Goal: Task Accomplishment & Management: Manage account settings

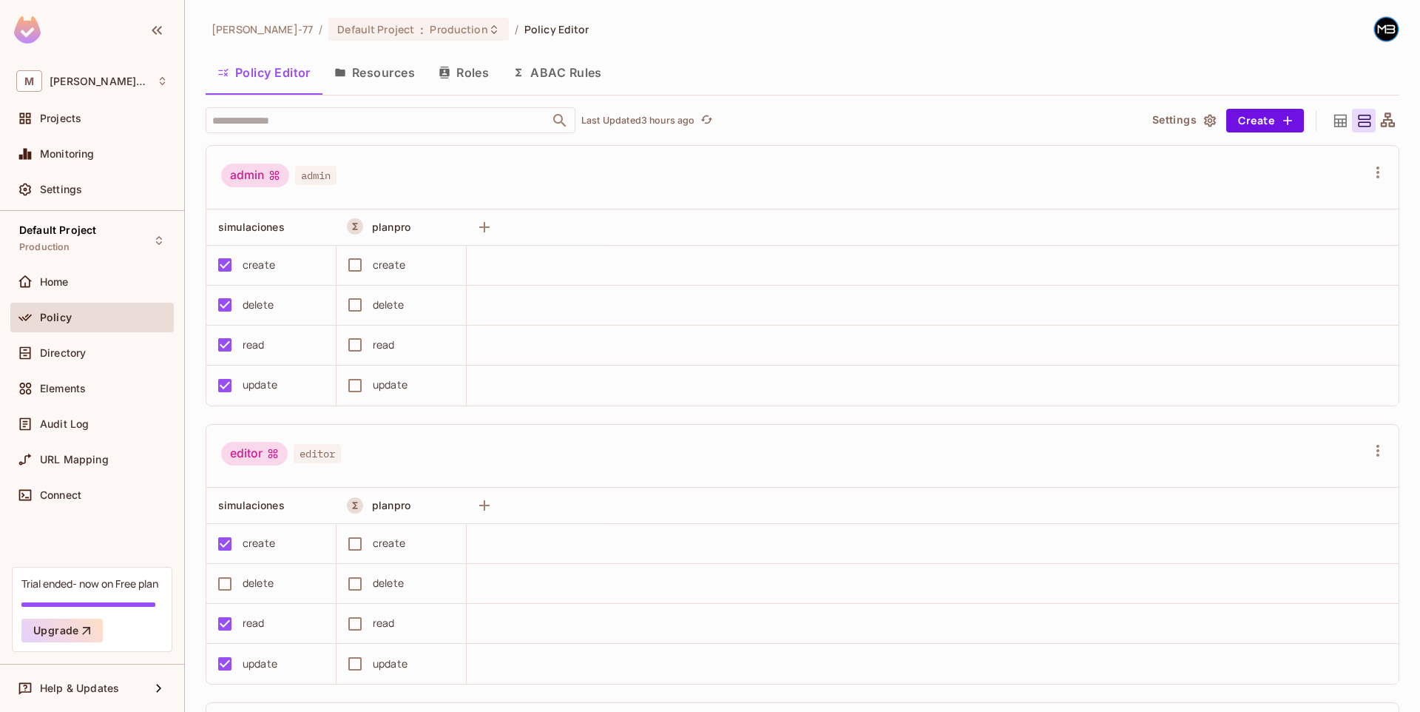
click at [328, 55] on button "Resources" at bounding box center [375, 72] width 104 height 37
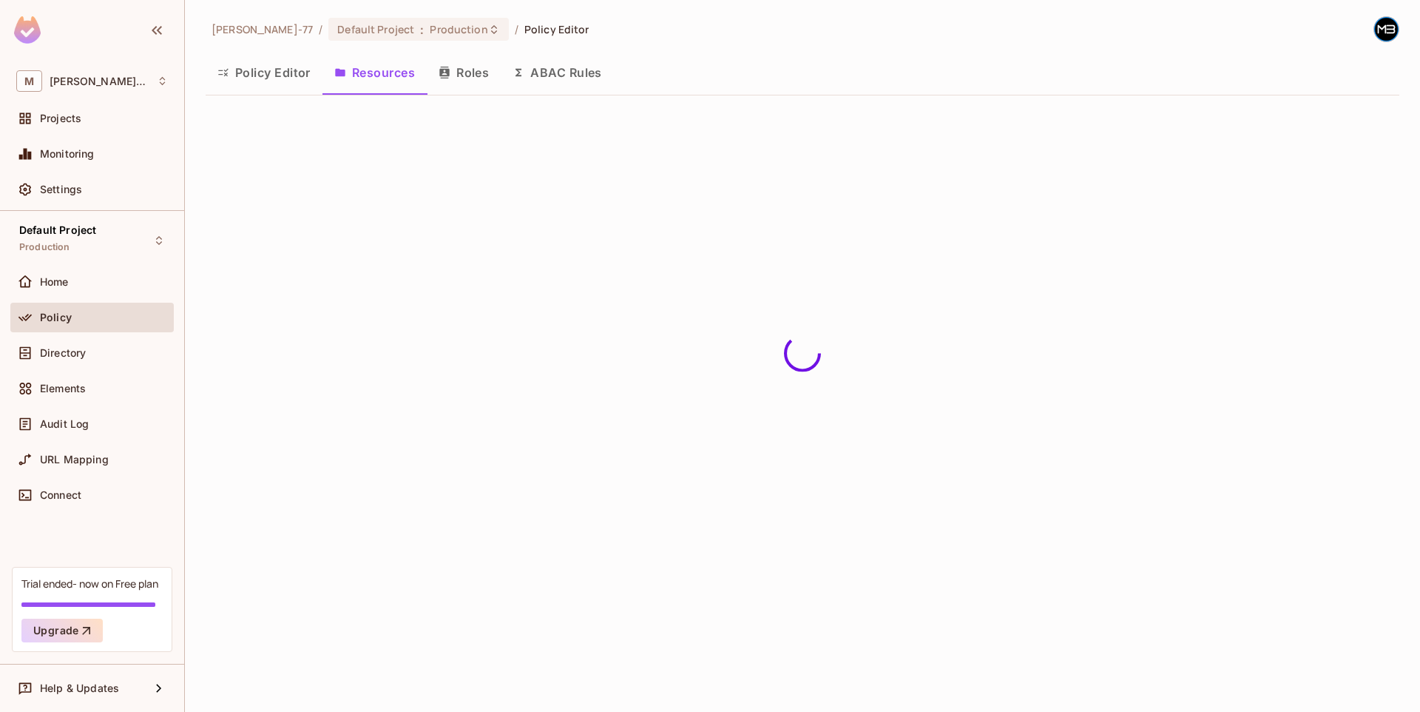
click at [400, 75] on button "Resources" at bounding box center [375, 72] width 104 height 37
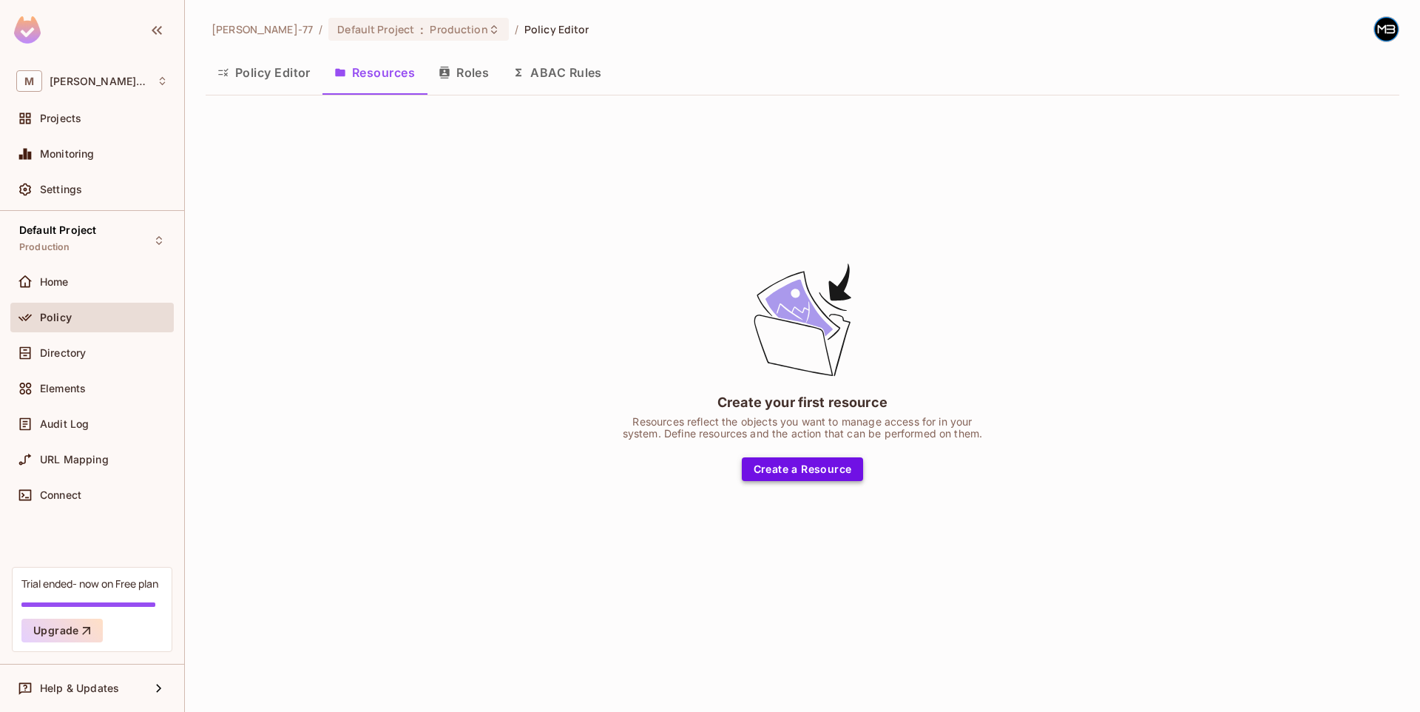
click at [773, 457] on button "Create a Resource" at bounding box center [803, 469] width 122 height 24
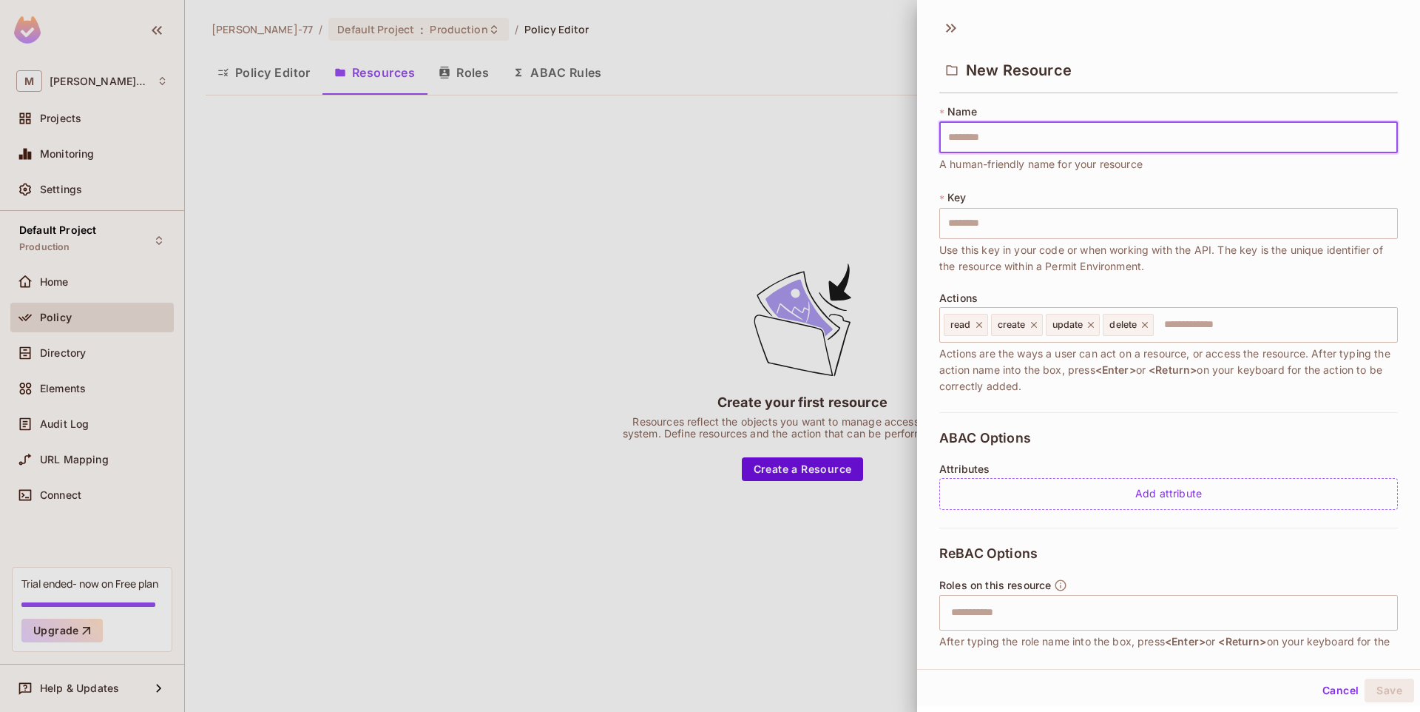
click at [721, 302] on div at bounding box center [710, 356] width 1420 height 712
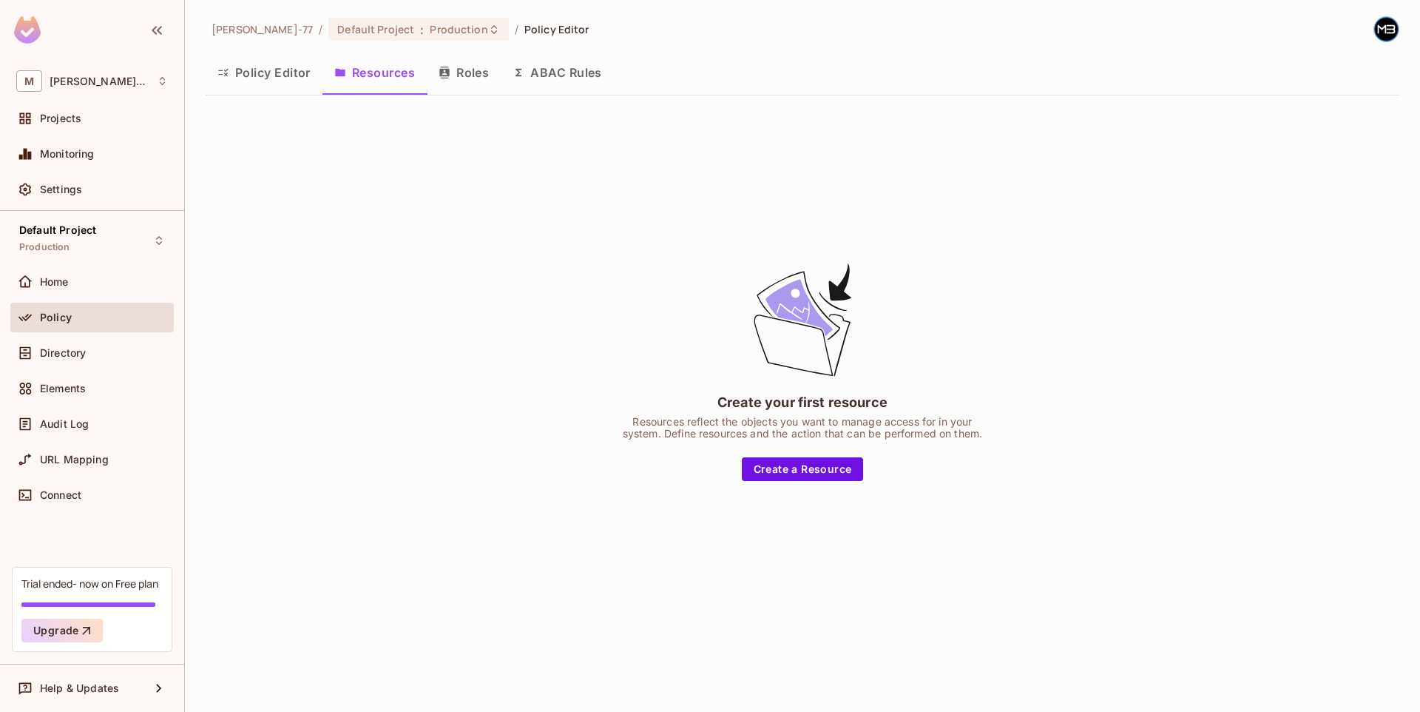
click at [475, 80] on button "Roles" at bounding box center [464, 72] width 74 height 37
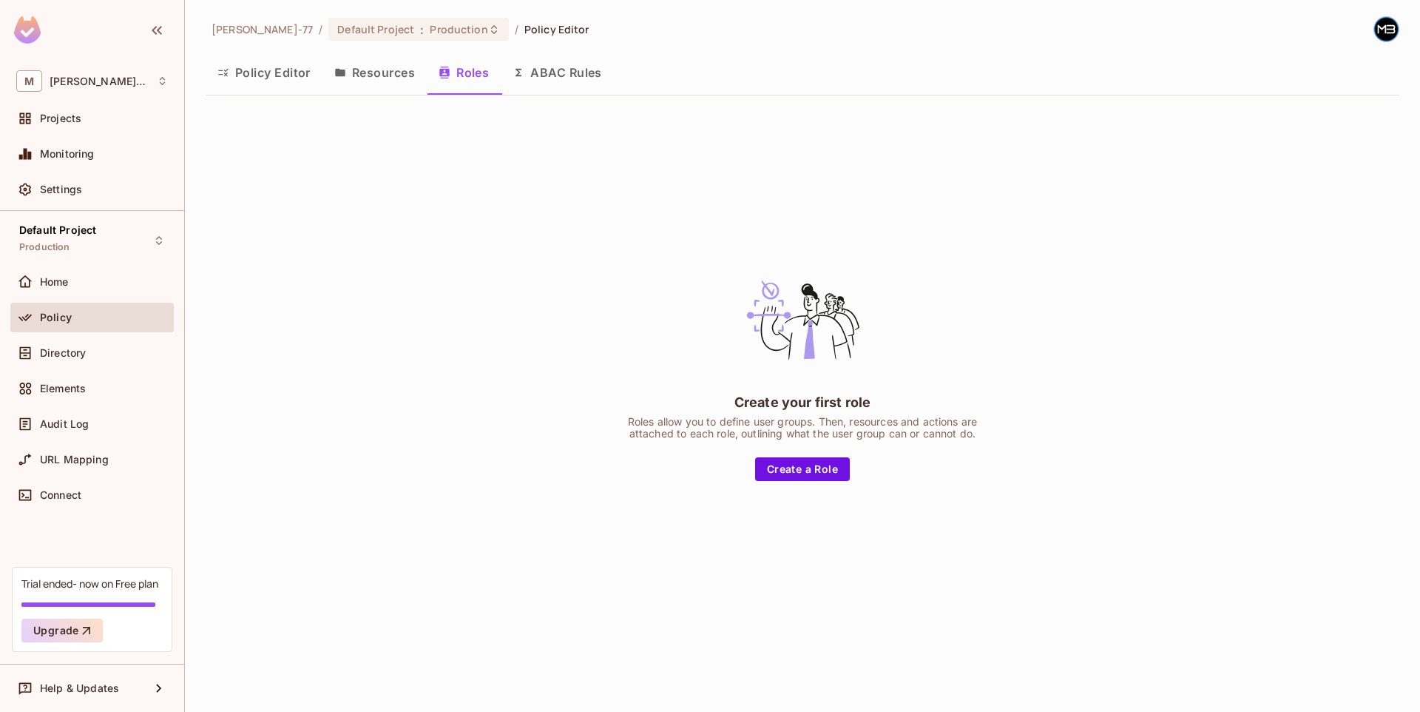
click at [390, 79] on button "Resources" at bounding box center [375, 72] width 104 height 37
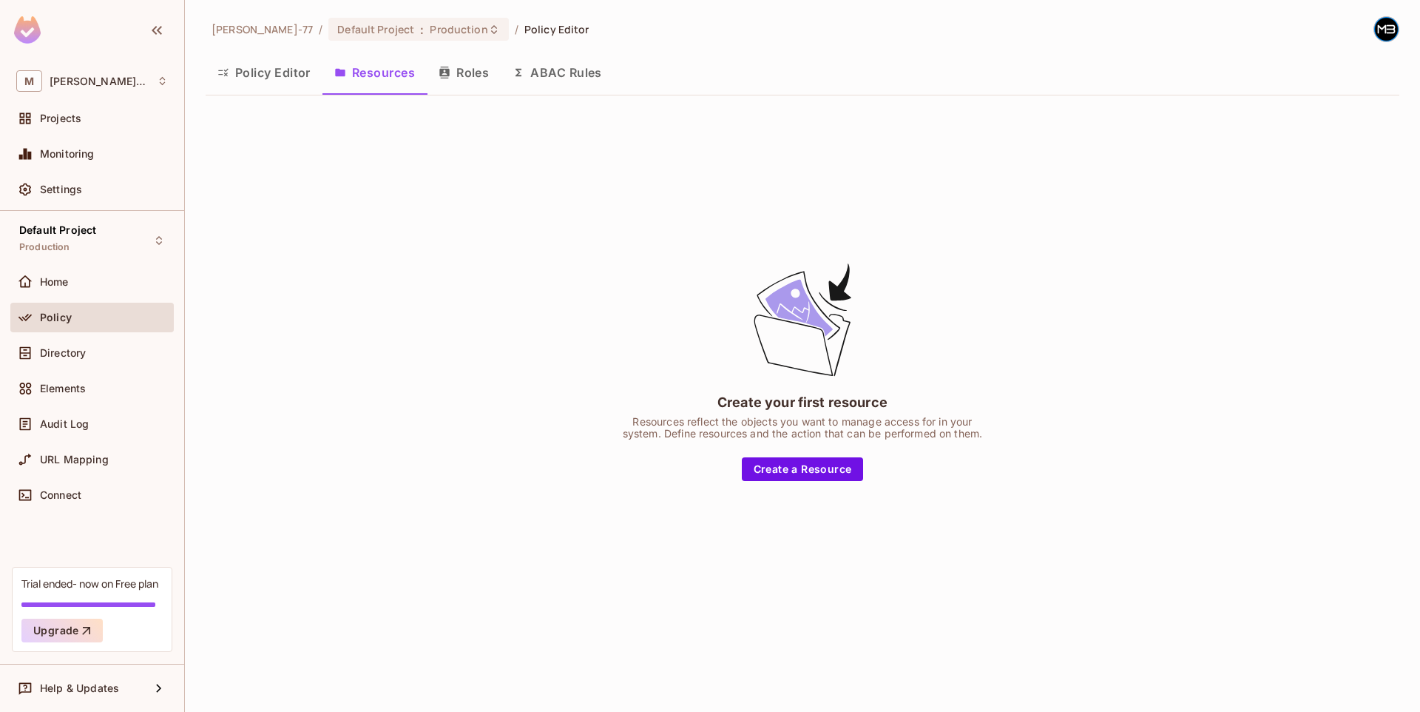
click at [277, 78] on button "Policy Editor" at bounding box center [264, 72] width 117 height 37
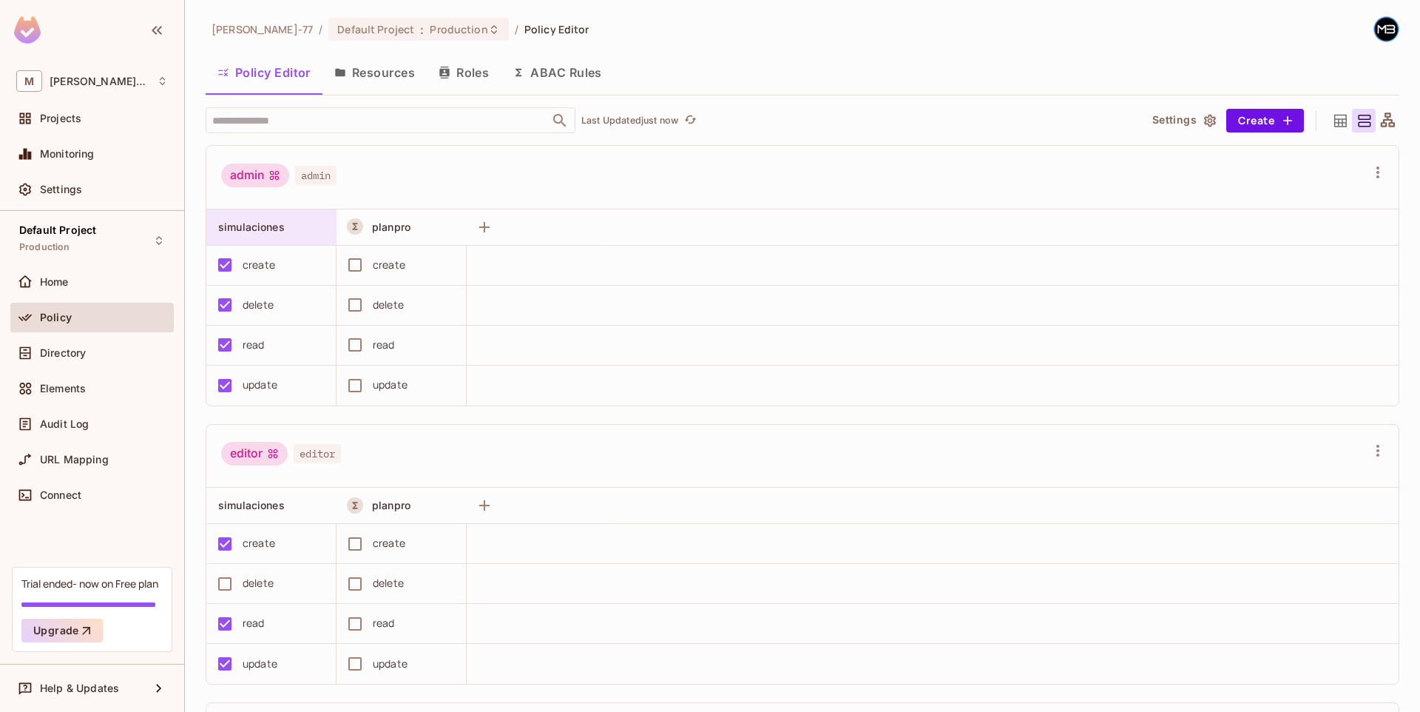
click at [265, 220] on span "simulaciones" at bounding box center [251, 226] width 67 height 13
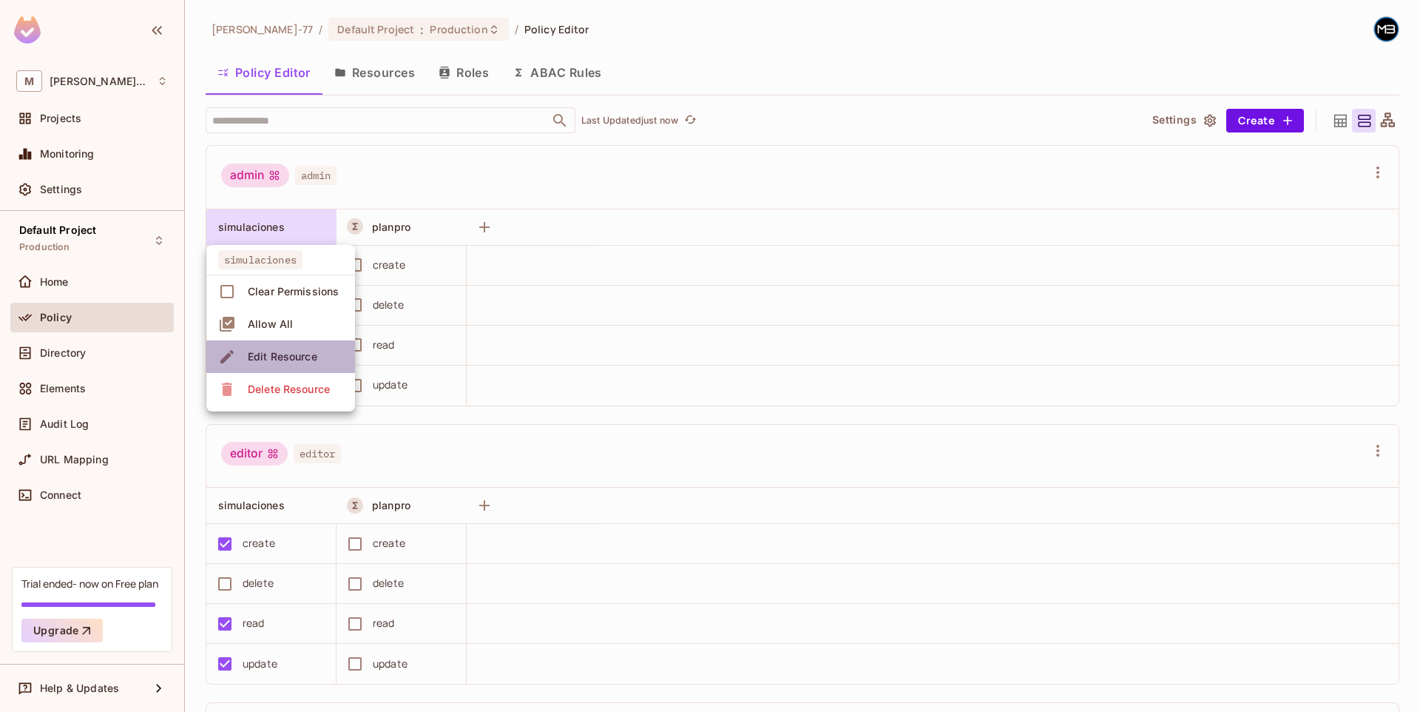
click at [289, 353] on div "Edit Resource" at bounding box center [283, 356] width 70 height 15
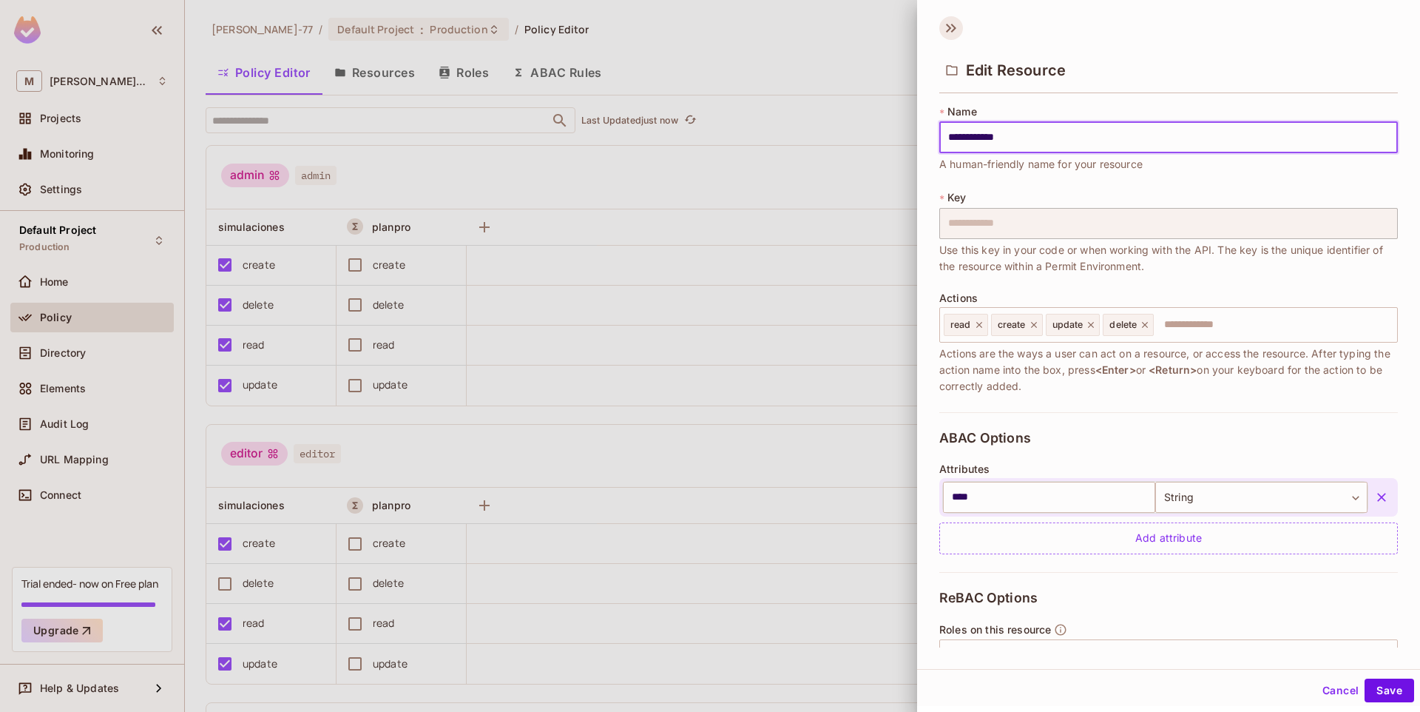
click at [944, 26] on icon at bounding box center [952, 28] width 24 height 24
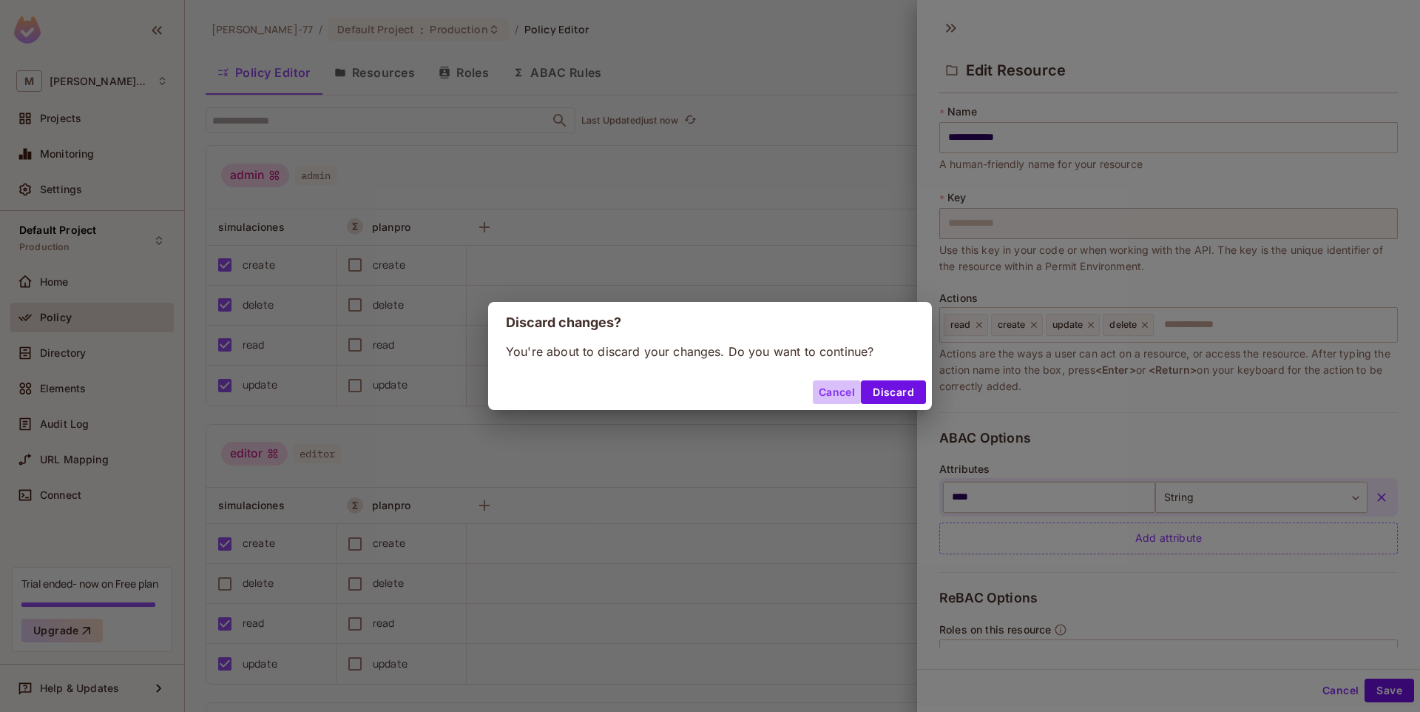
click at [840, 395] on button "Cancel" at bounding box center [837, 392] width 48 height 24
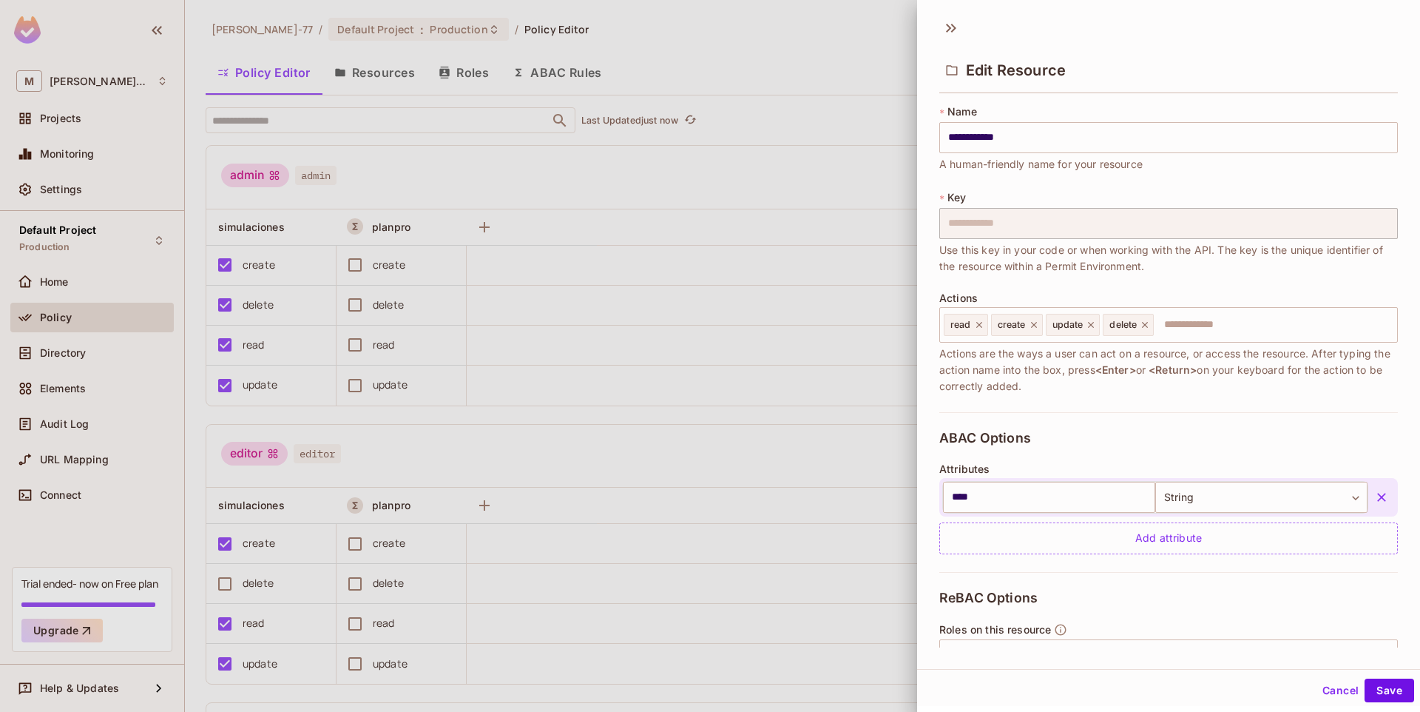
click at [965, 24] on div "Edit Resource" at bounding box center [1168, 57] width 503 height 82
click at [955, 27] on icon at bounding box center [953, 28] width 5 height 9
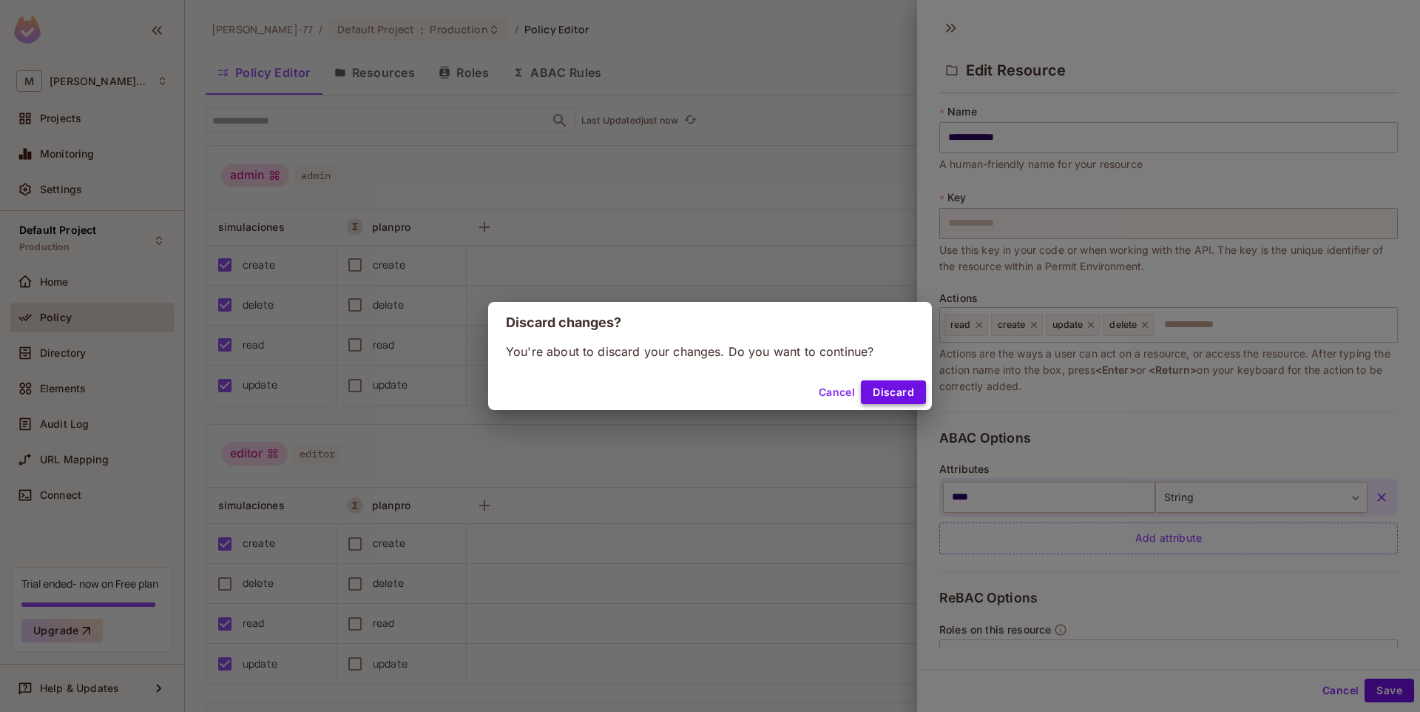
click at [901, 385] on button "Discard" at bounding box center [893, 392] width 65 height 24
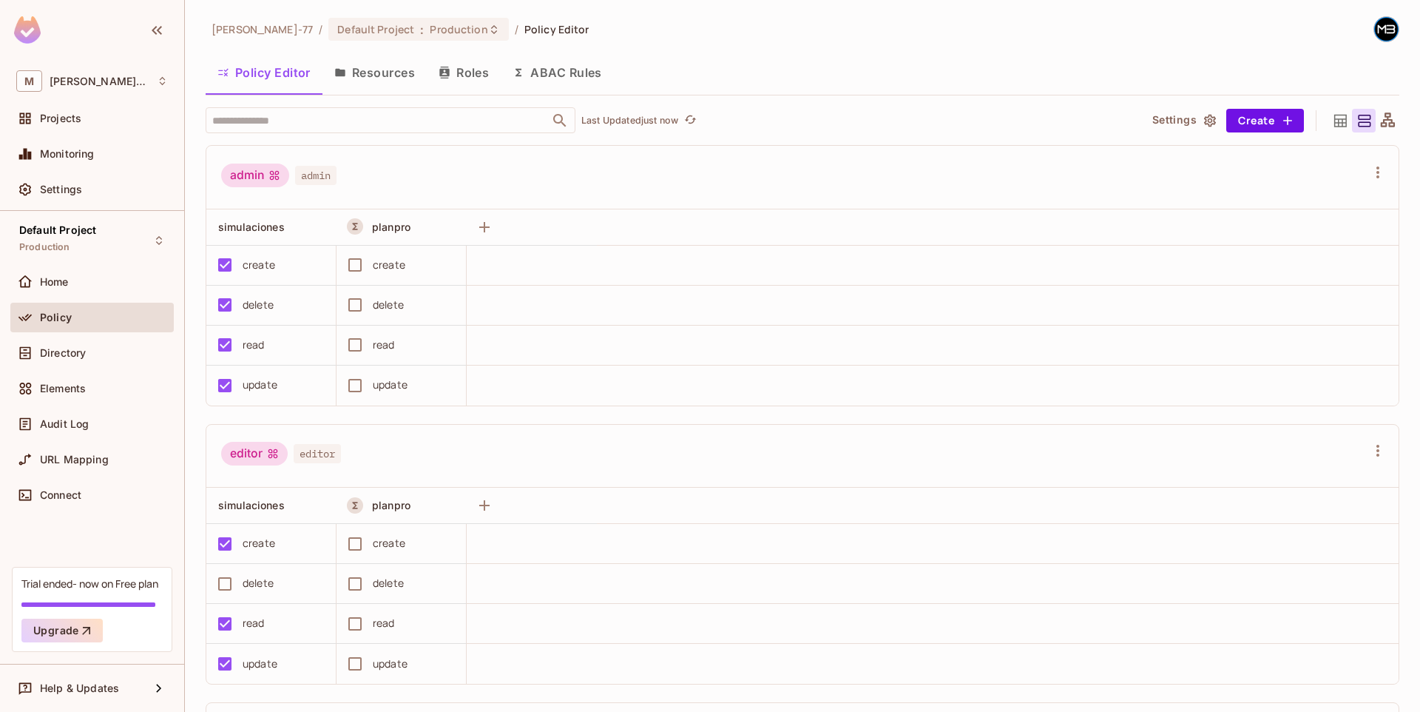
click at [391, 82] on button "Resources" at bounding box center [375, 72] width 104 height 37
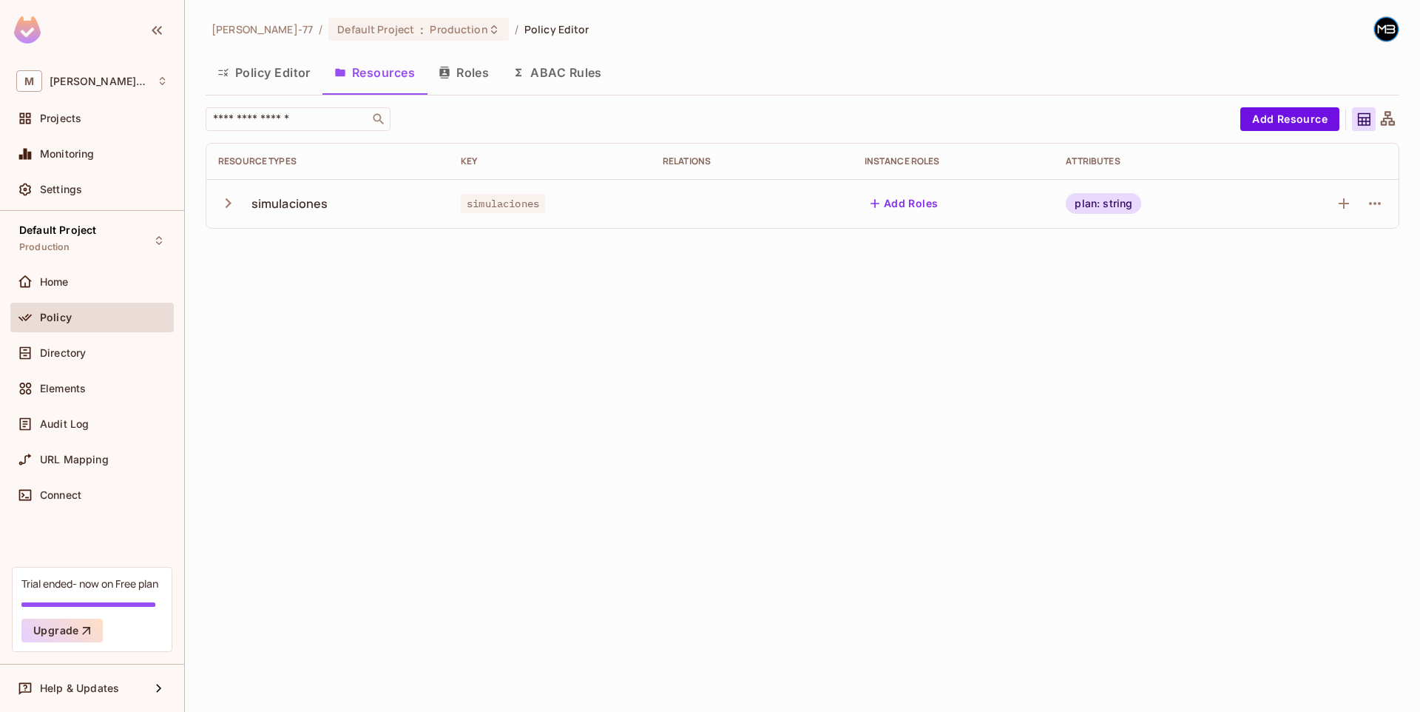
click at [480, 78] on button "Roles" at bounding box center [464, 72] width 74 height 37
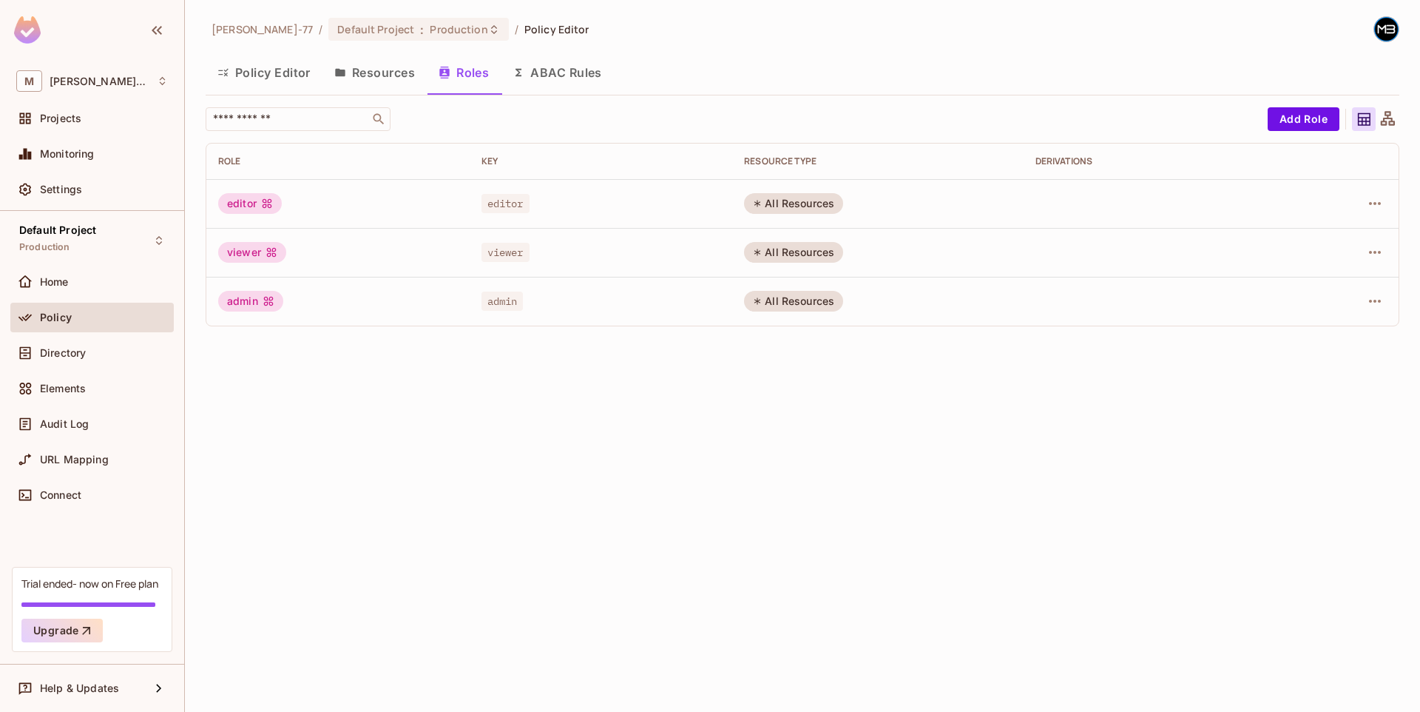
click at [788, 204] on div "All Resources" at bounding box center [793, 203] width 99 height 21
click at [1390, 207] on td at bounding box center [1343, 203] width 112 height 49
click at [1385, 205] on button "button" at bounding box center [1375, 204] width 24 height 24
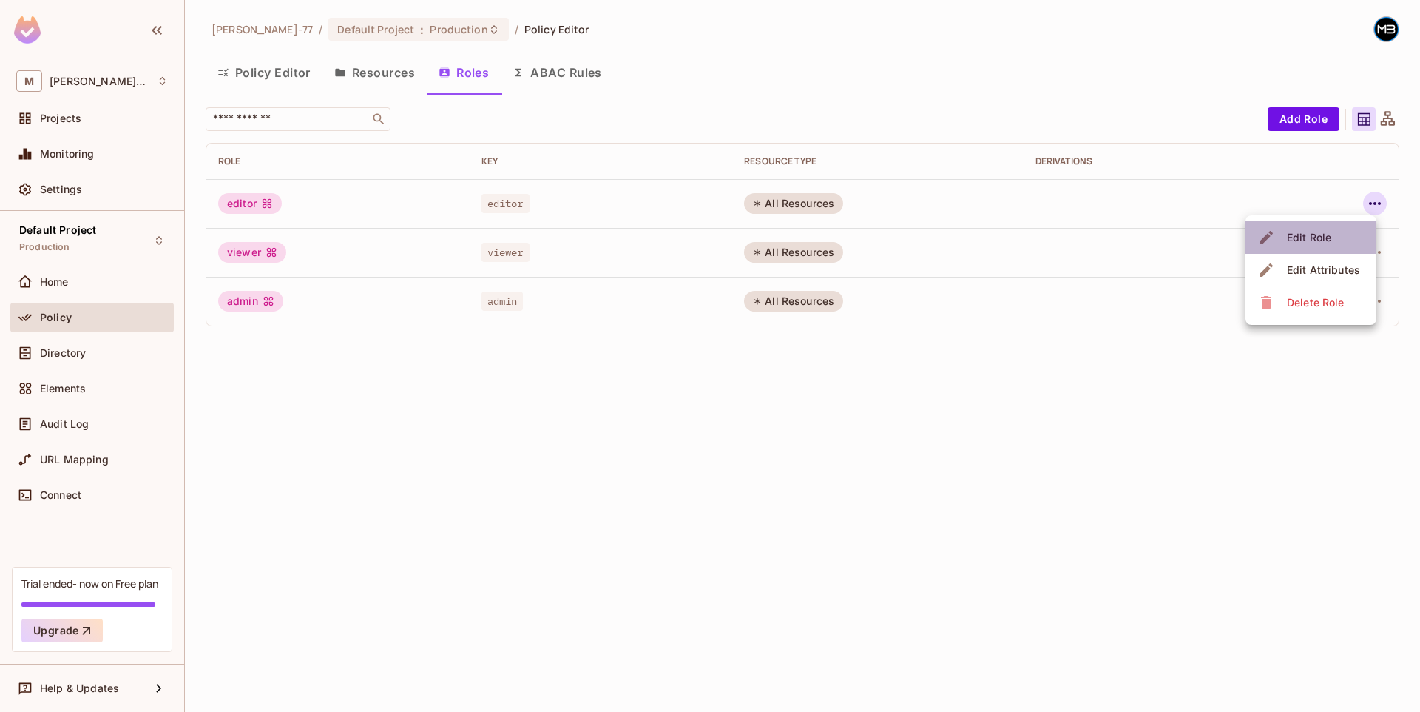
click at [1344, 233] on li "Edit Role" at bounding box center [1311, 237] width 131 height 33
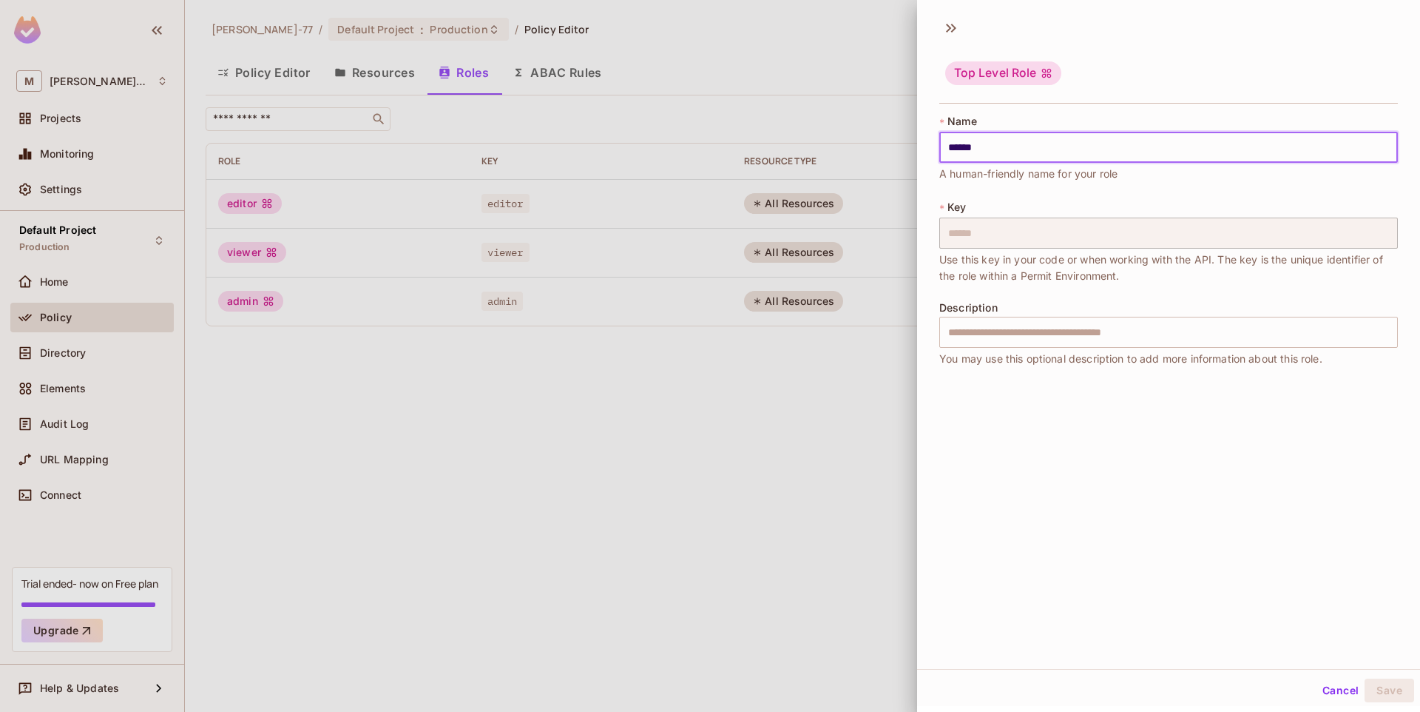
click at [961, 160] on input "******" at bounding box center [1169, 147] width 459 height 31
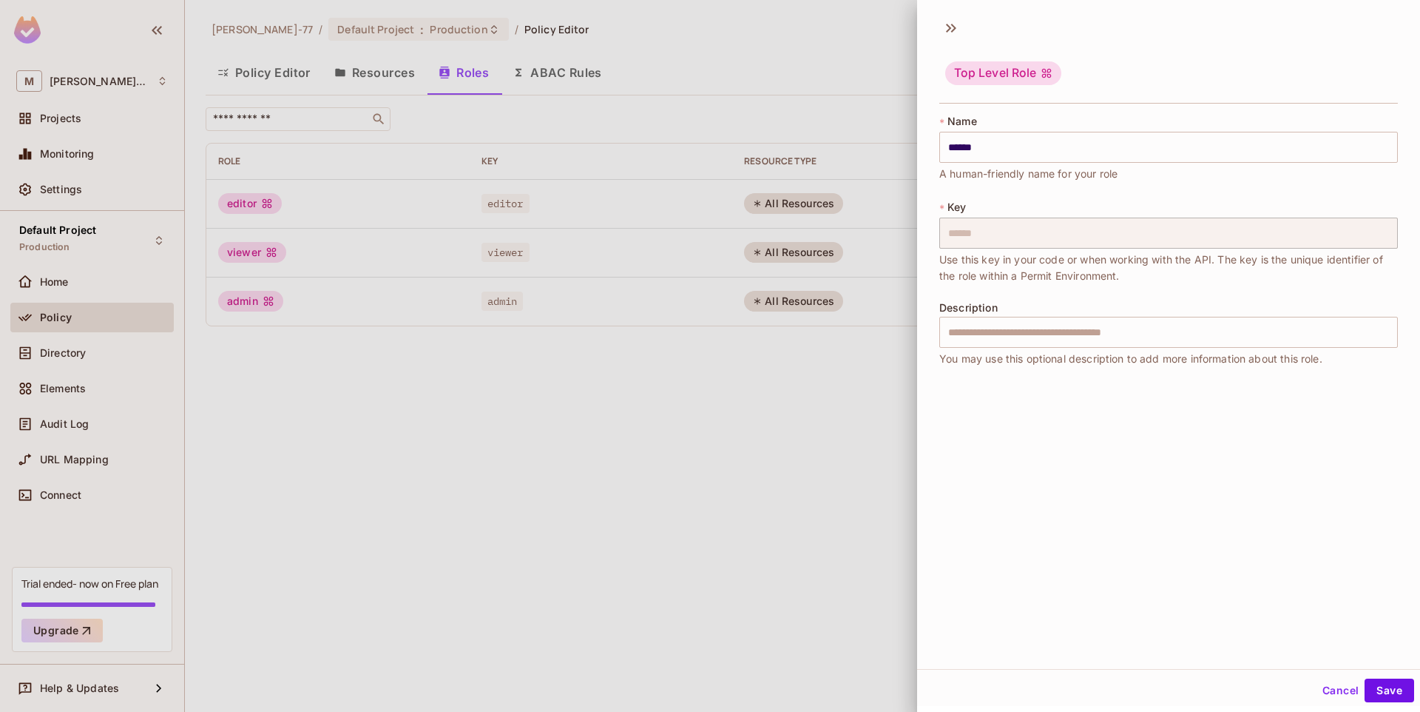
click at [908, 226] on div at bounding box center [710, 356] width 1420 height 712
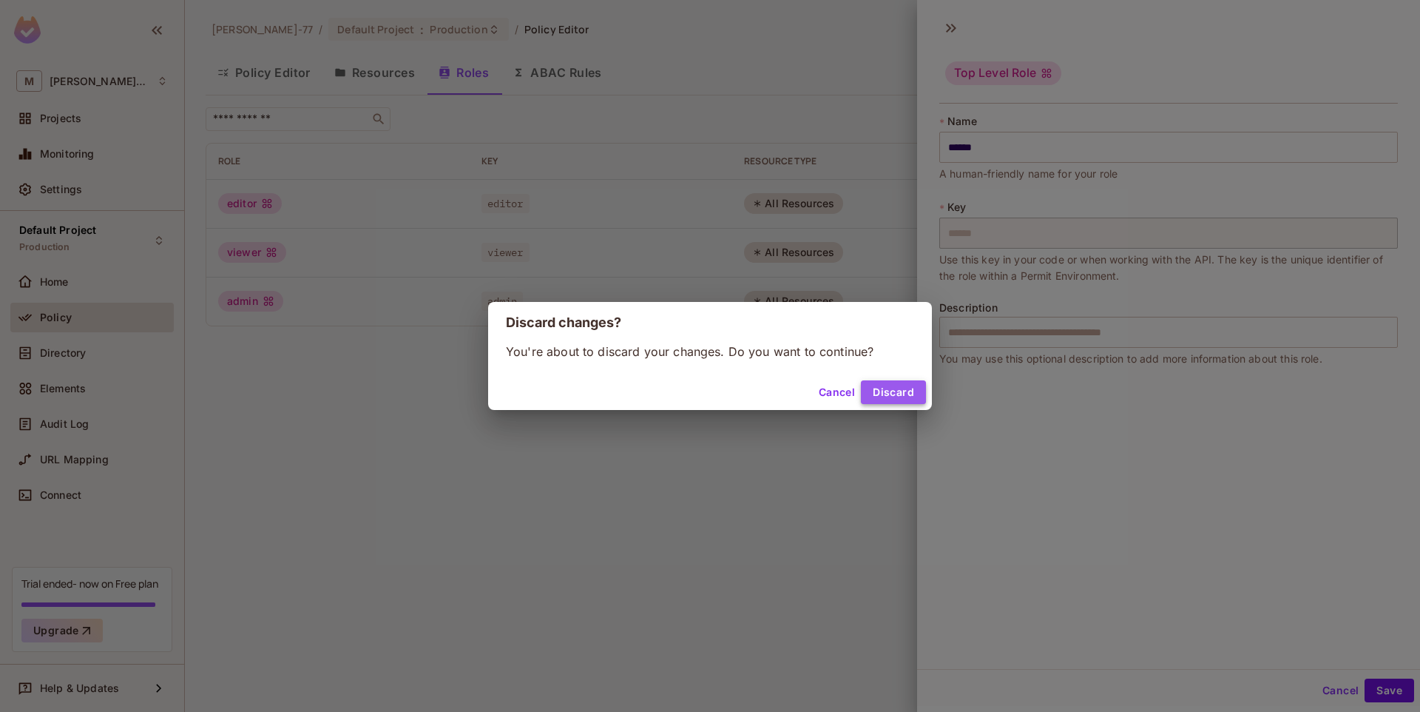
click at [892, 394] on button "Discard" at bounding box center [893, 392] width 65 height 24
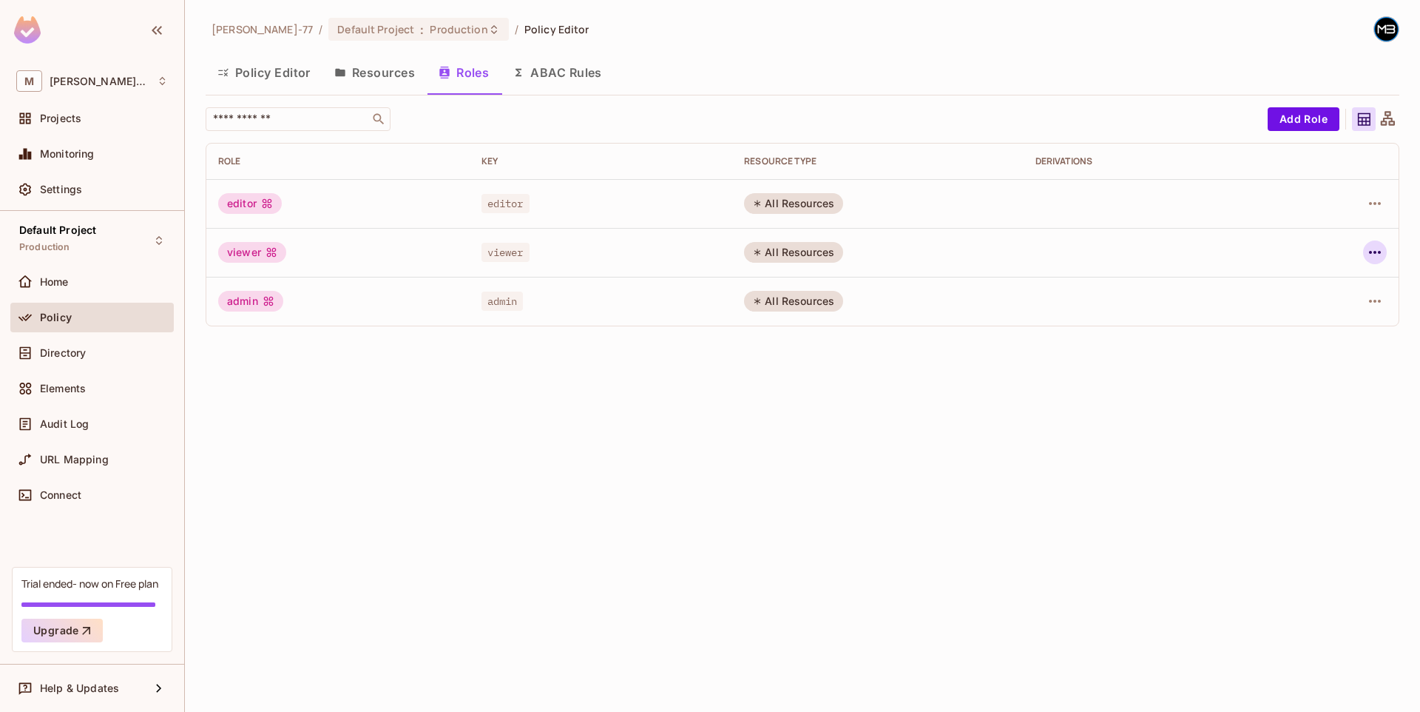
click at [1386, 254] on button "button" at bounding box center [1375, 252] width 24 height 24
click at [1310, 320] on div "Edit Attributes" at bounding box center [1323, 318] width 73 height 15
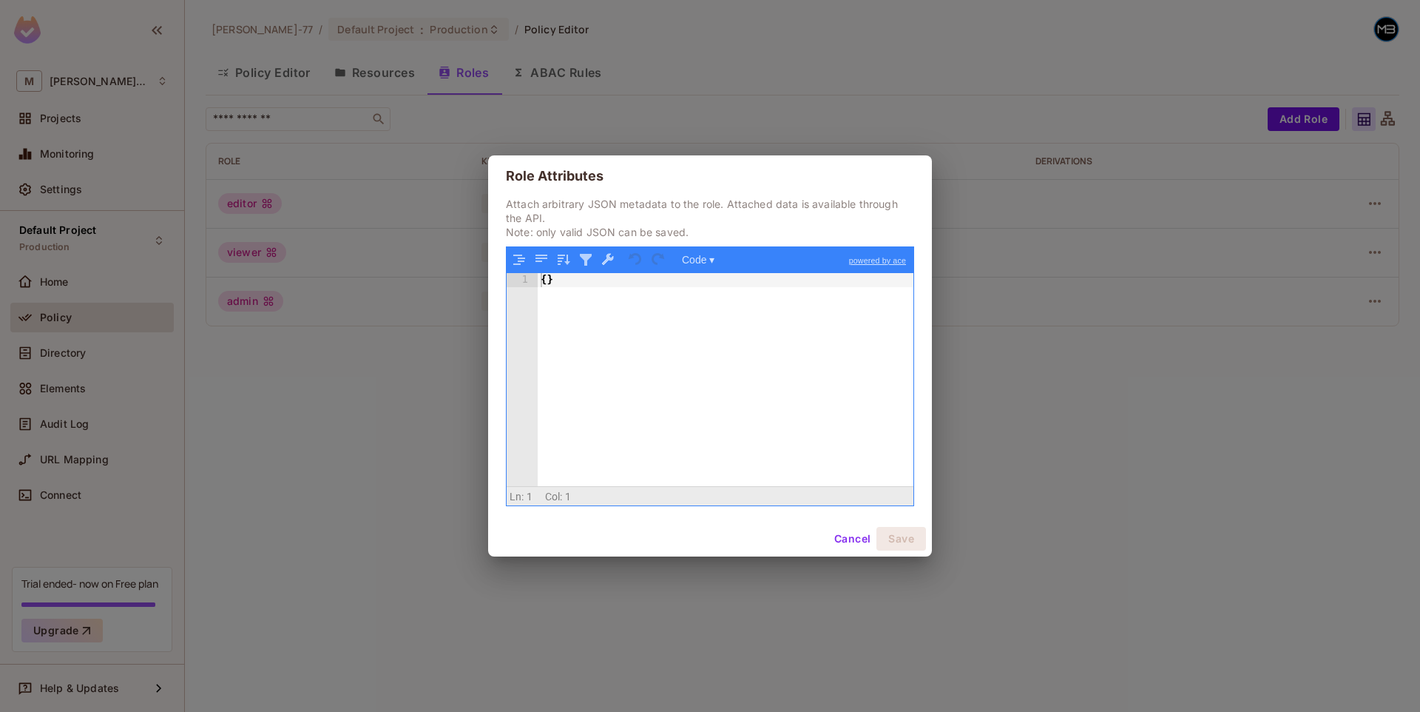
click at [845, 539] on button "Cancel" at bounding box center [853, 539] width 48 height 24
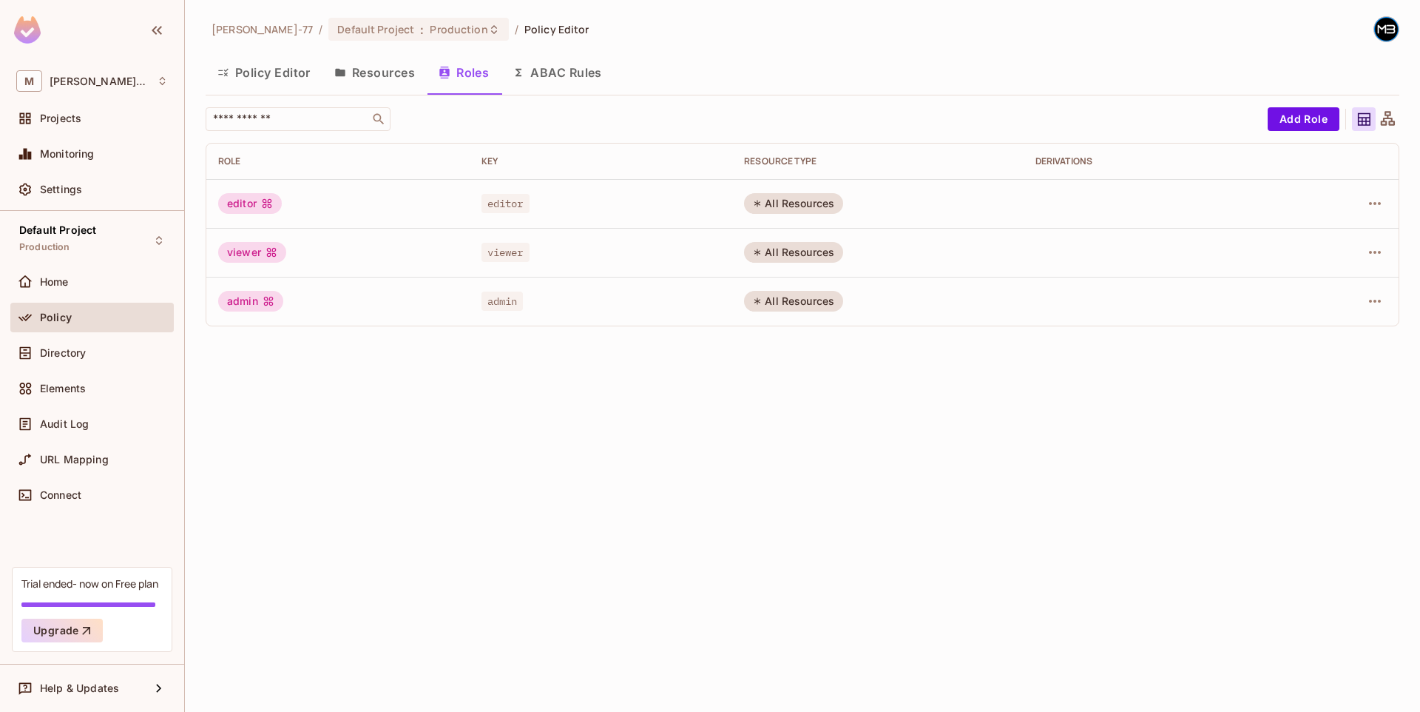
click at [405, 84] on button "Resources" at bounding box center [375, 72] width 104 height 37
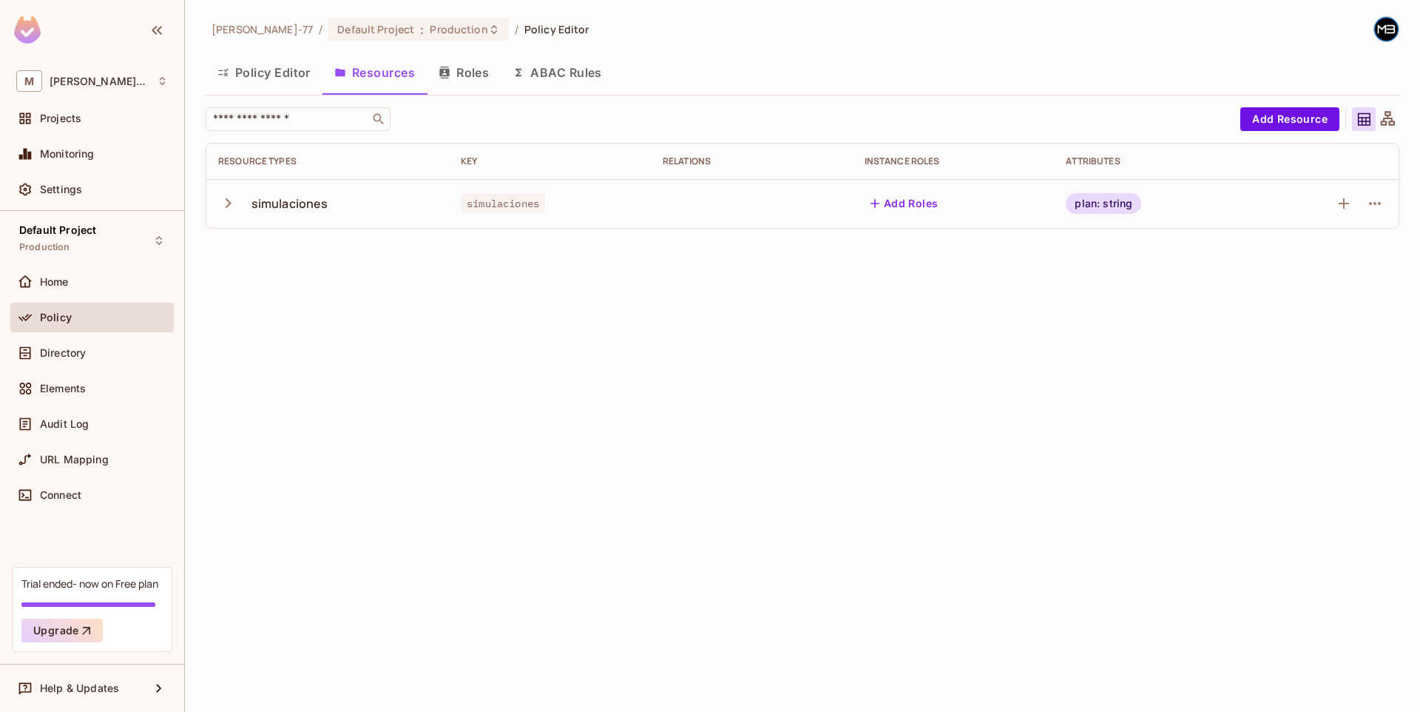
click at [287, 70] on button "Policy Editor" at bounding box center [264, 72] width 117 height 37
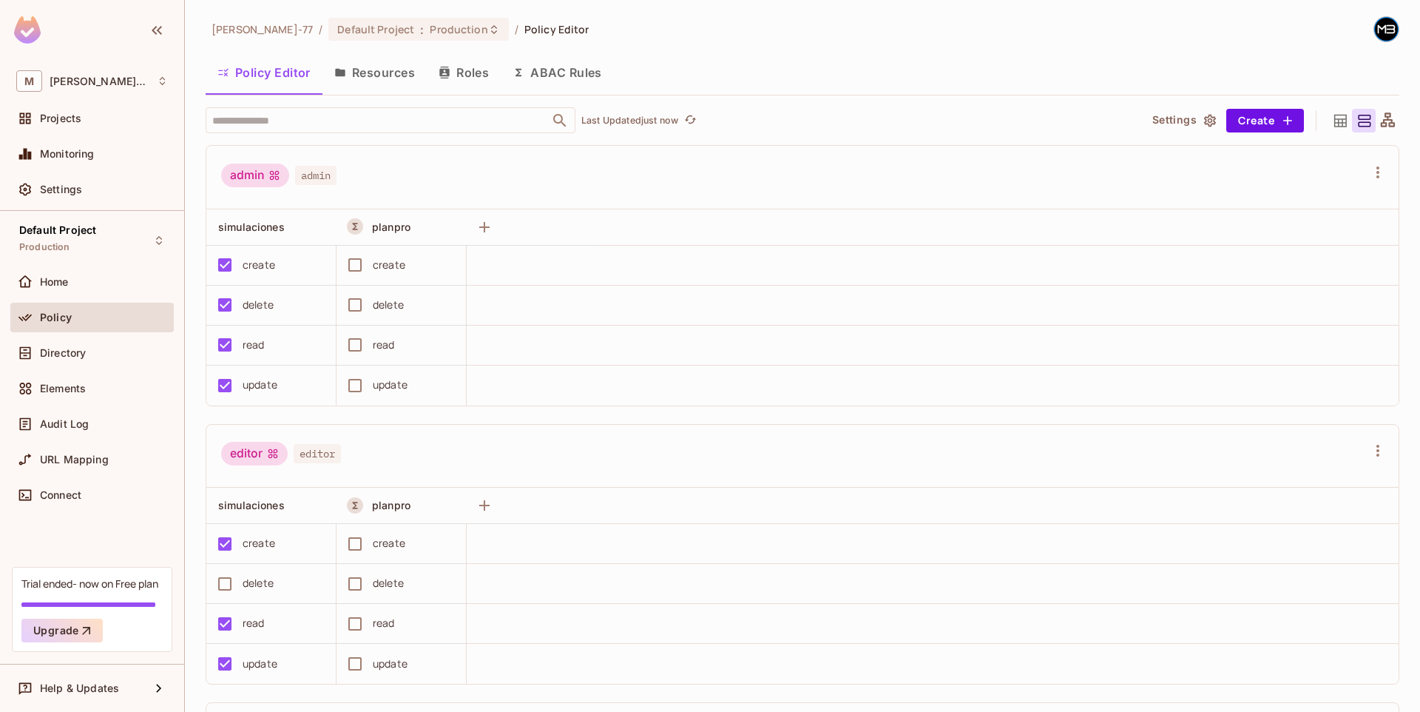
click at [637, 193] on div "admin admin" at bounding box center [802, 178] width 1193 height 64
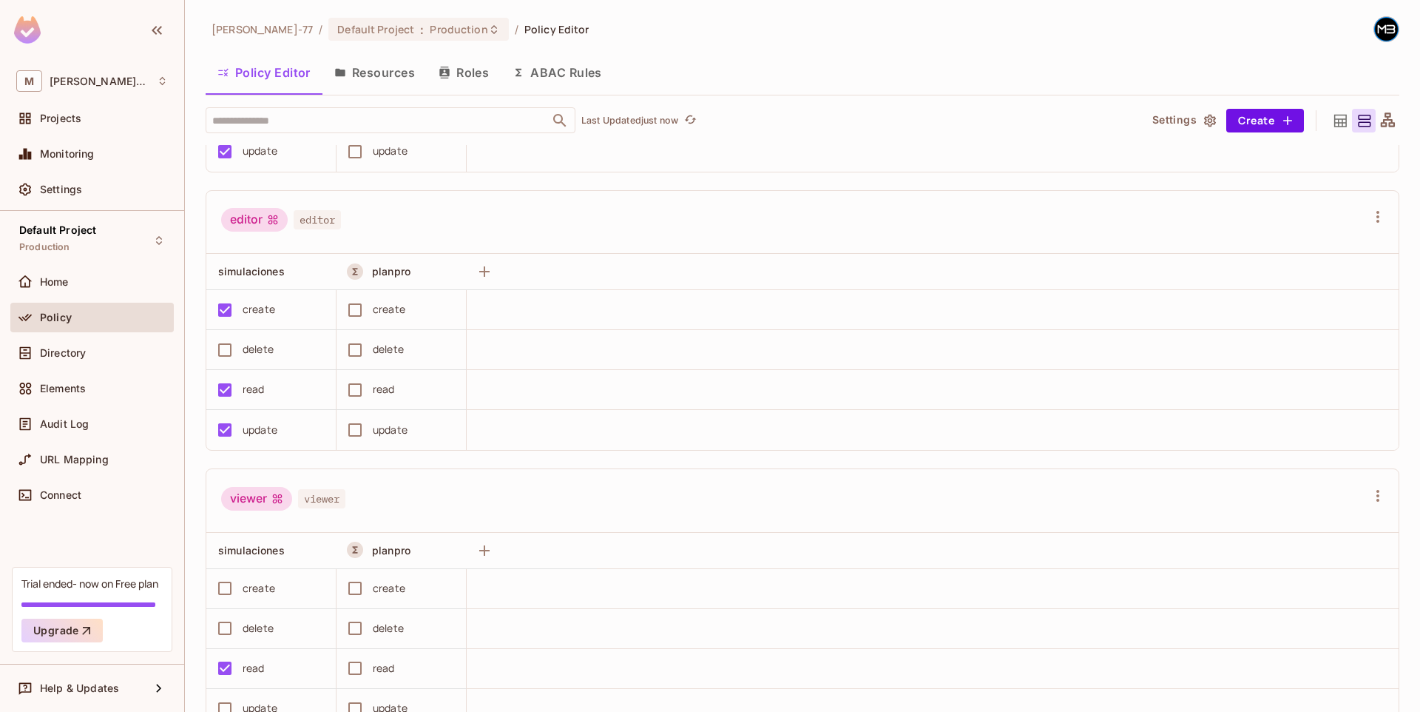
scroll to position [288, 0]
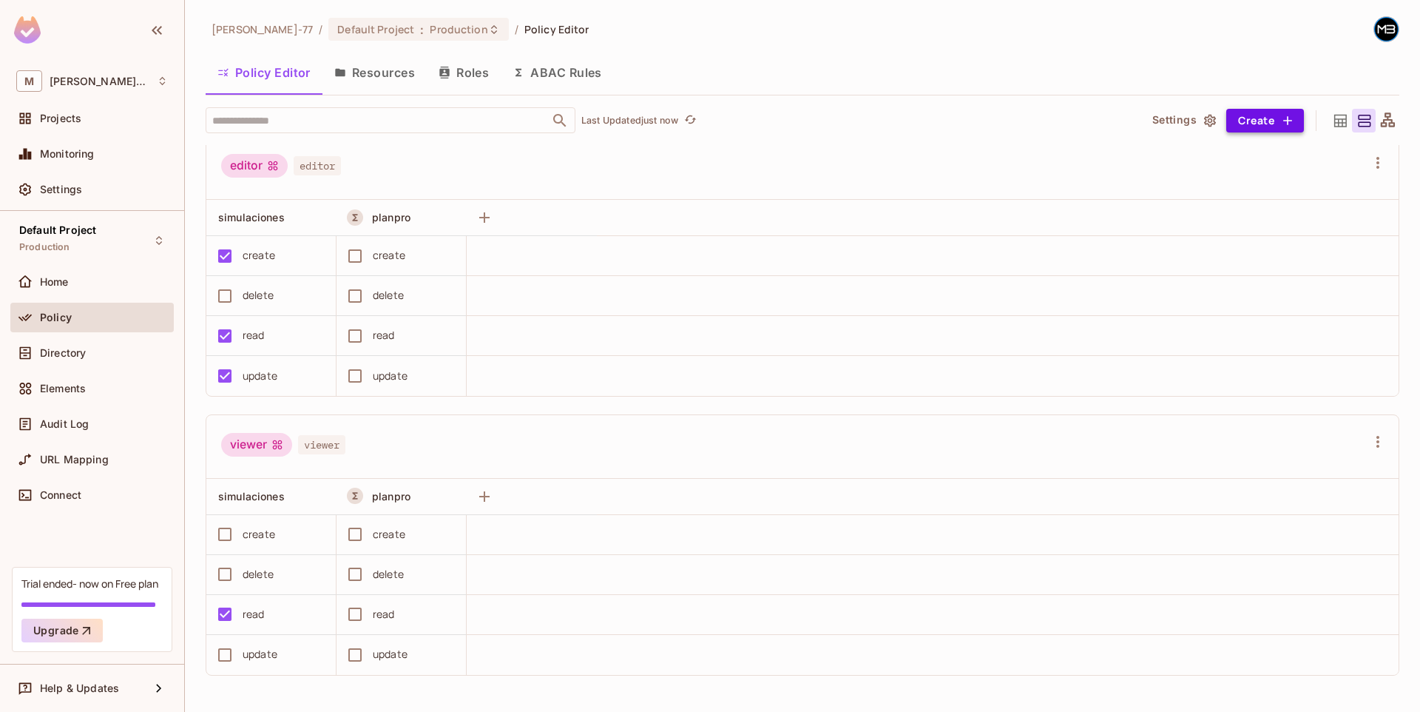
click at [1259, 121] on button "Create" at bounding box center [1266, 121] width 78 height 24
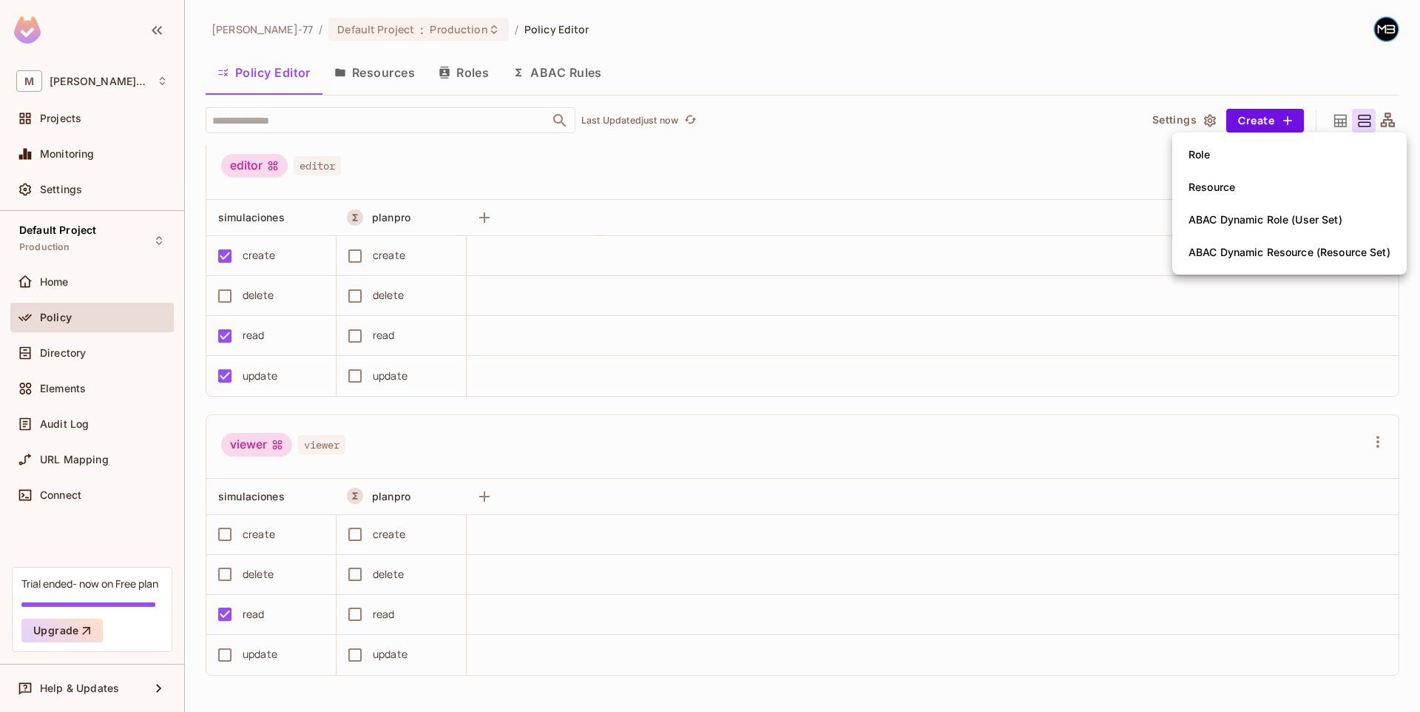
click at [812, 161] on div at bounding box center [710, 356] width 1420 height 712
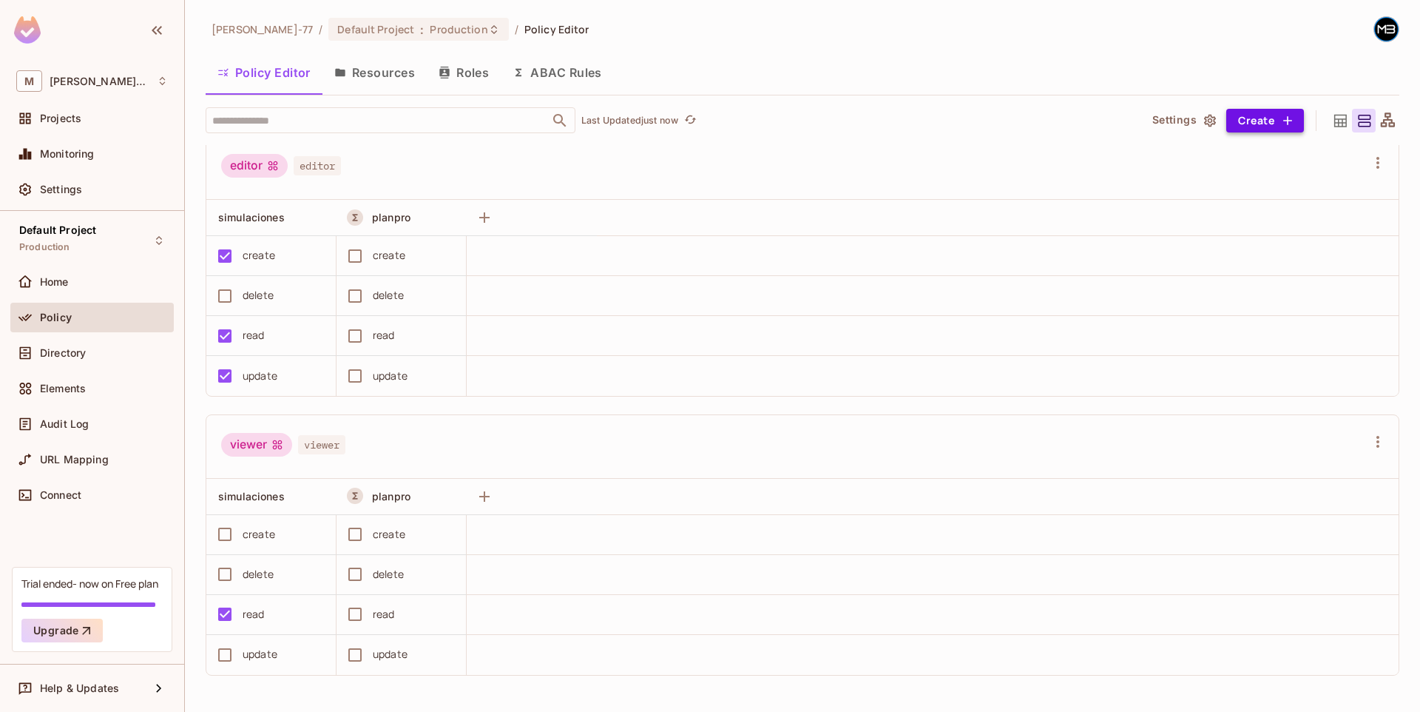
click at [1281, 125] on icon "button" at bounding box center [1288, 120] width 15 height 15
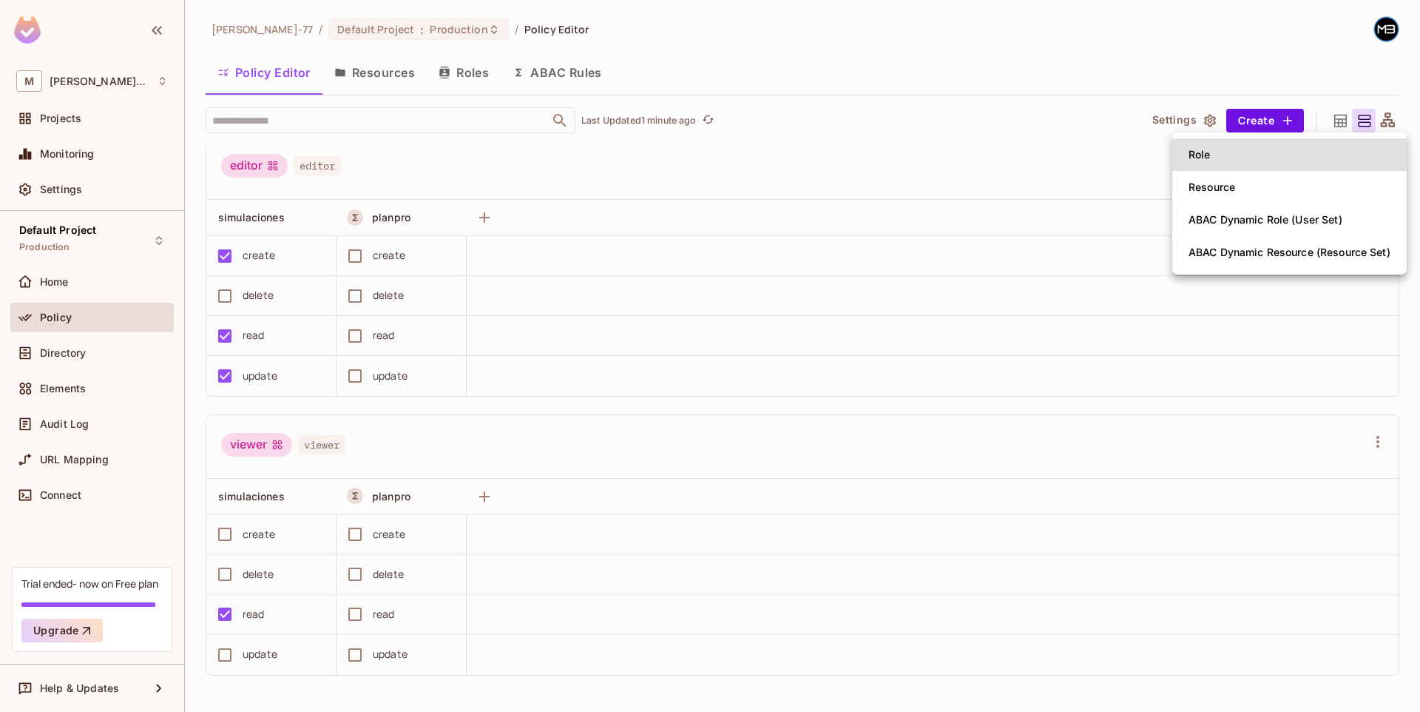
click at [885, 181] on div at bounding box center [710, 356] width 1420 height 712
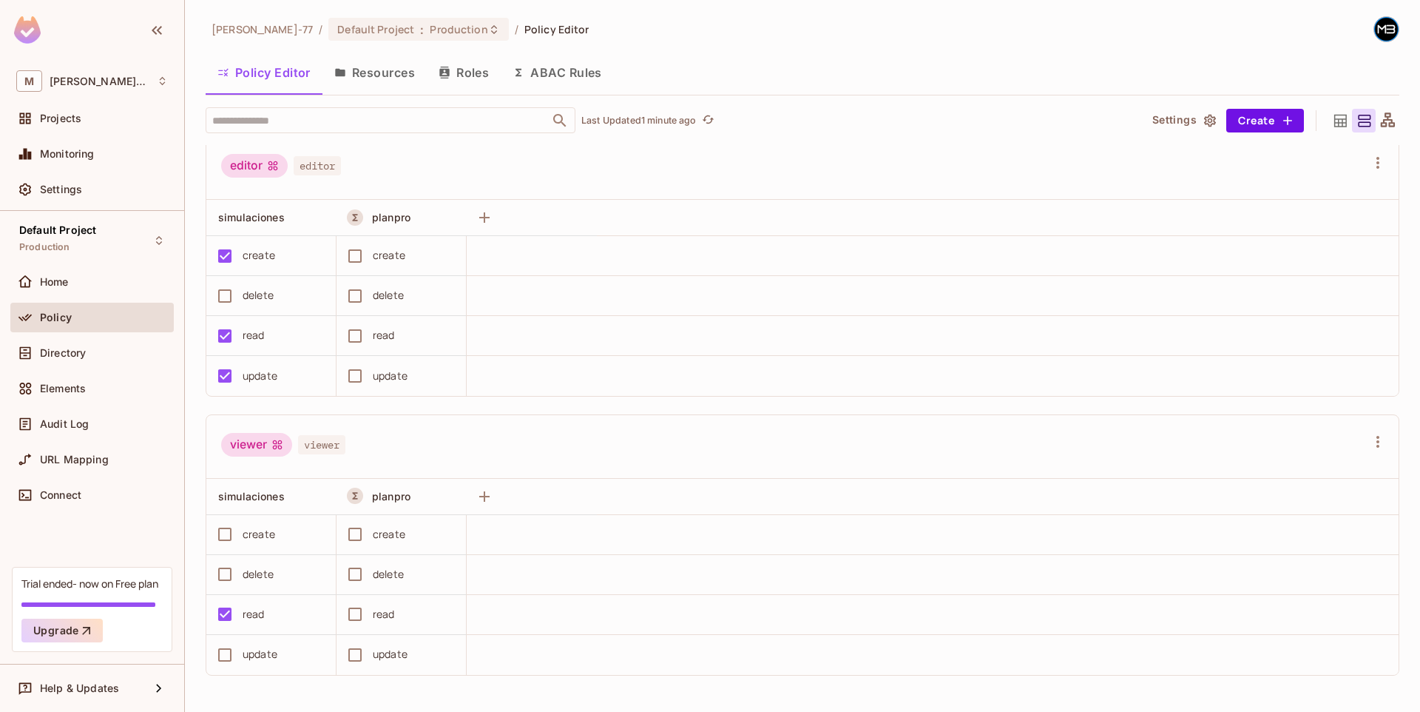
click at [424, 79] on button "Resources" at bounding box center [375, 72] width 104 height 37
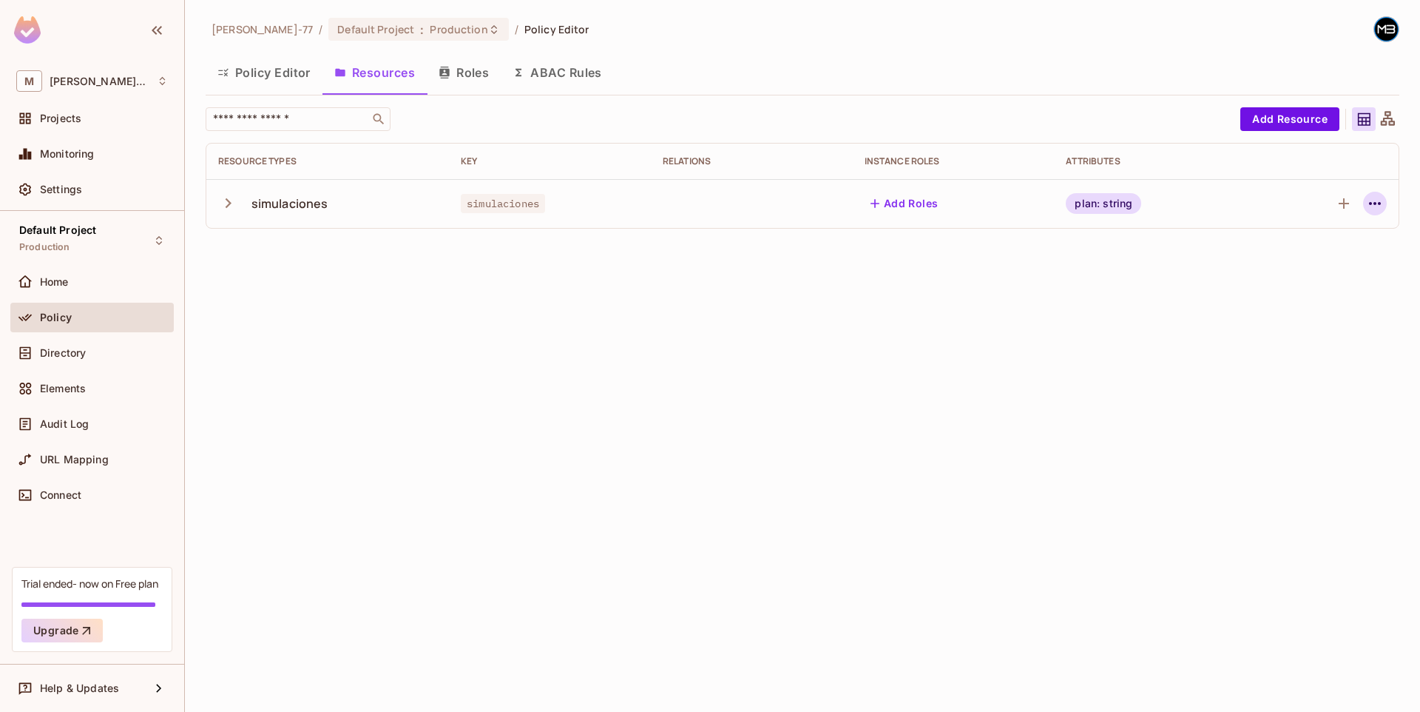
click at [1378, 203] on icon "button" at bounding box center [1375, 204] width 18 height 18
click at [1307, 252] on span "Edit Resource" at bounding box center [1311, 262] width 78 height 24
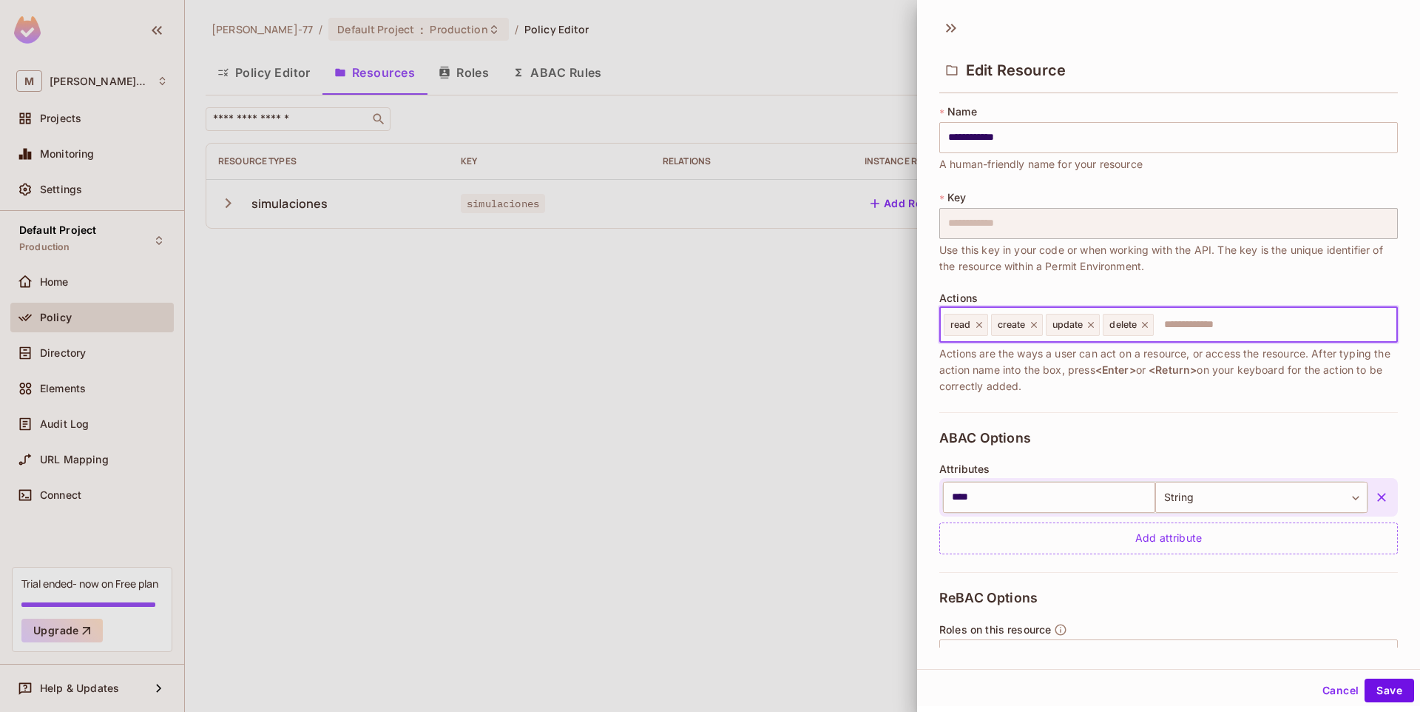
click at [1216, 328] on input "text" at bounding box center [1274, 325] width 236 height 30
click at [1029, 495] on input "****" at bounding box center [1049, 497] width 212 height 31
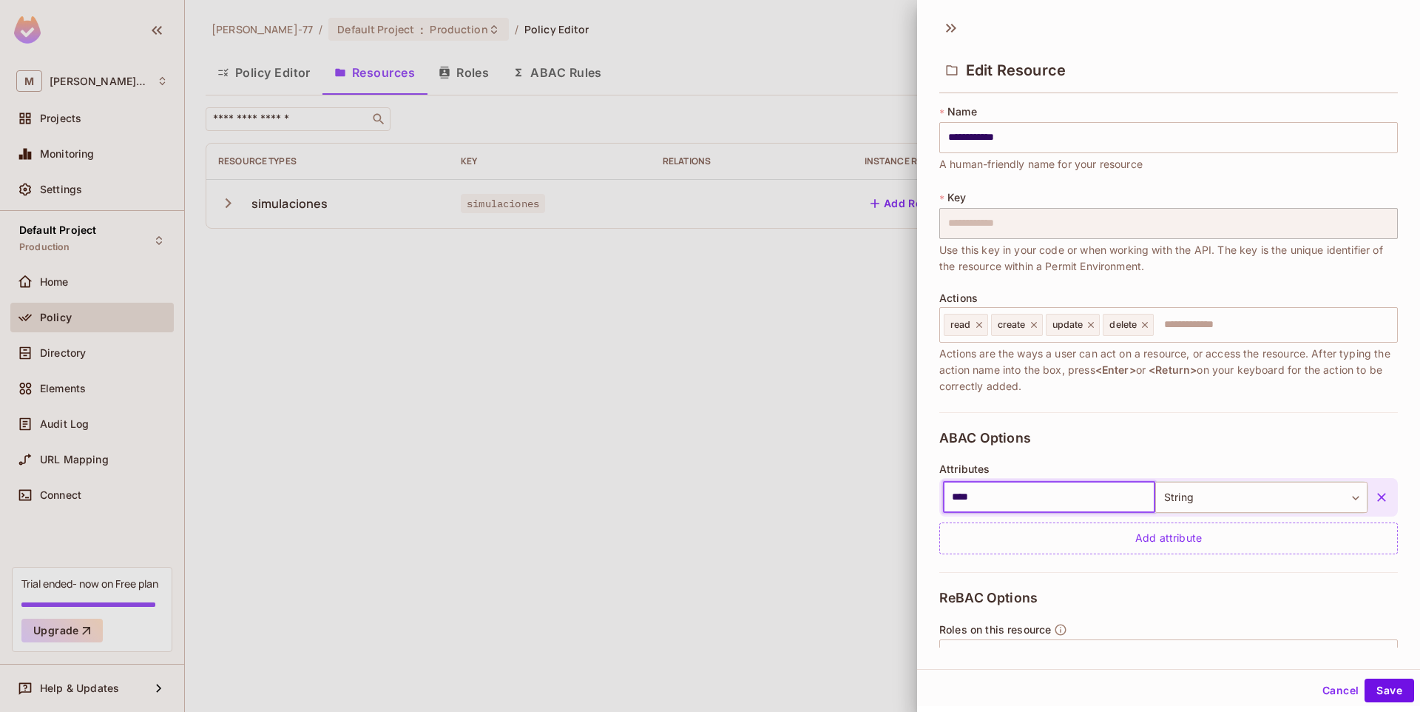
click at [1082, 446] on div "ABAC Options Attributes **** ​ String ****** ​ Add attribute" at bounding box center [1169, 492] width 459 height 160
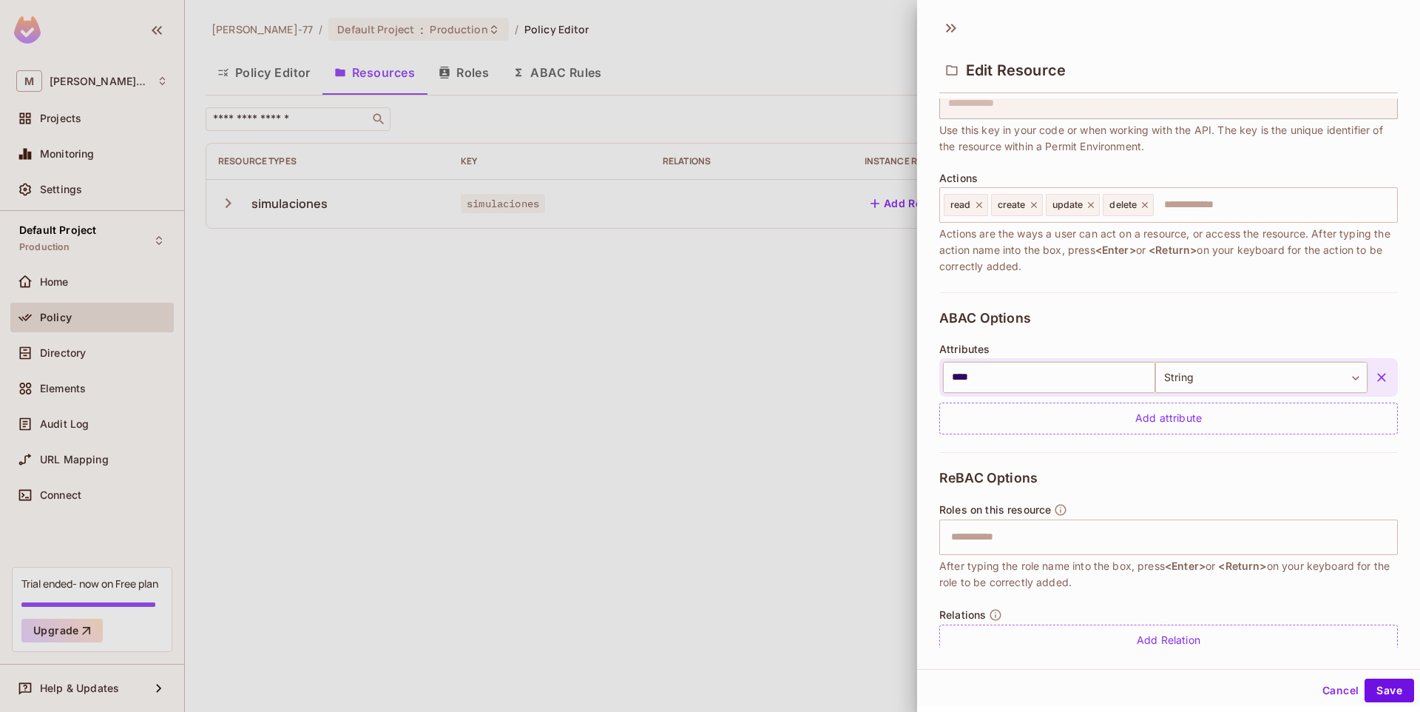
scroll to position [146, 0]
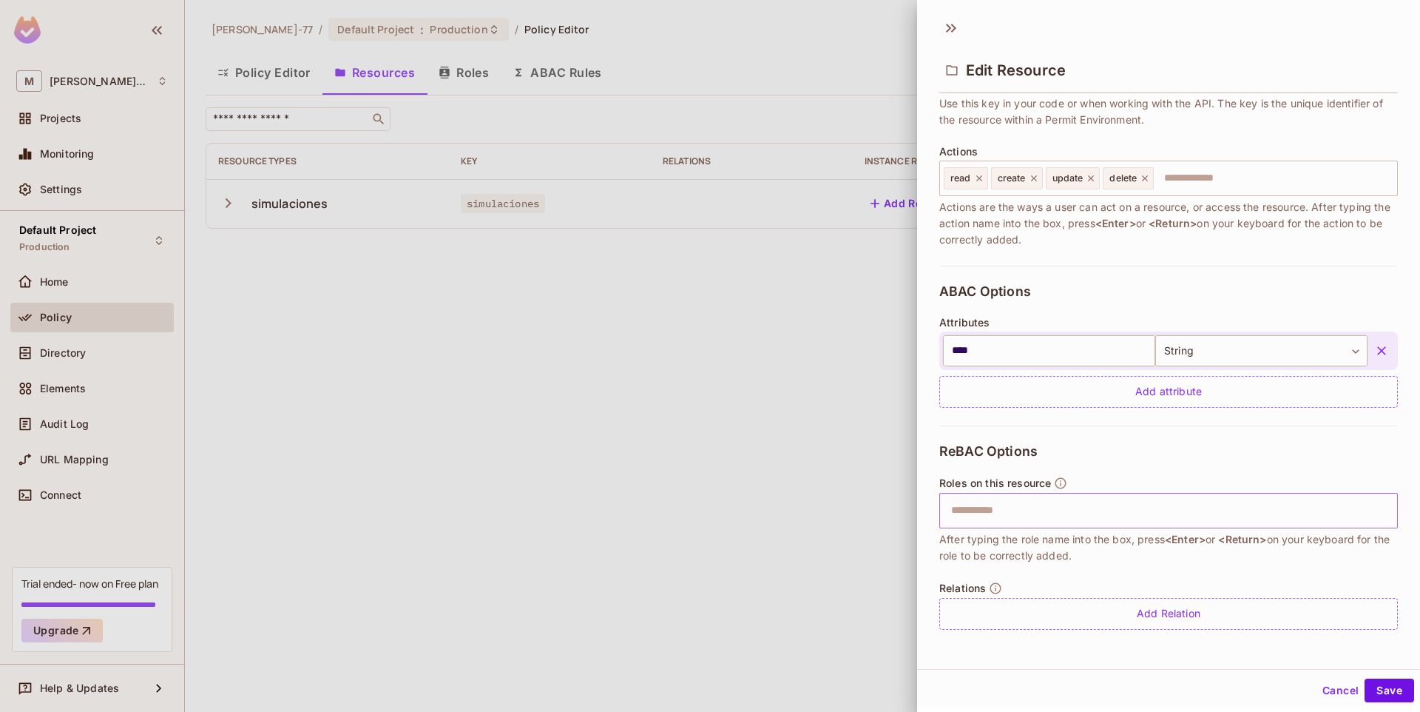
click at [1027, 510] on input "text" at bounding box center [1167, 511] width 449 height 30
type input "*"
type input "*****"
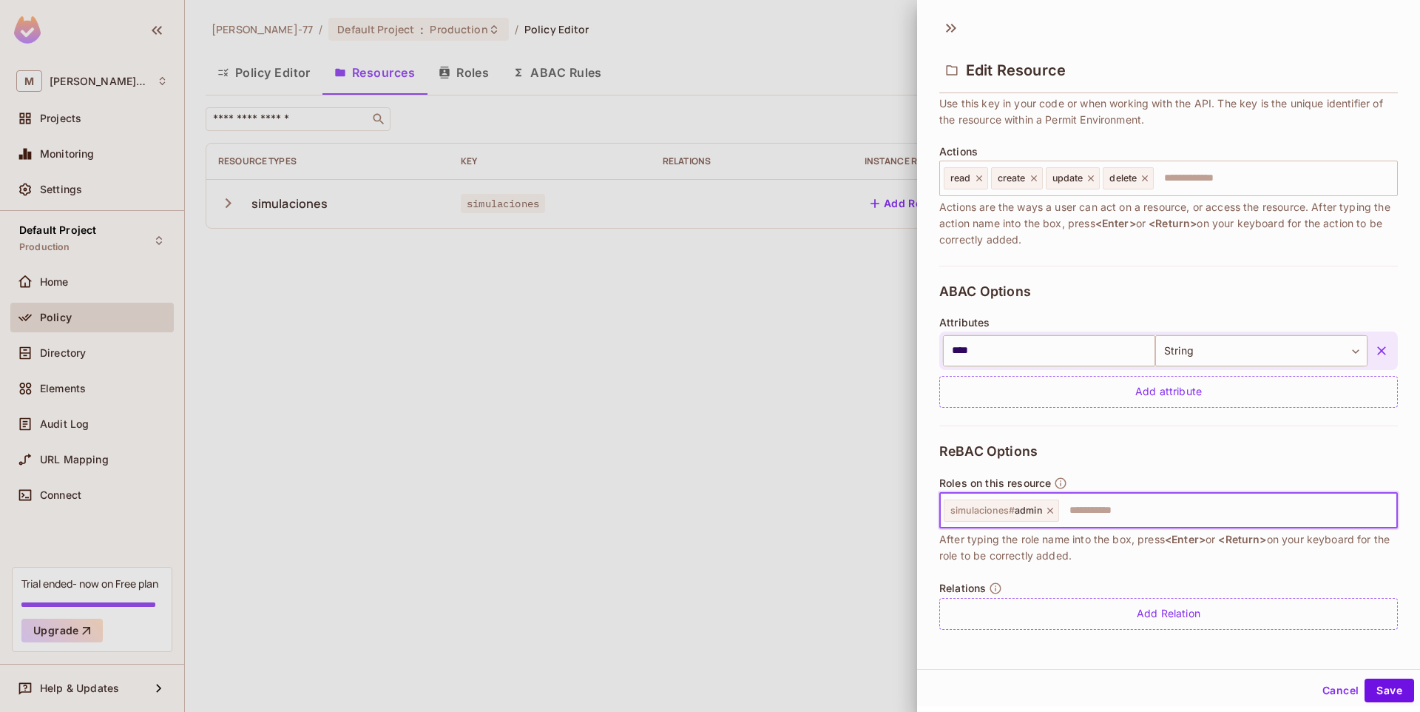
click at [1051, 509] on icon at bounding box center [1051, 511] width 6 height 6
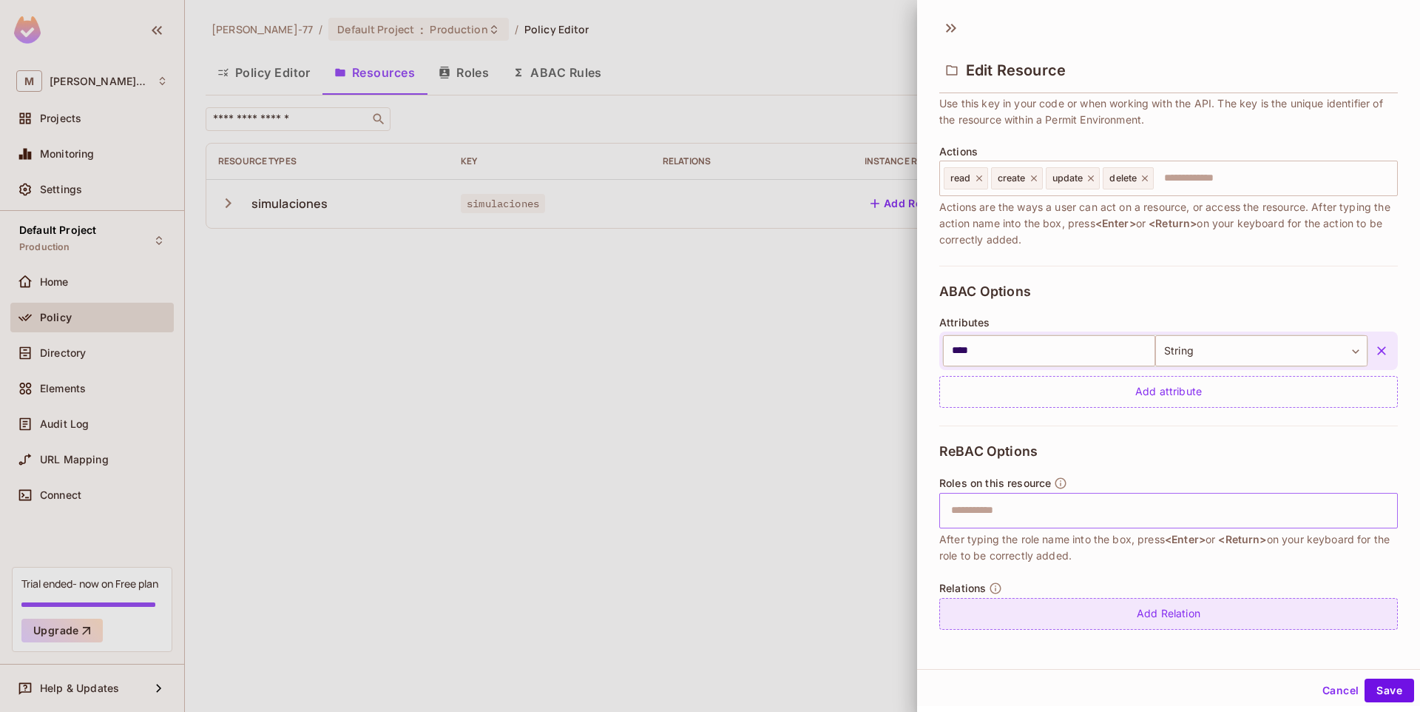
click at [1068, 605] on div "Add Relation" at bounding box center [1169, 614] width 459 height 32
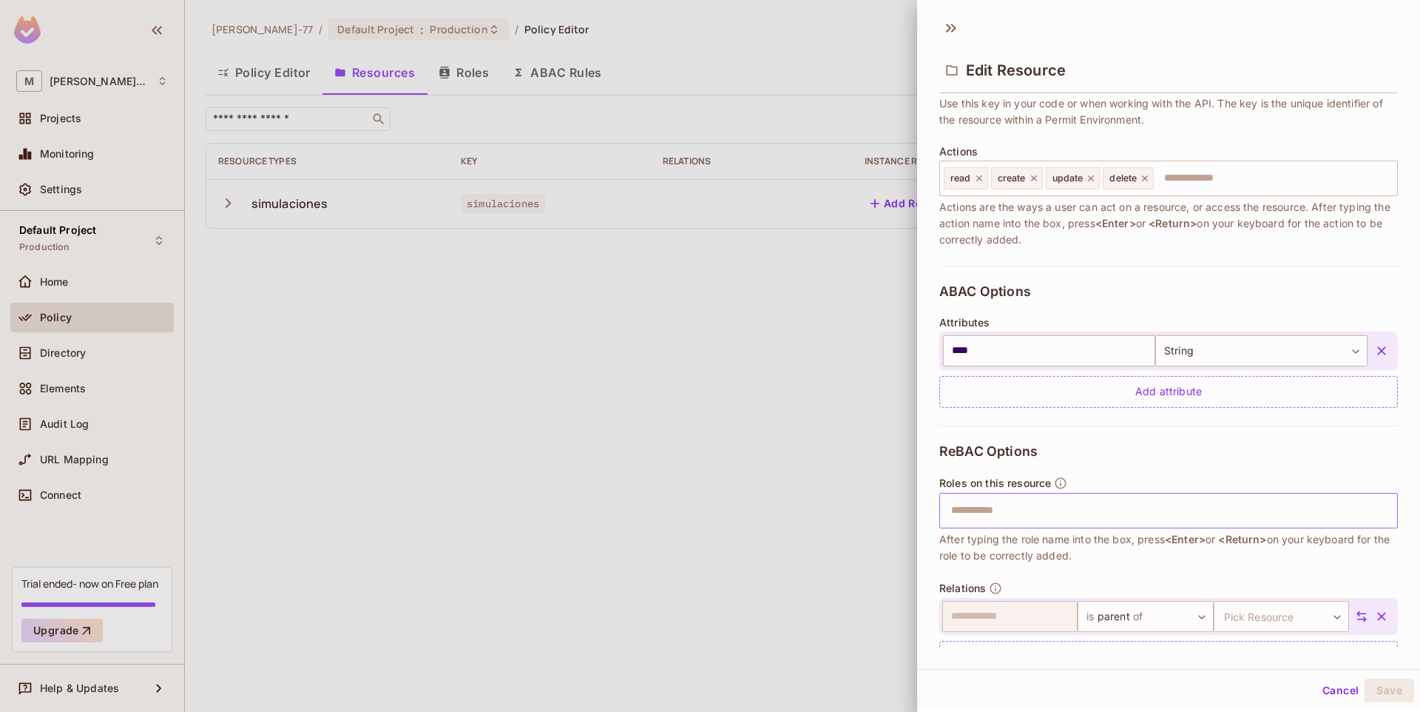
scroll to position [189, 0]
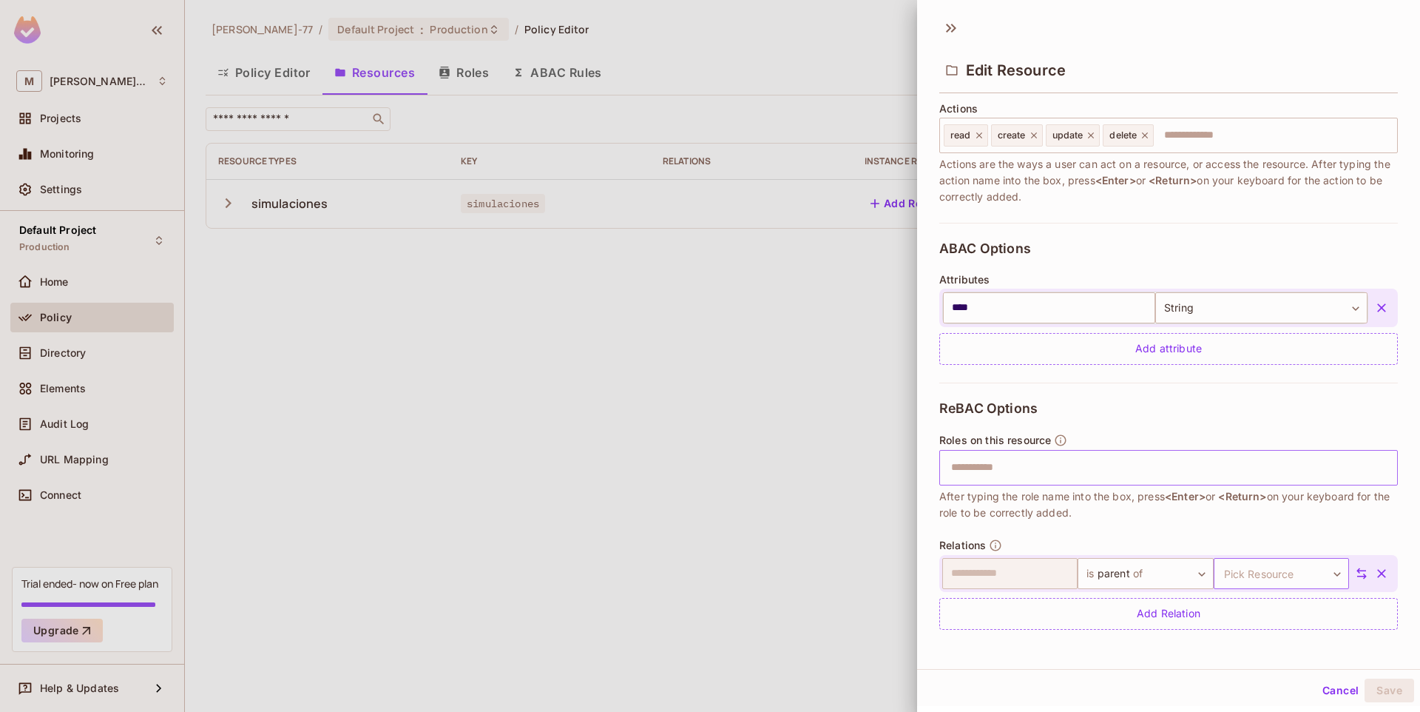
click at [1275, 573] on body "**********" at bounding box center [710, 356] width 1420 height 712
click at [1102, 584] on div at bounding box center [710, 356] width 1420 height 712
click at [1175, 551] on div "Relations ​ is parent of ****** ​ Pick Resource ​ Pick Resource Add Relation" at bounding box center [1169, 584] width 459 height 91
click at [1375, 574] on icon "button" at bounding box center [1382, 573] width 15 height 15
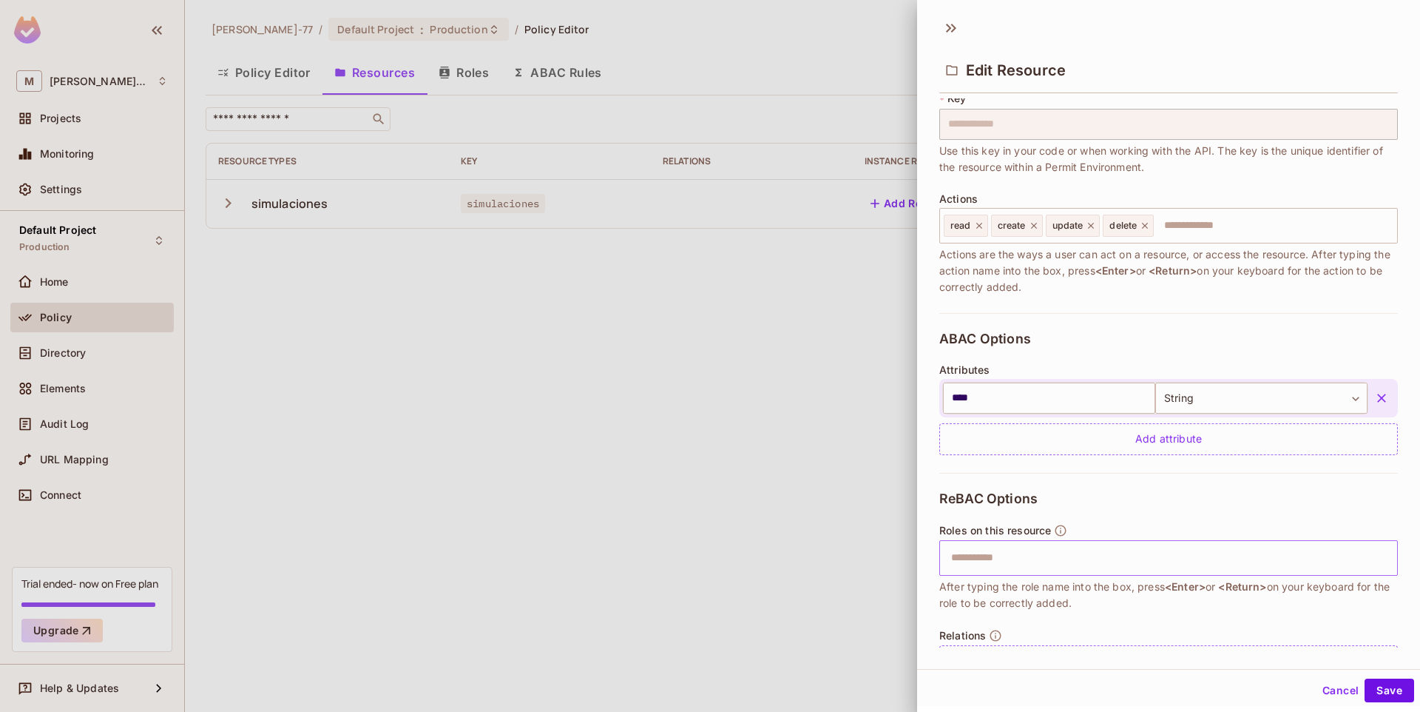
scroll to position [0, 0]
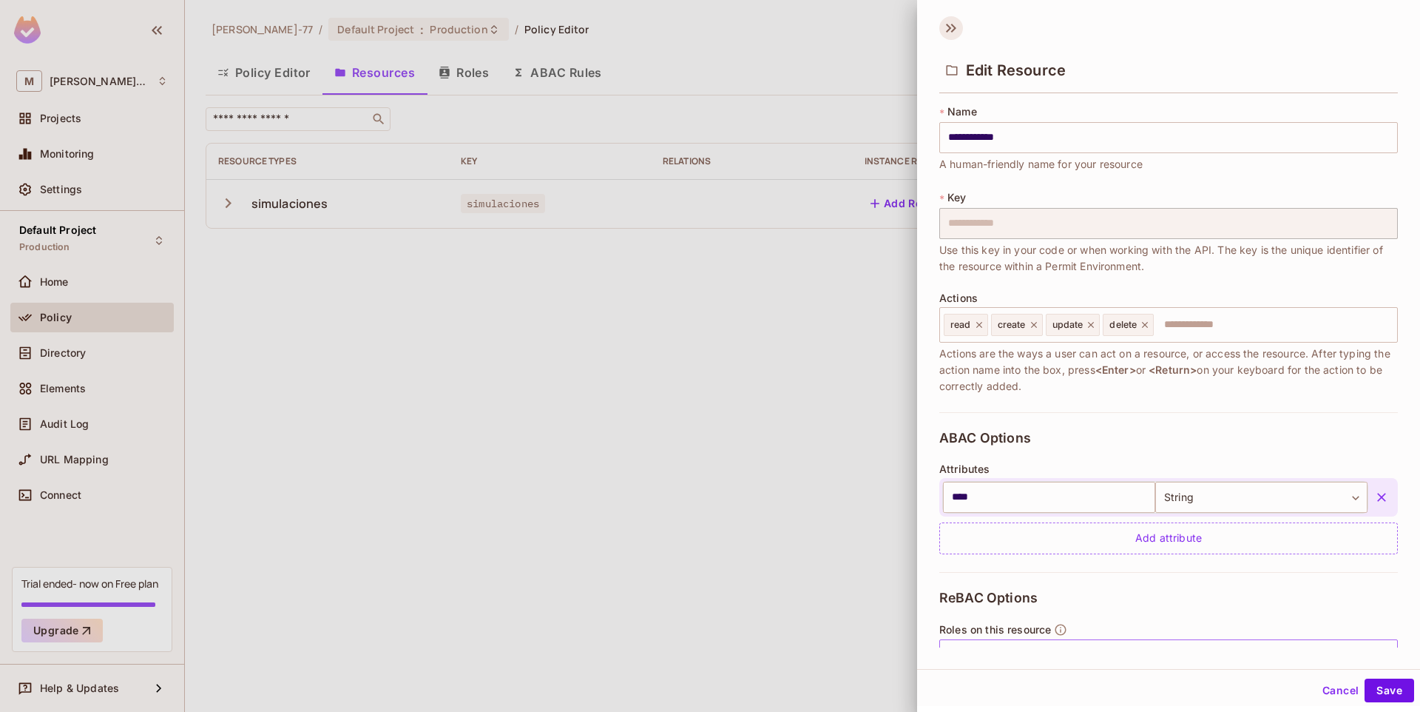
click at [956, 24] on icon at bounding box center [952, 28] width 24 height 24
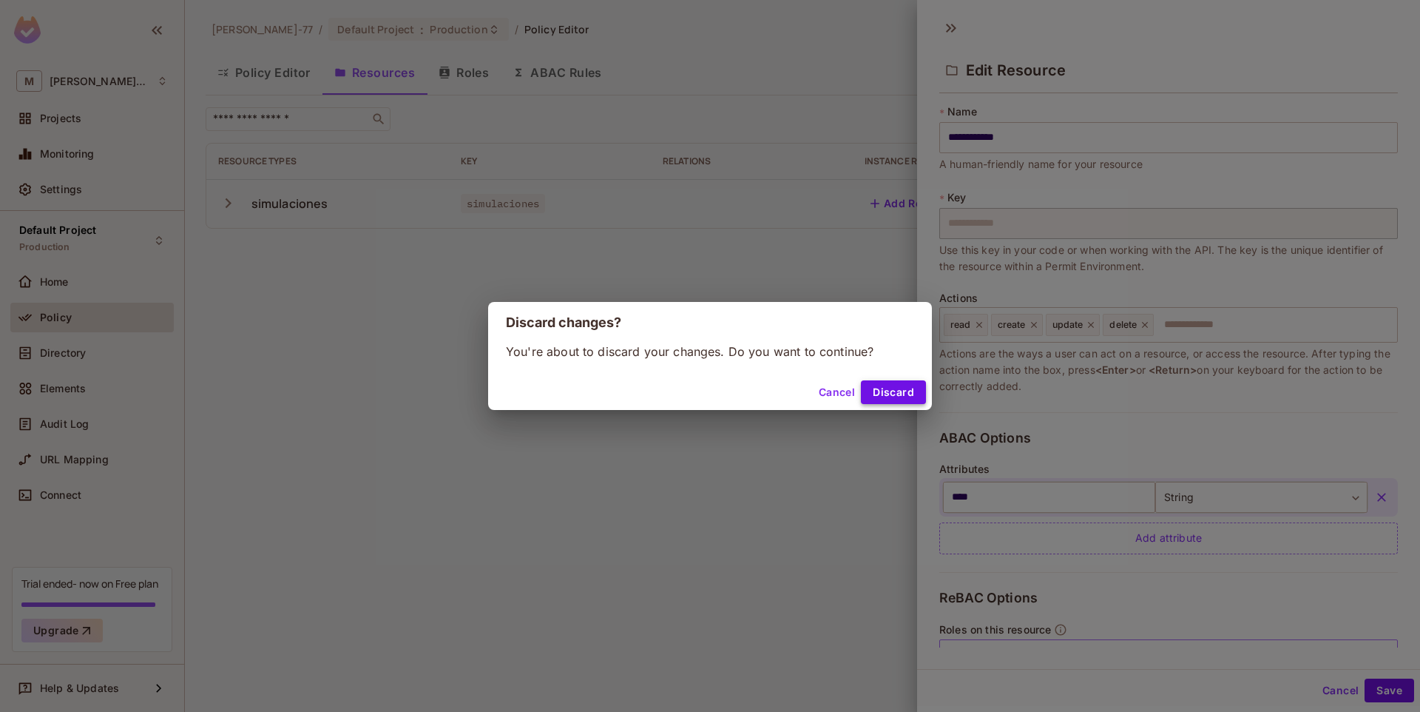
click at [900, 390] on button "Discard" at bounding box center [893, 392] width 65 height 24
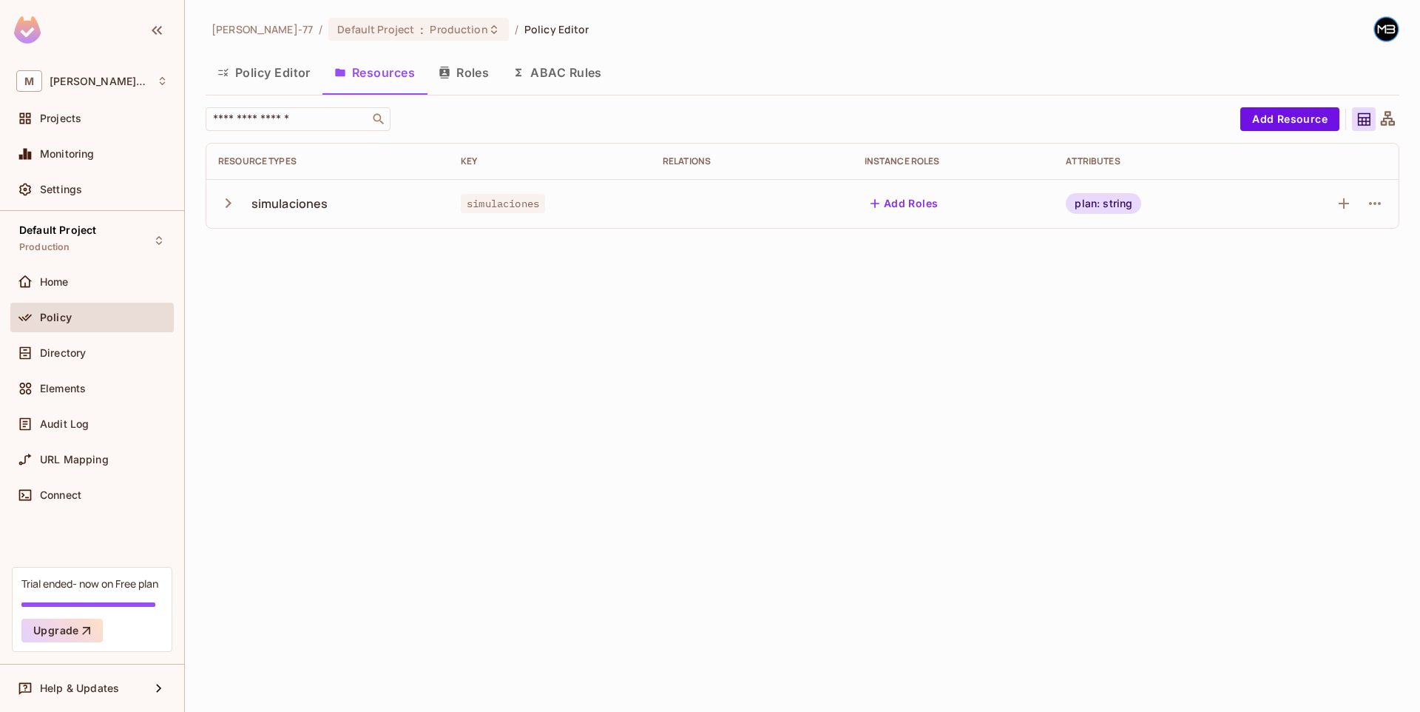
click at [784, 367] on div "Miguel-77 / Default Project : Production / Policy Editor Policy Editor Resource…" at bounding box center [802, 356] width 1235 height 712
click at [486, 68] on button "Roles" at bounding box center [464, 72] width 74 height 37
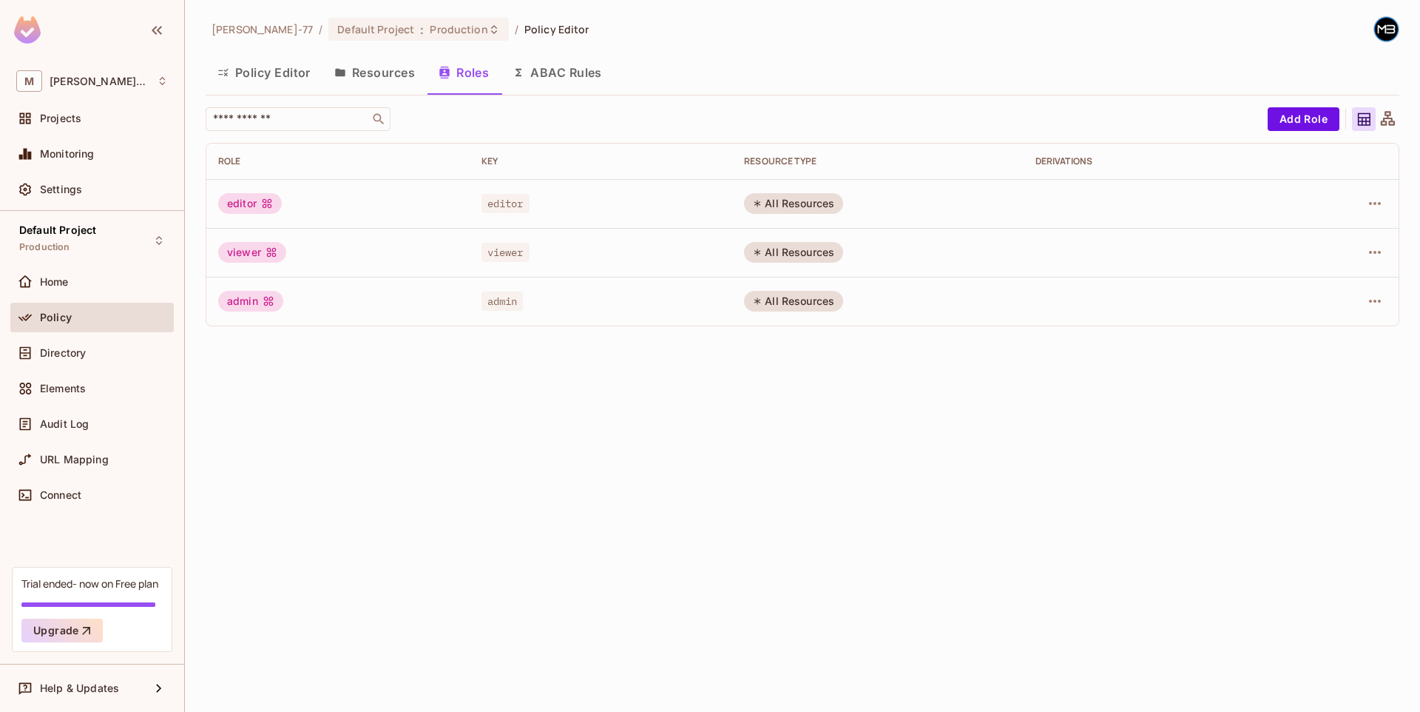
click at [775, 203] on div "All Resources" at bounding box center [793, 203] width 99 height 21
click at [1383, 212] on div at bounding box center [1342, 204] width 89 height 24
click at [1383, 209] on icon "button" at bounding box center [1375, 204] width 18 height 18
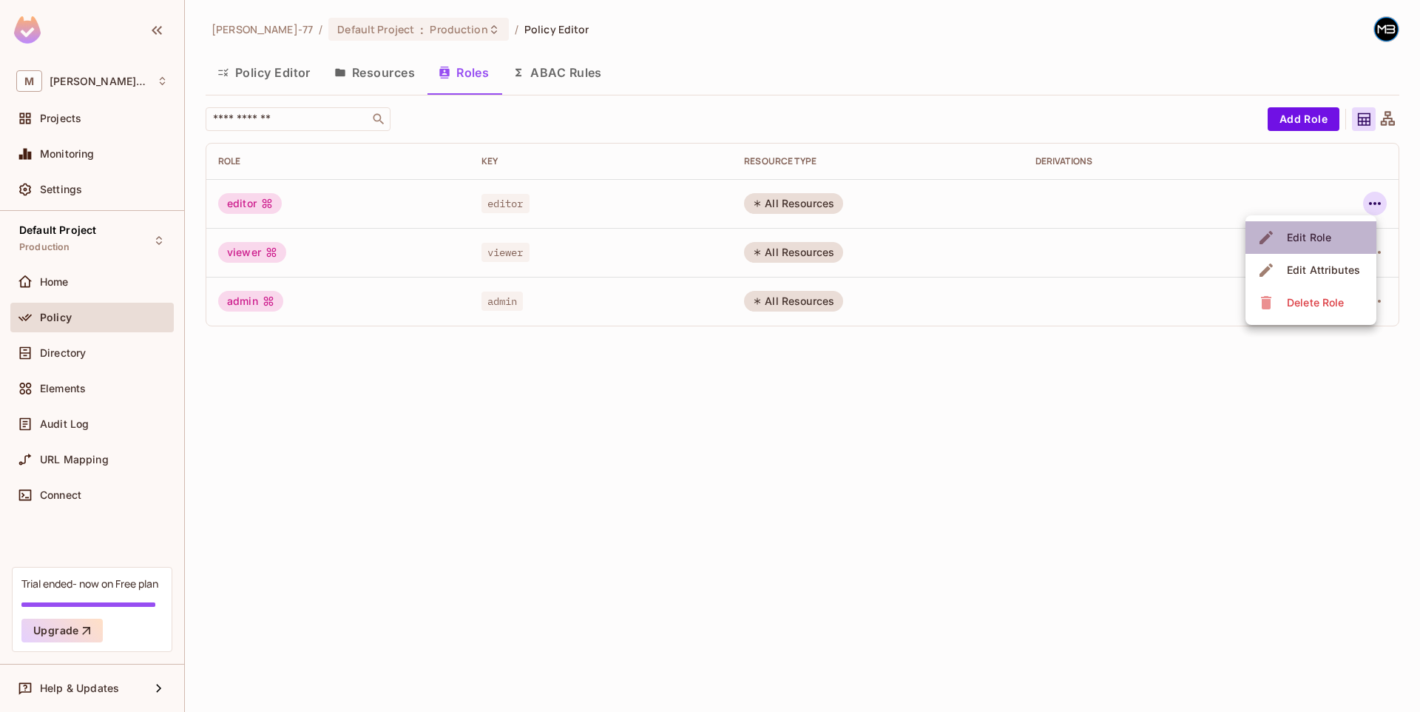
click at [1344, 235] on li "Edit Role" at bounding box center [1311, 237] width 131 height 33
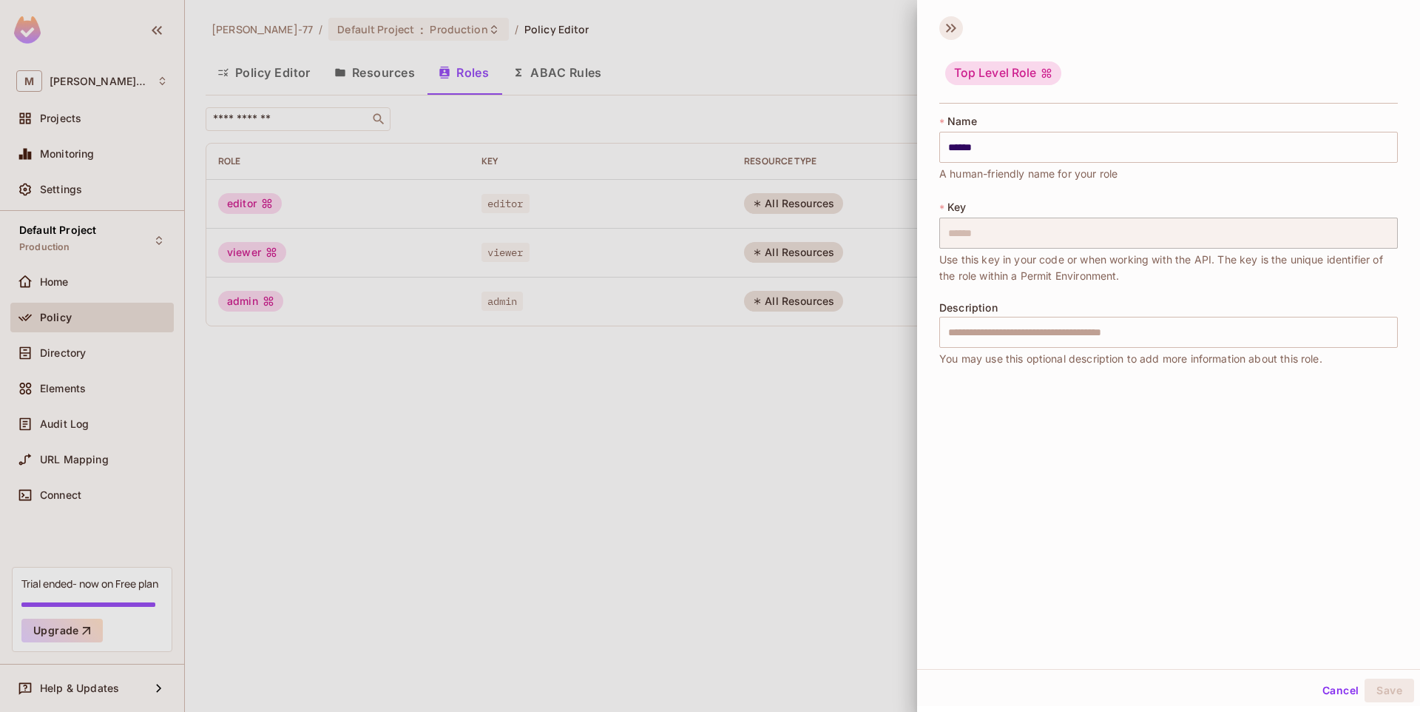
click at [960, 30] on icon at bounding box center [952, 28] width 24 height 24
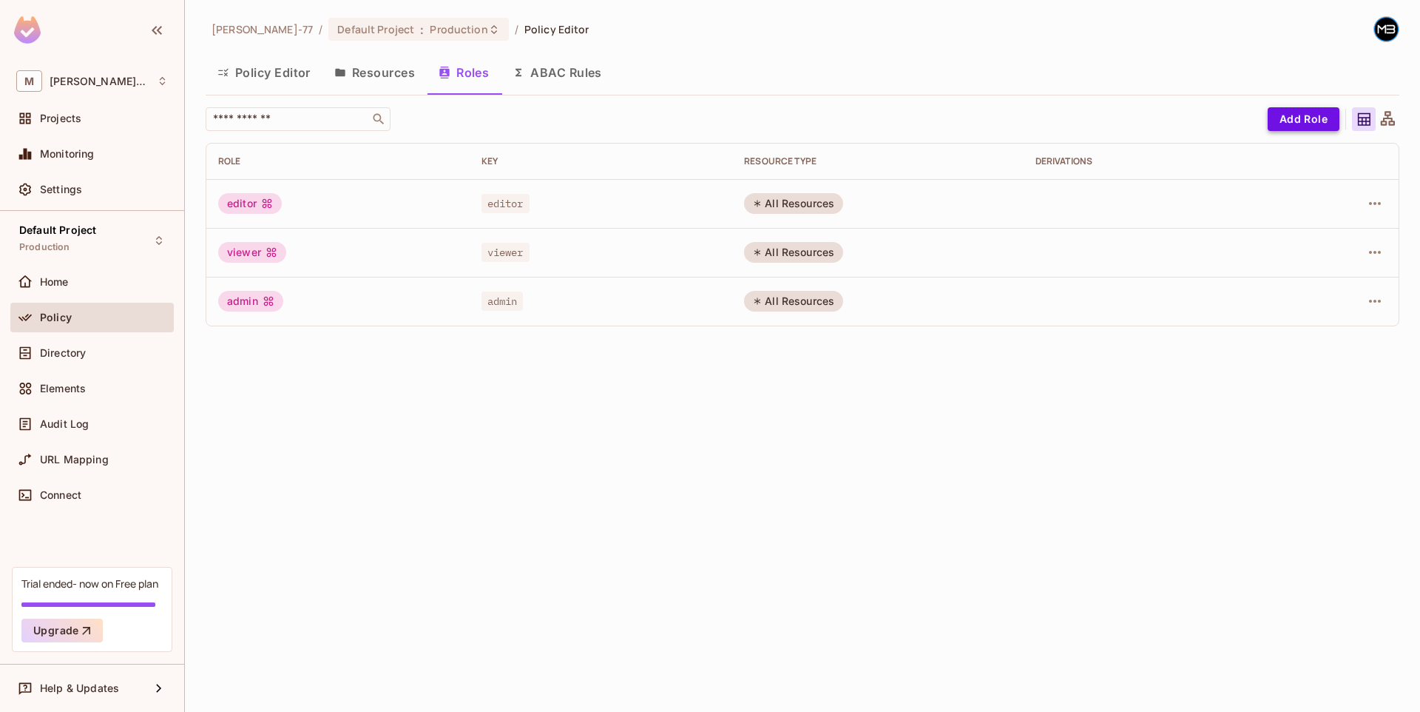
click at [1312, 118] on button "Add Role" at bounding box center [1304, 119] width 72 height 24
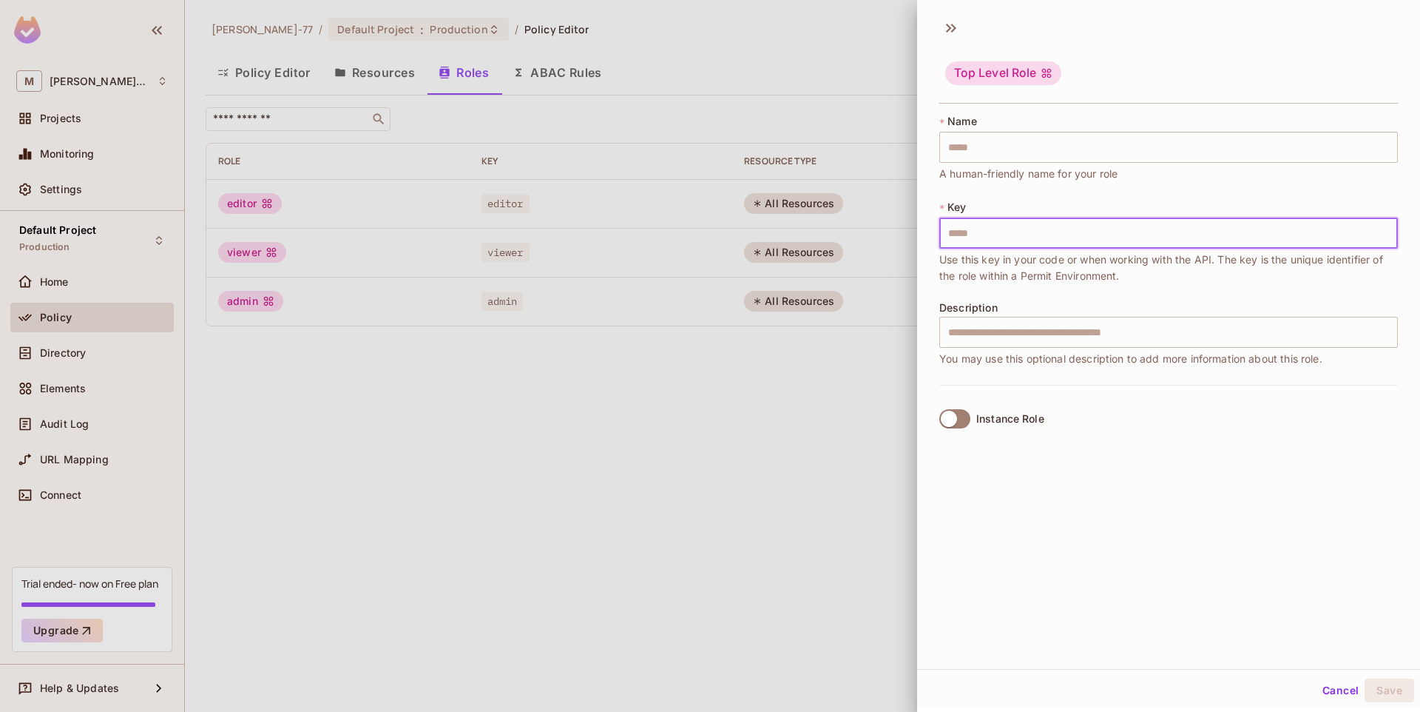
click at [1002, 240] on input "text" at bounding box center [1169, 233] width 459 height 31
click at [1030, 236] on input "text" at bounding box center [1169, 233] width 459 height 31
type input "**********"
click at [1017, 468] on div "**********" at bounding box center [1168, 339] width 503 height 658
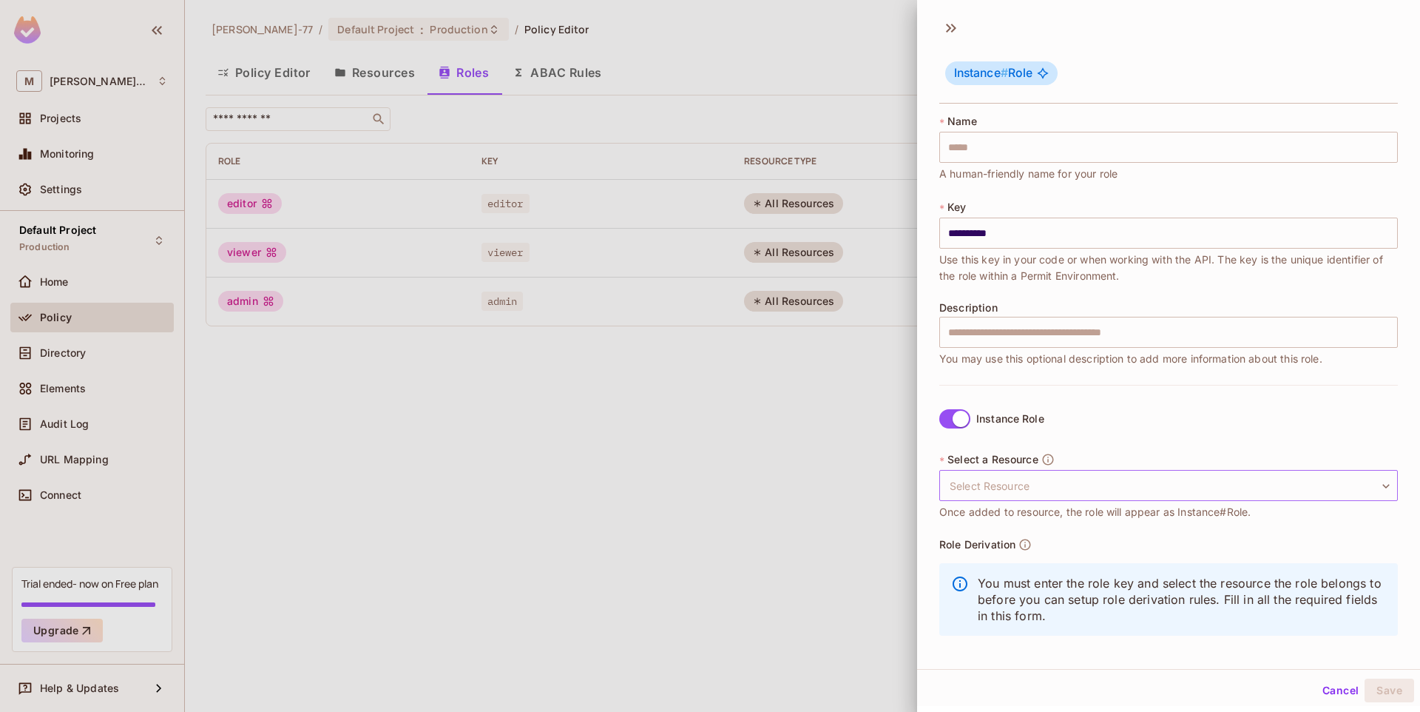
click at [995, 479] on body "**********" at bounding box center [710, 356] width 1420 height 712
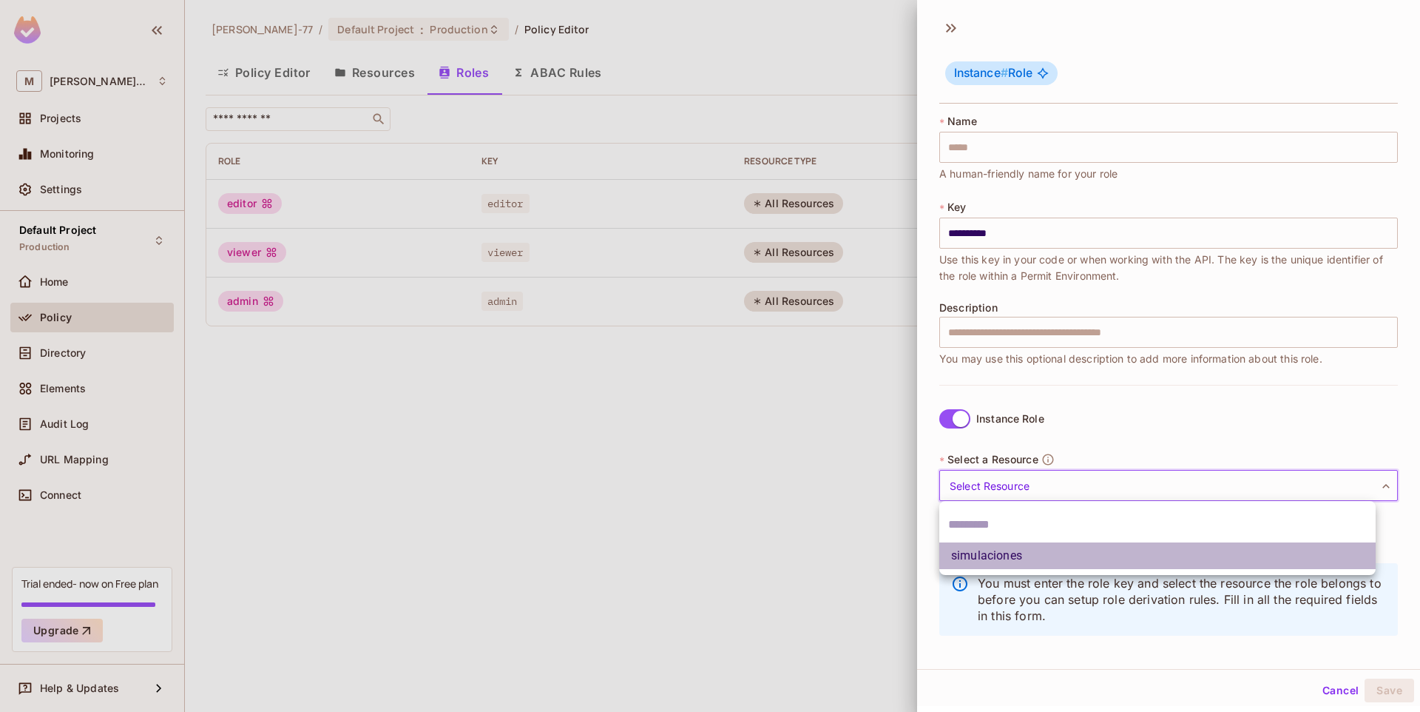
click at [988, 550] on li "simulaciones" at bounding box center [1158, 555] width 436 height 27
type input "**********"
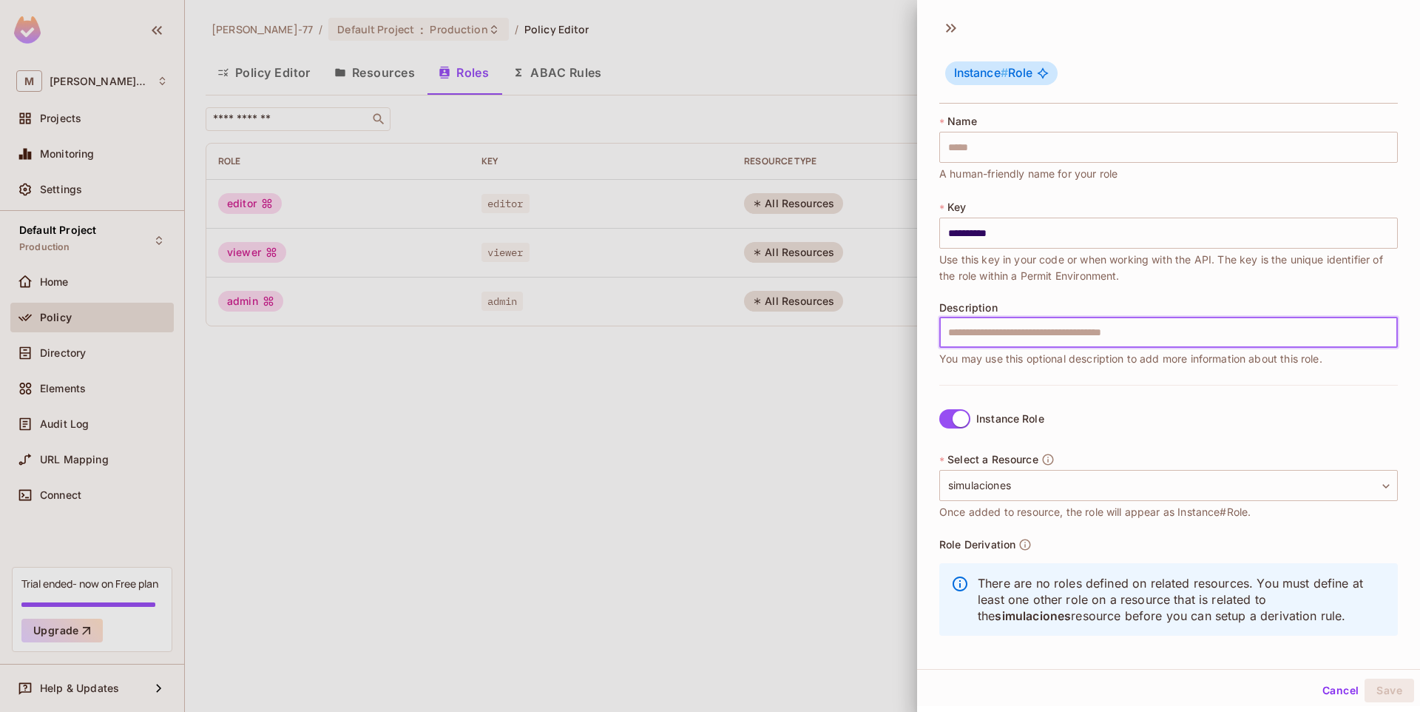
click at [1058, 343] on input "text" at bounding box center [1169, 332] width 459 height 31
click at [974, 374] on div "**********" at bounding box center [1169, 249] width 459 height 271
click at [996, 329] on input "text" at bounding box center [1169, 332] width 459 height 31
type input "**********"
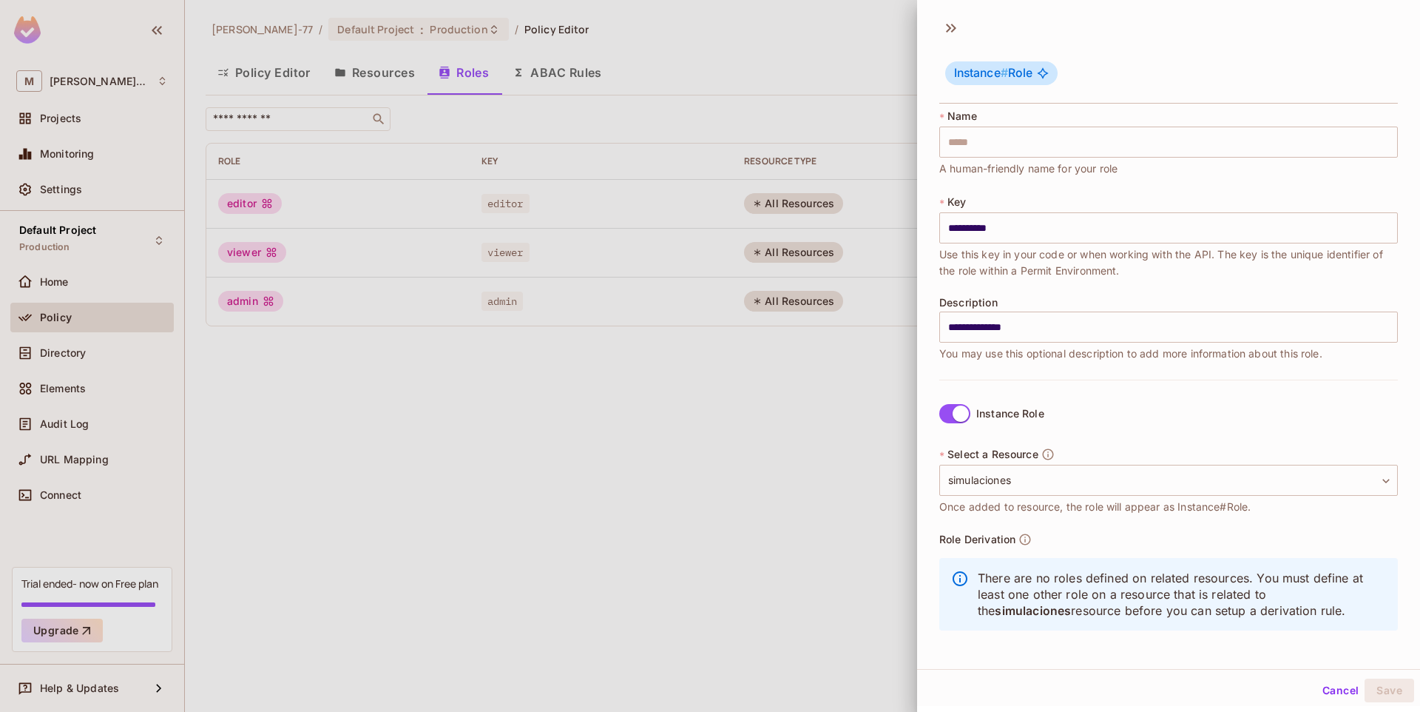
scroll to position [2, 0]
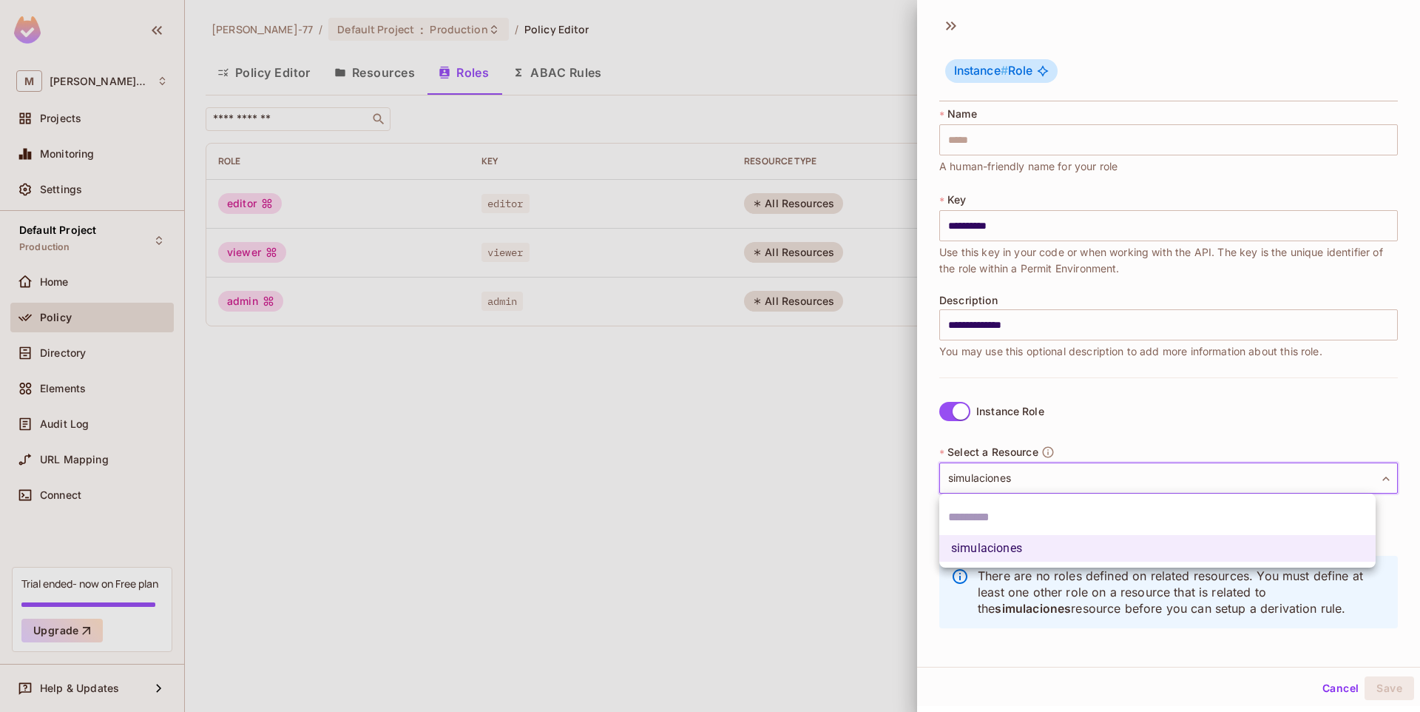
click at [1022, 482] on body "**********" at bounding box center [710, 356] width 1420 height 712
click at [1008, 502] on div at bounding box center [1158, 517] width 436 height 36
click at [994, 512] on input "text" at bounding box center [1157, 517] width 419 height 24
click at [1071, 542] on li "simulaciones" at bounding box center [1158, 548] width 436 height 27
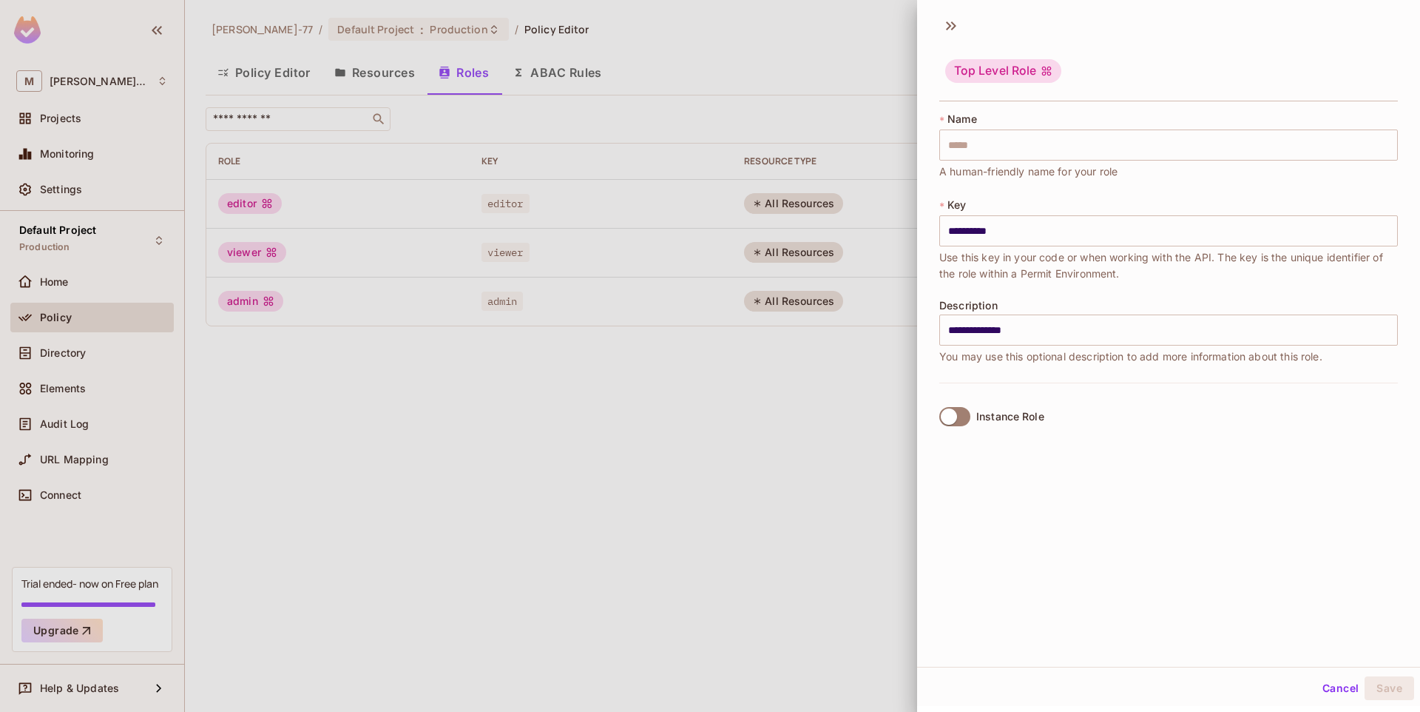
scroll to position [0, 0]
click at [981, 146] on input "text" at bounding box center [1169, 144] width 459 height 31
click at [985, 238] on input "**********" at bounding box center [1169, 230] width 459 height 31
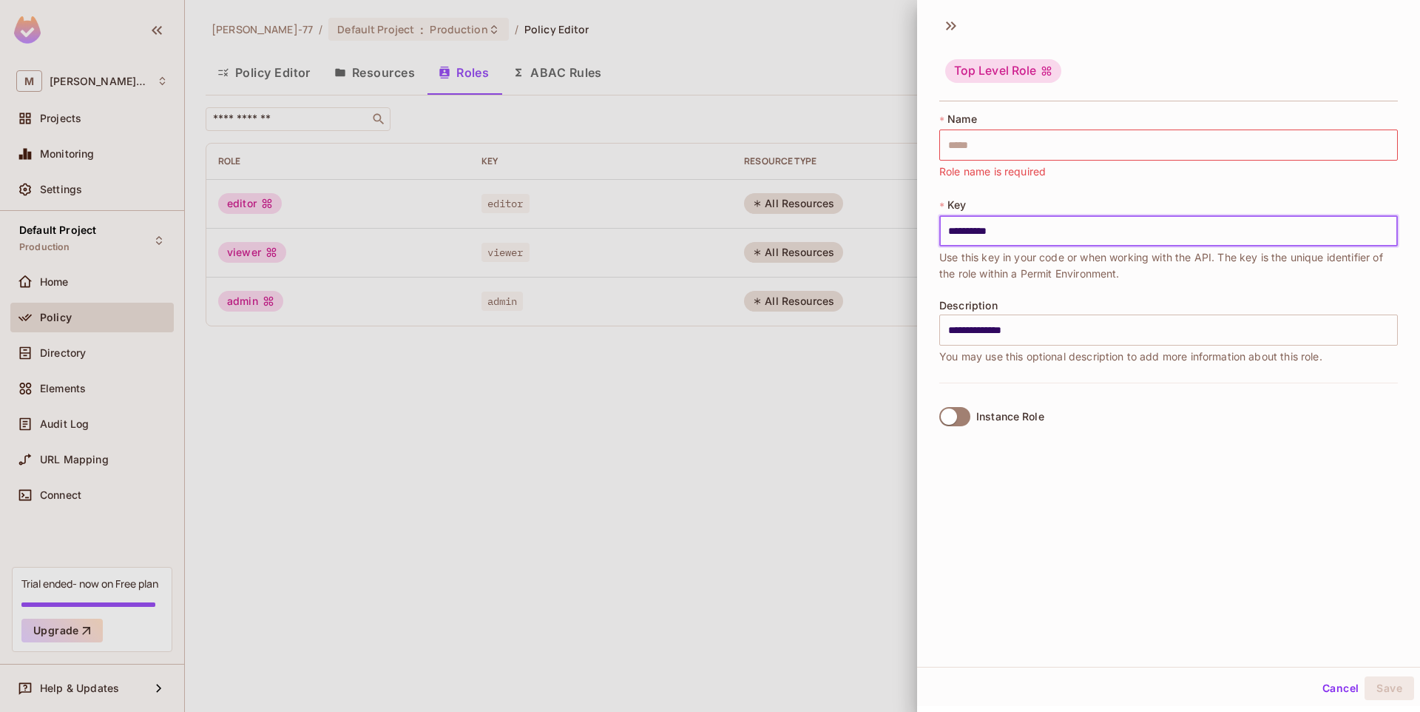
click at [985, 238] on input "**********" at bounding box center [1169, 230] width 459 height 31
click at [991, 131] on input "text" at bounding box center [1169, 144] width 459 height 31
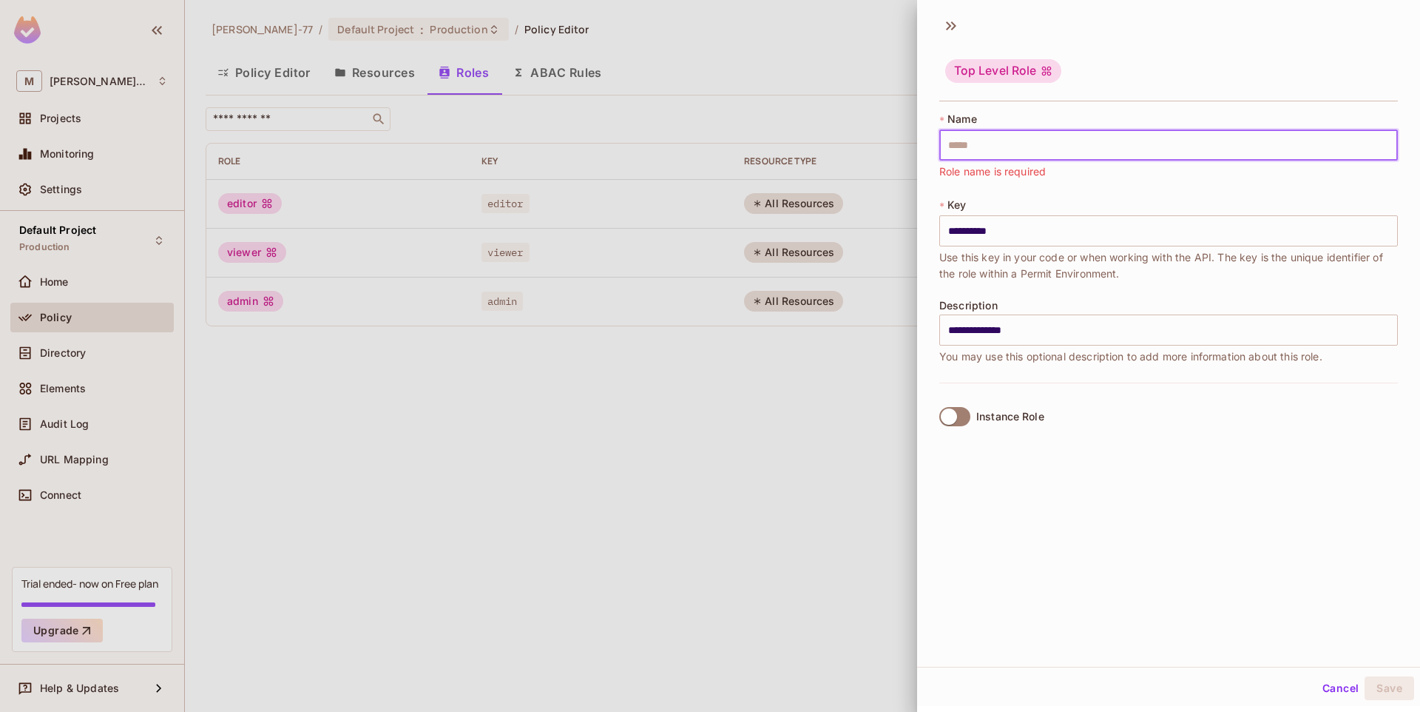
paste input "**********"
type input "**********"
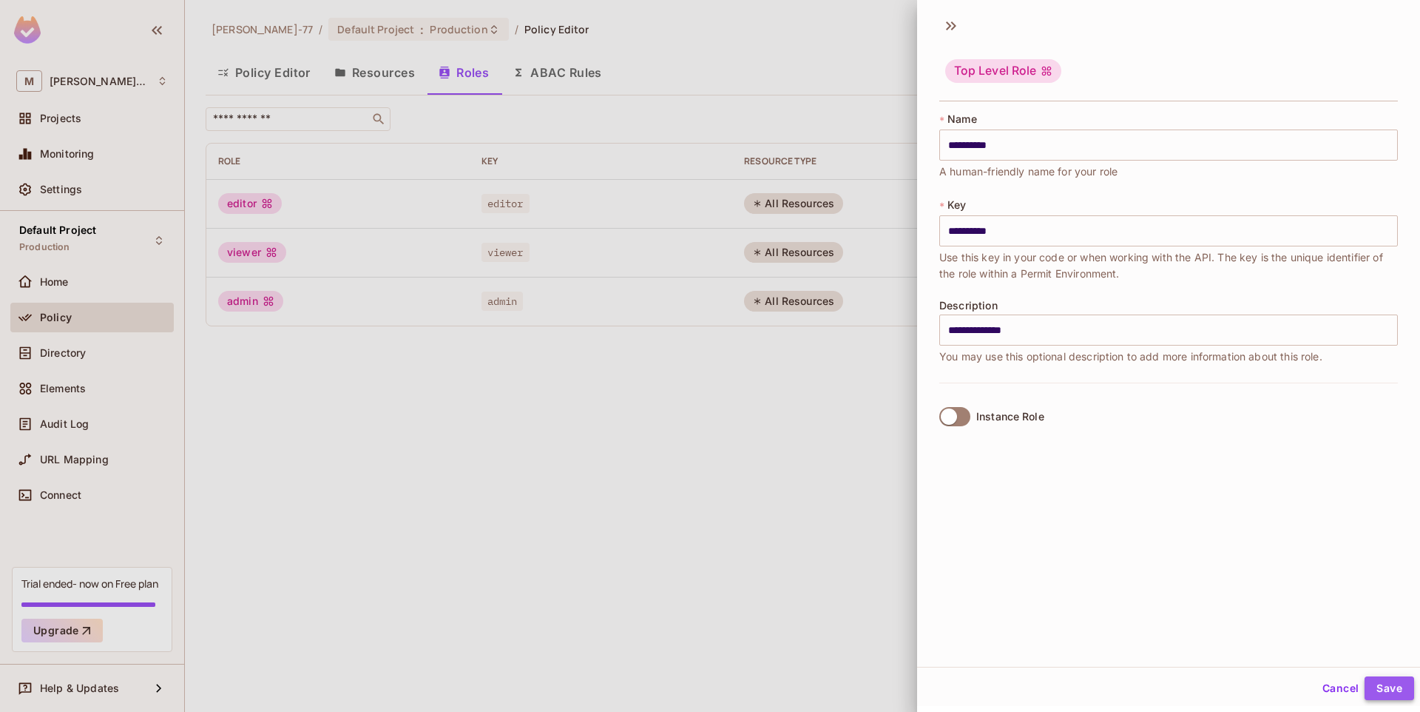
click at [1375, 680] on button "Save" at bounding box center [1390, 688] width 50 height 24
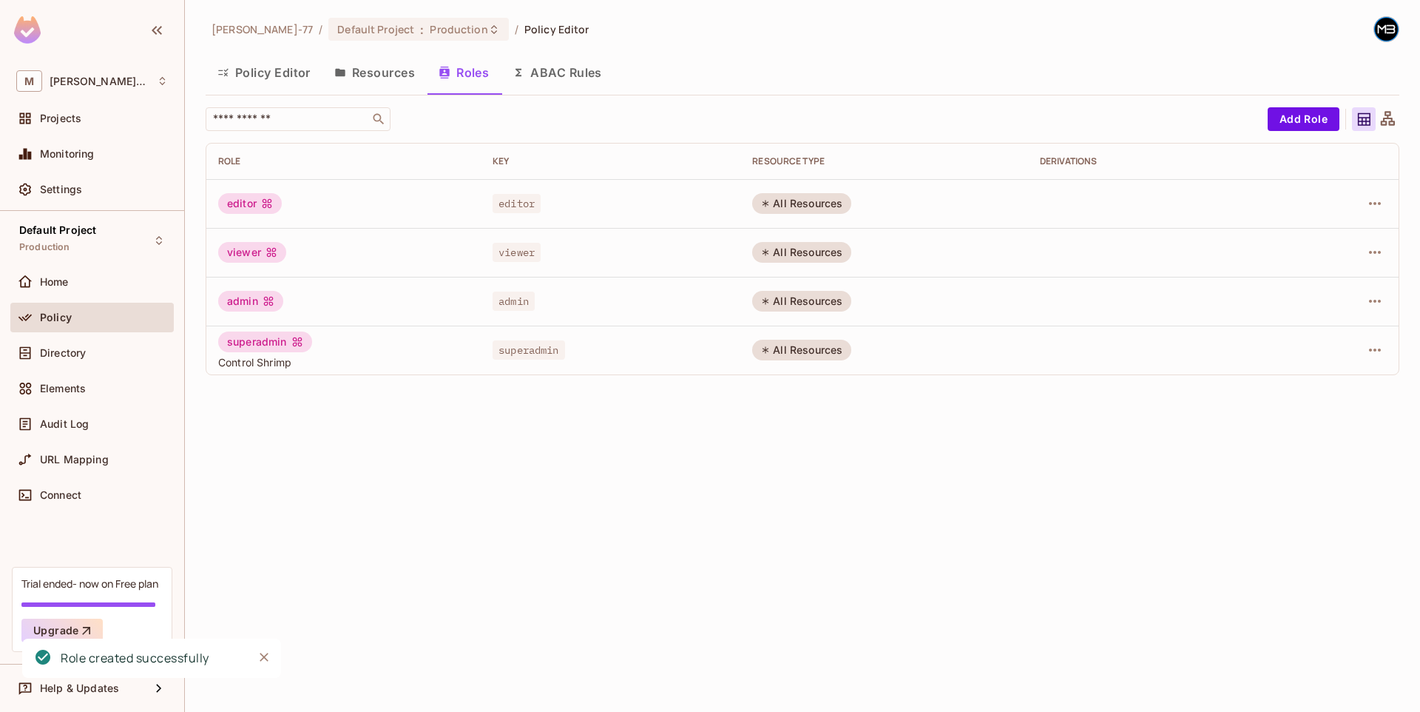
click at [577, 488] on div "Miguel-77 / Default Project : Production / Policy Editor Policy Editor Resource…" at bounding box center [802, 356] width 1235 height 712
click at [340, 350] on div "superadmin Control Shrimp" at bounding box center [343, 350] width 251 height 38
click at [1375, 348] on icon "button" at bounding box center [1375, 350] width 18 height 18
drag, startPoint x: 1314, startPoint y: 380, endPoint x: 1169, endPoint y: 411, distance: 148.3
click at [1161, 411] on div "Edit Role Edit Attributes Delete Role" at bounding box center [710, 356] width 1420 height 712
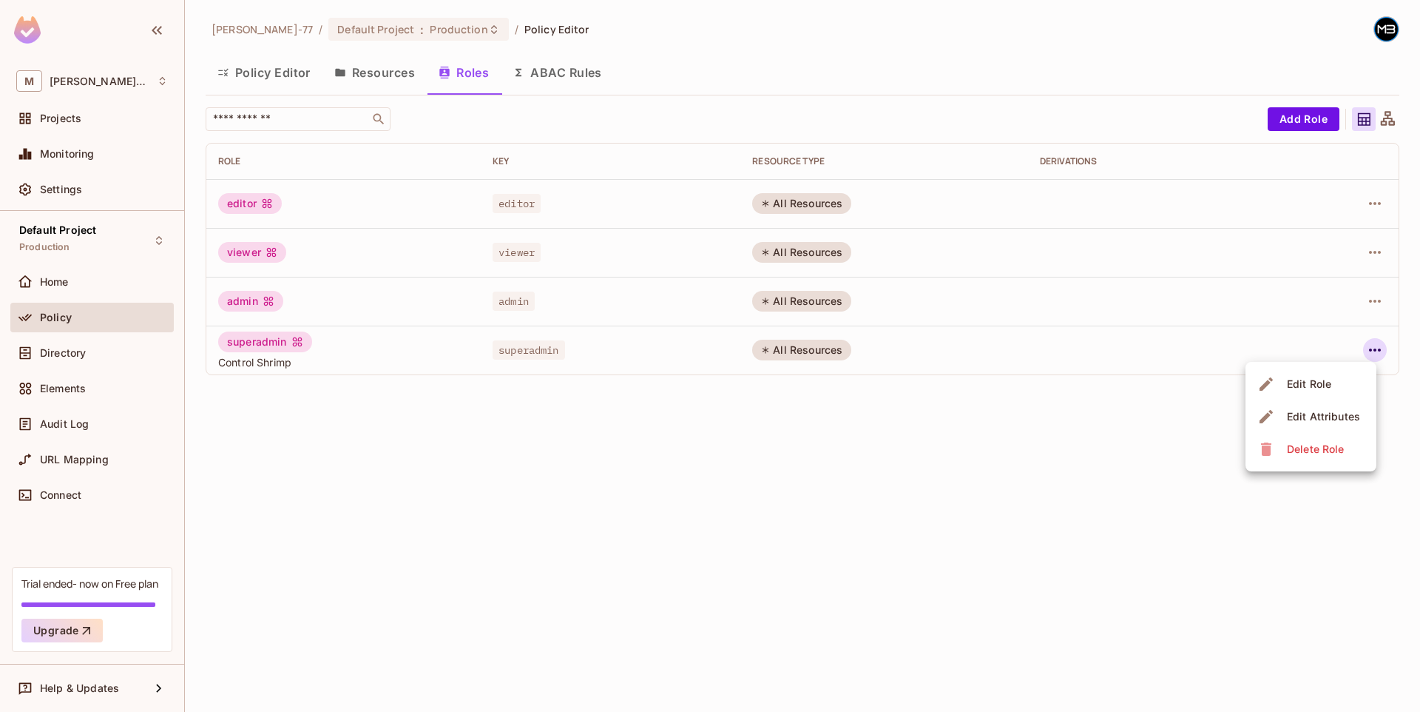
click at [1287, 411] on div "Edit Attributes" at bounding box center [1323, 416] width 73 height 15
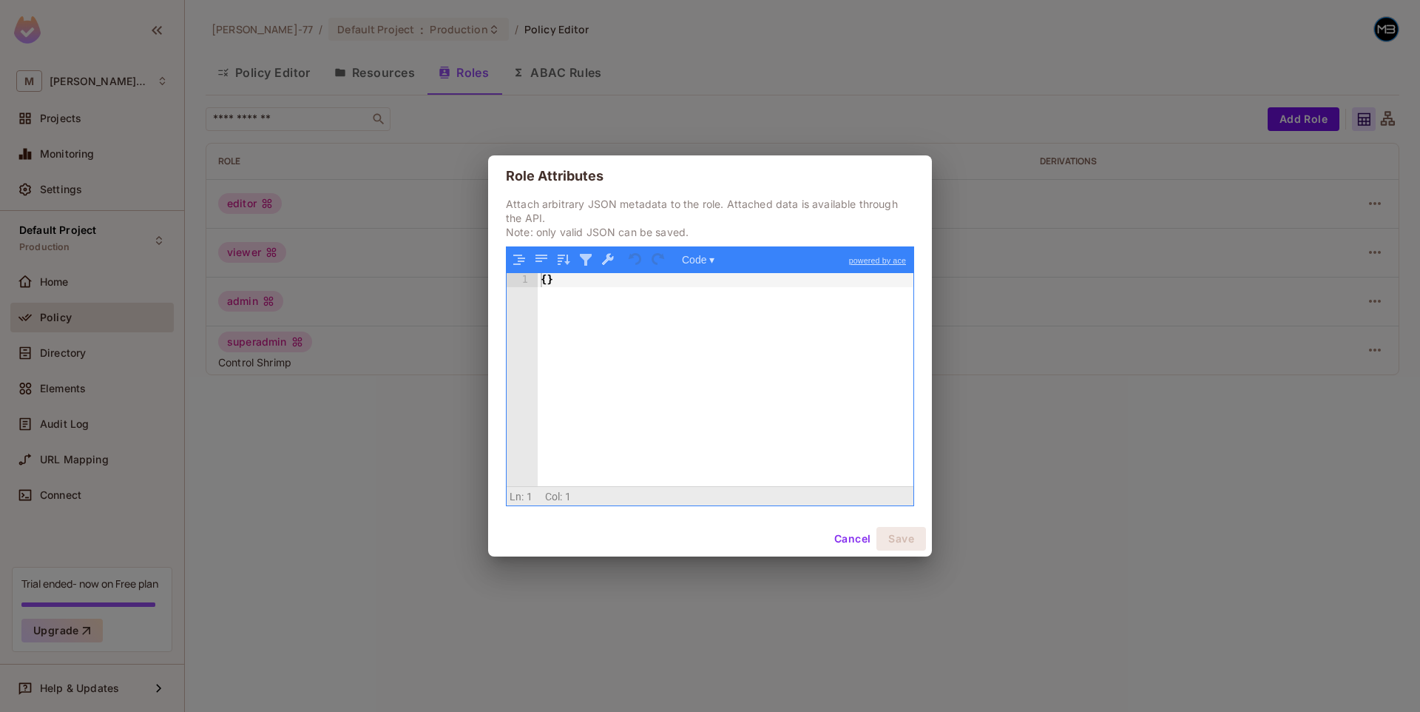
click at [863, 545] on button "Cancel" at bounding box center [853, 539] width 48 height 24
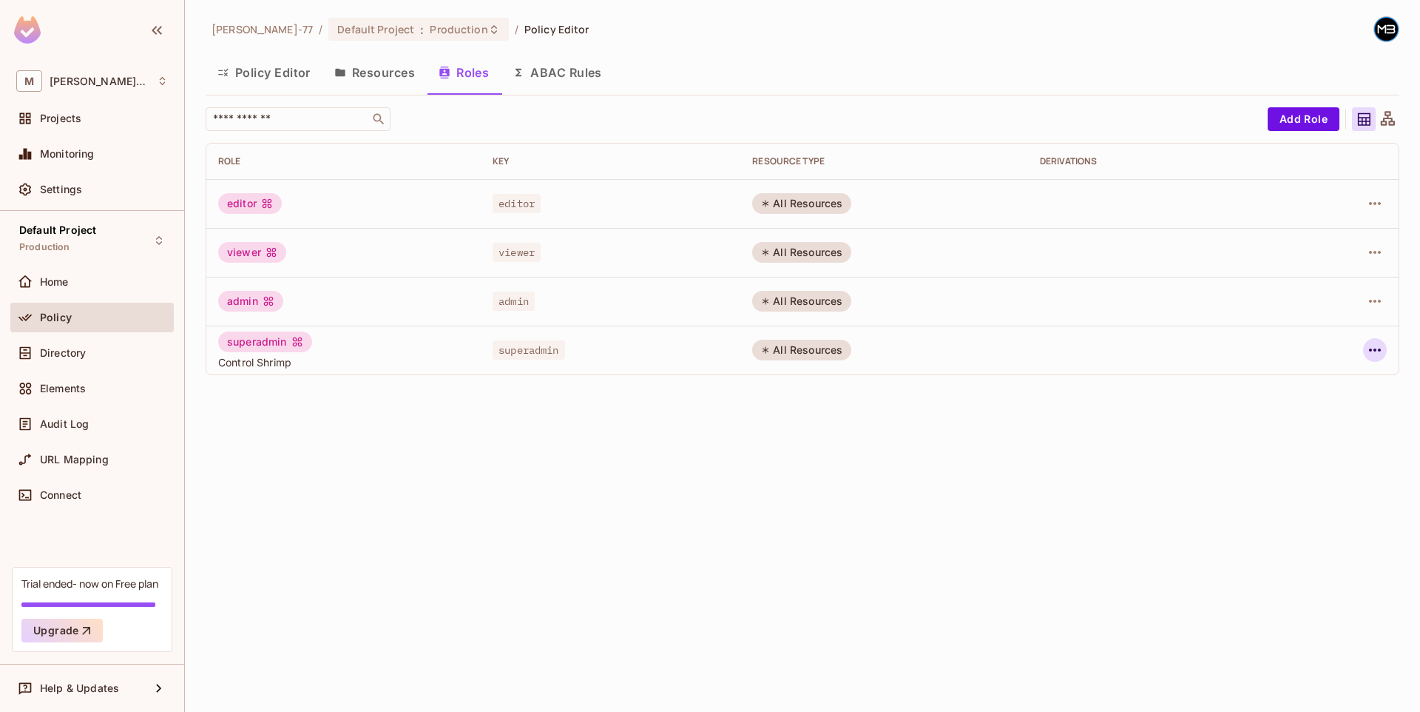
click at [1367, 345] on icon "button" at bounding box center [1375, 350] width 18 height 18
click at [1322, 377] on div "Edit Role" at bounding box center [1309, 384] width 44 height 15
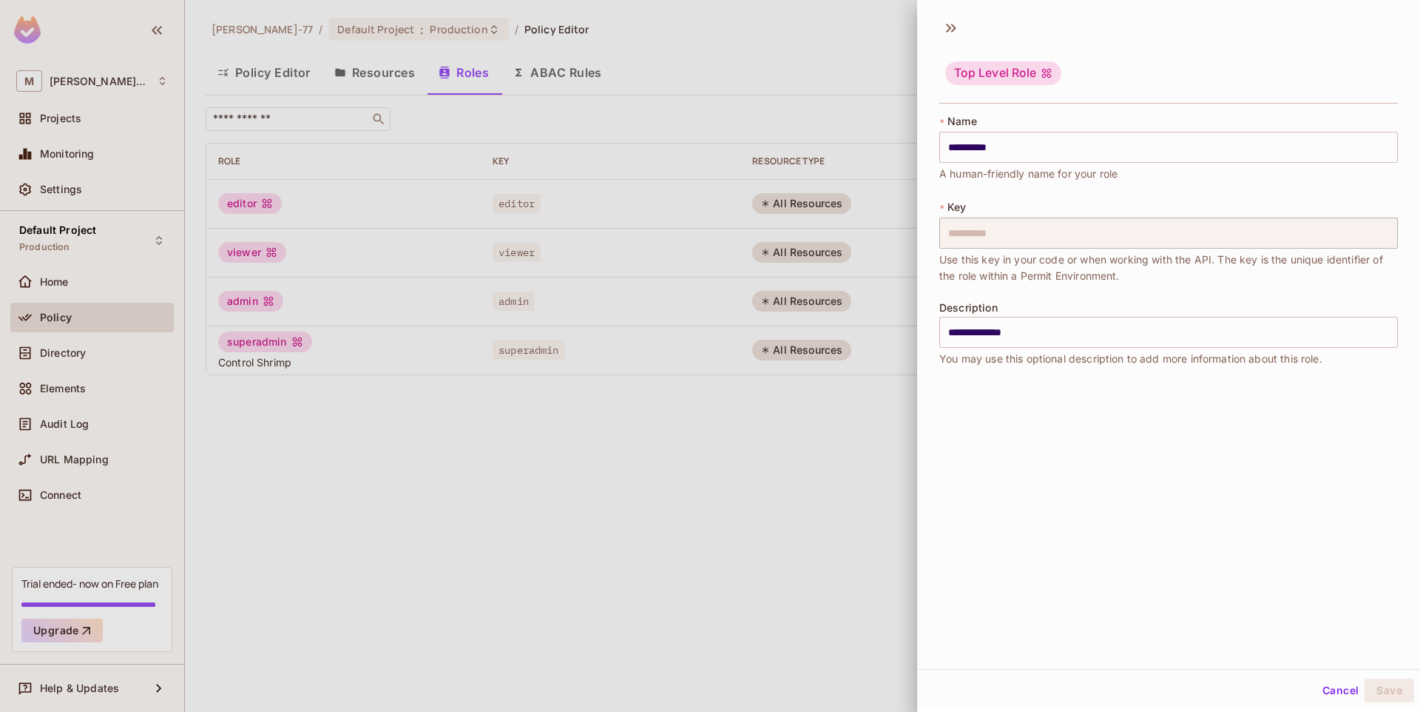
click at [846, 210] on div "**********" at bounding box center [710, 356] width 1420 height 712
click at [778, 360] on div at bounding box center [710, 356] width 1420 height 712
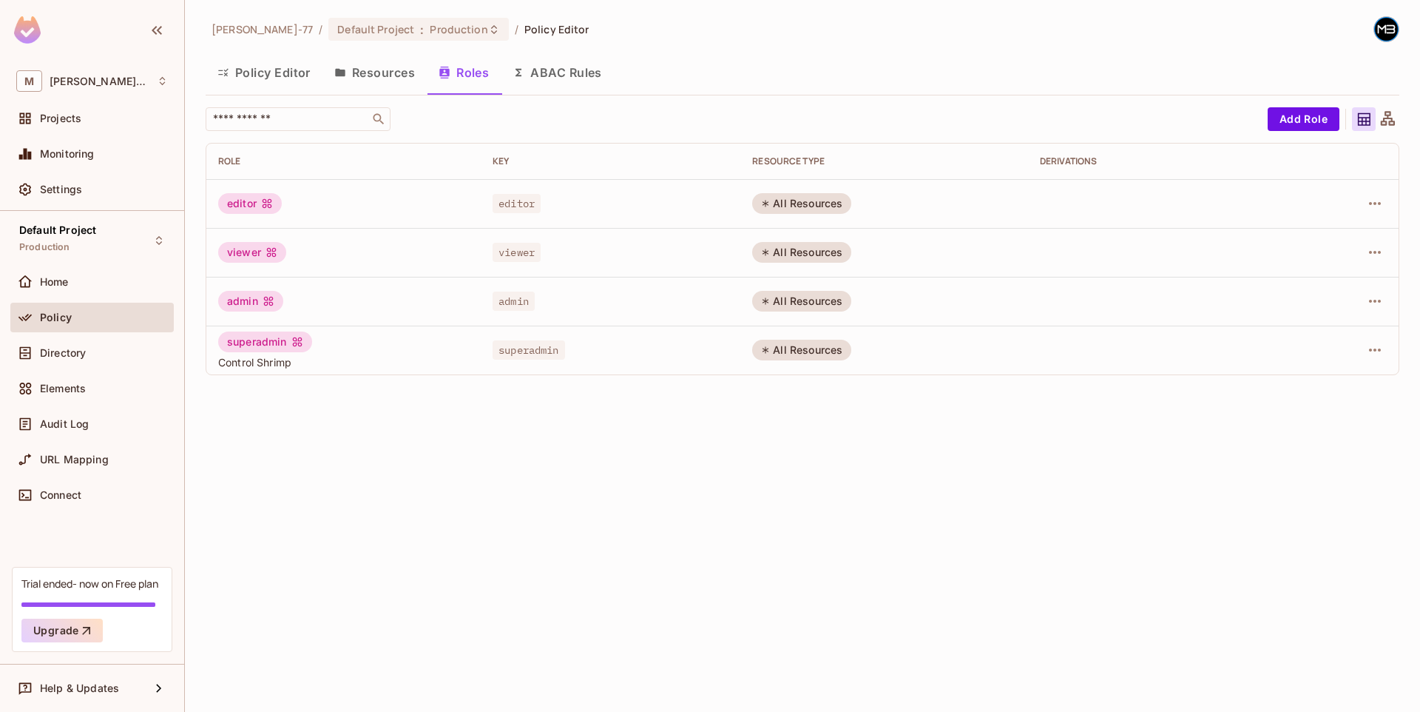
click at [789, 346] on div "All Resources" at bounding box center [801, 350] width 99 height 21
click at [1386, 345] on button "button" at bounding box center [1375, 350] width 24 height 24
click at [1308, 456] on div "Delete Role" at bounding box center [1315, 449] width 57 height 15
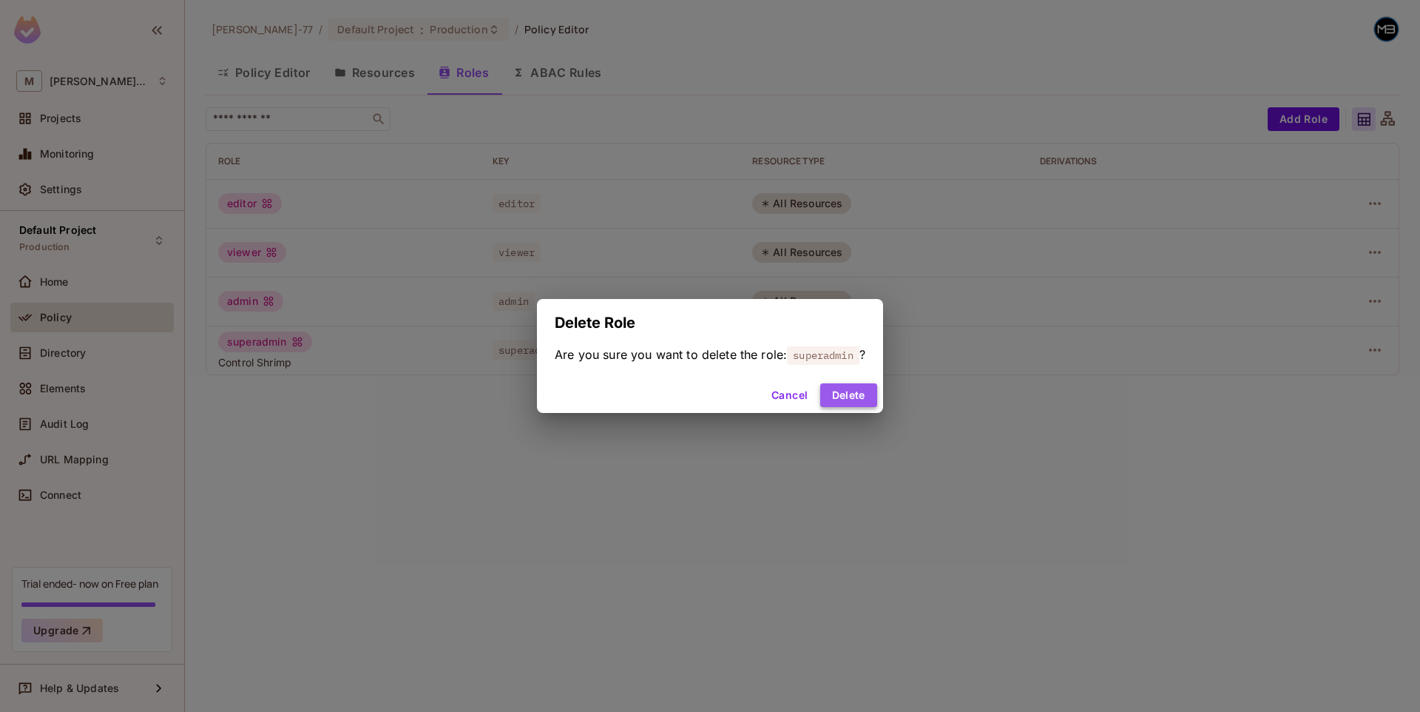
click at [865, 398] on button "Delete" at bounding box center [848, 395] width 57 height 24
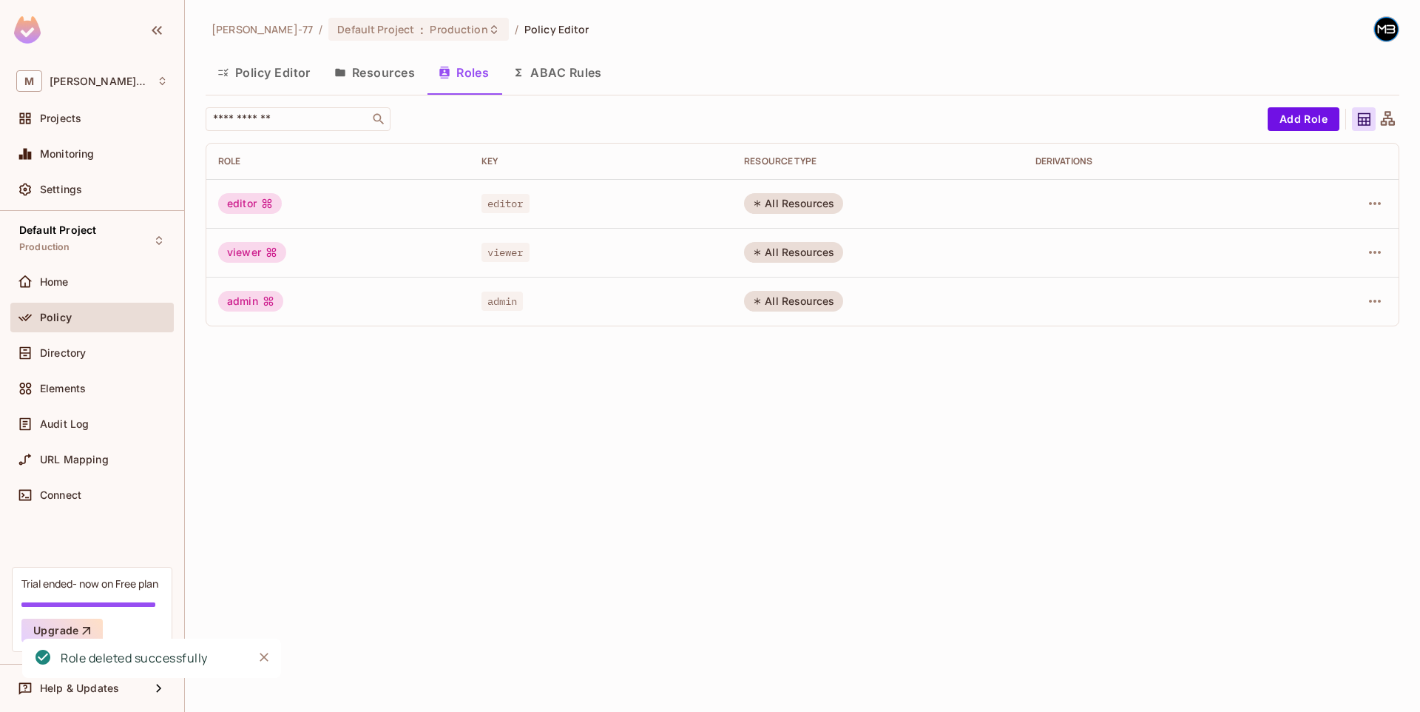
click at [376, 81] on button "Resources" at bounding box center [375, 72] width 104 height 37
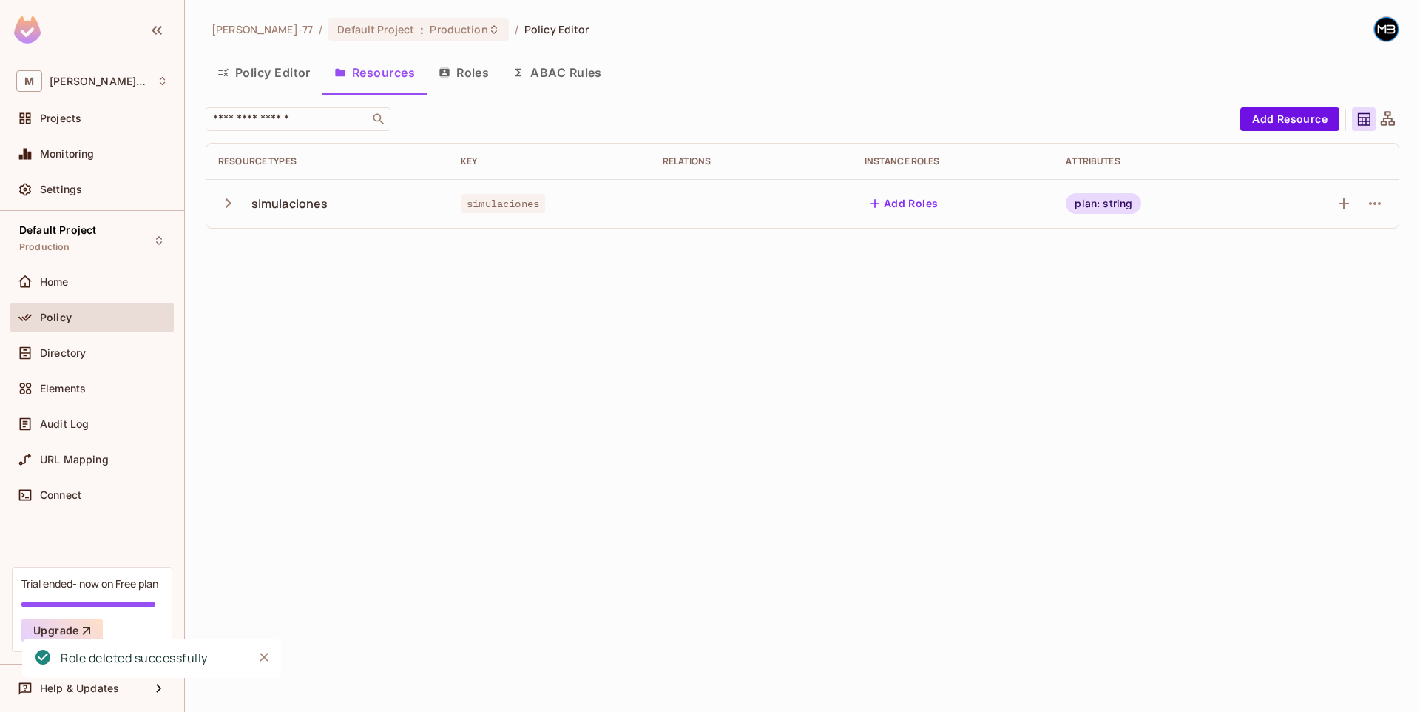
click at [340, 202] on div "simulaciones" at bounding box center [327, 203] width 219 height 31
click at [289, 207] on div "simulaciones" at bounding box center [290, 203] width 77 height 16
click at [232, 201] on icon "button" at bounding box center [228, 203] width 20 height 20
click at [1382, 215] on td at bounding box center [1327, 203] width 143 height 49
click at [1384, 203] on button "button" at bounding box center [1375, 204] width 24 height 24
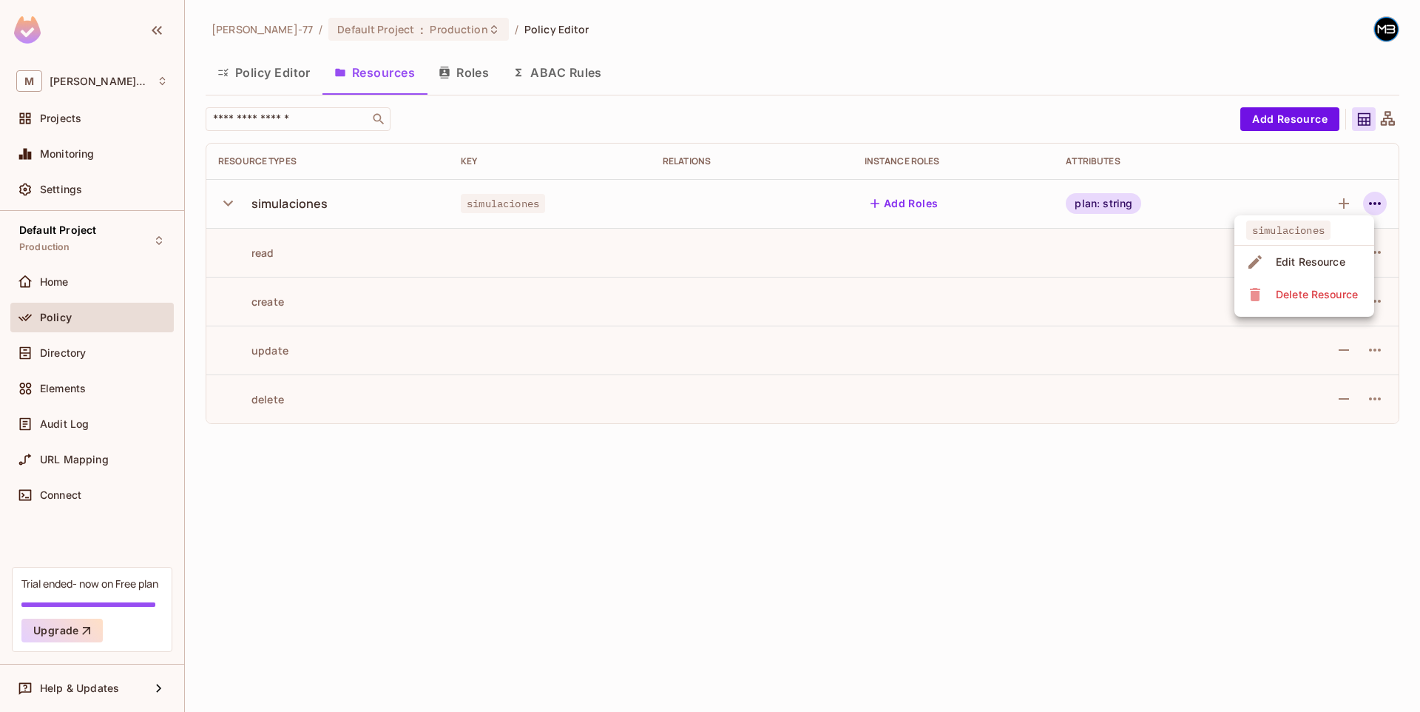
click at [882, 202] on div at bounding box center [710, 356] width 1420 height 712
click at [921, 205] on button "Add Roles" at bounding box center [905, 204] width 80 height 24
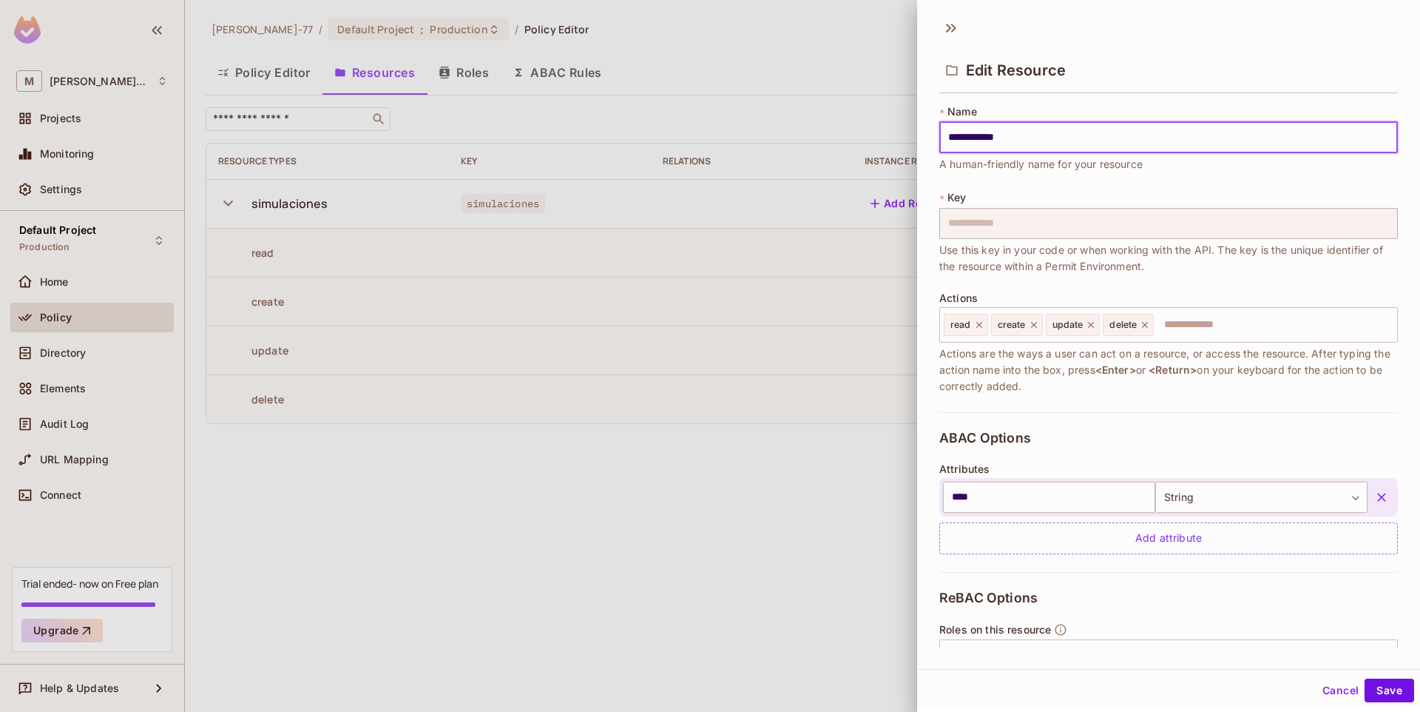
click at [892, 201] on div at bounding box center [710, 356] width 1420 height 712
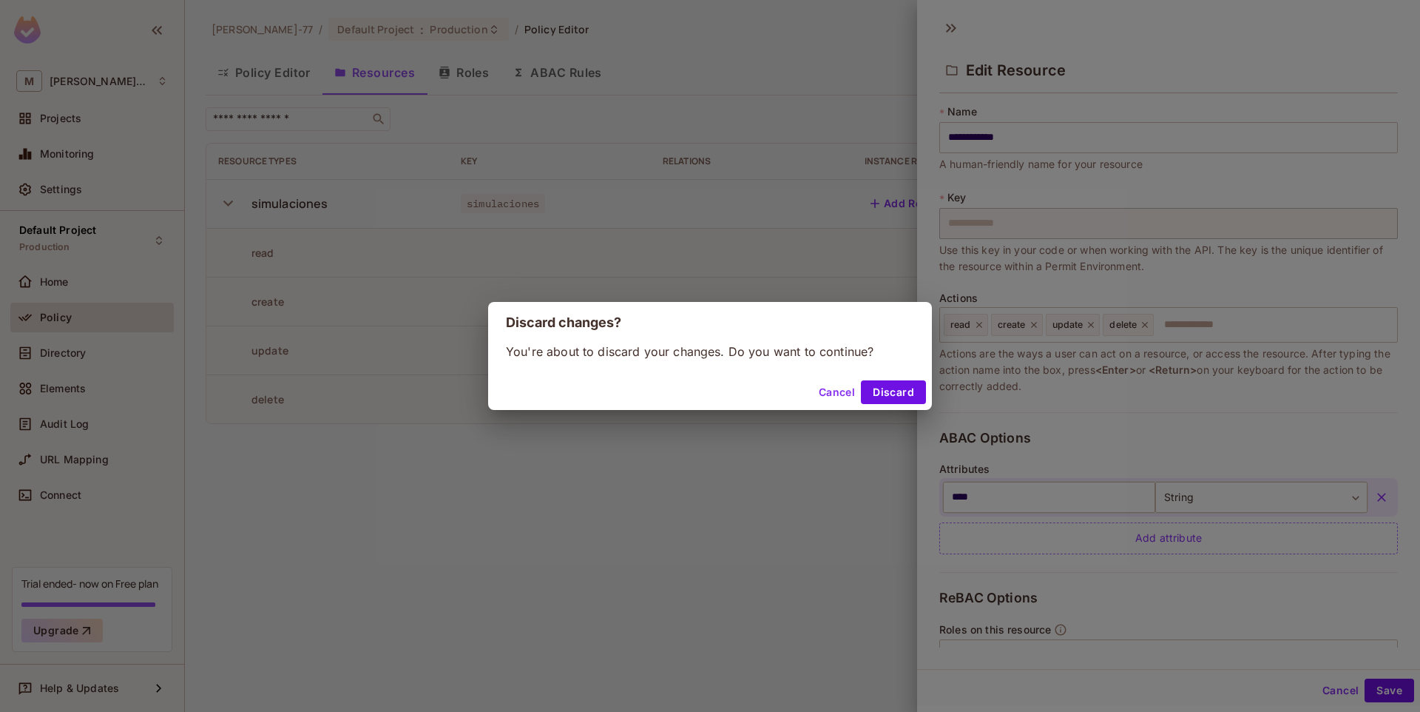
click at [848, 394] on button "Cancel" at bounding box center [837, 392] width 48 height 24
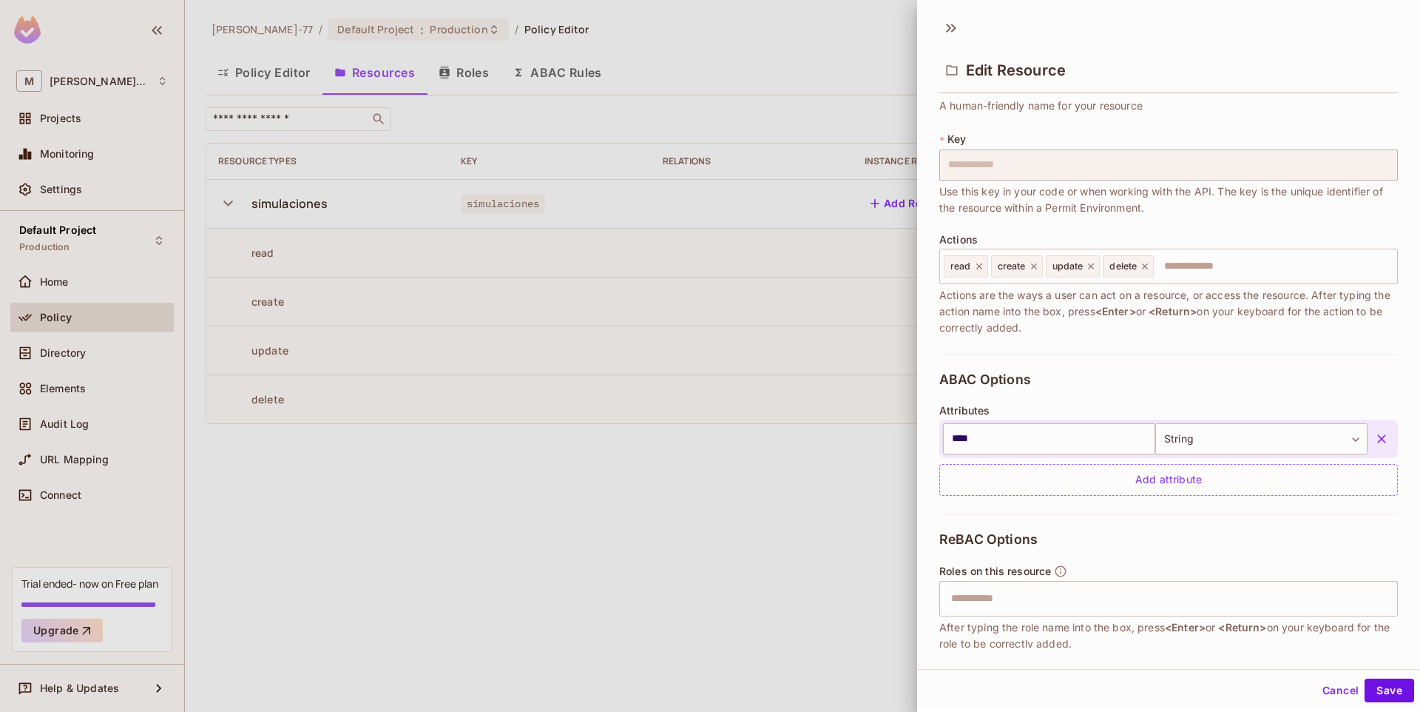
scroll to position [146, 0]
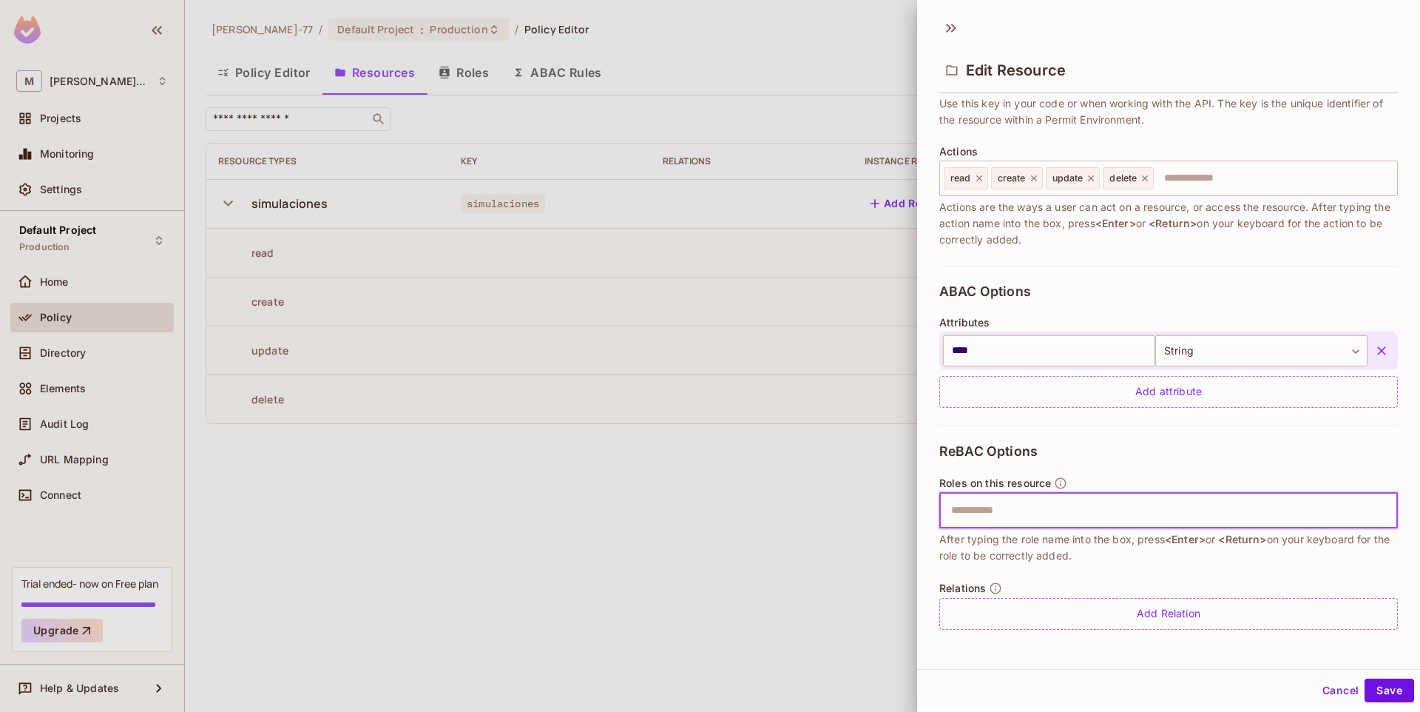
click at [996, 521] on input "text" at bounding box center [1167, 511] width 449 height 30
type input "*****"
click at [1389, 686] on button "Save" at bounding box center [1390, 690] width 50 height 24
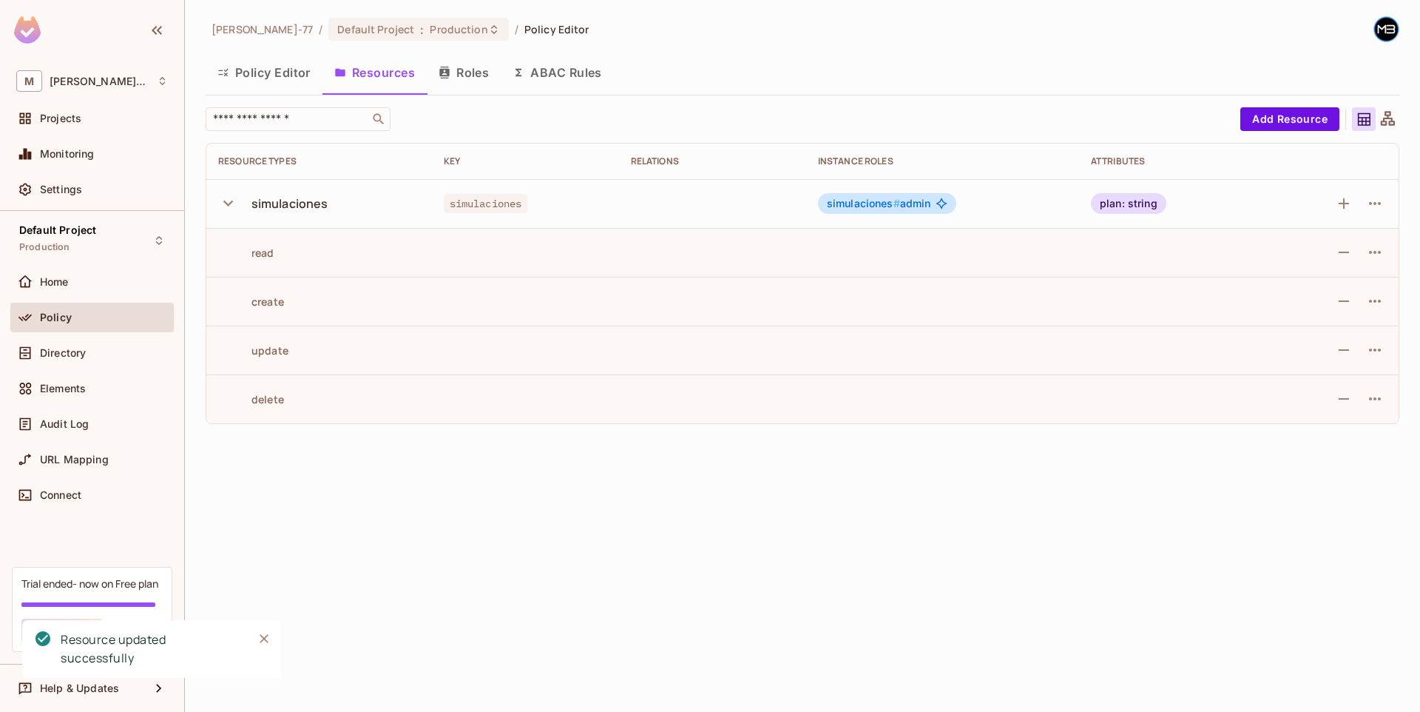
click at [462, 69] on button "Roles" at bounding box center [464, 72] width 74 height 37
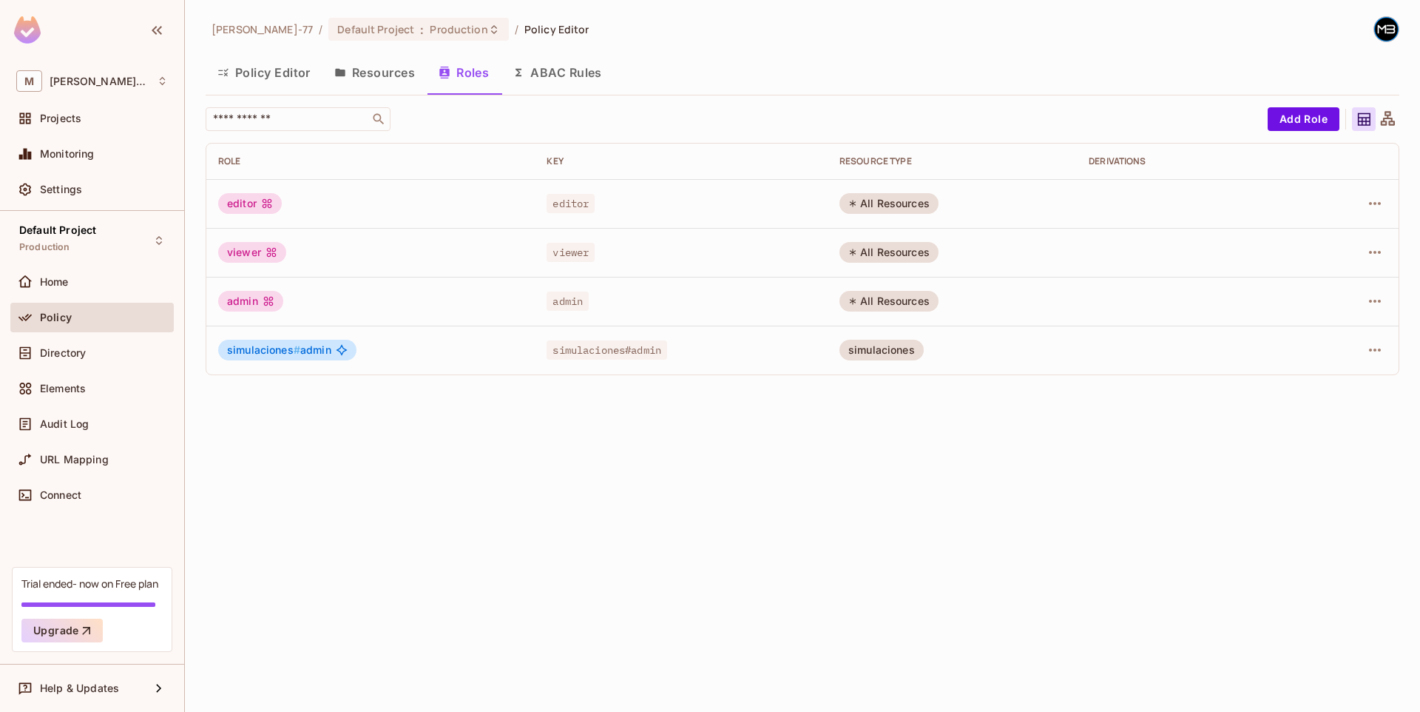
click at [1390, 350] on td at bounding box center [1351, 350] width 96 height 49
click at [1366, 352] on icon "button" at bounding box center [1375, 350] width 18 height 18
click at [1317, 447] on div "Delete Role" at bounding box center [1315, 449] width 57 height 15
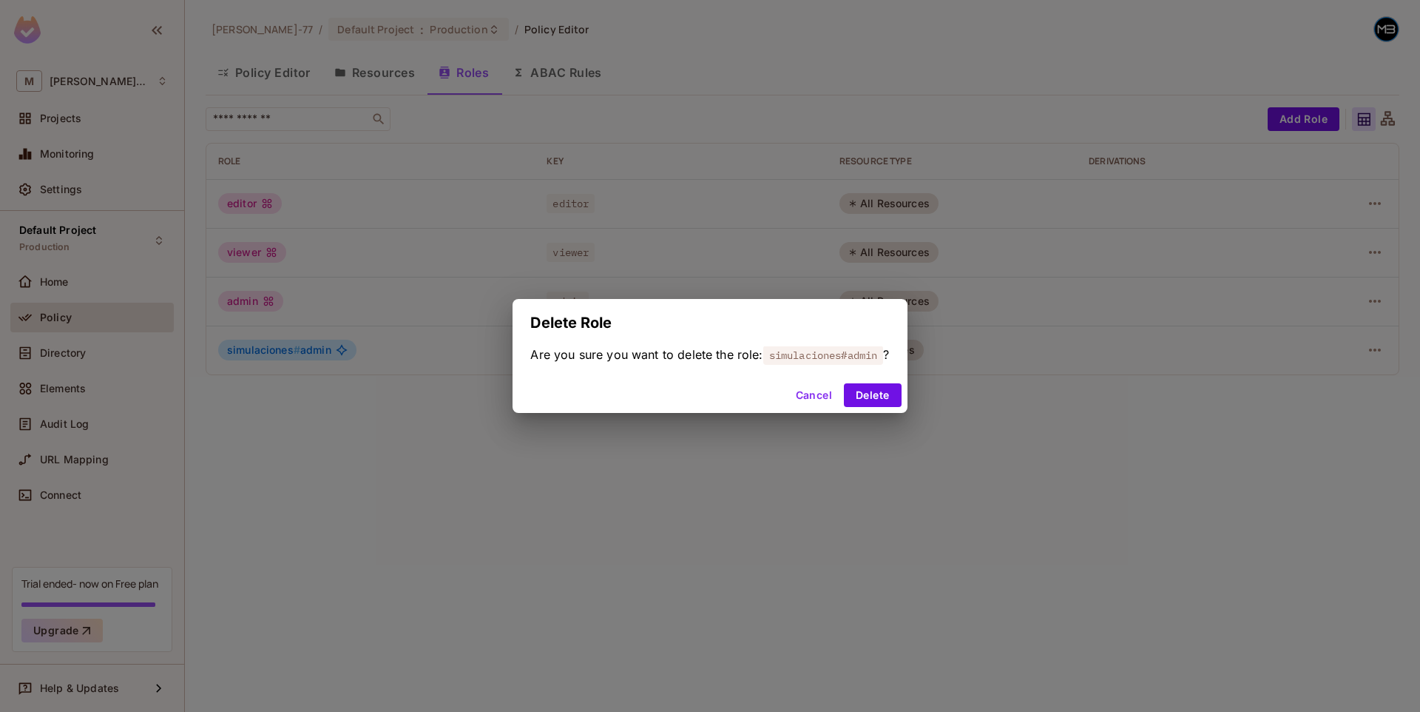
click at [900, 447] on div "Delete Role Are you sure you want to delete the role: simulaciones#admin ? Canc…" at bounding box center [710, 356] width 1420 height 712
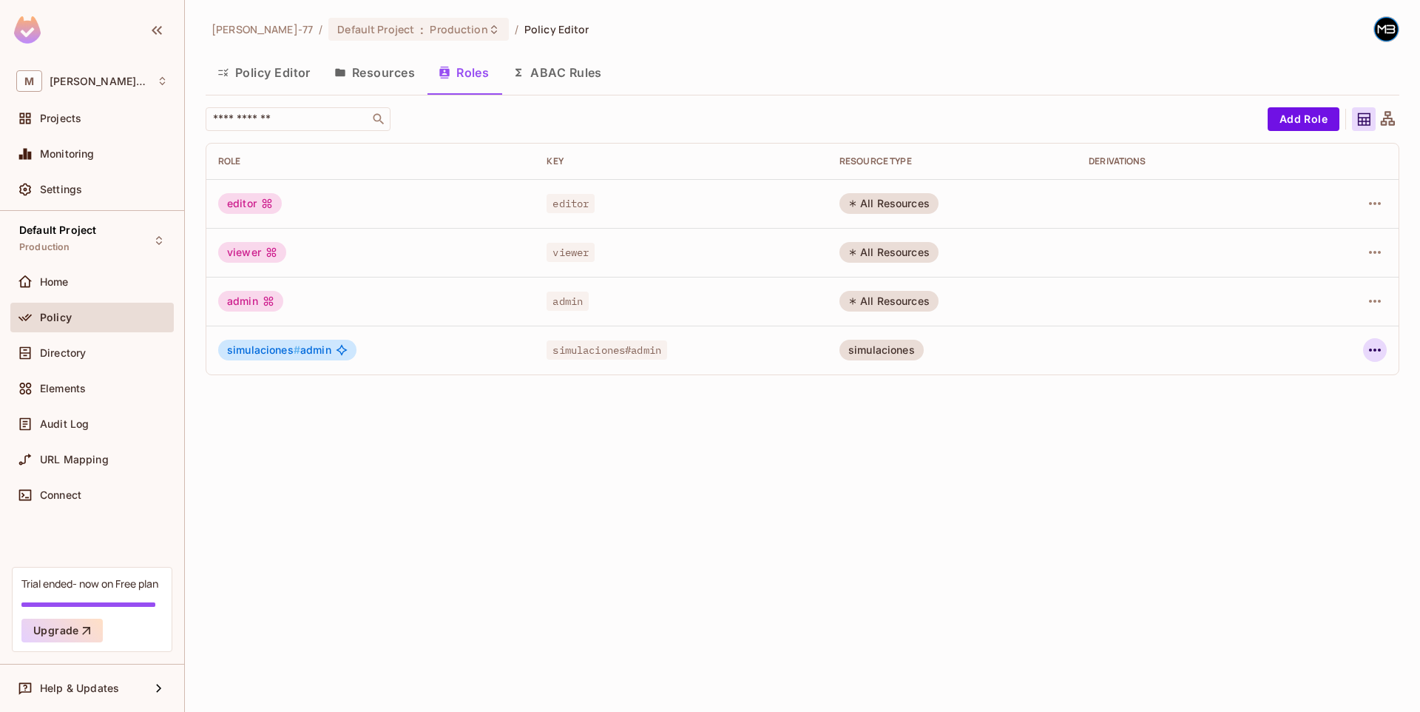
click at [1383, 345] on icon "button" at bounding box center [1375, 350] width 18 height 18
click at [1278, 452] on div "Delete Role" at bounding box center [1303, 449] width 91 height 24
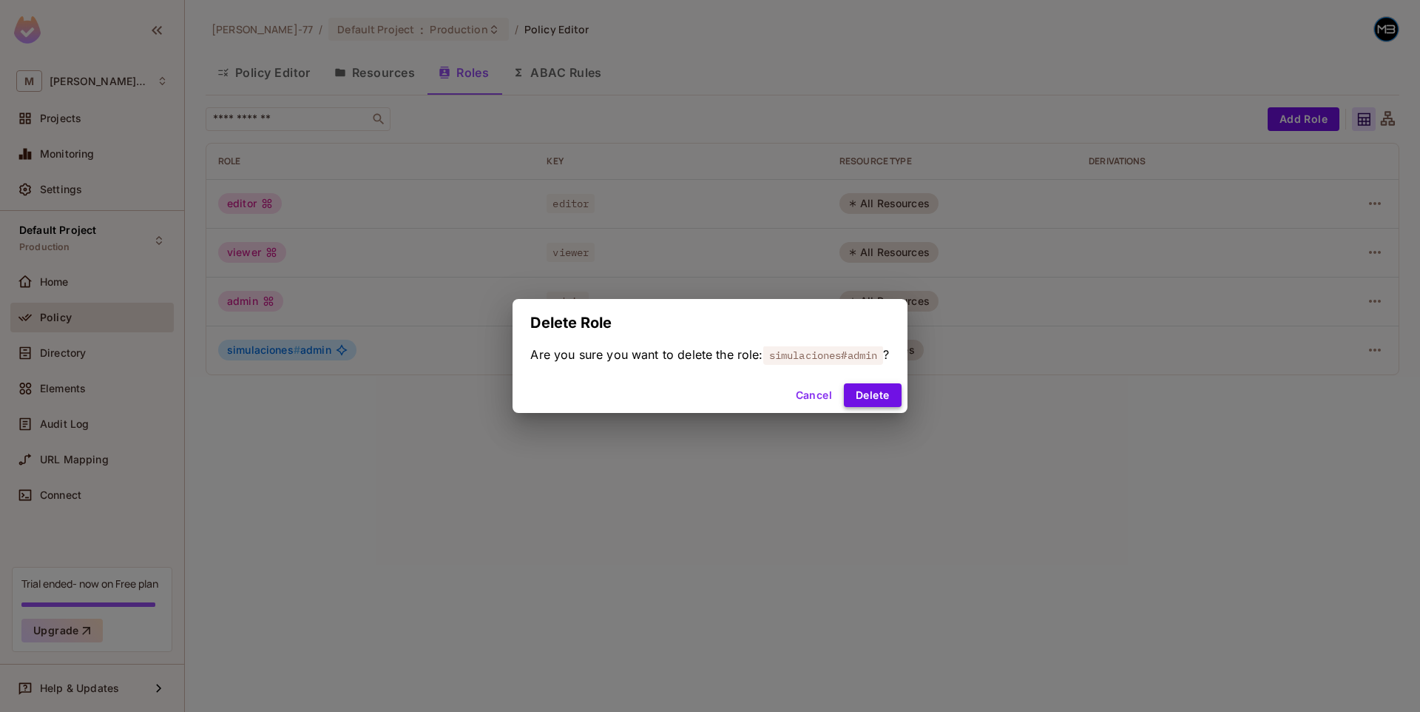
click at [872, 384] on div "Cancel Delete" at bounding box center [710, 395] width 394 height 36
click at [872, 387] on button "Delete" at bounding box center [872, 395] width 57 height 24
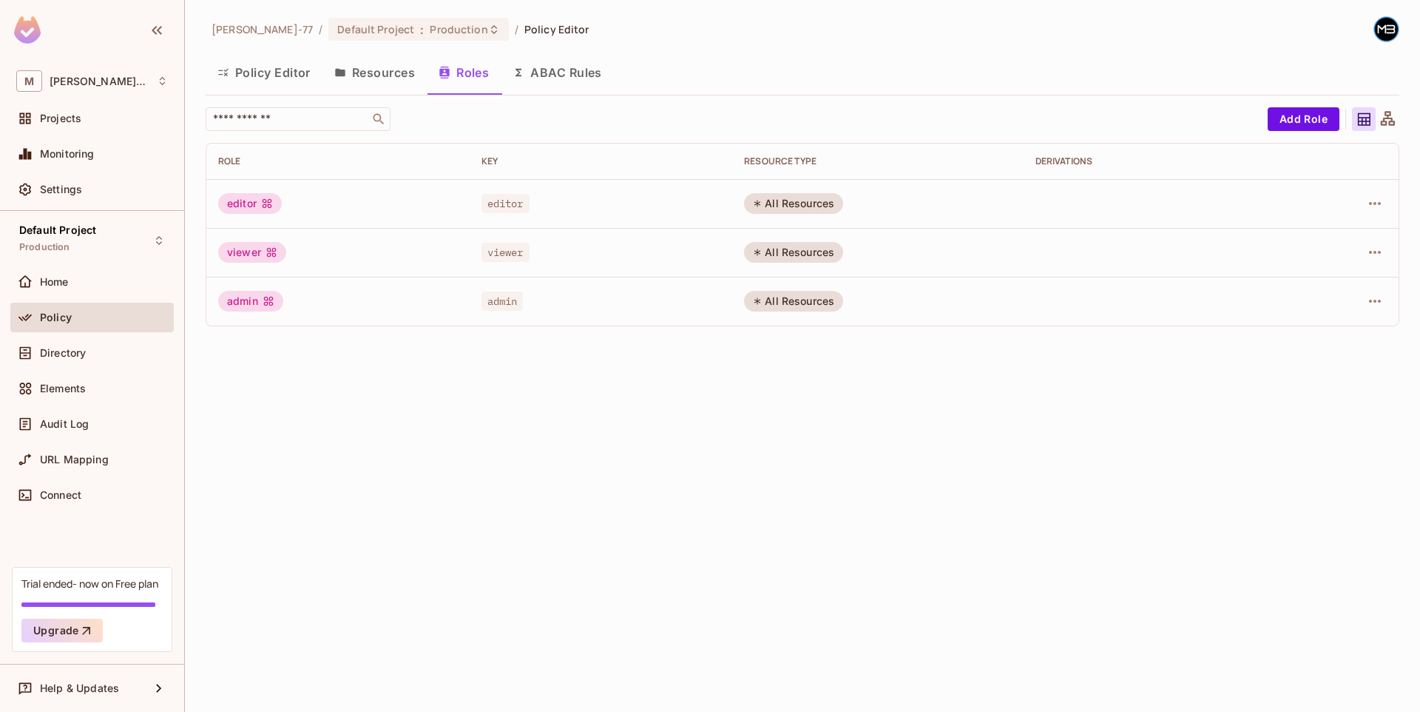
click at [411, 65] on button "Resources" at bounding box center [375, 72] width 104 height 37
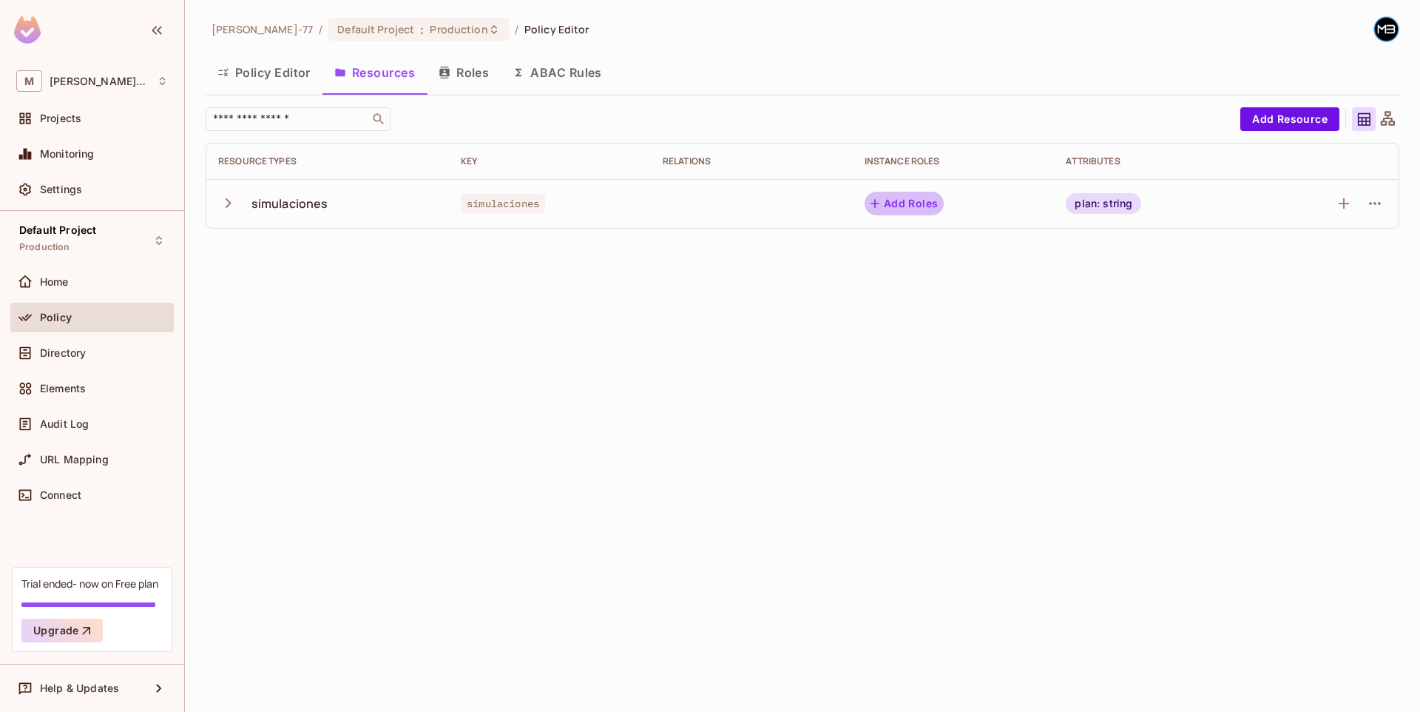
click at [906, 206] on button "Add Roles" at bounding box center [905, 204] width 80 height 24
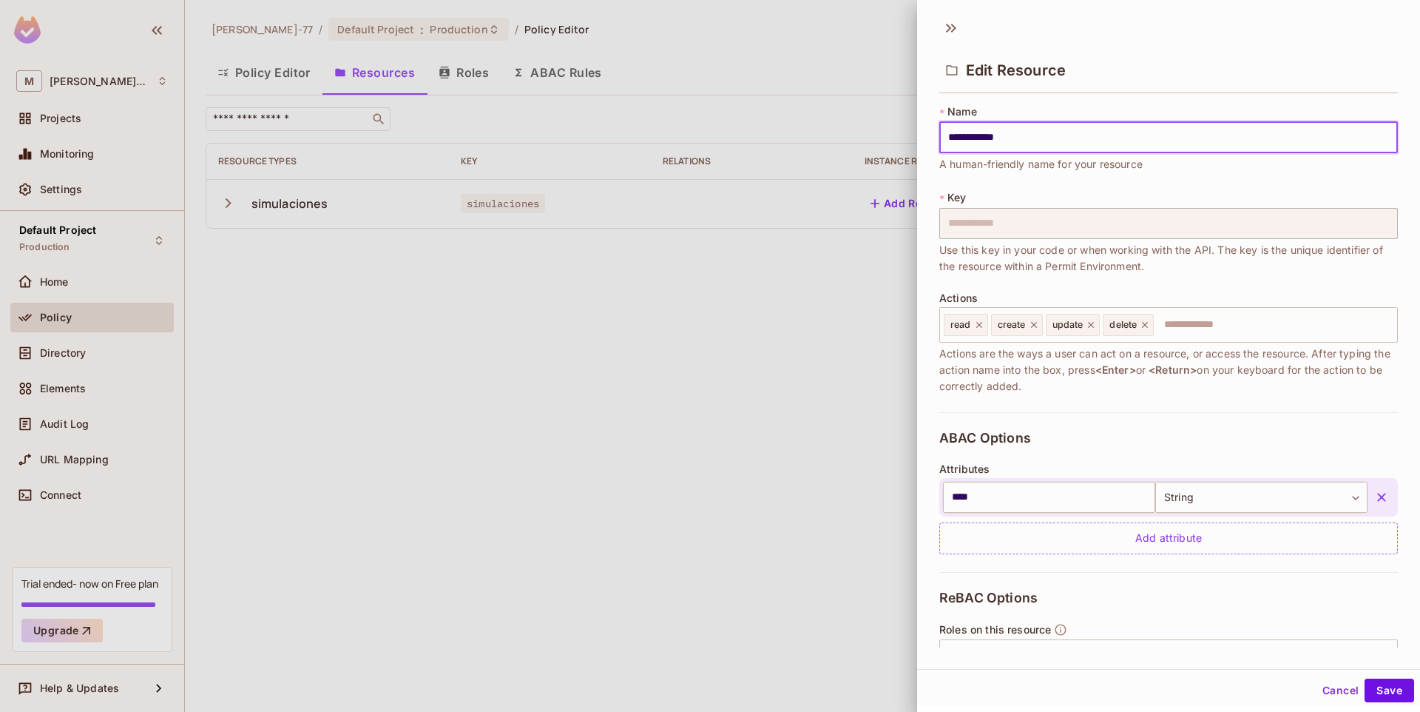
scroll to position [146, 0]
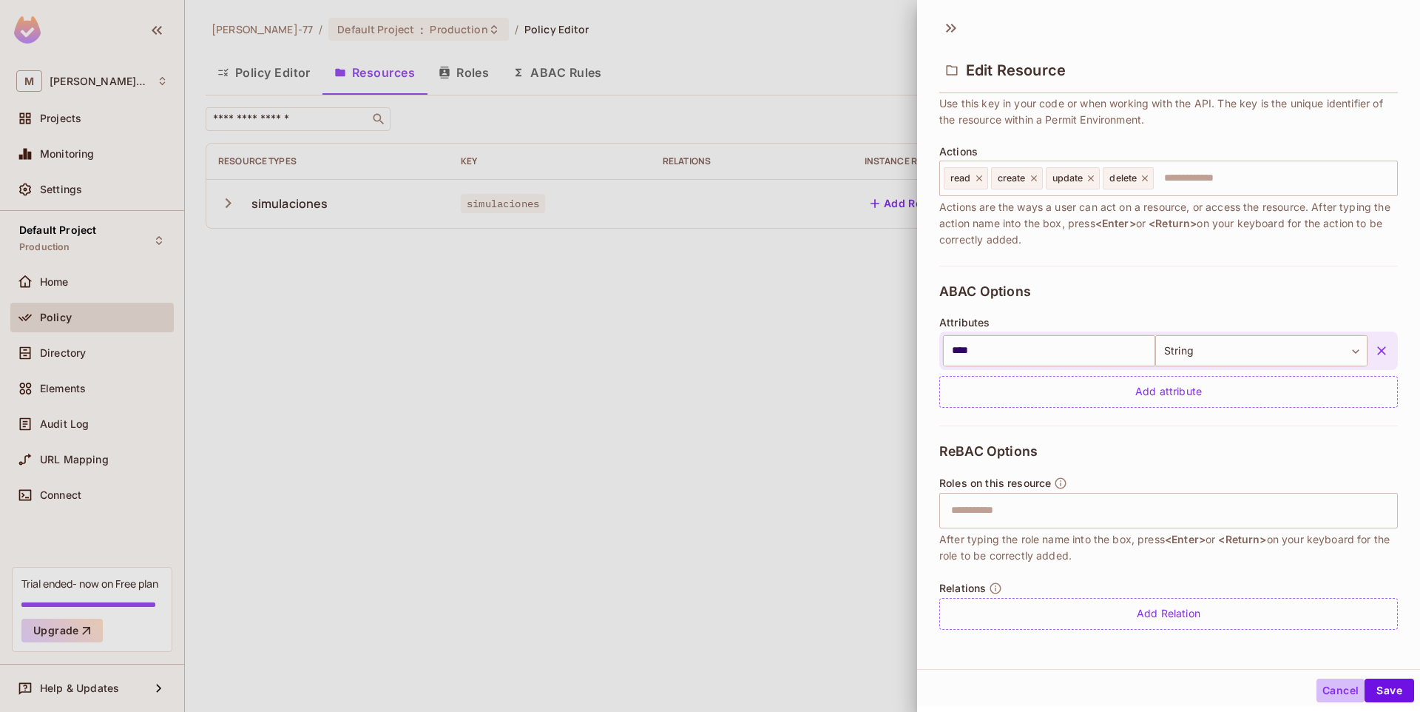
click at [1336, 692] on button "Cancel" at bounding box center [1341, 690] width 48 height 24
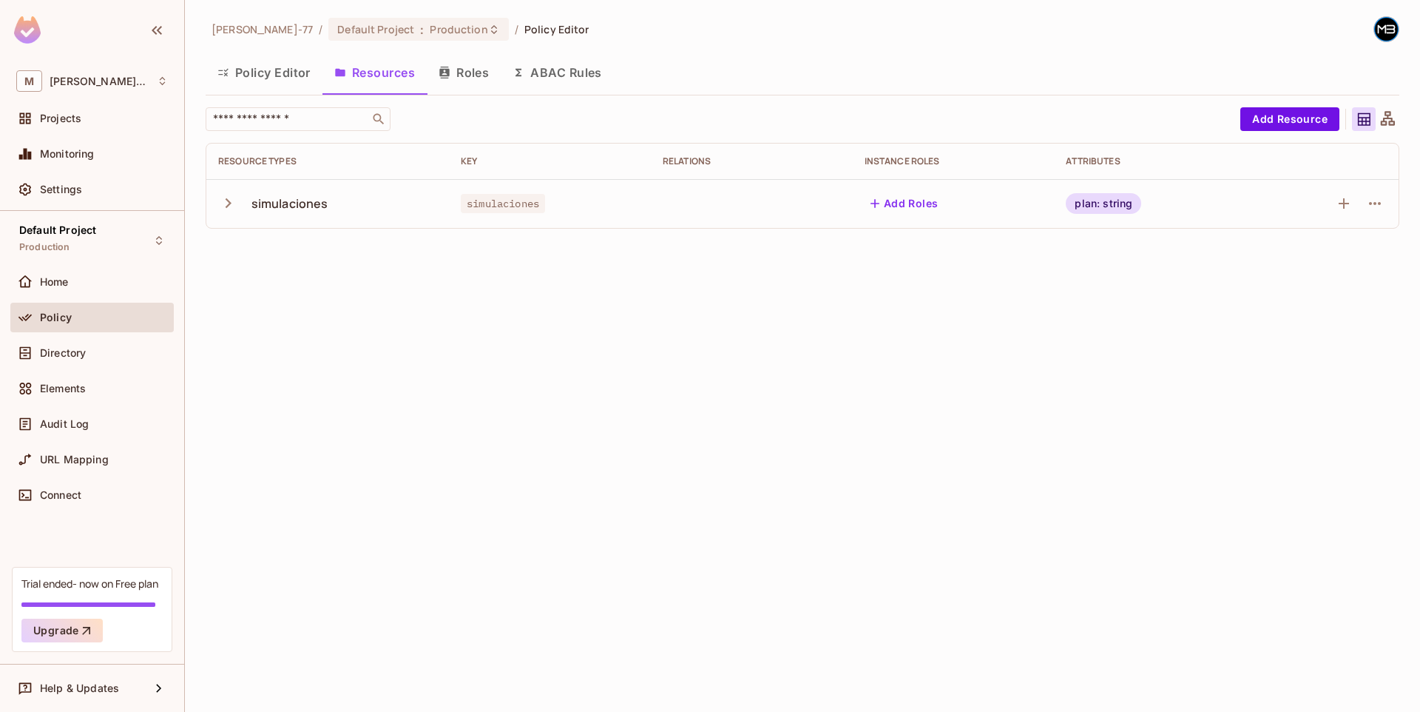
click at [1108, 530] on div "Miguel-77 / Default Project : Production / Policy Editor Policy Editor Resource…" at bounding box center [802, 356] width 1235 height 712
click at [470, 68] on button "Roles" at bounding box center [464, 72] width 74 height 37
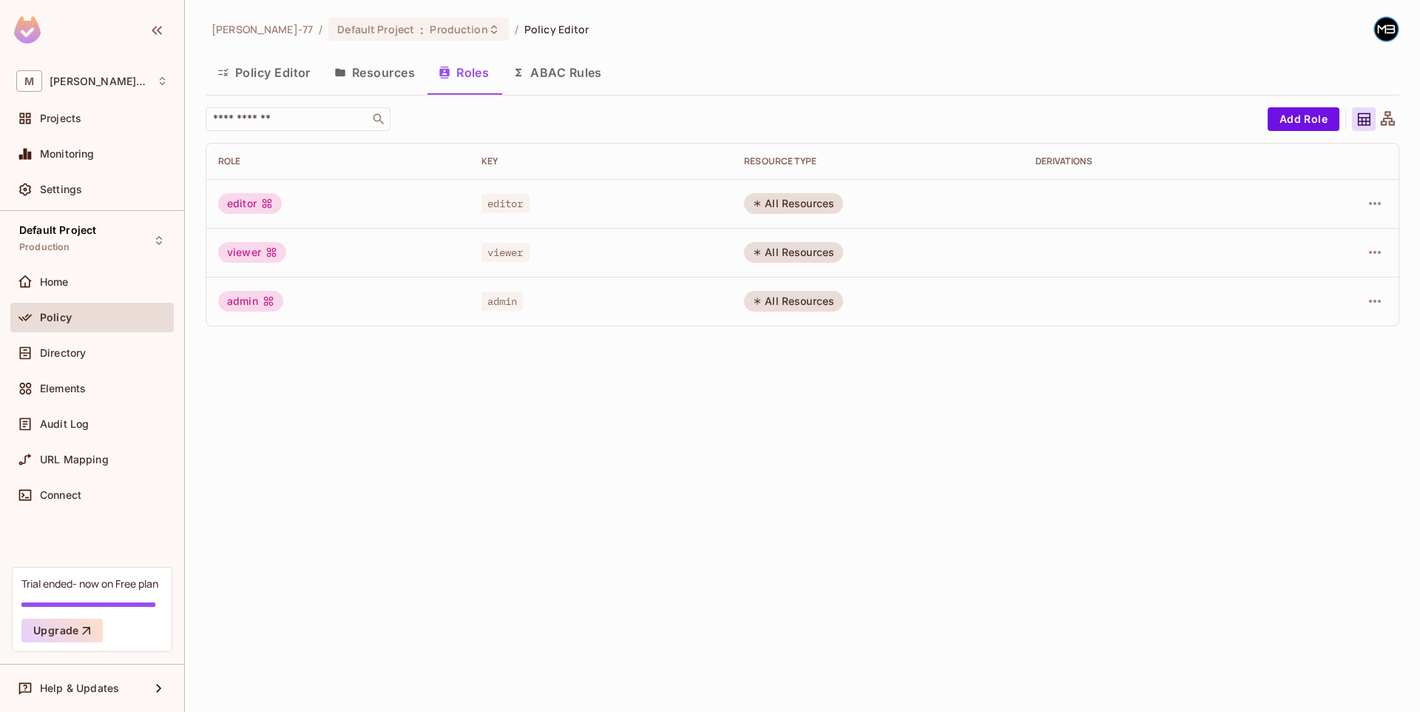
click at [576, 81] on button "ABAC Rules" at bounding box center [557, 72] width 113 height 37
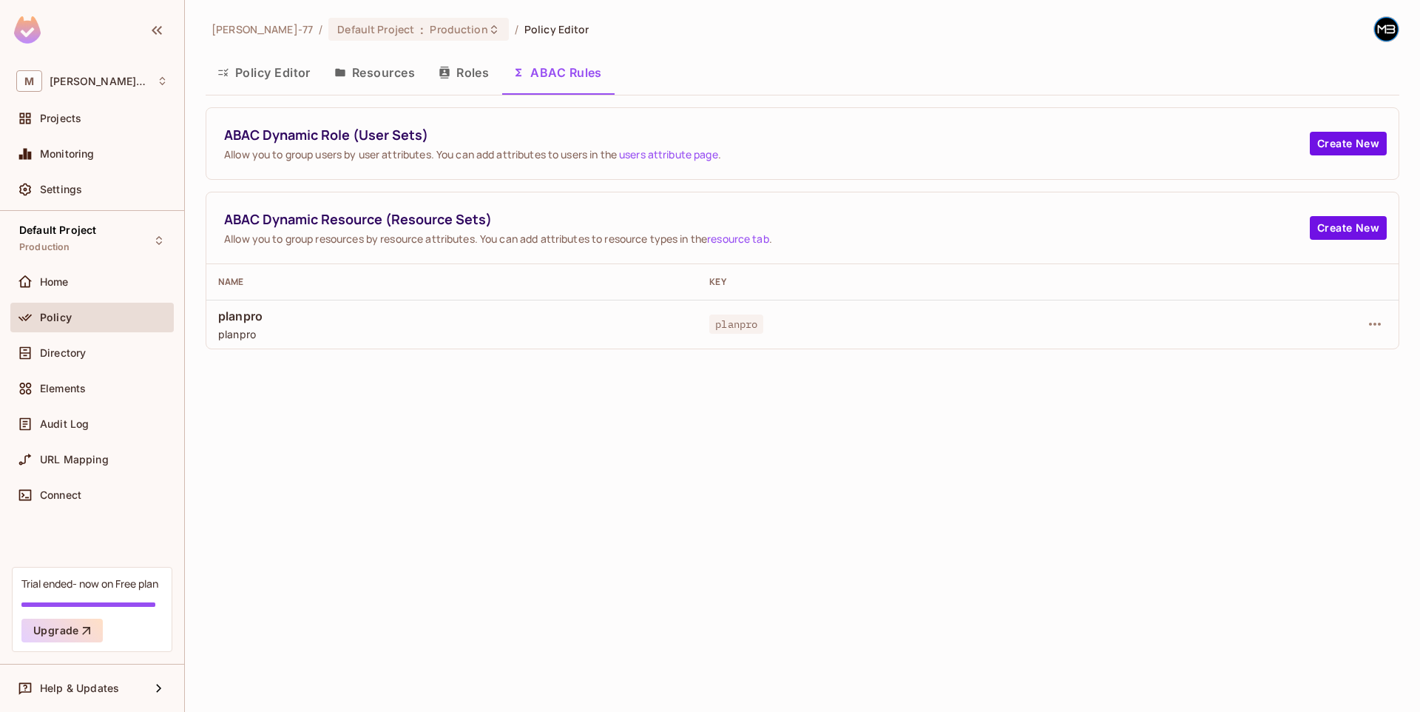
click at [376, 63] on button "Resources" at bounding box center [375, 72] width 104 height 37
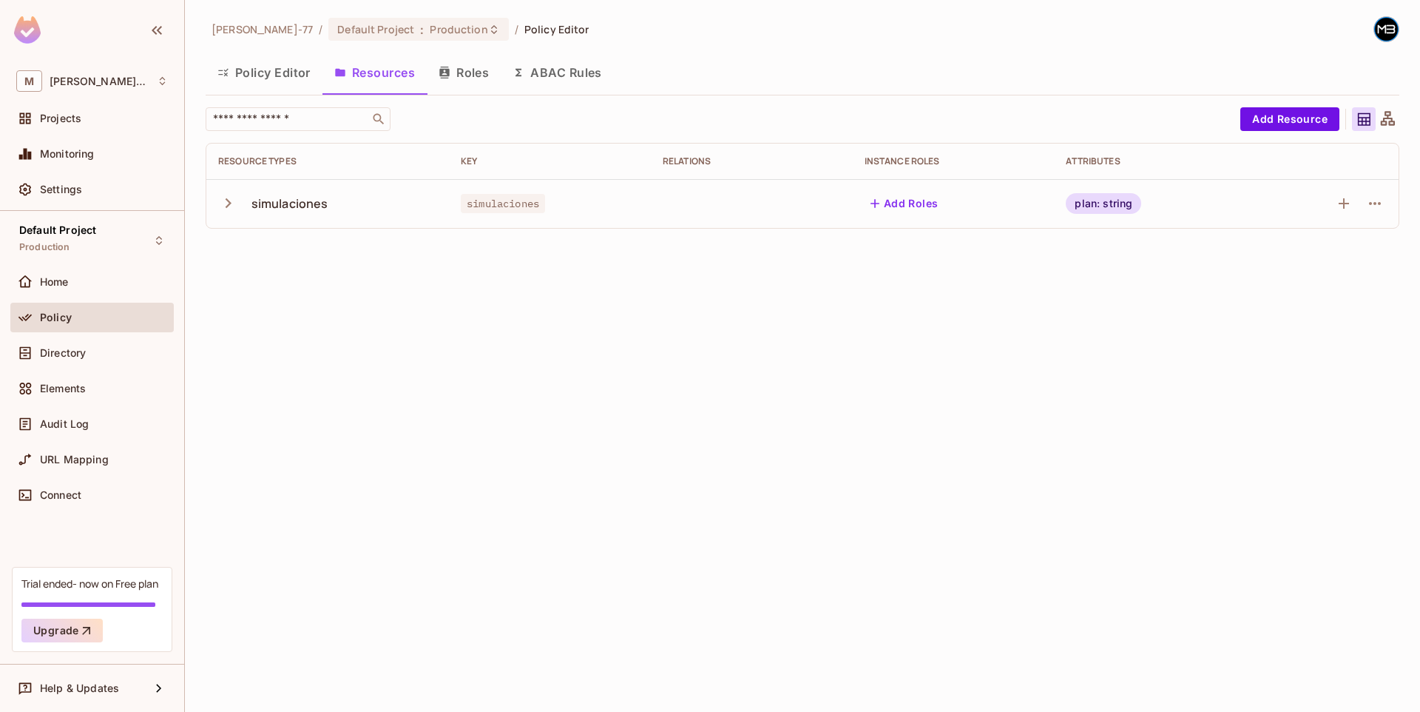
click at [979, 306] on div "Miguel-77 / Default Project : Production / Policy Editor Policy Editor Resource…" at bounding box center [802, 356] width 1235 height 712
click at [914, 192] on button "Add Roles" at bounding box center [905, 204] width 80 height 24
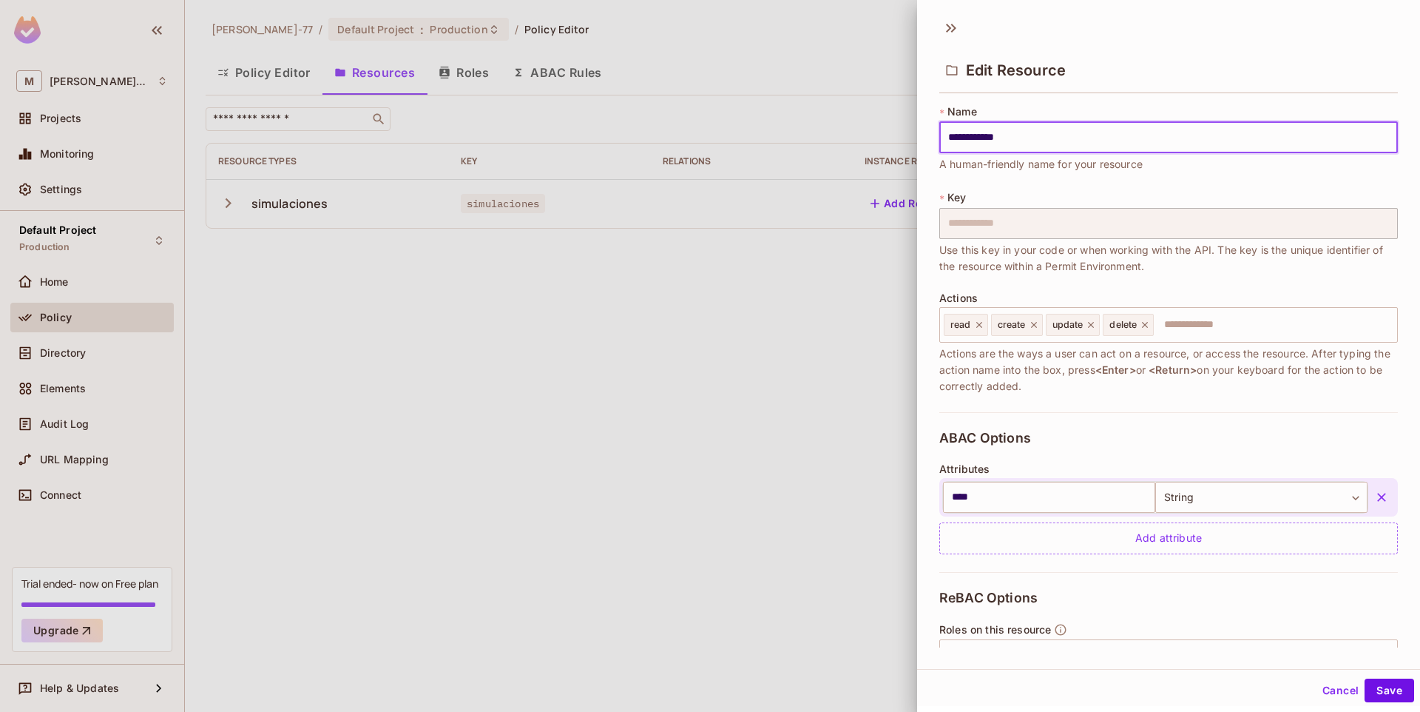
click at [852, 276] on div at bounding box center [710, 356] width 1420 height 712
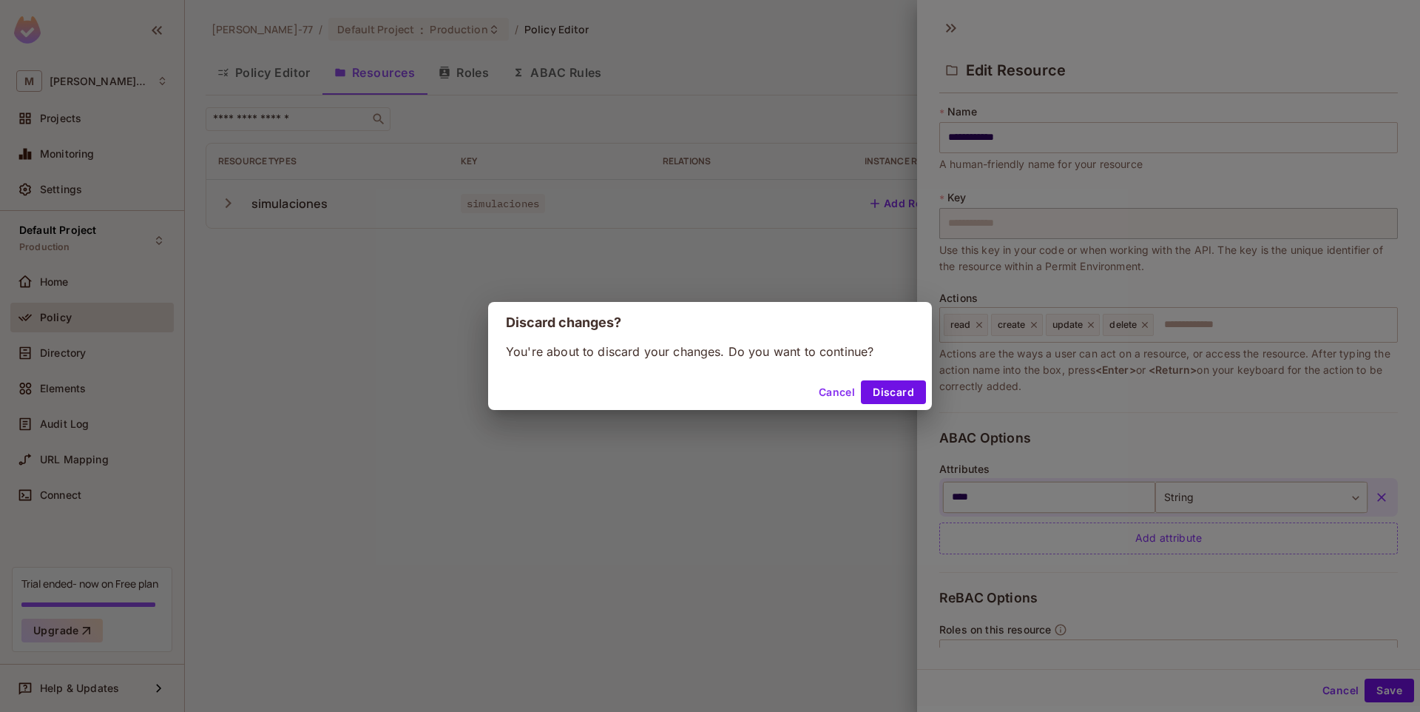
click at [840, 400] on button "Cancel" at bounding box center [837, 392] width 48 height 24
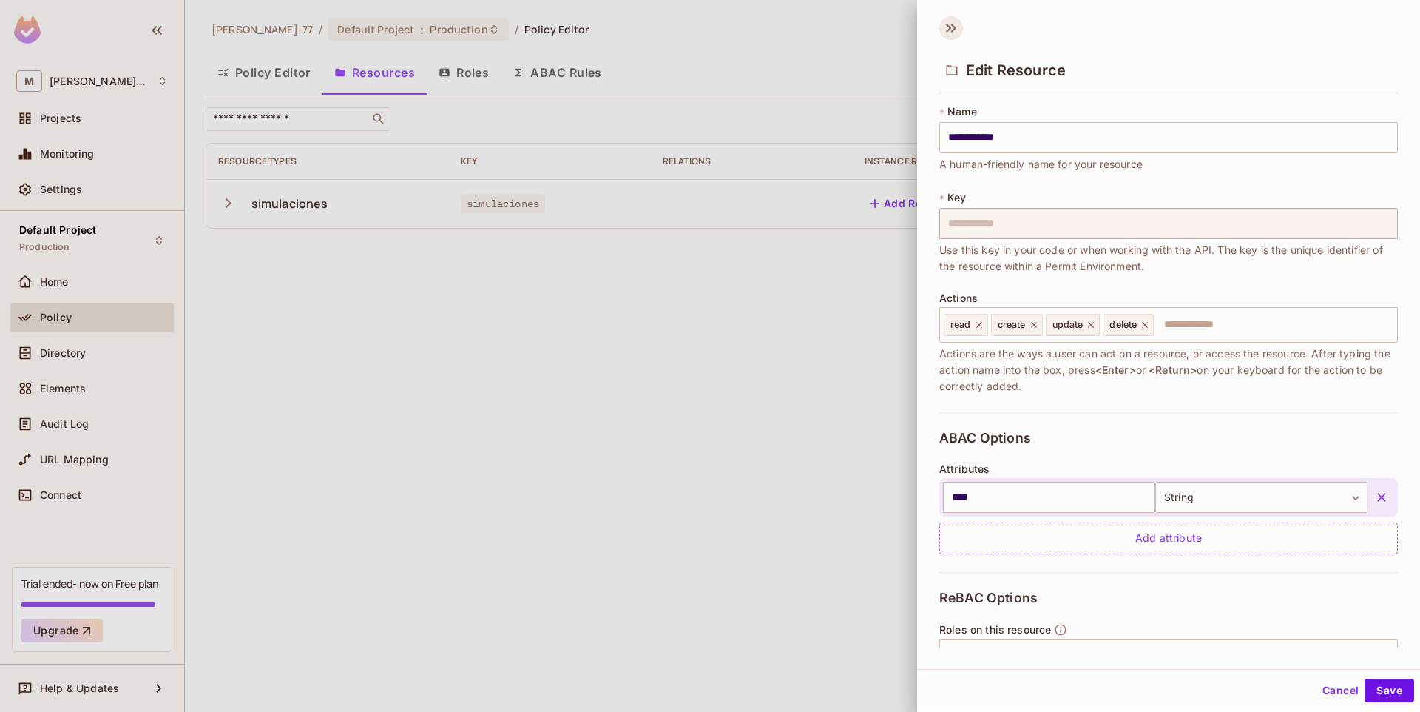
click at [951, 30] on icon at bounding box center [952, 28] width 24 height 24
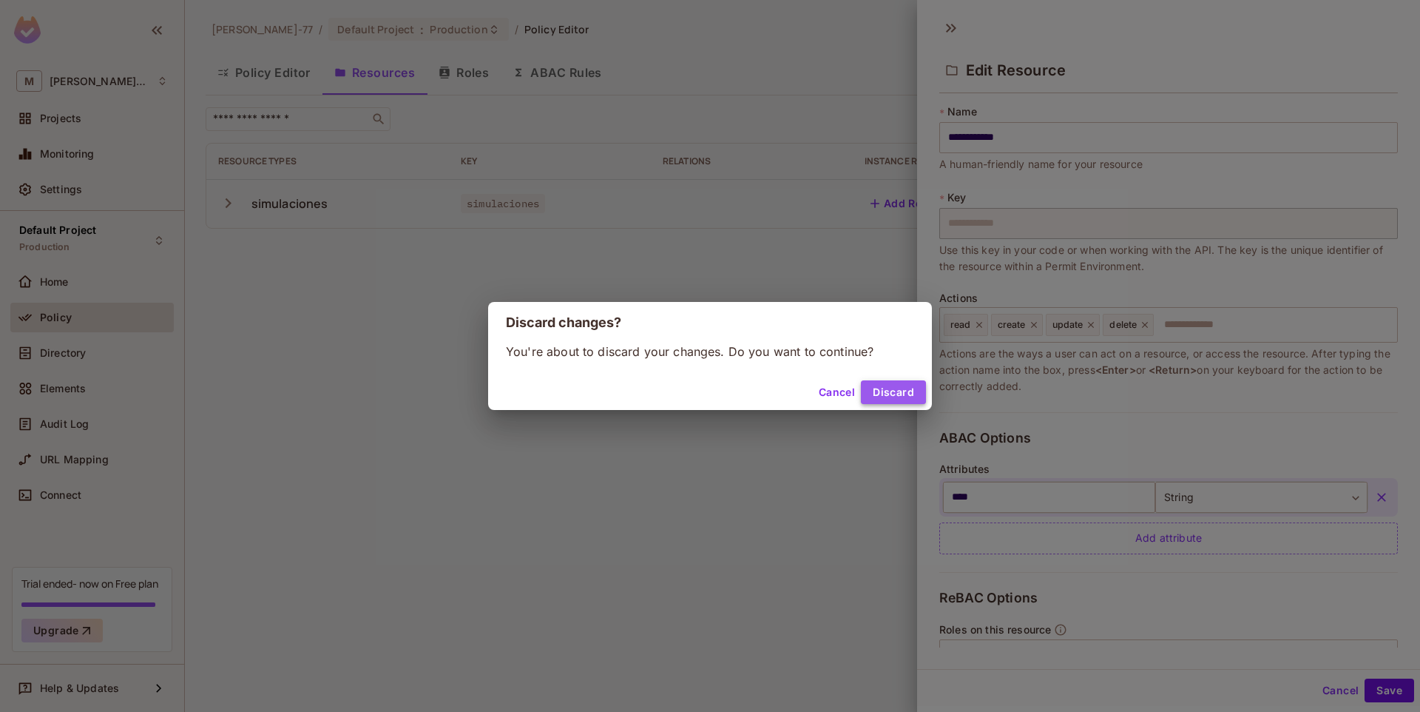
click at [894, 402] on button "Discard" at bounding box center [893, 392] width 65 height 24
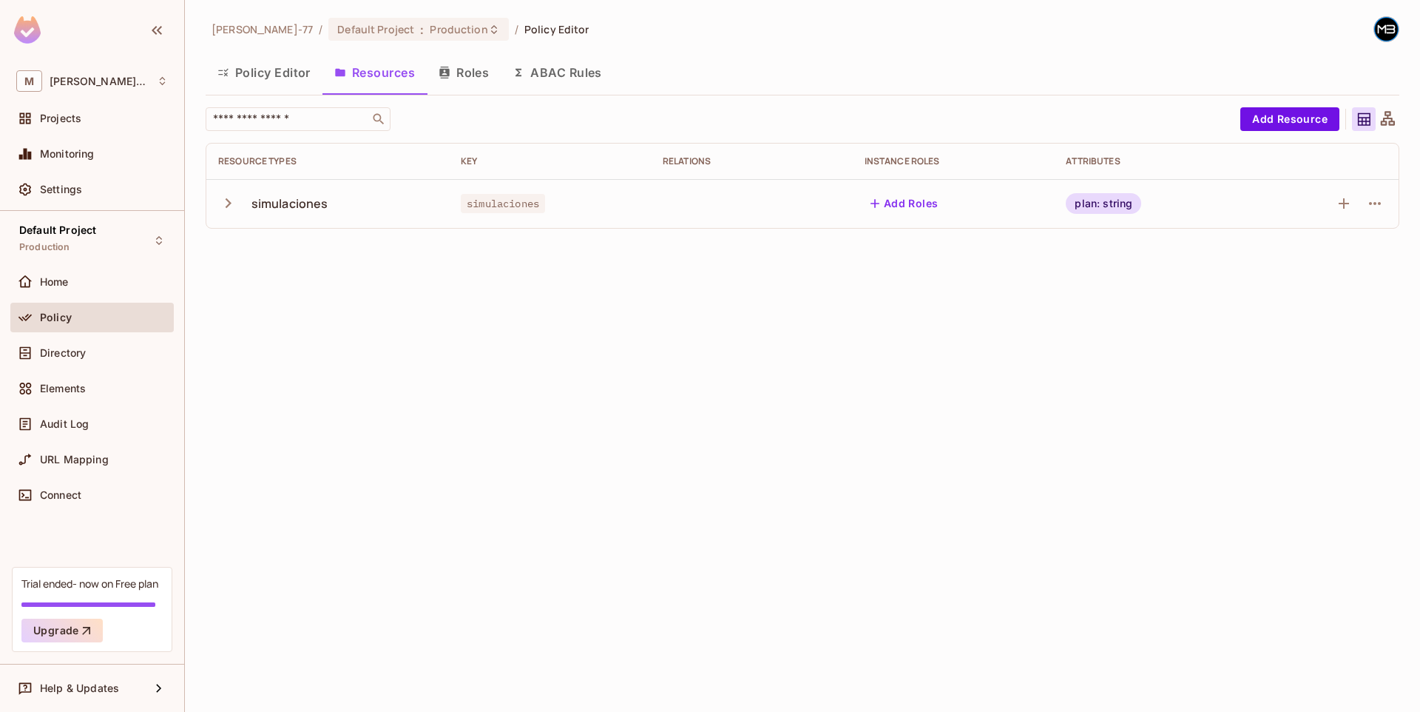
click at [1094, 203] on div "plan: string" at bounding box center [1103, 203] width 75 height 21
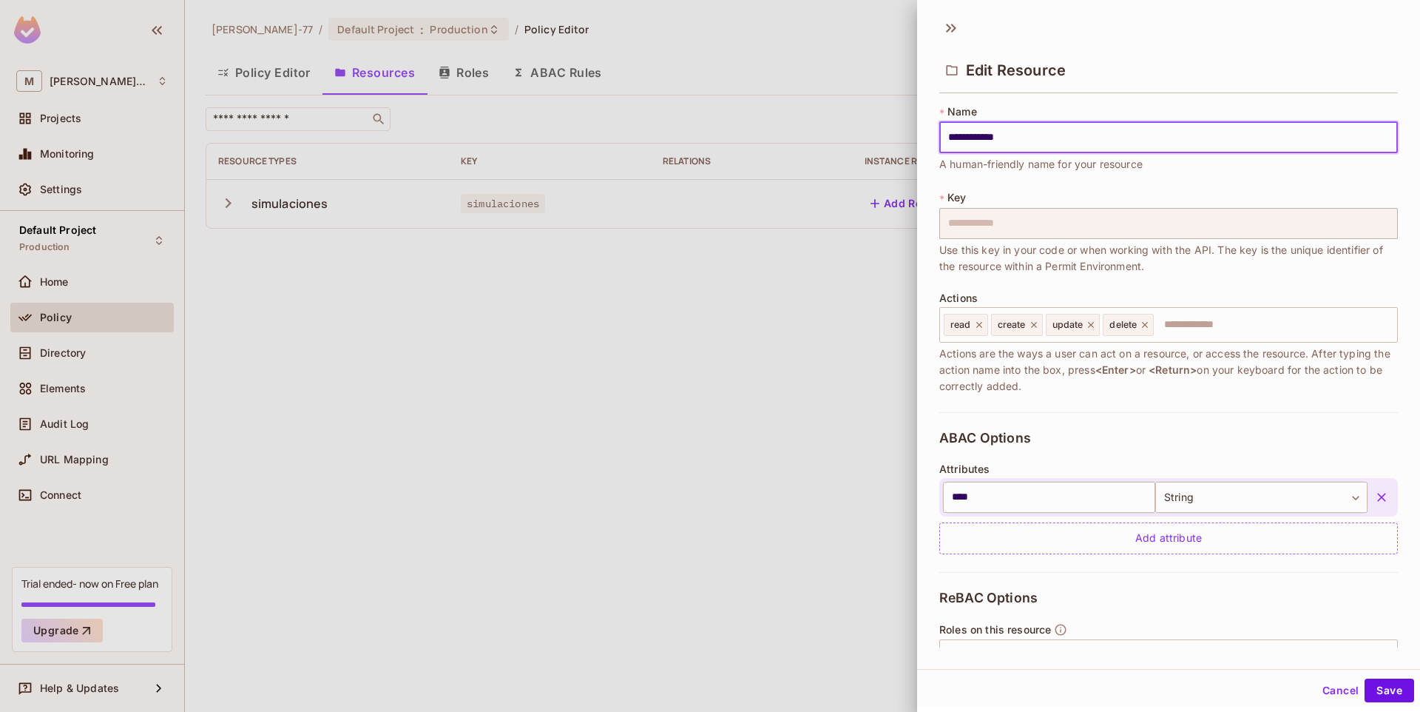
scroll to position [95, 0]
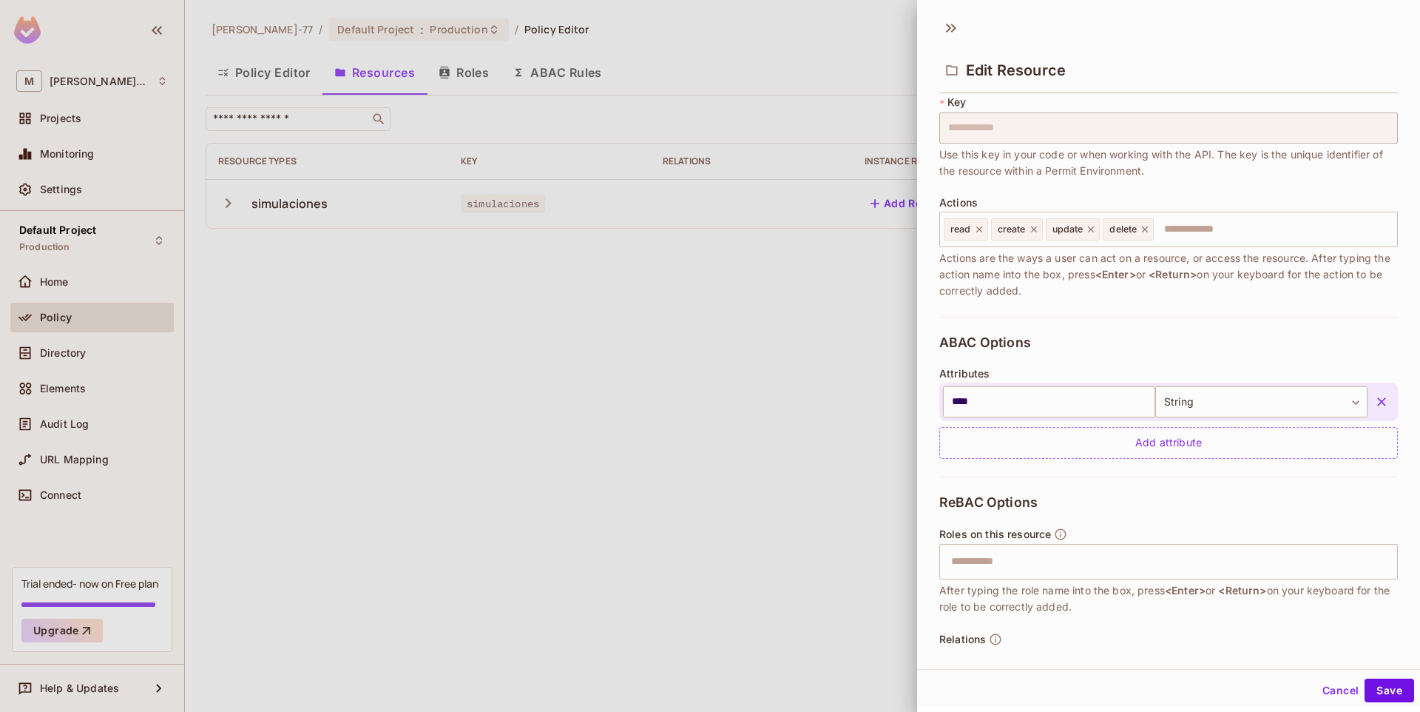
click at [809, 337] on div at bounding box center [710, 356] width 1420 height 712
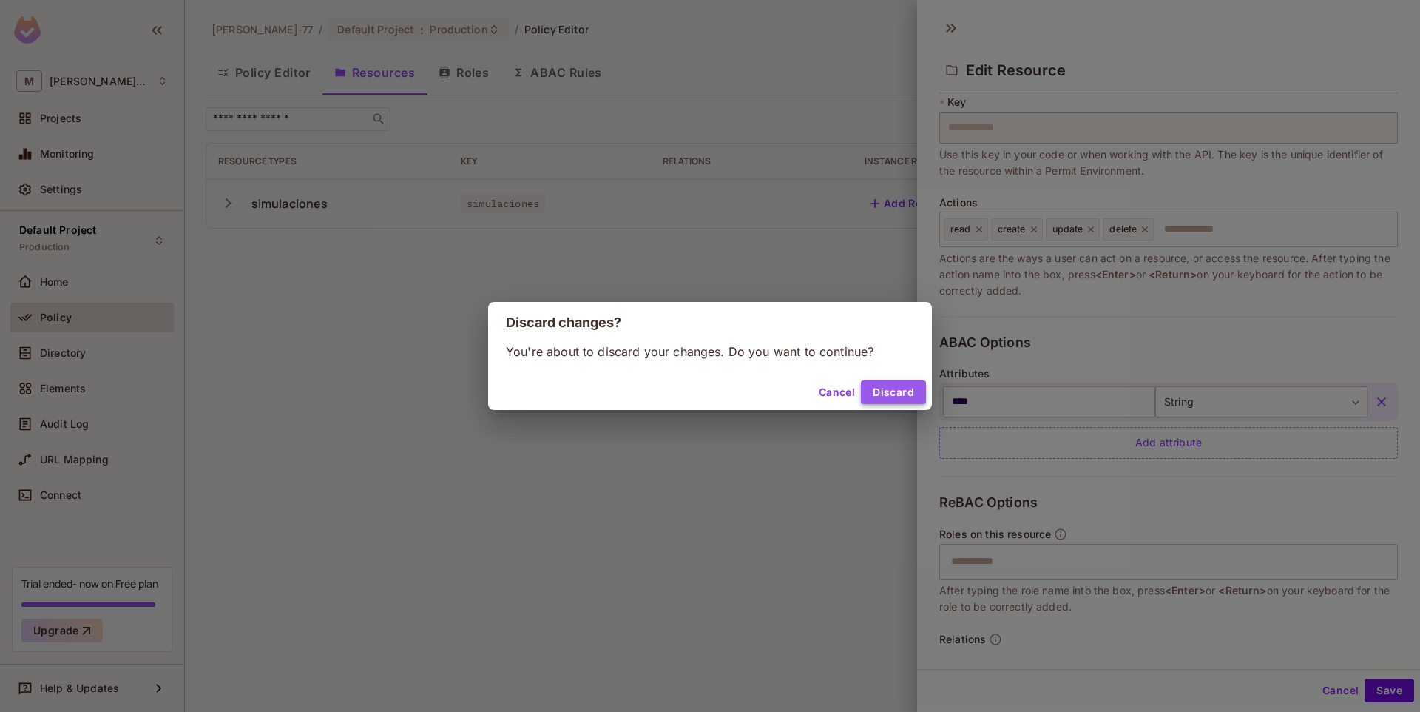
click at [886, 392] on button "Discard" at bounding box center [893, 392] width 65 height 24
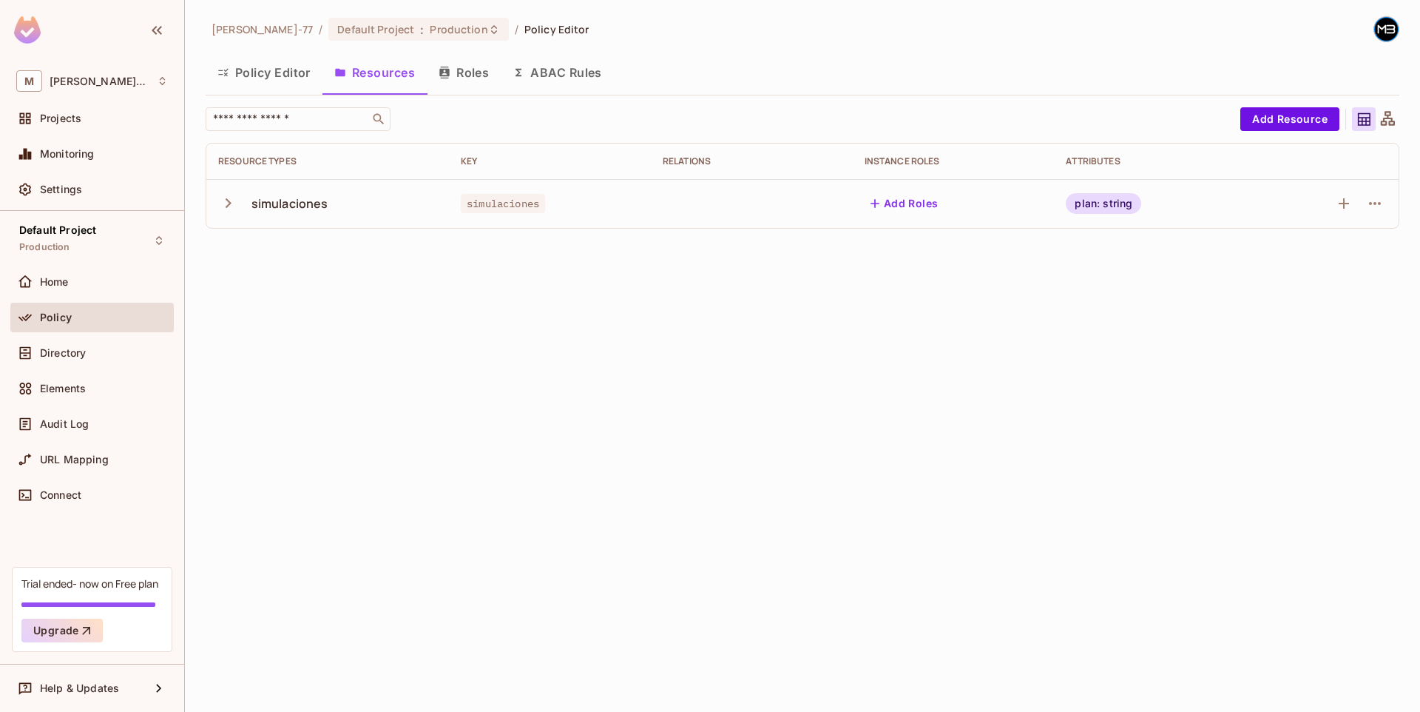
click at [1108, 207] on div "plan: string" at bounding box center [1103, 203] width 75 height 21
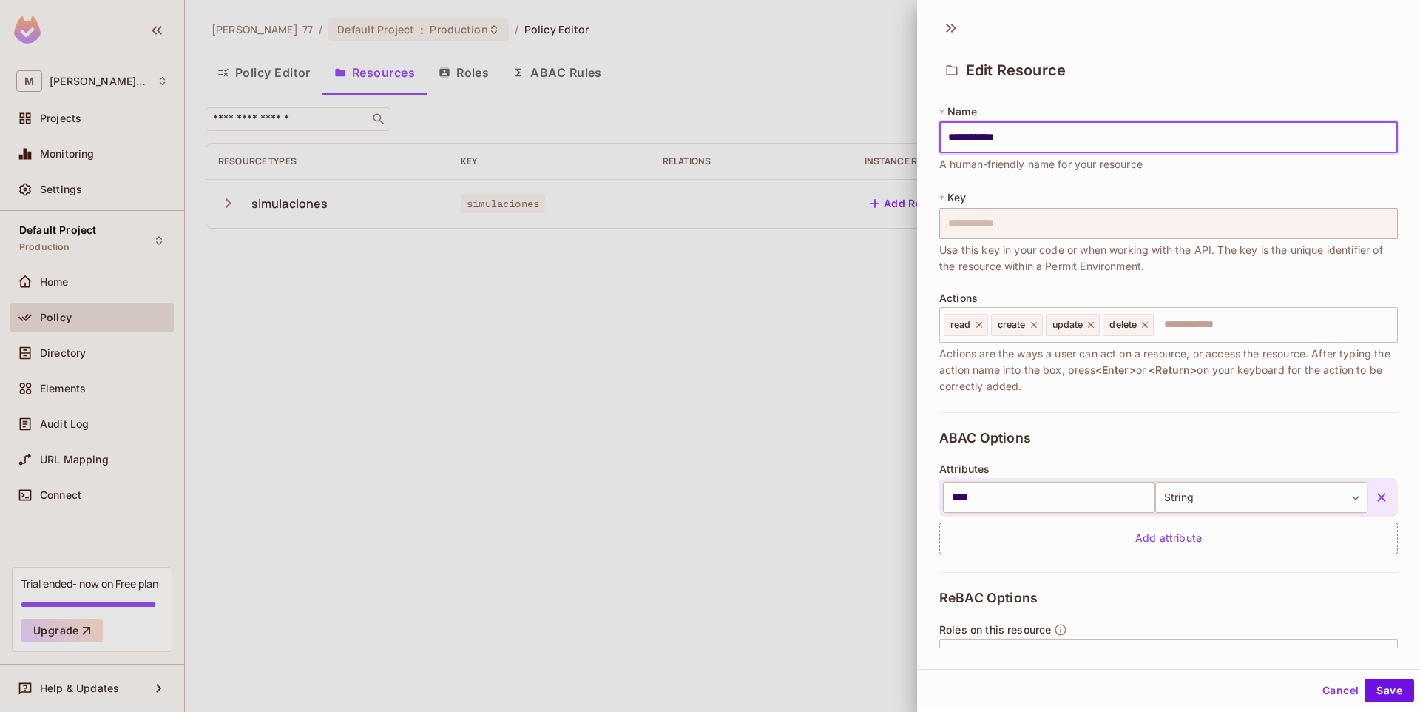
click at [852, 314] on div at bounding box center [710, 356] width 1420 height 712
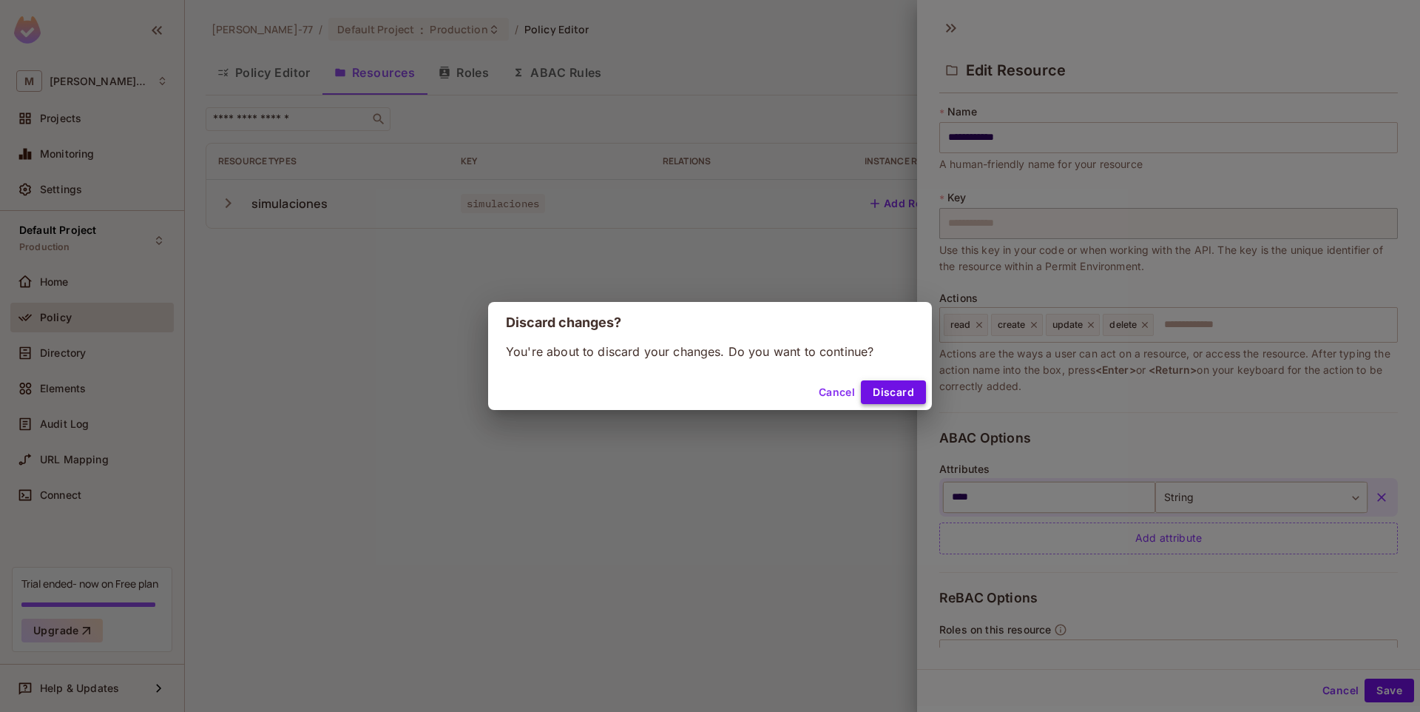
click at [903, 389] on button "Discard" at bounding box center [893, 392] width 65 height 24
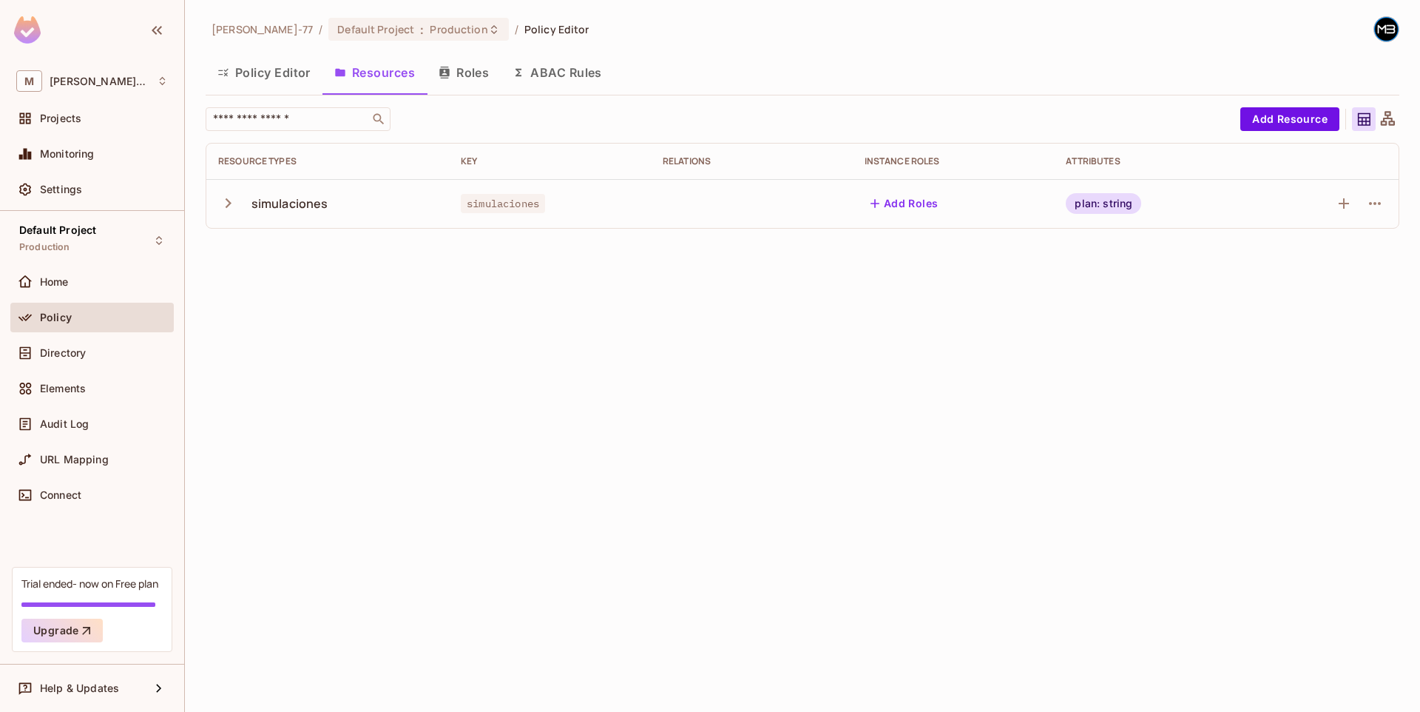
click at [284, 84] on button "Policy Editor" at bounding box center [264, 72] width 117 height 37
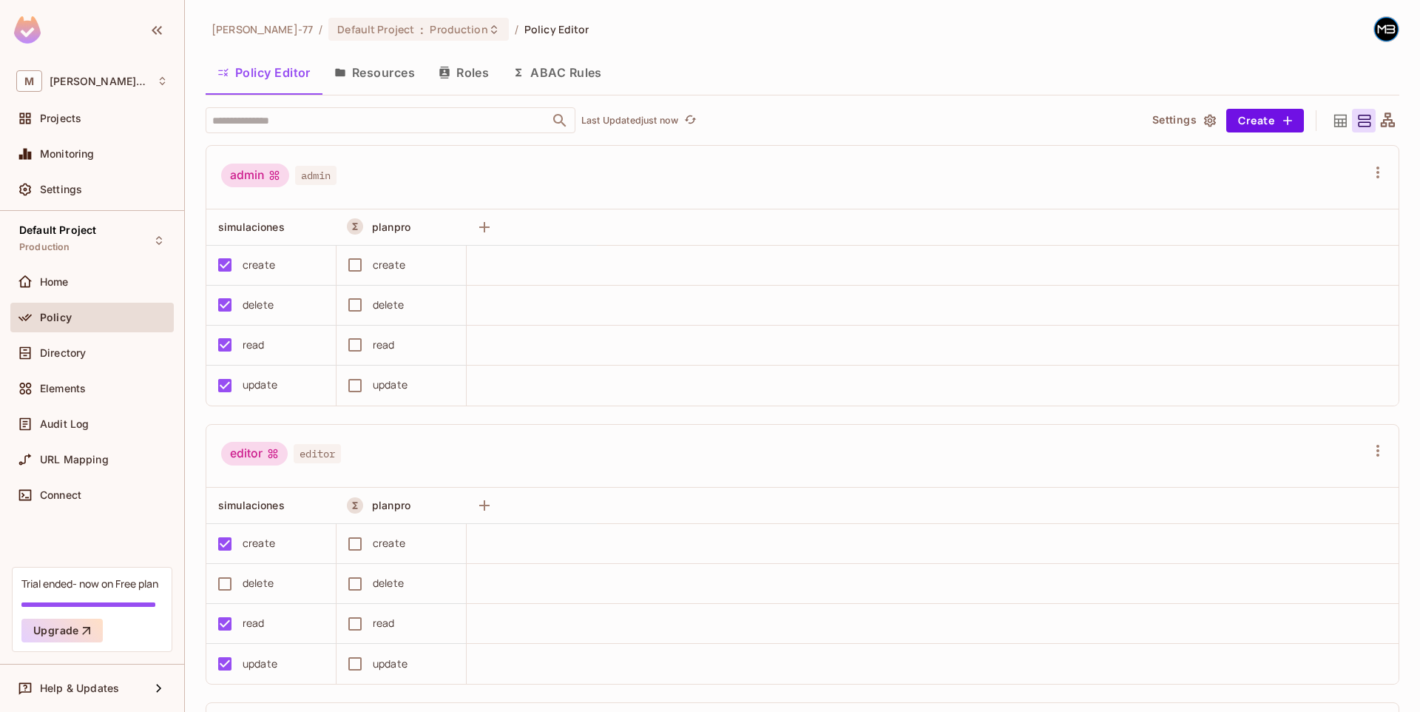
click at [400, 66] on button "Resources" at bounding box center [375, 72] width 104 height 37
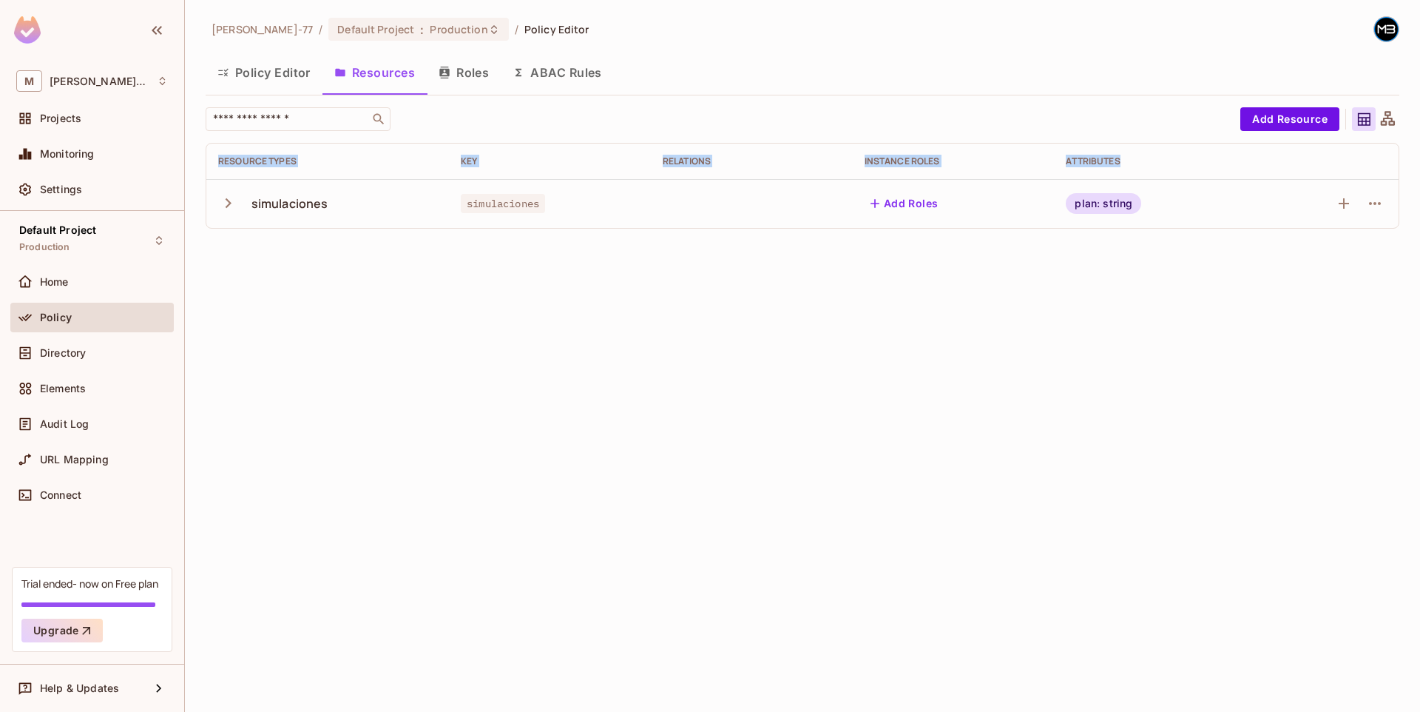
drag, startPoint x: 1136, startPoint y: 161, endPoint x: 192, endPoint y: 154, distance: 944.0
click at [192, 154] on div "Miguel-77 / Default Project : Production / Policy Editor Policy Editor Resource…" at bounding box center [802, 356] width 1235 height 712
copy thead "Resource Types Key Relations Instance roles Attributes"
click at [273, 322] on div "Miguel-77 / Default Project : Production / Policy Editor Policy Editor Resource…" at bounding box center [802, 356] width 1235 height 712
click at [229, 202] on icon "button" at bounding box center [229, 203] width 6 height 10
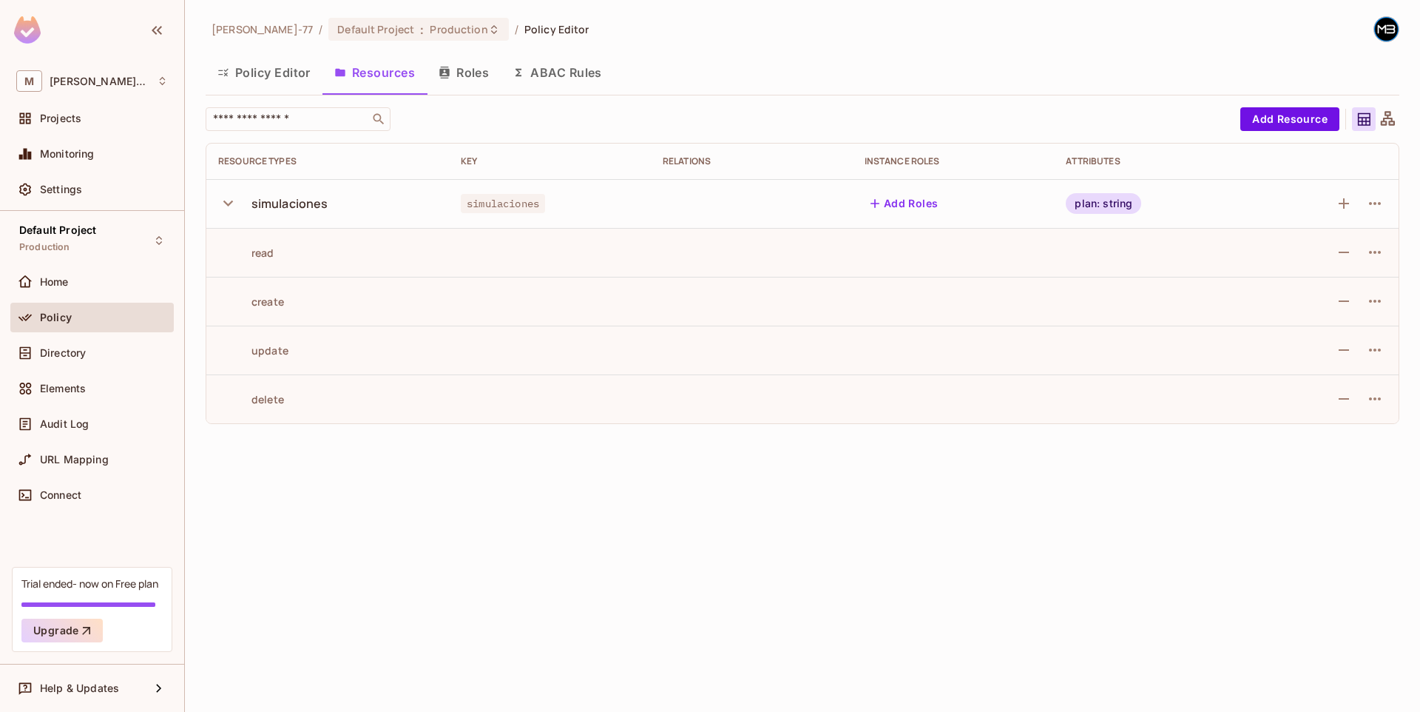
click at [229, 202] on icon "button" at bounding box center [228, 203] width 20 height 20
click at [229, 202] on icon "button" at bounding box center [229, 203] width 6 height 10
click at [229, 202] on icon "button" at bounding box center [228, 203] width 20 height 20
click at [218, 187] on button "button" at bounding box center [231, 203] width 26 height 32
click at [228, 195] on icon "button" at bounding box center [228, 203] width 20 height 20
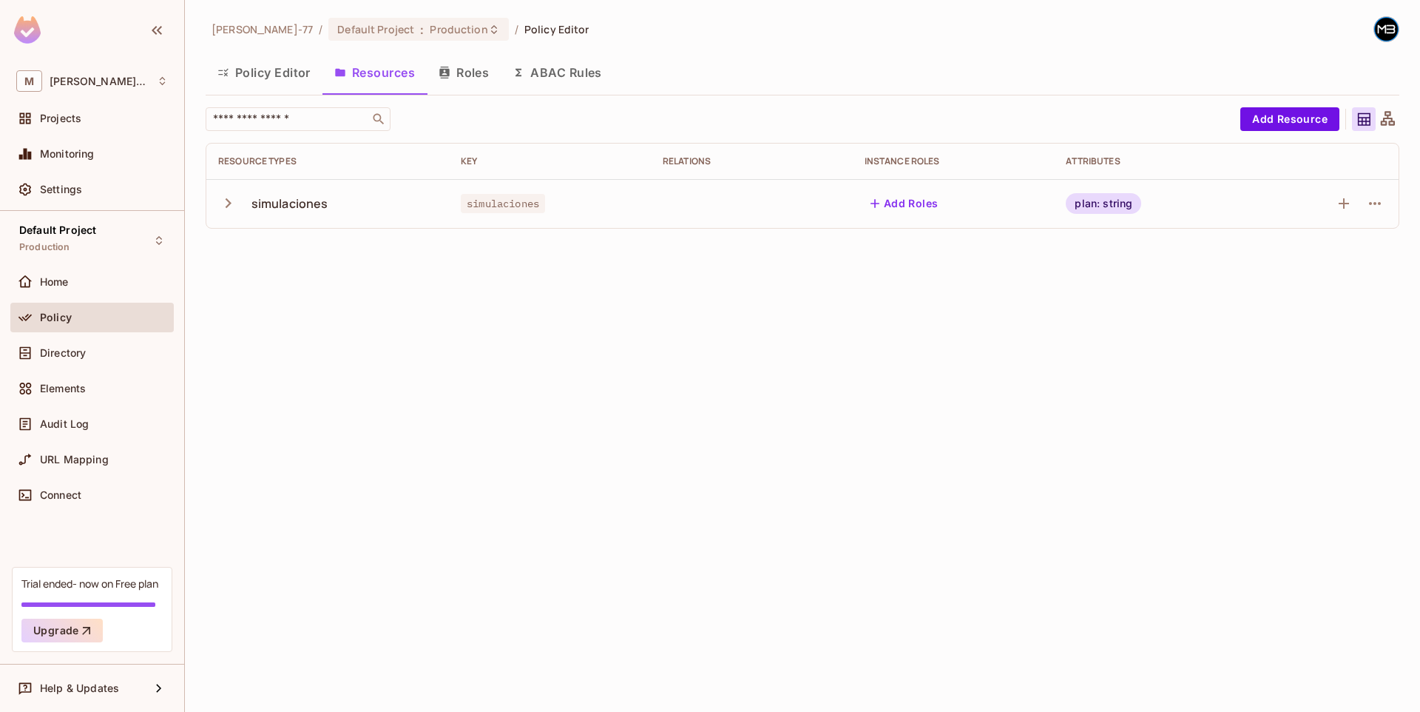
click at [217, 209] on td "simulaciones" at bounding box center [327, 203] width 243 height 49
click at [1307, 118] on button "Add Resource" at bounding box center [1290, 119] width 99 height 24
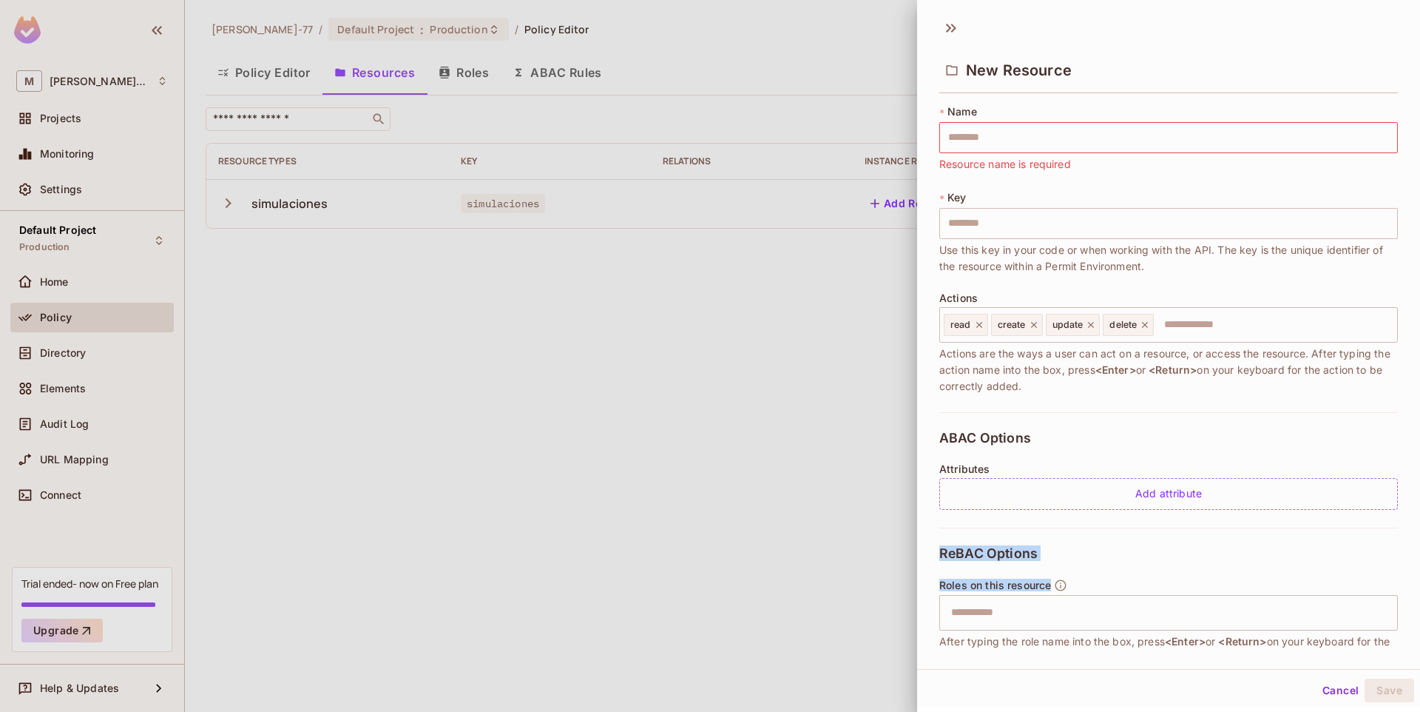
drag, startPoint x: 1141, startPoint y: 502, endPoint x: 1077, endPoint y: 544, distance: 76.3
click at [1077, 544] on div "* Name ​ Resource name is required * Key ​ Use this key in your code or when wo…" at bounding box center [1169, 426] width 459 height 645
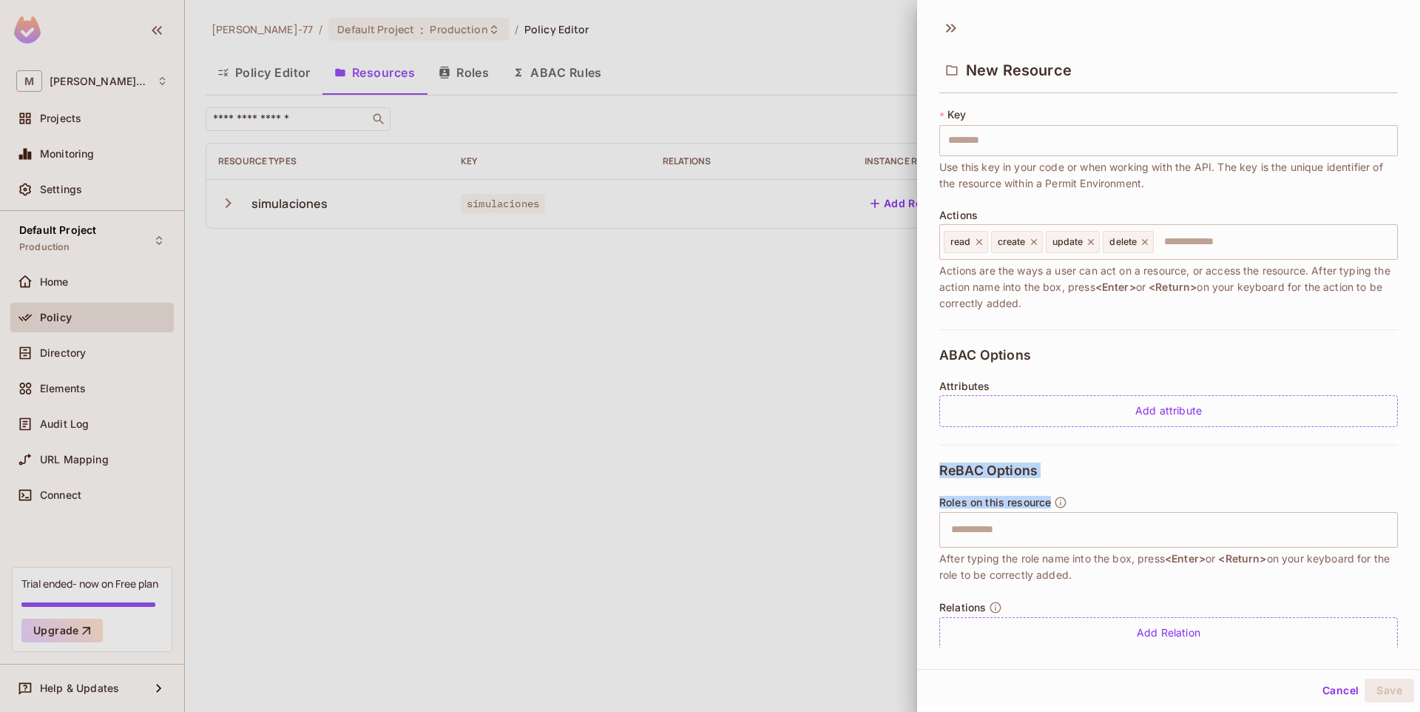
scroll to position [102, 0]
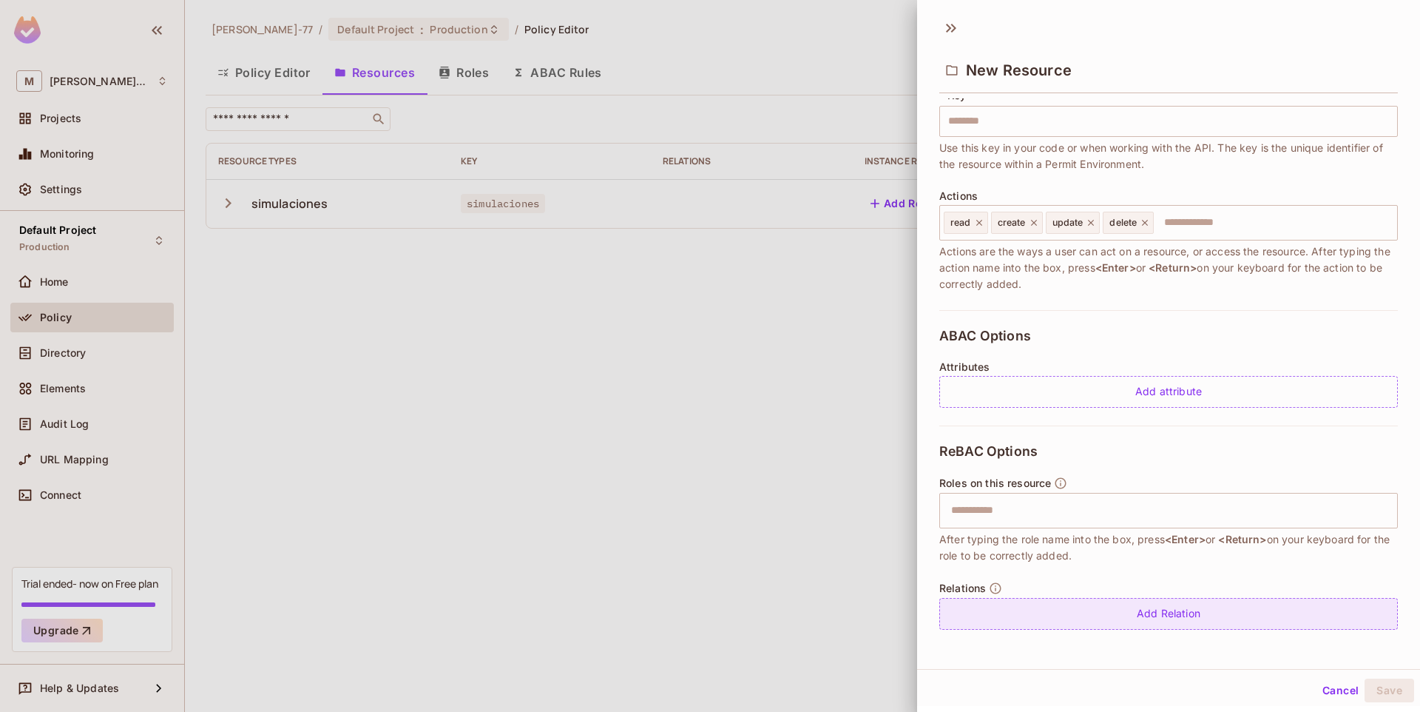
click at [1097, 607] on div "Add Relation" at bounding box center [1169, 614] width 459 height 32
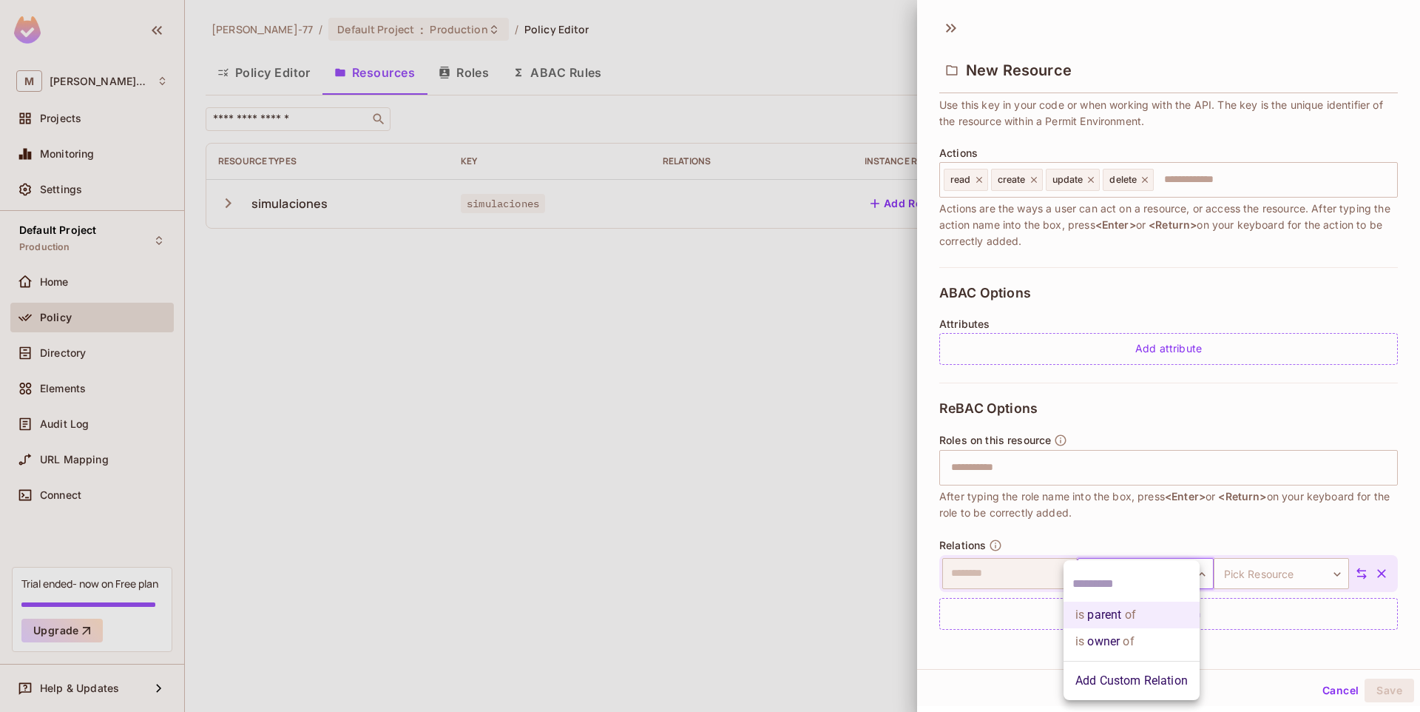
click at [1147, 566] on body "M Miguel-77 Projects Monitoring Settings Default Project Production Home Policy…" at bounding box center [710, 356] width 1420 height 712
click at [1011, 592] on div at bounding box center [710, 356] width 1420 height 712
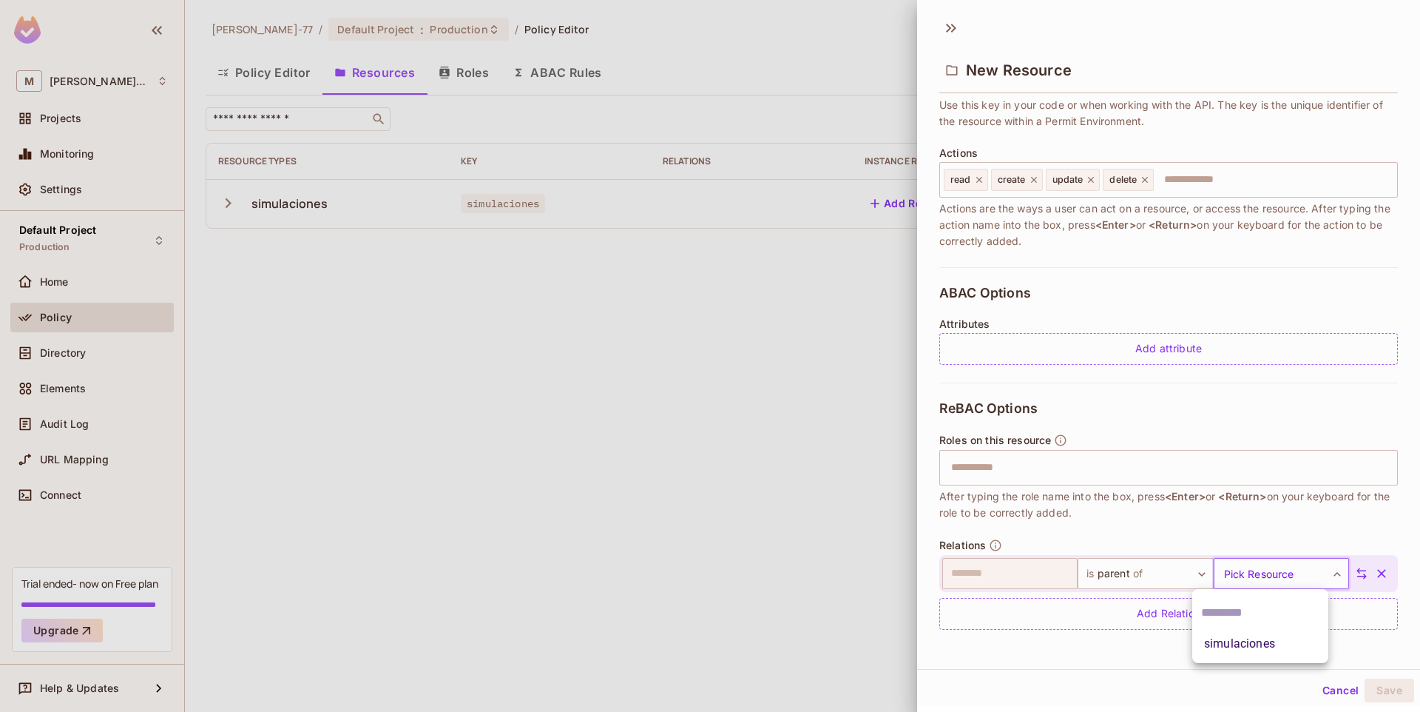
click at [1268, 565] on body "M Miguel-77 Projects Monitoring Settings Default Project Production Home Policy…" at bounding box center [710, 356] width 1420 height 712
click at [1235, 641] on li "simulaciones" at bounding box center [1261, 643] width 136 height 27
click at [1324, 691] on button "Cancel" at bounding box center [1341, 690] width 48 height 24
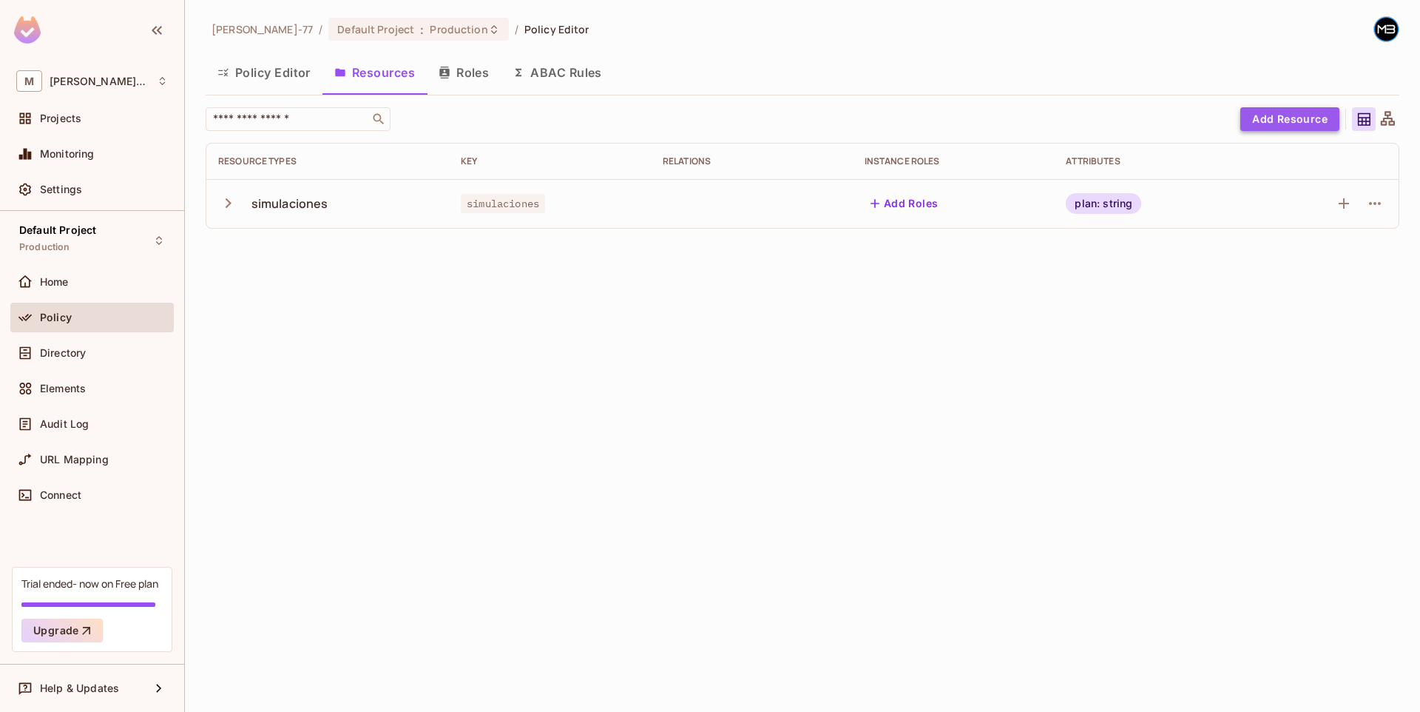
click at [1298, 113] on button "Add Resource" at bounding box center [1290, 119] width 99 height 24
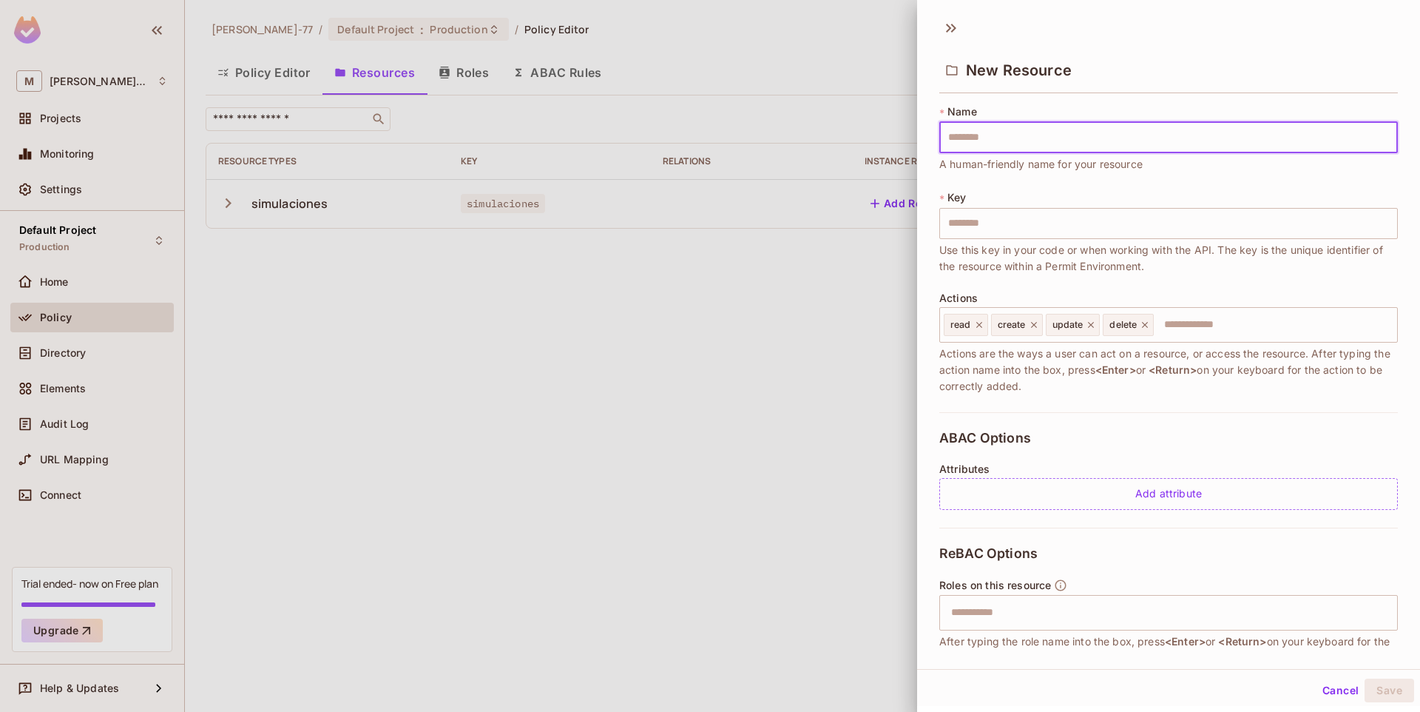
scroll to position [9, 0]
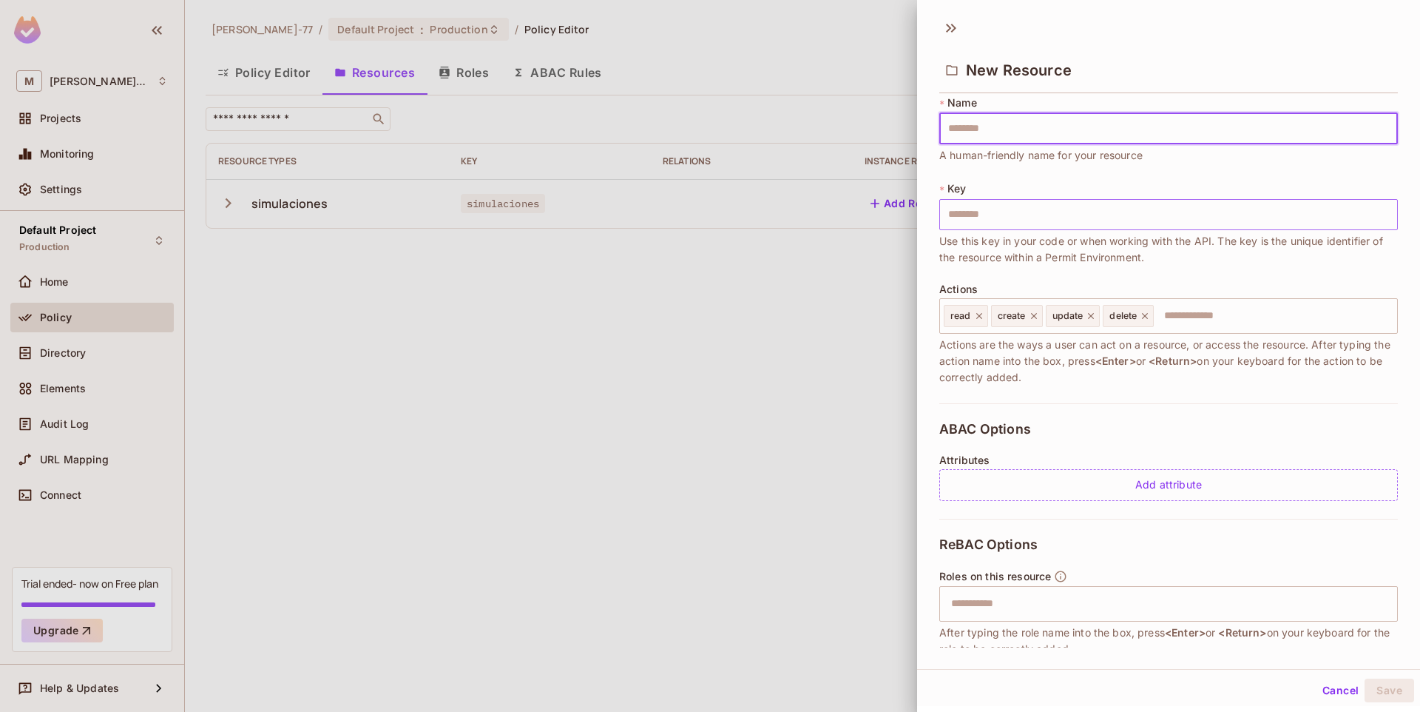
click at [984, 209] on input "text" at bounding box center [1169, 214] width 459 height 31
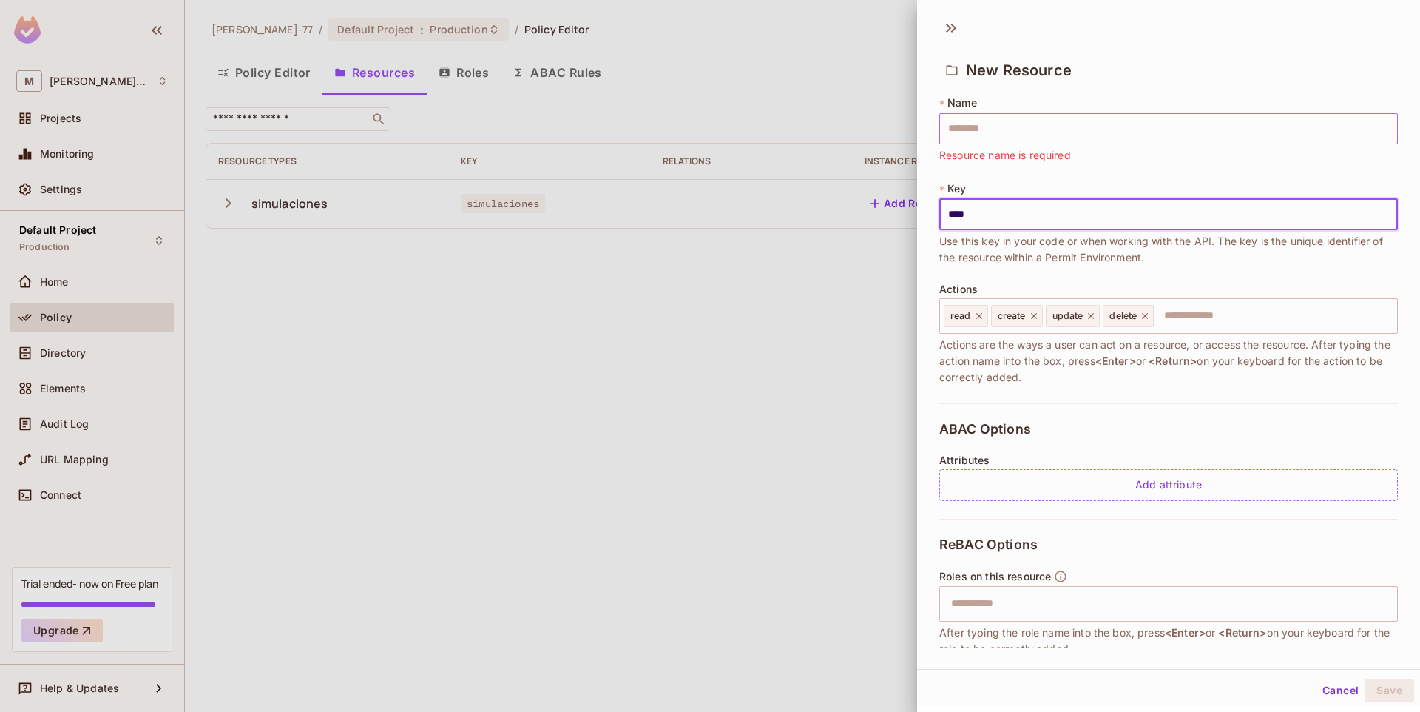
type input "****"
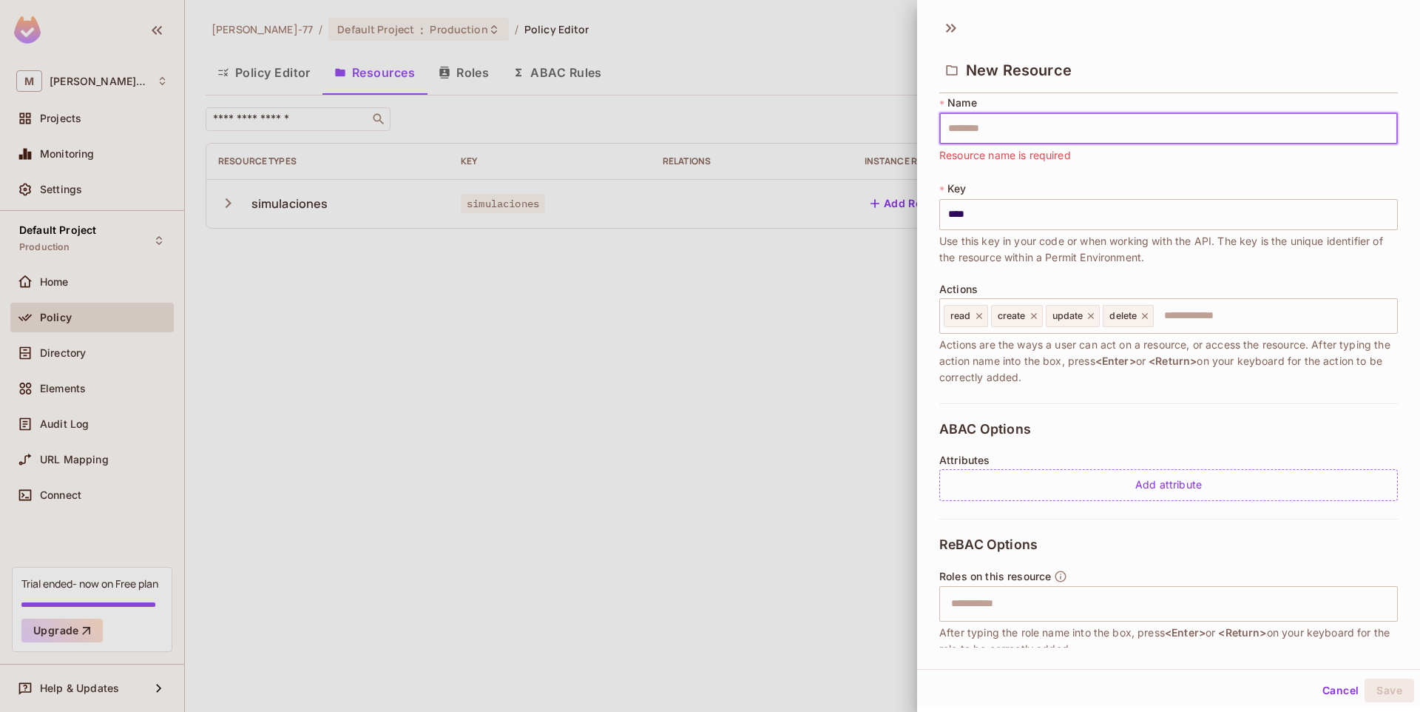
click at [957, 128] on input "text" at bounding box center [1169, 128] width 459 height 31
type input "*"
type input "**"
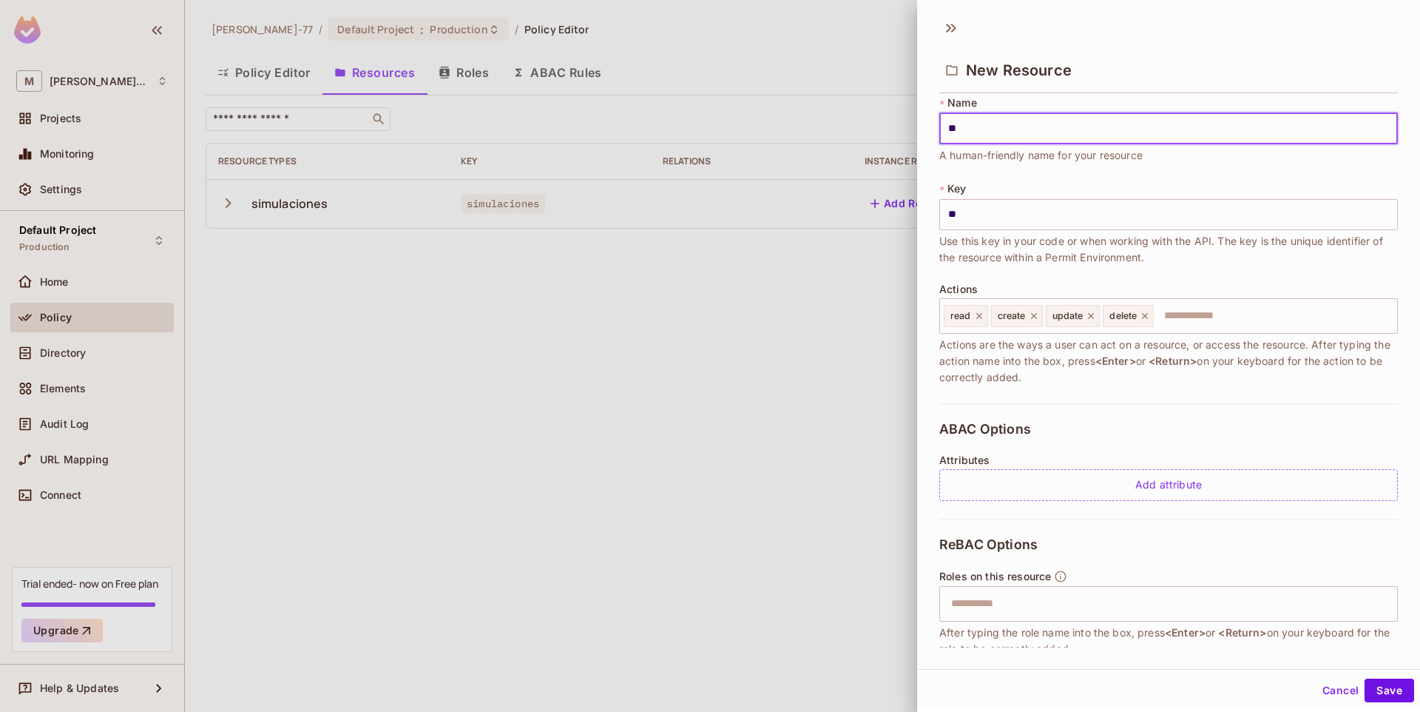
type input "***"
type input "****"
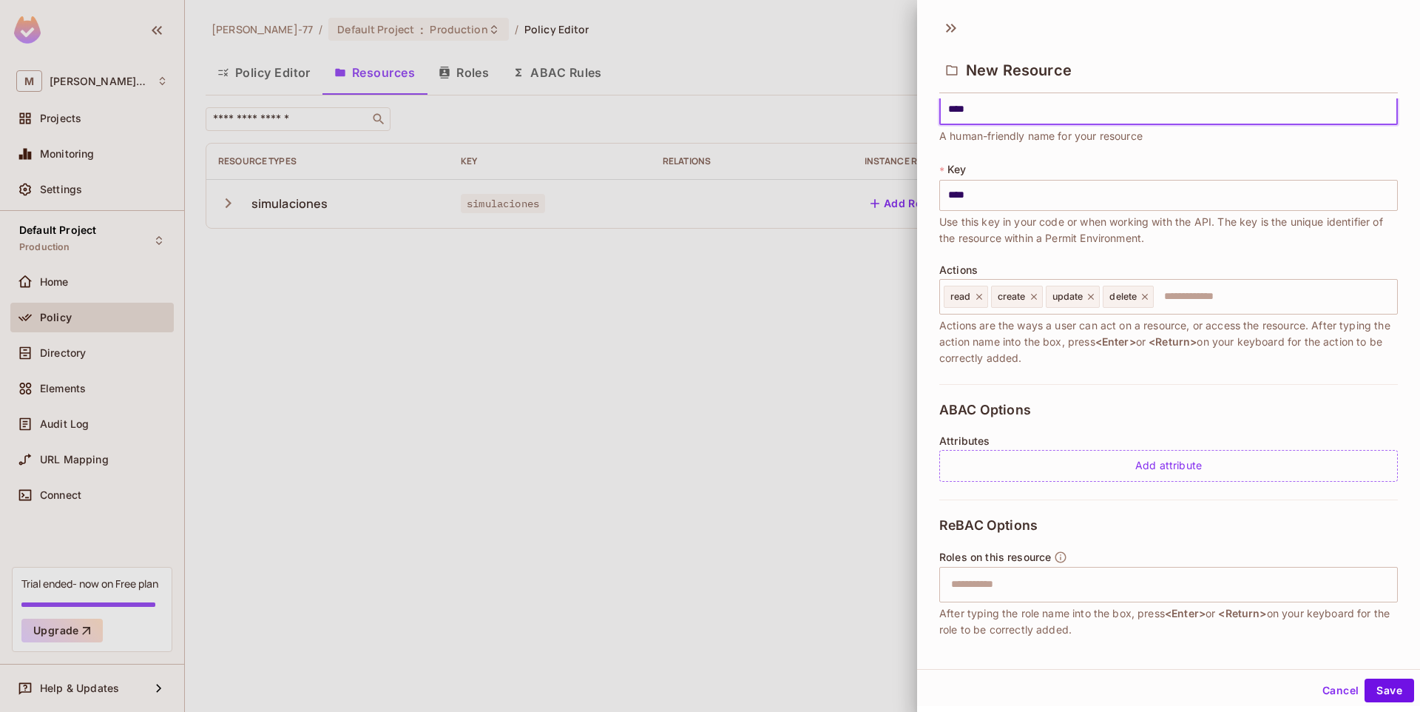
type input "****"
click at [971, 168] on div "* Key **** ​ Use this key in your code or when working with the API. The key is…" at bounding box center [1169, 204] width 459 height 84
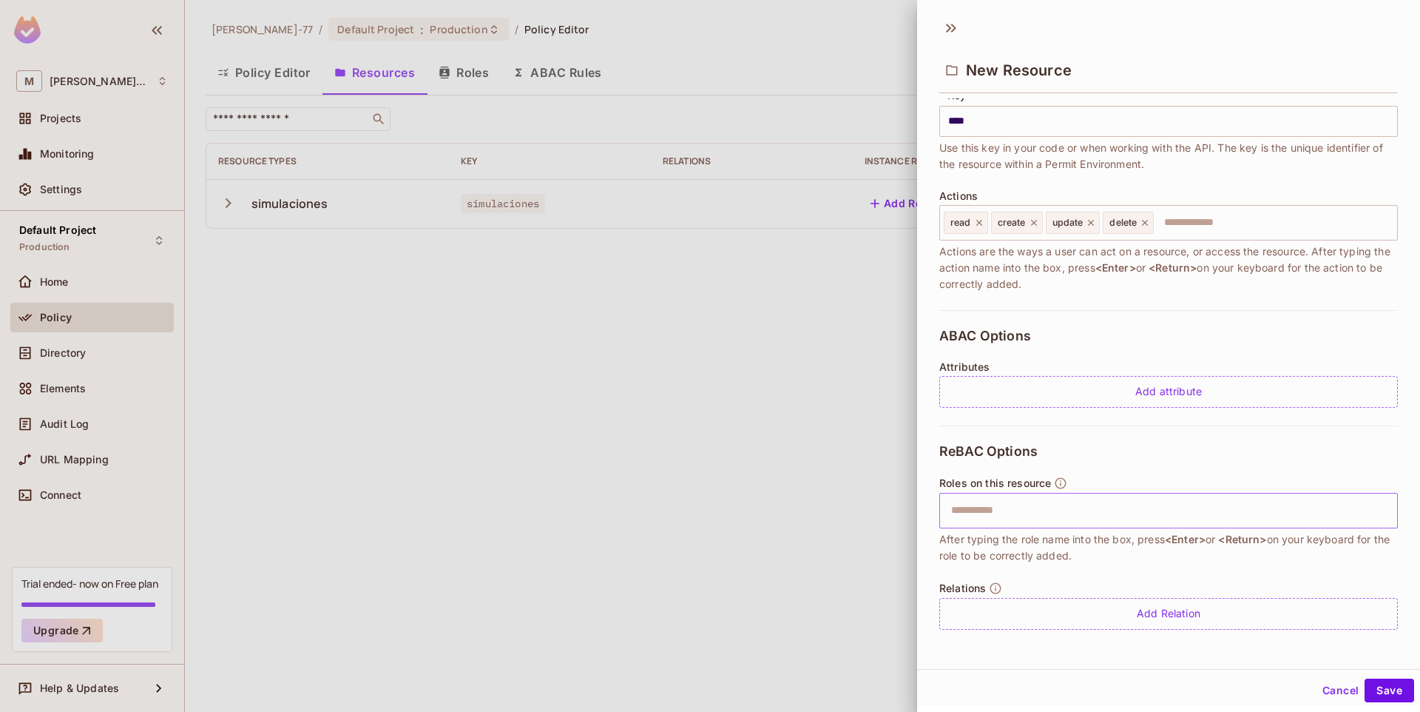
scroll to position [2, 0]
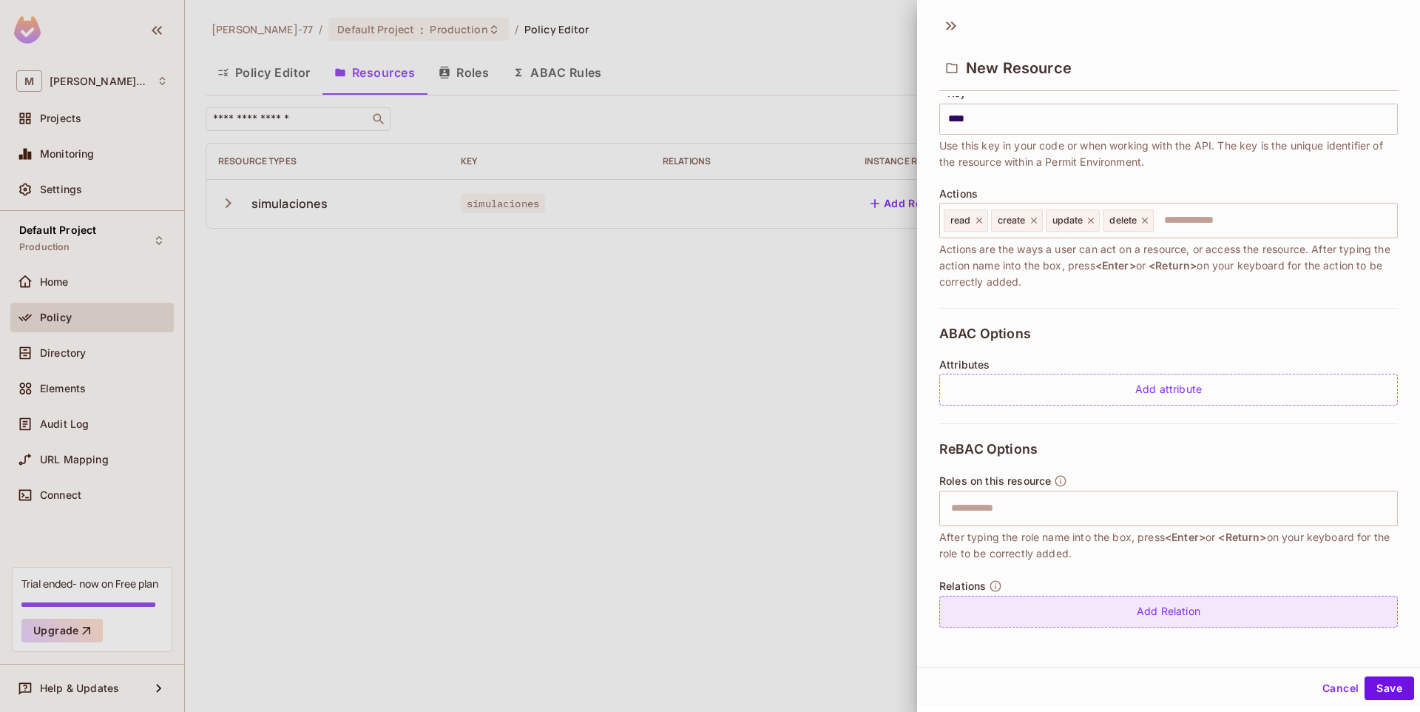
click at [1079, 609] on div "Add Relation" at bounding box center [1169, 612] width 459 height 32
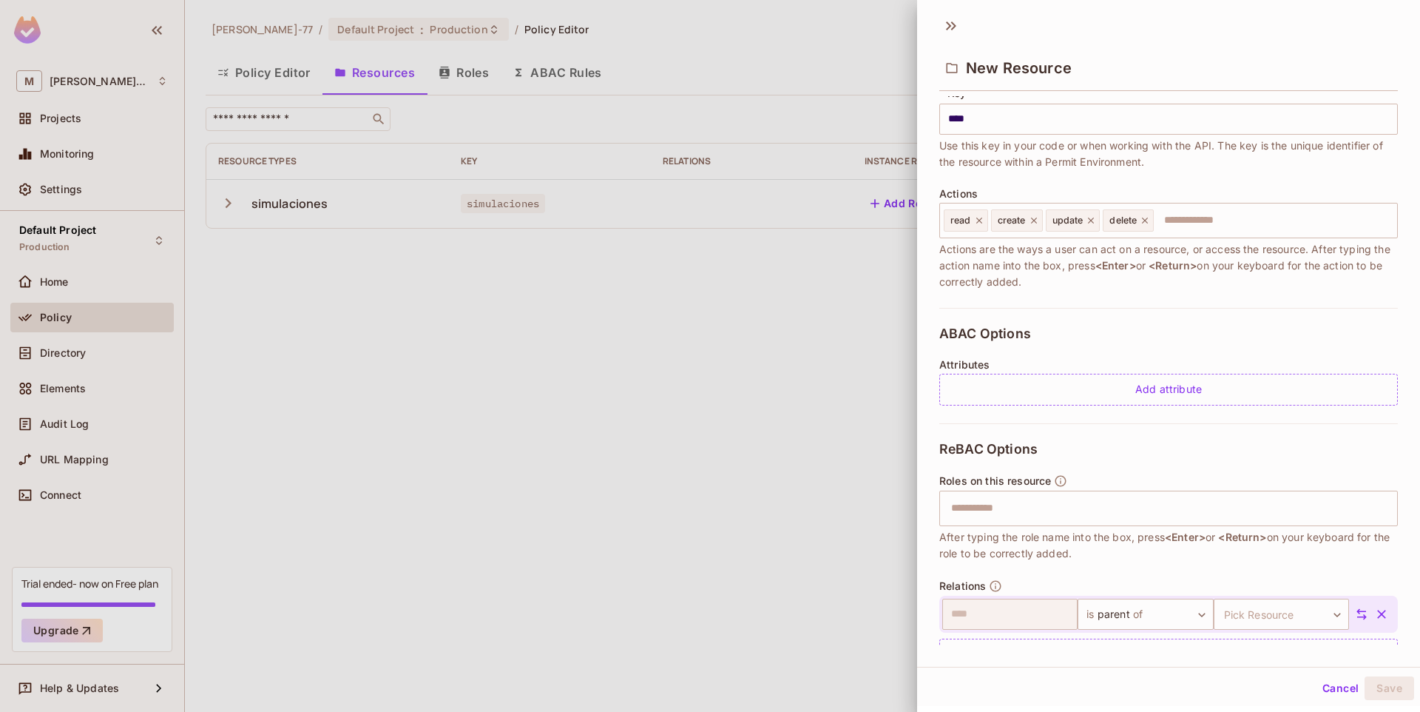
scroll to position [145, 0]
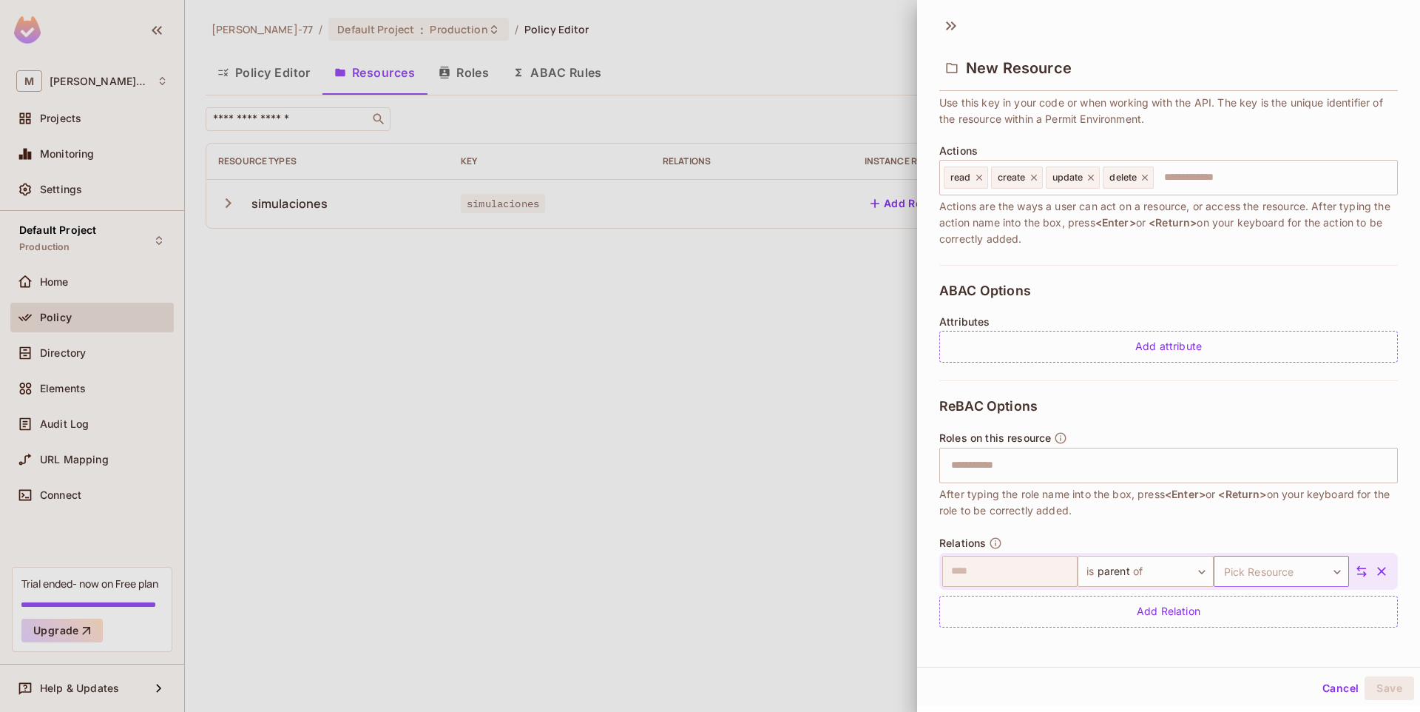
click at [1258, 567] on body "M Miguel-77 Projects Monitoring Settings Default Project Production Home Policy…" at bounding box center [710, 356] width 1420 height 712
click at [1244, 641] on li "simulaciones" at bounding box center [1261, 641] width 136 height 27
click at [1395, 684] on button "Save" at bounding box center [1390, 688] width 50 height 24
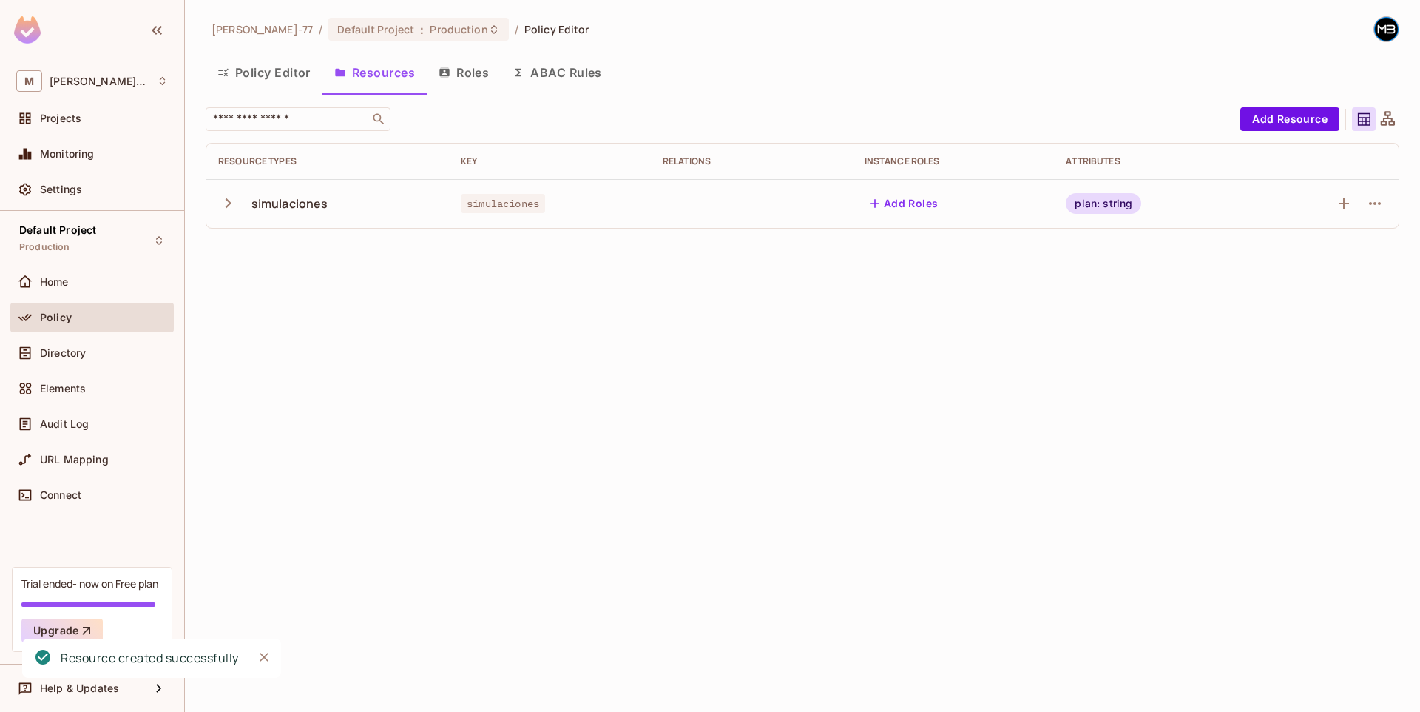
click at [774, 462] on div "Miguel-77 / Default Project : Production / Policy Editor Policy Editor Resource…" at bounding box center [802, 356] width 1235 height 712
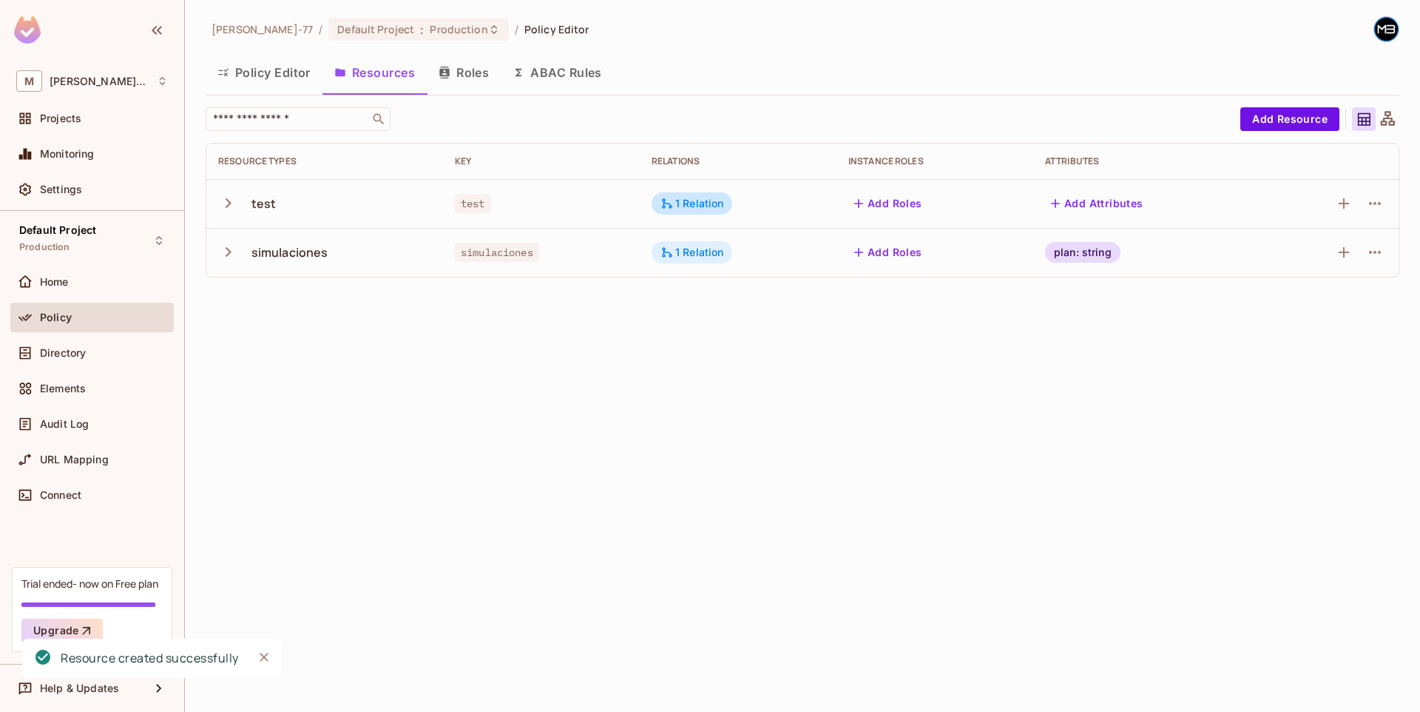
click at [682, 251] on div "1 Relation" at bounding box center [693, 252] width 64 height 13
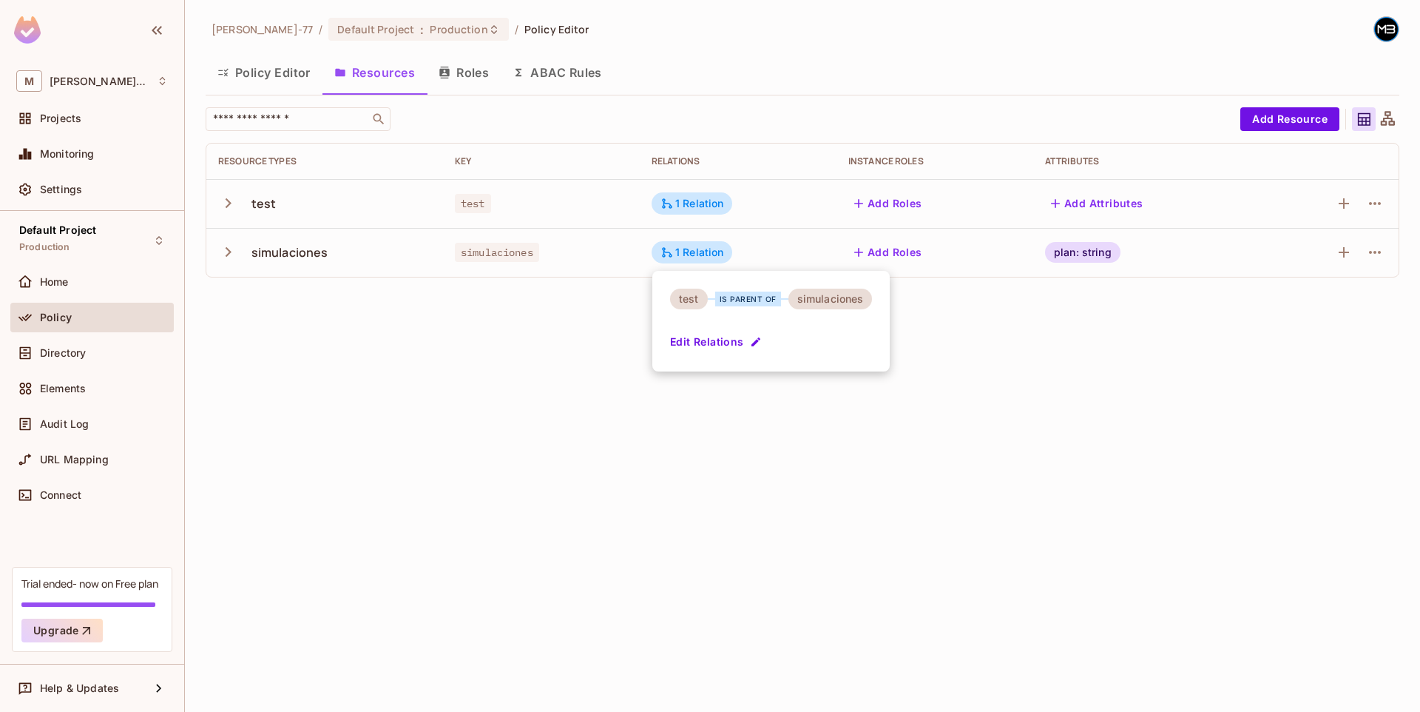
click at [601, 320] on div at bounding box center [710, 356] width 1420 height 712
click at [226, 257] on icon "button" at bounding box center [228, 252] width 20 height 20
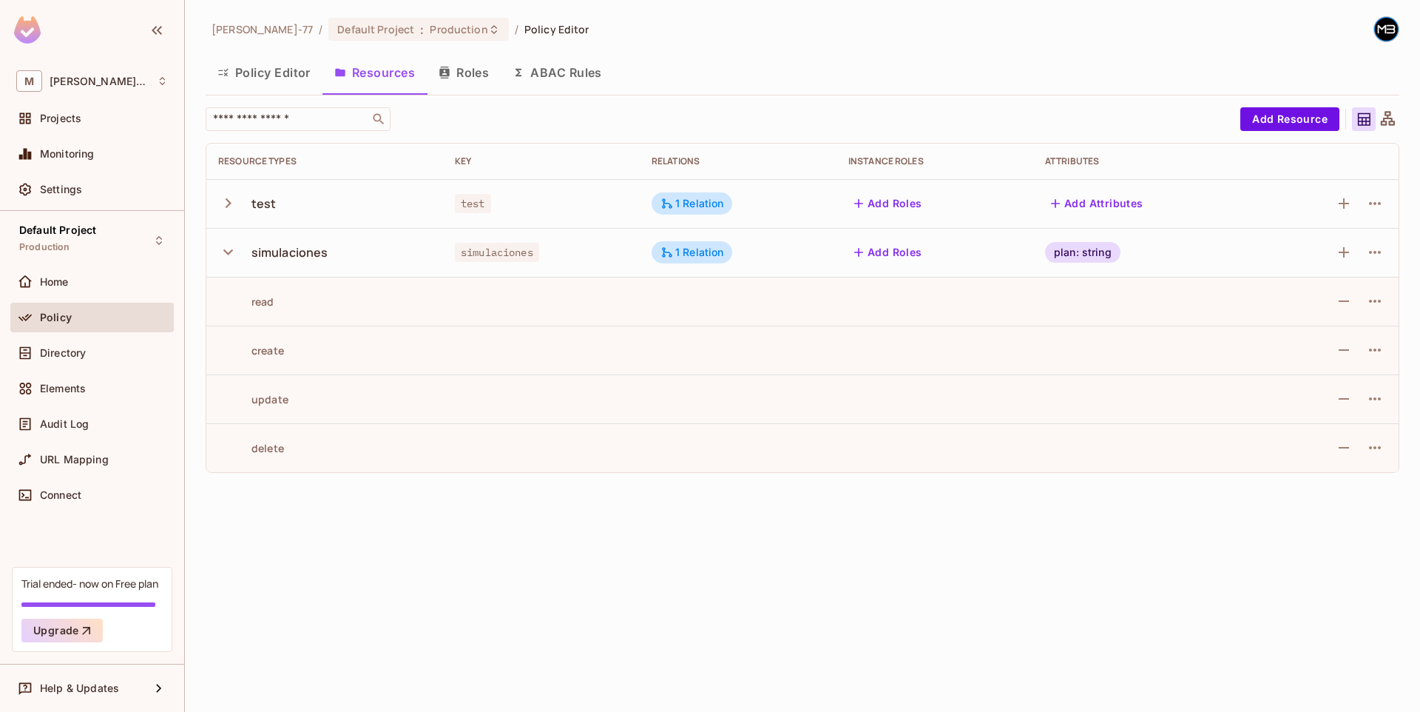
click at [226, 257] on icon "button" at bounding box center [228, 252] width 20 height 20
click at [610, 431] on div "Miguel-77 / Default Project : Production / Policy Editor Policy Editor Resource…" at bounding box center [802, 356] width 1235 height 712
click at [1309, 126] on button "Add Resource" at bounding box center [1290, 119] width 99 height 24
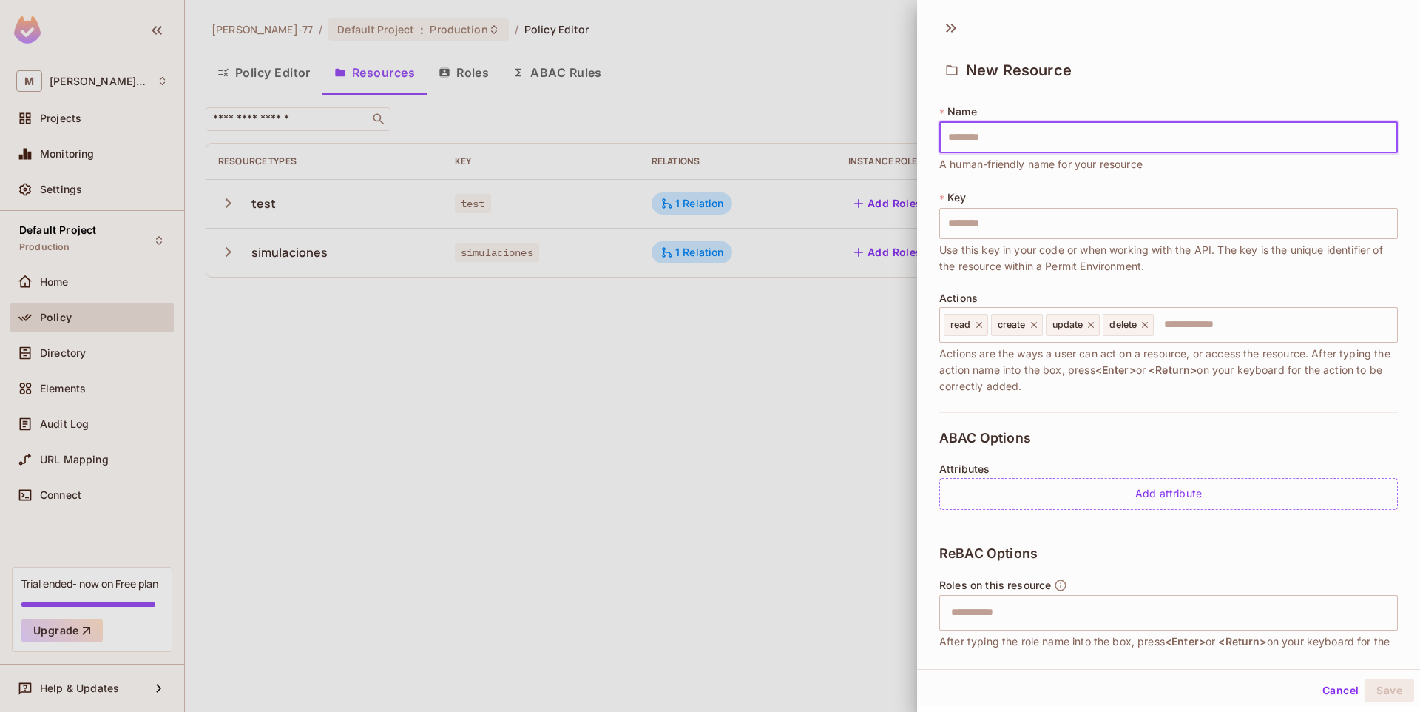
type input "*"
type input "**"
type input "***"
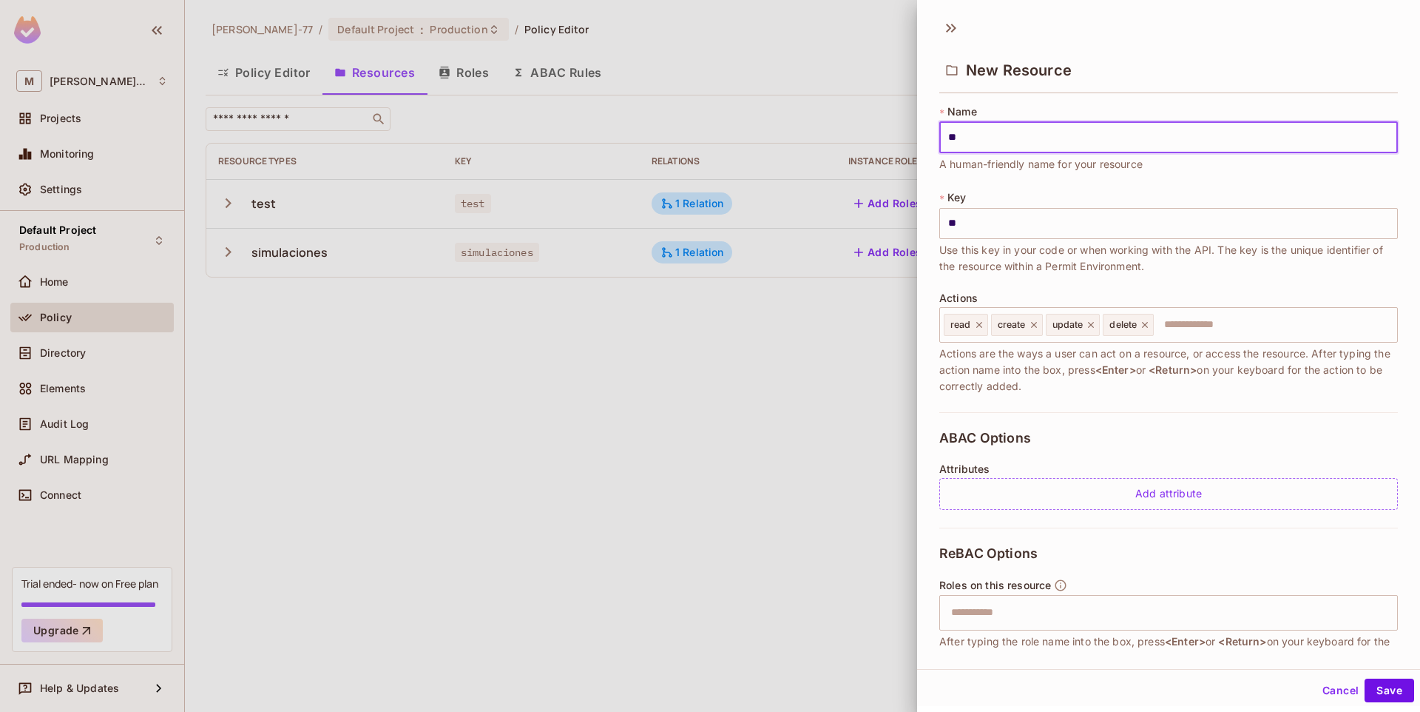
type input "***"
type input "**"
type input "*"
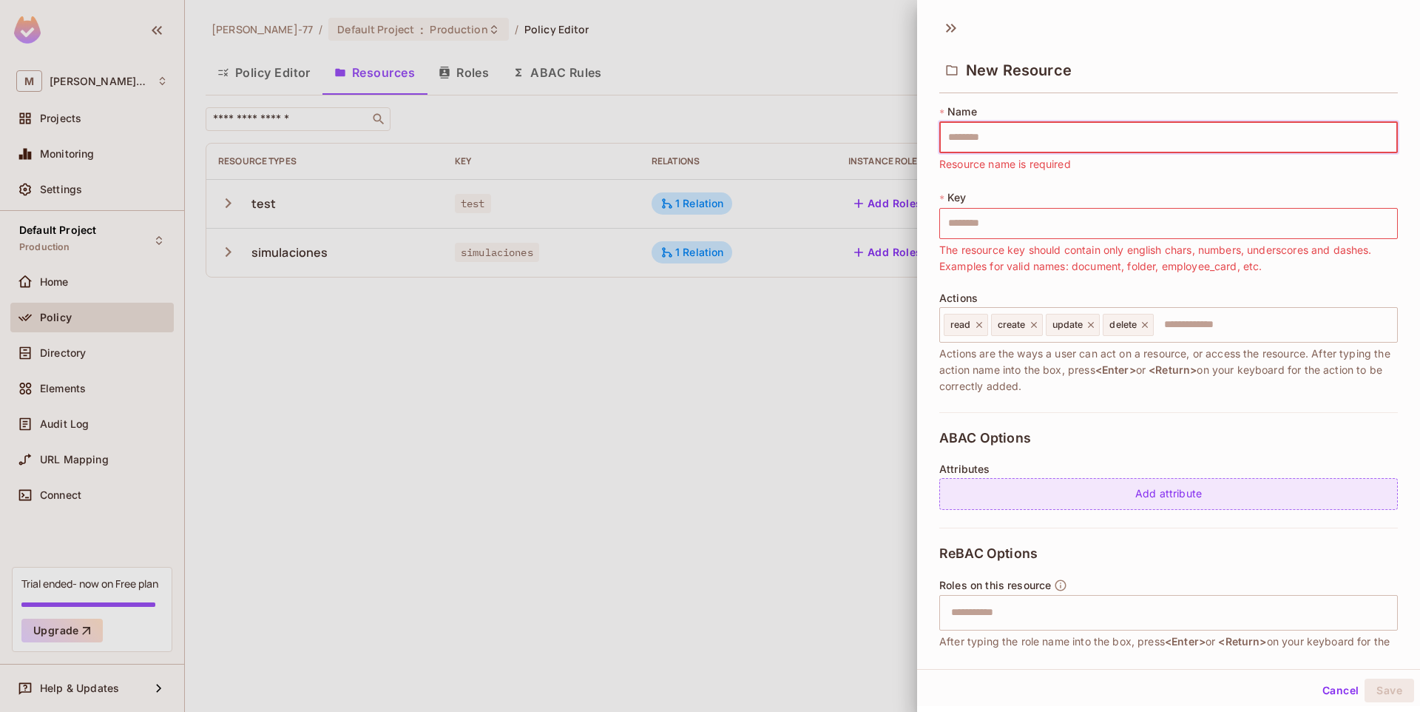
click at [1192, 497] on div "Add attribute" at bounding box center [1169, 494] width 459 height 32
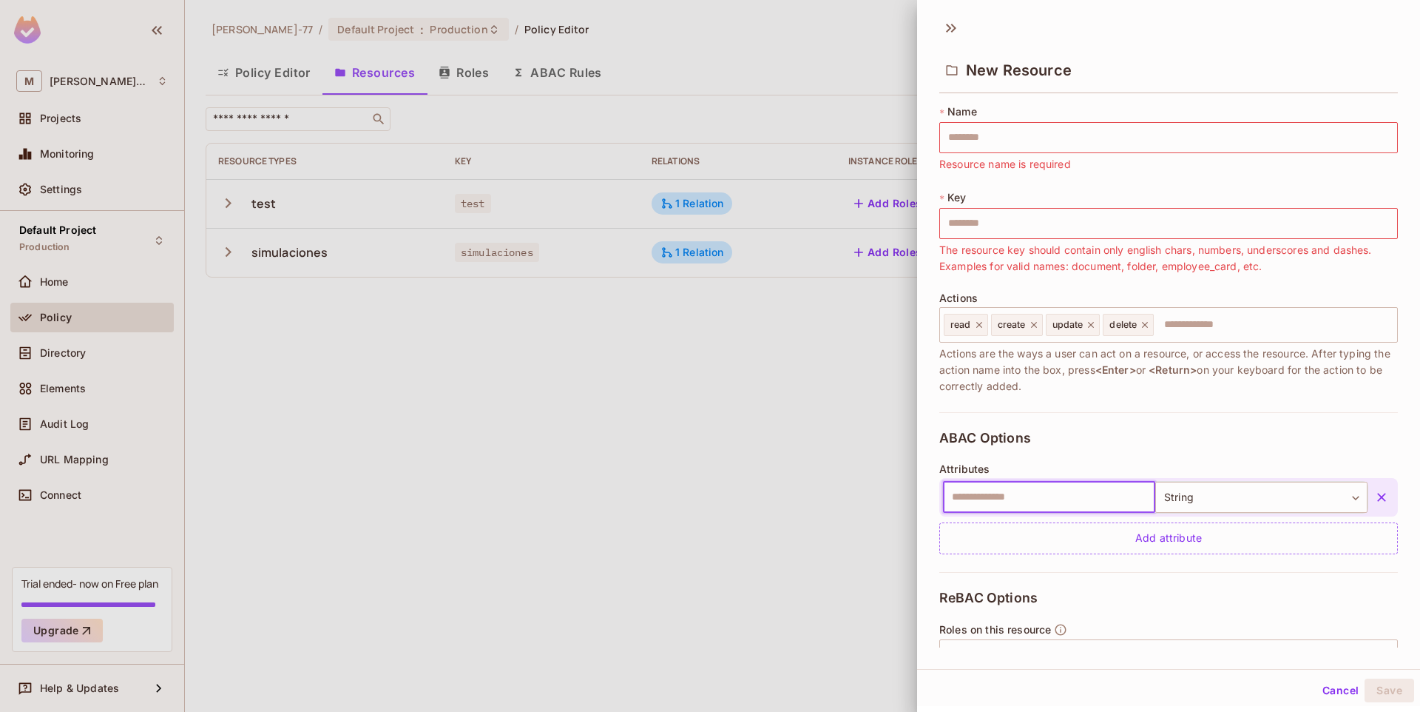
scroll to position [89, 0]
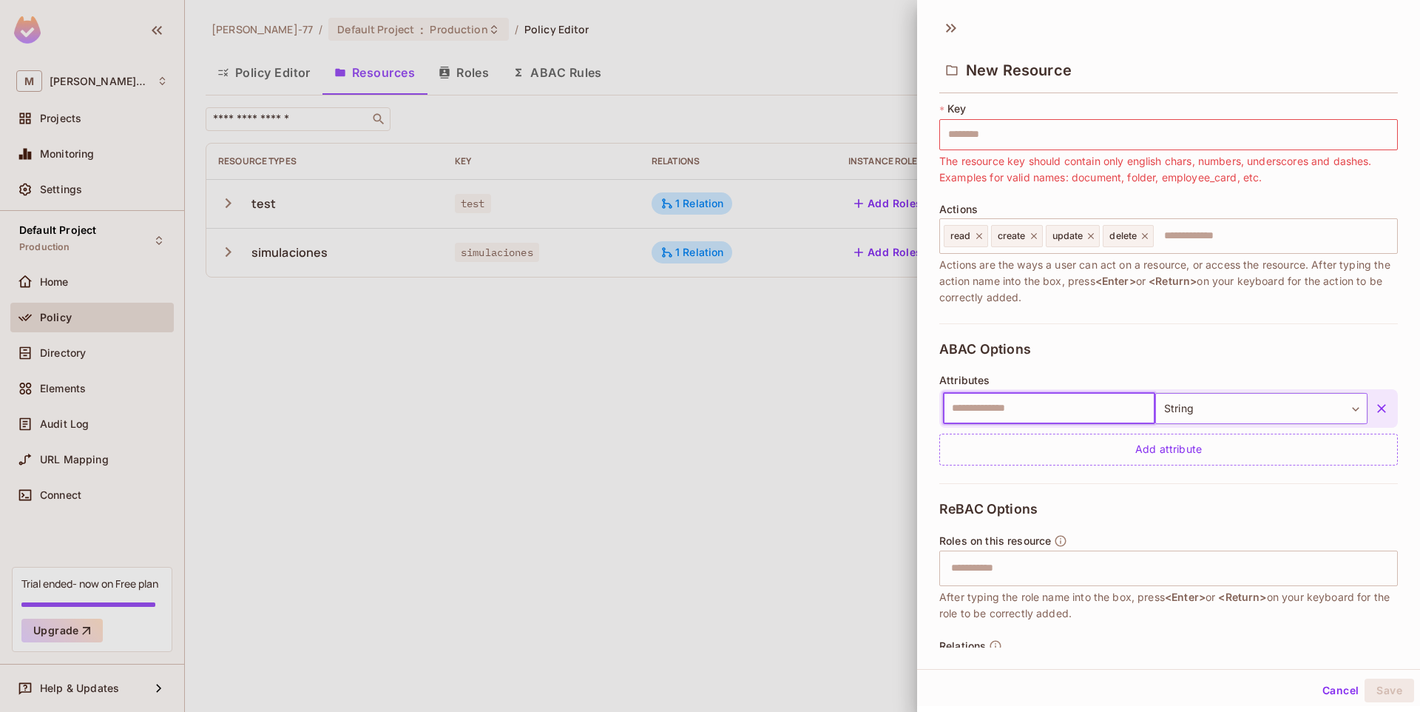
click at [1189, 410] on body "M Miguel-77 Projects Monitoring Settings Default Project Production Home Policy…" at bounding box center [710, 356] width 1420 height 712
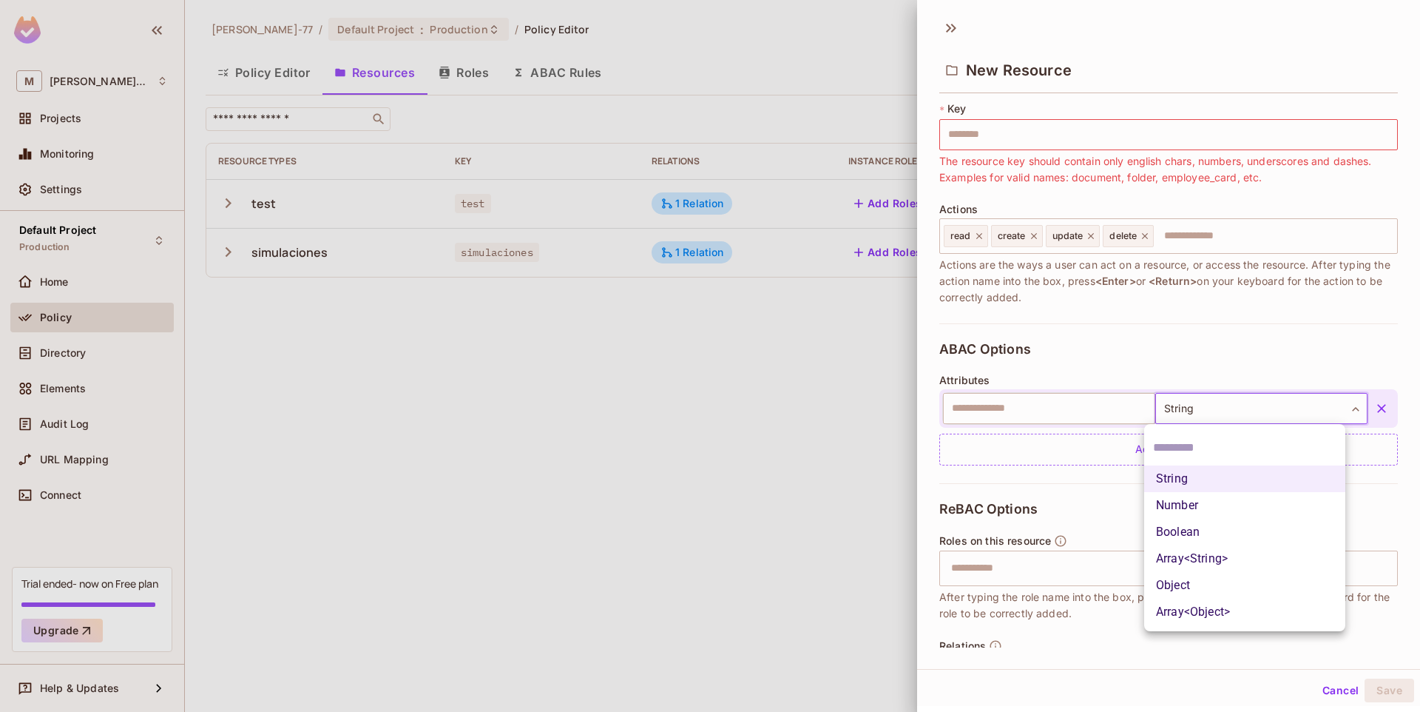
click at [1120, 344] on div at bounding box center [710, 356] width 1420 height 712
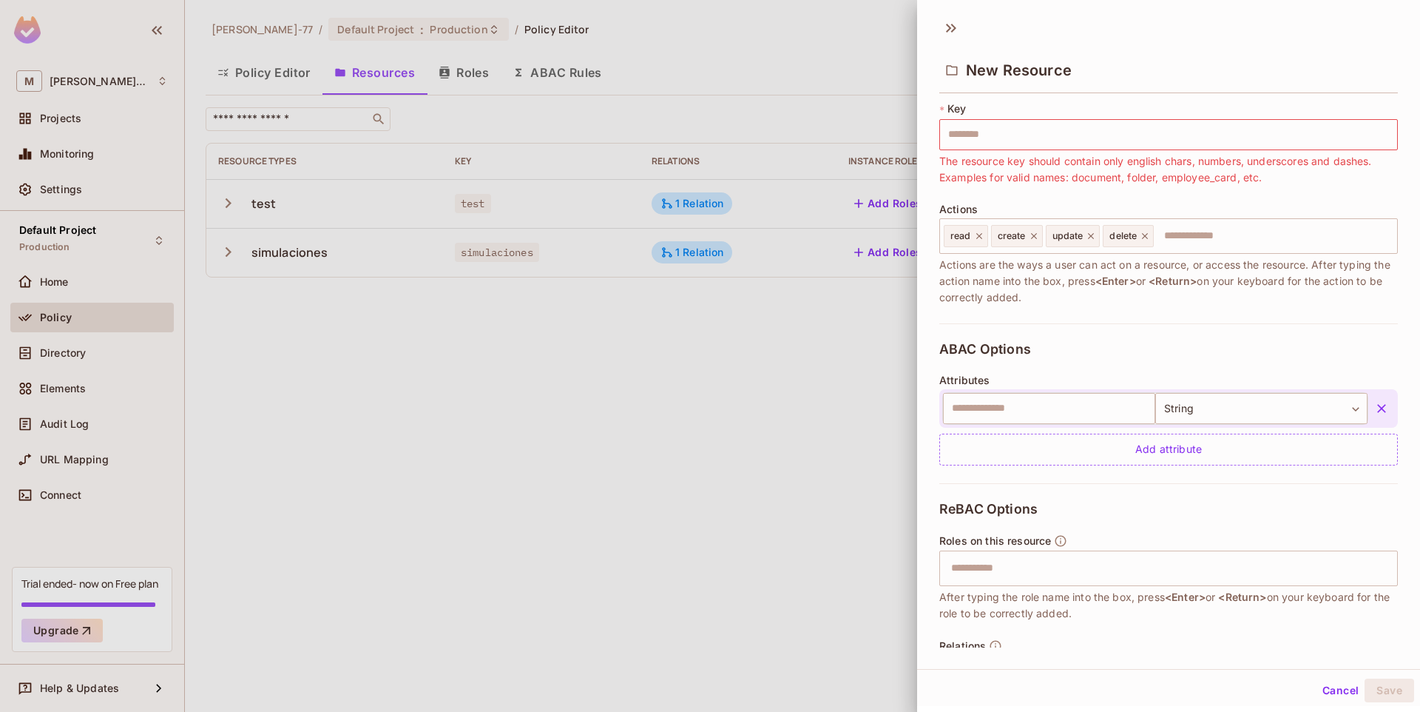
click at [1050, 411] on input "text" at bounding box center [1049, 408] width 212 height 31
click at [1211, 349] on div "ABAC Options Attributes ​ String ****** ​ Add attribute" at bounding box center [1169, 403] width 459 height 160
click at [1375, 407] on icon "button" at bounding box center [1382, 408] width 15 height 15
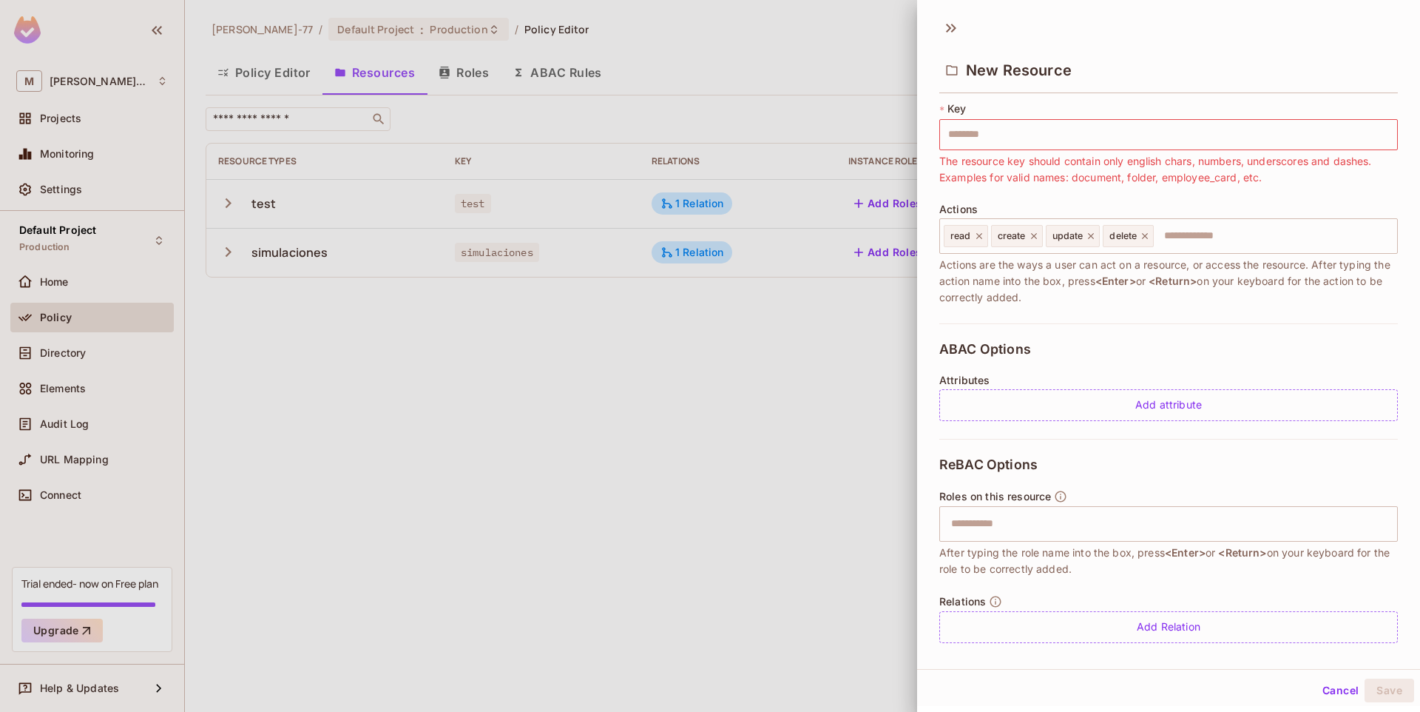
click at [1158, 362] on div "ABAC Options Attributes Add attribute" at bounding box center [1169, 380] width 459 height 115
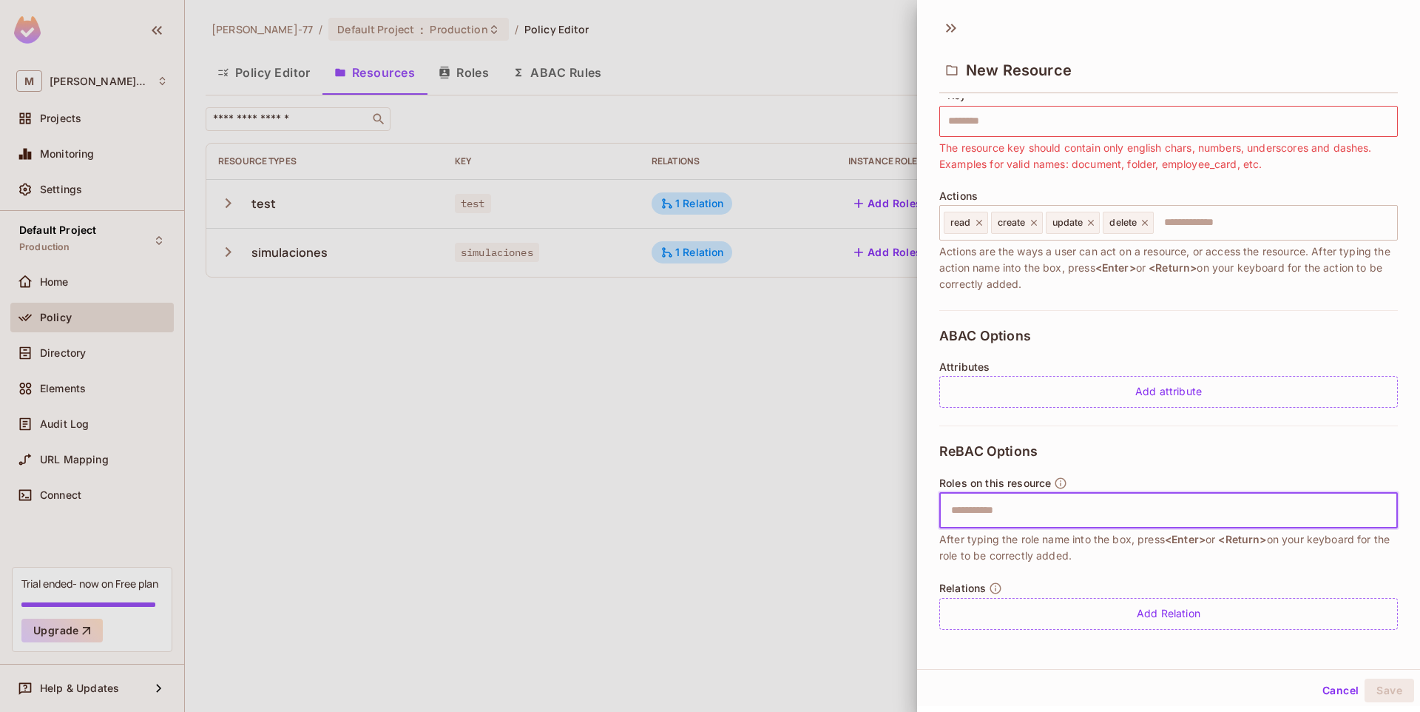
click at [1002, 518] on input "text" at bounding box center [1167, 511] width 449 height 30
type input "*****"
type input "****"
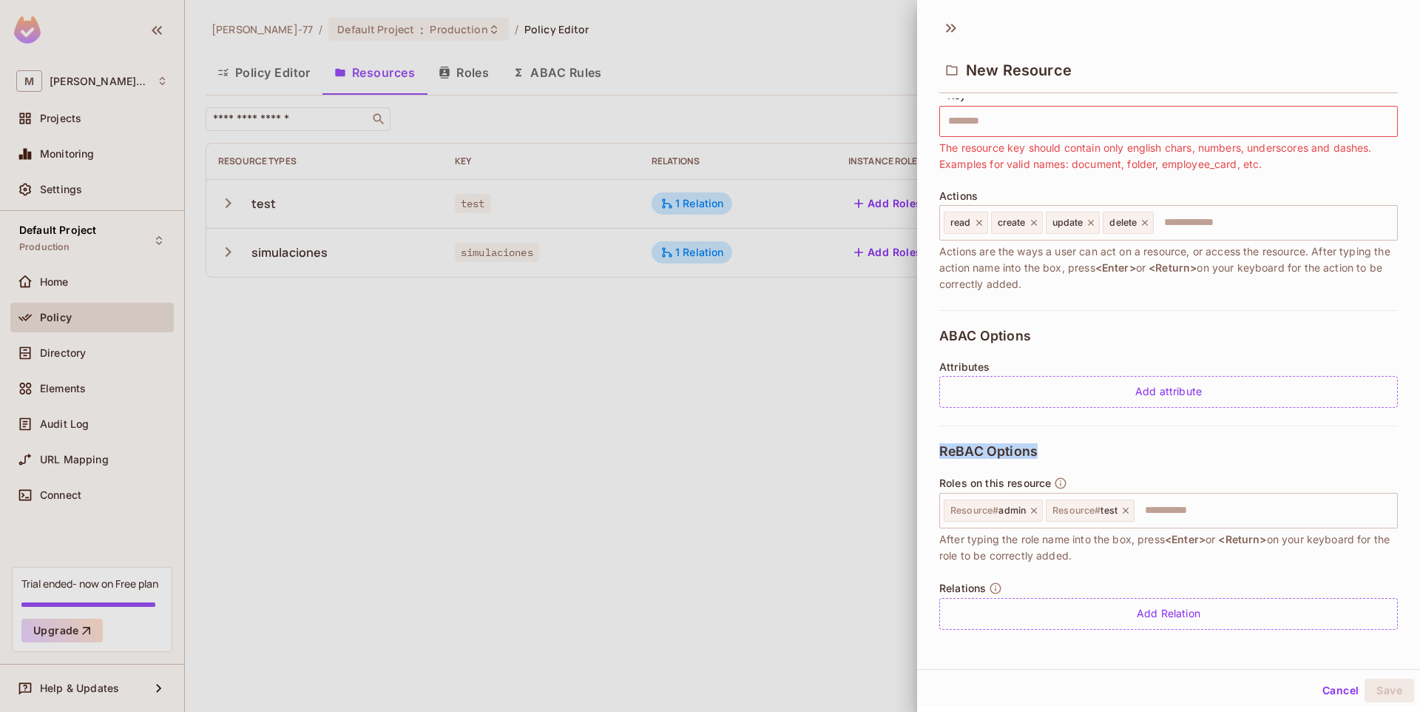
drag, startPoint x: 936, startPoint y: 451, endPoint x: 1048, endPoint y: 448, distance: 112.5
click at [1048, 448] on div "* Name ​ Resource name is required * Key ​ The resource key should contain only…" at bounding box center [1168, 372] width 503 height 549
copy span "ReBAC Options"
drag, startPoint x: 1024, startPoint y: 452, endPoint x: 1077, endPoint y: 444, distance: 53.9
click at [1077, 444] on div "ReBAC Options Roles on this resource Resource # admin Resource # test ​ After t…" at bounding box center [1169, 536] width 459 height 222
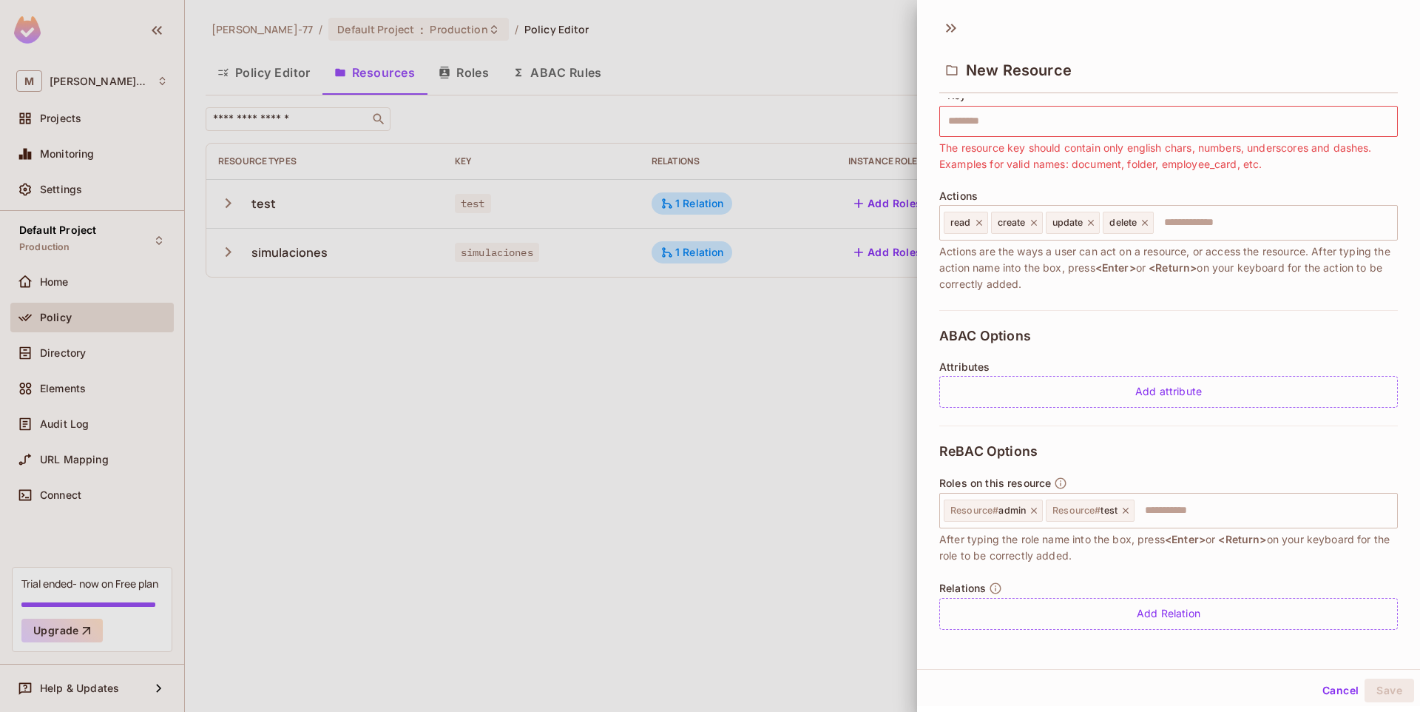
click at [1068, 448] on div "ReBAC Options Roles on this resource Resource # admin Resource # test ​ After t…" at bounding box center [1169, 536] width 459 height 222
click at [1125, 510] on icon at bounding box center [1126, 510] width 10 height 10
click at [1060, 583] on div "Relations Add Relation" at bounding box center [1169, 605] width 459 height 48
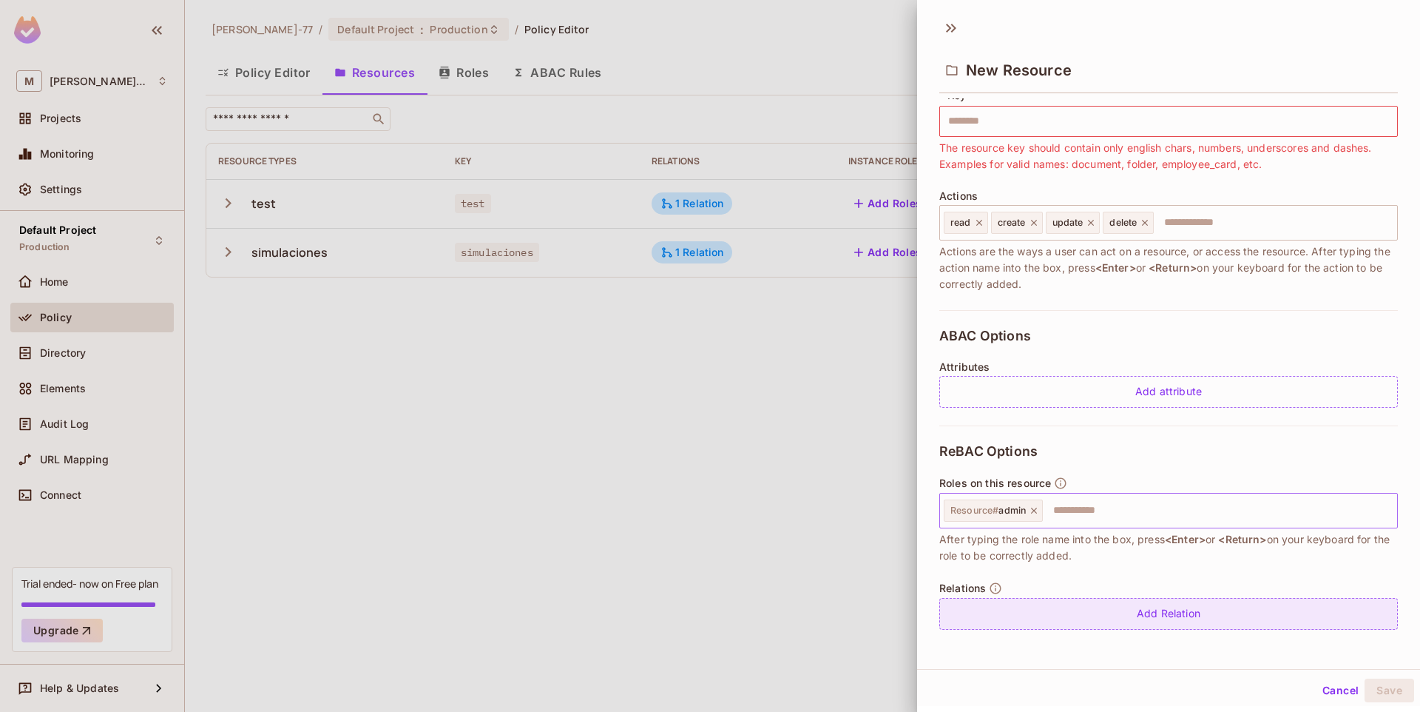
click at [1012, 619] on div "Add Relation" at bounding box center [1169, 614] width 459 height 32
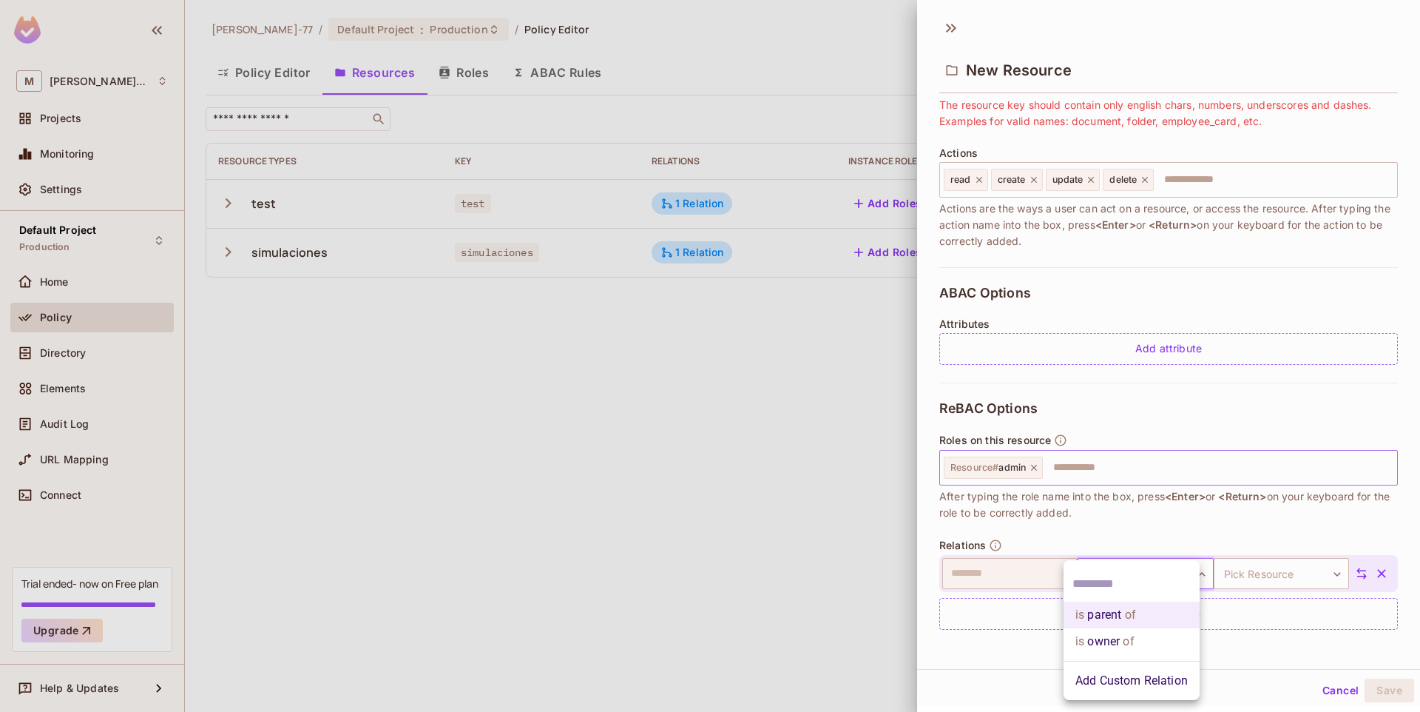
click at [1076, 562] on body "M Miguel-77 Projects Monitoring Settings Default Project Production Home Policy…" at bounding box center [710, 356] width 1420 height 712
click at [1140, 681] on li "Add Custom Relation" at bounding box center [1132, 680] width 136 height 27
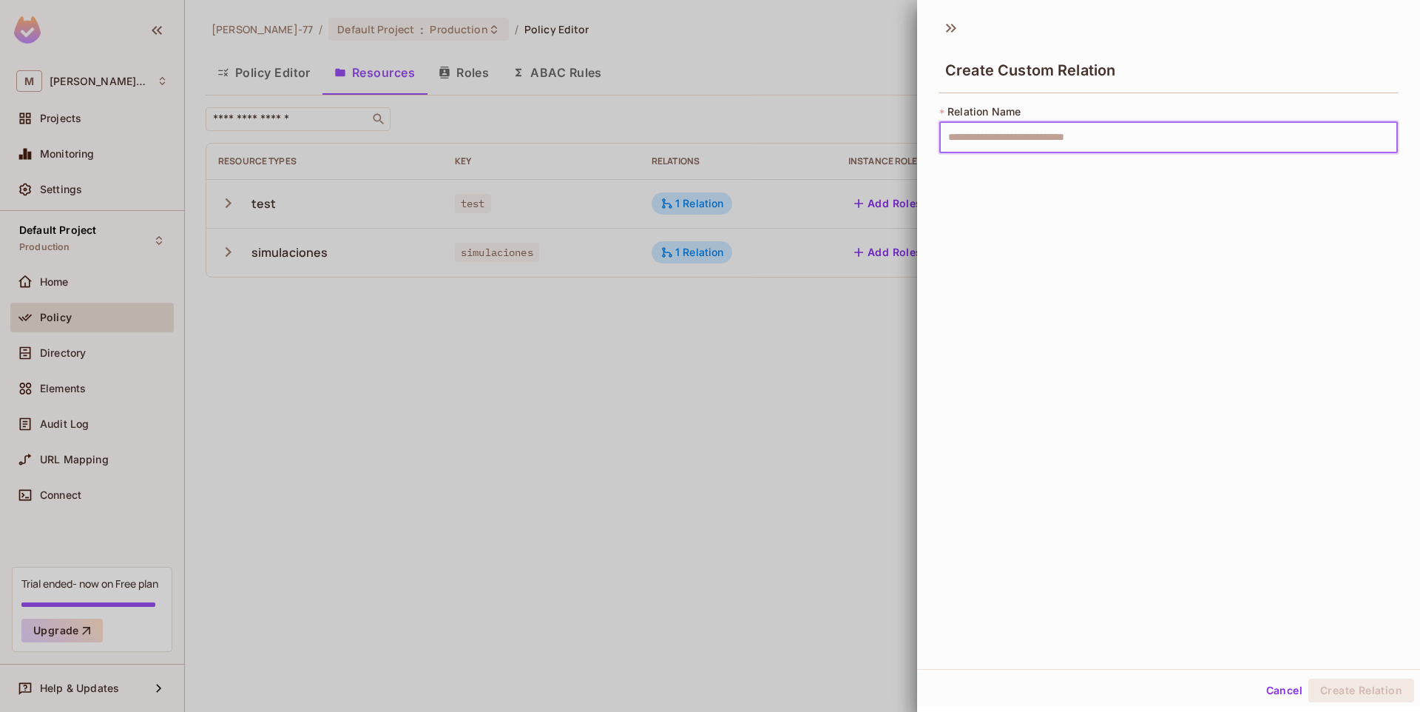
click at [1085, 144] on input "text" at bounding box center [1169, 137] width 459 height 31
type input "***"
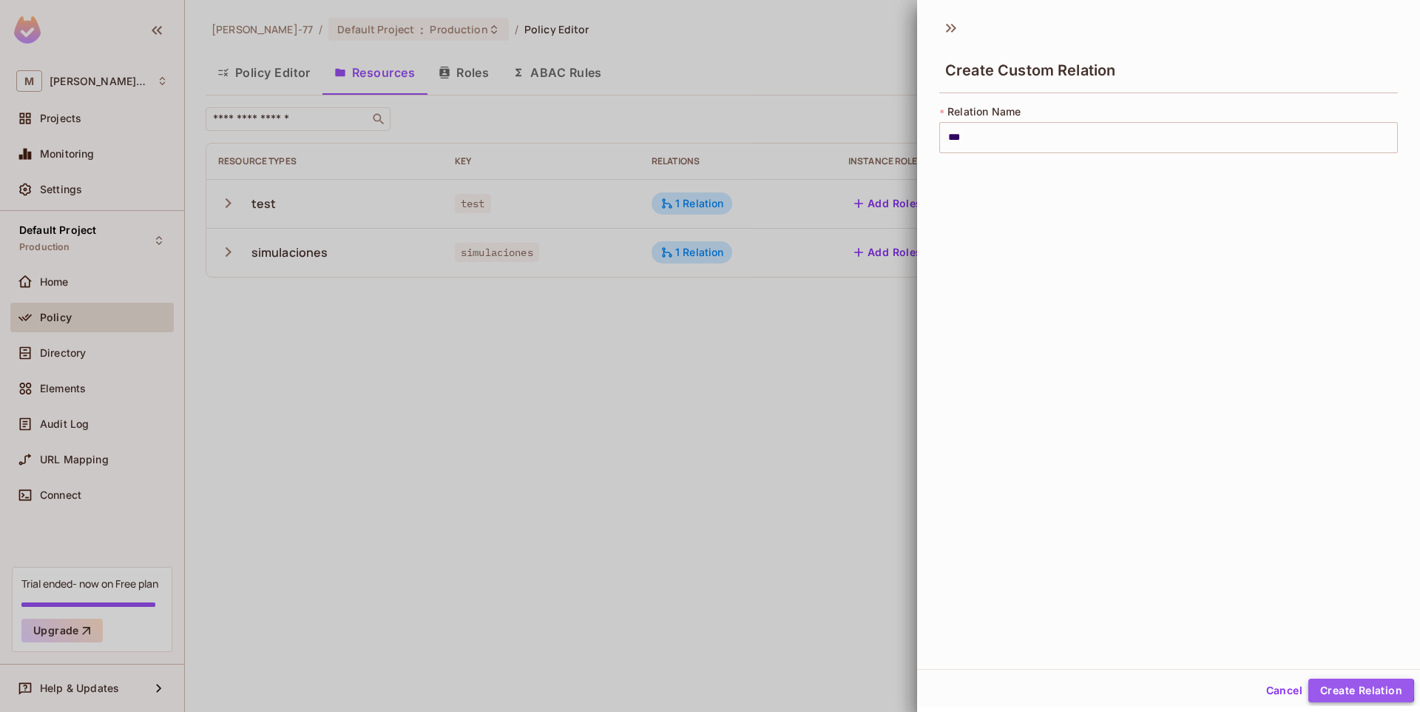
click at [1316, 690] on button "Create Relation" at bounding box center [1362, 690] width 106 height 24
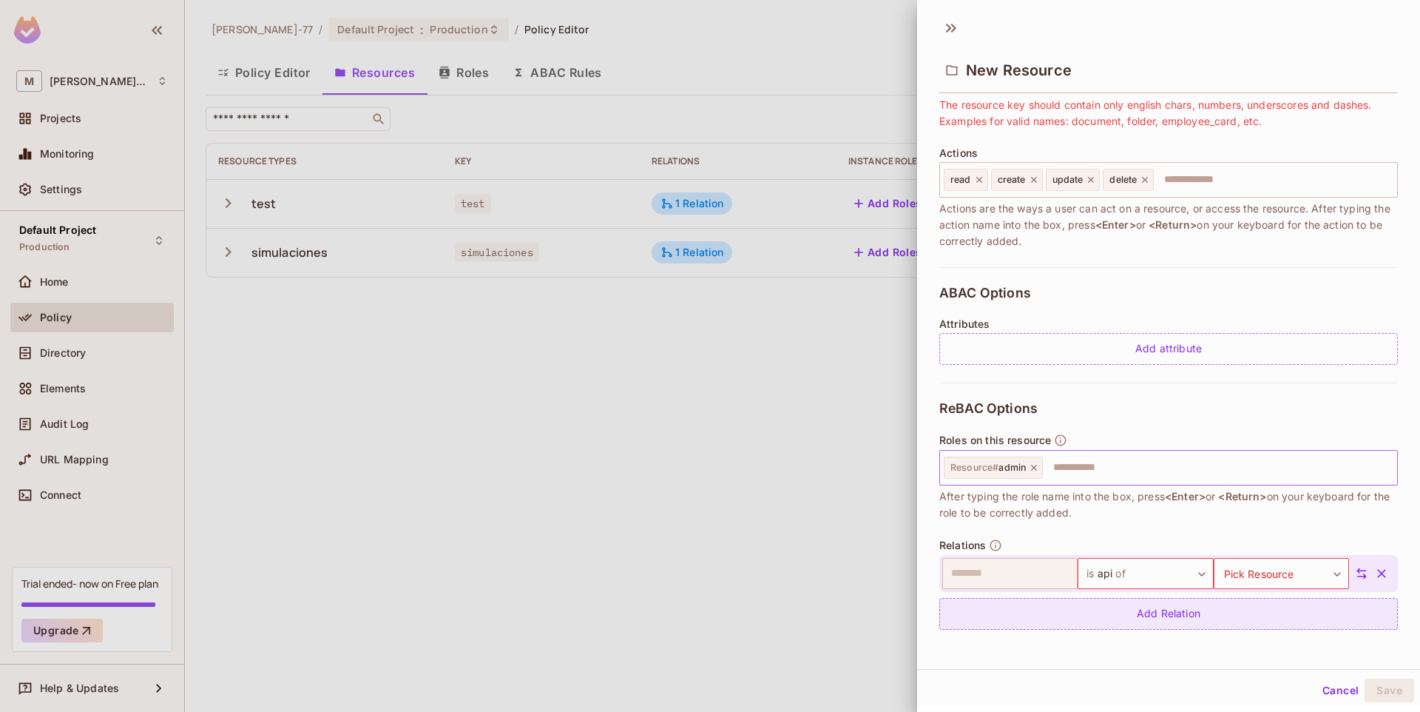
scroll to position [2, 0]
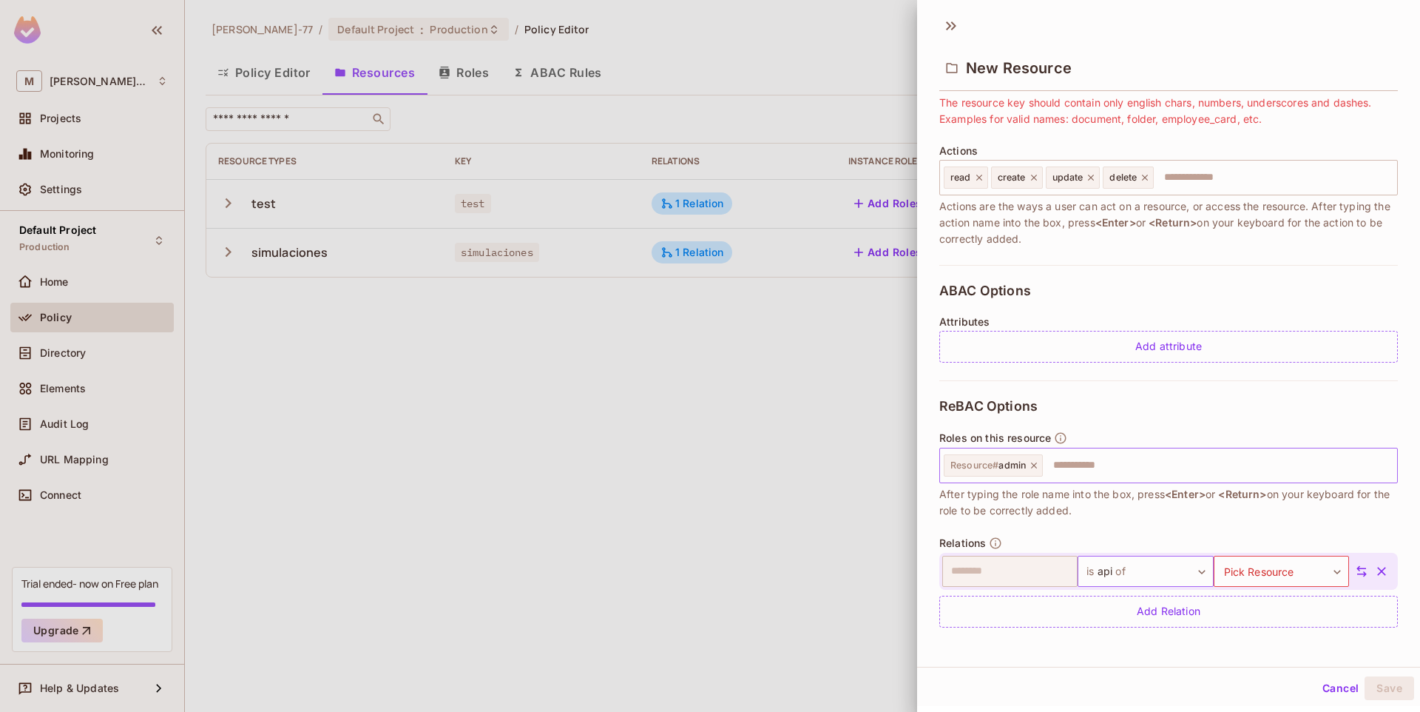
click at [1174, 574] on body "M Miguel-77 Projects Monitoring Settings Default Project Production Home Policy…" at bounding box center [710, 356] width 1420 height 712
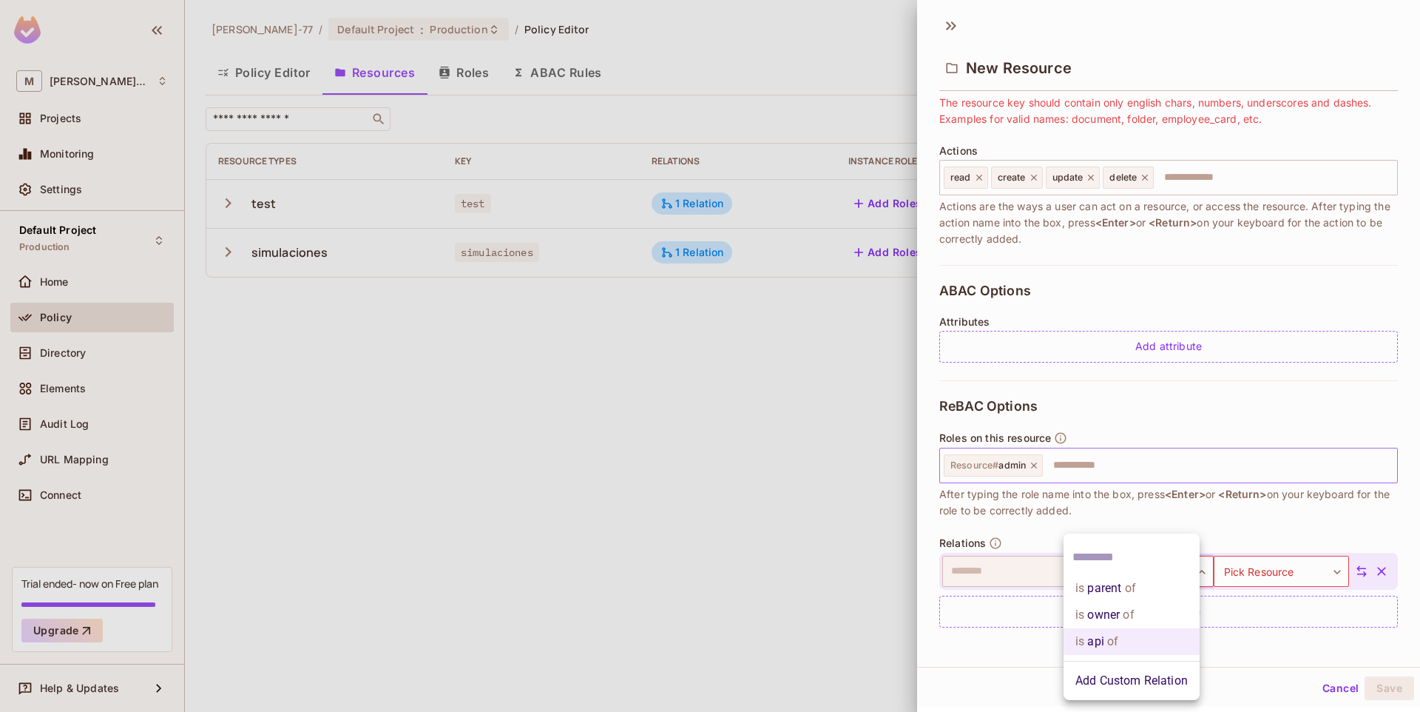
click at [1245, 581] on div at bounding box center [710, 356] width 1420 height 712
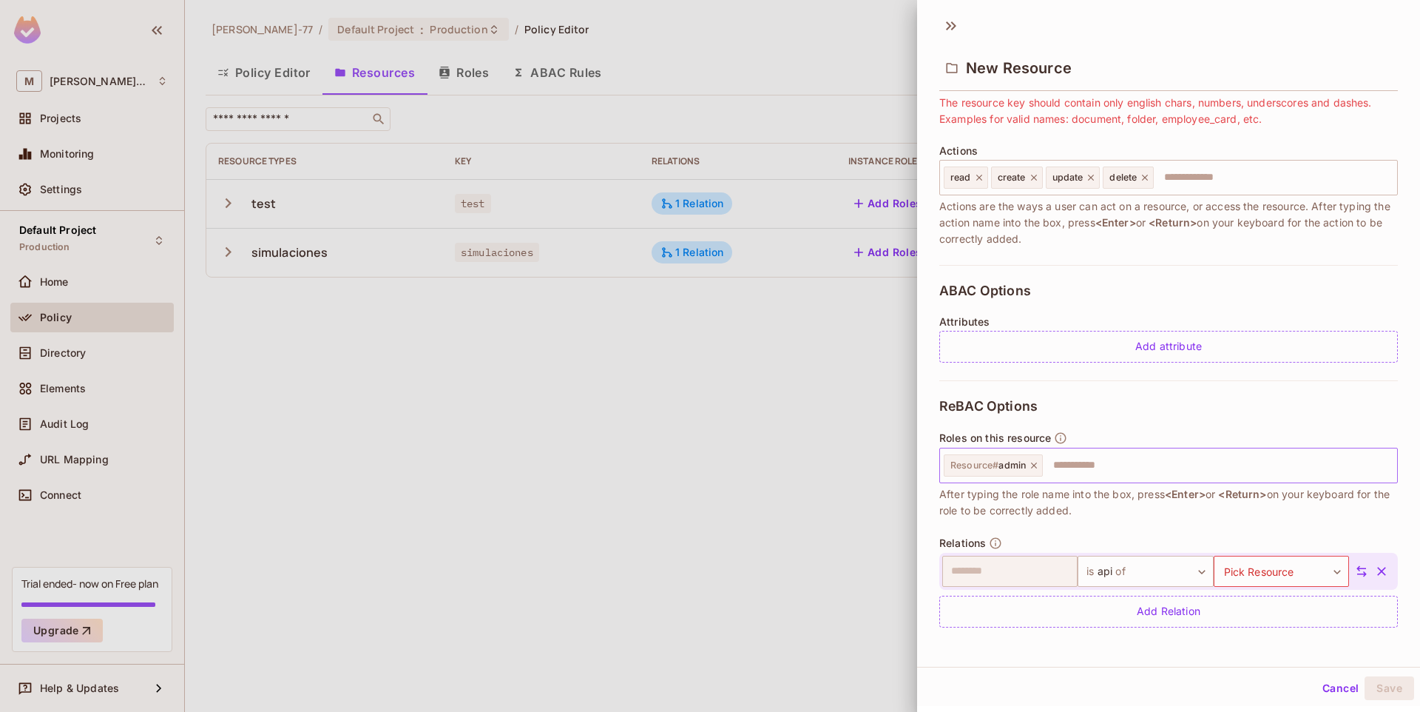
click at [1255, 572] on body "M Miguel-77 Projects Monitoring Settings Default Project Production Home Policy…" at bounding box center [710, 356] width 1420 height 712
click at [1219, 638] on li "test" at bounding box center [1261, 641] width 136 height 27
click at [1355, 575] on icon at bounding box center [1361, 570] width 13 height 13
click at [1355, 574] on icon at bounding box center [1361, 570] width 13 height 13
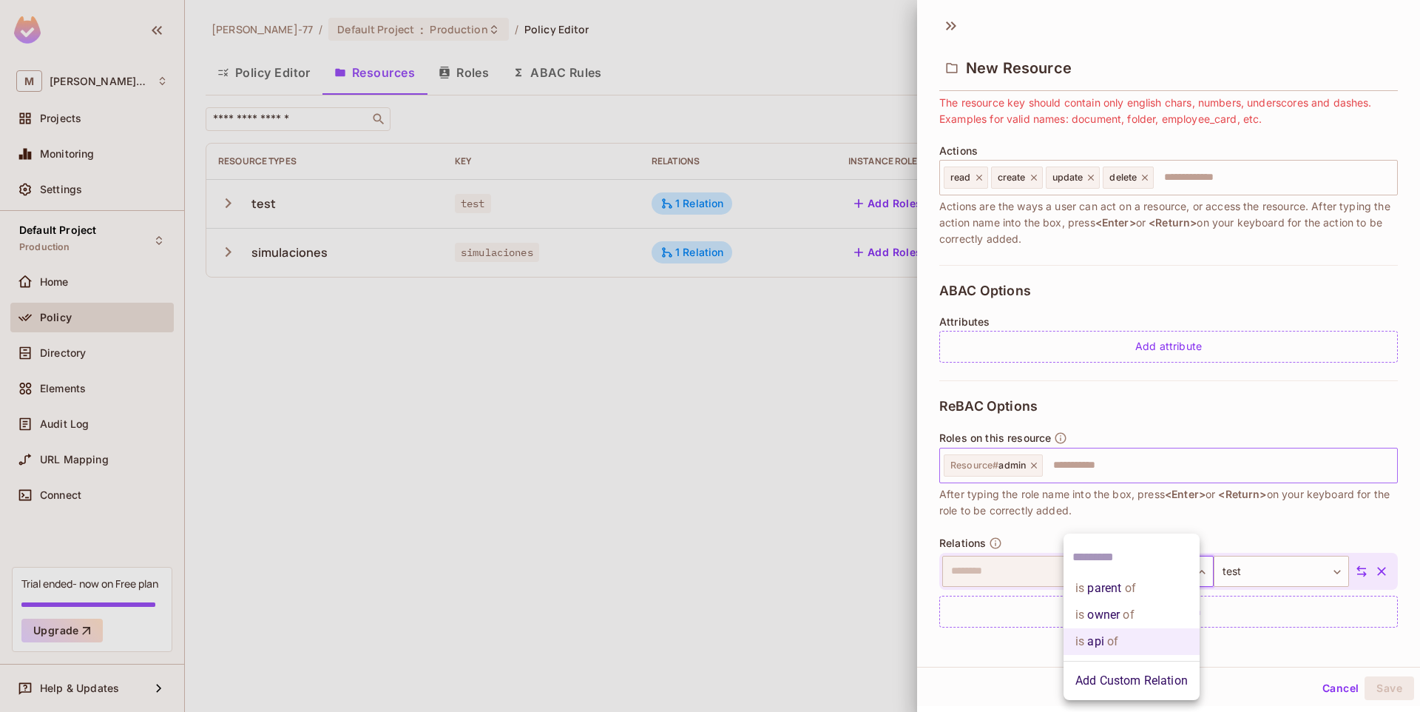
click at [1133, 581] on body "M Miguel-77 Projects Monitoring Settings Default Project Production Home Policy…" at bounding box center [710, 356] width 1420 height 712
click at [1358, 572] on div at bounding box center [710, 356] width 1420 height 712
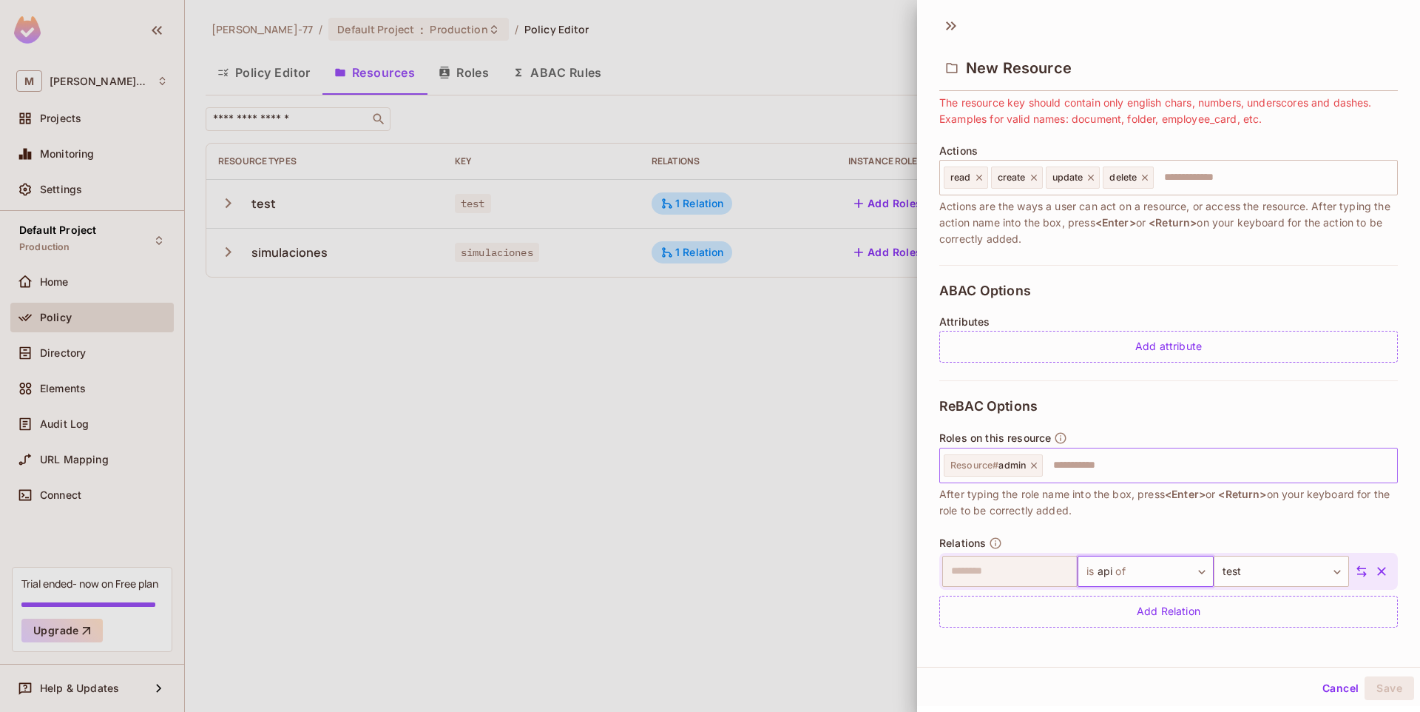
click at [1378, 570] on icon "button" at bounding box center [1382, 571] width 9 height 9
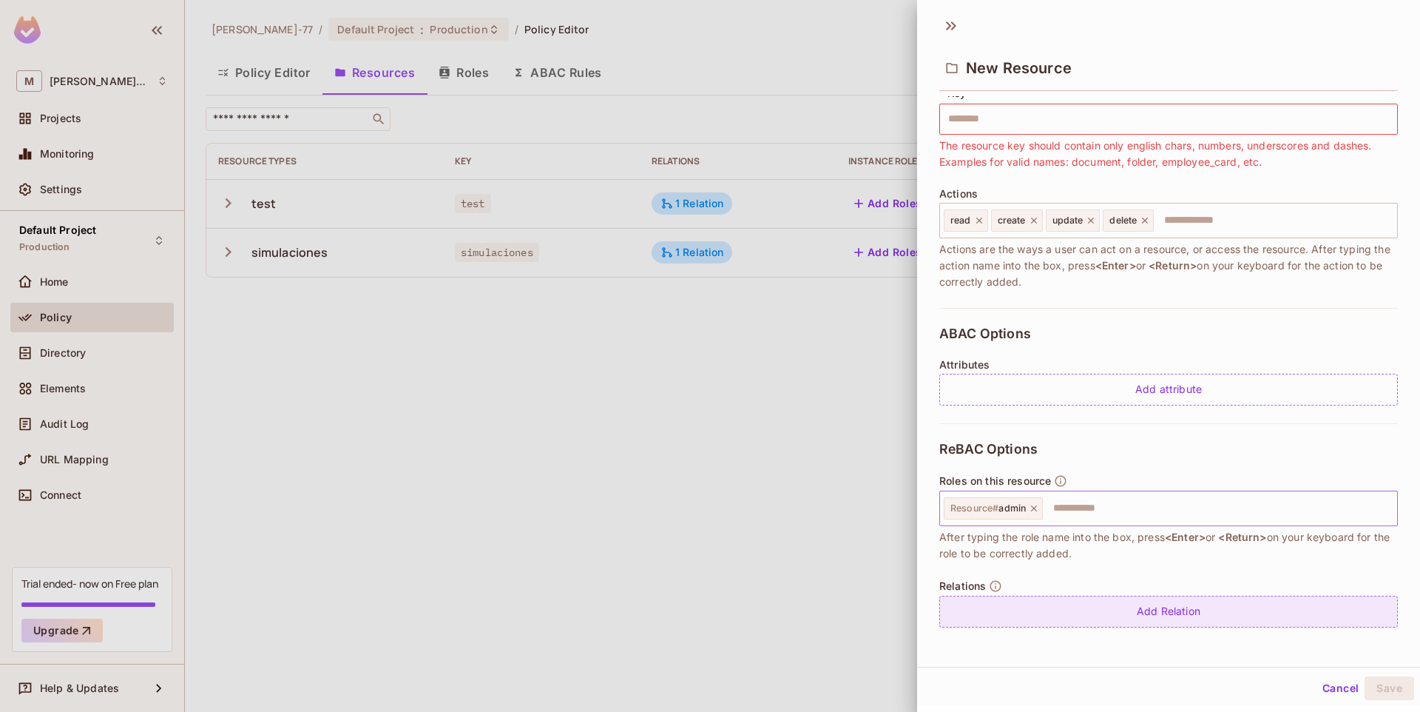
click at [1179, 612] on div "Add Relation" at bounding box center [1169, 612] width 459 height 32
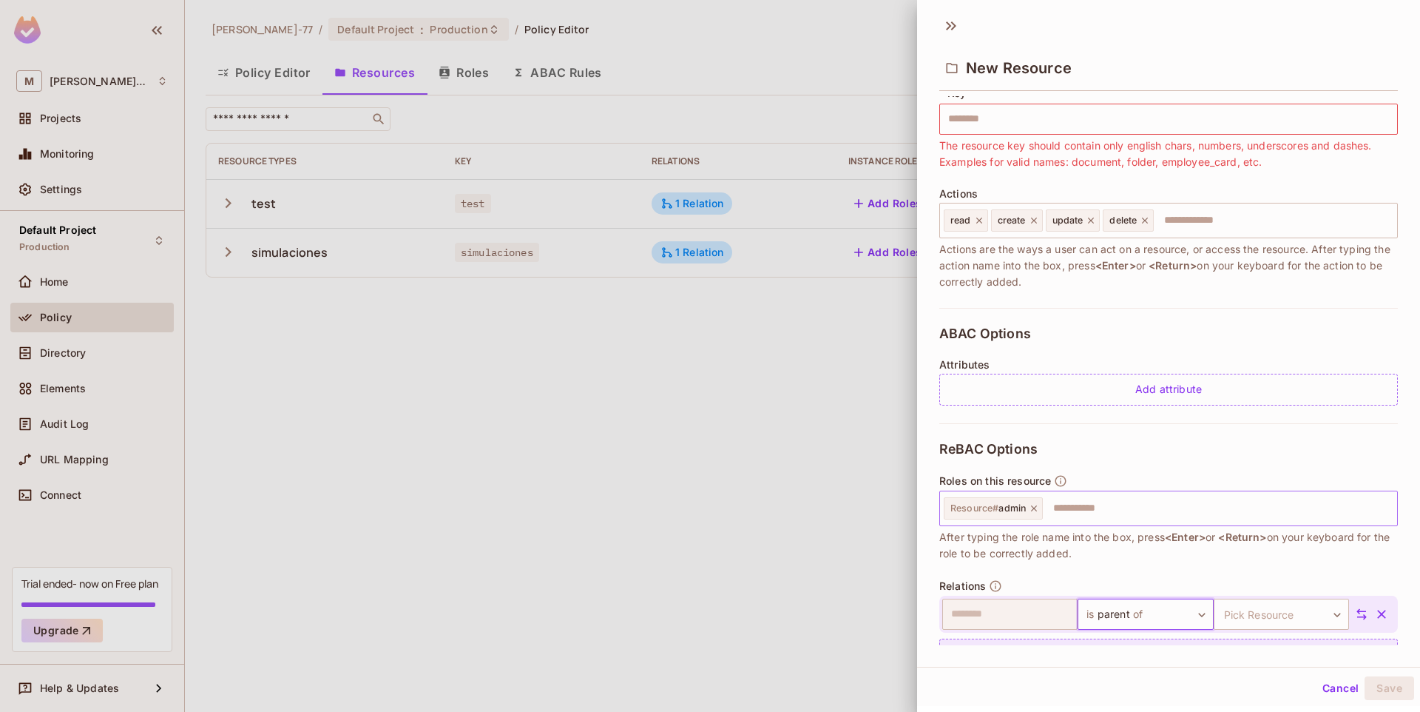
scroll to position [145, 0]
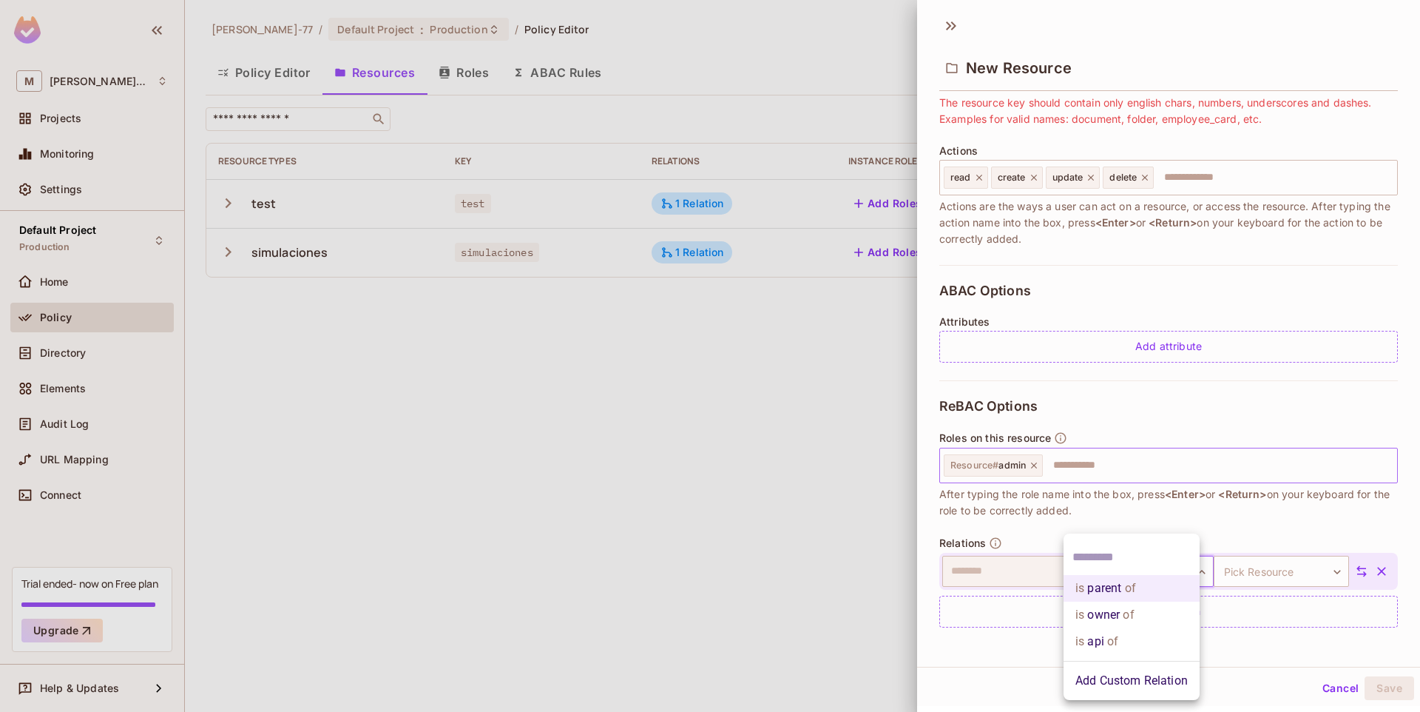
click at [1170, 564] on body "M Miguel-77 Projects Monitoring Settings Default Project Production Home Policy…" at bounding box center [710, 356] width 1420 height 712
click at [1123, 678] on li "Add Custom Relation" at bounding box center [1132, 680] width 136 height 27
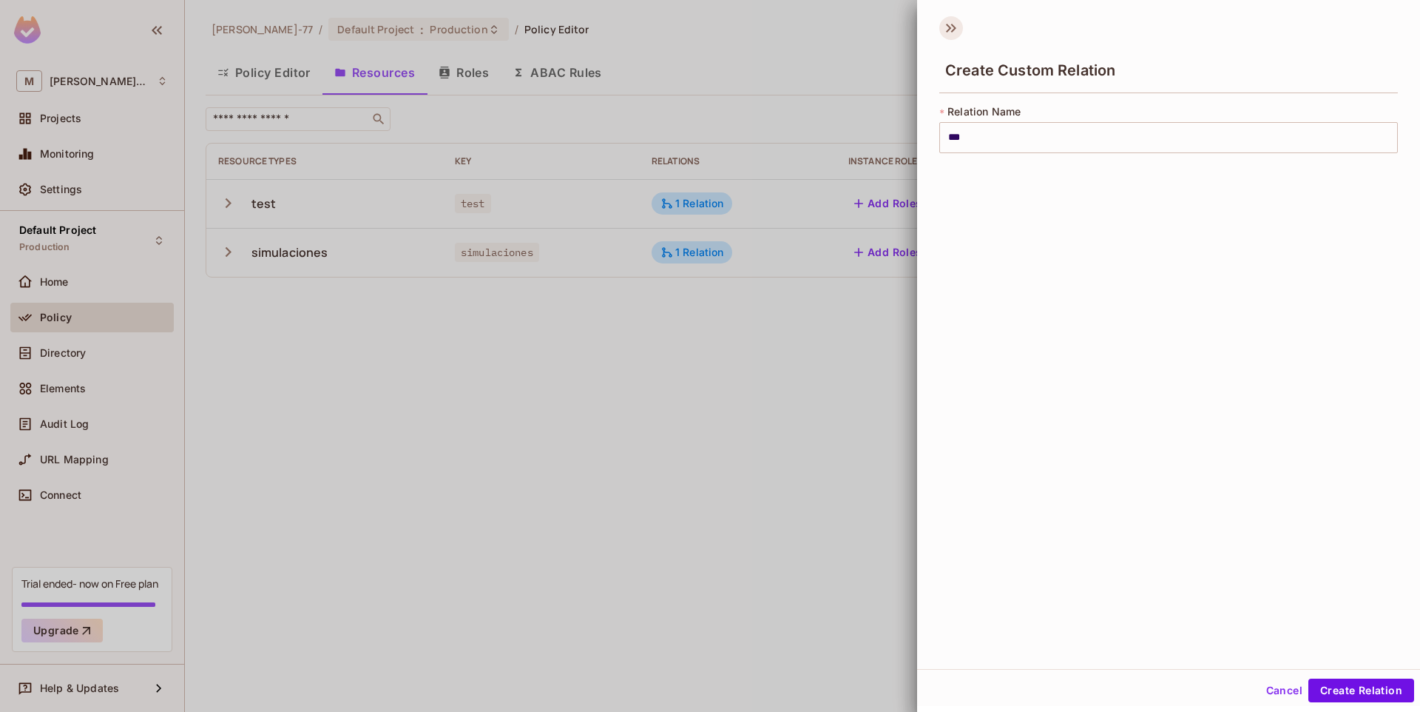
click at [951, 30] on icon at bounding box center [953, 28] width 5 height 9
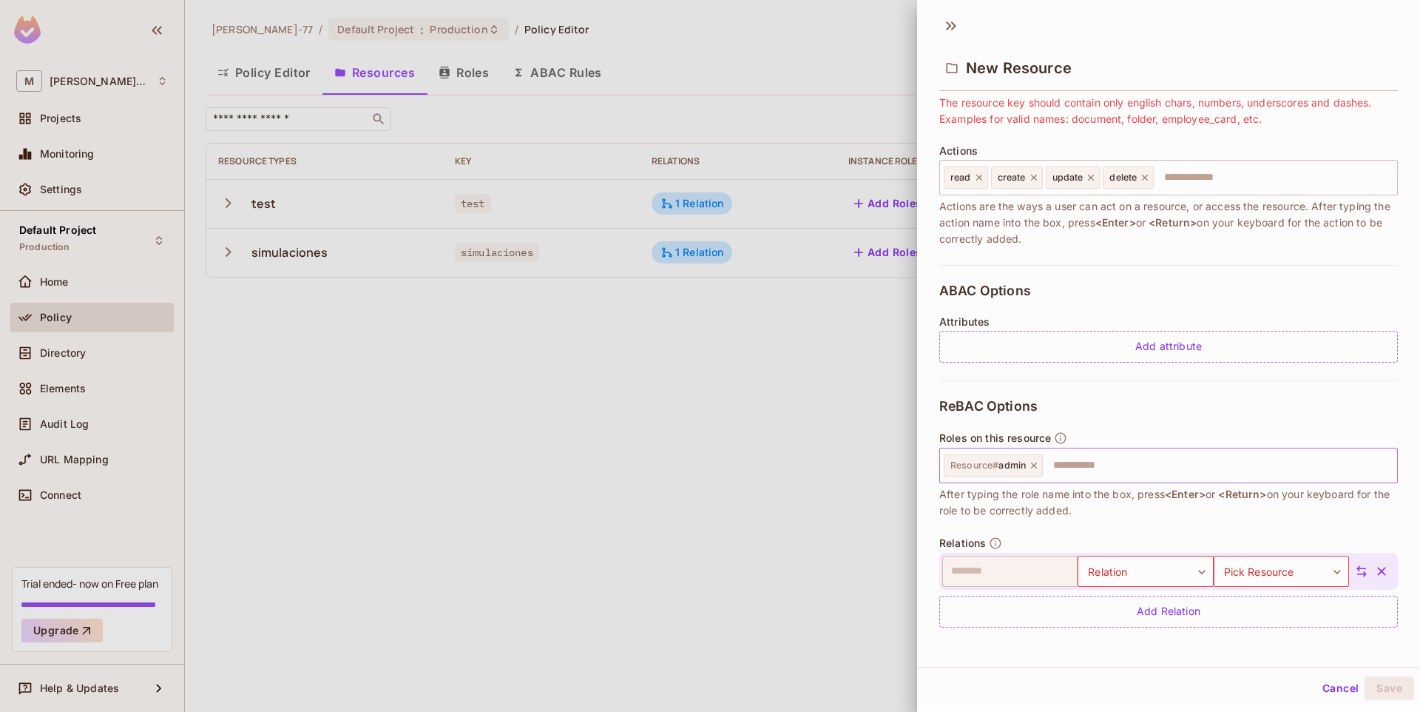
click at [1012, 47] on div "New Resource" at bounding box center [1169, 67] width 459 height 48
click at [1167, 455] on input "text" at bounding box center [1218, 466] width 347 height 30
type input "****"
click at [1378, 573] on icon "button" at bounding box center [1382, 571] width 9 height 9
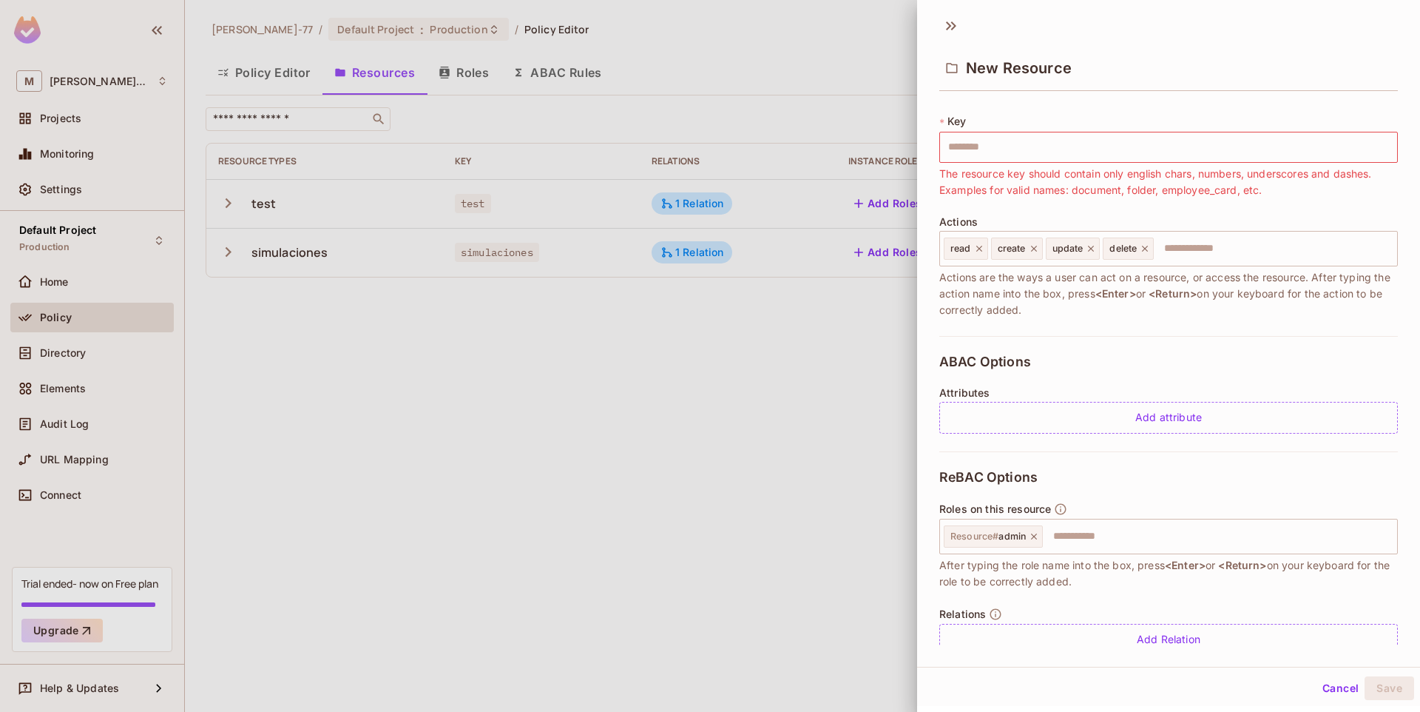
scroll to position [0, 0]
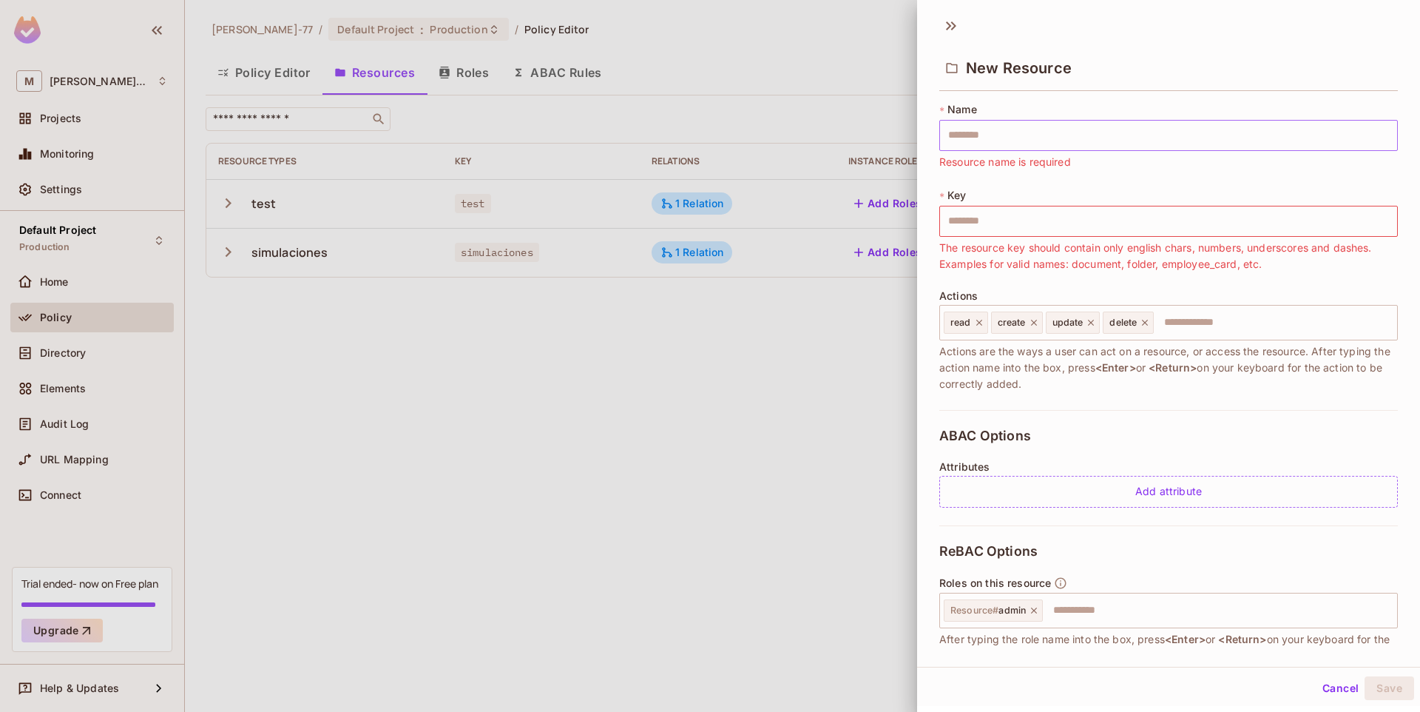
click at [1013, 138] on input "text" at bounding box center [1169, 135] width 459 height 31
type input "*"
type input "**"
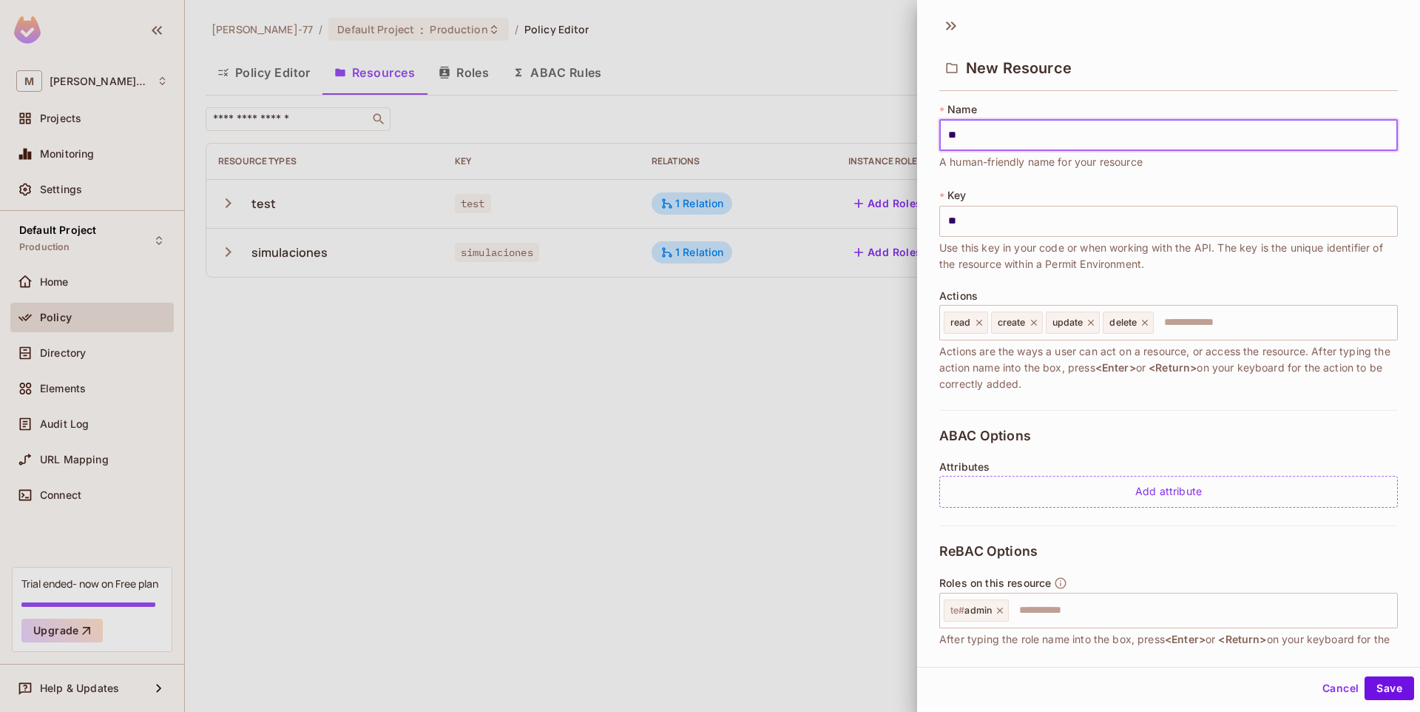
type input "***"
type input "****"
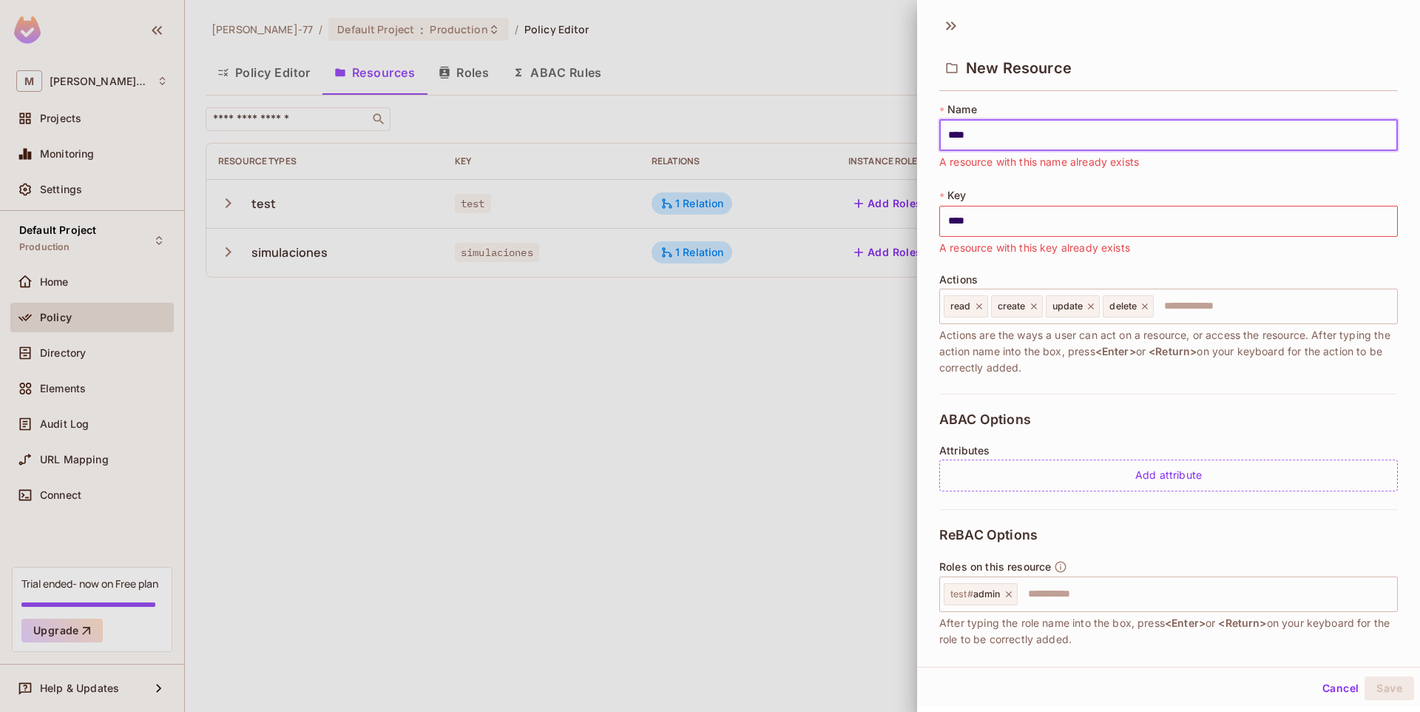
type input "*****"
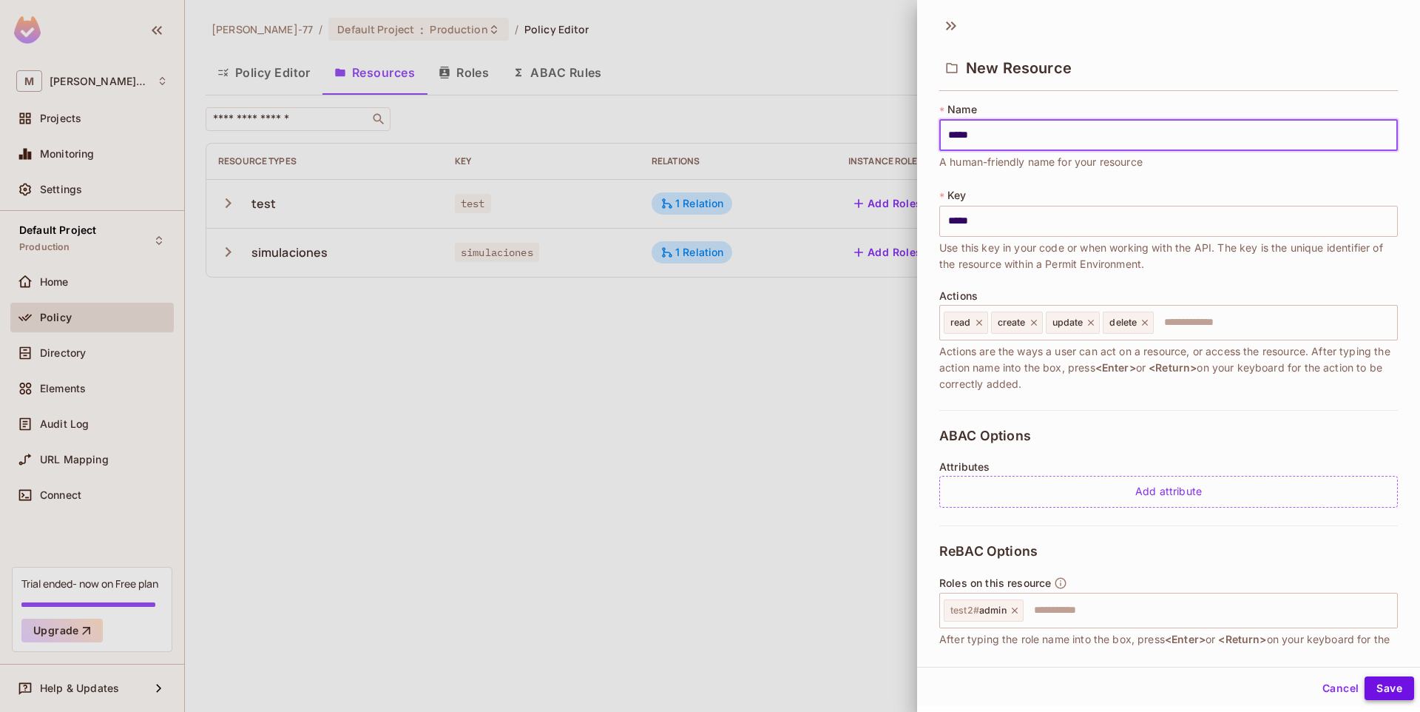
type input "*****"
click at [1382, 687] on button "Save" at bounding box center [1390, 688] width 50 height 24
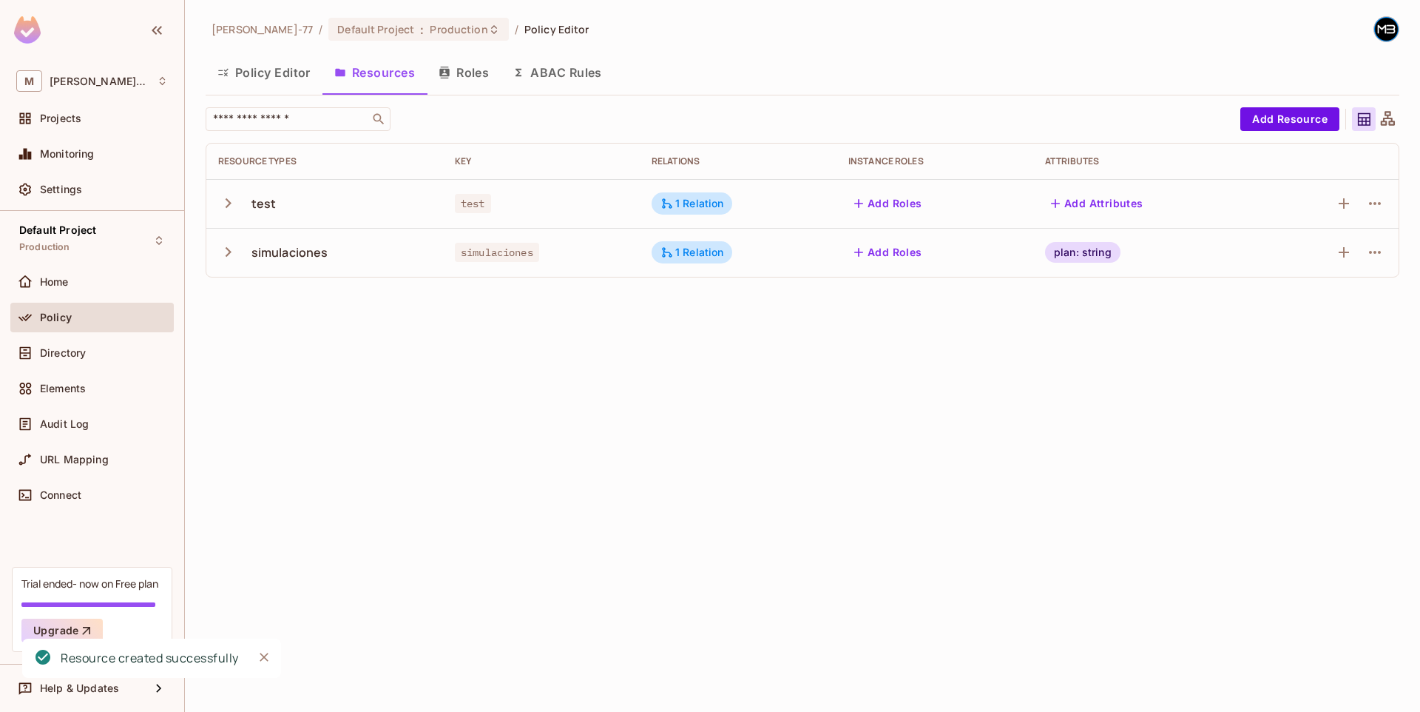
click at [688, 499] on div "Miguel-77 / Default Project : Production / Policy Editor Policy Editor Resource…" at bounding box center [802, 356] width 1235 height 712
click at [542, 581] on div "Miguel-77 / Default Project : Production / Policy Editor Policy Editor Resource…" at bounding box center [802, 356] width 1235 height 712
click at [236, 300] on icon "button" at bounding box center [228, 301] width 20 height 20
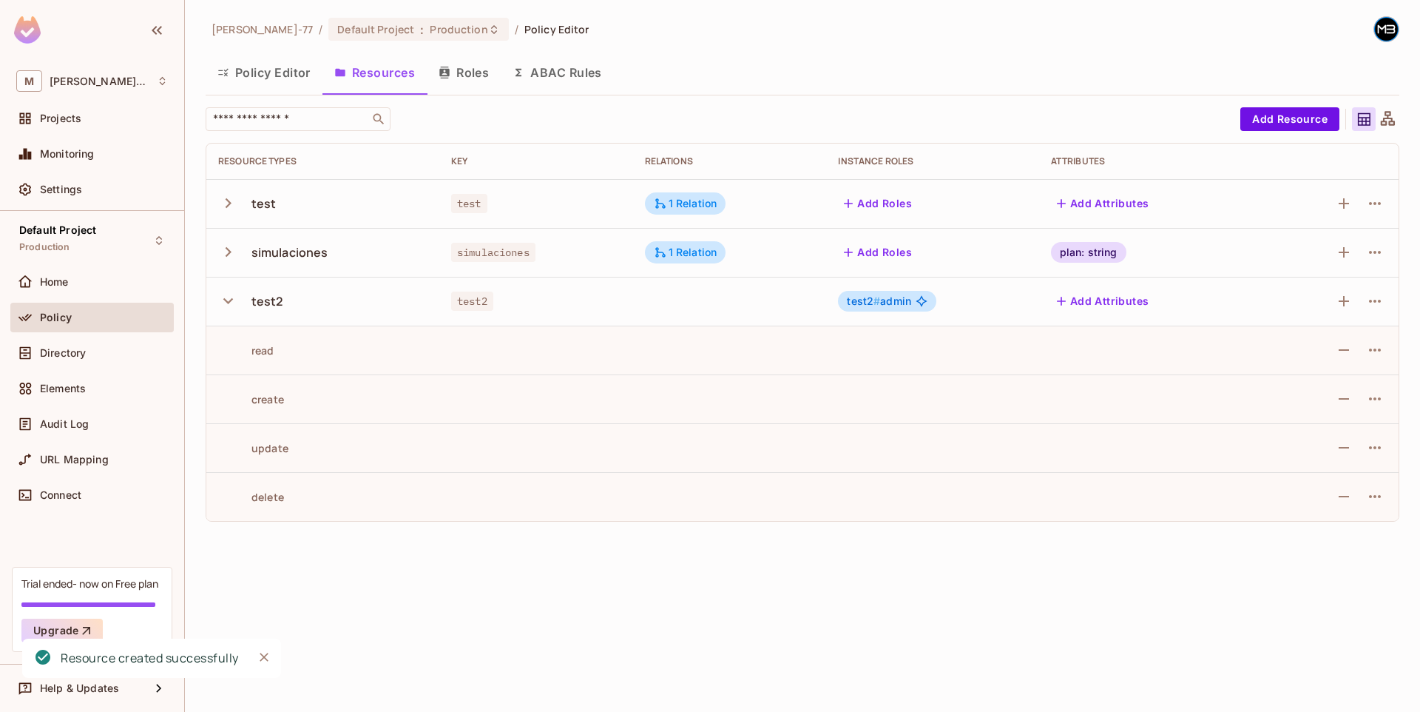
click at [236, 300] on icon "button" at bounding box center [228, 301] width 20 height 20
click at [280, 81] on button "Policy Editor" at bounding box center [264, 72] width 117 height 37
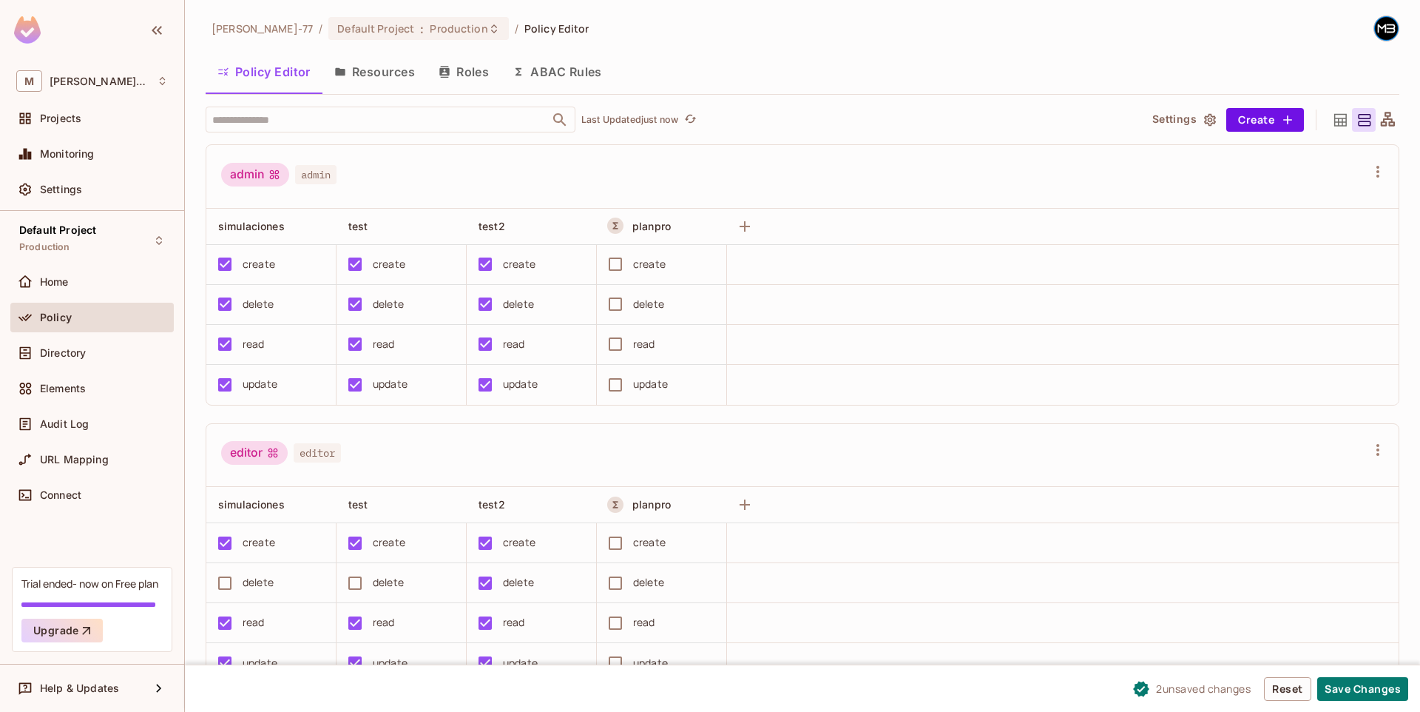
click at [411, 69] on button "Resources" at bounding box center [375, 71] width 104 height 37
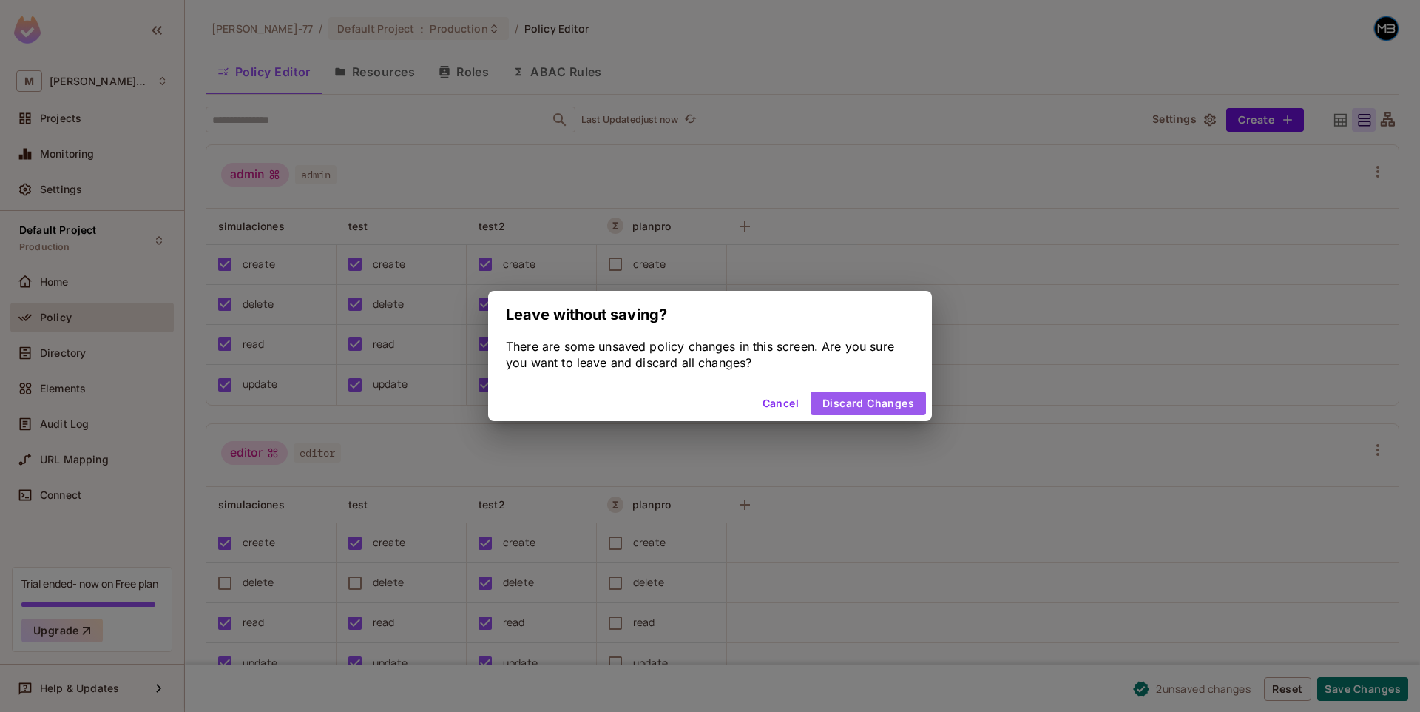
drag, startPoint x: 857, startPoint y: 410, endPoint x: 1147, endPoint y: 412, distance: 290.0
click at [1139, 413] on div "Leave without saving? There are some unsaved policy changes in this screen. Are…" at bounding box center [710, 356] width 1420 height 712
click at [1165, 419] on div "Leave without saving? There are some unsaved policy changes in this screen. Are…" at bounding box center [710, 356] width 1420 height 712
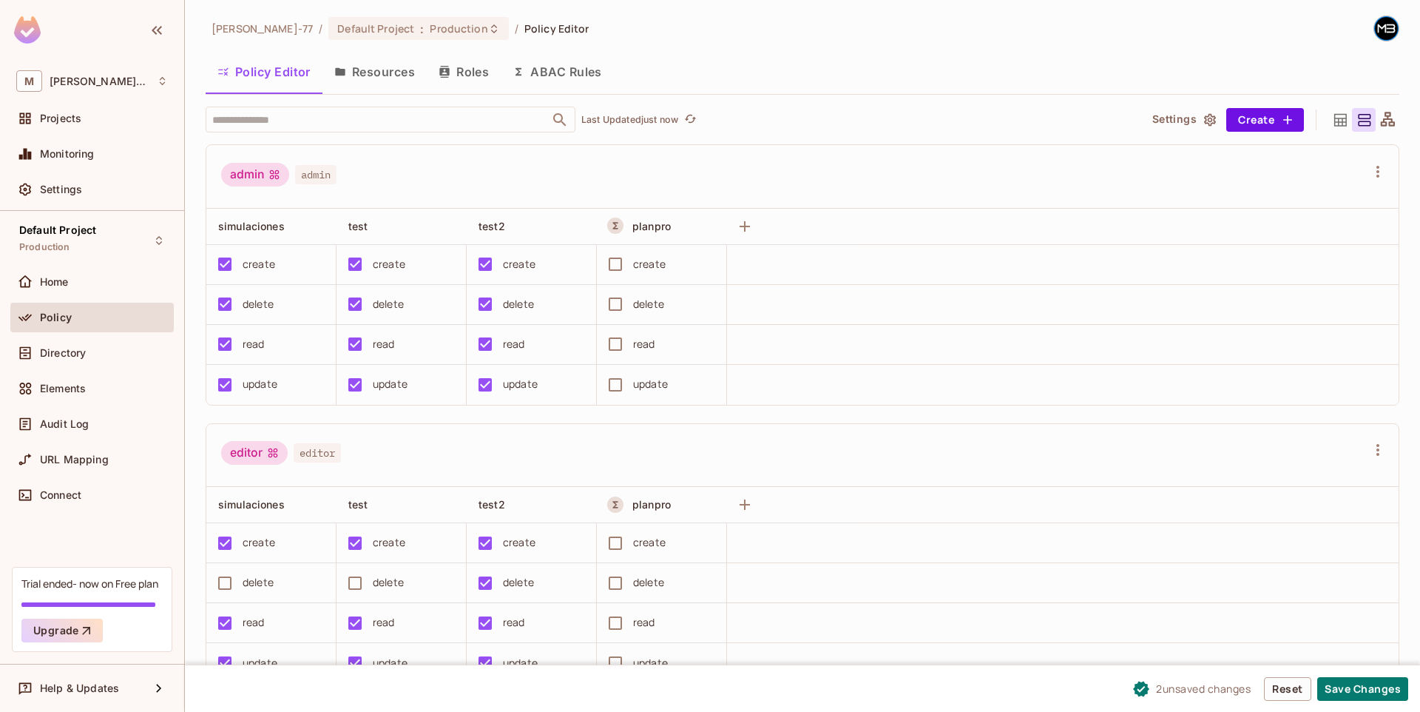
click at [1361, 709] on div "2 unsaved change s Reset Save Changes" at bounding box center [802, 687] width 1235 height 47
click at [1378, 692] on button "Save Changes" at bounding box center [1363, 689] width 91 height 24
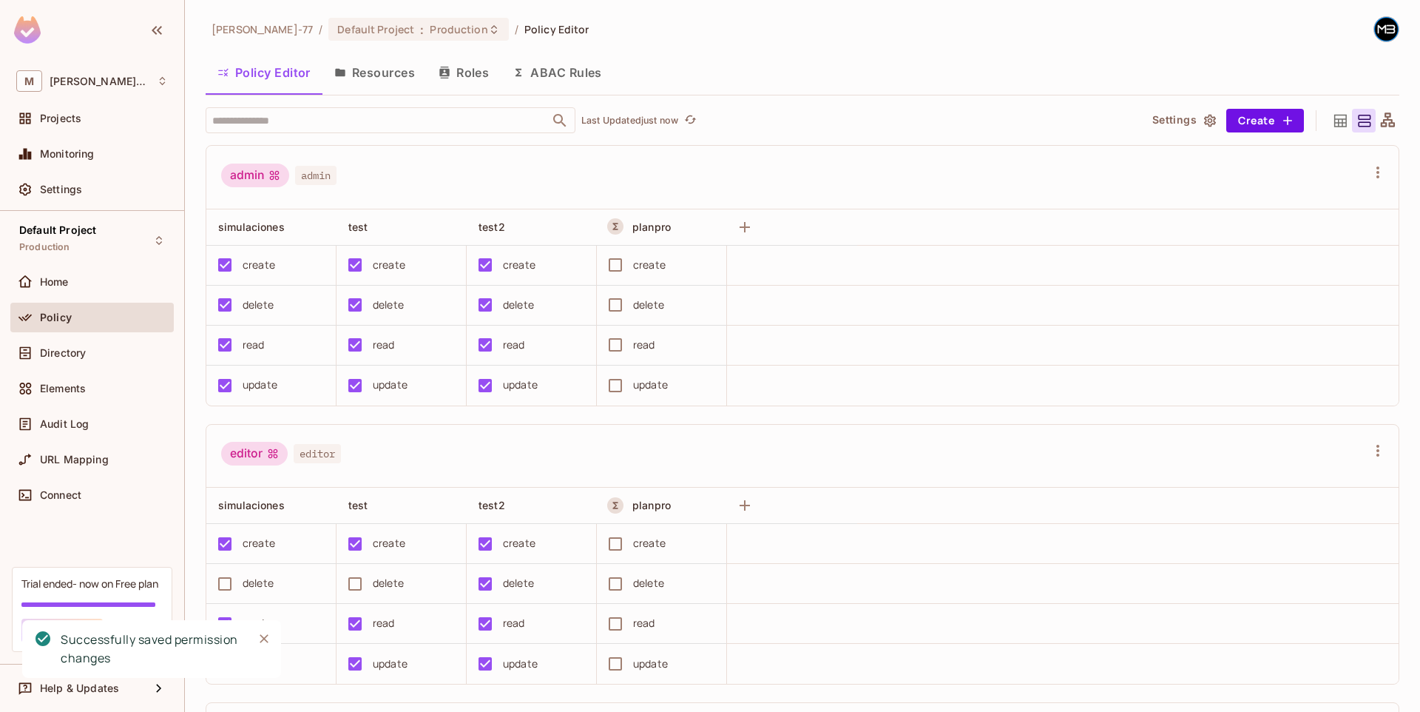
click at [349, 74] on button "Resources" at bounding box center [375, 72] width 104 height 37
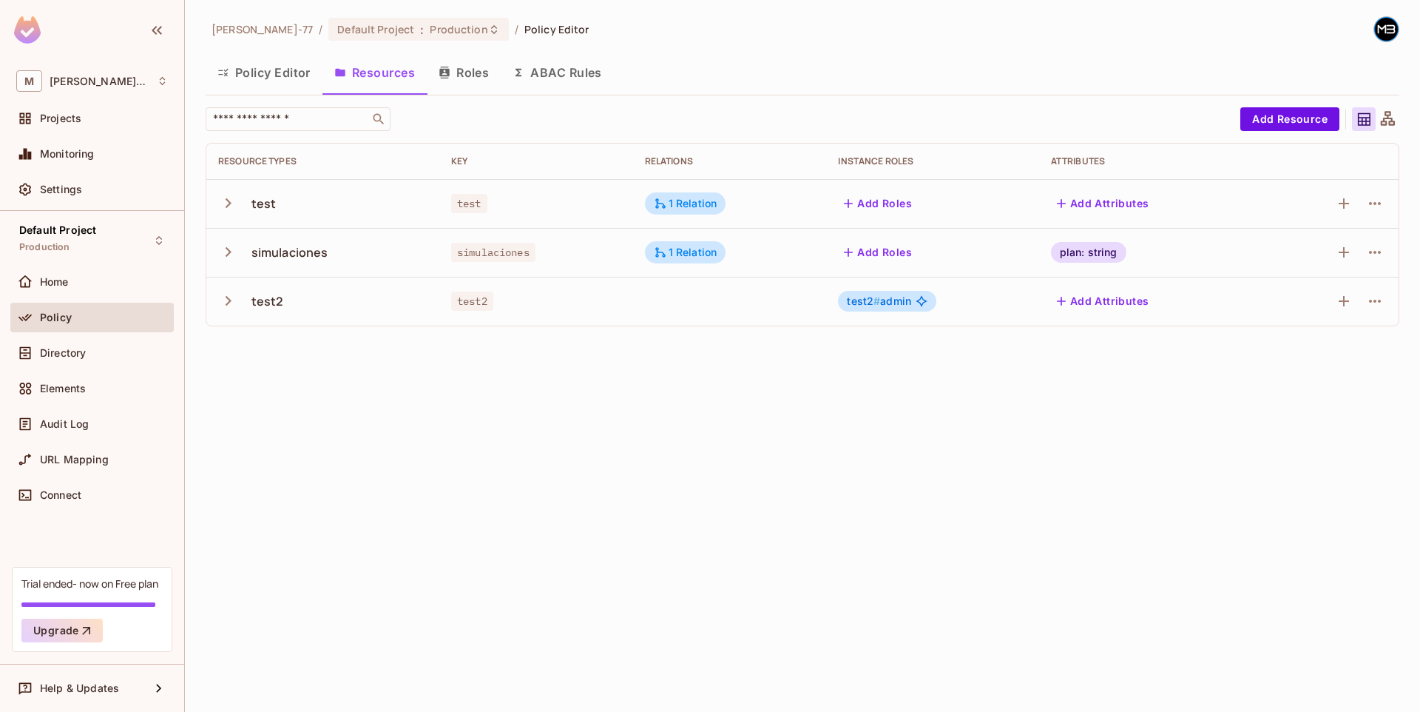
click at [277, 84] on button "Policy Editor" at bounding box center [264, 72] width 117 height 37
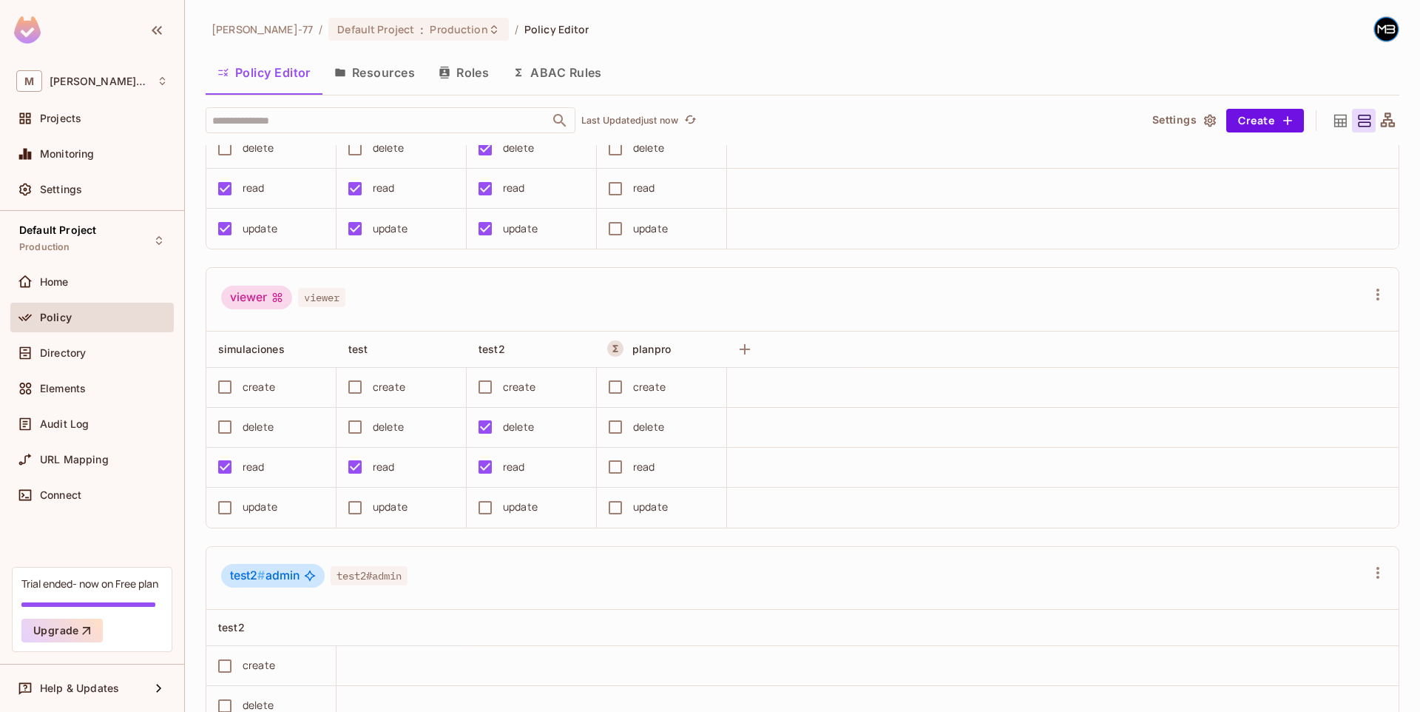
scroll to position [566, 0]
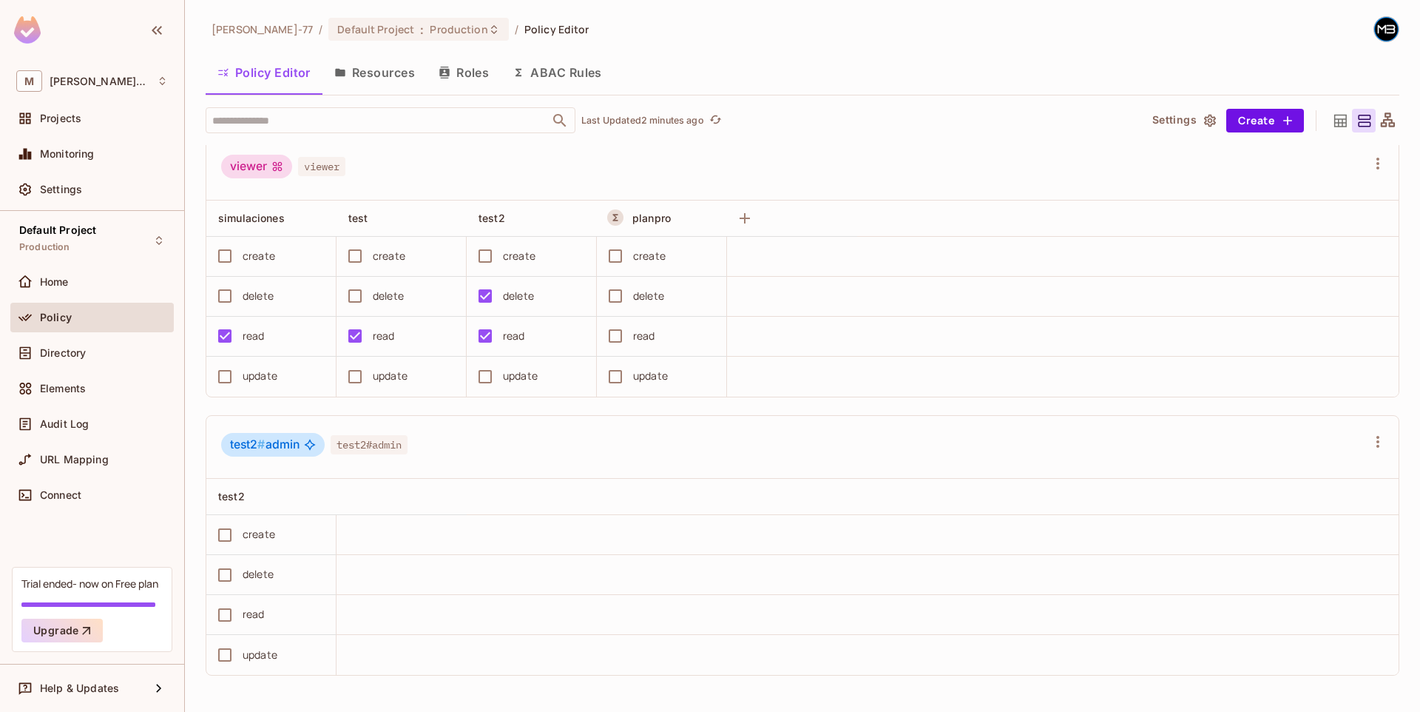
click at [545, 69] on button "ABAC Rules" at bounding box center [557, 72] width 113 height 37
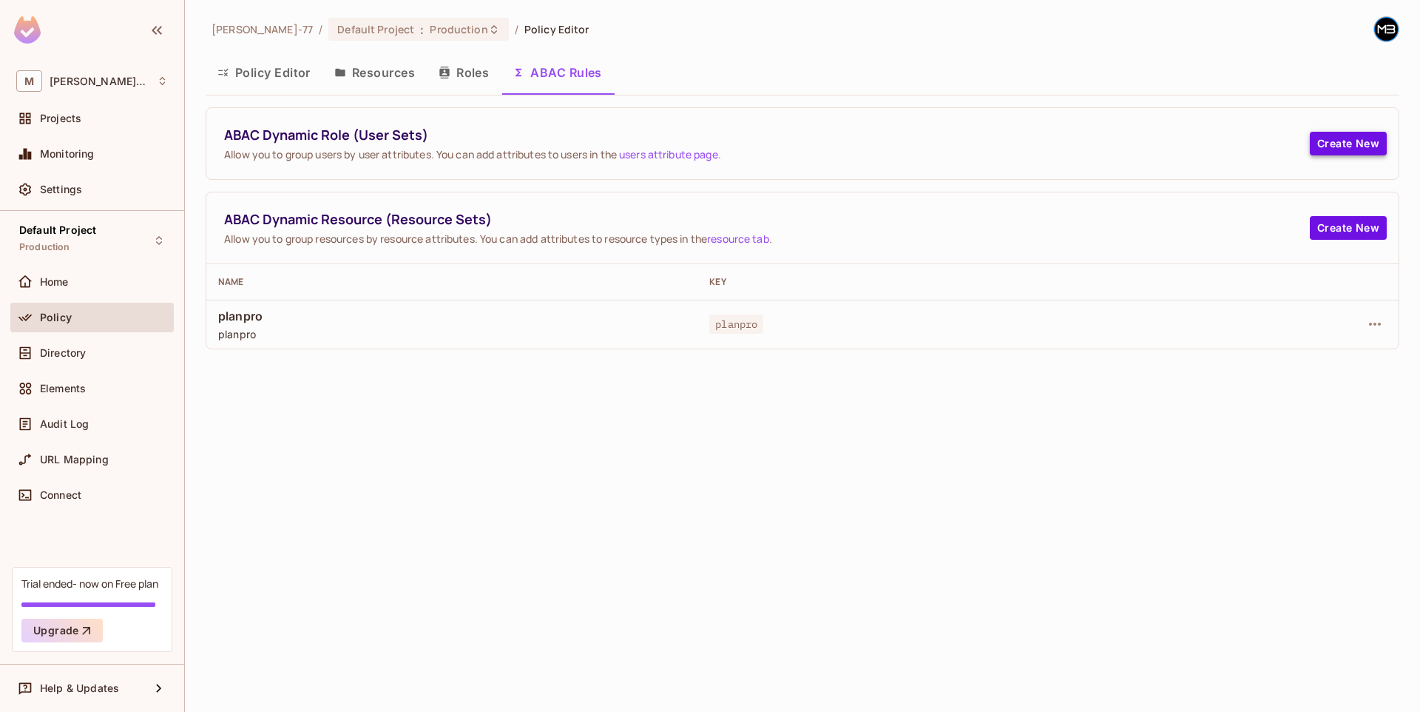
click at [1359, 152] on button "Create New" at bounding box center [1348, 144] width 77 height 24
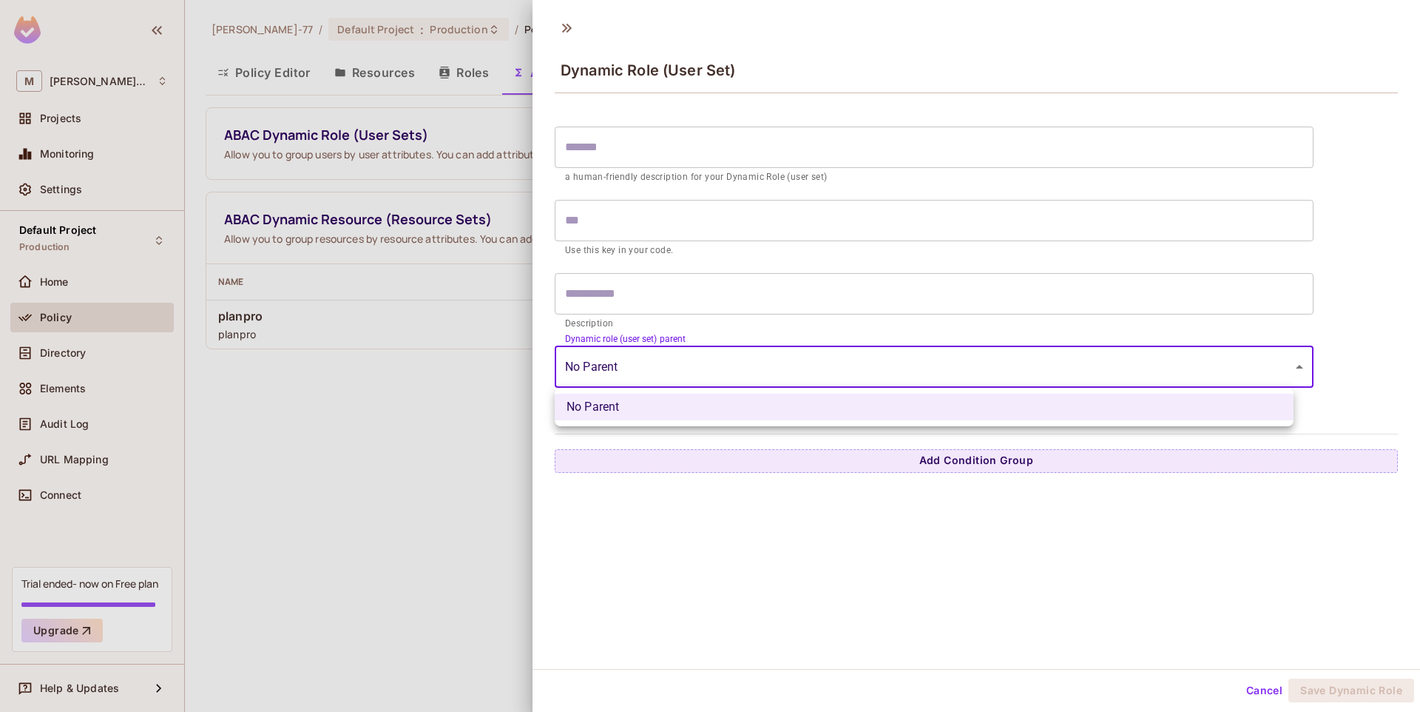
drag, startPoint x: 717, startPoint y: 360, endPoint x: 708, endPoint y: 361, distance: 8.9
click at [708, 361] on body "M Miguel-77 Projects Monitoring Settings Default Project Production Home Policy…" at bounding box center [710, 356] width 1420 height 712
click at [670, 370] on div at bounding box center [710, 356] width 1420 height 712
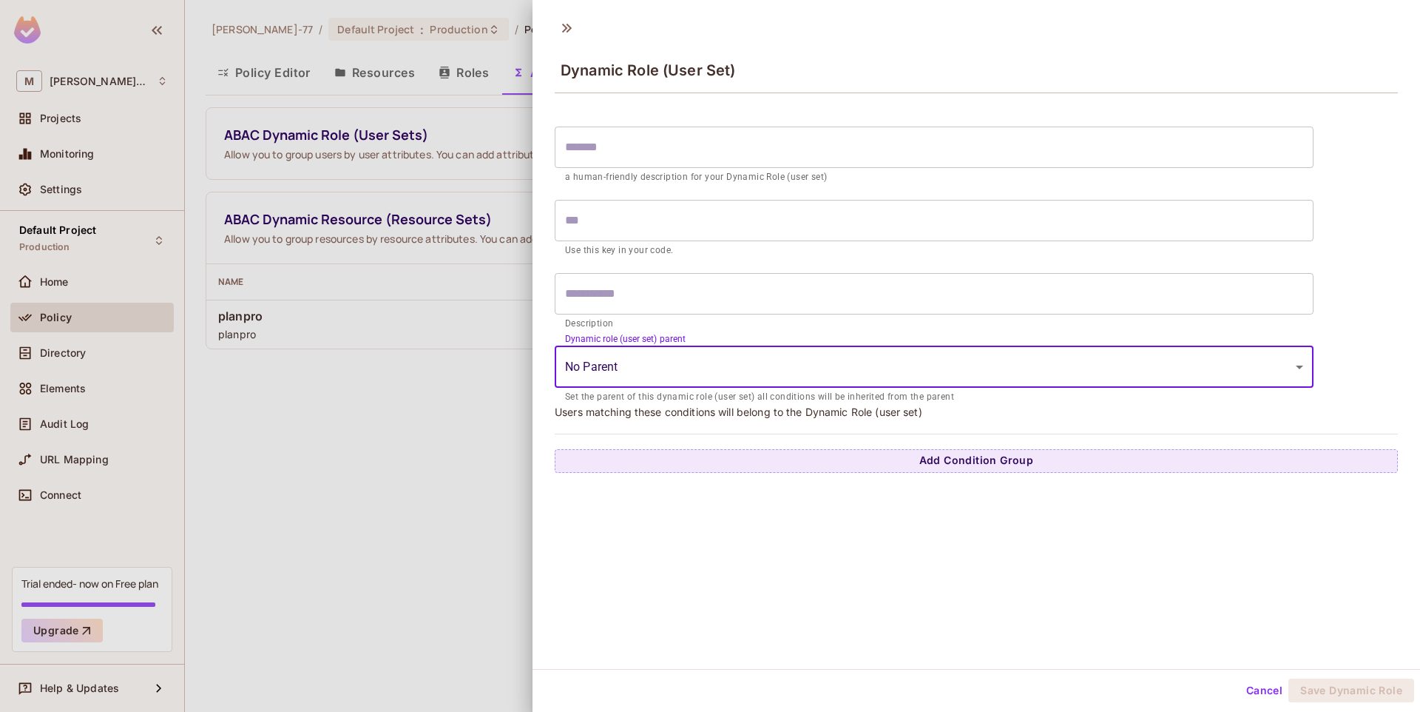
click at [645, 158] on input "text" at bounding box center [934, 147] width 759 height 41
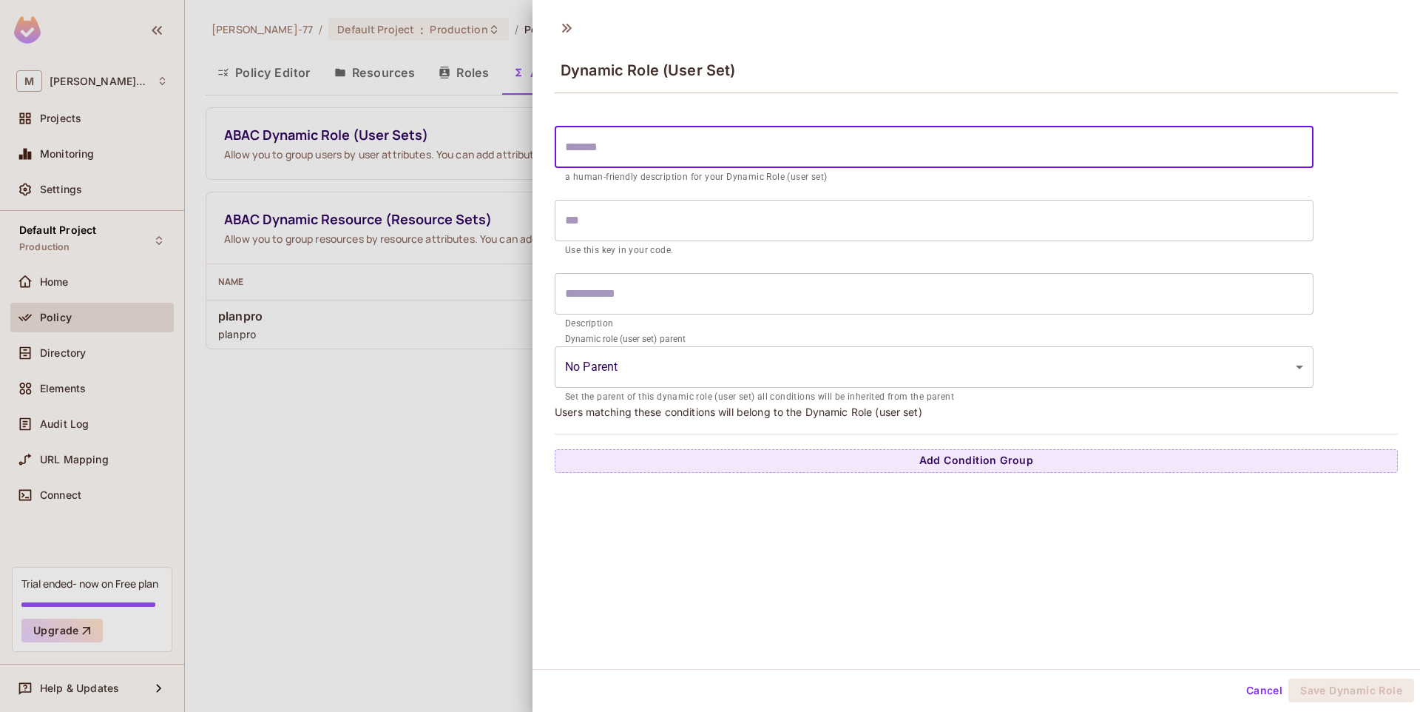
type input "*"
type input "**"
type input "***"
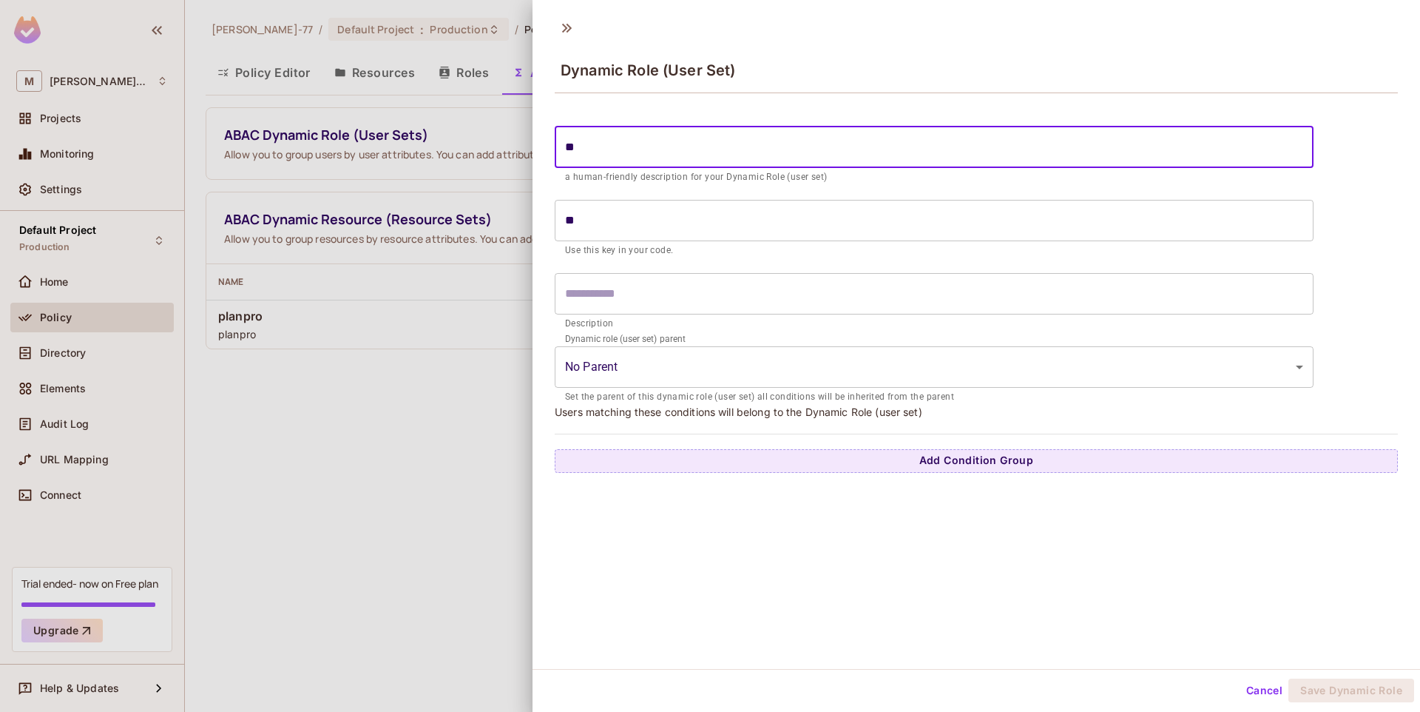
type input "***"
type input "****"
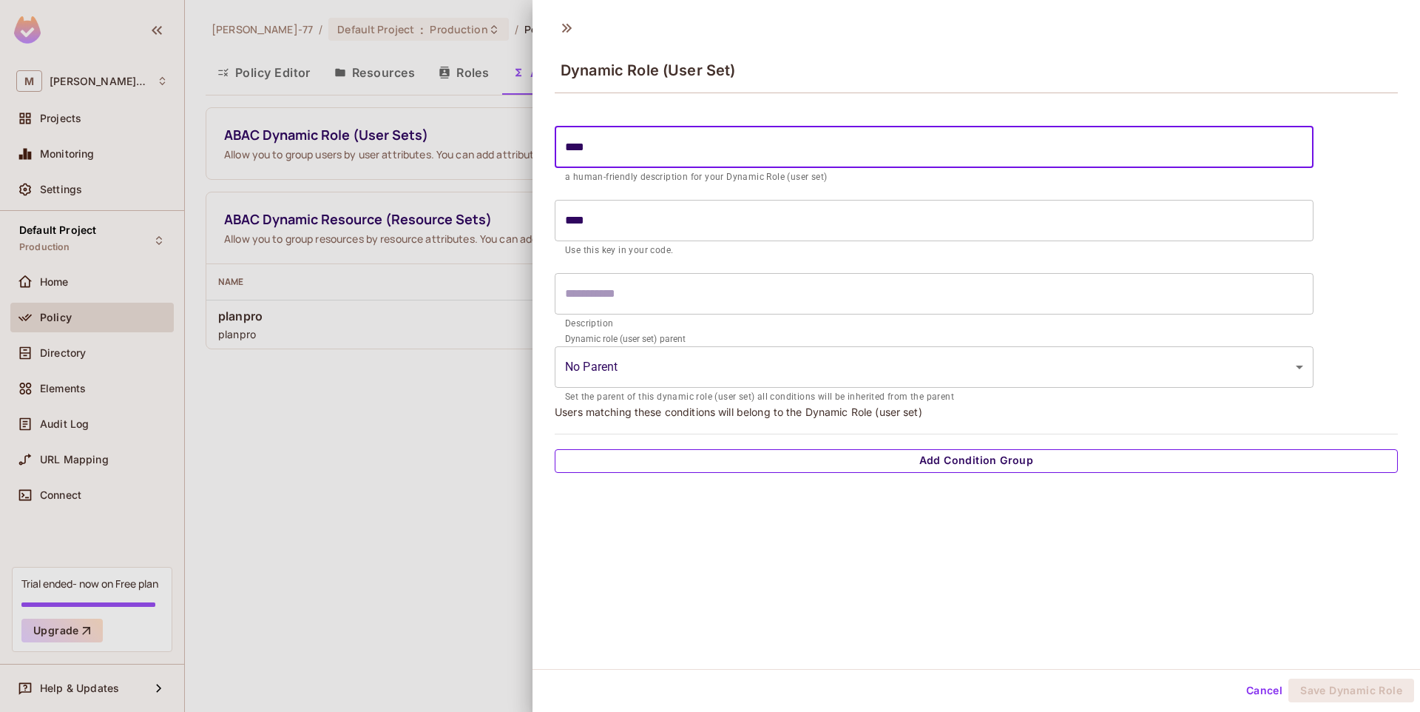
type input "****"
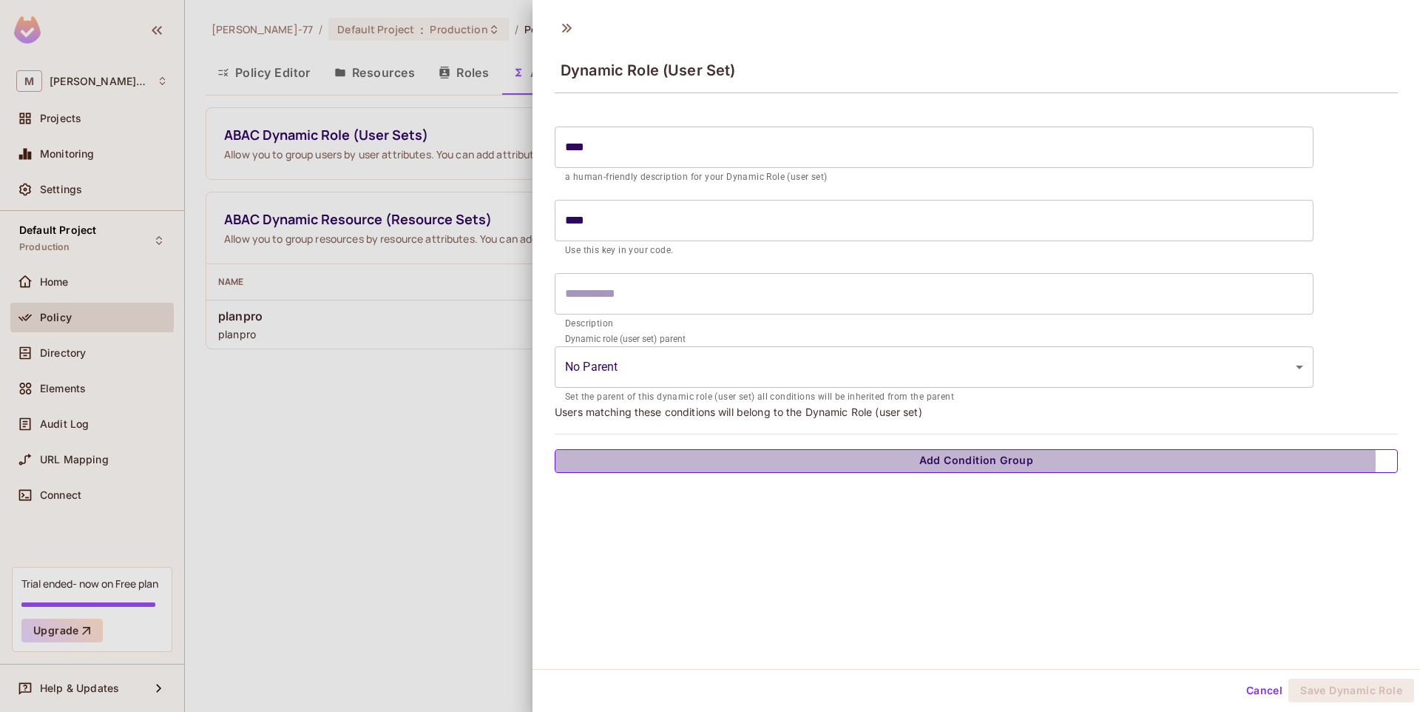
click at [952, 462] on button "Add Condition Group" at bounding box center [976, 461] width 843 height 24
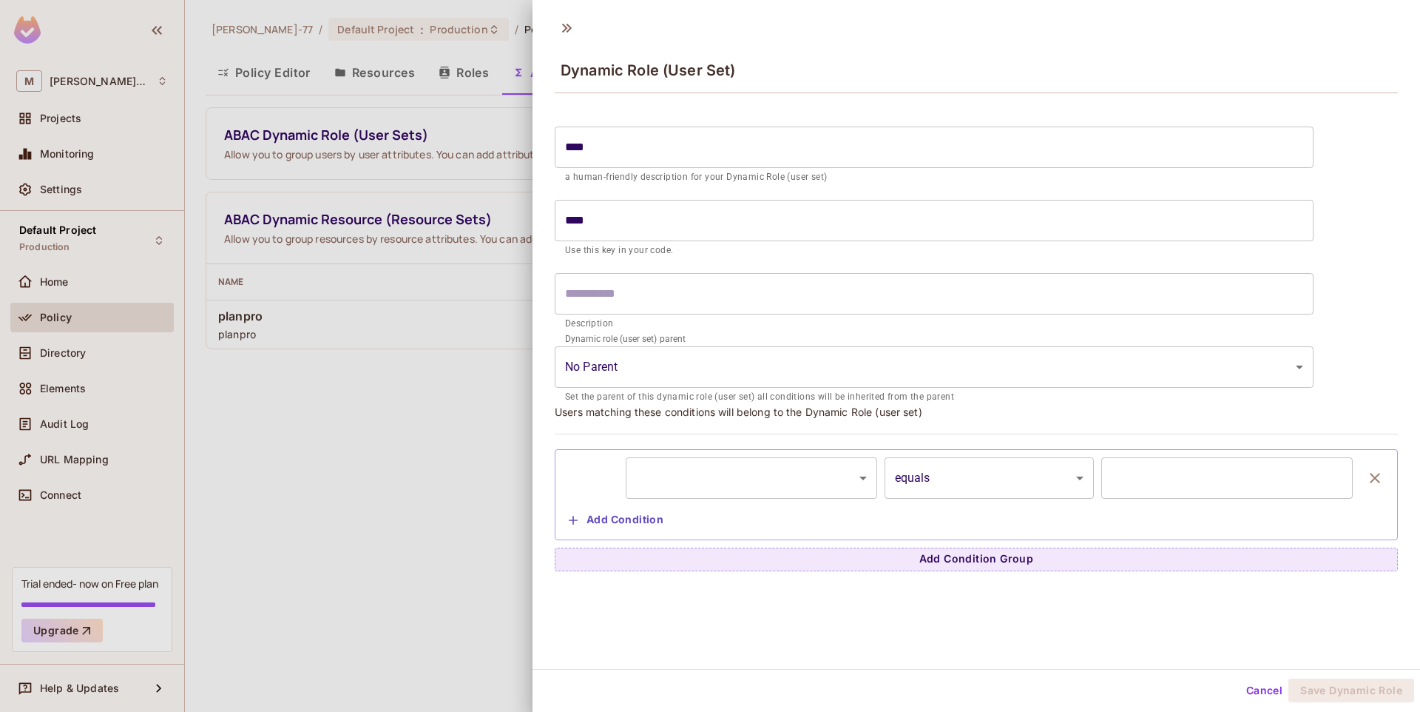
click at [1366, 467] on div "​ ********* ​ equals ****** ​ ​" at bounding box center [976, 477] width 827 height 41
click at [1364, 469] on button "button" at bounding box center [1376, 477] width 30 height 41
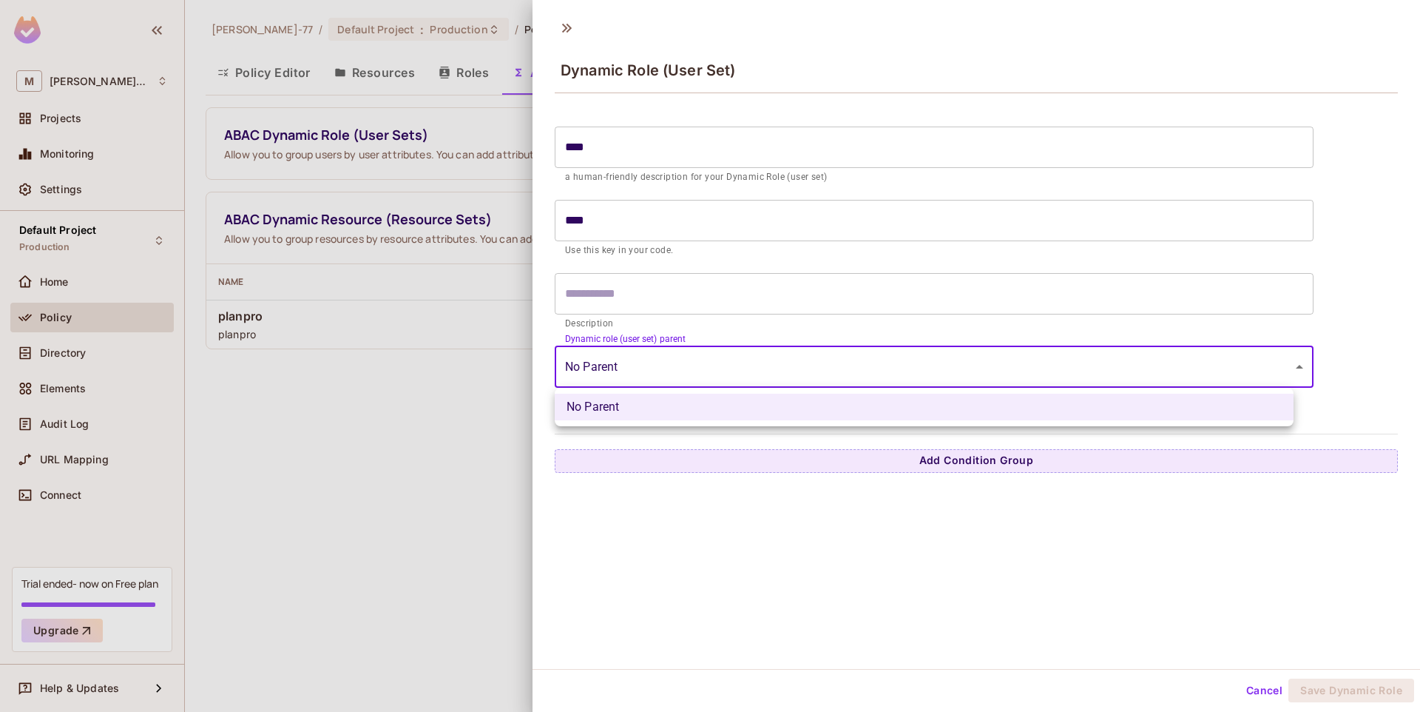
click at [757, 381] on body "M Miguel-77 Projects Monitoring Settings Default Project Production Home Policy…" at bounding box center [710, 356] width 1420 height 712
click at [698, 411] on li "No Parent" at bounding box center [924, 407] width 739 height 27
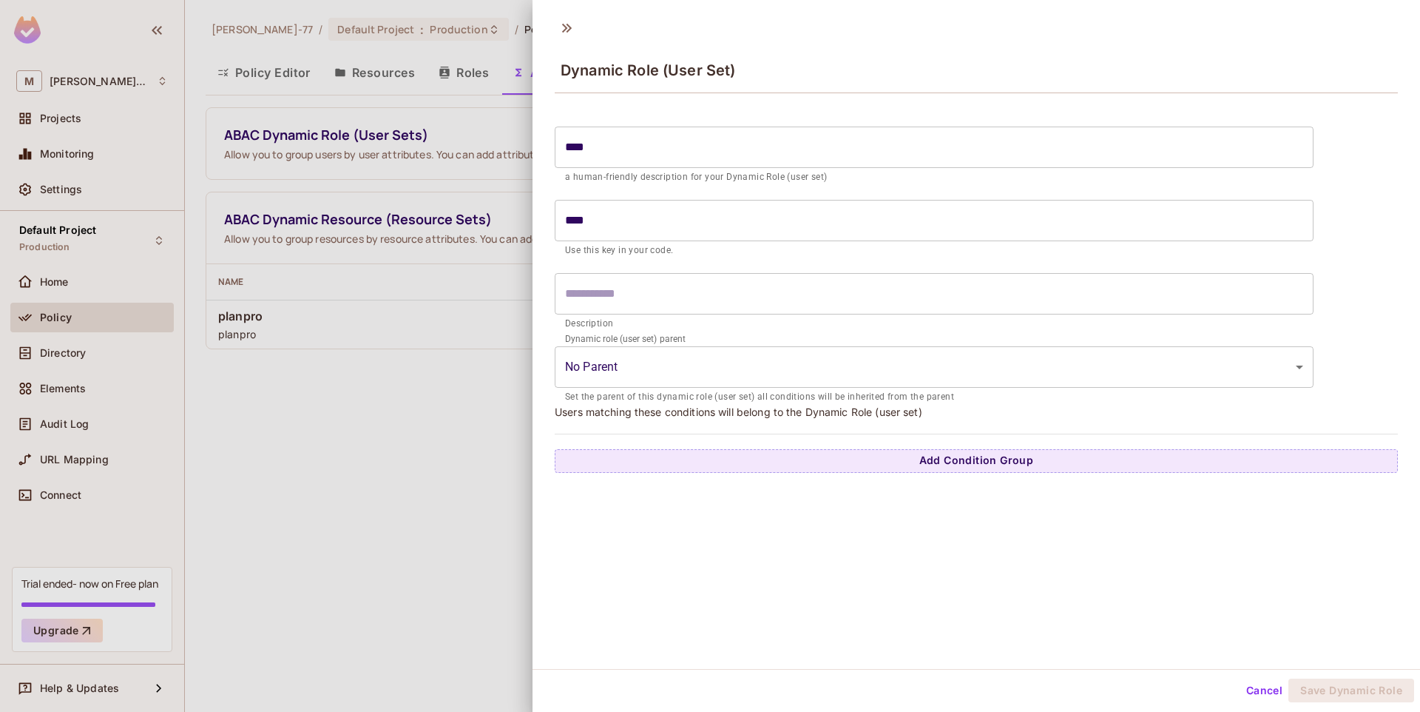
click at [1008, 533] on div "Dynamic Role (User Set) **** ​ a human-friendly description for your Dynamic Ro…" at bounding box center [977, 339] width 888 height 658
click at [1344, 703] on div "Cancel Save Dynamic Role" at bounding box center [977, 690] width 888 height 36
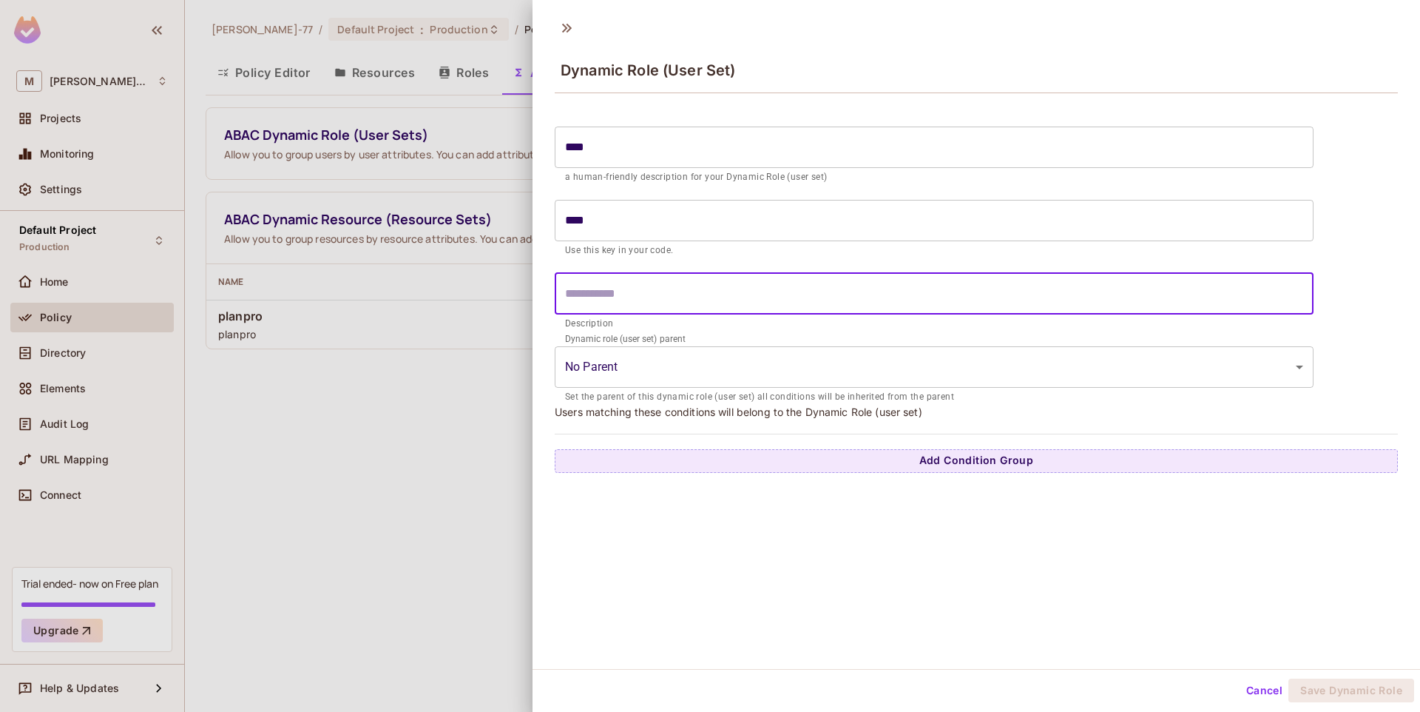
click at [660, 298] on input "text" at bounding box center [934, 293] width 759 height 41
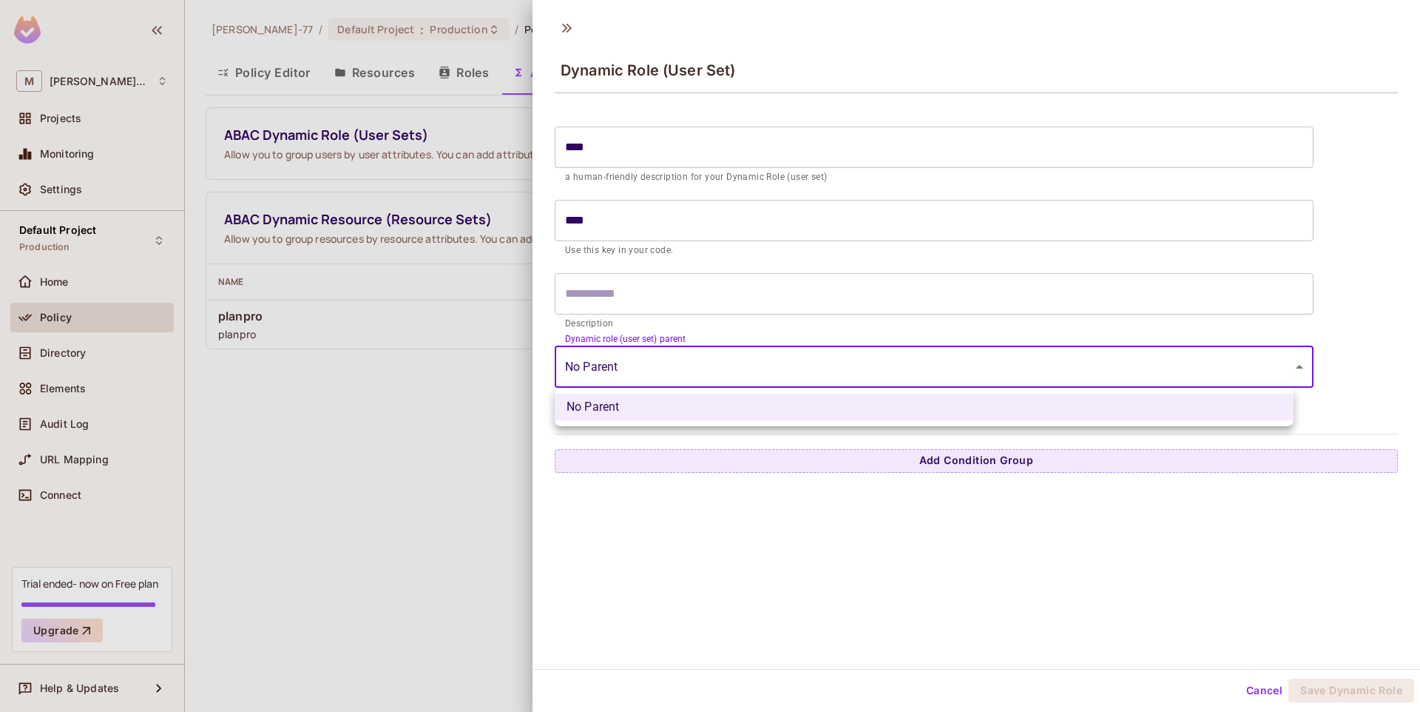
click at [865, 348] on body "M Miguel-77 Projects Monitoring Settings Default Project Production Home Policy…" at bounding box center [710, 356] width 1420 height 712
click at [865, 348] on div at bounding box center [710, 356] width 1420 height 712
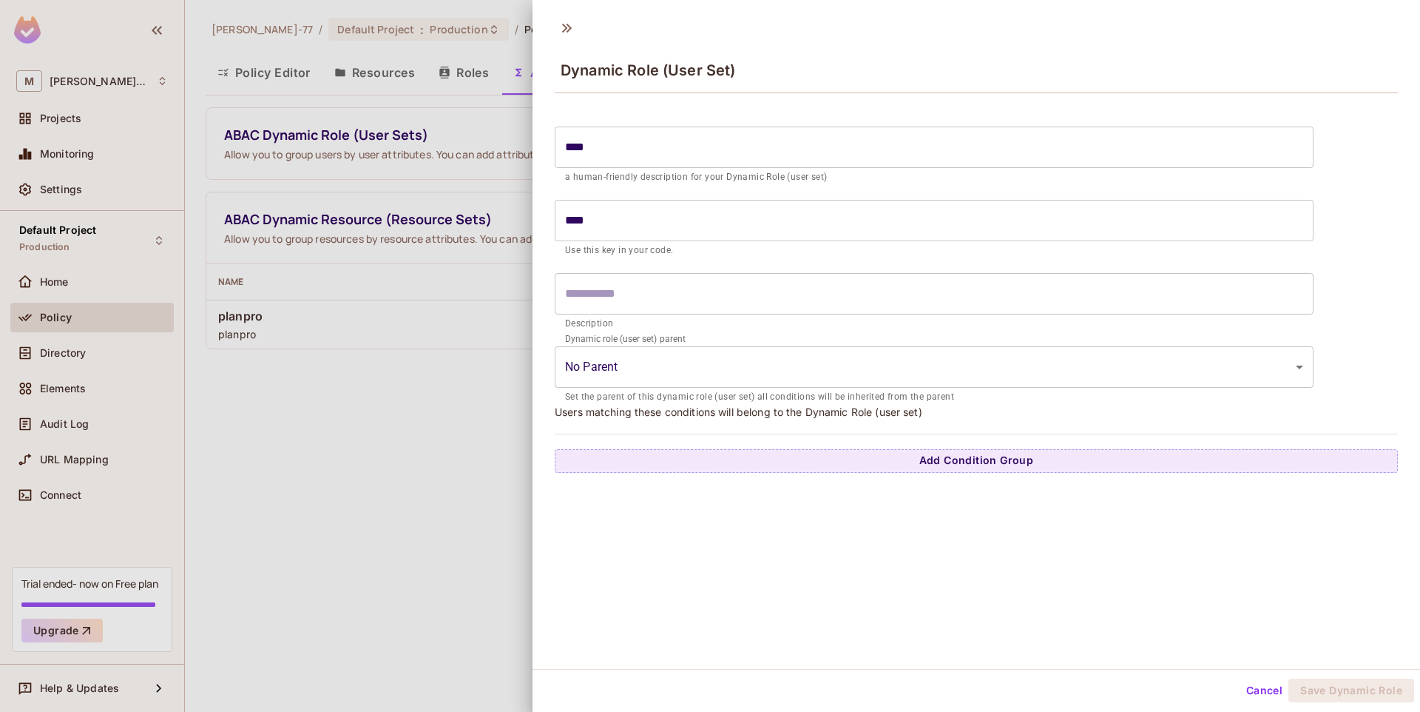
click at [647, 337] on label "Dynamic role (user set) parent" at bounding box center [625, 338] width 120 height 13
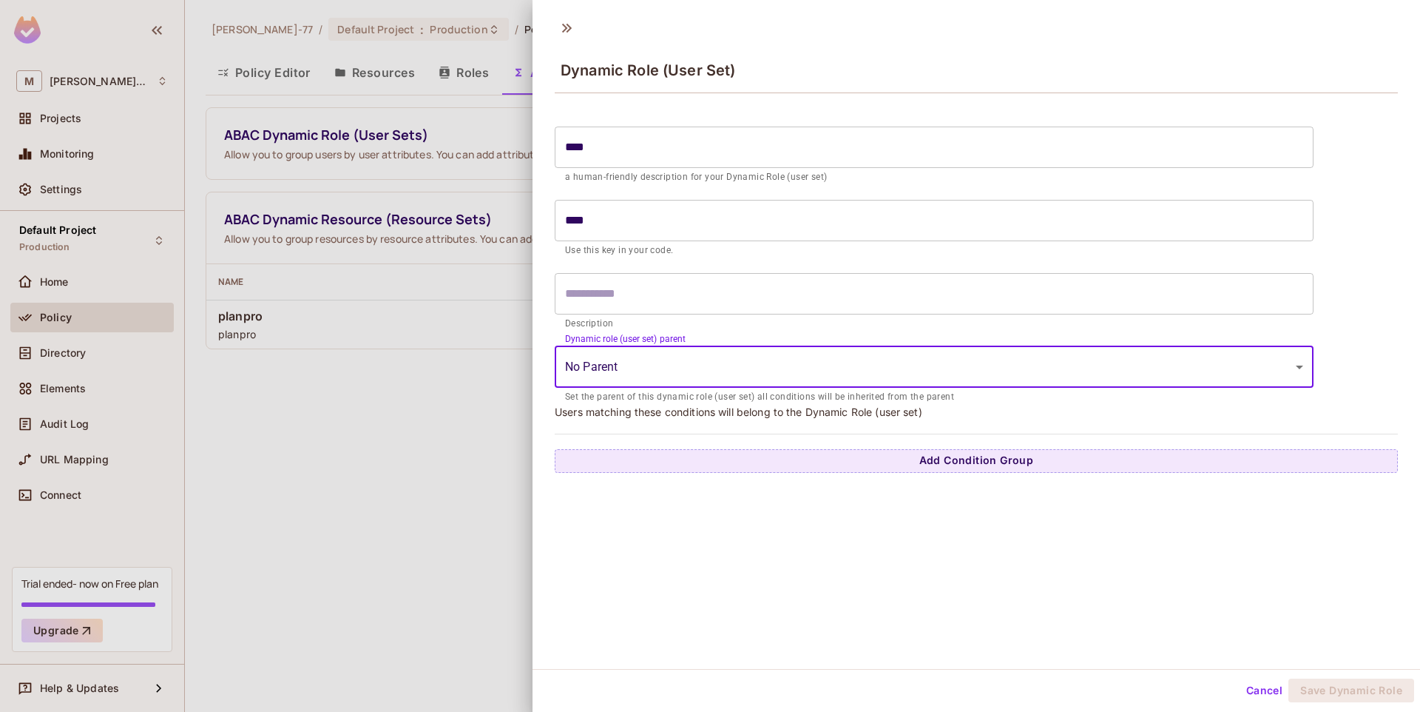
click at [647, 337] on label "Dynamic role (user set) parent" at bounding box center [625, 338] width 120 height 13
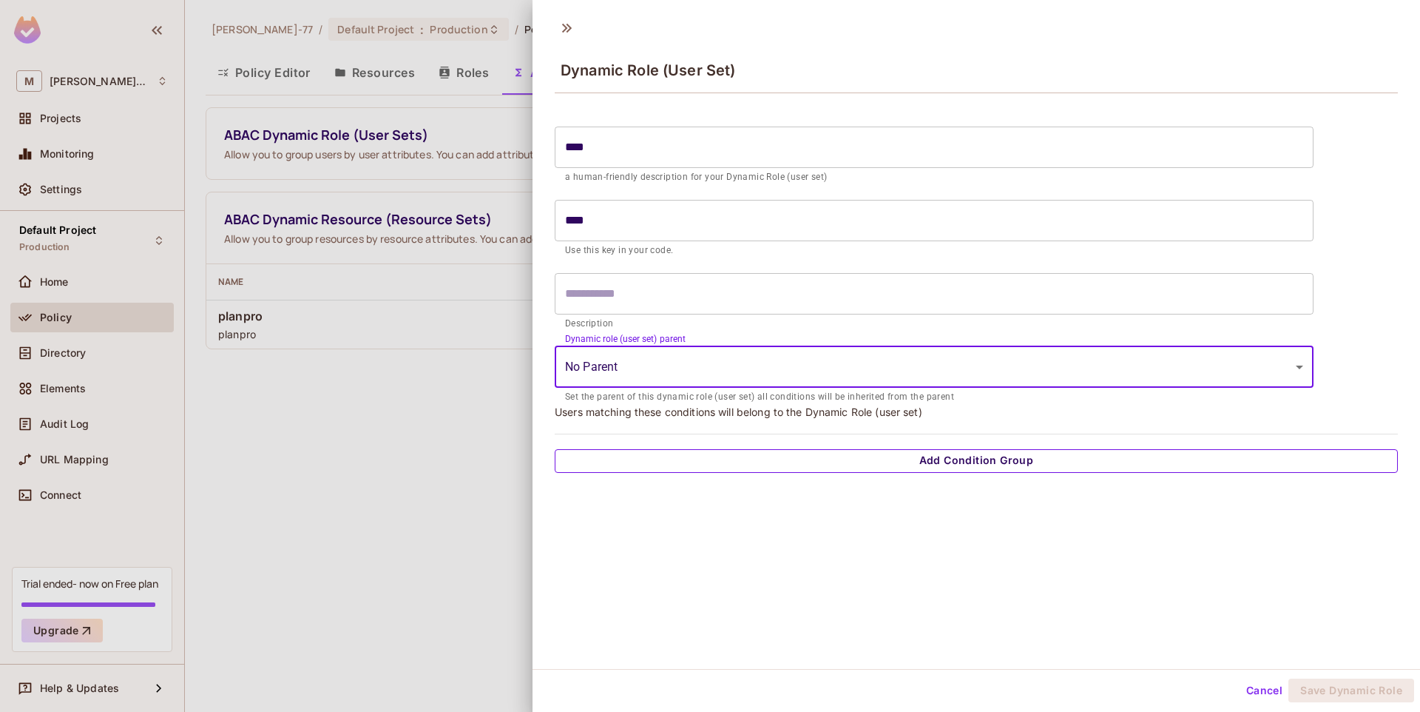
click at [1004, 457] on button "Add Condition Group" at bounding box center [976, 461] width 843 height 24
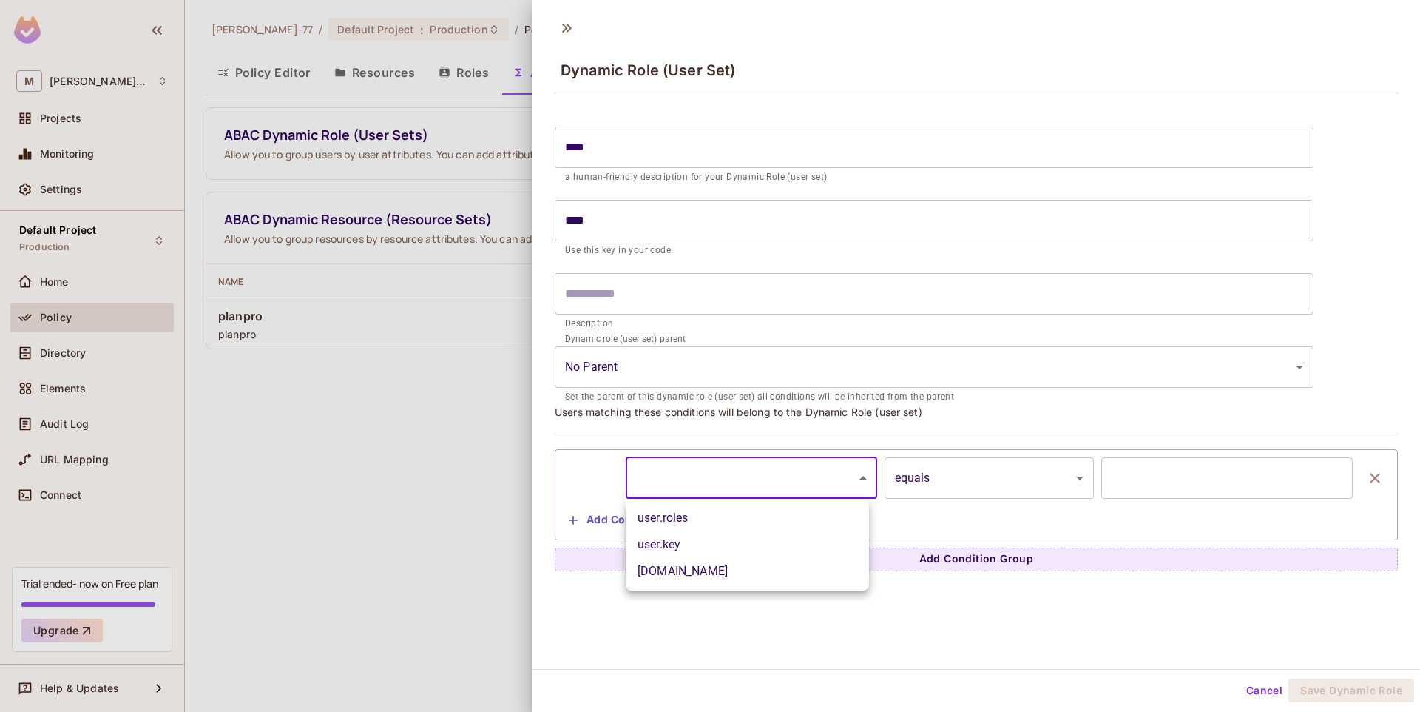
click at [762, 497] on body "M Miguel-77 Projects Monitoring Settings Default Project Production Home Policy…" at bounding box center [710, 356] width 1420 height 712
click at [752, 512] on li "user.roles" at bounding box center [747, 518] width 243 height 27
type input "**********"
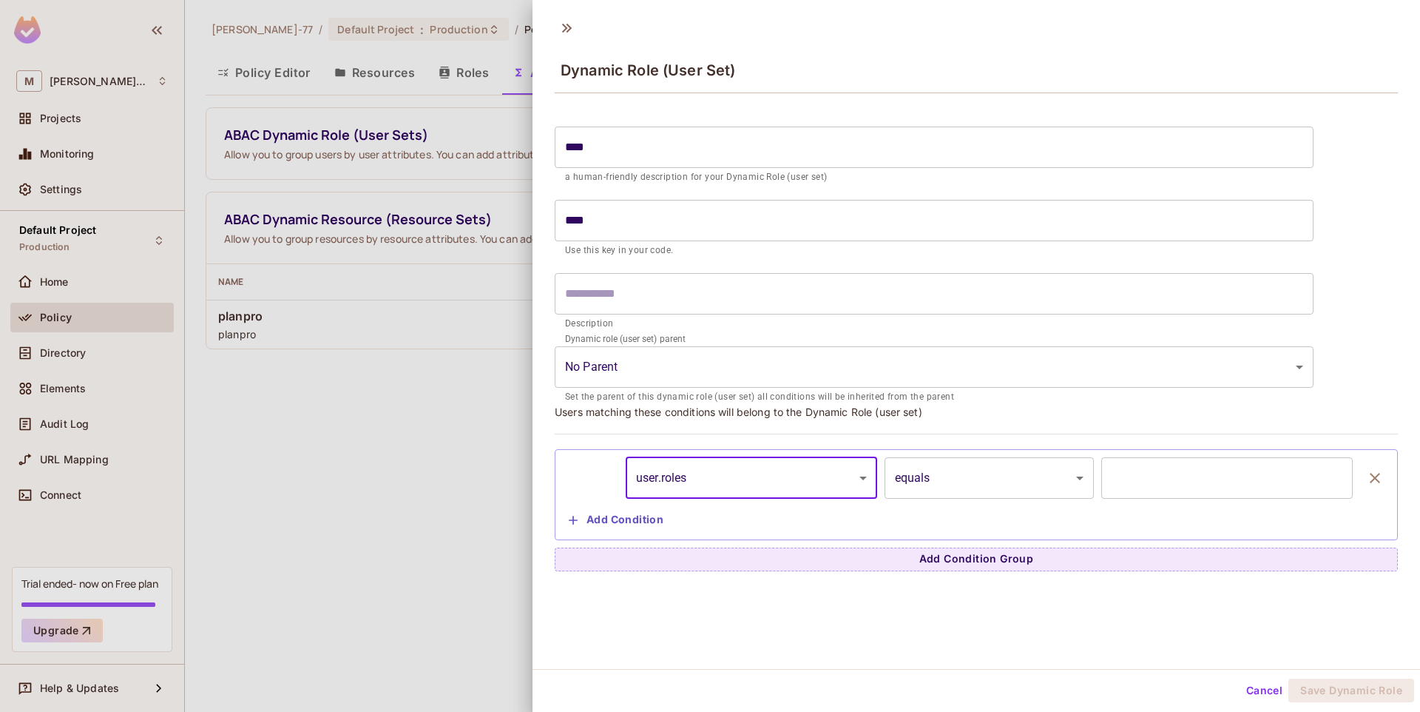
click at [1012, 487] on body "M Miguel-77 Projects Monitoring Settings Default Project Production Home Policy…" at bounding box center [710, 356] width 1420 height 712
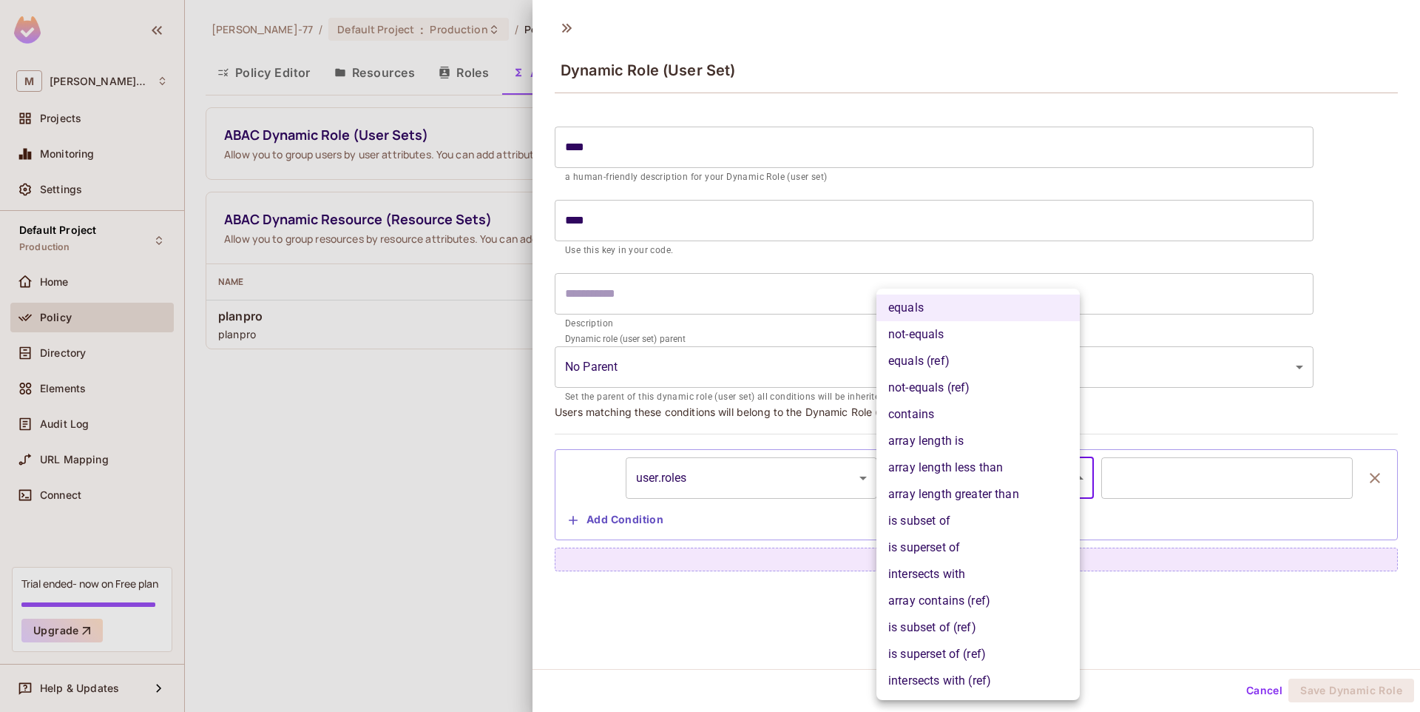
click at [1176, 453] on div at bounding box center [710, 356] width 1420 height 712
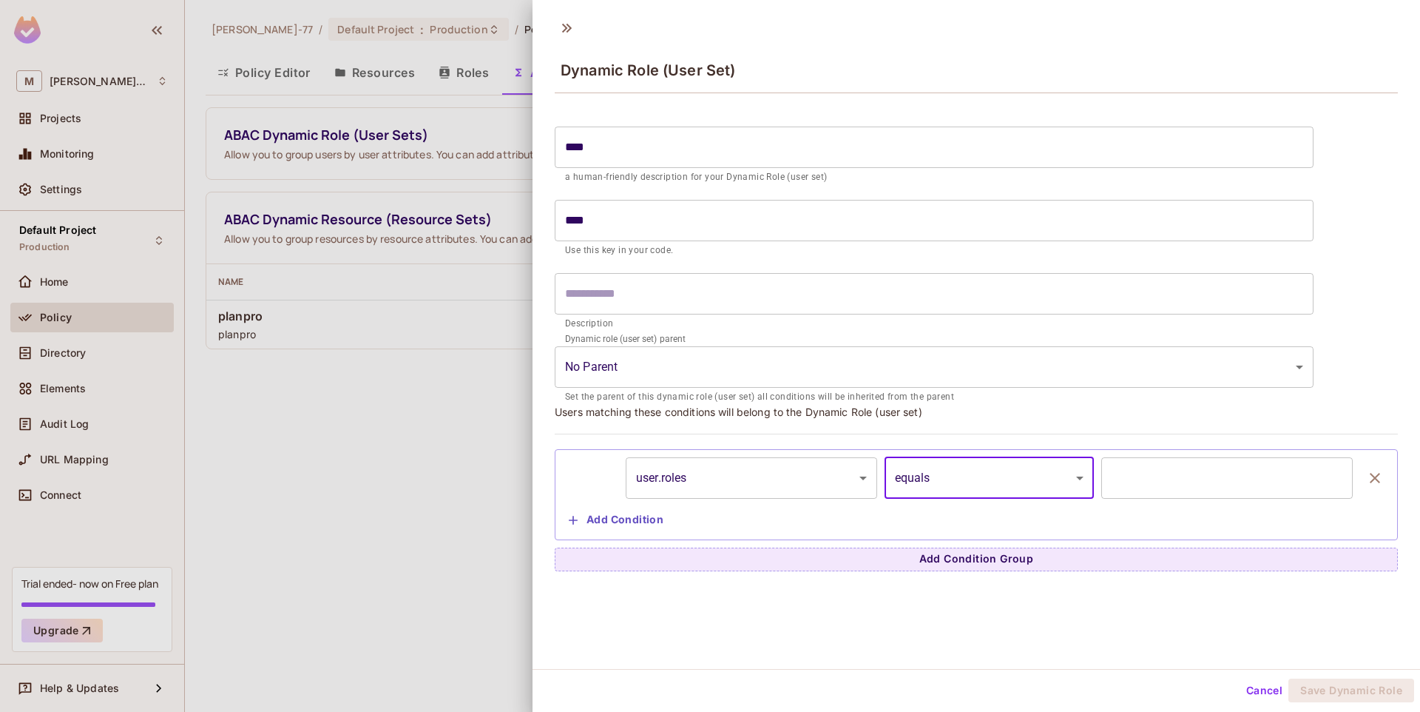
click at [1235, 477] on input "text" at bounding box center [1228, 477] width 252 height 41
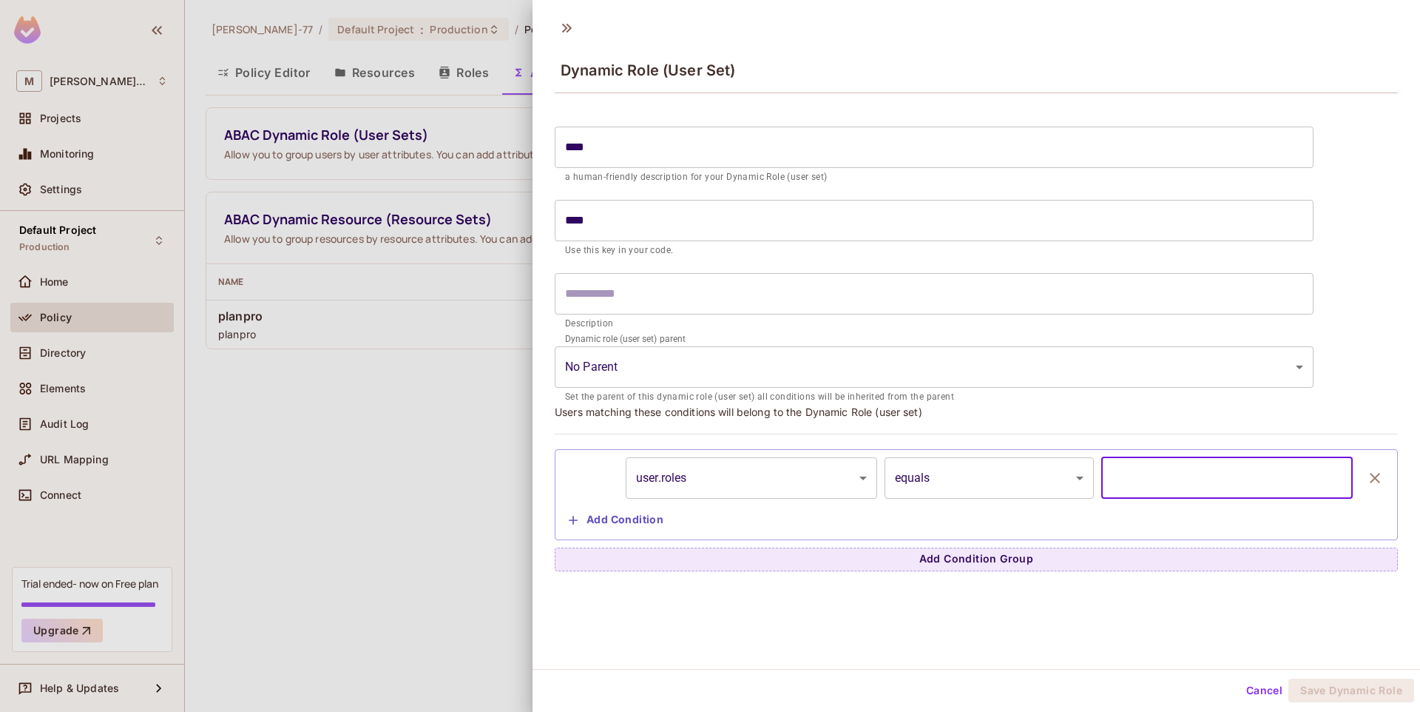
type input "*****"
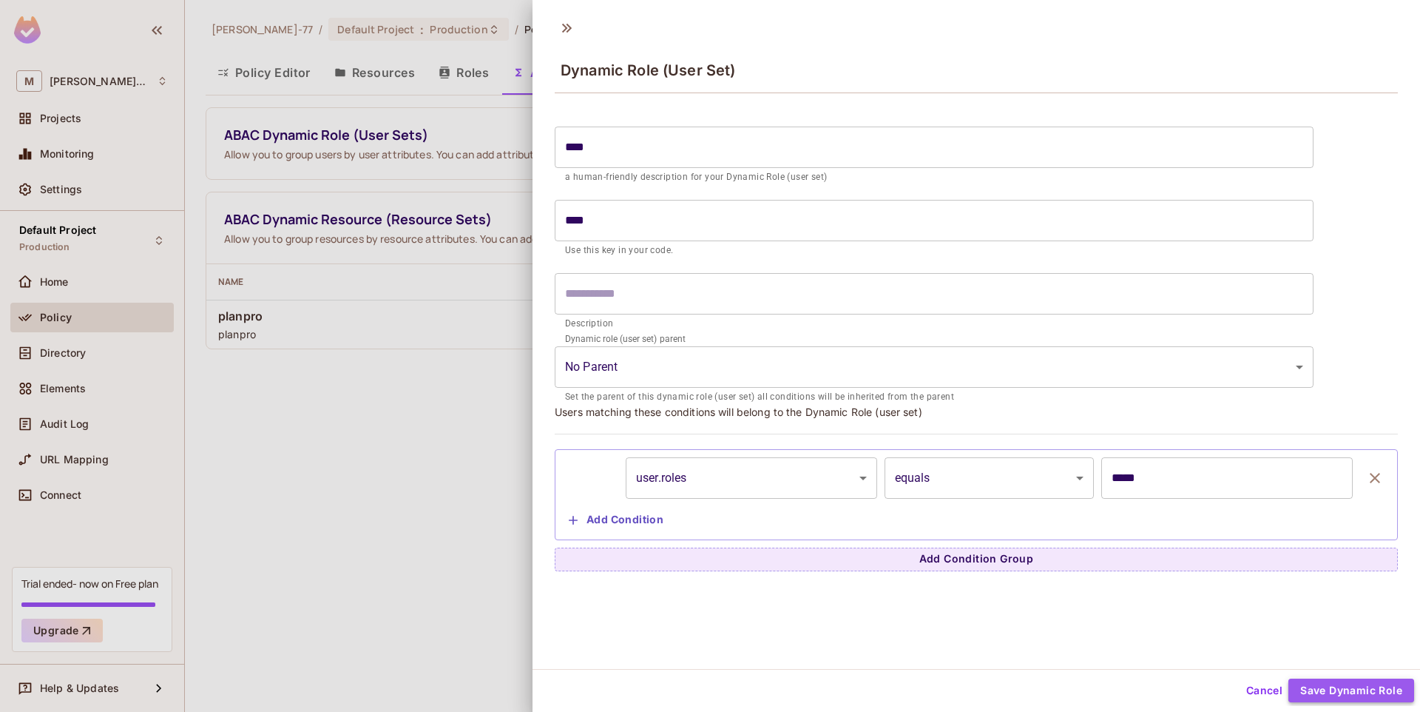
click at [1363, 698] on button "Save Dynamic Role" at bounding box center [1352, 690] width 126 height 24
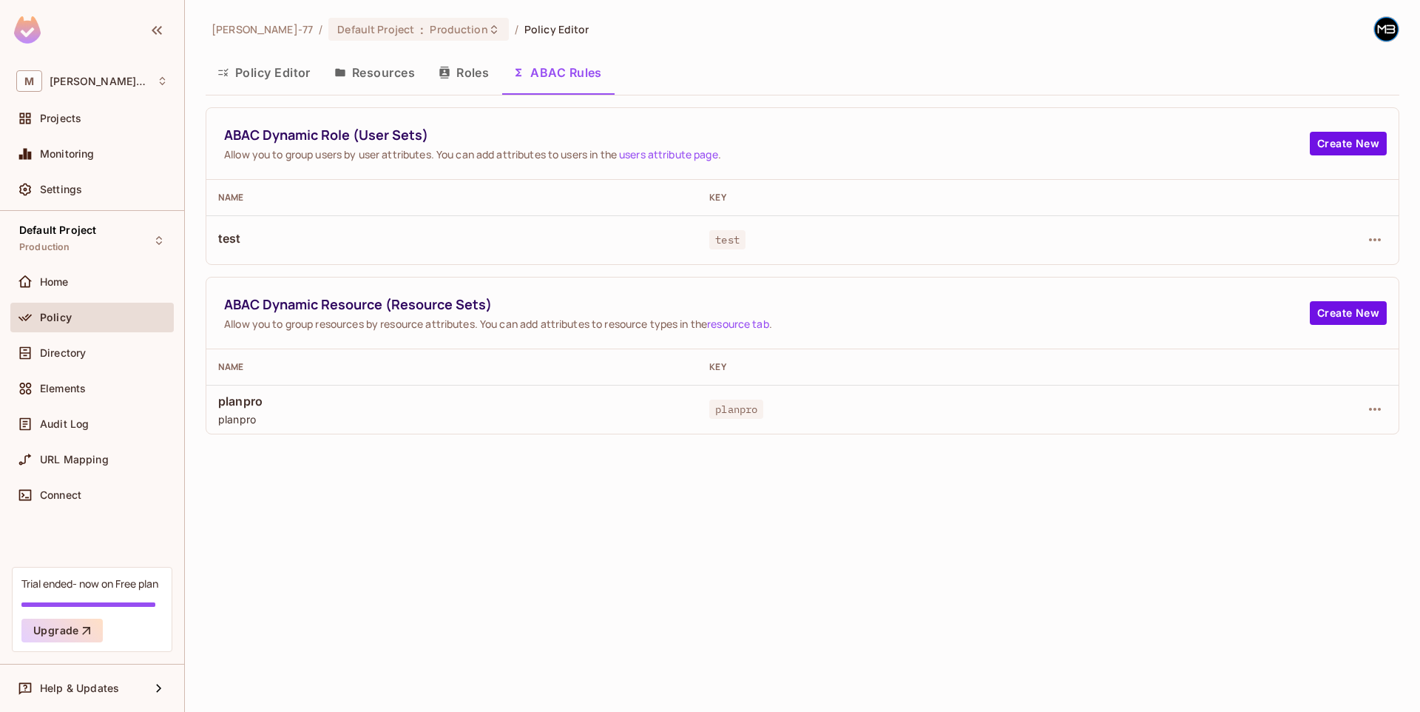
click at [732, 240] on span "test" at bounding box center [727, 239] width 36 height 19
click at [1380, 233] on icon "button" at bounding box center [1375, 240] width 18 height 18
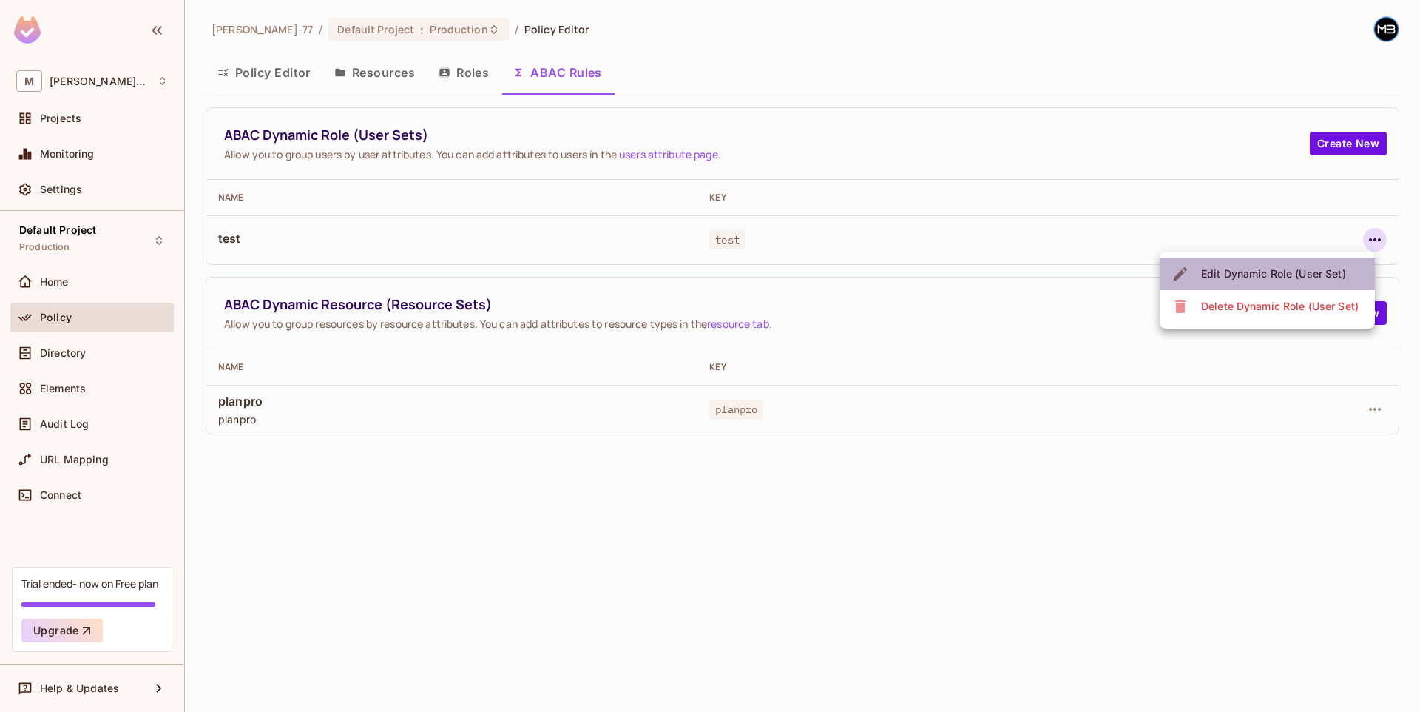
click at [1328, 277] on div "Edit Dynamic Role (User Set)" at bounding box center [1273, 273] width 145 height 15
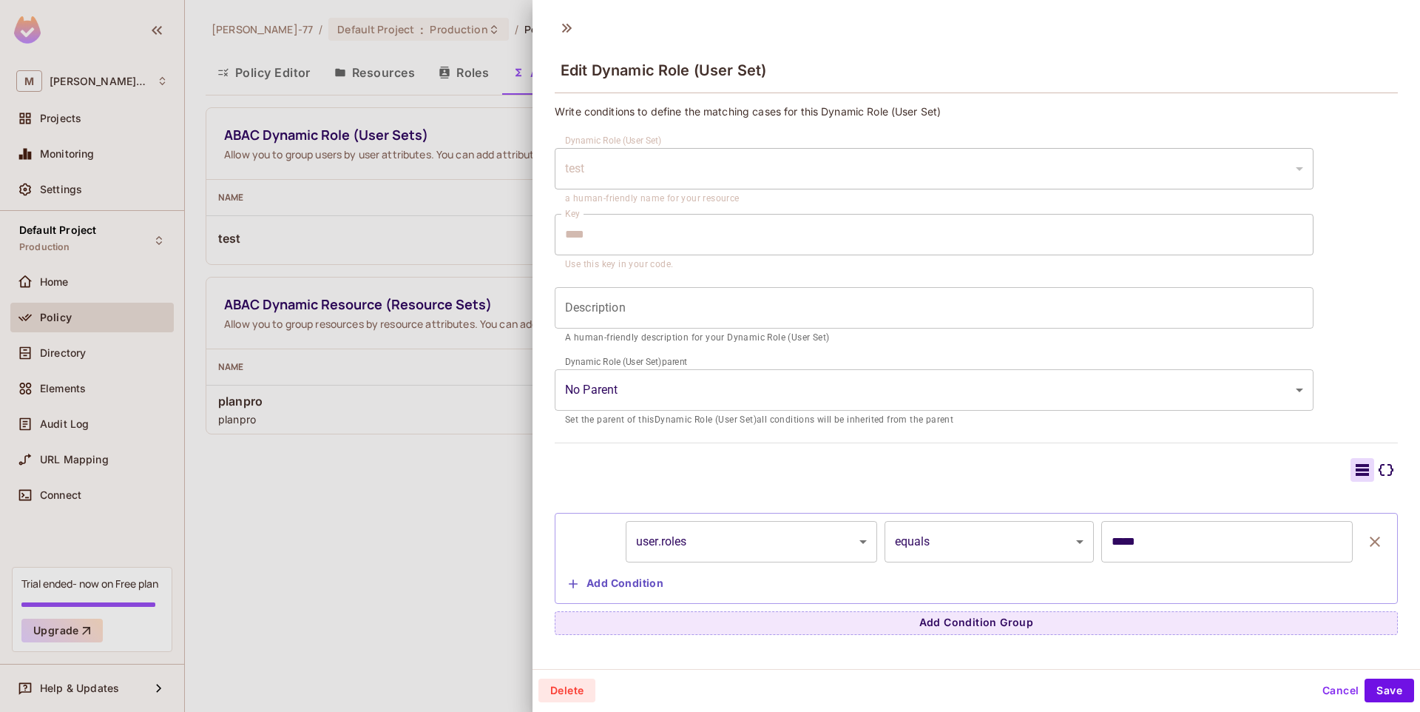
scroll to position [2, 0]
click at [795, 385] on body "M Miguel-77 Projects Monitoring Settings Default Project Production Home Policy…" at bounding box center [710, 356] width 1420 height 712
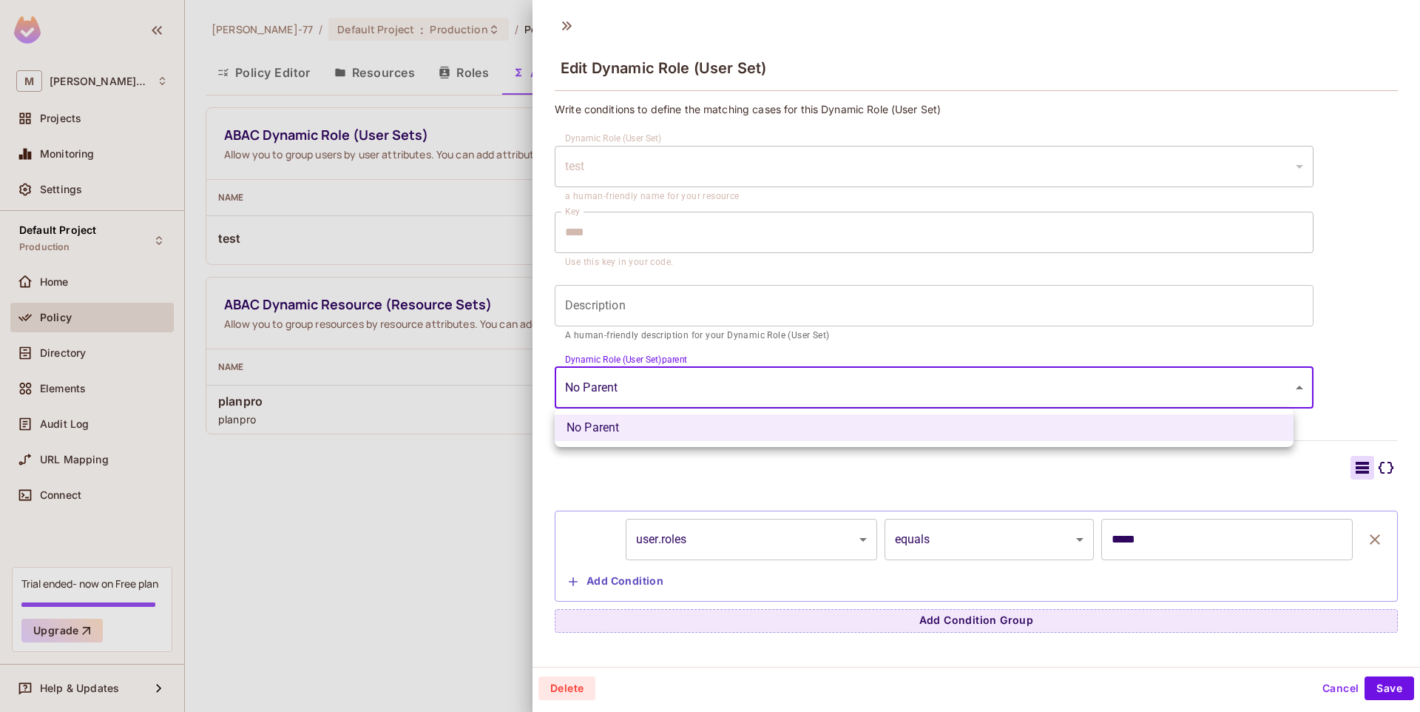
click at [795, 385] on div at bounding box center [710, 356] width 1420 height 712
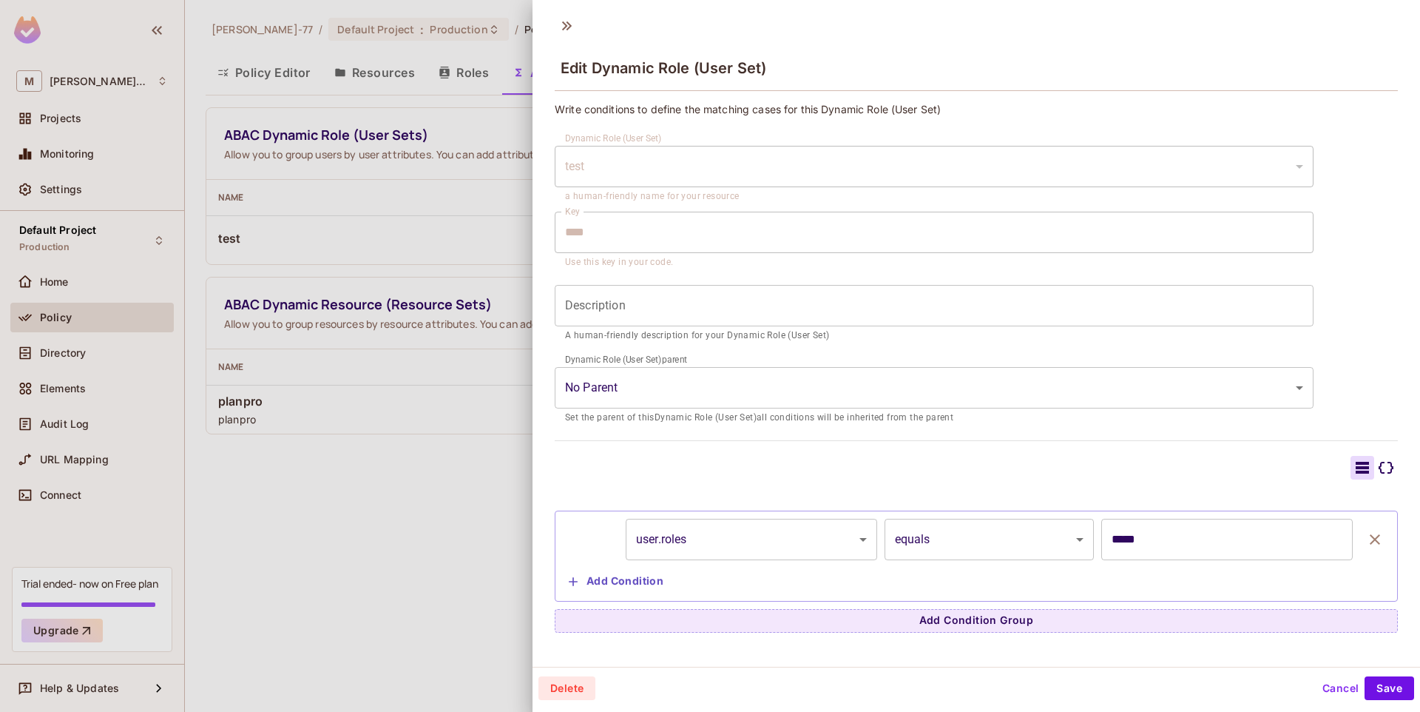
click at [1328, 469] on div at bounding box center [976, 468] width 843 height 24
click at [1378, 469] on icon at bounding box center [1387, 468] width 18 height 18
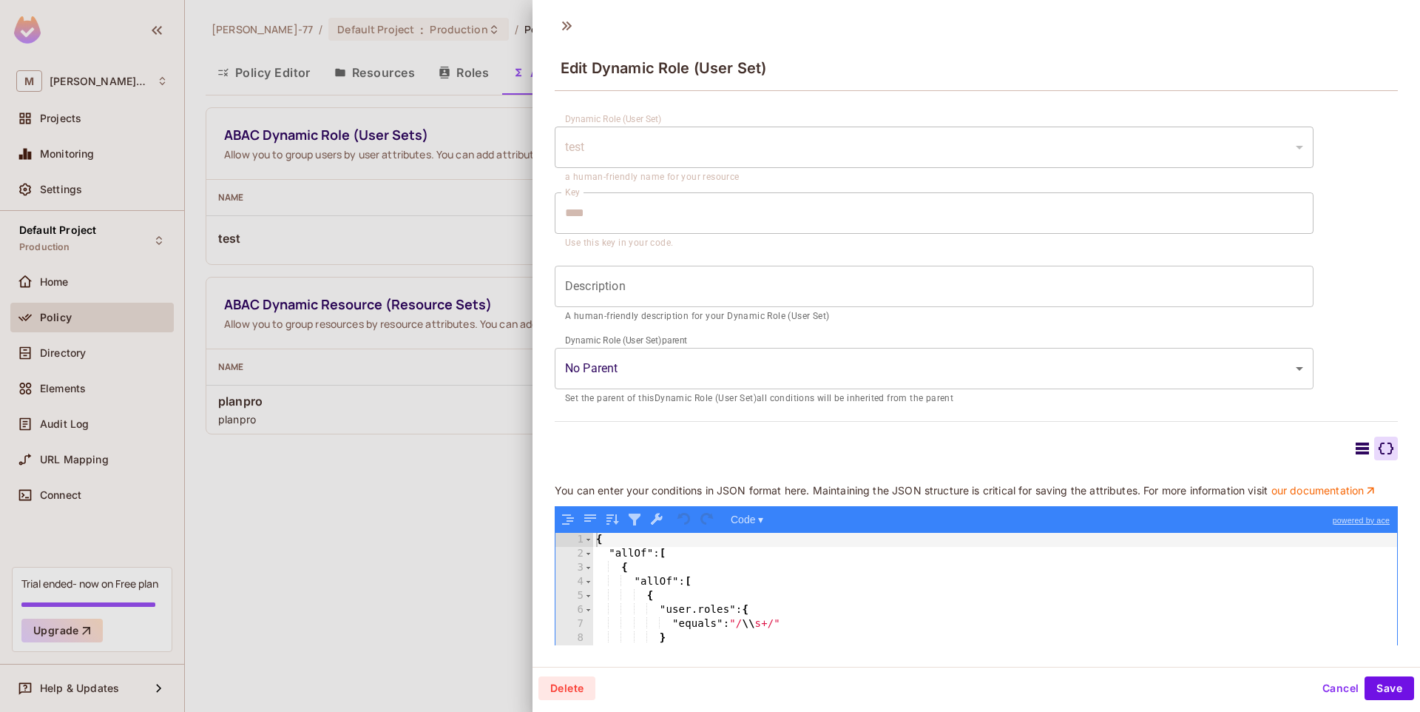
scroll to position [161, 0]
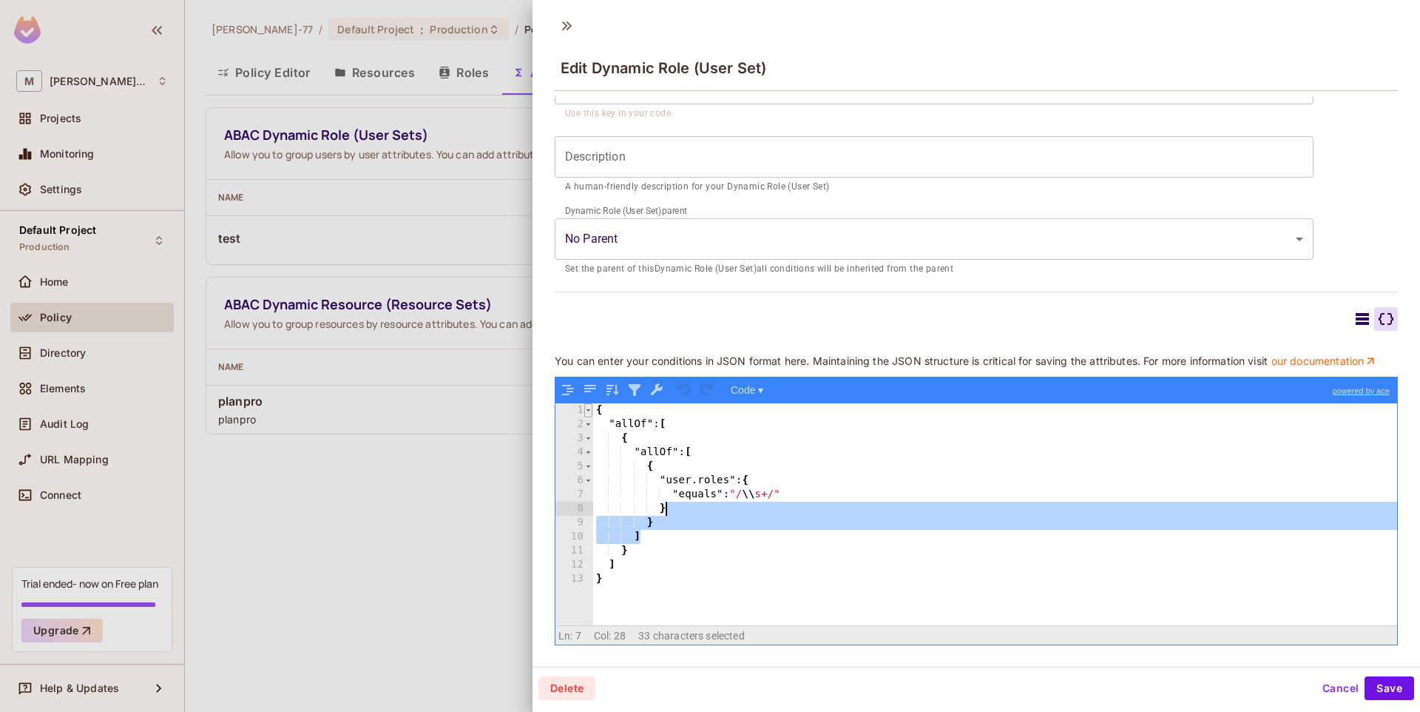
drag, startPoint x: 843, startPoint y: 536, endPoint x: 587, endPoint y: 416, distance: 282.6
click at [587, 416] on div "1 2 3 4 5 6 7 8 9 10 11 12 13 { "allOf" : [ { "allOf" : [ { "user.roles" : { "e…" at bounding box center [977, 514] width 842 height 222
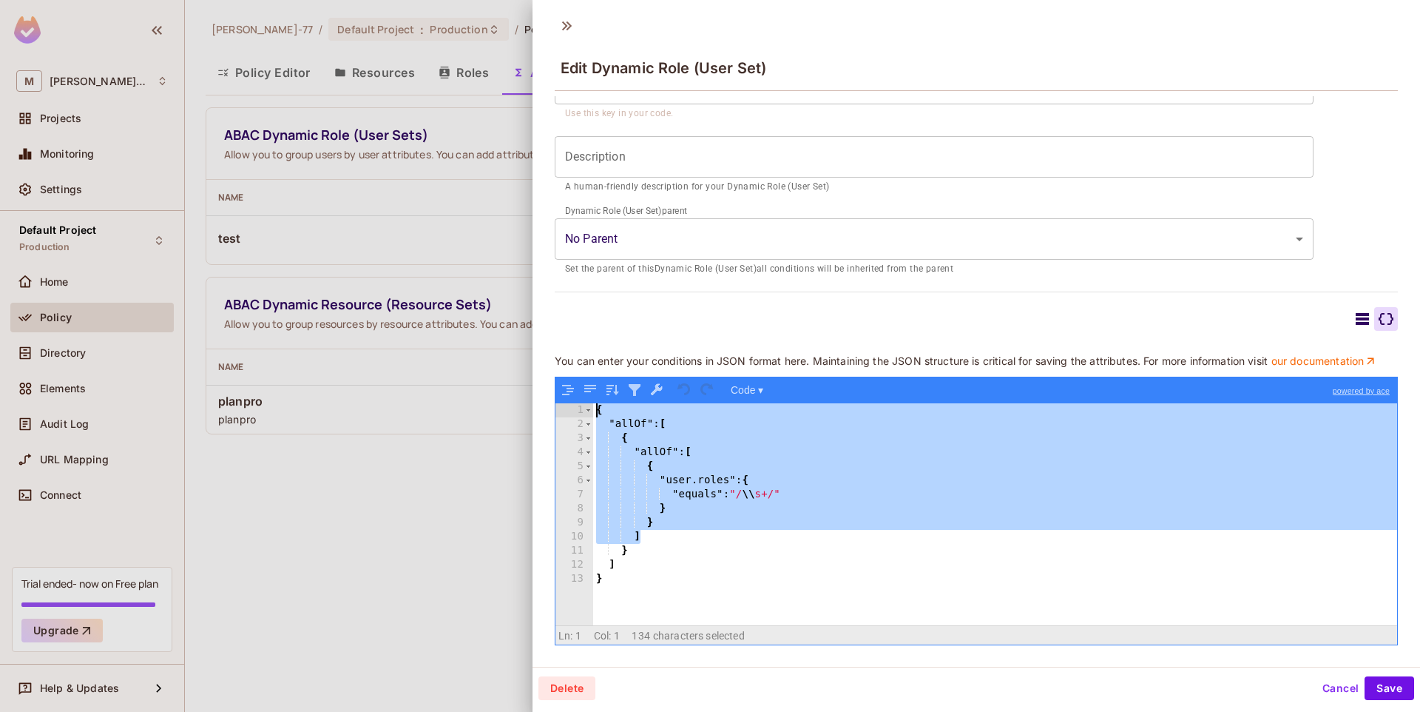
click at [941, 479] on div "{ "allOf" : [ { "allOf" : [ { "user.roles" : { "equals" : "/ \\ s+/" } } ] } ] }" at bounding box center [995, 528] width 804 height 250
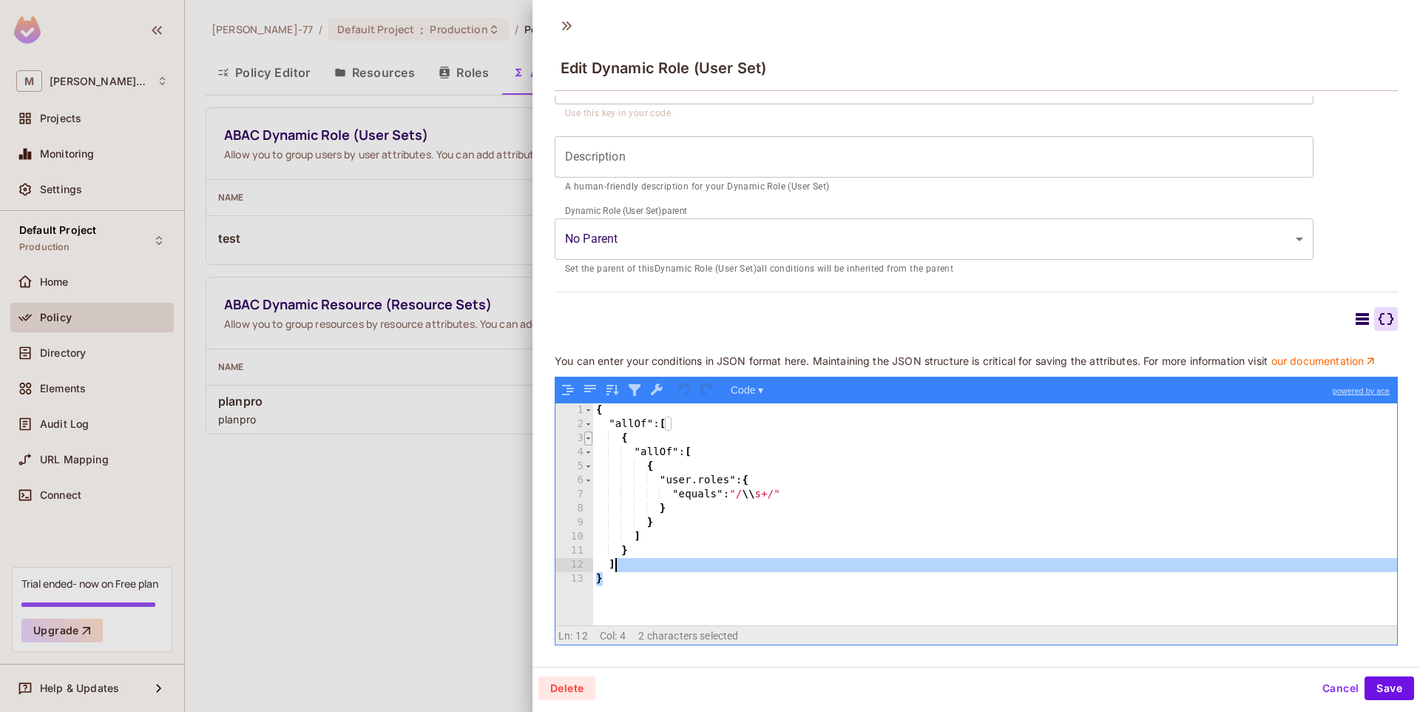
drag, startPoint x: 752, startPoint y: 573, endPoint x: 590, endPoint y: 432, distance: 215.1
click at [590, 432] on div "1 2 3 4 5 6 7 8 9 10 11 12 13 { "allOf" : [ { "allOf" : [ { "user.roles" : { "e…" at bounding box center [977, 514] width 842 height 222
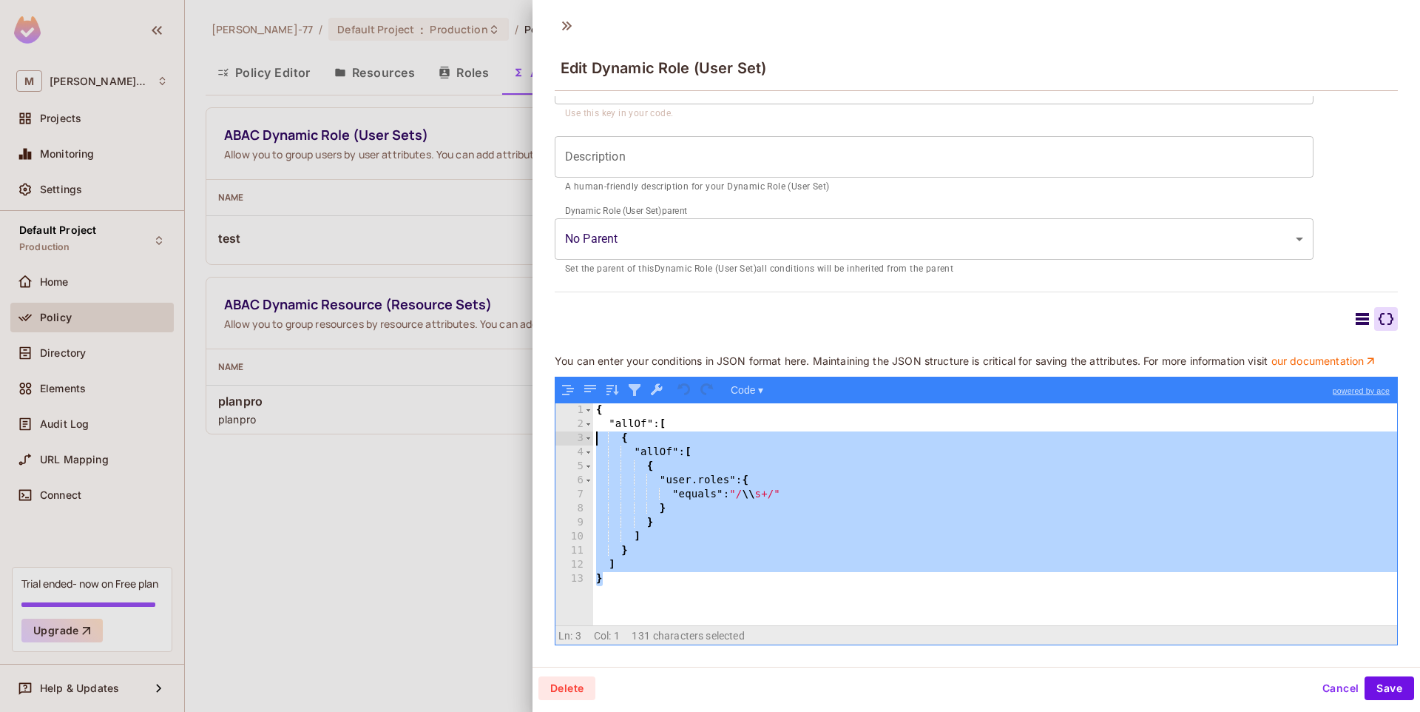
click at [728, 512] on div "{ "allOf" : [ { "allOf" : [ { "user.roles" : { "equals" : "/ \\ s+/" } } ] } ] }" at bounding box center [995, 528] width 804 height 250
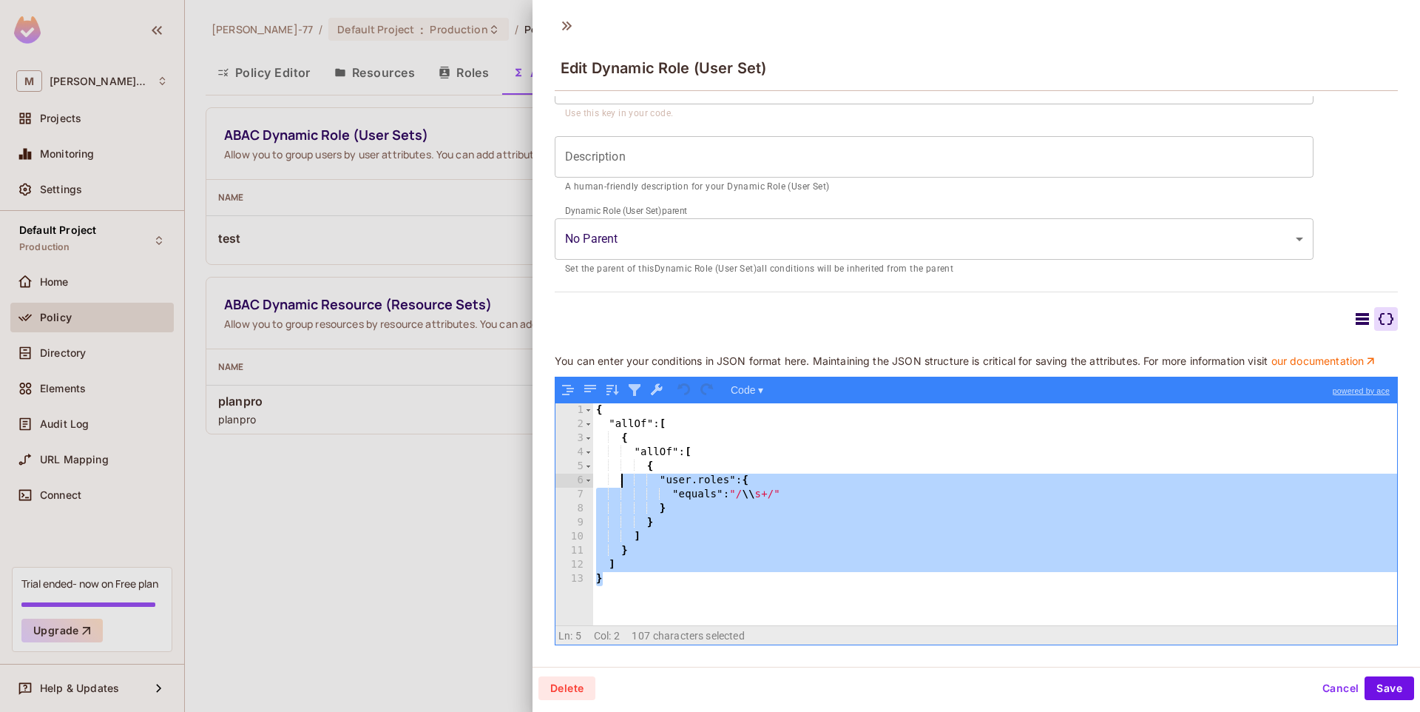
drag, startPoint x: 691, startPoint y: 556, endPoint x: 577, endPoint y: 428, distance: 170.8
click at [577, 428] on div "1 2 3 4 5 6 7 8 9 10 11 12 13 { "allOf" : [ { "allOf" : [ { "user.roles" : { "e…" at bounding box center [977, 514] width 842 height 222
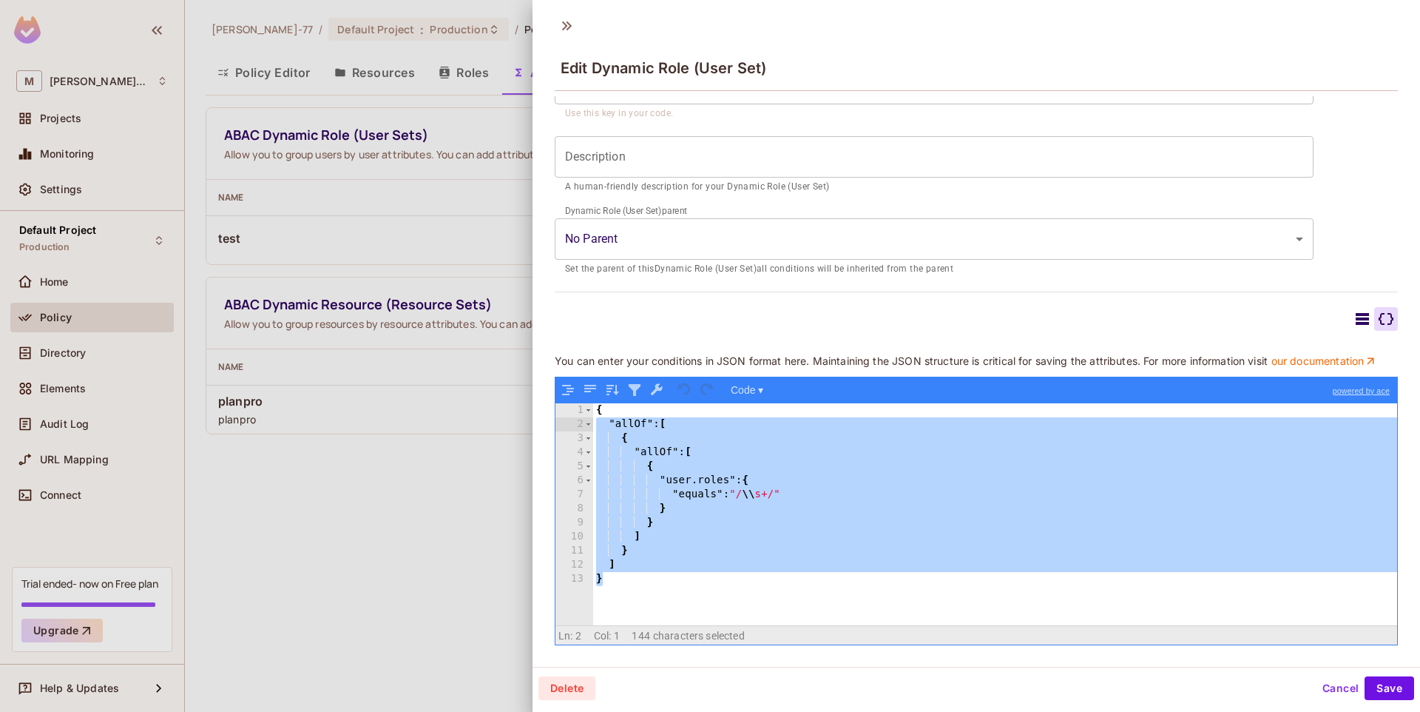
click at [1379, 313] on icon at bounding box center [1386, 319] width 15 height 12
click at [1356, 313] on icon at bounding box center [1362, 319] width 13 height 12
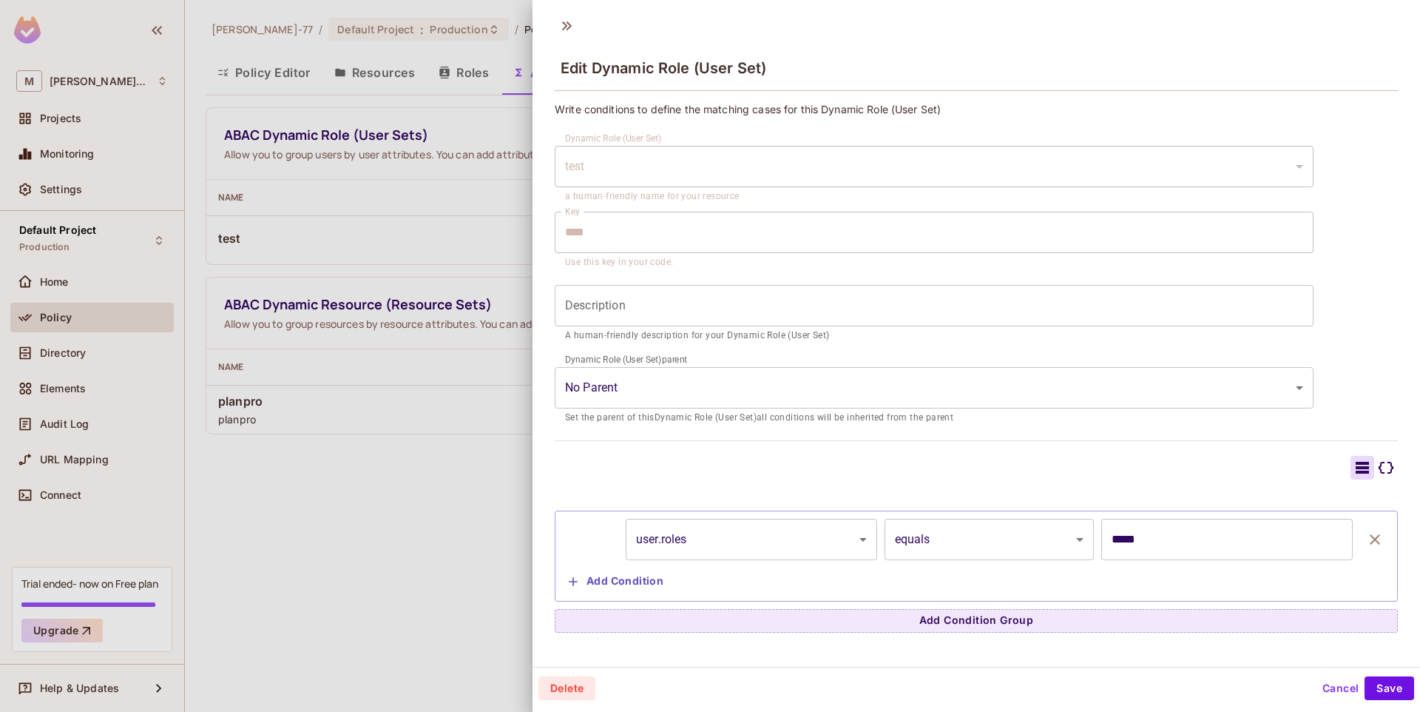
scroll to position [0, 0]
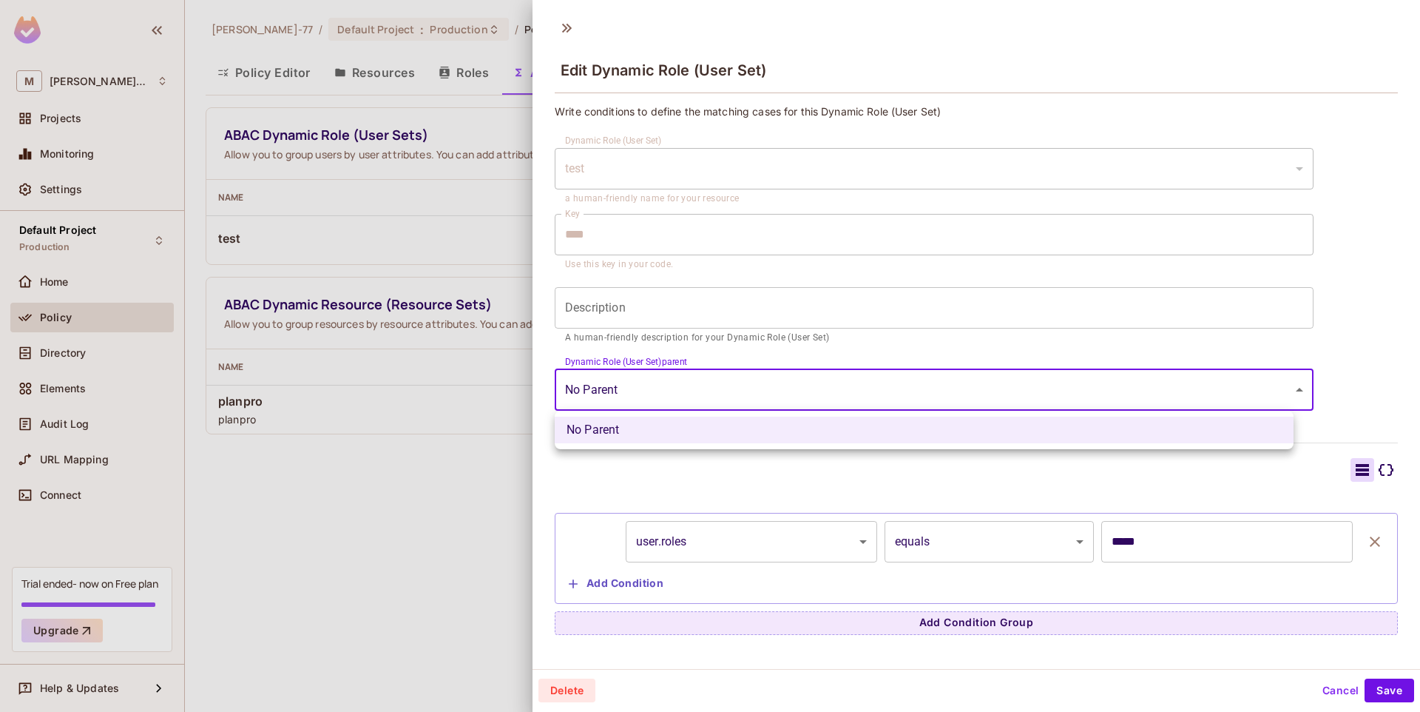
click at [746, 385] on body "M Miguel-77 Projects Monitoring Settings Default Project Production Home Policy…" at bounding box center [710, 356] width 1420 height 712
click at [1344, 320] on div at bounding box center [710, 356] width 1420 height 712
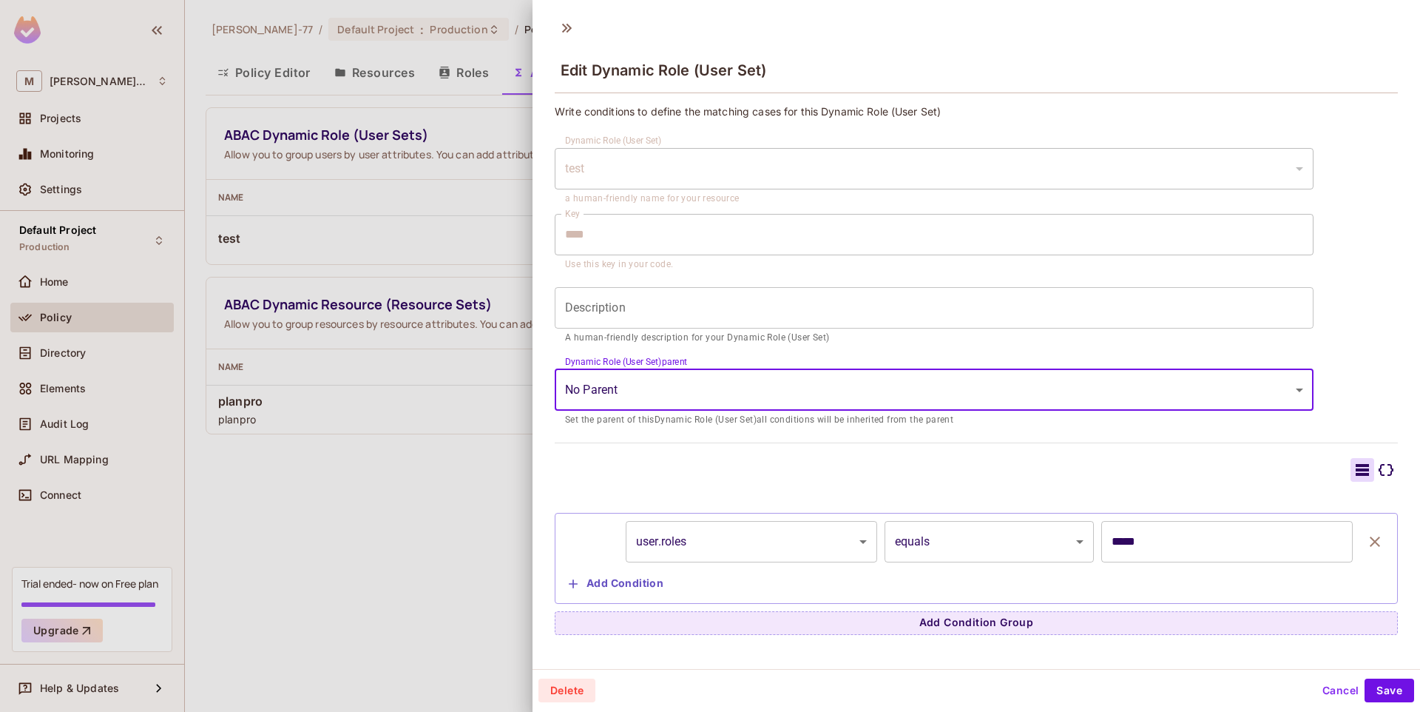
click at [1247, 390] on body "M Miguel-77 Projects Monitoring Settings Default Project Production Home Policy…" at bounding box center [710, 356] width 1420 height 712
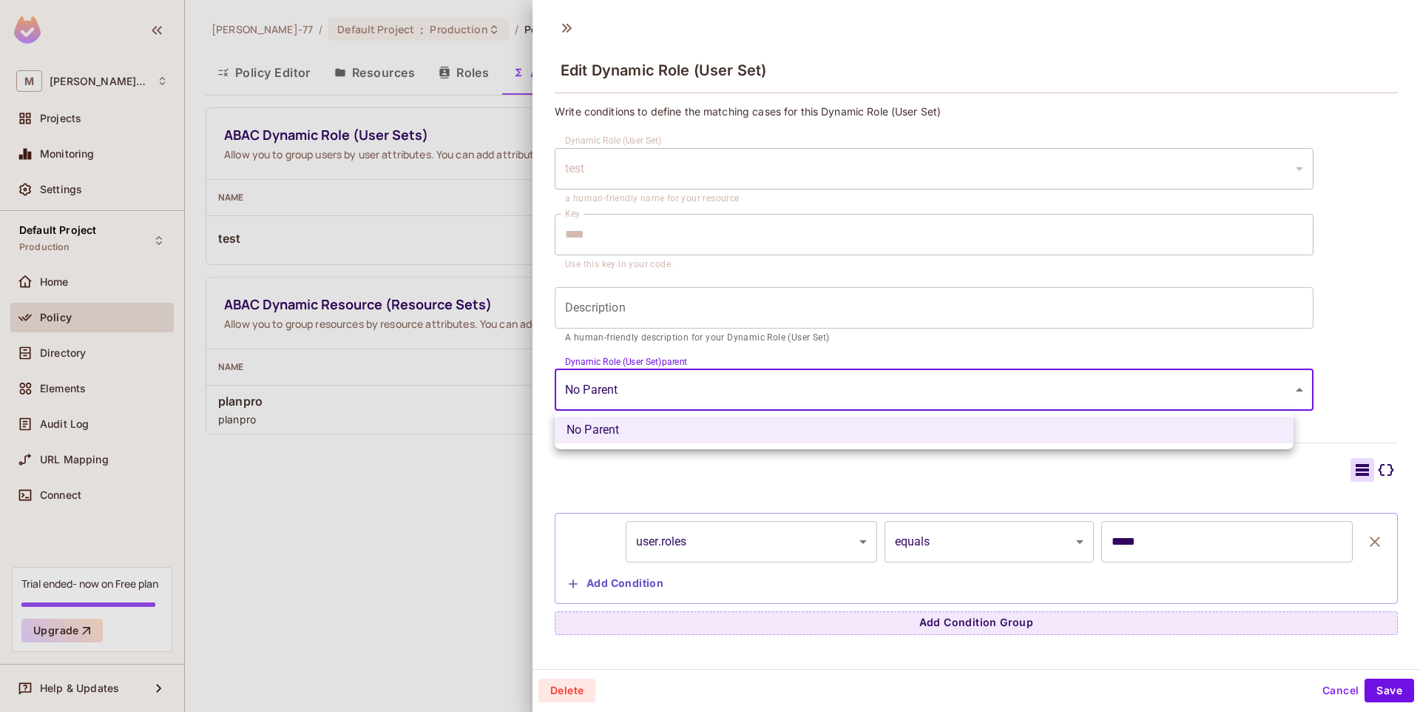
click at [1318, 343] on div at bounding box center [710, 356] width 1420 height 712
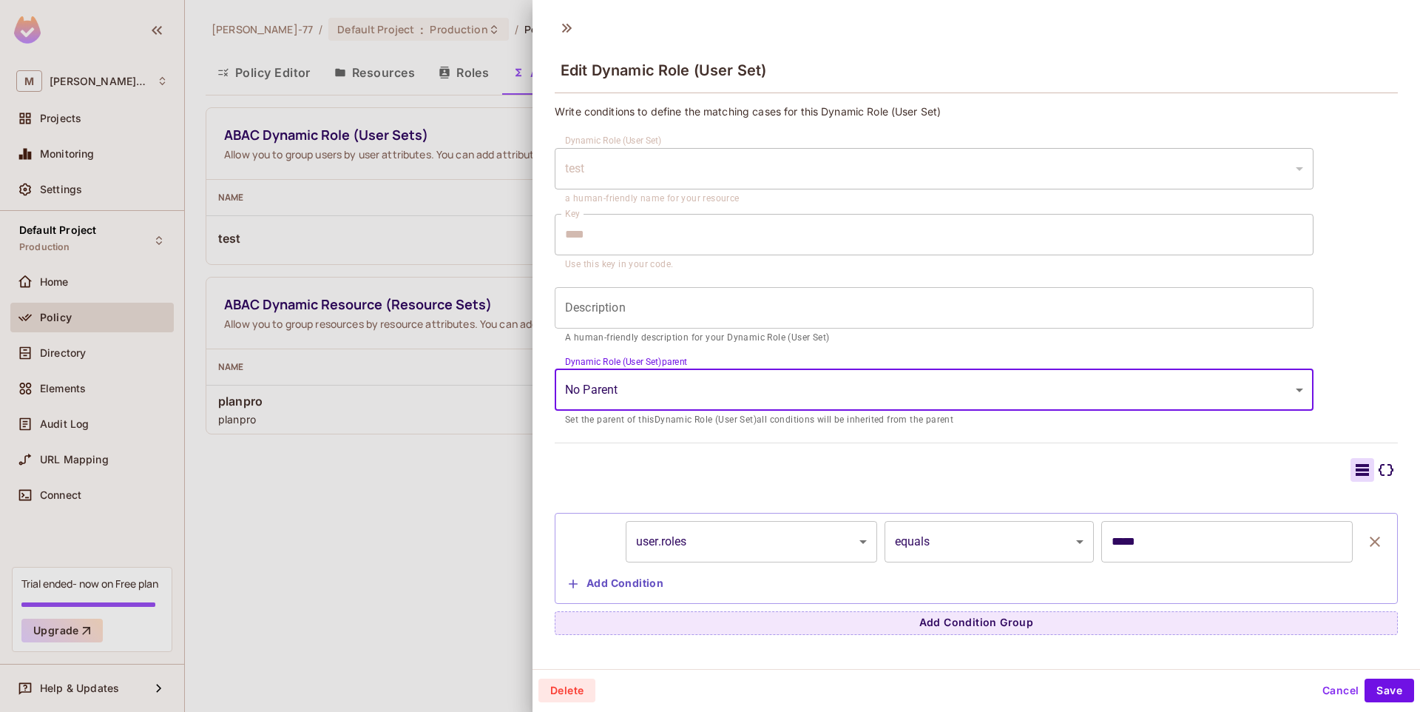
click at [1224, 390] on body "M Miguel-77 Projects Monitoring Settings Default Project Production Home Policy…" at bounding box center [710, 356] width 1420 height 712
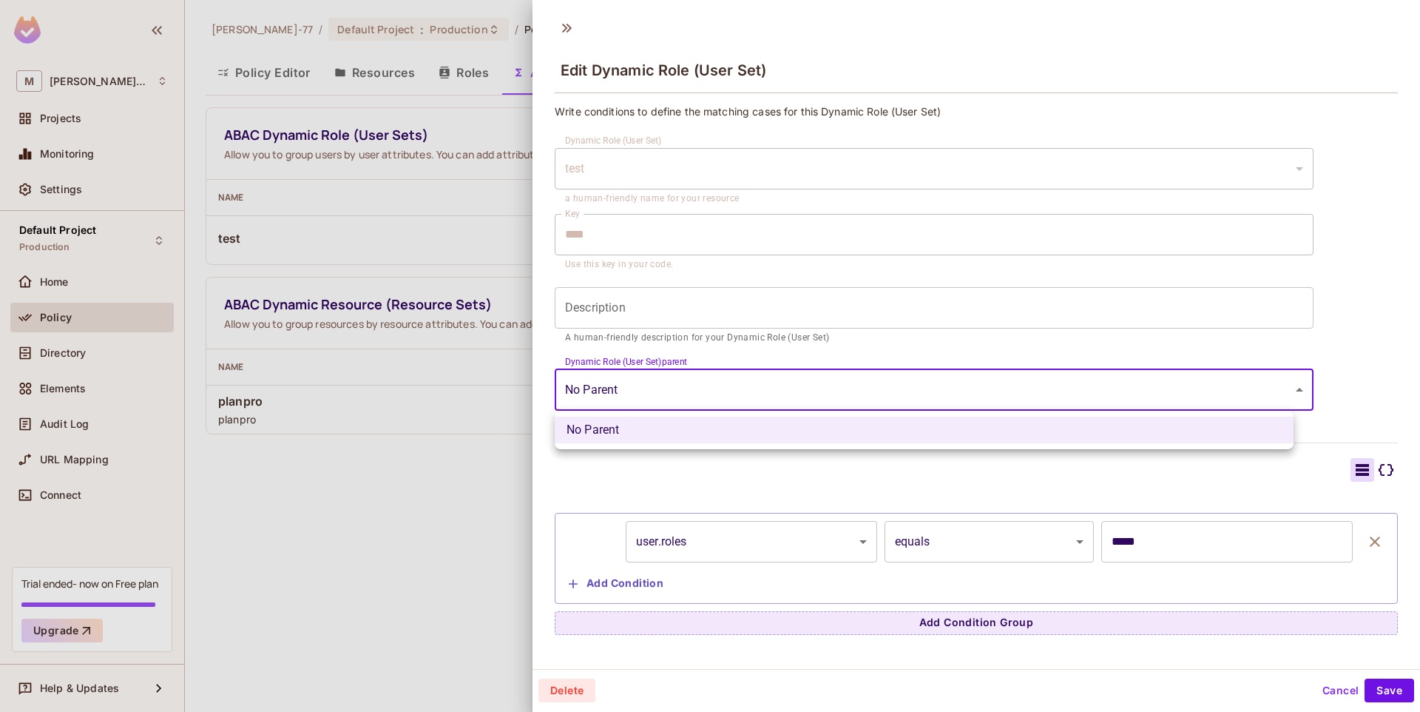
click at [1382, 334] on div at bounding box center [710, 356] width 1420 height 712
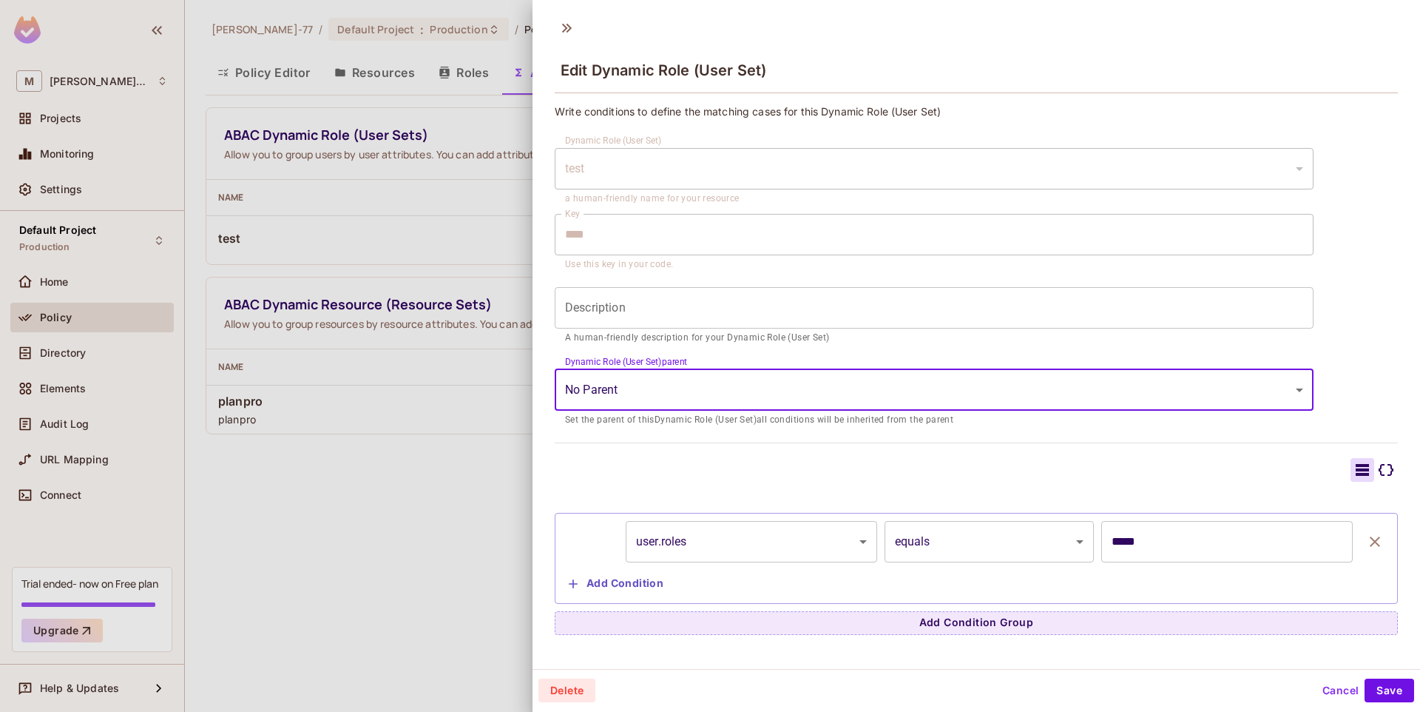
click at [1187, 400] on body "M Miguel-77 Projects Monitoring Settings Default Project Production Home Policy…" at bounding box center [710, 356] width 1420 height 712
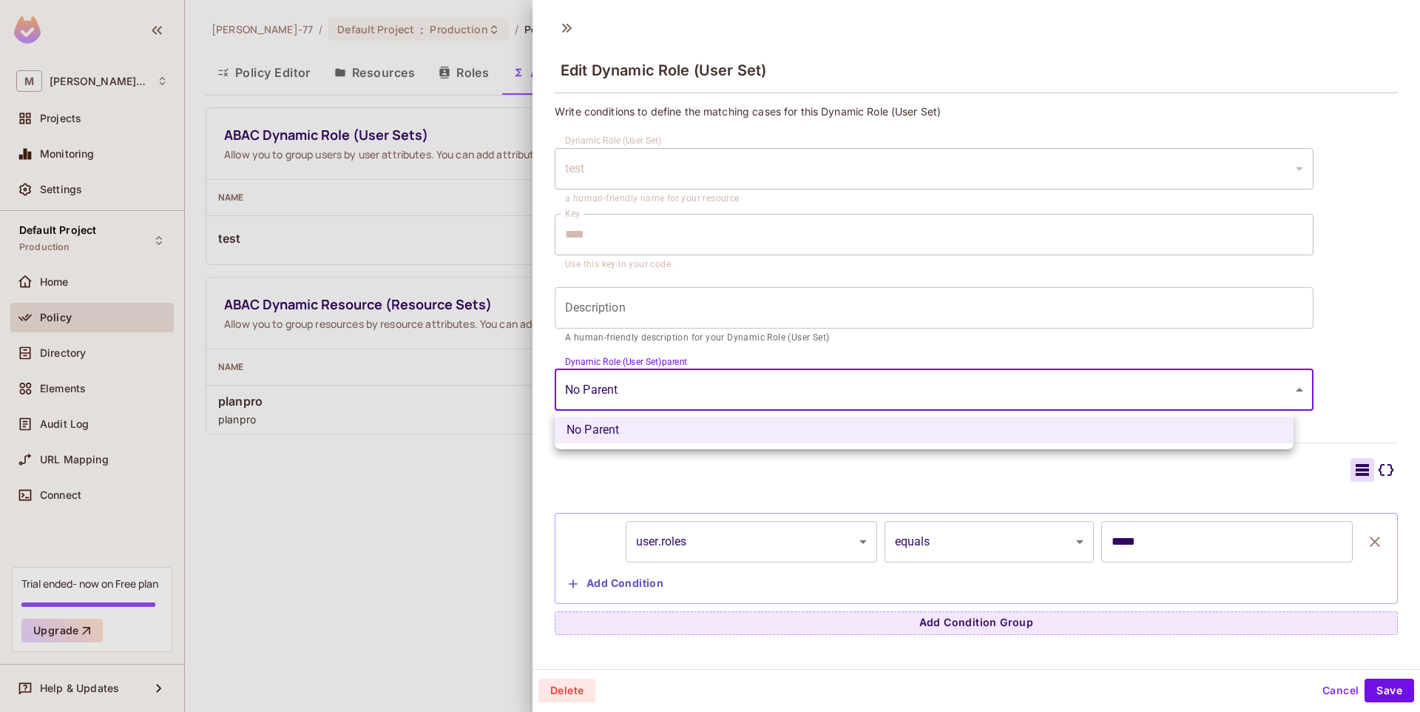
click at [1318, 332] on div at bounding box center [710, 356] width 1420 height 712
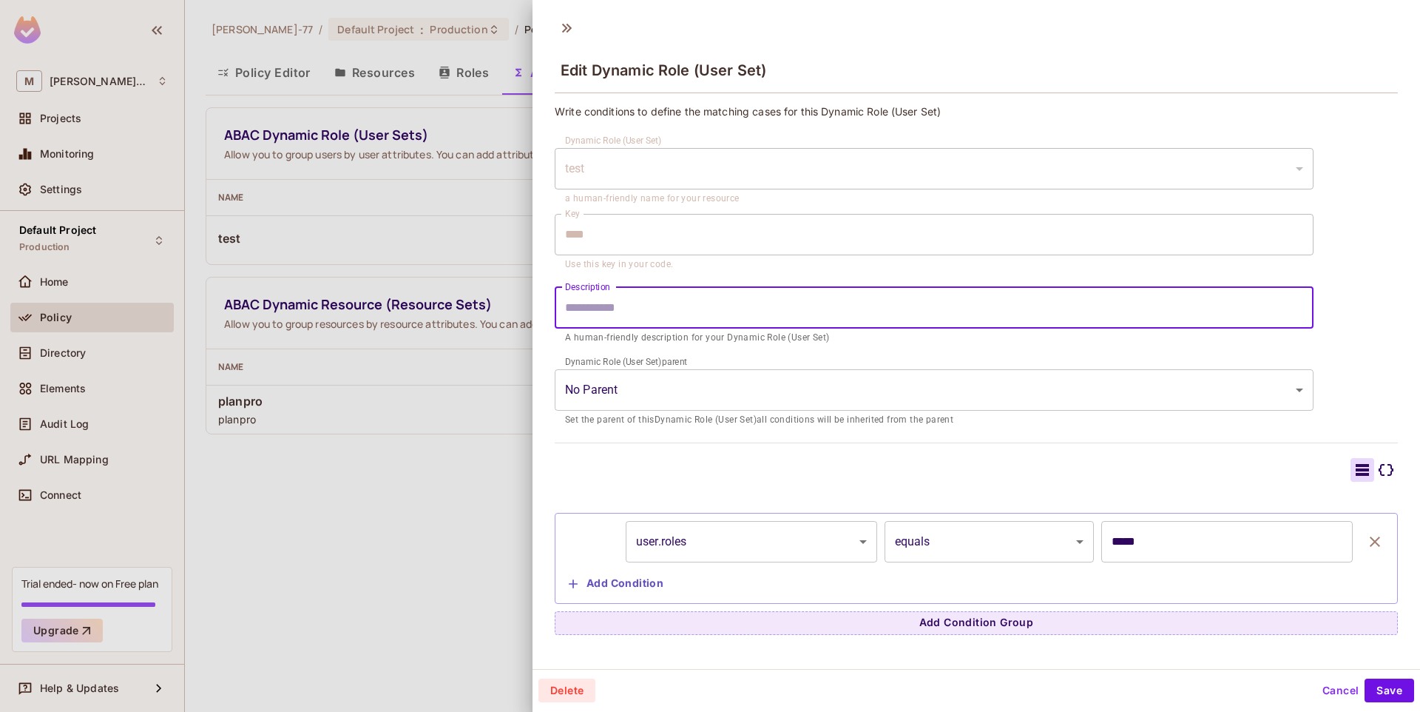
click at [702, 323] on input "Description" at bounding box center [934, 307] width 759 height 41
drag, startPoint x: 699, startPoint y: 307, endPoint x: 702, endPoint y: 300, distance: 8.0
click at [699, 304] on input "Description" at bounding box center [934, 307] width 759 height 41
click at [1355, 266] on div "**********" at bounding box center [976, 369] width 843 height 530
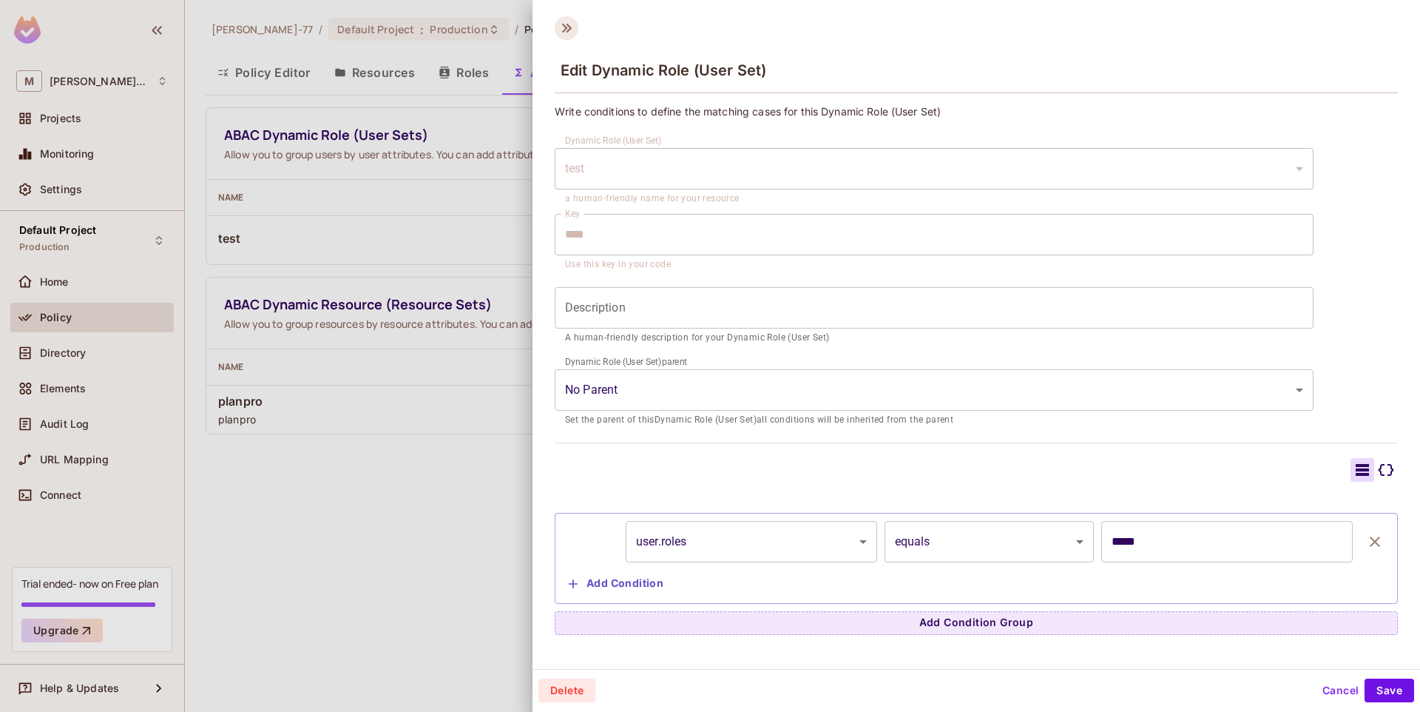
click at [560, 31] on icon at bounding box center [567, 28] width 24 height 24
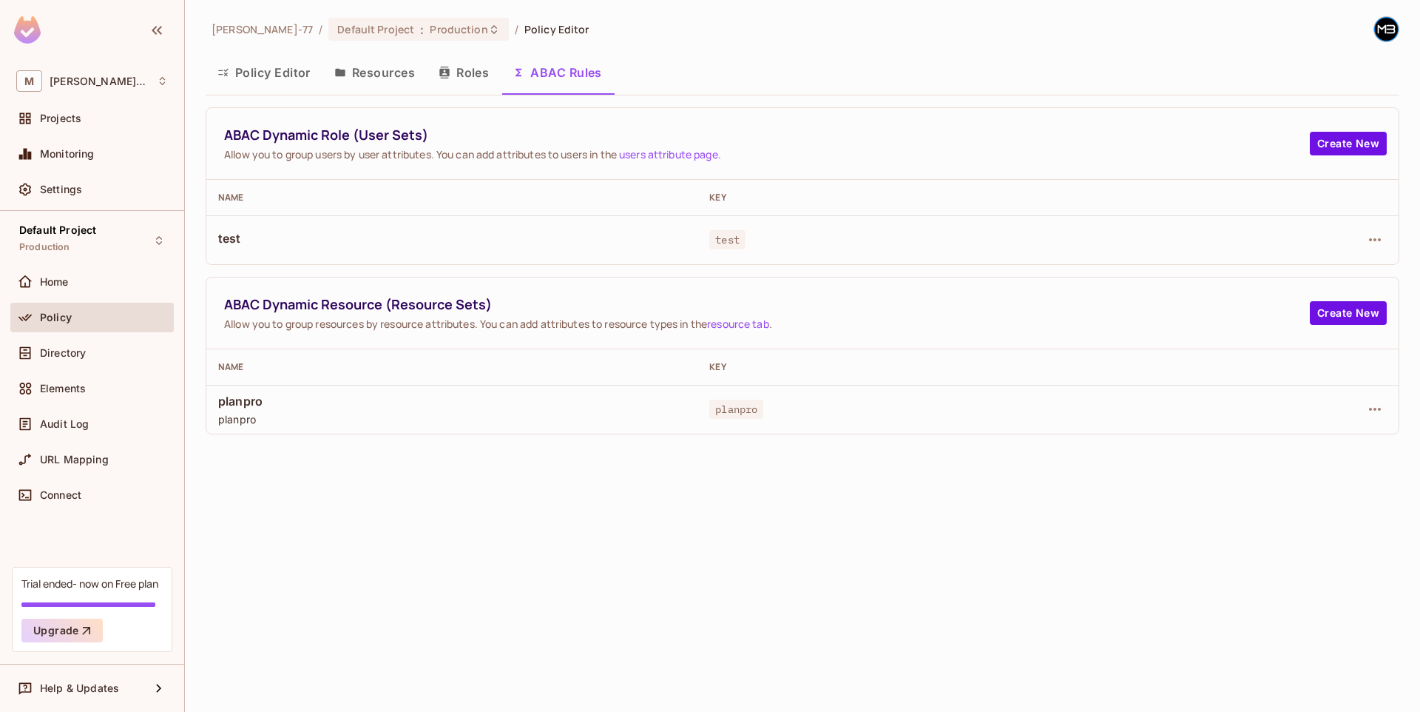
click at [556, 217] on td "test" at bounding box center [451, 239] width 491 height 49
click at [707, 157] on link "users attribute page" at bounding box center [668, 154] width 99 height 14
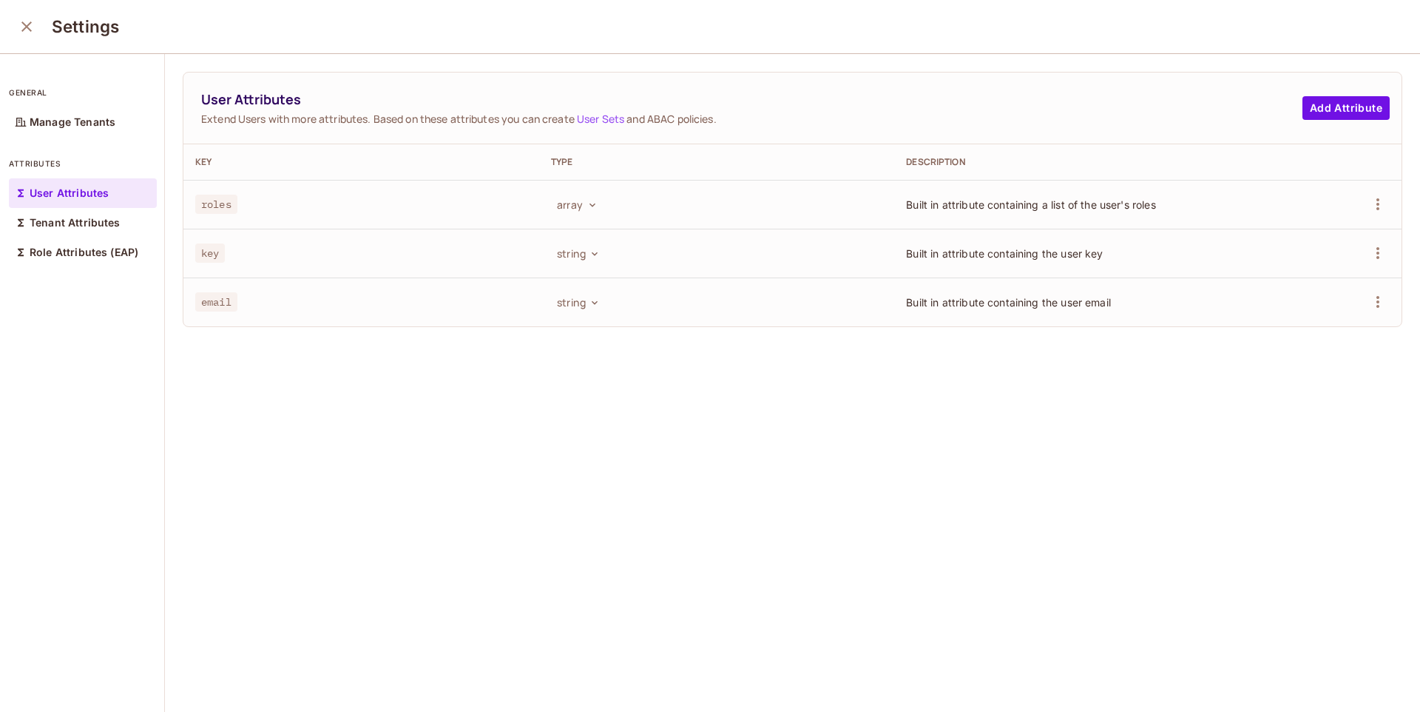
click at [218, 247] on span "key" at bounding box center [210, 252] width 30 height 19
click at [235, 196] on span "roles" at bounding box center [216, 204] width 42 height 19
click at [212, 157] on div "Key" at bounding box center [361, 162] width 332 height 12
drag, startPoint x: 1099, startPoint y: 197, endPoint x: 1173, endPoint y: 192, distance: 73.4
click at [1108, 194] on td "Built in attribute containing a list of the user's roles" at bounding box center [1072, 204] width 356 height 49
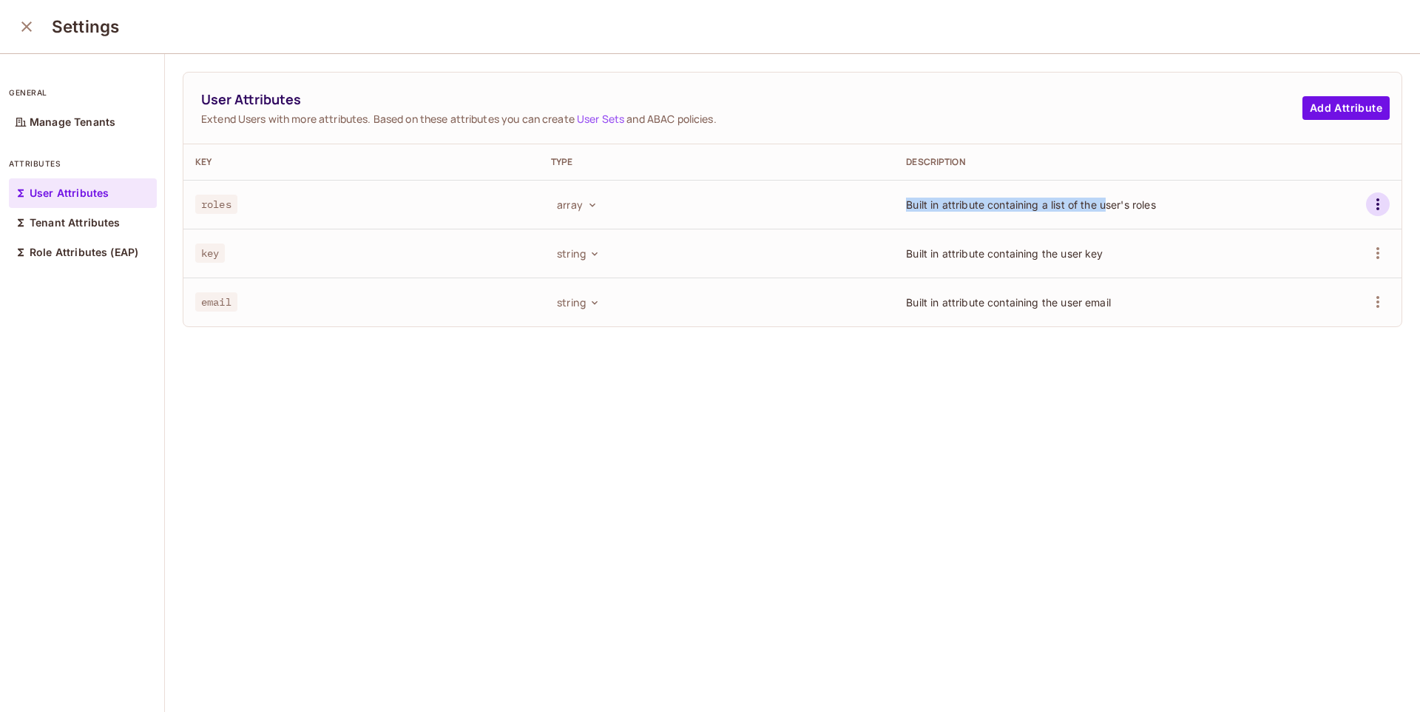
click at [1369, 203] on icon "button" at bounding box center [1378, 204] width 18 height 18
click at [1292, 235] on ul "Edit Delete Attribute" at bounding box center [1288, 254] width 138 height 77
click at [1264, 240] on ul "Edit Delete Attribute" at bounding box center [1288, 254] width 138 height 77
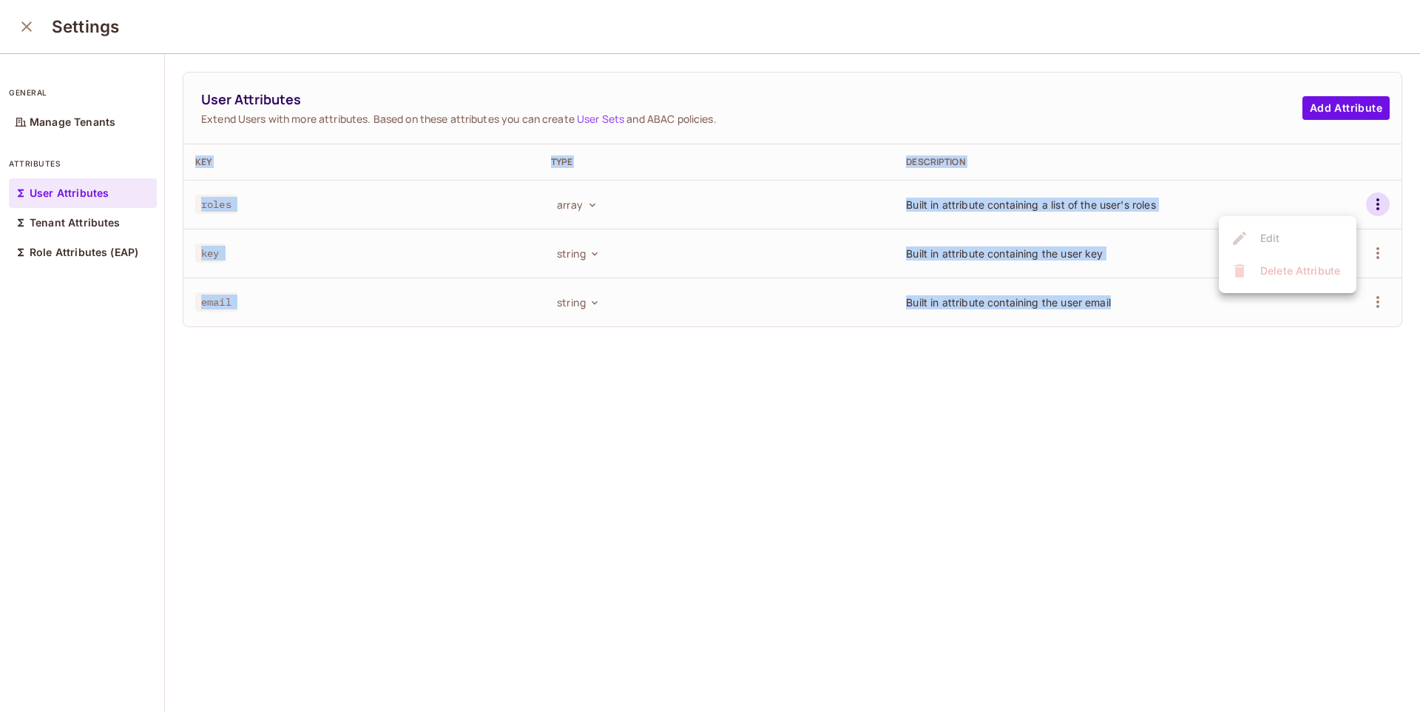
click at [1264, 240] on ul "Edit Delete Attribute" at bounding box center [1288, 254] width 138 height 77
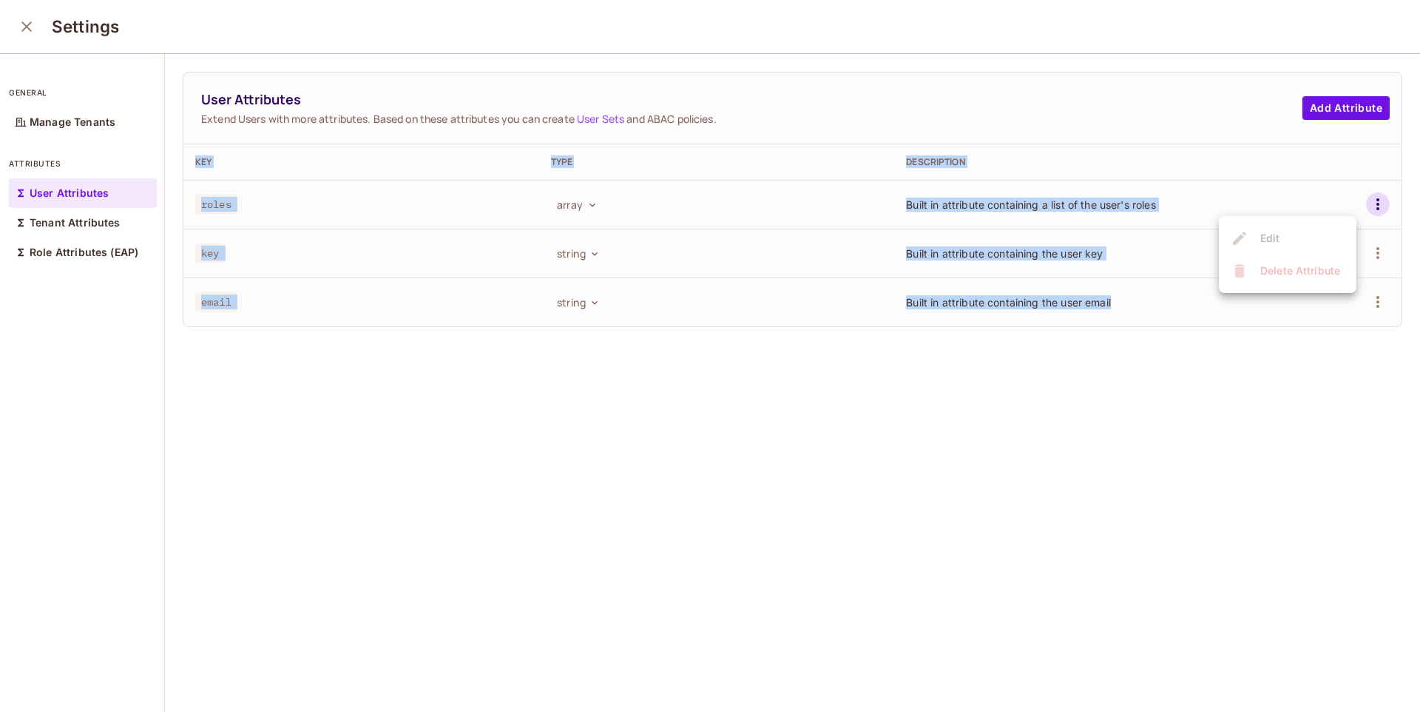
click at [1264, 240] on ul "Edit Delete Attribute" at bounding box center [1288, 254] width 138 height 77
click at [1084, 320] on div at bounding box center [710, 356] width 1420 height 712
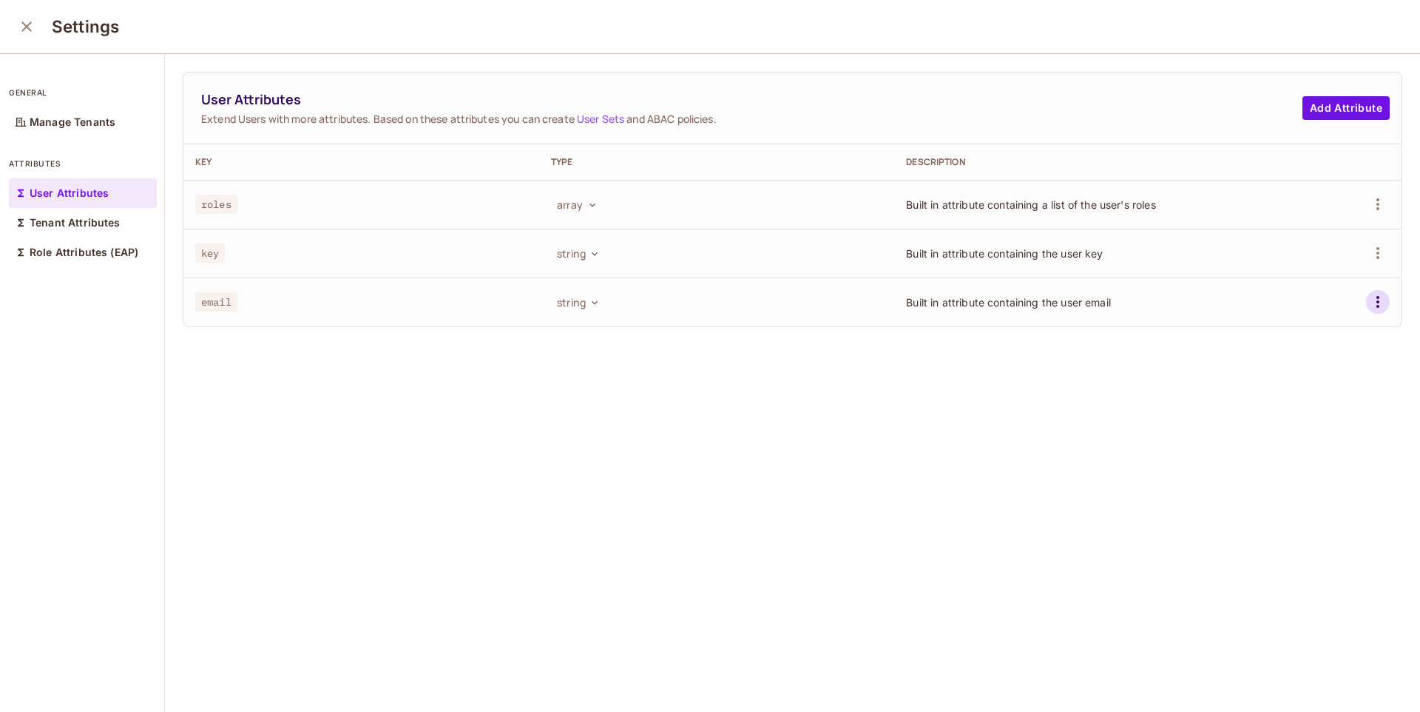
click at [1366, 297] on button "button" at bounding box center [1378, 302] width 24 height 24
click at [1283, 326] on ul "Edit Delete Attribute" at bounding box center [1288, 352] width 138 height 77
click at [1259, 334] on ul "Edit Delete Attribute" at bounding box center [1288, 352] width 138 height 77
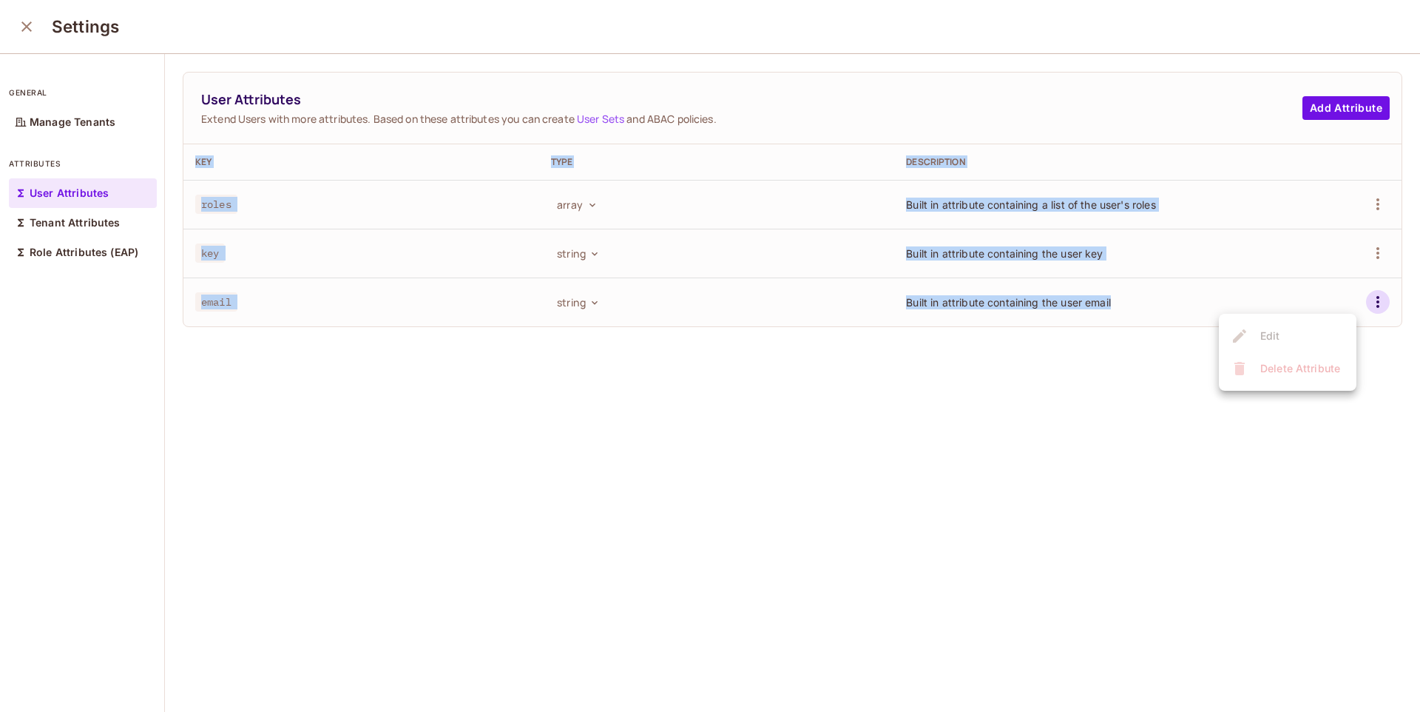
click at [1259, 334] on ul "Edit Delete Attribute" at bounding box center [1288, 352] width 138 height 77
click at [1349, 115] on div at bounding box center [710, 356] width 1420 height 712
click at [1346, 112] on button "Add Attribute" at bounding box center [1346, 108] width 87 height 24
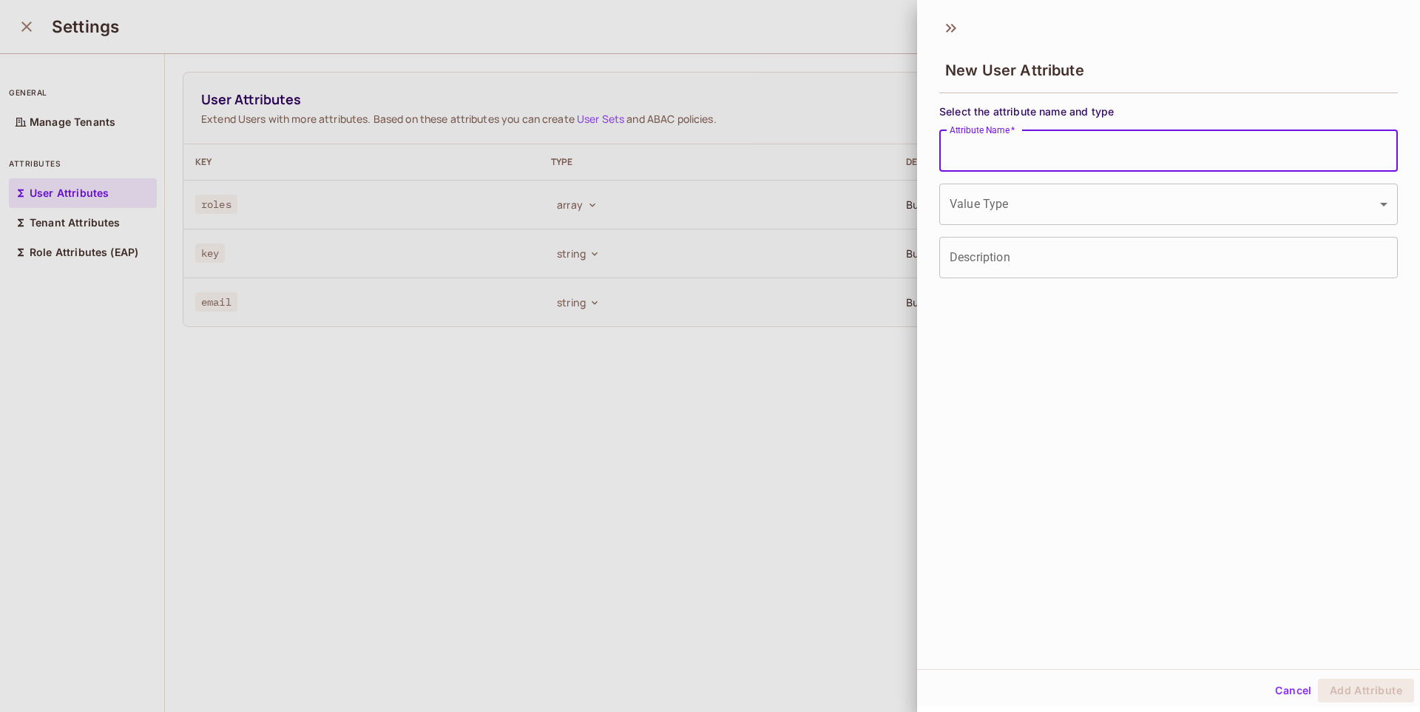
click at [1048, 158] on input "Attribute Name   *" at bounding box center [1169, 150] width 459 height 41
type input "**"
click at [981, 223] on body "M Miguel-77 Projects Monitoring Settings Default Project Production Home Policy…" at bounding box center [710, 356] width 1420 height 712
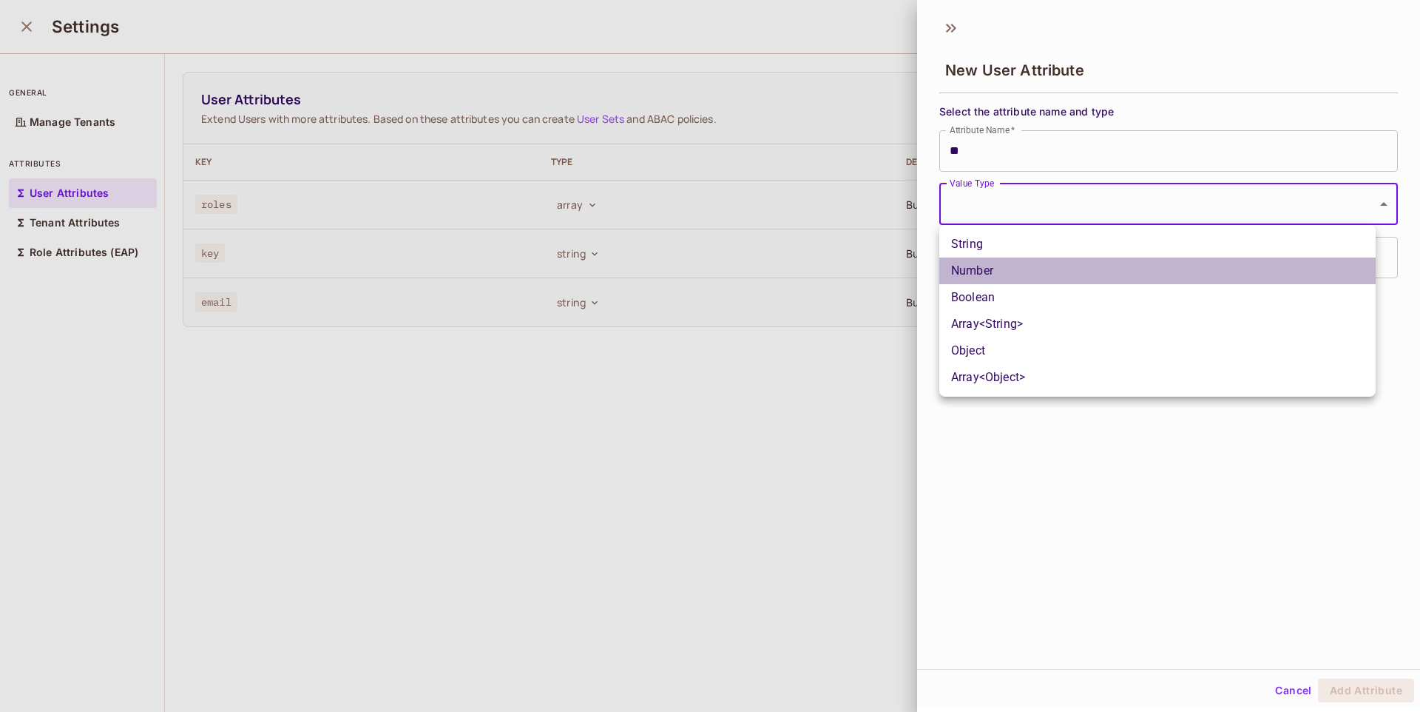
click at [1002, 271] on li "Number" at bounding box center [1158, 270] width 436 height 27
type input "******"
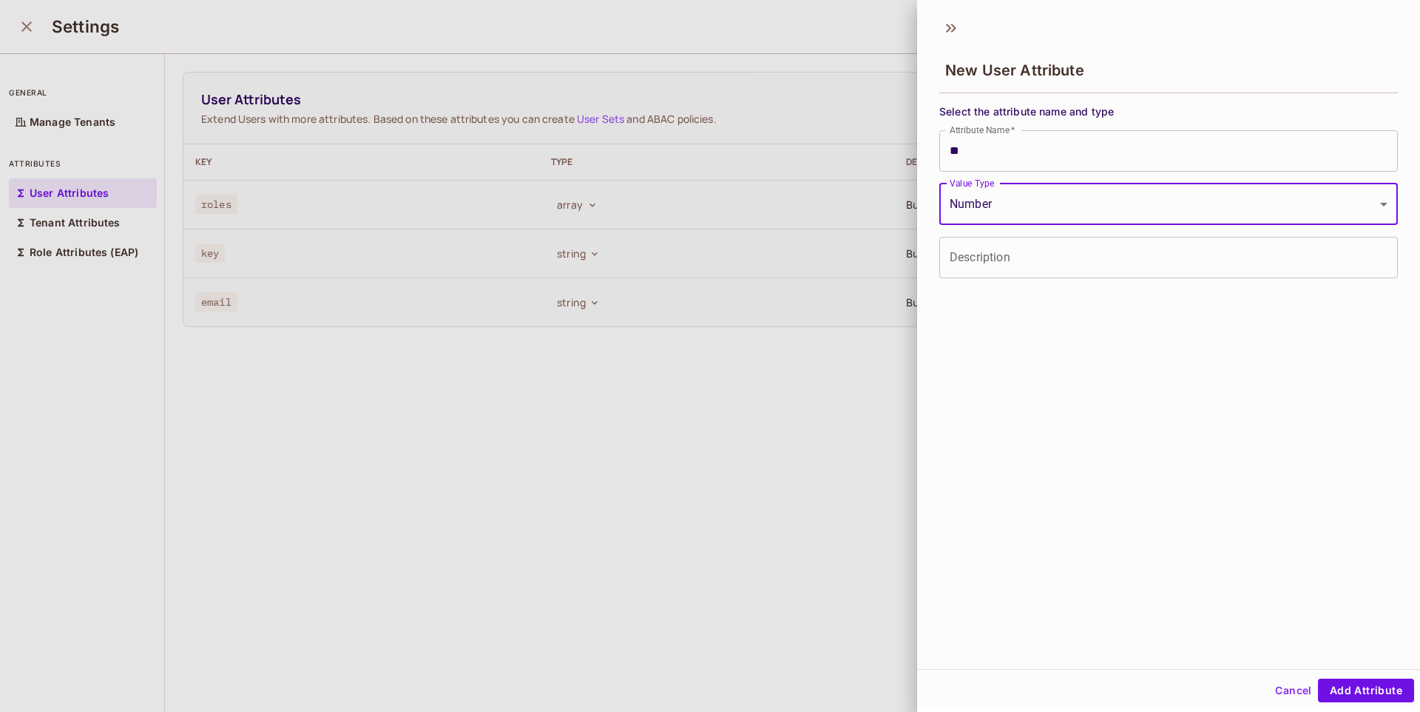
click at [1006, 249] on li "Number" at bounding box center [1158, 250] width 328 height 15
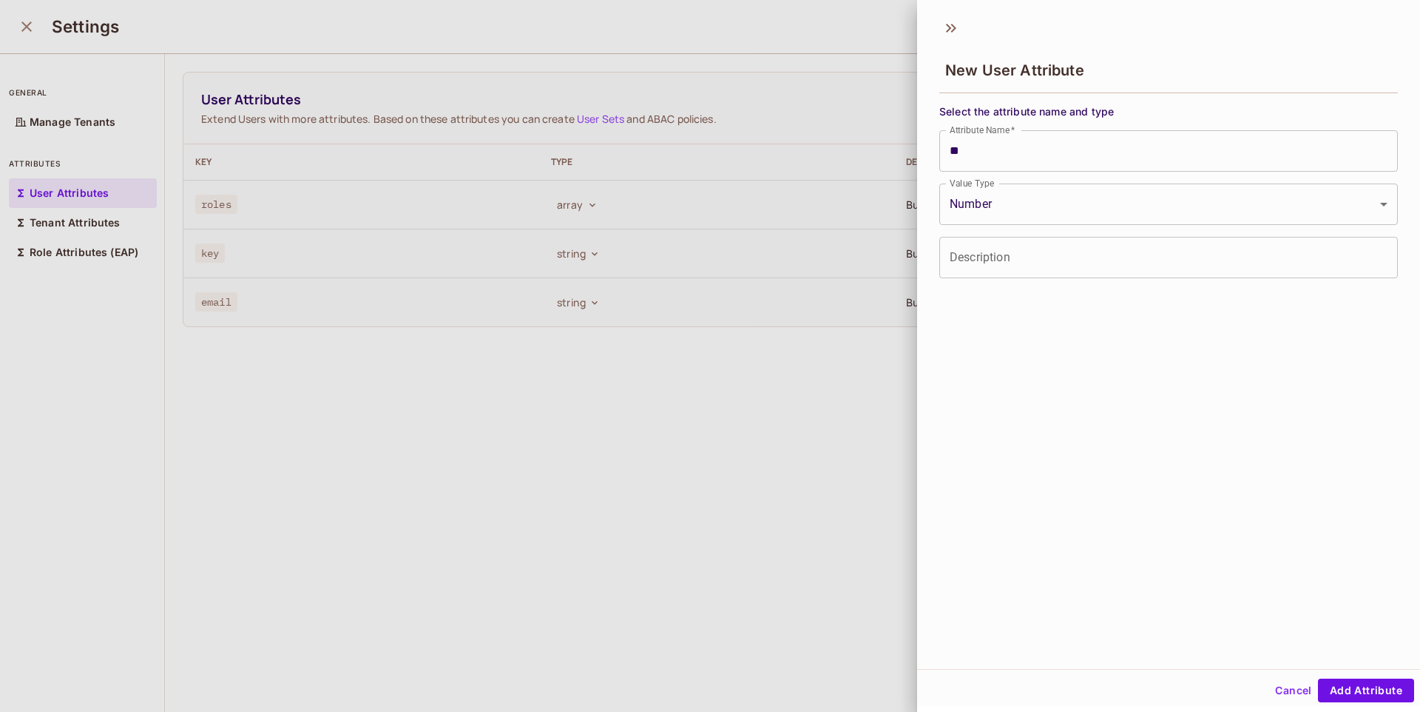
drag, startPoint x: 1005, startPoint y: 255, endPoint x: 1039, endPoint y: 277, distance: 41.3
click at [1039, 277] on input "Description" at bounding box center [1169, 257] width 459 height 41
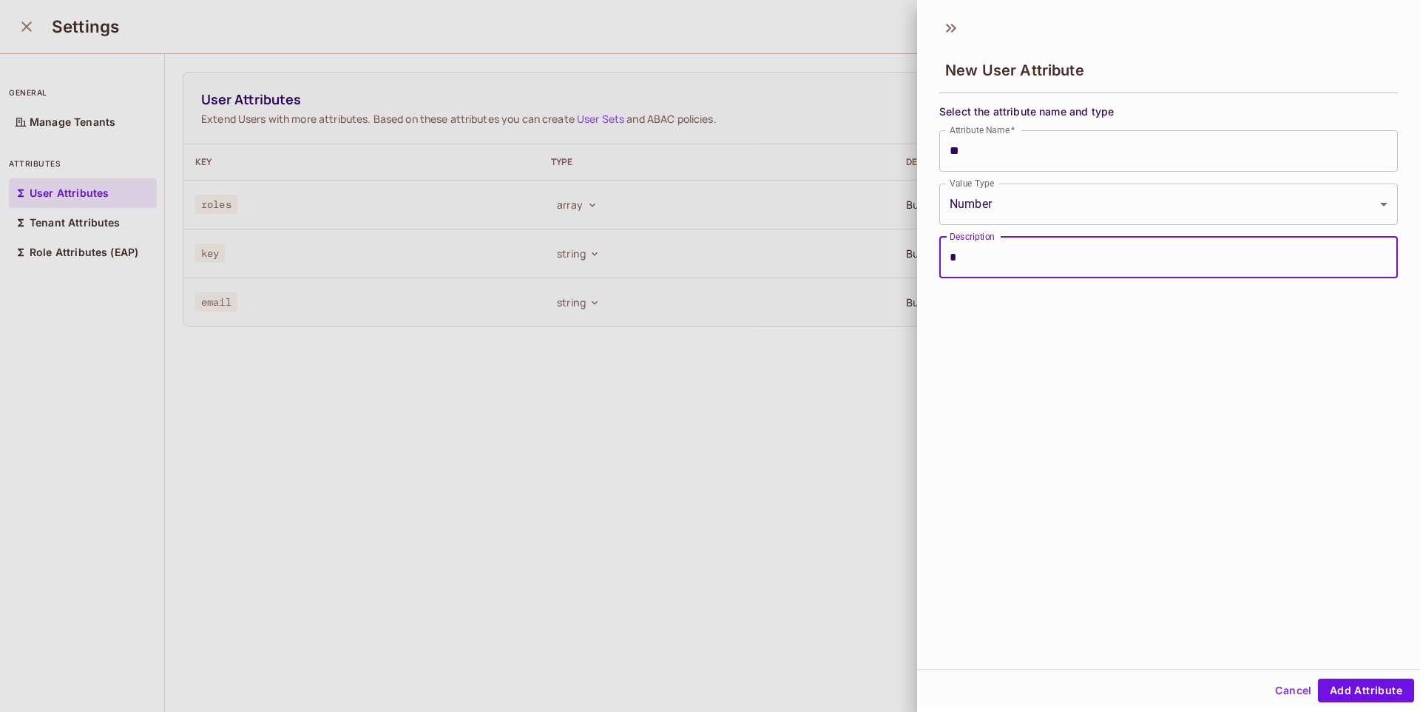
type input "*"
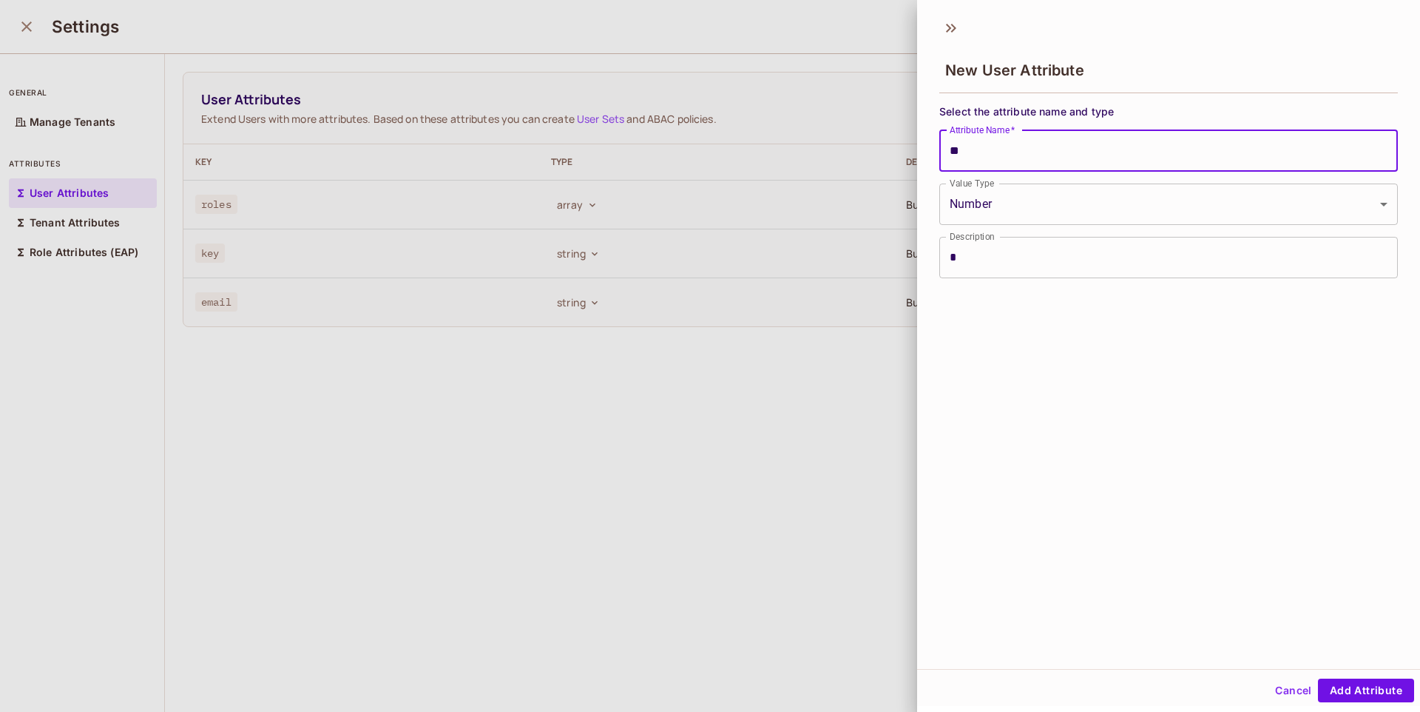
click at [989, 142] on input "**" at bounding box center [1169, 150] width 459 height 41
type input "*"
type input "*****"
click at [1370, 693] on button "Add Attribute" at bounding box center [1366, 690] width 96 height 24
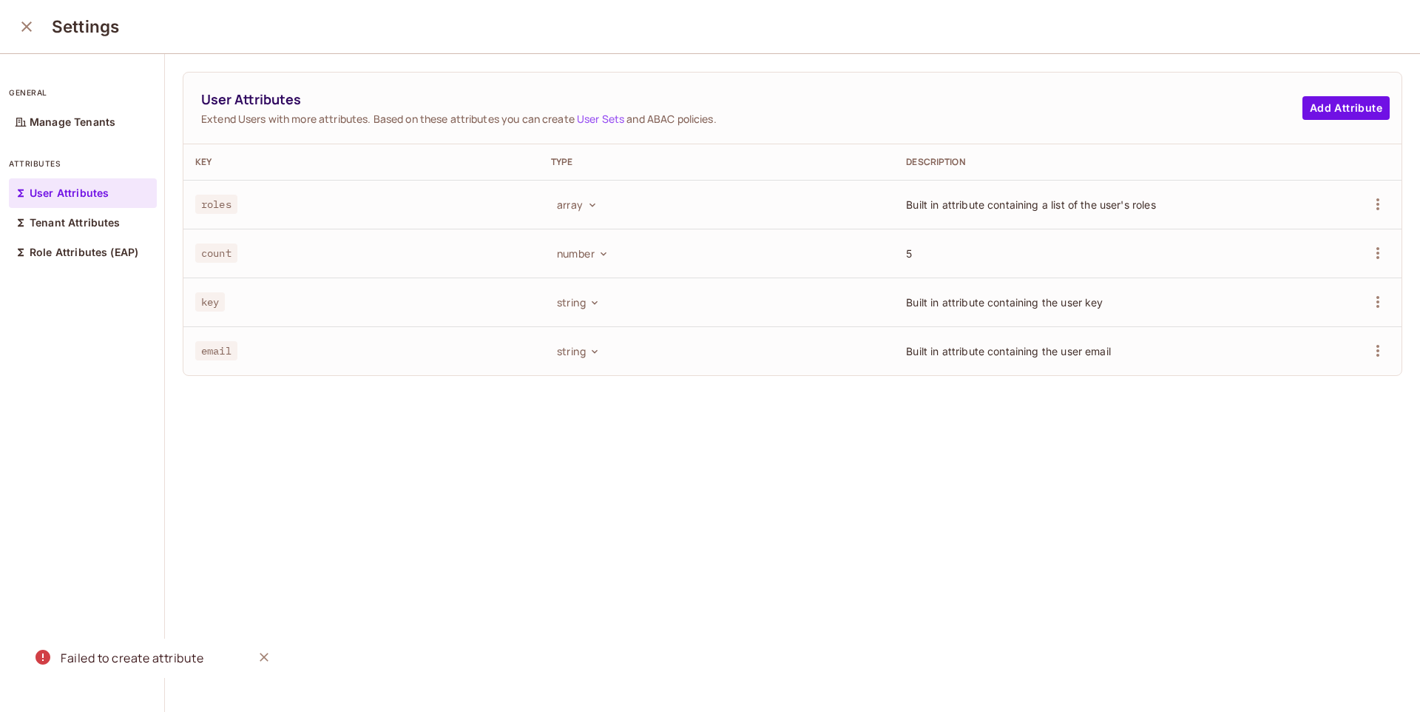
click at [960, 539] on div "User Attributes Extend Users with more attributes. Based on these attributes yo…" at bounding box center [792, 383] width 1255 height 659
click at [112, 254] on p "Role Attributes (EAP)" at bounding box center [84, 252] width 109 height 12
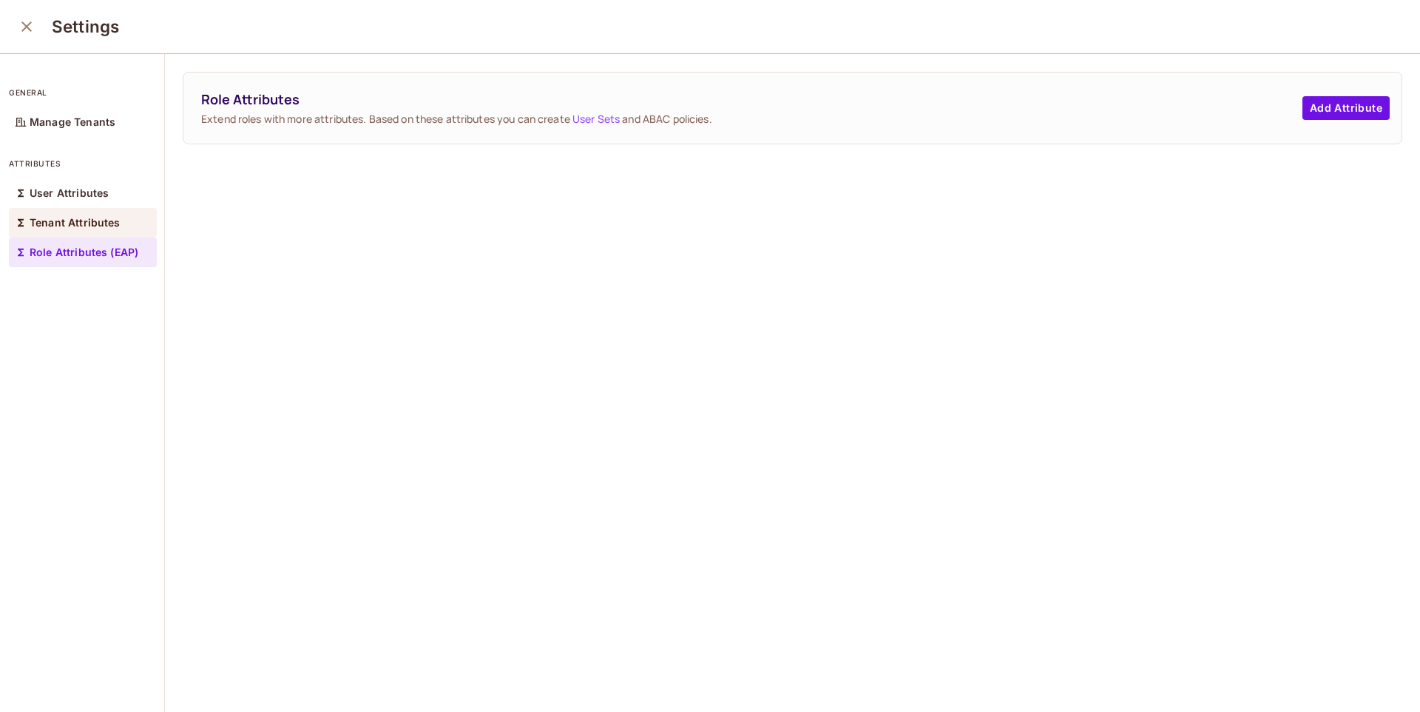
click at [116, 232] on div "Tenant Attributes" at bounding box center [83, 223] width 148 height 30
click at [120, 189] on div "User Attributes" at bounding box center [83, 193] width 148 height 30
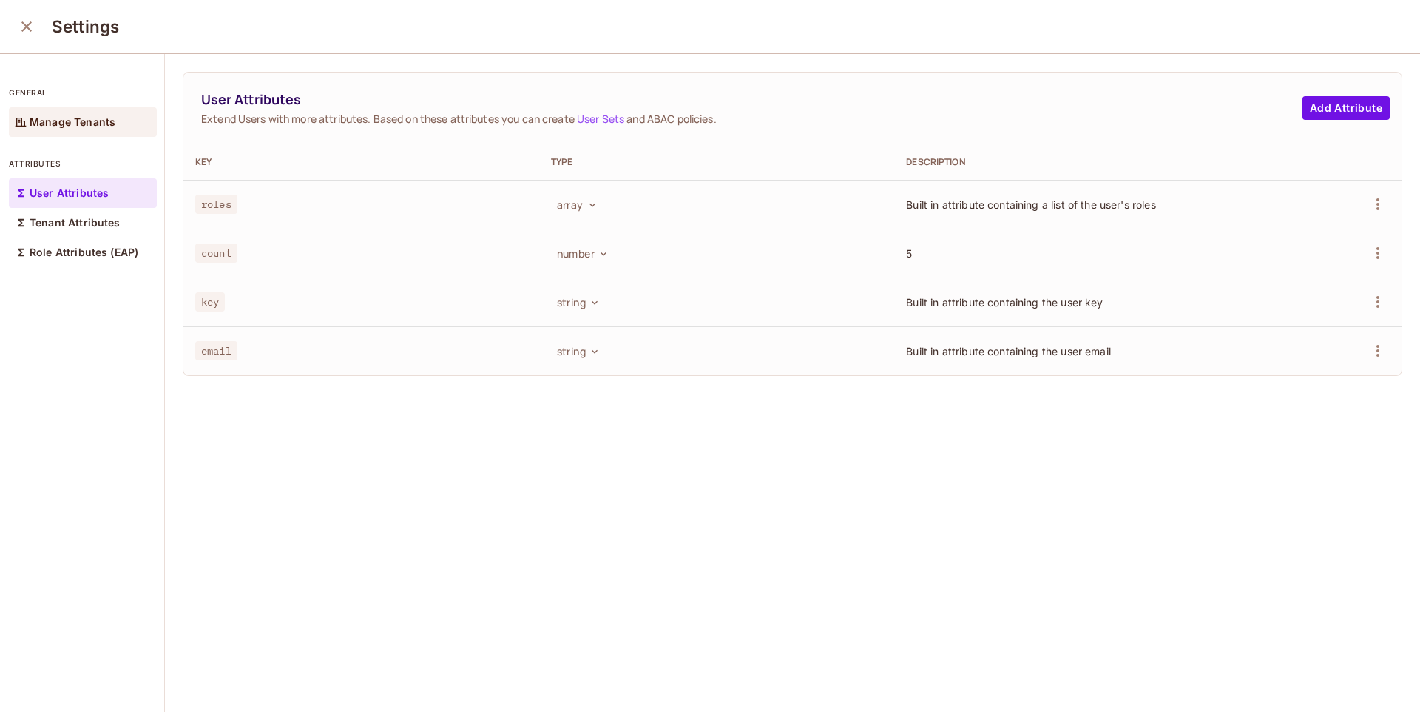
click at [115, 122] on div "Manage Tenants" at bounding box center [83, 122] width 148 height 30
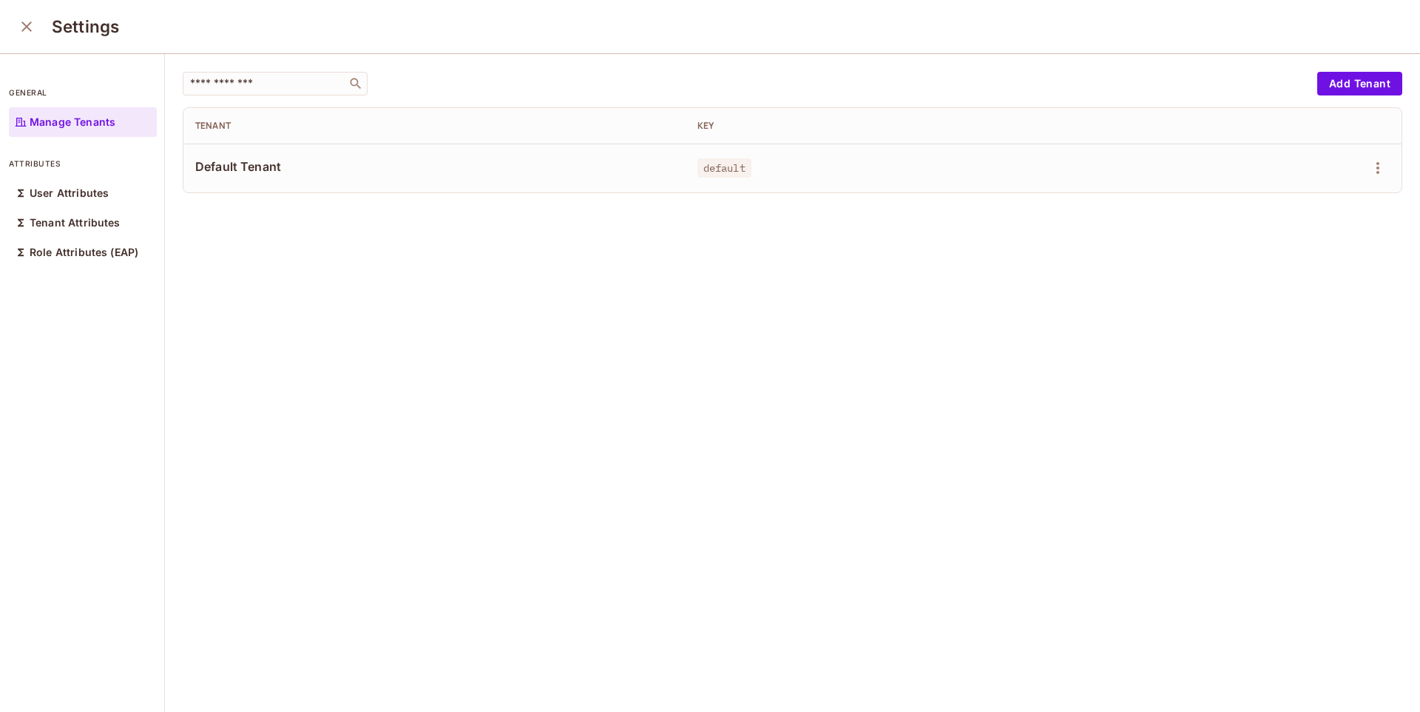
click at [1361, 99] on div "​ Add Tenant Tenant Key Default Tenant default" at bounding box center [793, 132] width 1220 height 121
click at [1364, 91] on button "Add Tenant" at bounding box center [1360, 84] width 85 height 24
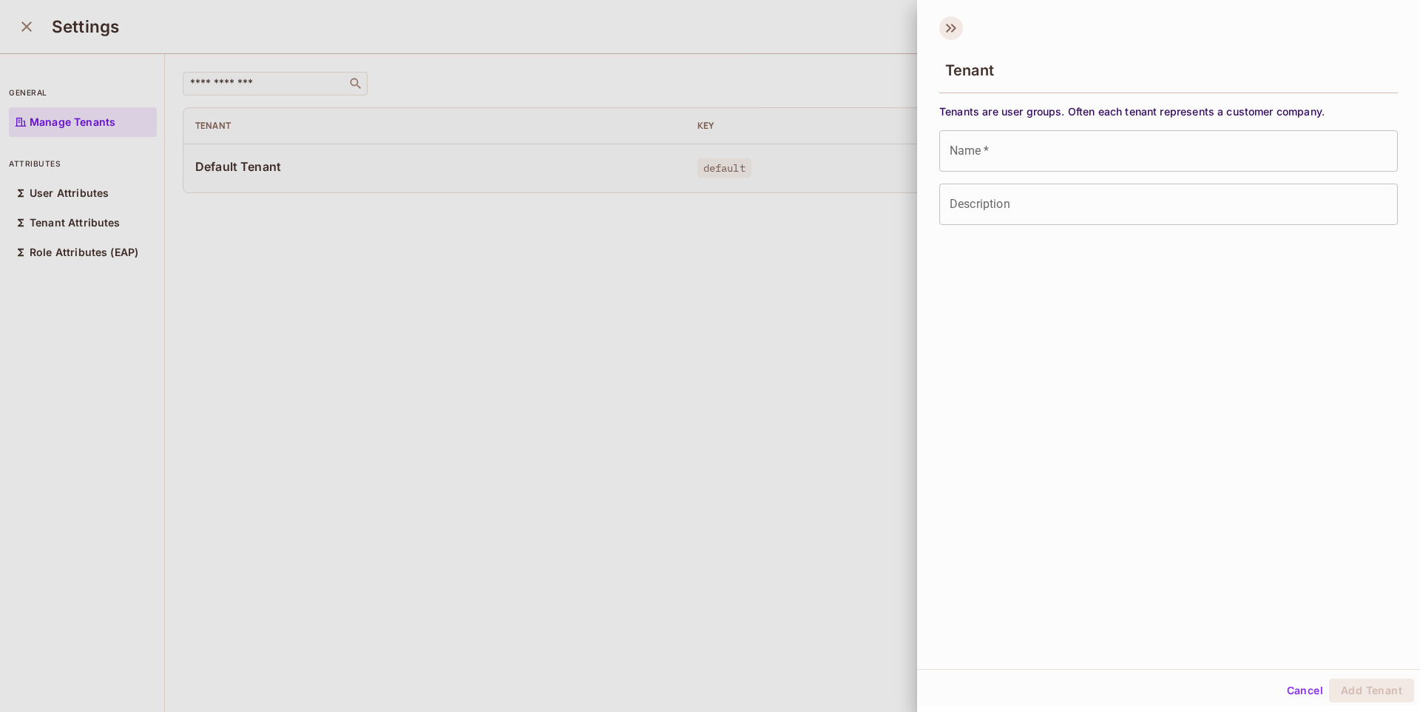
click at [957, 28] on icon at bounding box center [952, 28] width 24 height 24
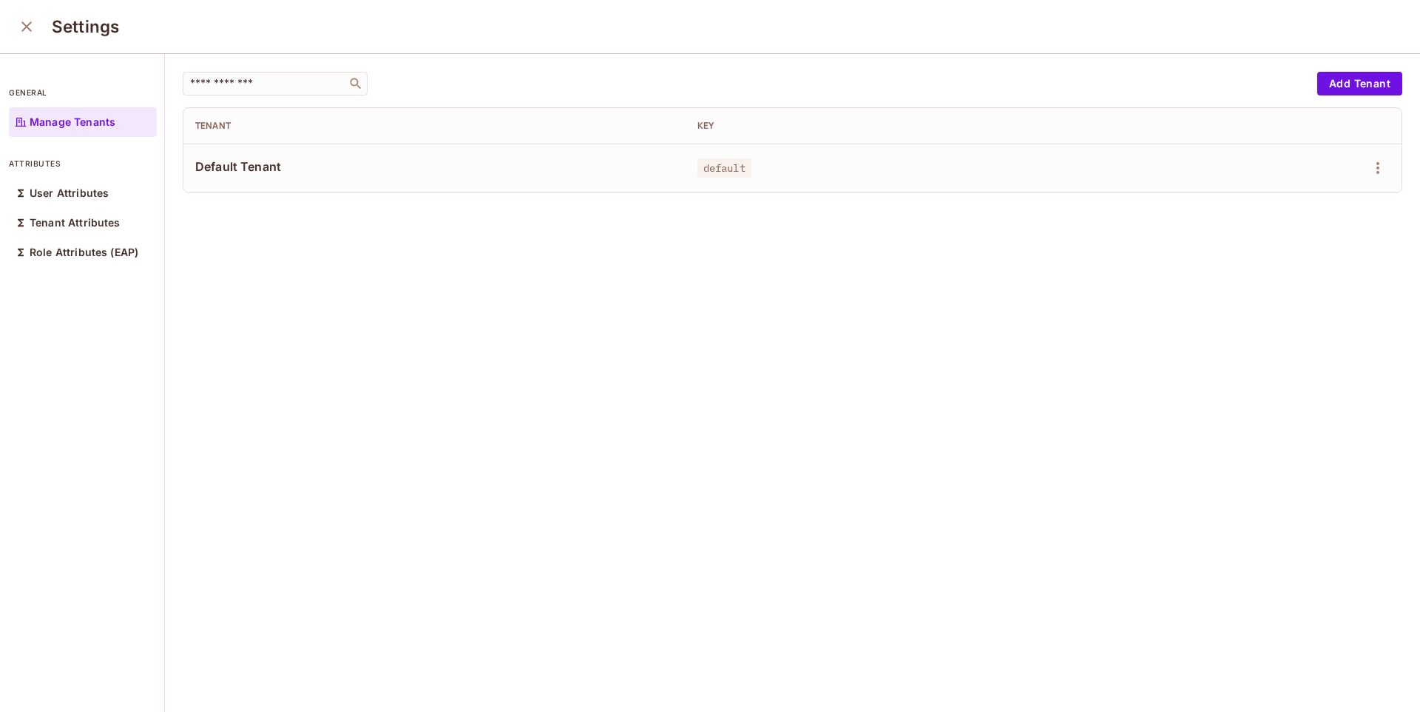
click at [458, 274] on div "​ Add Tenant Tenant Key Default Tenant default" at bounding box center [792, 383] width 1255 height 659
click at [94, 232] on div "Tenant Attributes" at bounding box center [83, 223] width 148 height 30
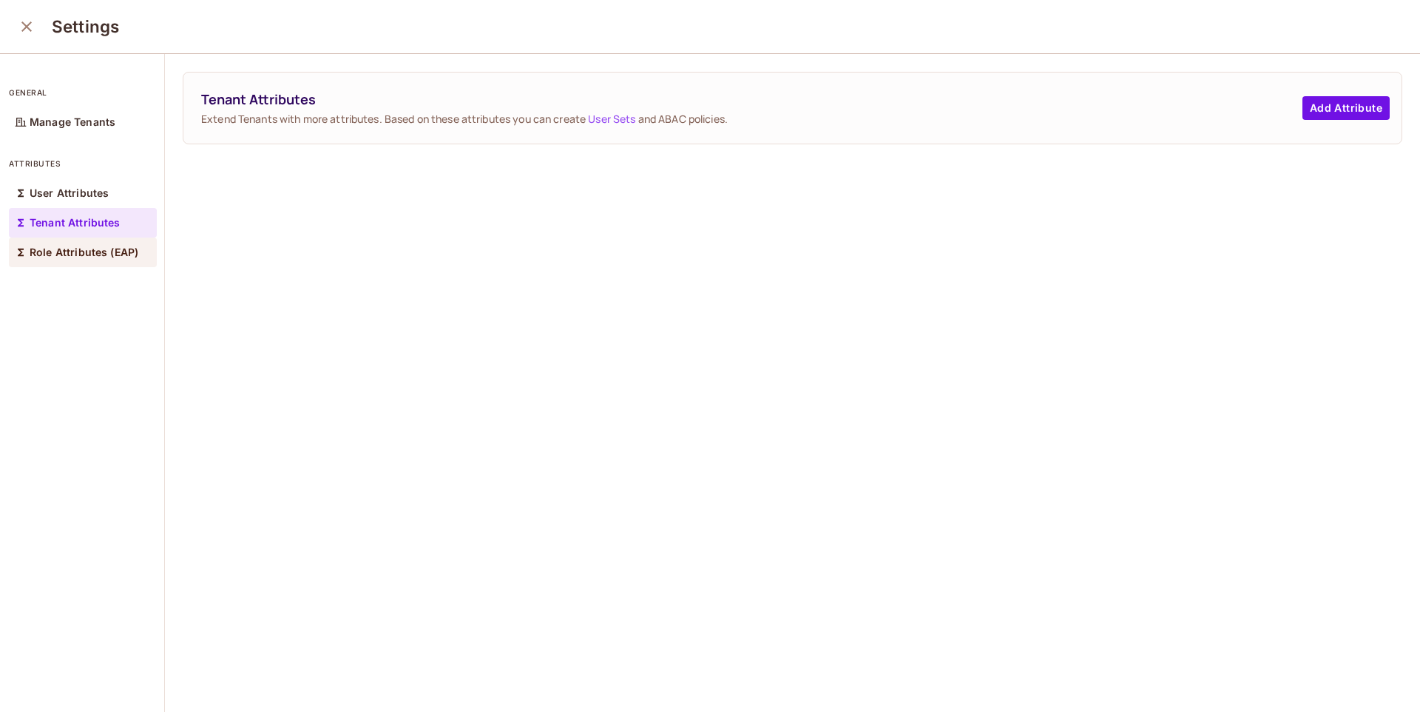
click at [82, 255] on p "Role Attributes (EAP)" at bounding box center [84, 252] width 109 height 12
click at [96, 224] on p "Tenant Attributes" at bounding box center [75, 223] width 91 height 12
click at [121, 174] on div "attributes User Attributes Tenant Attributes Role Attributes (EAP)" at bounding box center [83, 205] width 148 height 124
click at [104, 193] on p "User Attributes" at bounding box center [69, 193] width 79 height 12
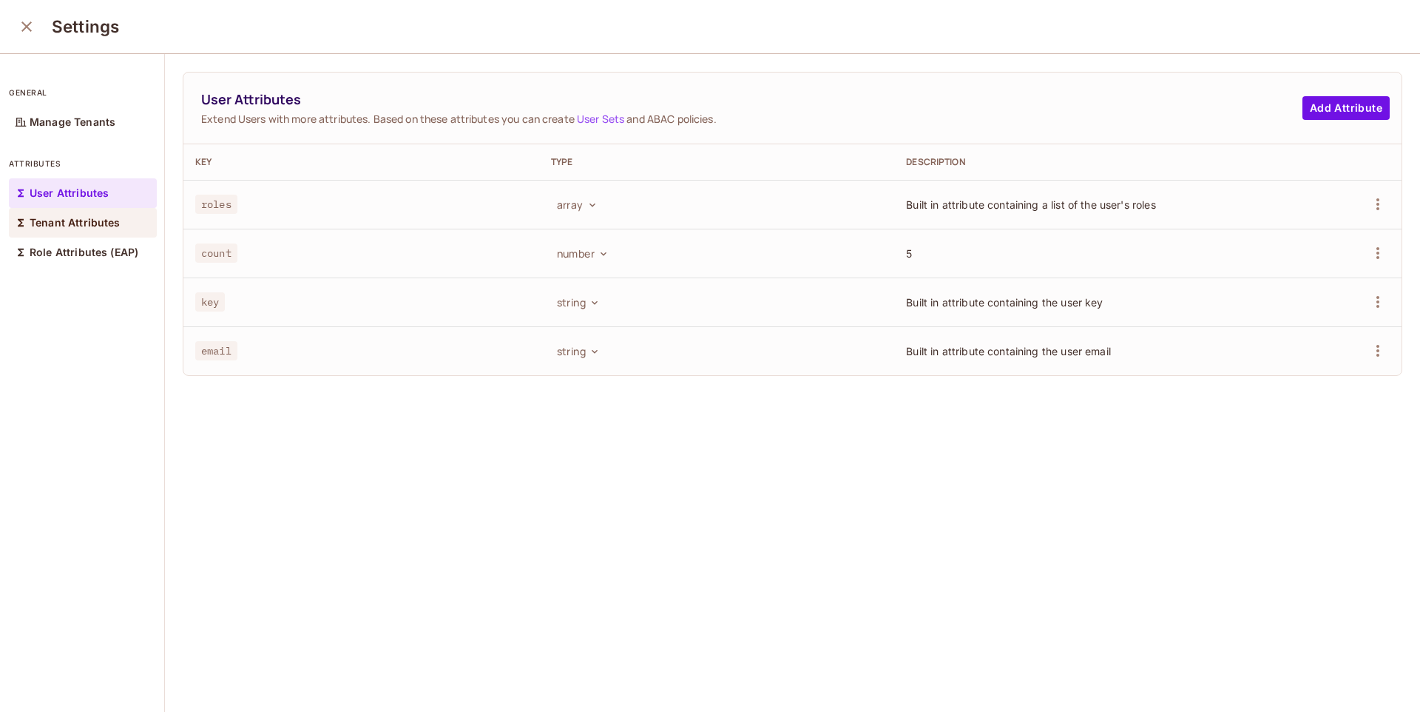
click at [85, 224] on p "Tenant Attributes" at bounding box center [75, 223] width 91 height 12
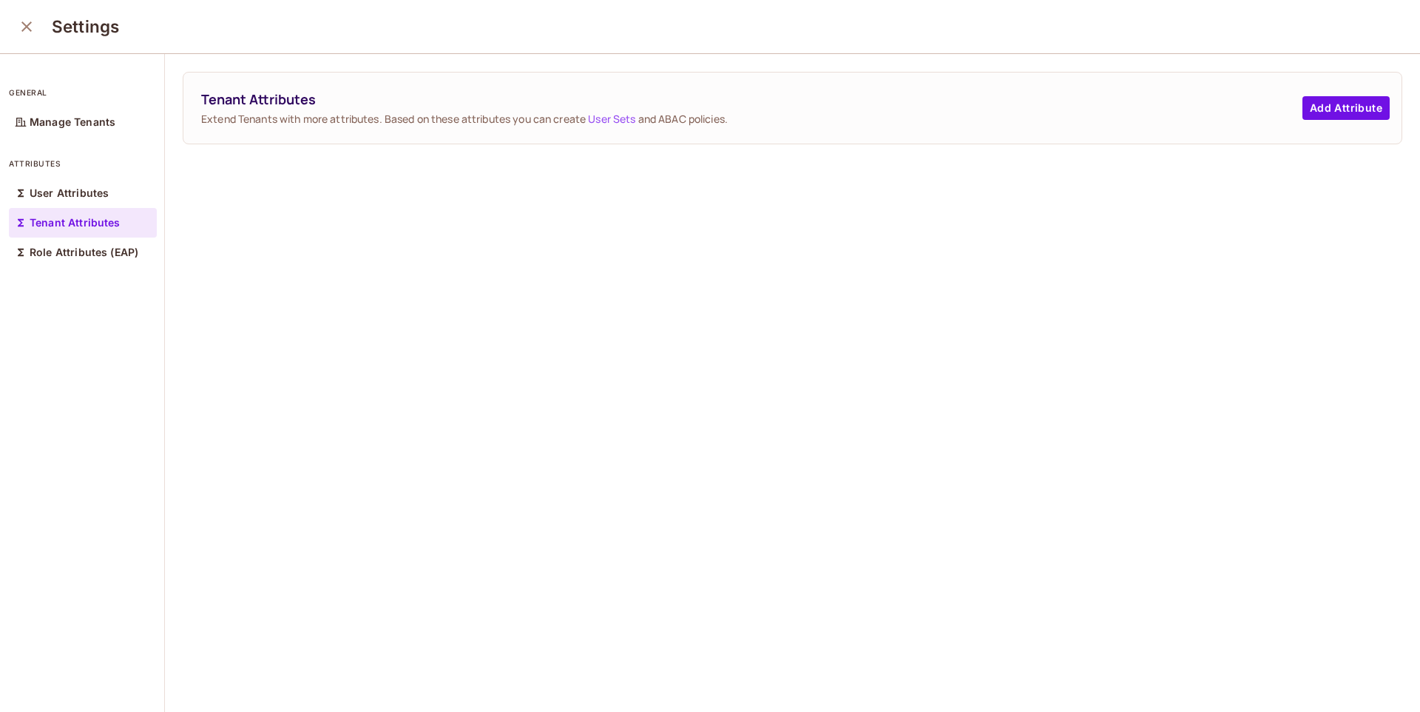
click at [160, 255] on div "general Manage Tenants attributes User Attributes Tenant Attributes Role Attrib…" at bounding box center [82, 383] width 165 height 659
click at [122, 257] on p "Role Attributes (EAP)" at bounding box center [84, 252] width 109 height 12
click at [1338, 104] on button "Add Attribute" at bounding box center [1346, 108] width 87 height 24
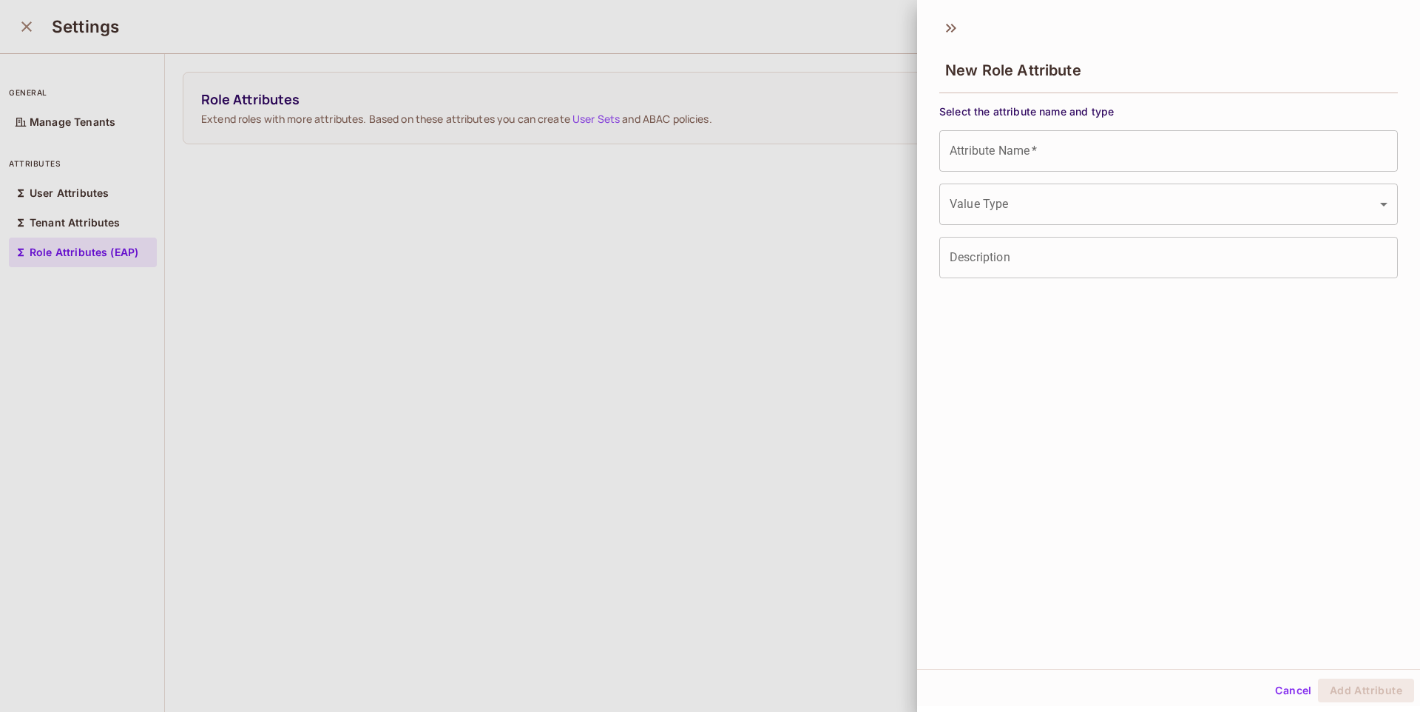
click at [1082, 141] on input "Attribute Name   *" at bounding box center [1169, 150] width 459 height 41
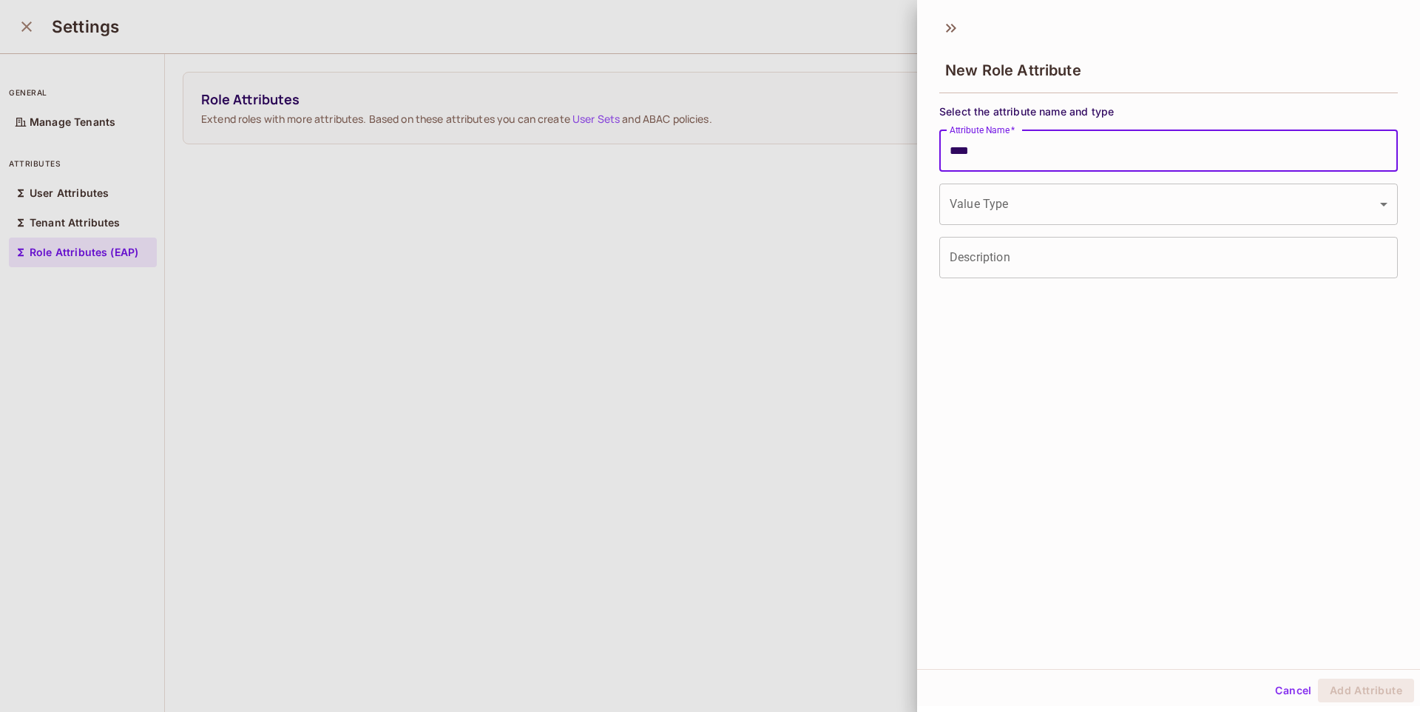
type input "****"
click at [977, 218] on body "M Miguel-77 Projects Monitoring Settings Default Project Production Home Policy…" at bounding box center [710, 356] width 1420 height 712
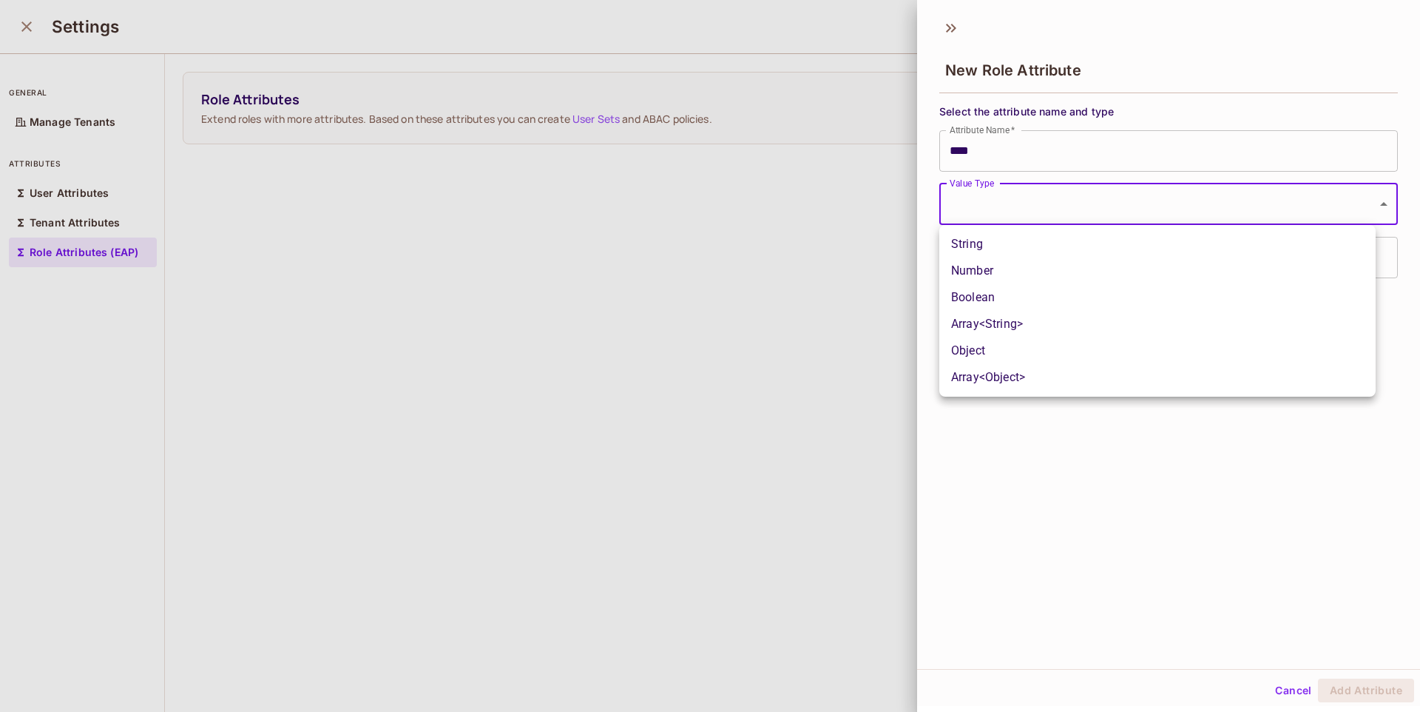
click at [985, 206] on div at bounding box center [710, 356] width 1420 height 712
click at [990, 212] on body "M Miguel-77 Projects Monitoring Settings Default Project Production Home Policy…" at bounding box center [710, 356] width 1420 height 712
click at [980, 251] on li "String" at bounding box center [1158, 244] width 436 height 27
type input "******"
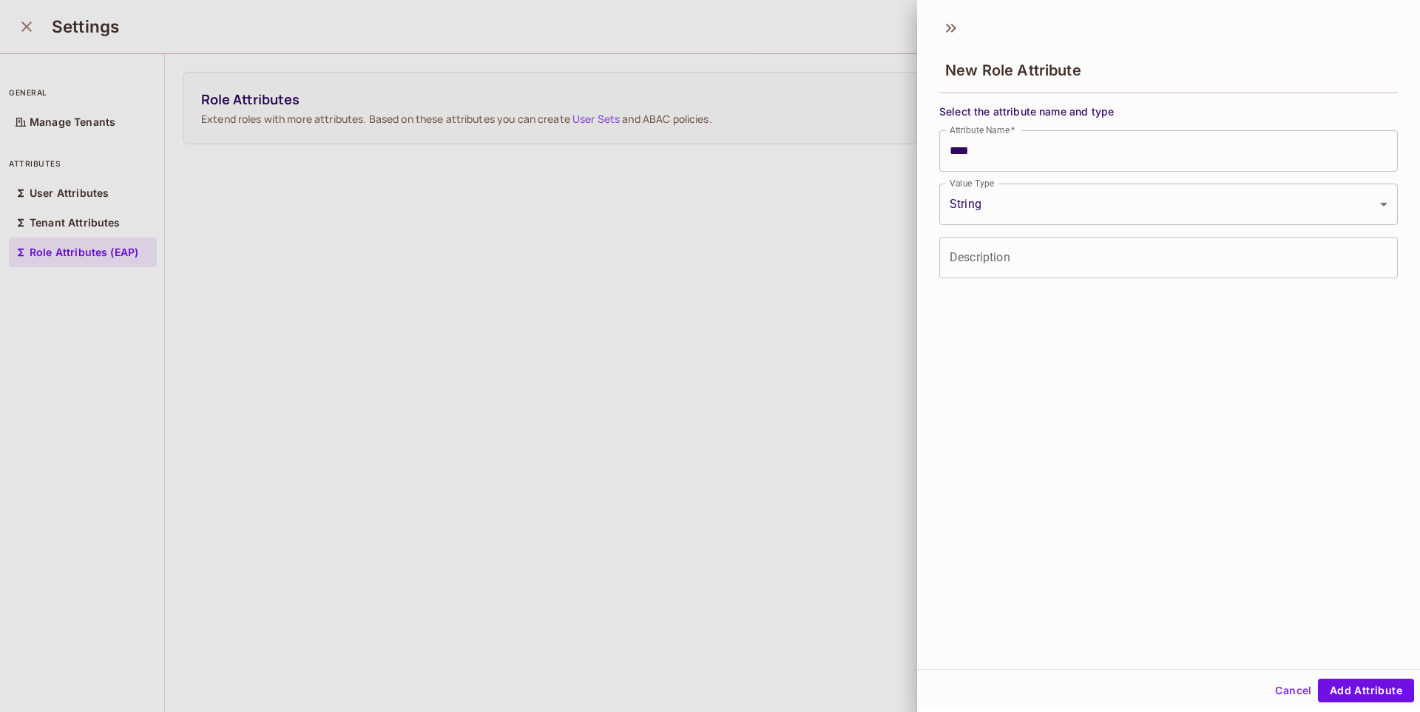
click at [978, 258] on input "Description" at bounding box center [1169, 257] width 459 height 41
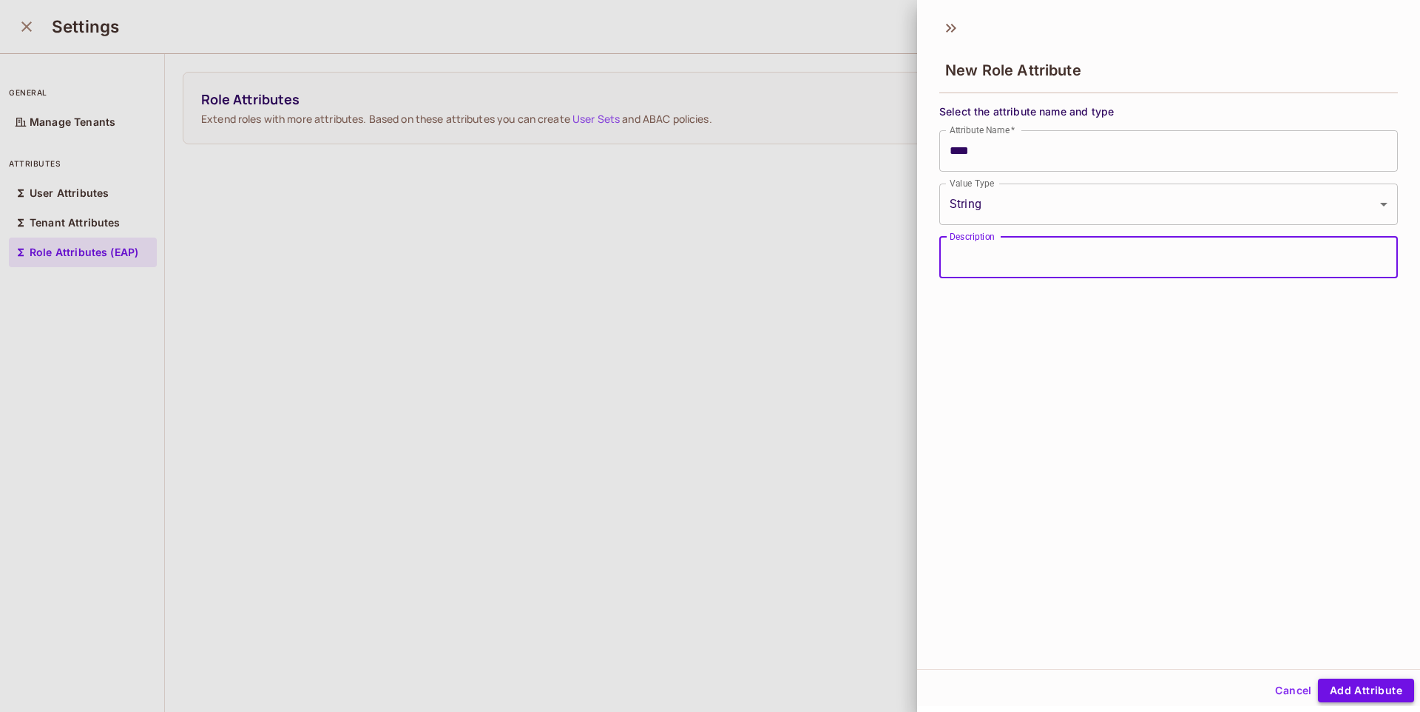
click at [1328, 698] on button "Add Attribute" at bounding box center [1366, 690] width 96 height 24
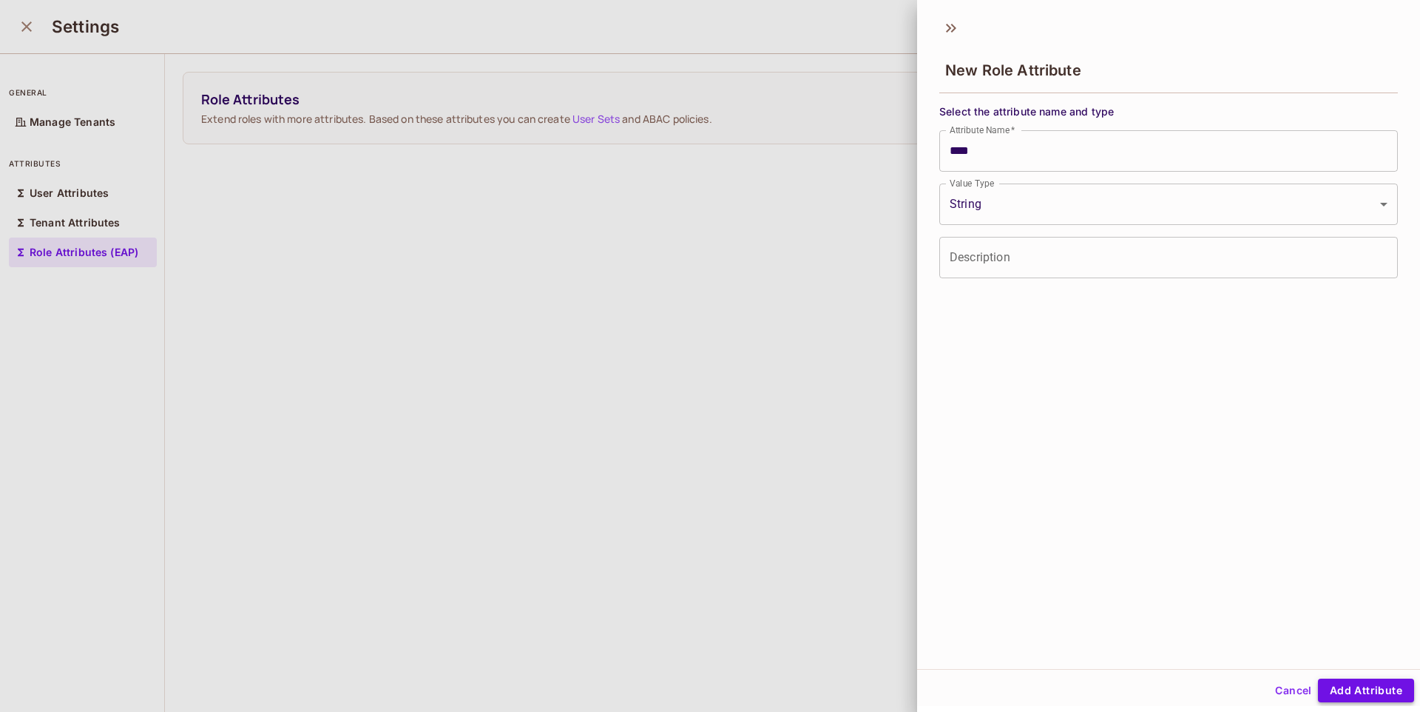
click at [1328, 698] on button "Add Attribute" at bounding box center [1366, 690] width 96 height 24
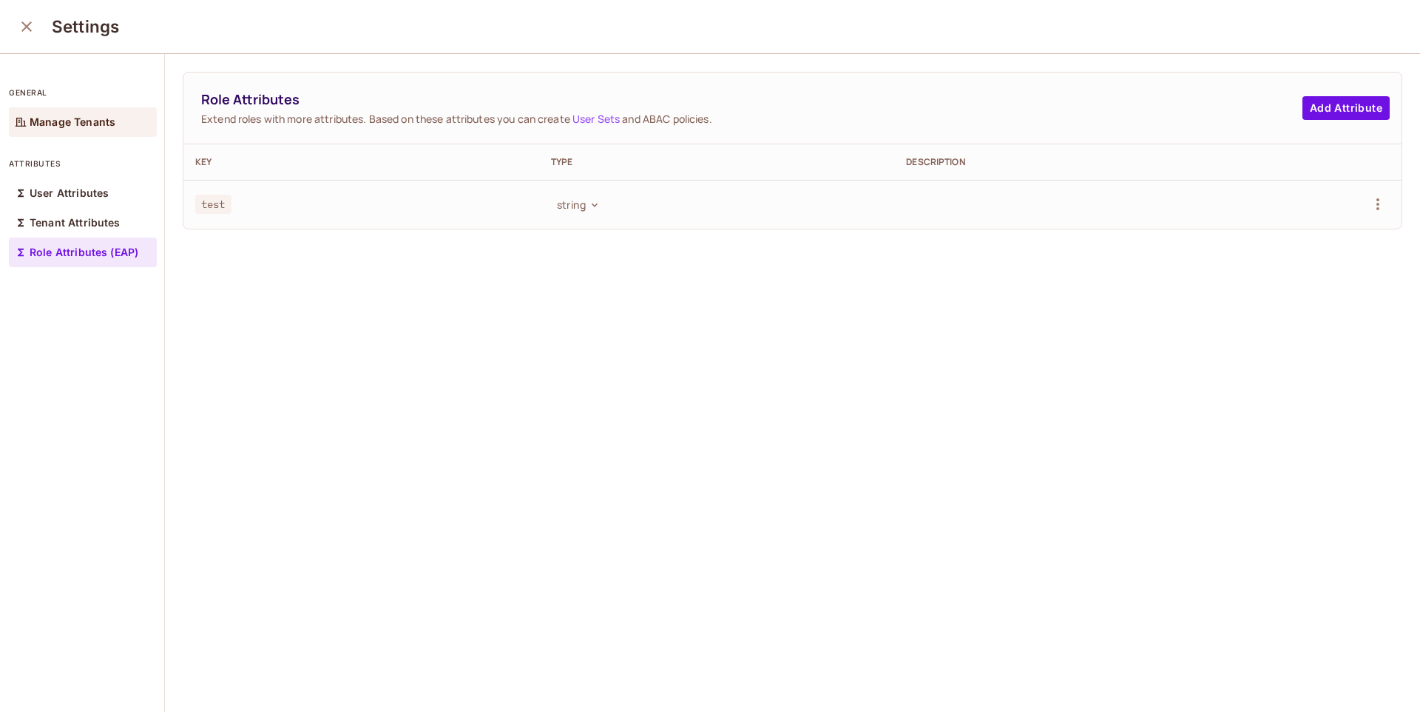
click at [44, 125] on p "Manage Tenants" at bounding box center [73, 122] width 86 height 12
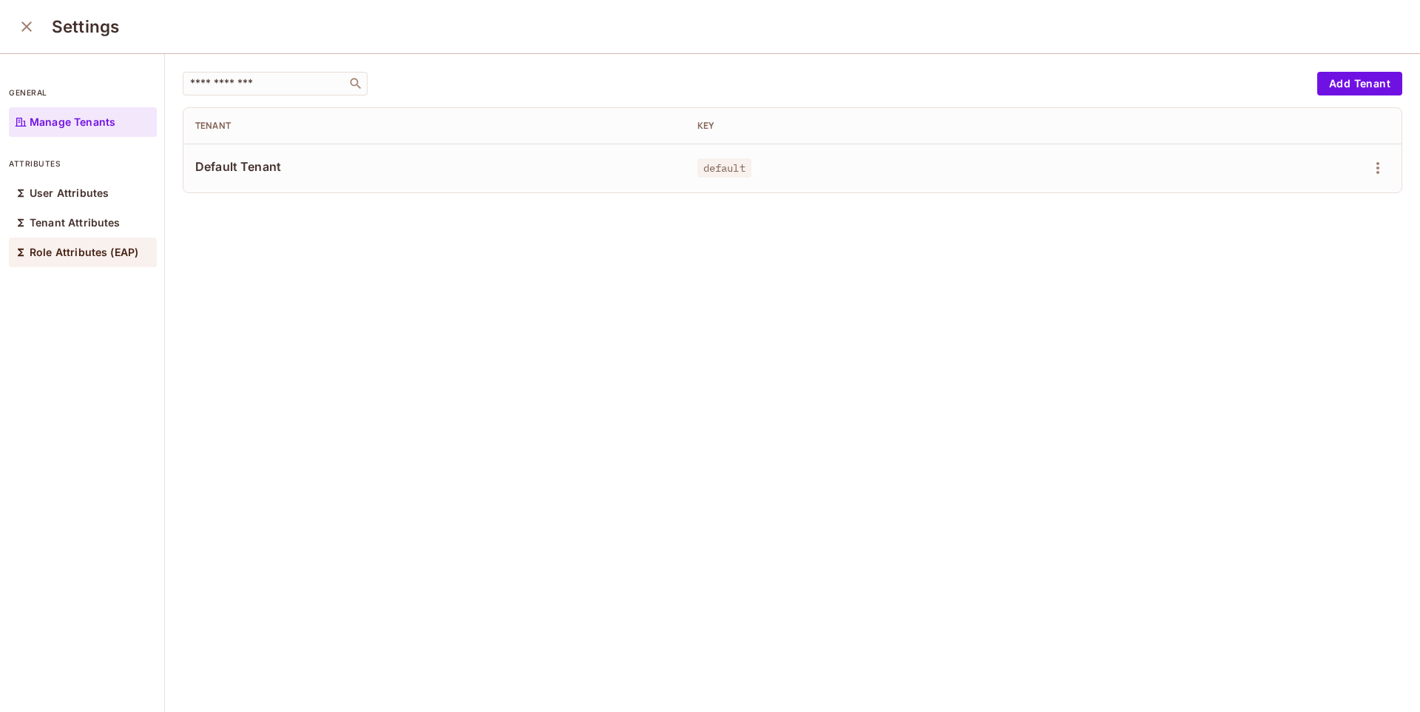
click at [59, 239] on div "Role Attributes (EAP)" at bounding box center [83, 252] width 148 height 30
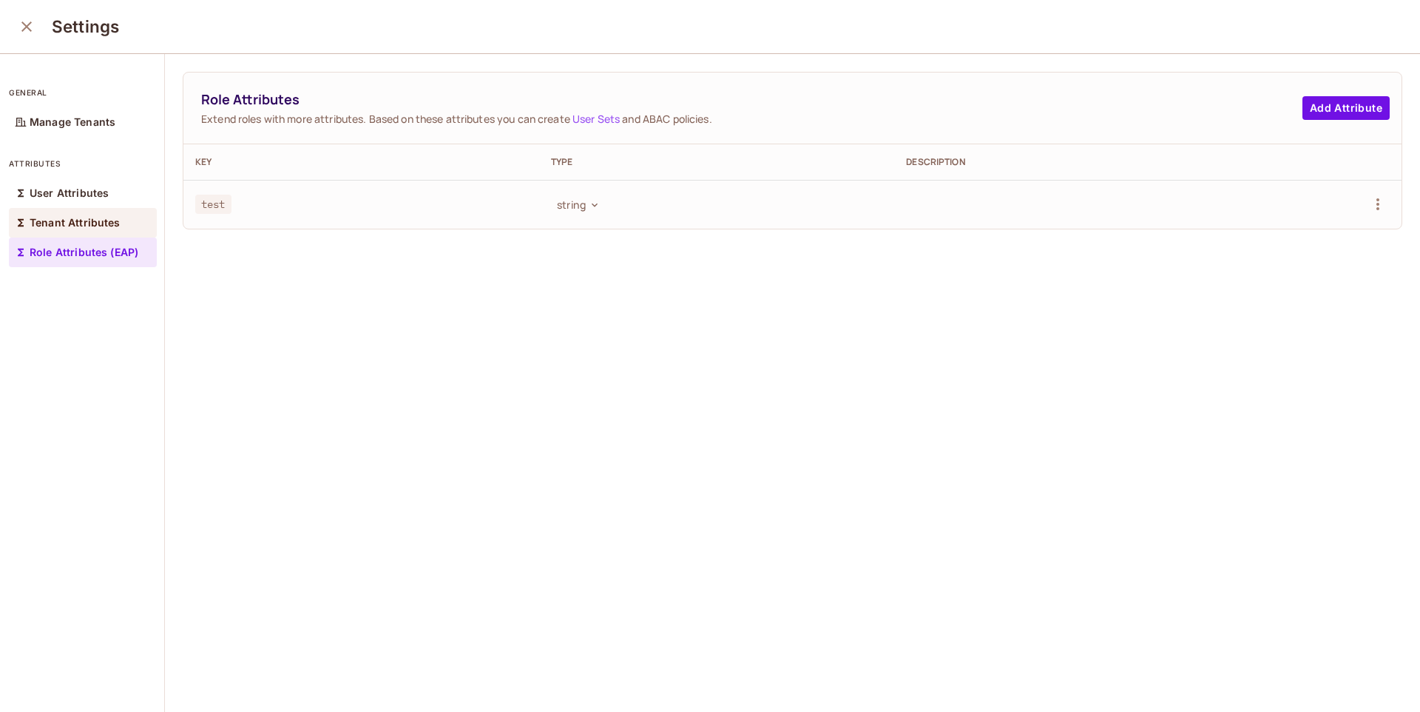
click at [72, 219] on p "Tenant Attributes" at bounding box center [75, 223] width 91 height 12
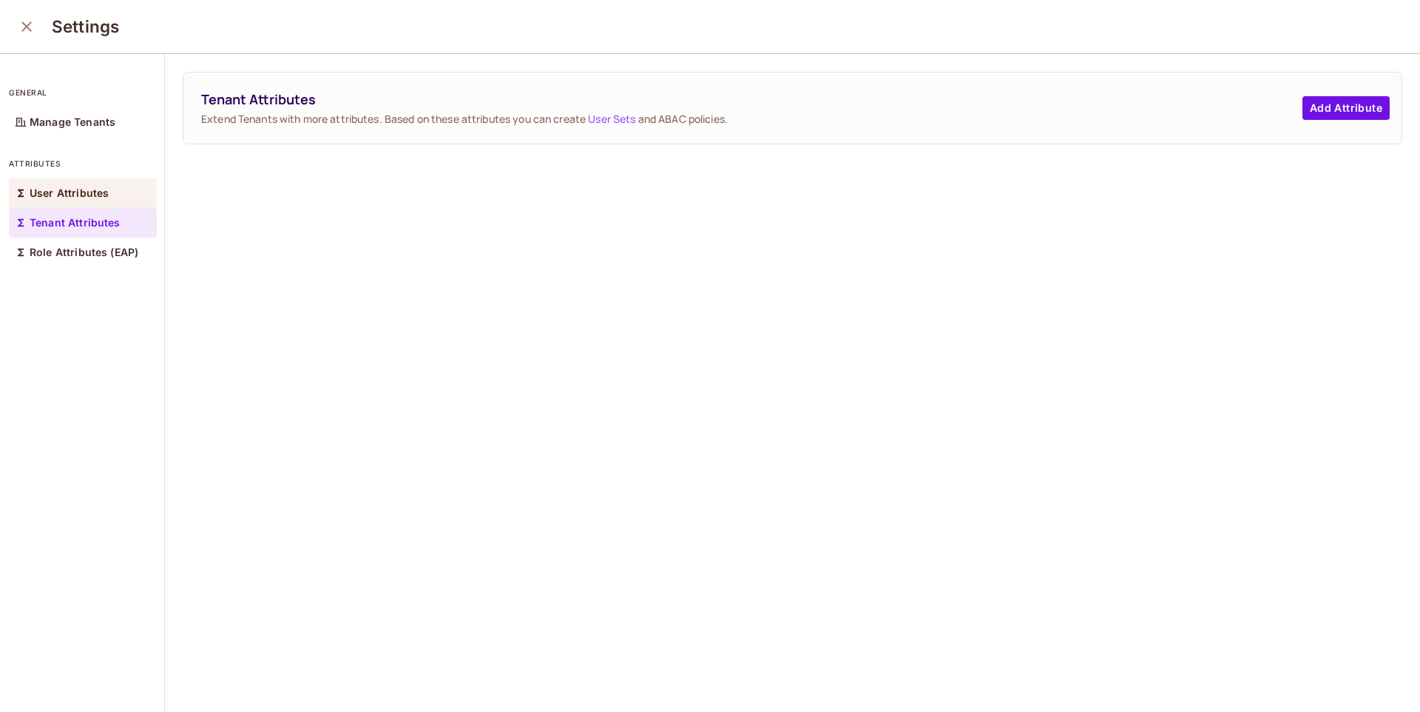
click at [85, 189] on p "User Attributes" at bounding box center [69, 193] width 79 height 12
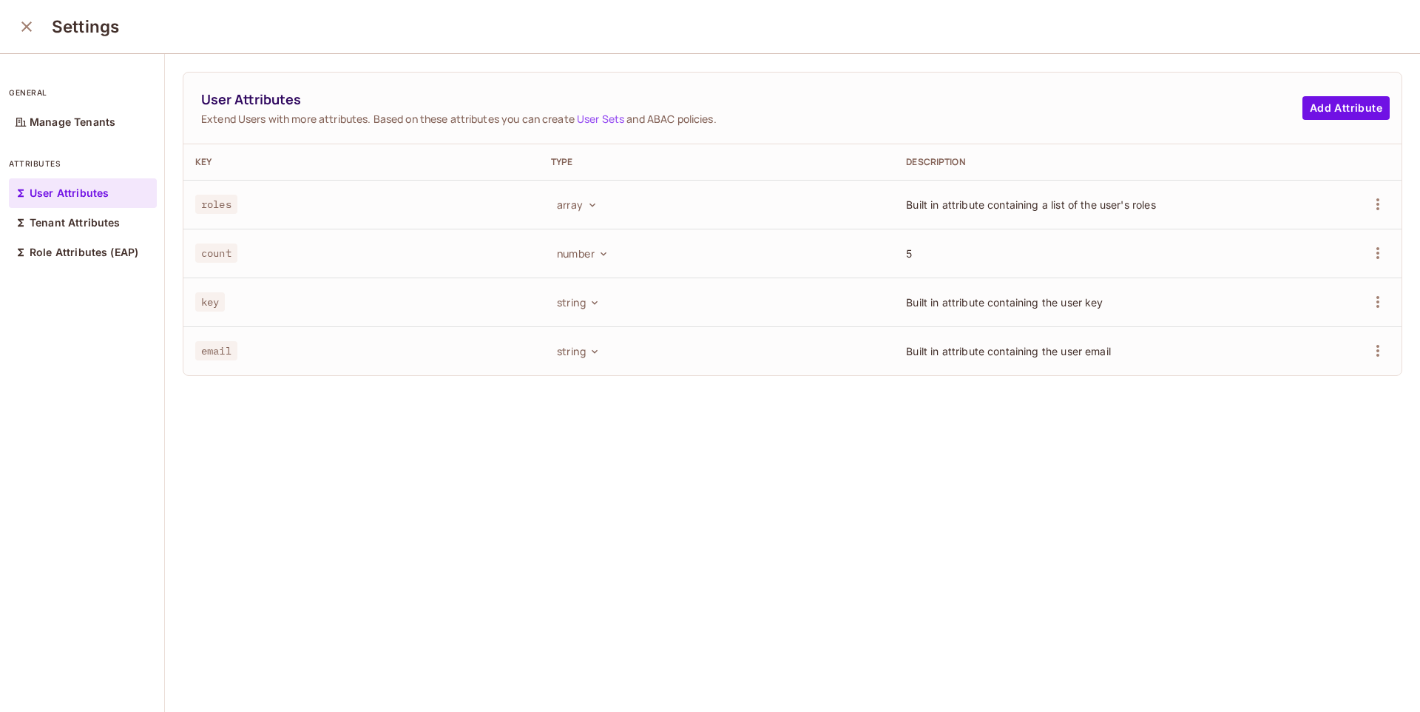
click at [34, 34] on icon "close" at bounding box center [27, 27] width 18 height 18
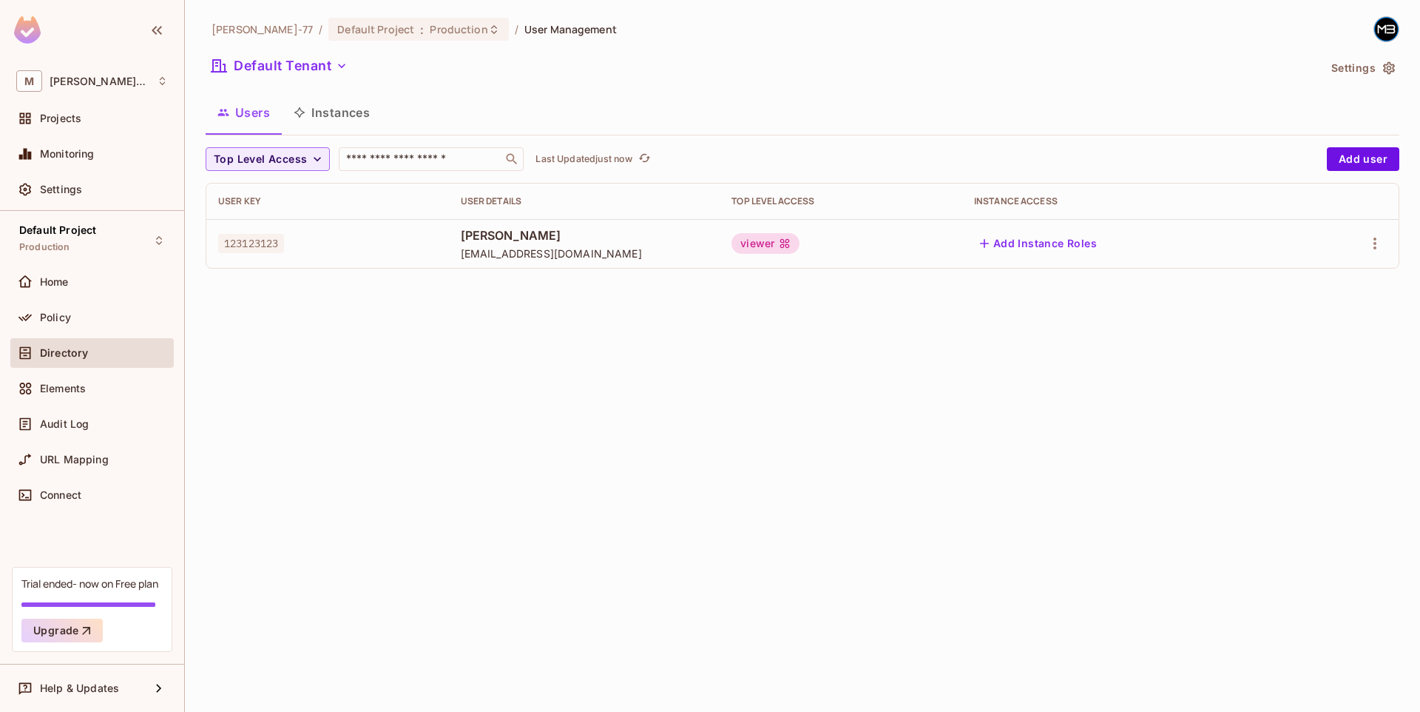
click at [737, 364] on div "Miguel-77 / Default Project : Production / User Management Default Tenant Setti…" at bounding box center [802, 356] width 1235 height 712
drag, startPoint x: 378, startPoint y: 131, endPoint x: 377, endPoint y: 118, distance: 13.4
click at [378, 131] on div "Users Instances" at bounding box center [803, 114] width 1194 height 41
click at [369, 115] on button "Instances" at bounding box center [332, 112] width 100 height 37
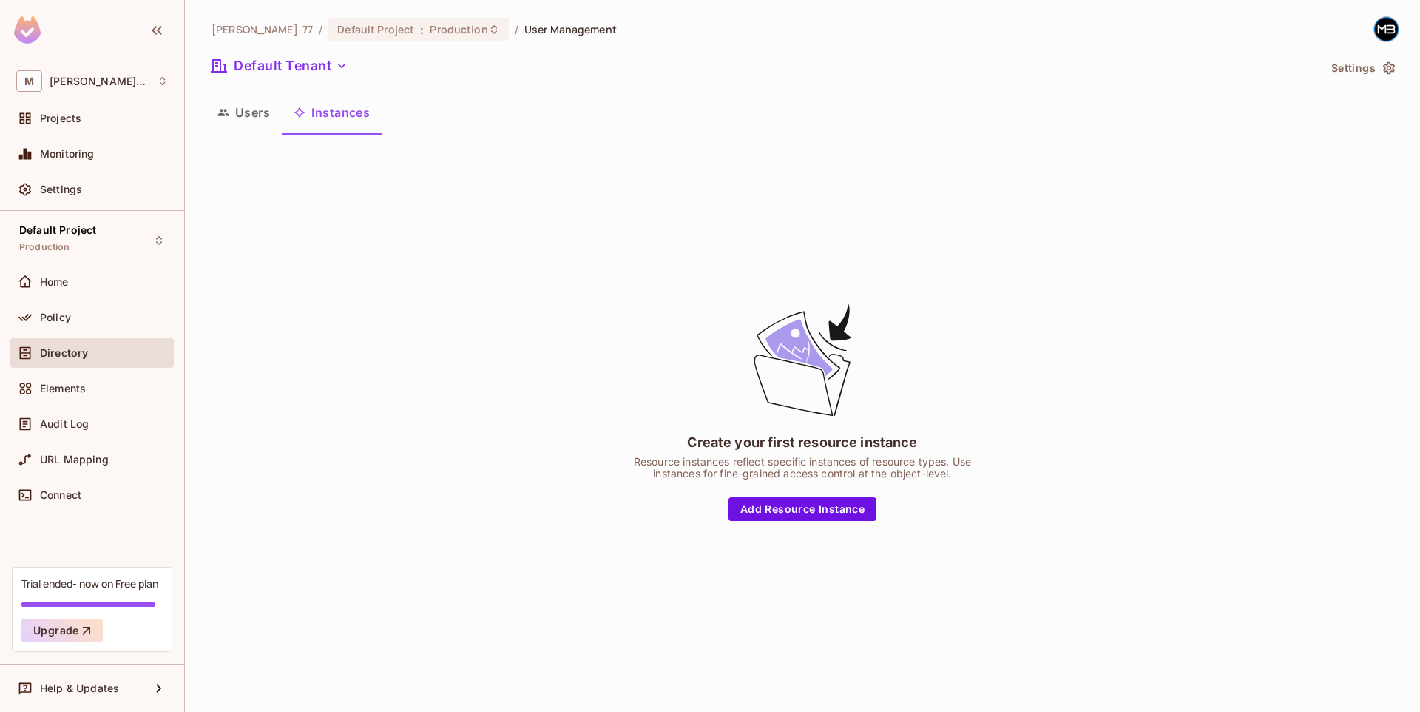
click at [261, 112] on button "Users" at bounding box center [244, 112] width 76 height 37
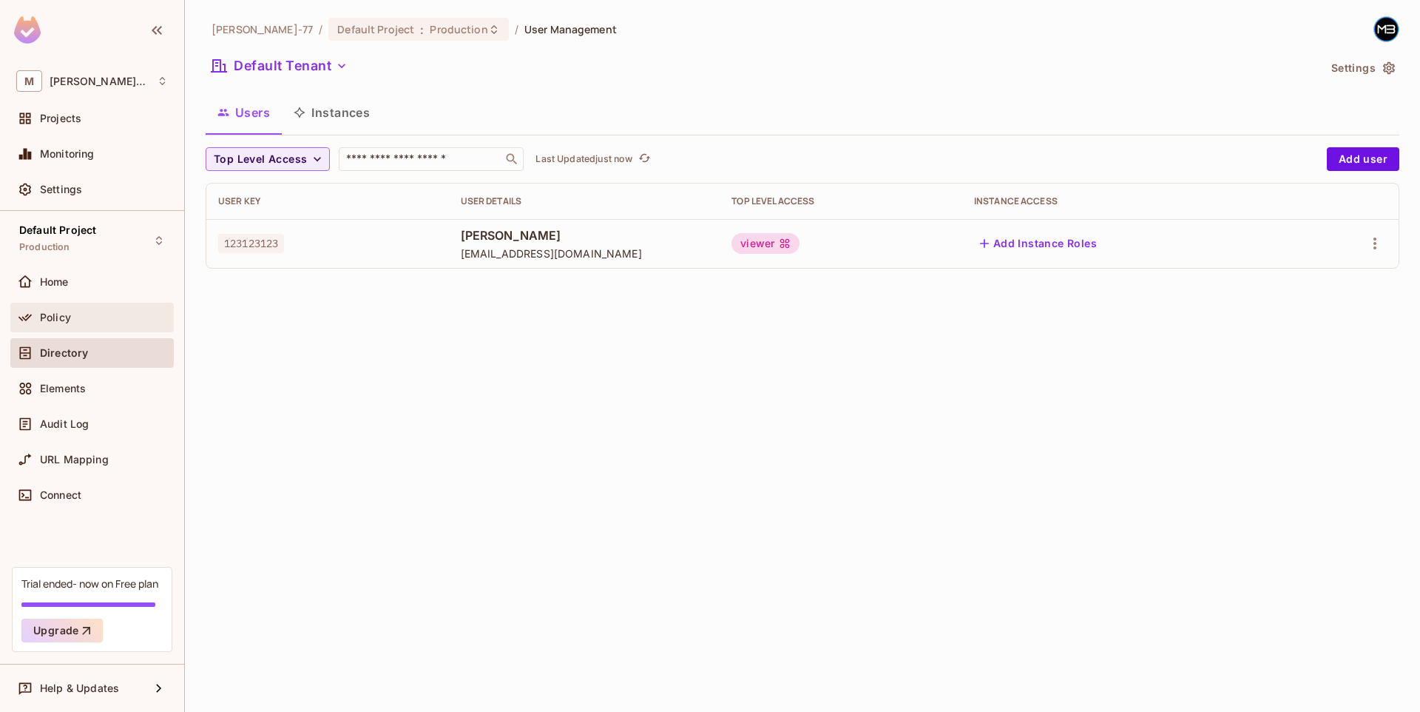
click at [67, 309] on div "Policy" at bounding box center [92, 318] width 152 height 18
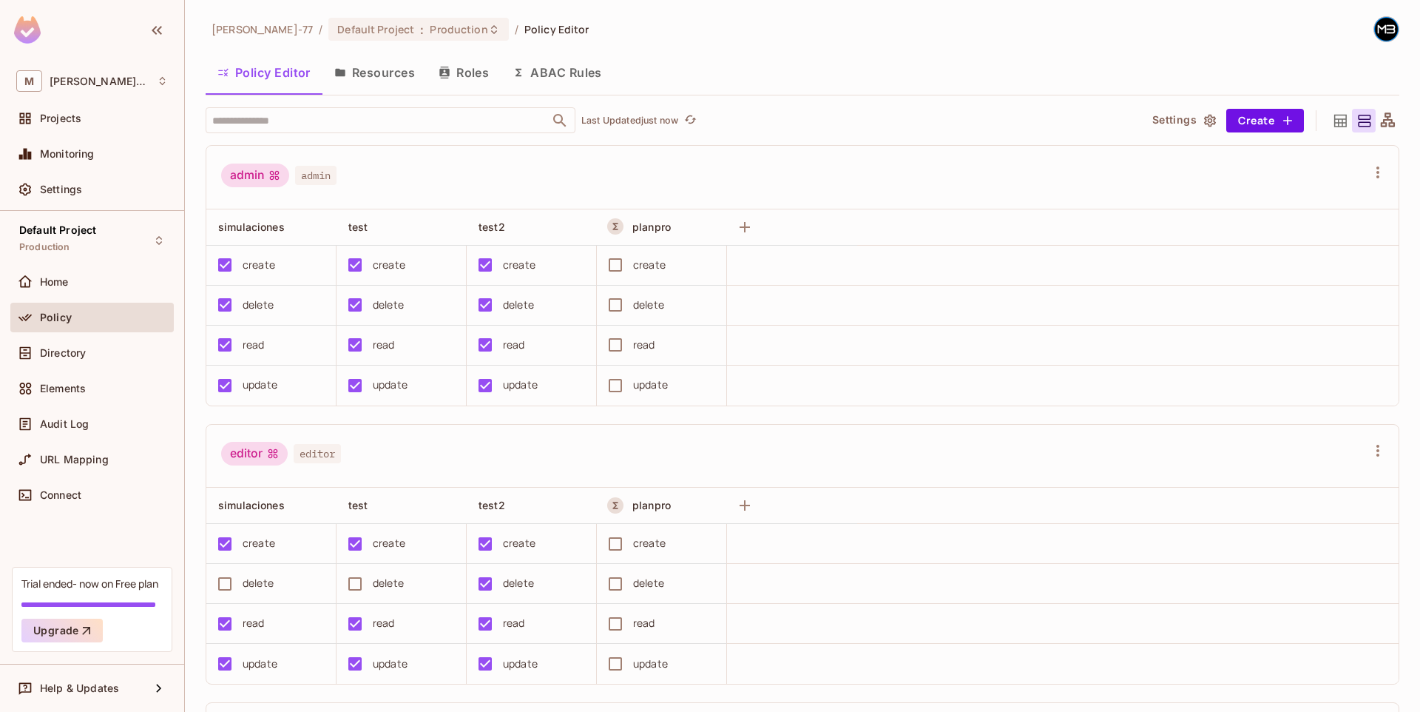
click at [570, 88] on button "ABAC Rules" at bounding box center [557, 72] width 113 height 37
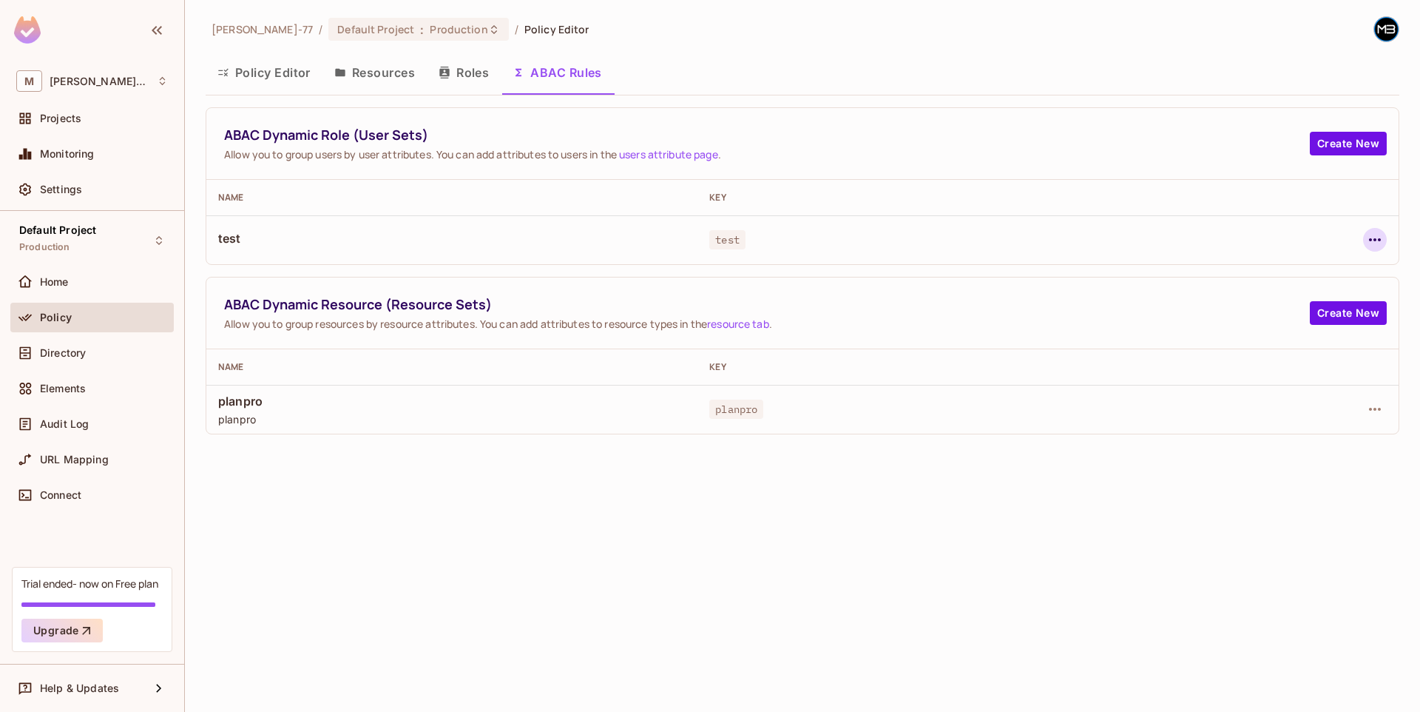
click at [1372, 243] on icon "button" at bounding box center [1375, 240] width 18 height 18
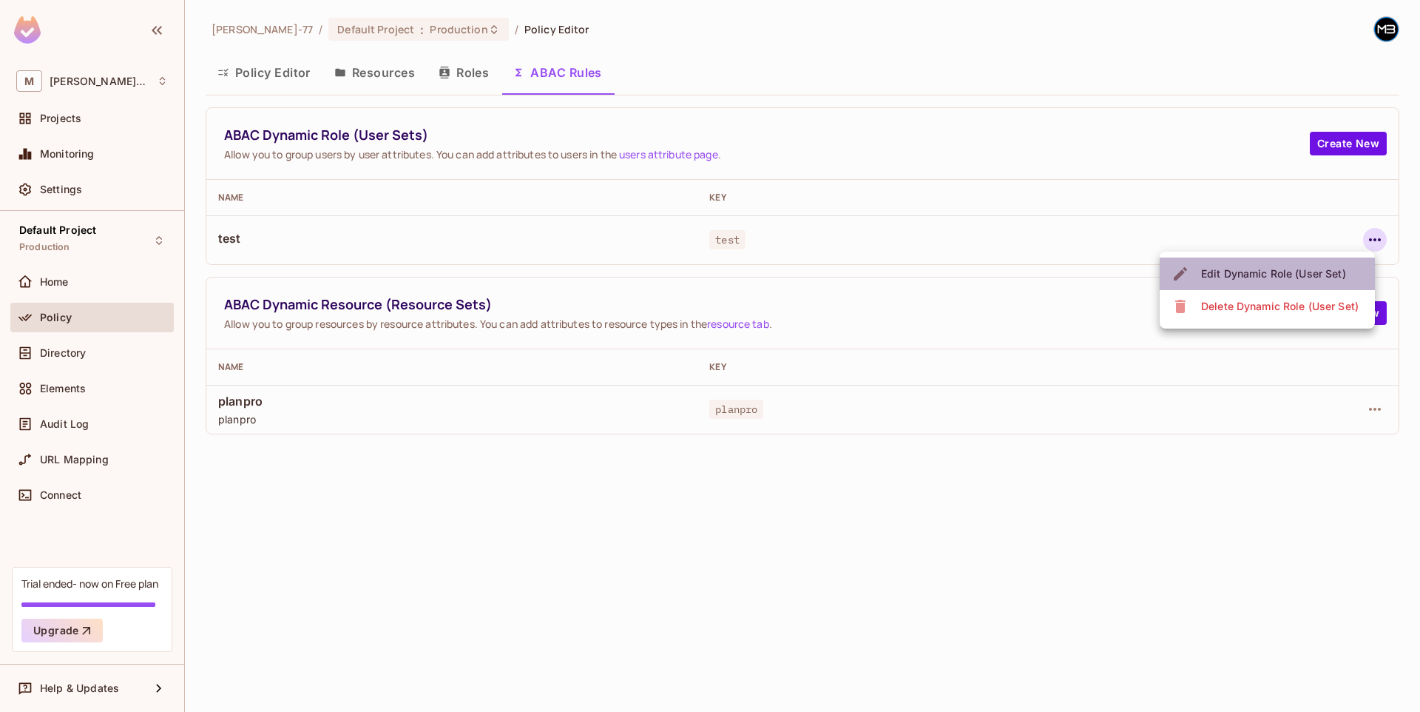
click at [1326, 270] on div "Edit Dynamic Role (User Set)" at bounding box center [1273, 273] width 145 height 15
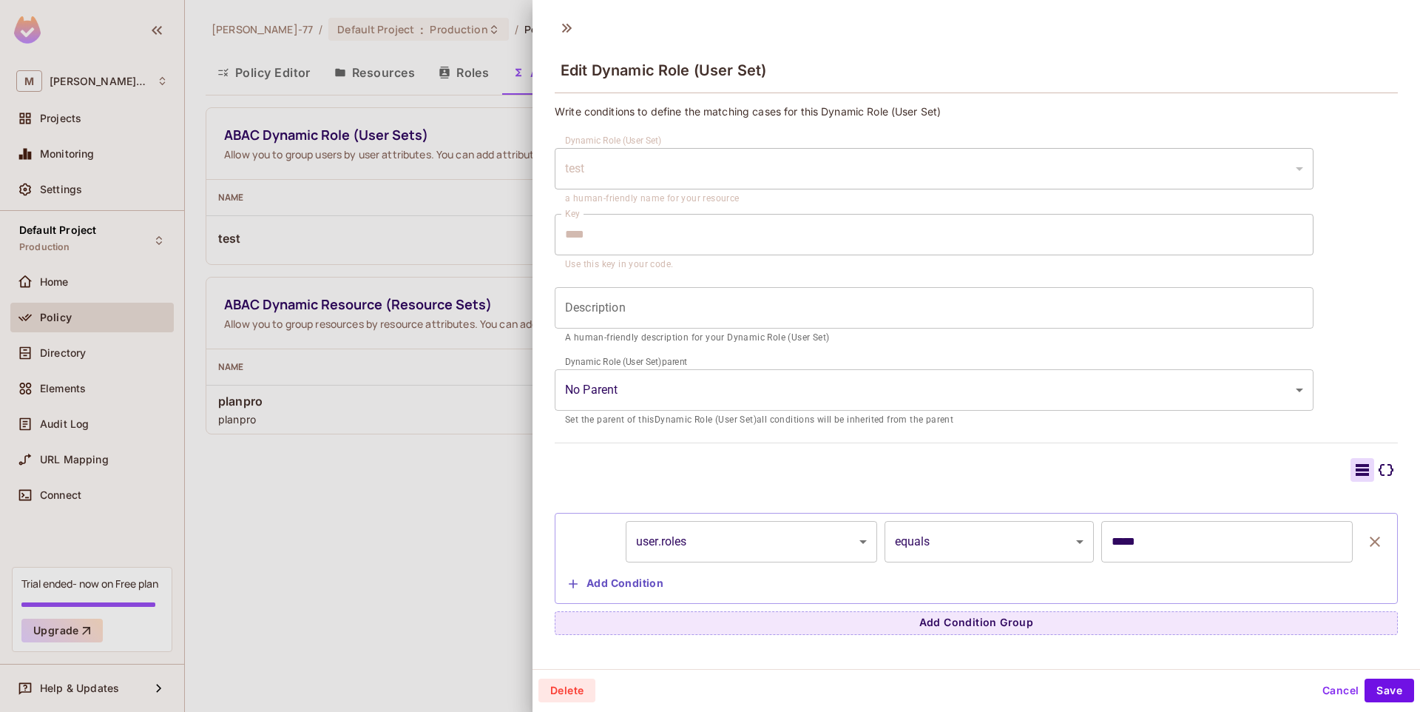
scroll to position [2, 0]
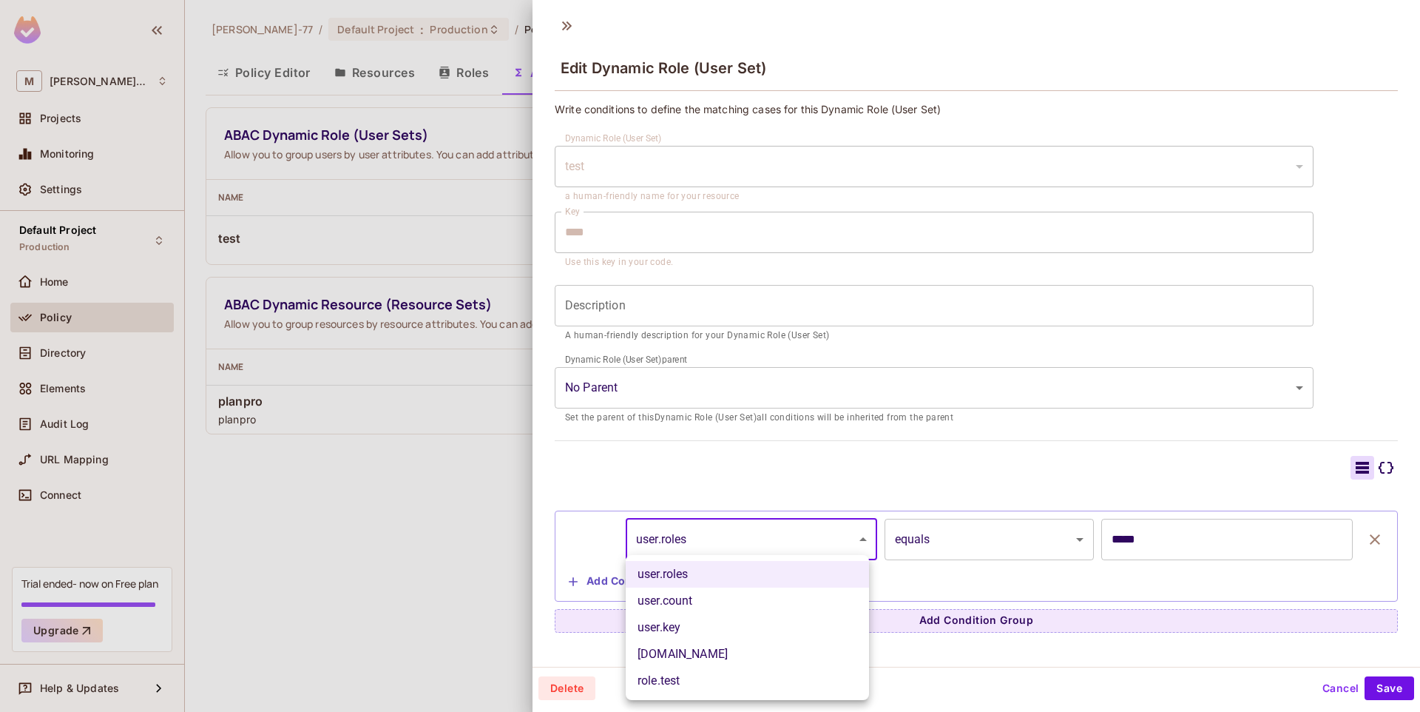
click at [708, 532] on body "M Miguel-77 Projects Monitoring Settings Default Project Production Home Policy…" at bounding box center [710, 356] width 1420 height 712
click at [587, 440] on div at bounding box center [710, 356] width 1420 height 712
click at [704, 551] on body "M Miguel-77 Projects Monitoring Settings Default Project Production Home Policy…" at bounding box center [710, 356] width 1420 height 712
click at [689, 682] on li "role.test" at bounding box center [747, 680] width 243 height 27
type input "*********"
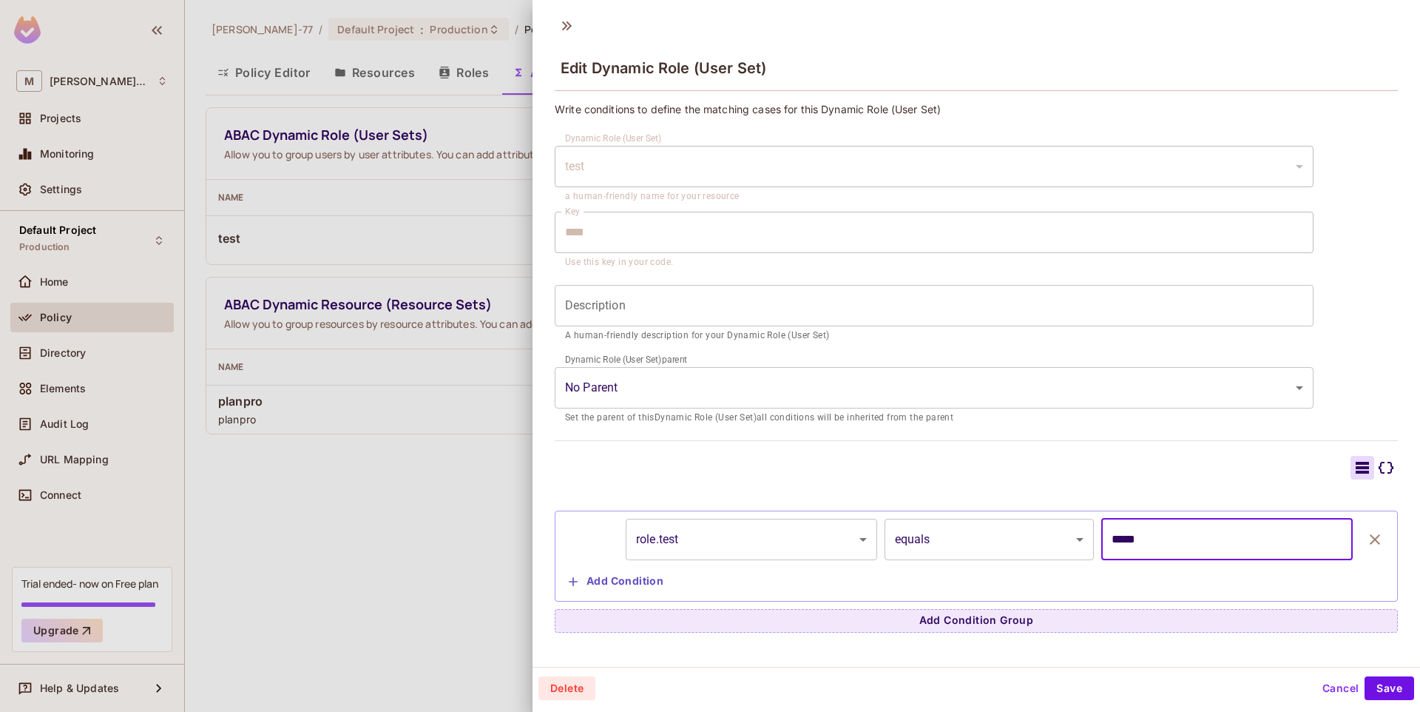
drag, startPoint x: 1152, startPoint y: 535, endPoint x: 1028, endPoint y: 530, distance: 124.4
click at [1028, 530] on div "role.test ********* ​ equals ****** ​ ***** ​" at bounding box center [976, 539] width 827 height 41
click at [990, 535] on body "M Miguel-77 Projects Monitoring Settings Default Project Production Home Policy…" at bounding box center [710, 356] width 1420 height 712
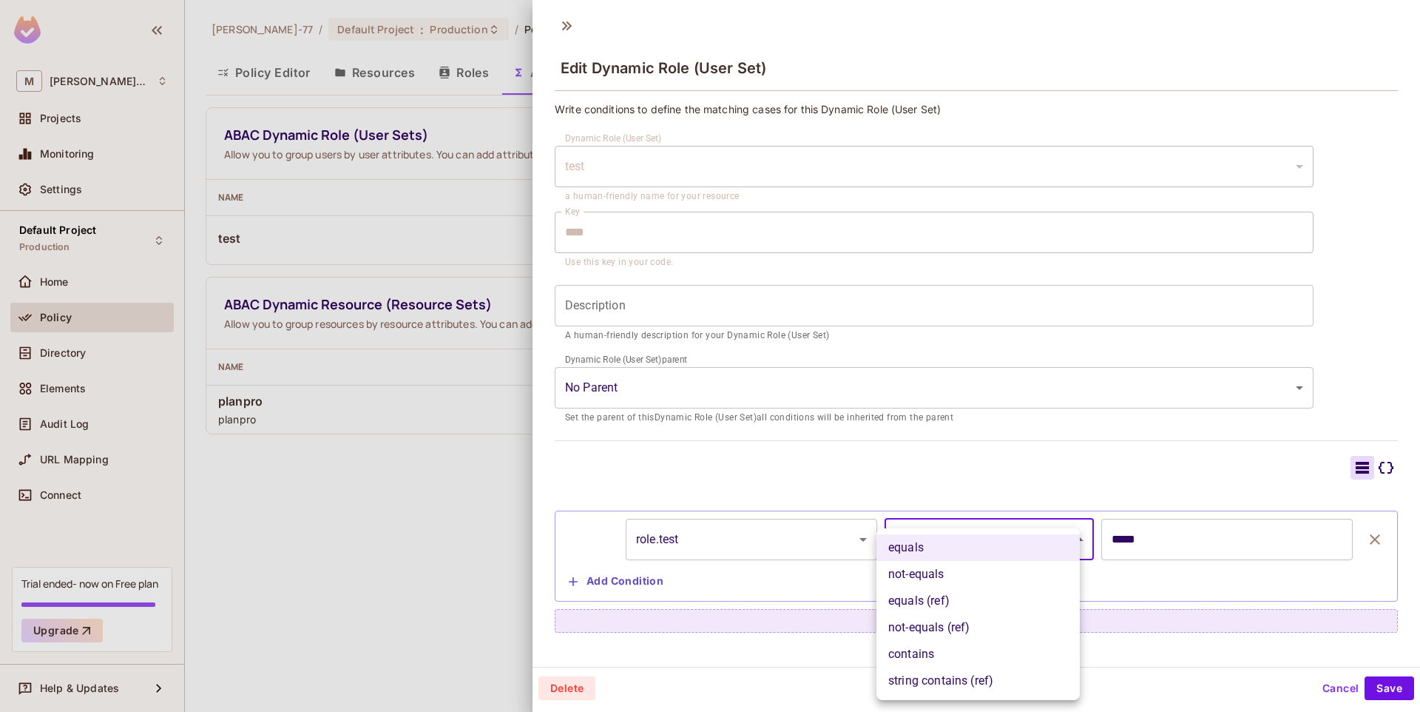
click at [920, 484] on div at bounding box center [710, 356] width 1420 height 712
click at [937, 524] on body "M Miguel-77 Projects Monitoring Settings Default Project Production Home Policy…" at bounding box center [710, 356] width 1420 height 712
click at [937, 545] on li "equals" at bounding box center [978, 547] width 203 height 27
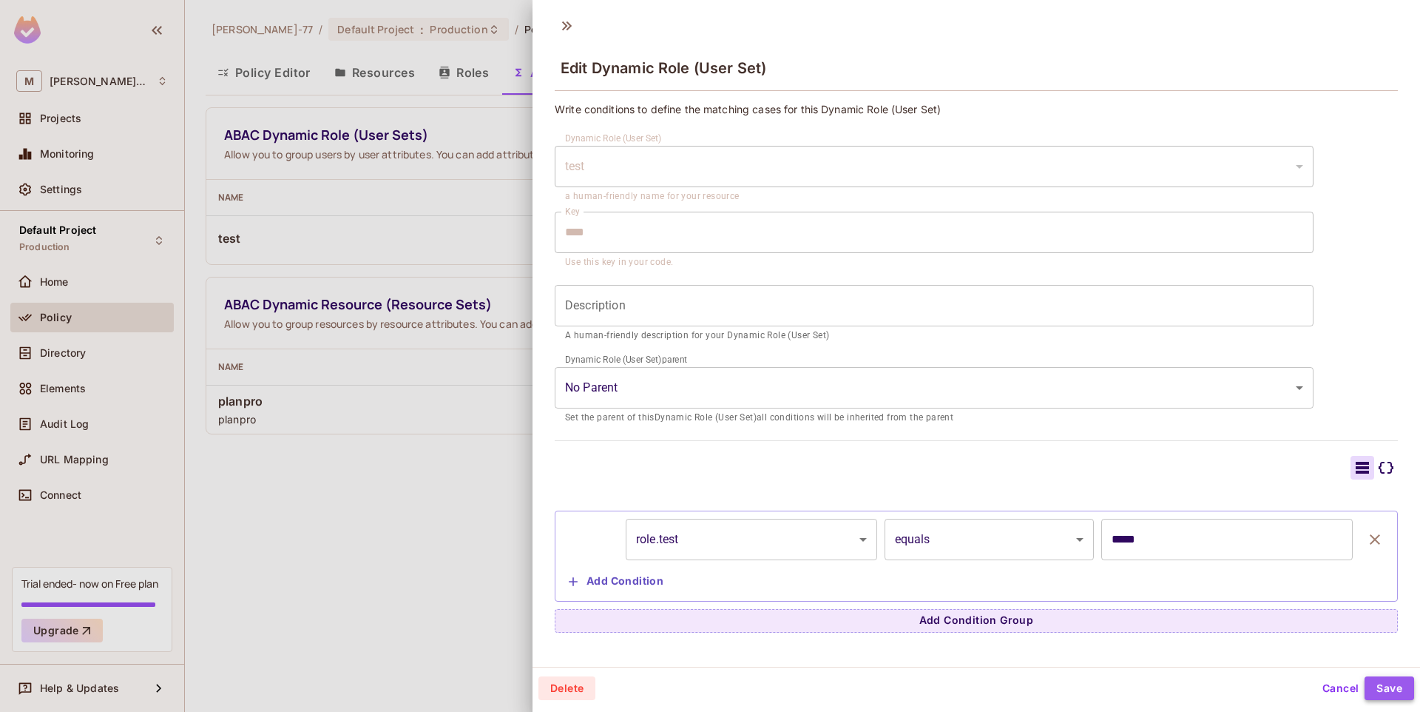
click at [1392, 692] on button "Save" at bounding box center [1390, 688] width 50 height 24
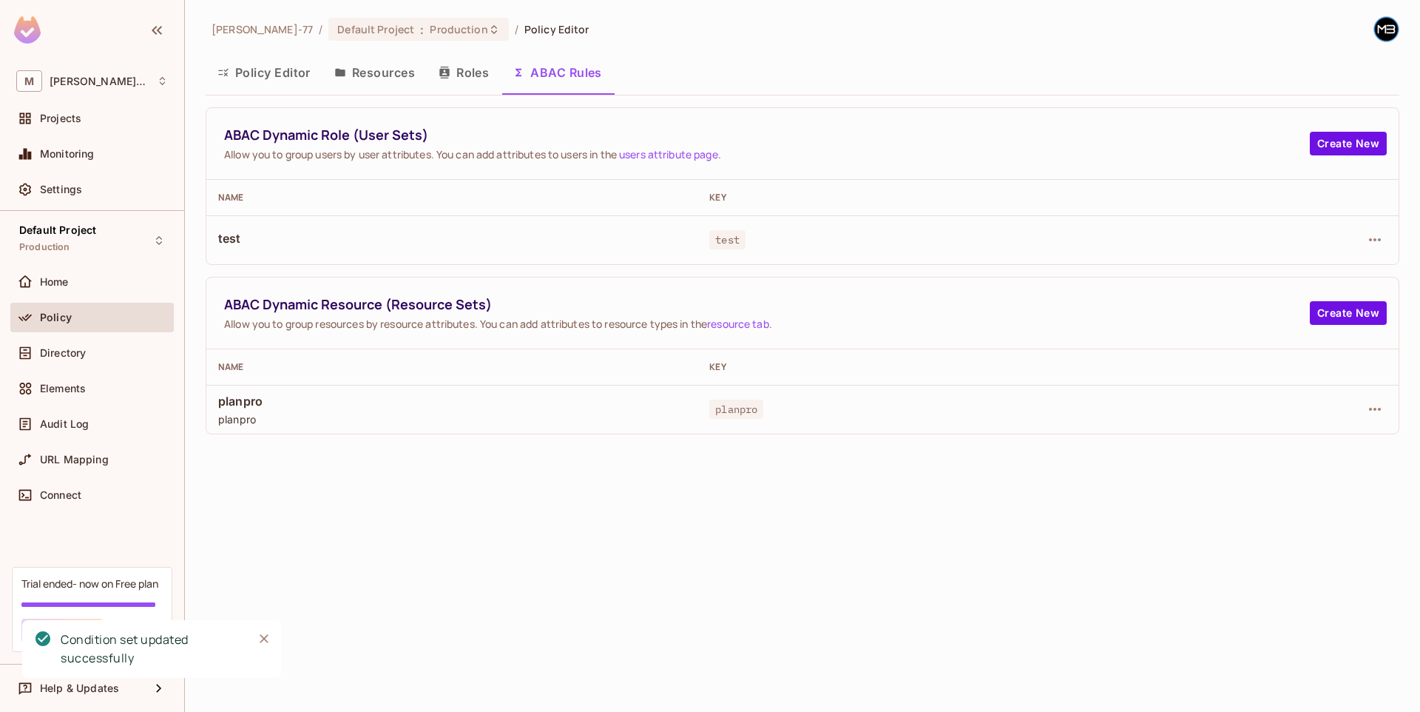
click at [1082, 517] on div "Miguel-77 / Default Project : Production / Policy Editor Policy Editor Resource…" at bounding box center [802, 356] width 1235 height 712
click at [454, 75] on button "Roles" at bounding box center [464, 72] width 74 height 37
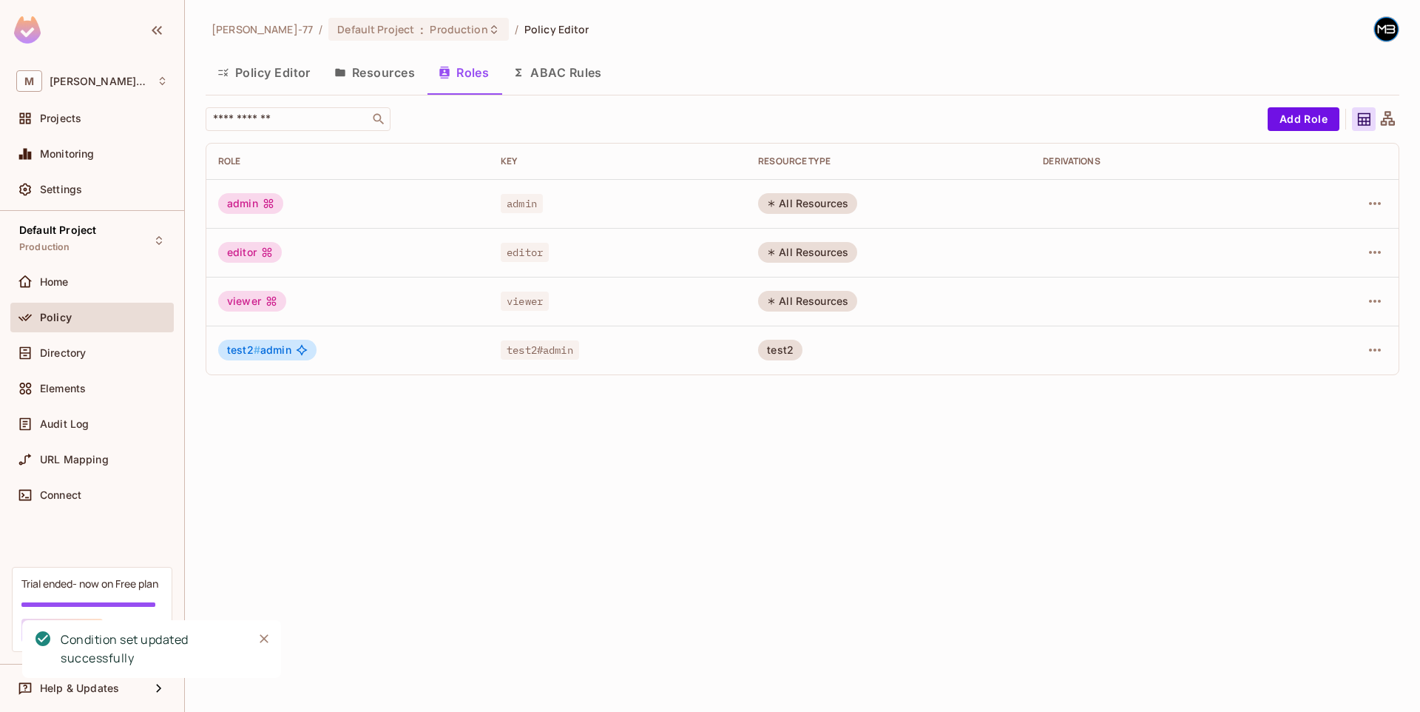
click at [559, 70] on button "ABAC Rules" at bounding box center [557, 72] width 113 height 37
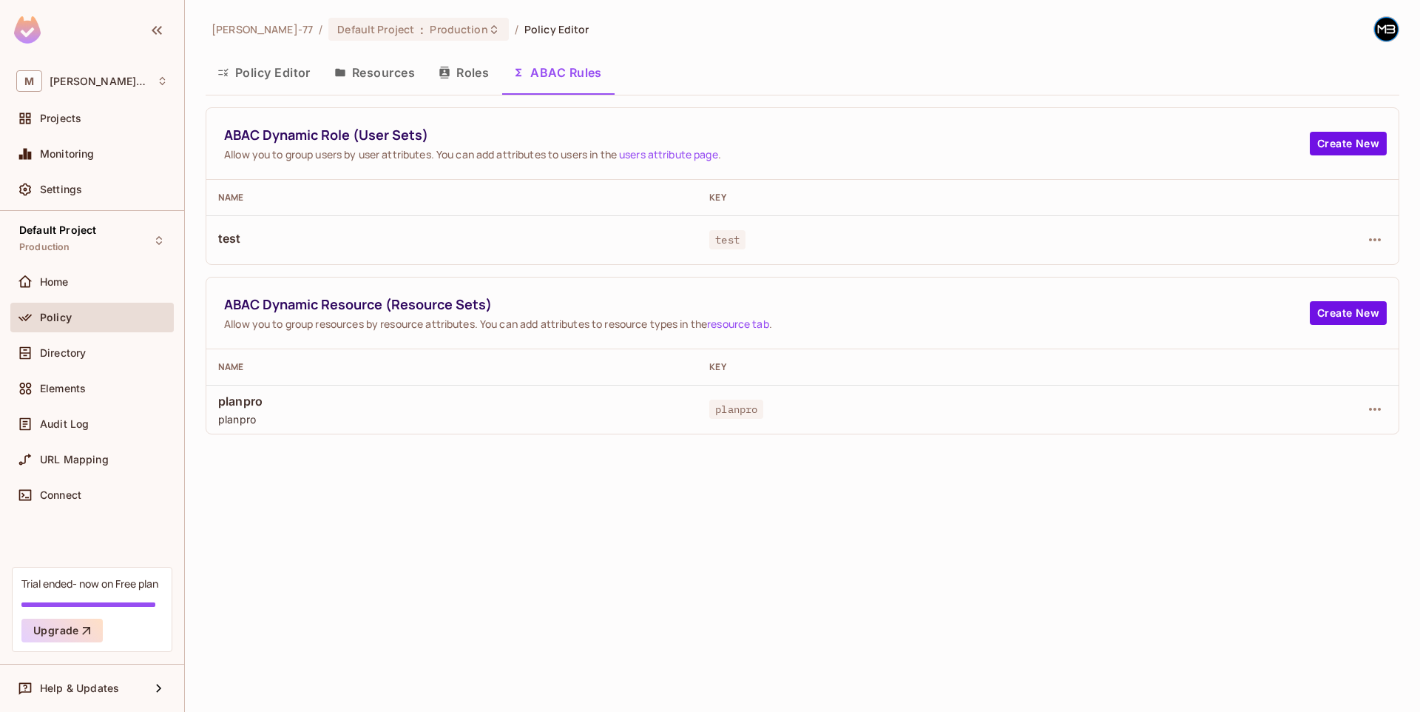
click at [467, 70] on button "Roles" at bounding box center [464, 72] width 74 height 37
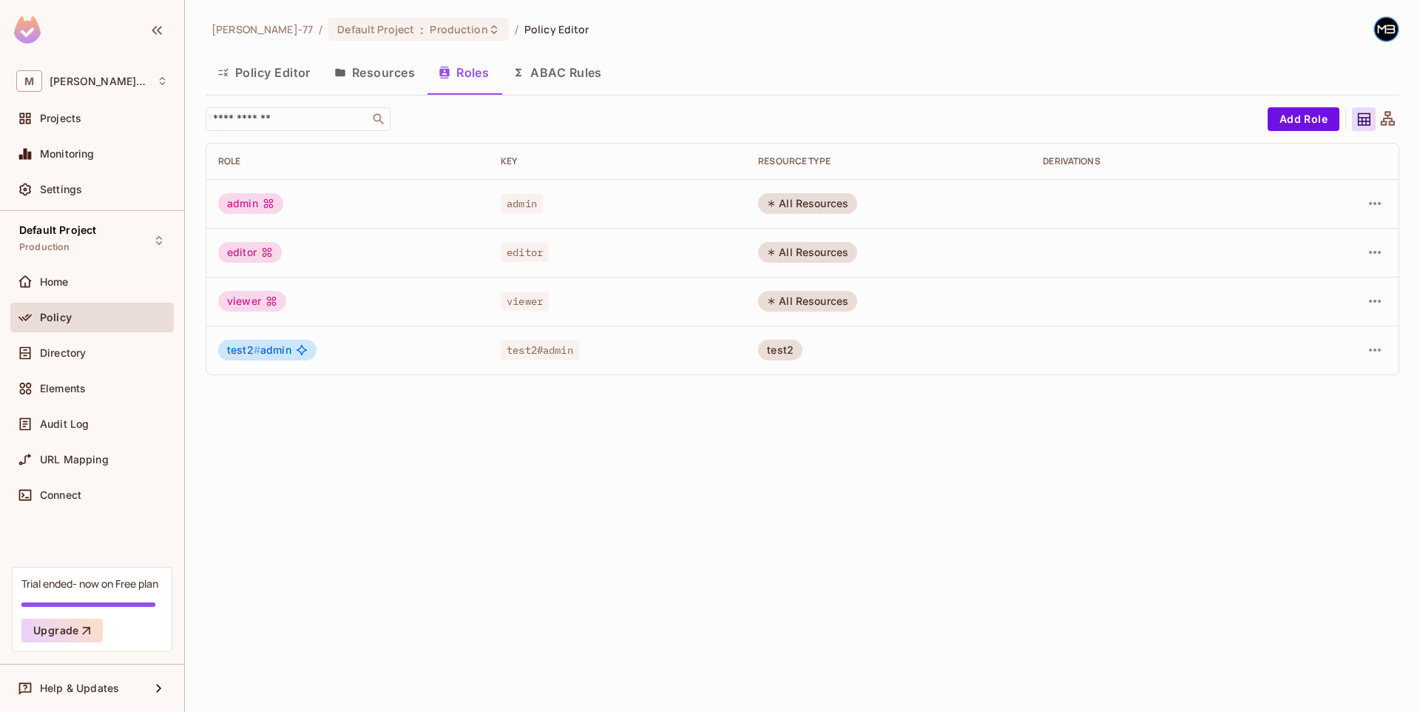
click at [391, 75] on button "Resources" at bounding box center [375, 72] width 104 height 37
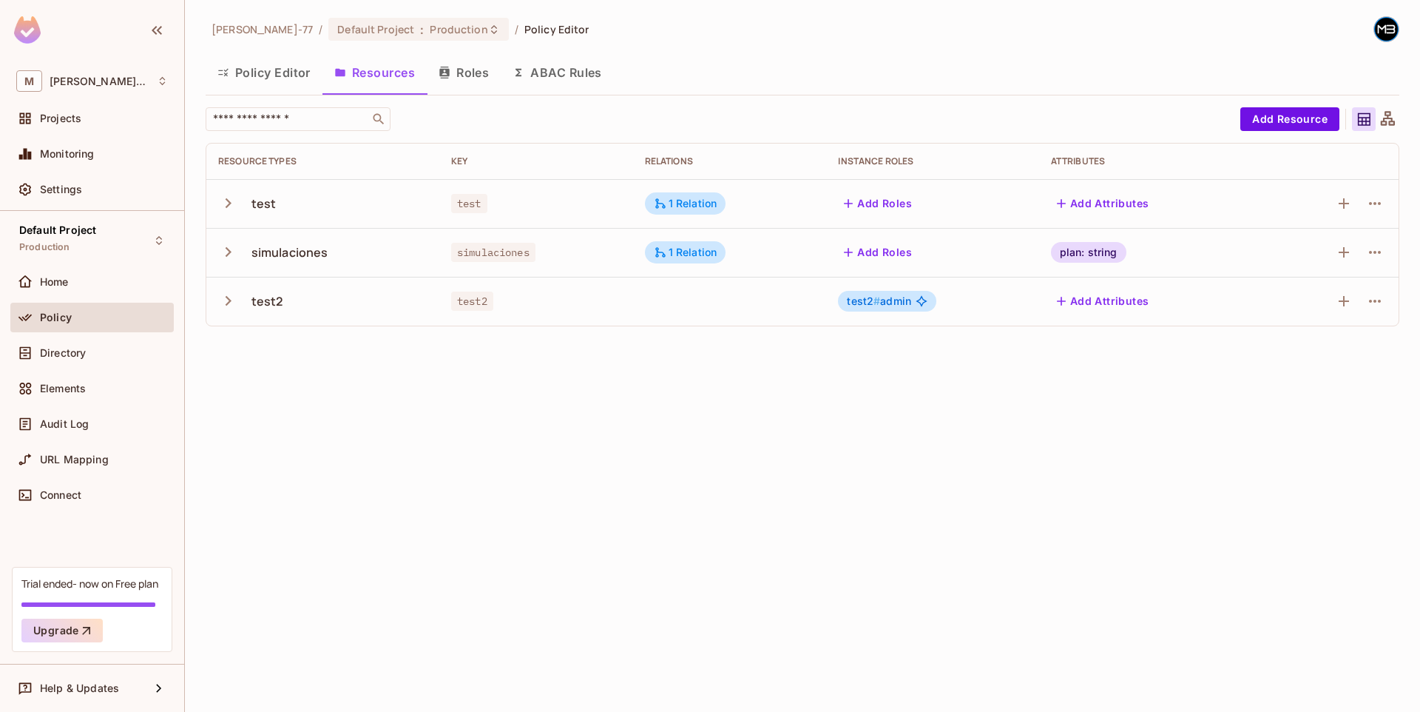
drag, startPoint x: 277, startPoint y: 67, endPoint x: 357, endPoint y: 64, distance: 79.2
click at [357, 64] on div "Policy Editor Resources Roles ABAC Rules" at bounding box center [803, 72] width 1194 height 37
click at [223, 296] on icon "button" at bounding box center [228, 301] width 20 height 20
click at [284, 64] on button "Policy Editor" at bounding box center [264, 72] width 117 height 37
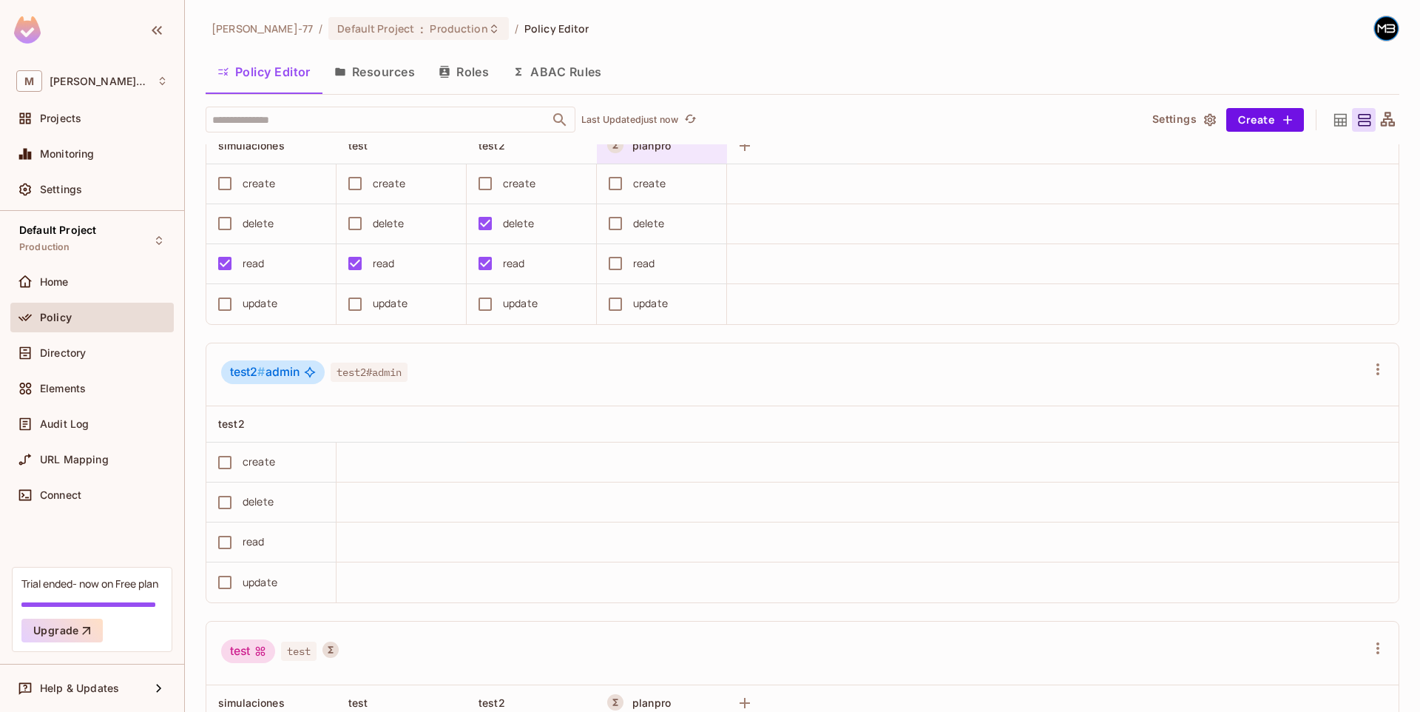
scroll to position [845, 0]
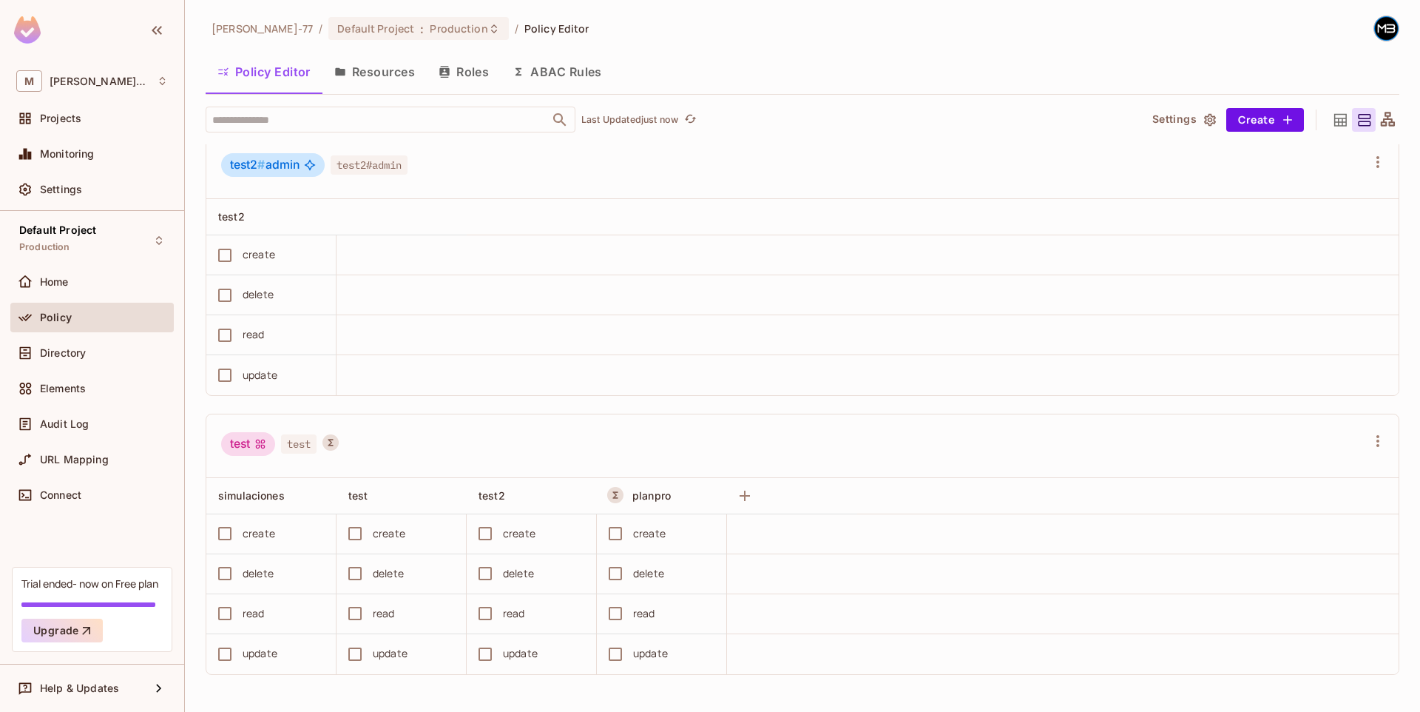
click at [309, 167] on icon at bounding box center [310, 165] width 12 height 12
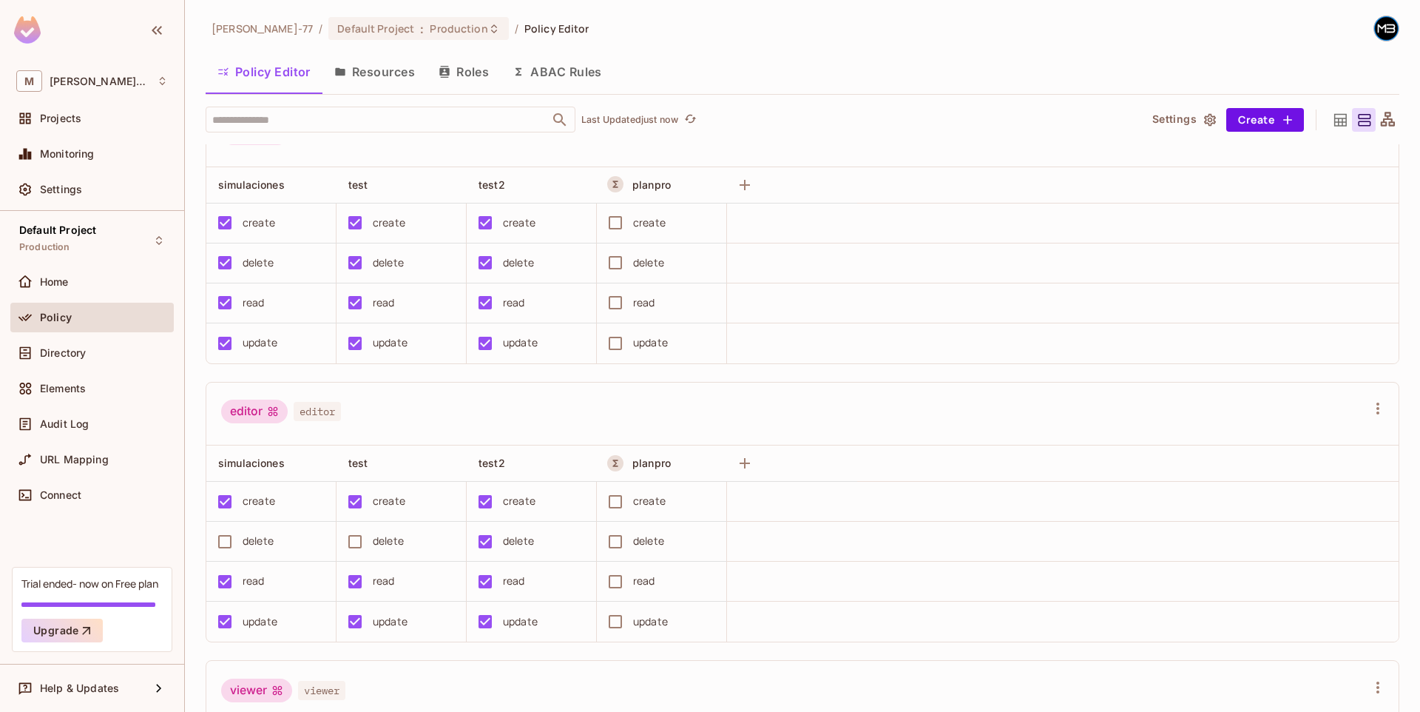
scroll to position [0, 0]
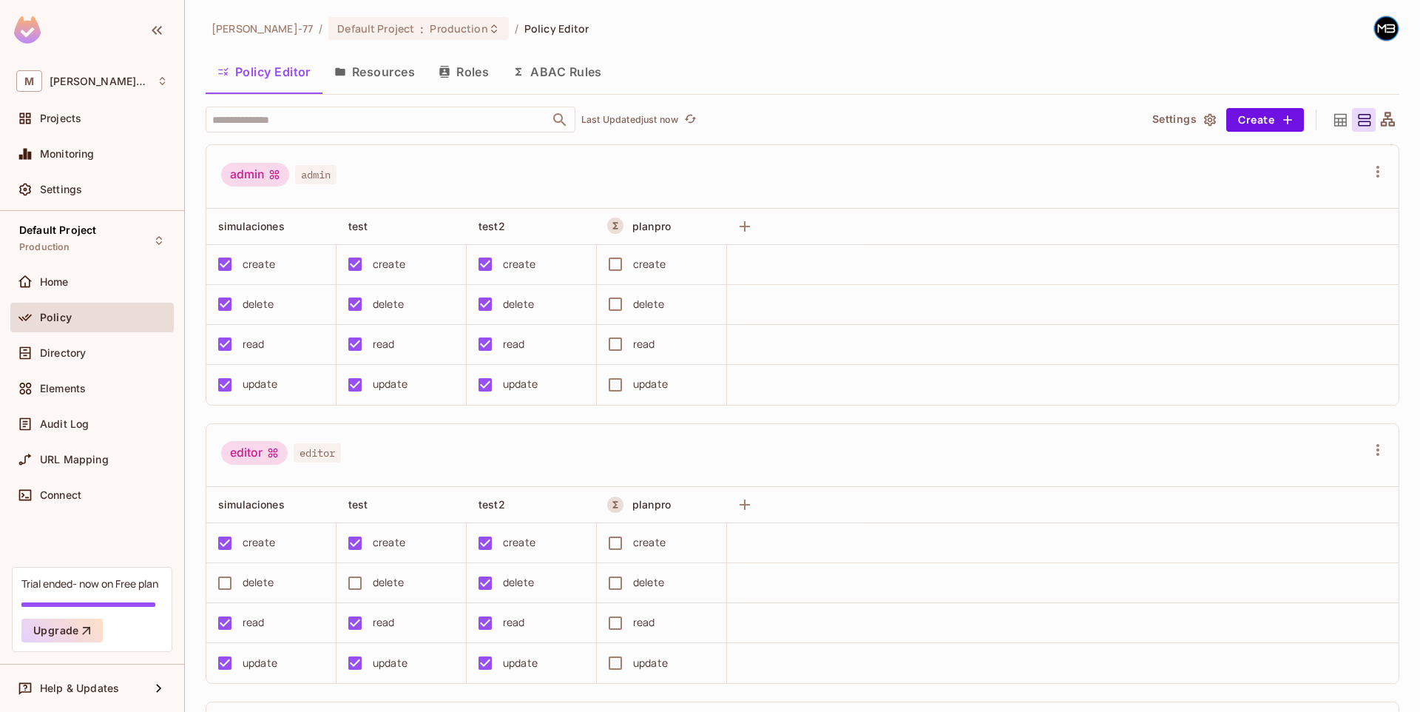
click at [479, 72] on button "Roles" at bounding box center [464, 71] width 74 height 37
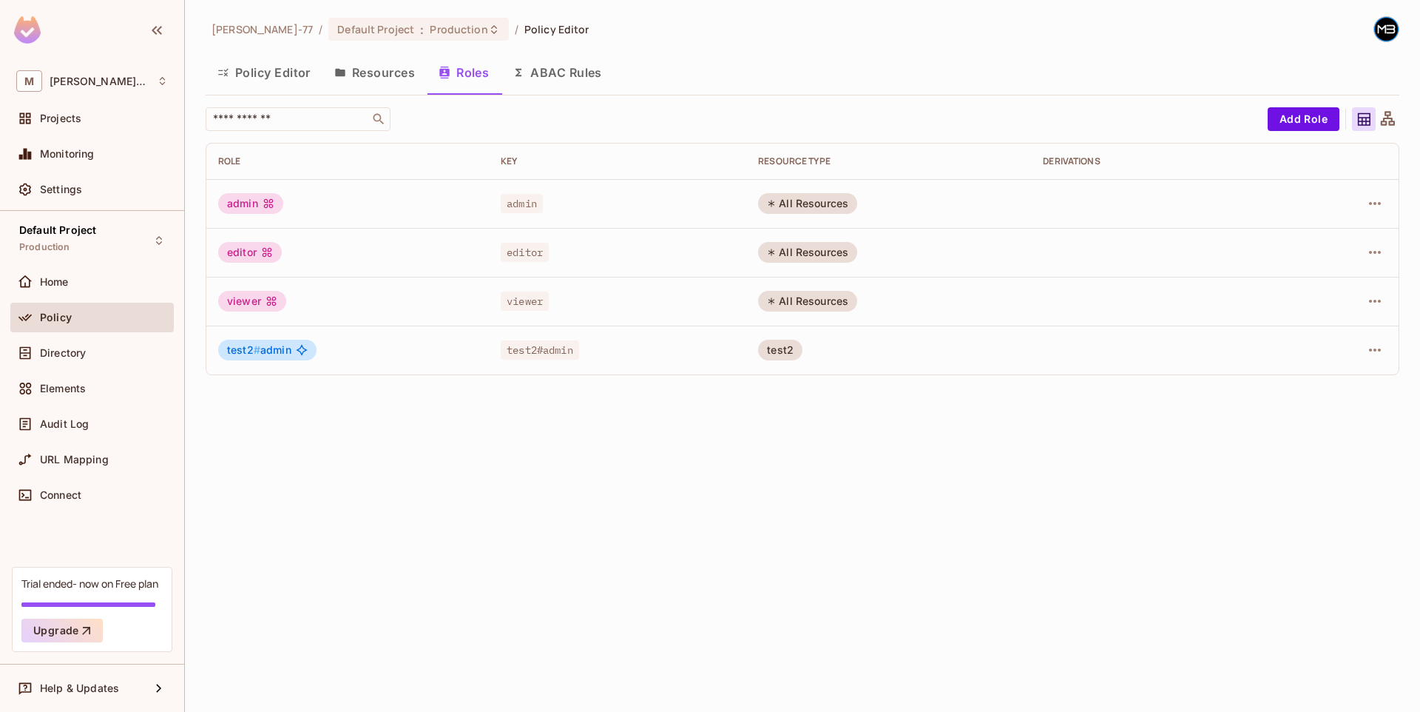
click at [407, 75] on button "Resources" at bounding box center [375, 72] width 104 height 37
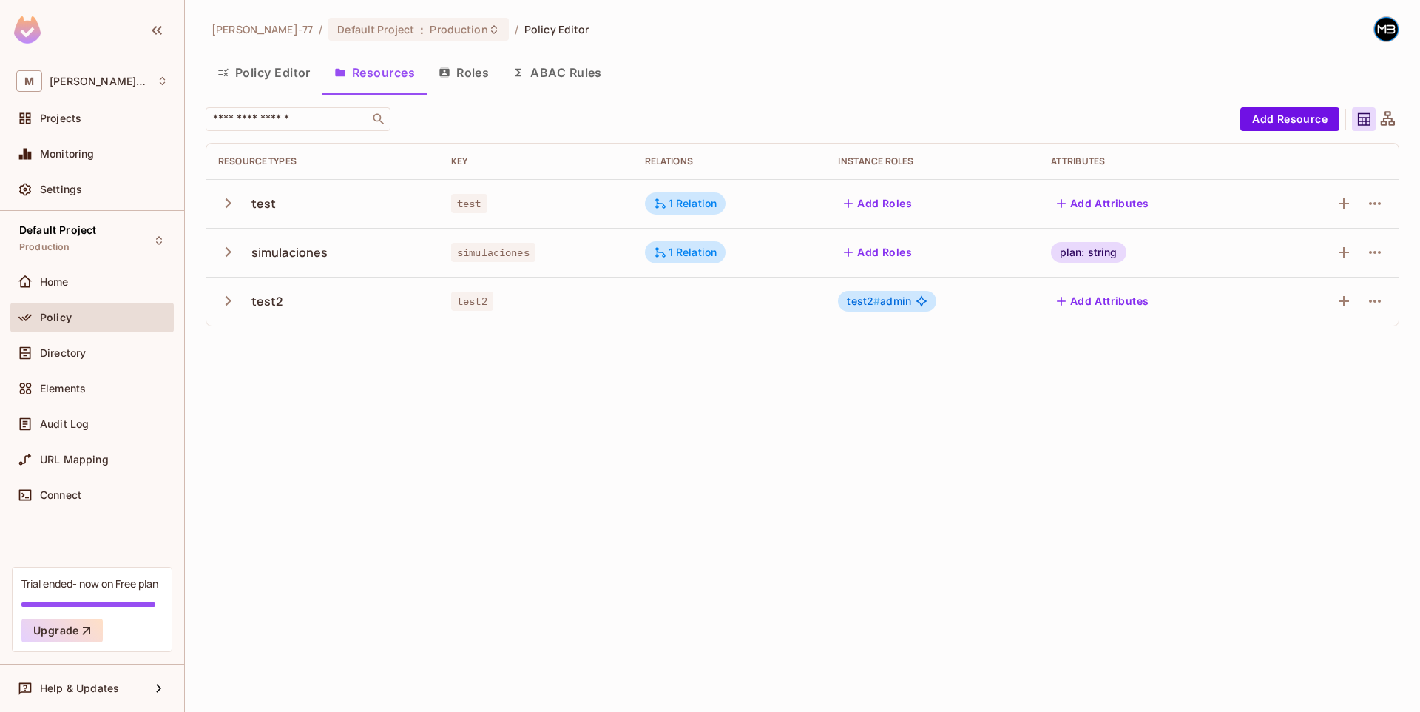
click at [569, 75] on button "ABAC Rules" at bounding box center [557, 72] width 113 height 37
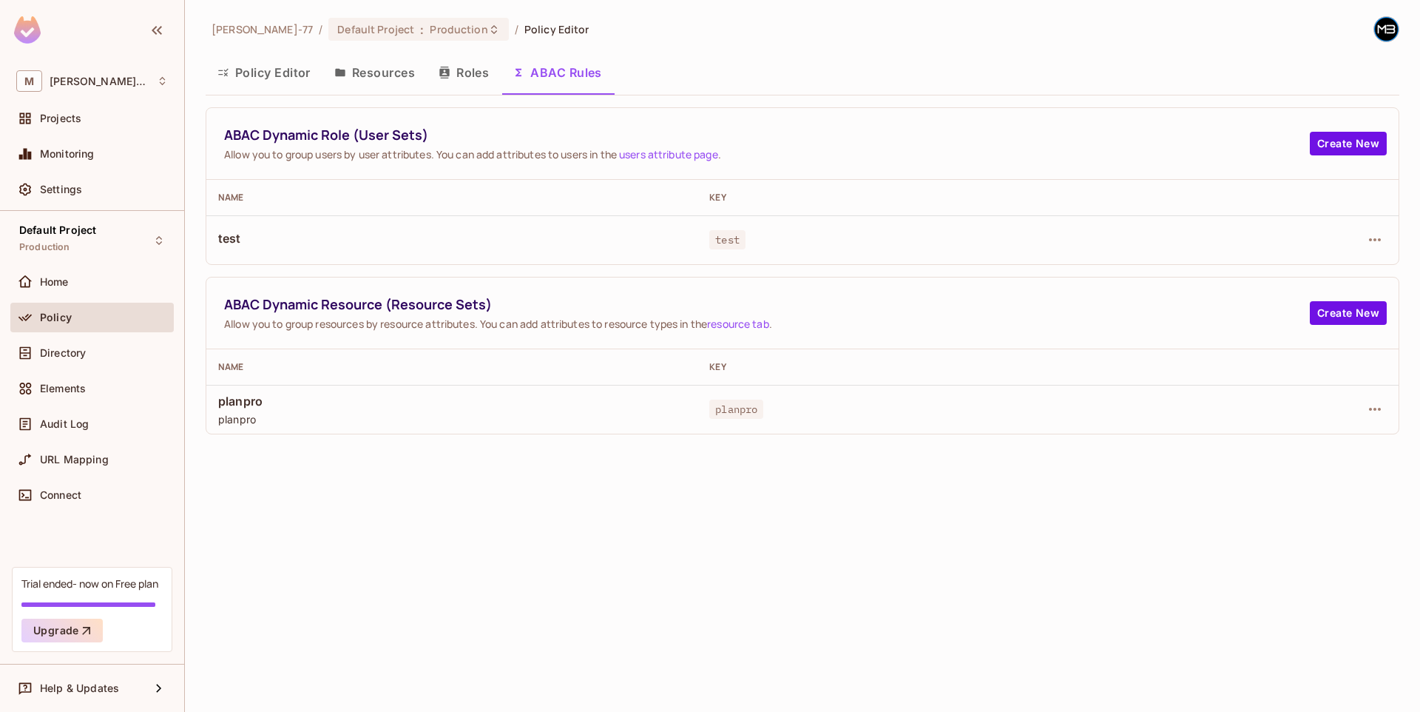
drag, startPoint x: 735, startPoint y: 242, endPoint x: 846, endPoint y: 243, distance: 111.7
click at [739, 239] on span "test" at bounding box center [727, 239] width 36 height 19
click at [1381, 239] on icon "button" at bounding box center [1375, 240] width 18 height 18
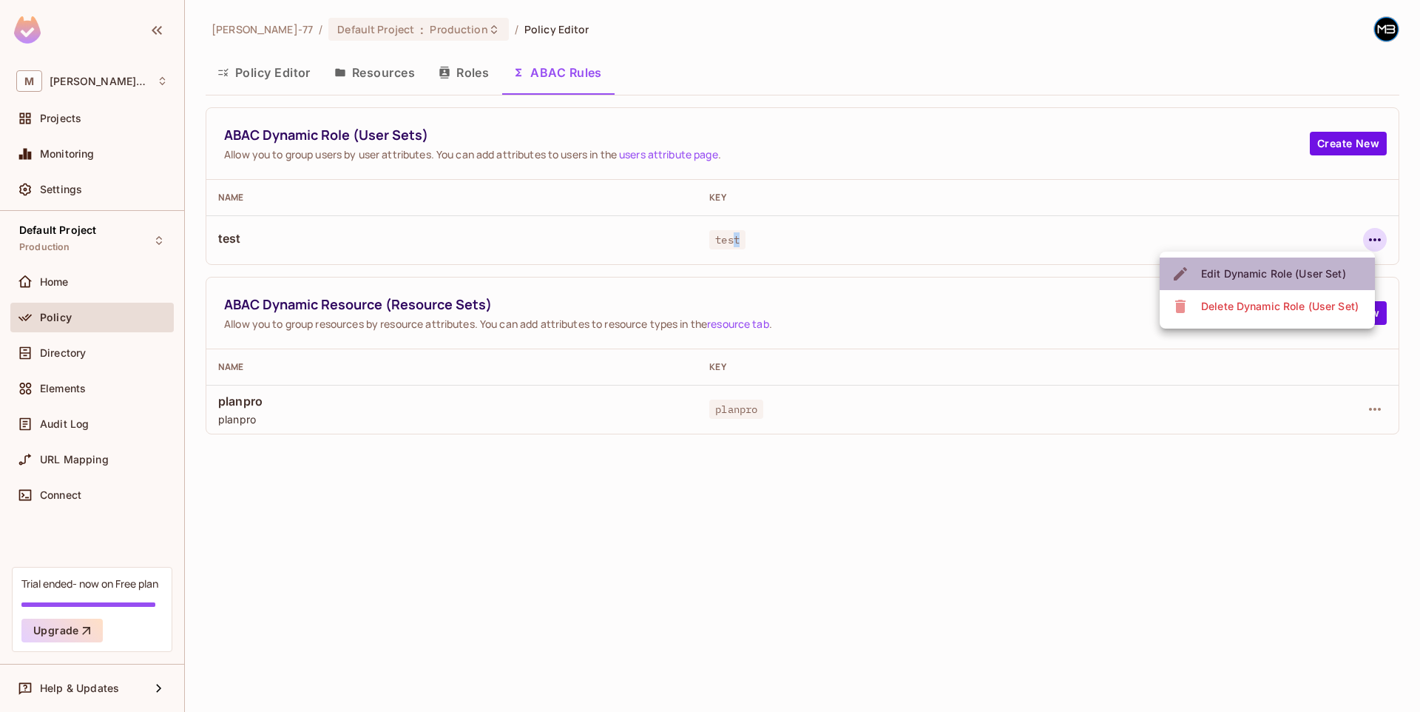
click at [1300, 260] on li "Edit Dynamic Role (User Set)" at bounding box center [1267, 273] width 215 height 33
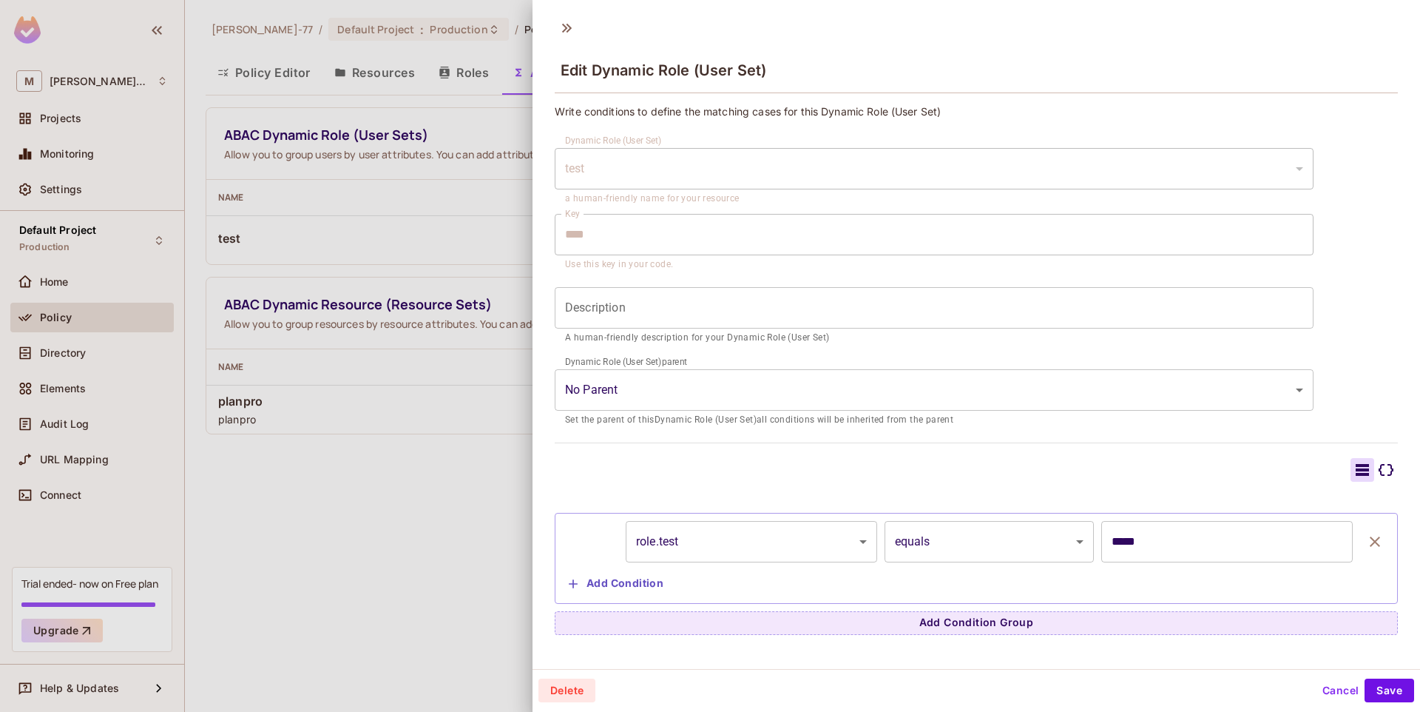
scroll to position [2, 0]
click at [733, 539] on body "M Miguel-77 Projects Monitoring Settings Default Project Production Home Policy…" at bounding box center [710, 356] width 1420 height 712
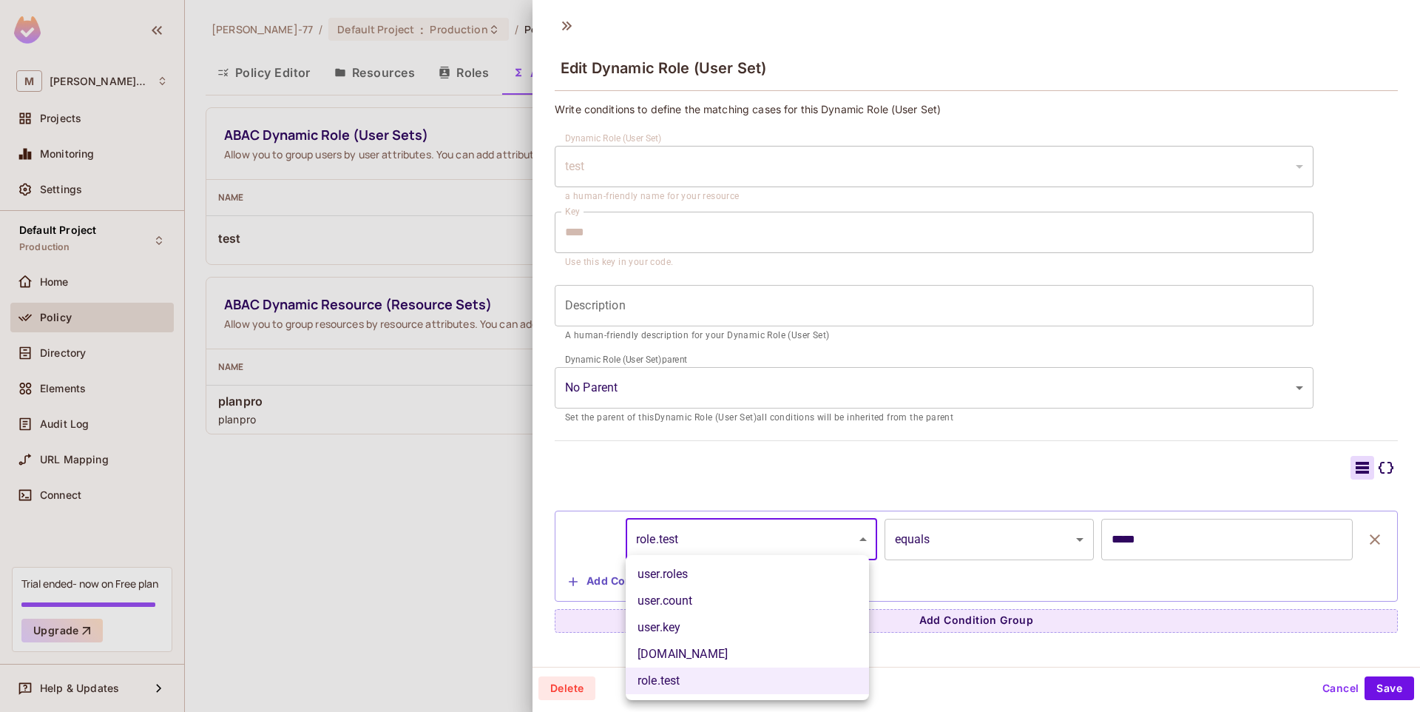
click at [747, 474] on div at bounding box center [710, 356] width 1420 height 712
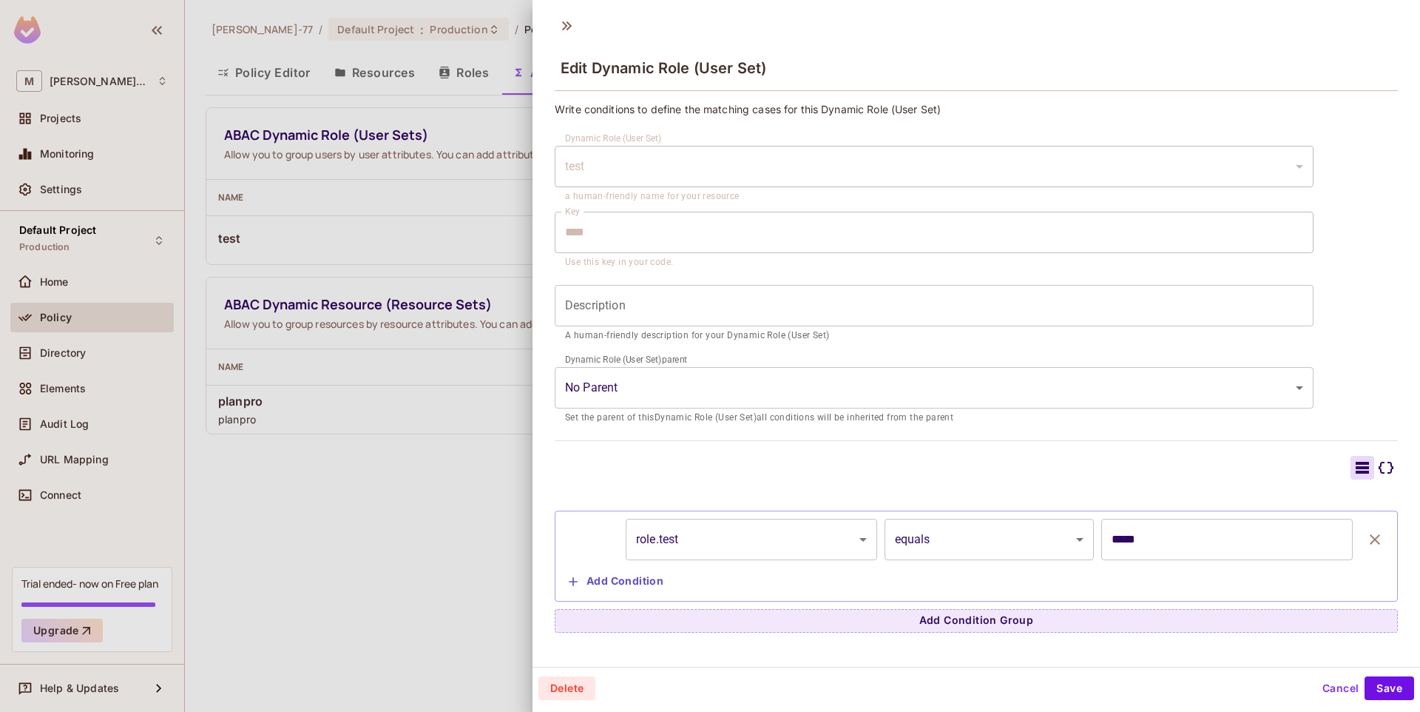
click at [746, 474] on div at bounding box center [976, 468] width 843 height 24
click at [643, 176] on div "test" at bounding box center [934, 166] width 759 height 41
click at [645, 167] on div "test" at bounding box center [934, 166] width 759 height 41
click at [596, 158] on div "test" at bounding box center [934, 166] width 759 height 41
click at [576, 159] on div "test" at bounding box center [934, 166] width 759 height 41
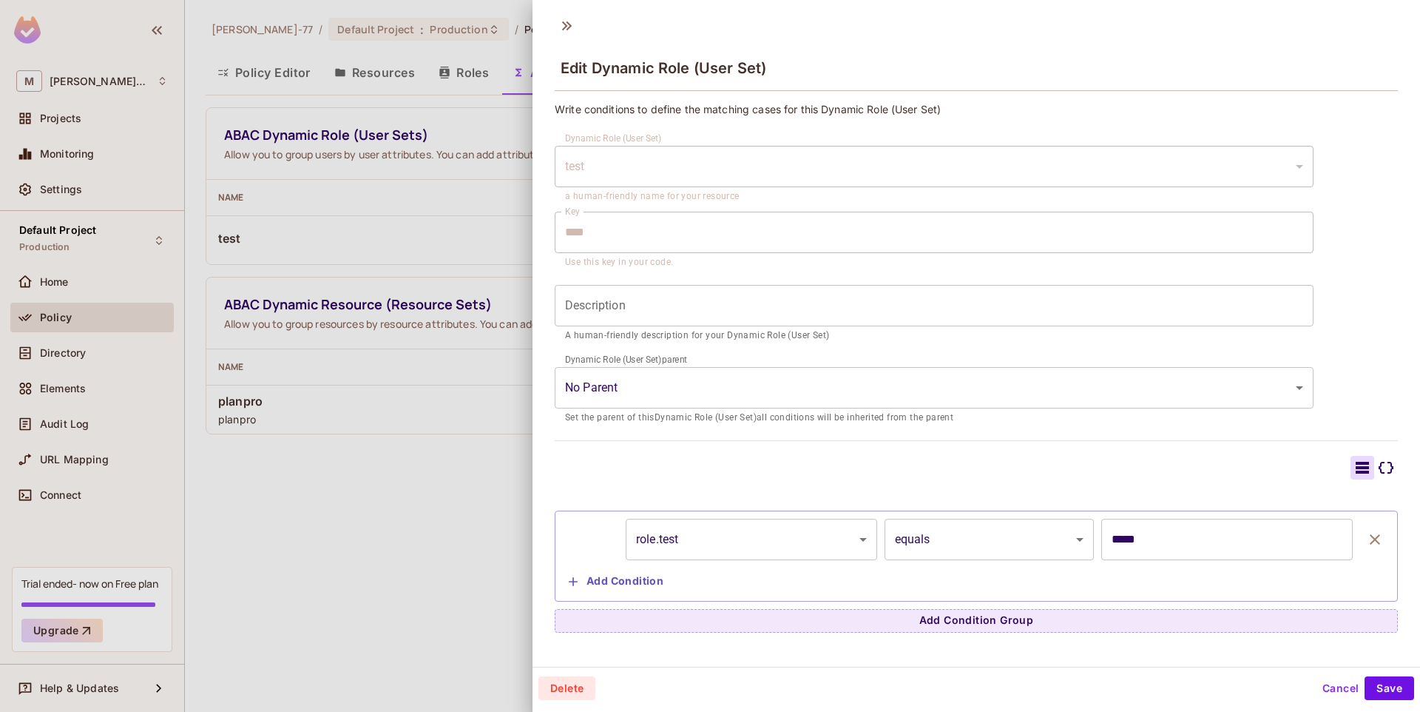
click at [823, 254] on div "Key **** Key Use this key in your code." at bounding box center [934, 241] width 759 height 58
click at [603, 368] on body "M Miguel-77 Projects Monitoring Settings Default Project Production Home Policy…" at bounding box center [710, 356] width 1420 height 712
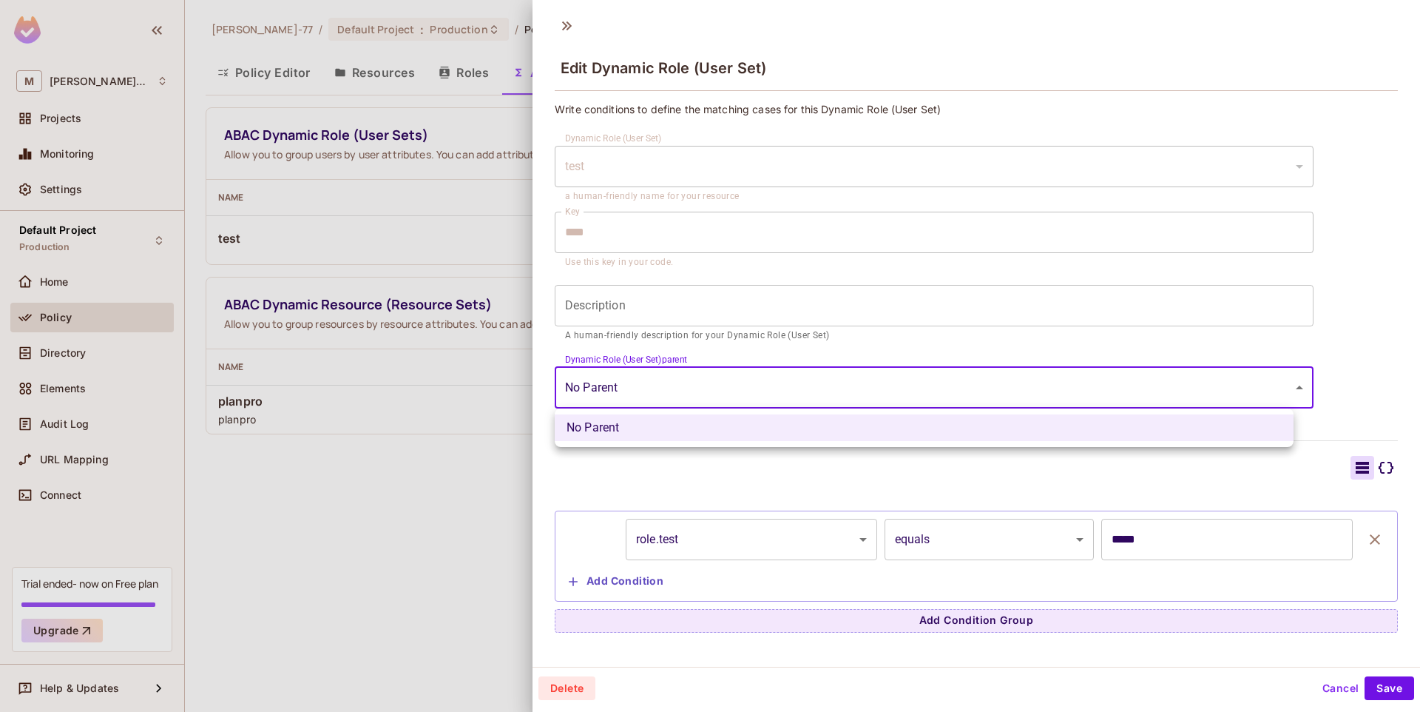
click at [626, 307] on div at bounding box center [710, 356] width 1420 height 712
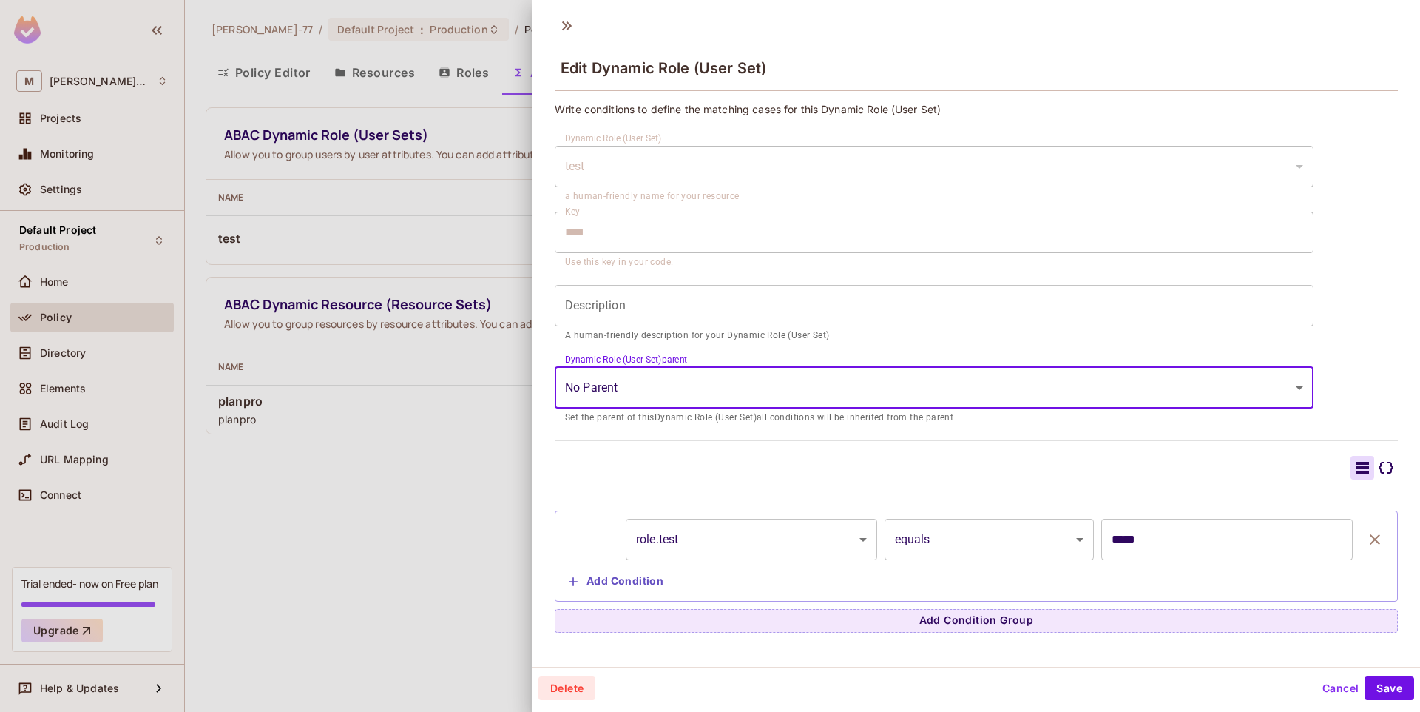
click at [626, 307] on div at bounding box center [710, 356] width 1420 height 712
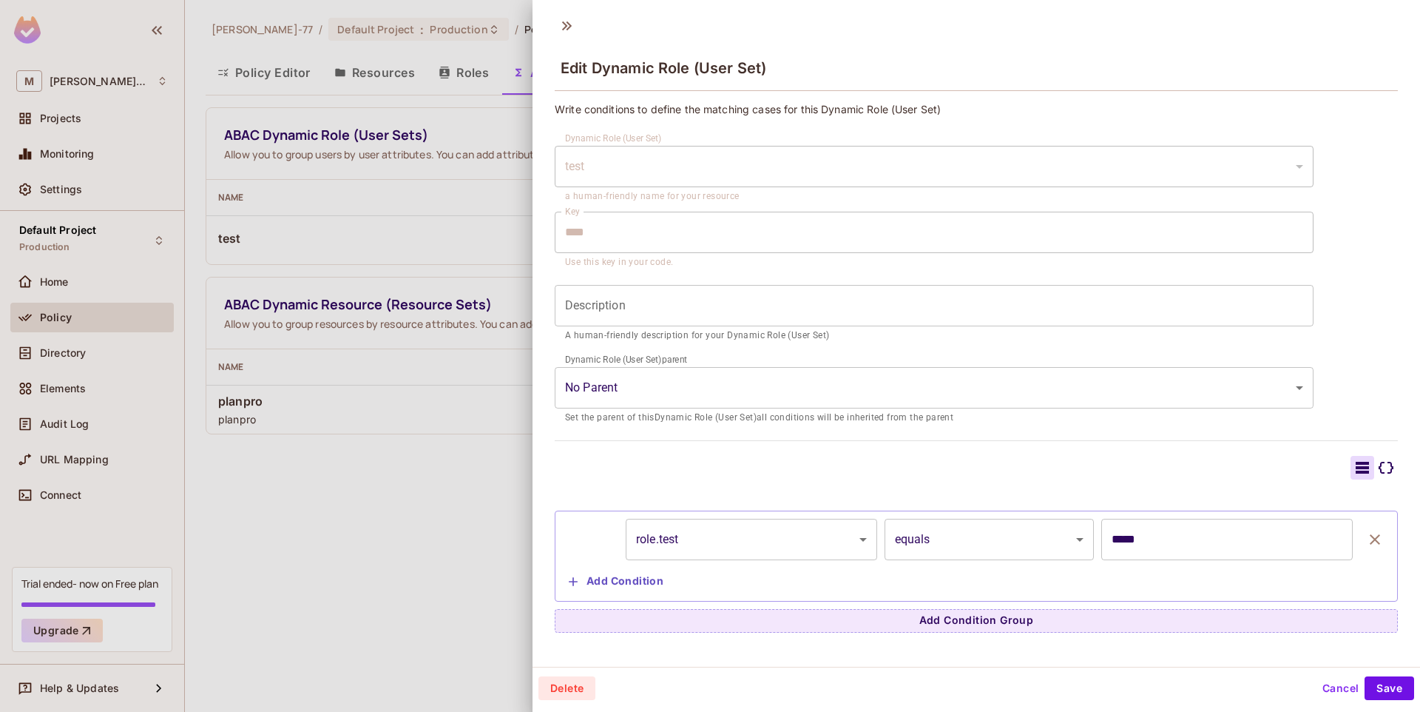
click at [626, 307] on input "Description" at bounding box center [934, 305] width 759 height 41
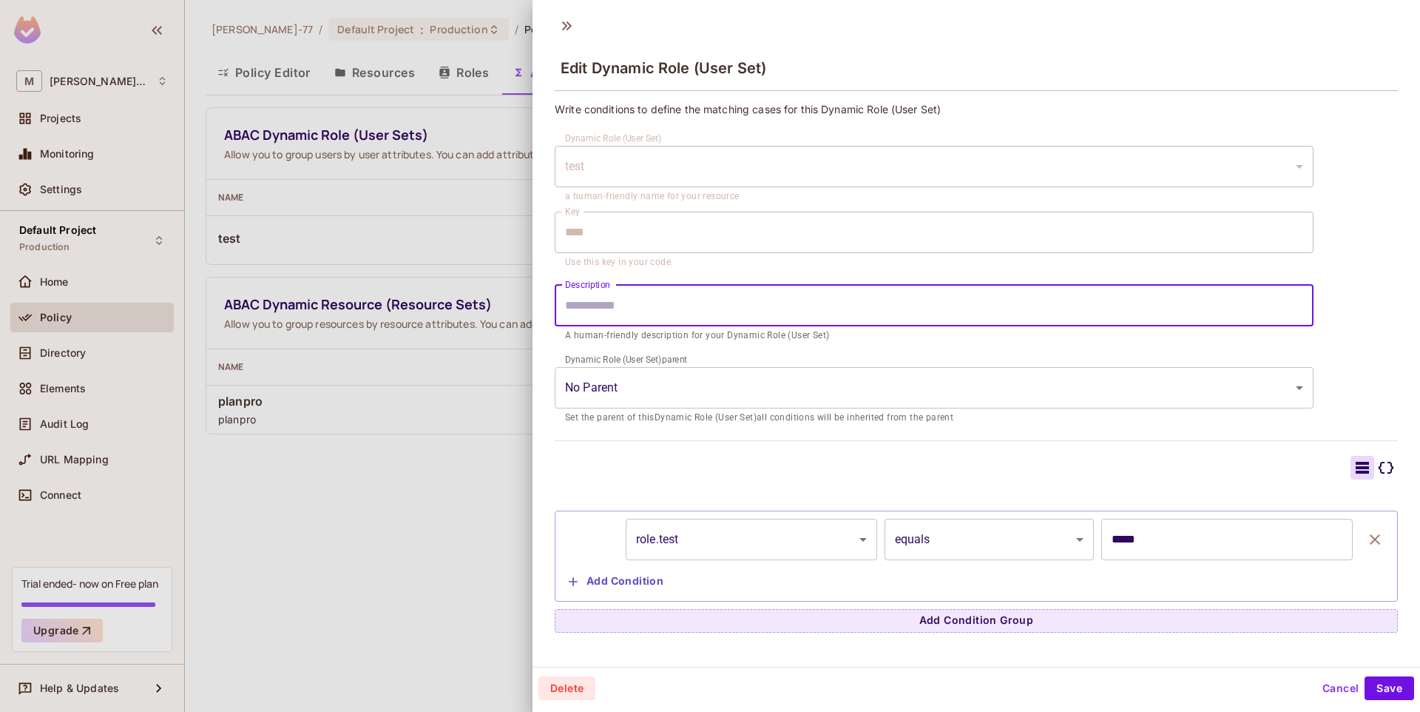
click at [626, 307] on input "Description" at bounding box center [934, 305] width 759 height 41
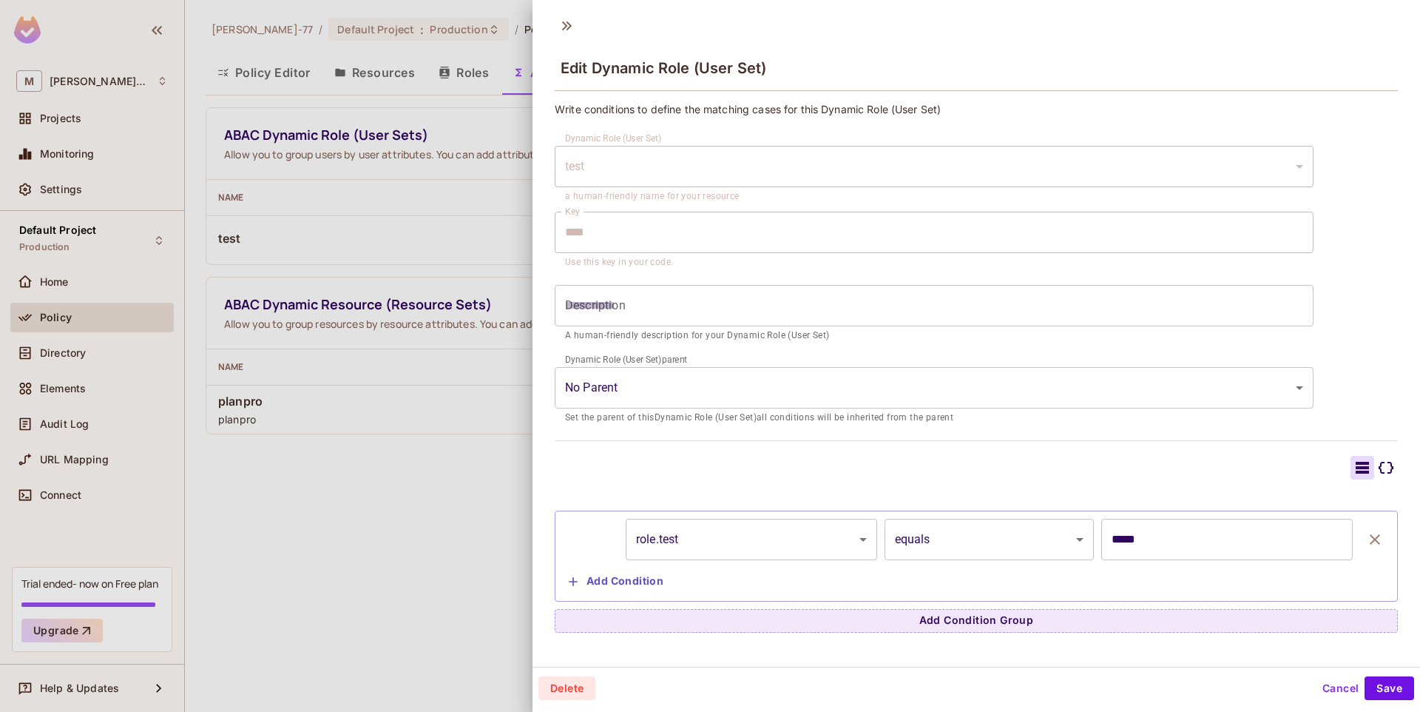
click at [688, 171] on div "test" at bounding box center [934, 166] width 759 height 41
click at [1279, 167] on div "test" at bounding box center [934, 166] width 759 height 41
click at [1280, 167] on div "test" at bounding box center [934, 166] width 759 height 41
click at [601, 692] on div "Delete Cancel Save" at bounding box center [977, 688] width 876 height 24
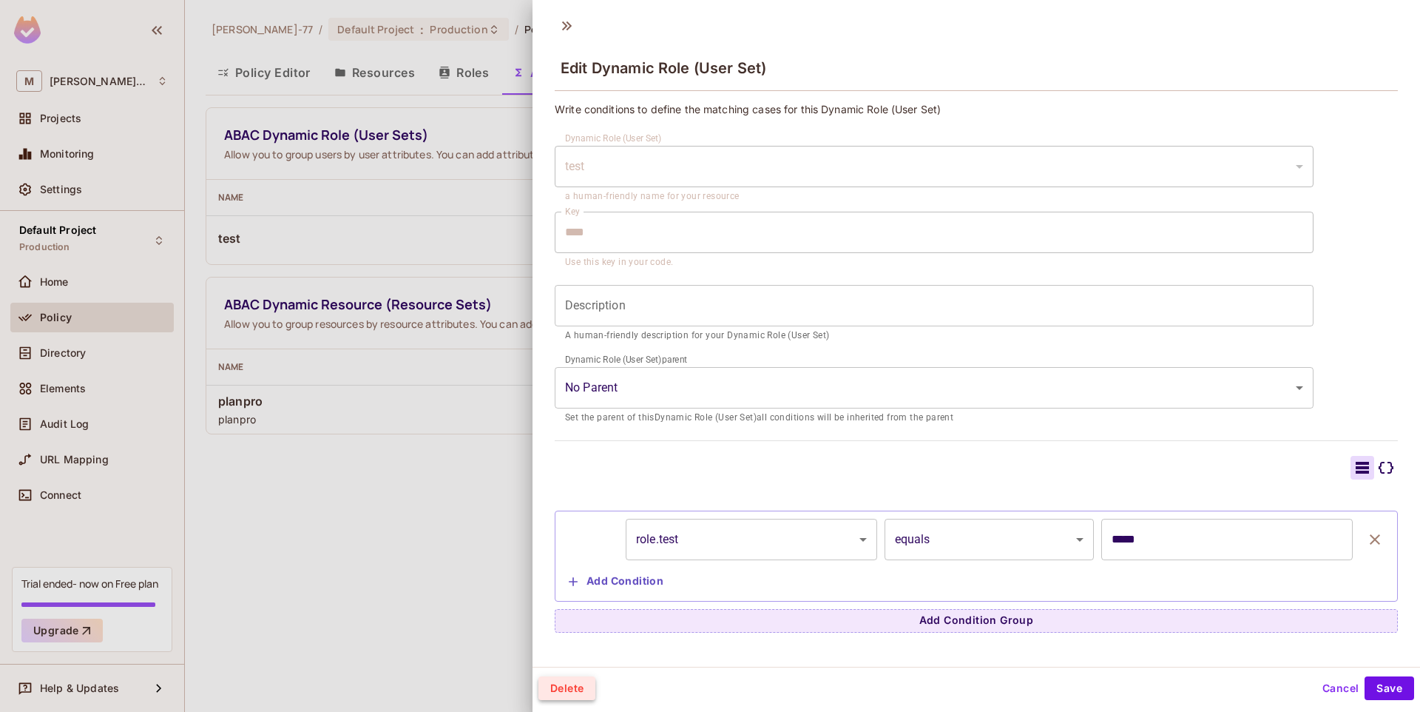
click at [574, 691] on button "Delete" at bounding box center [567, 688] width 57 height 24
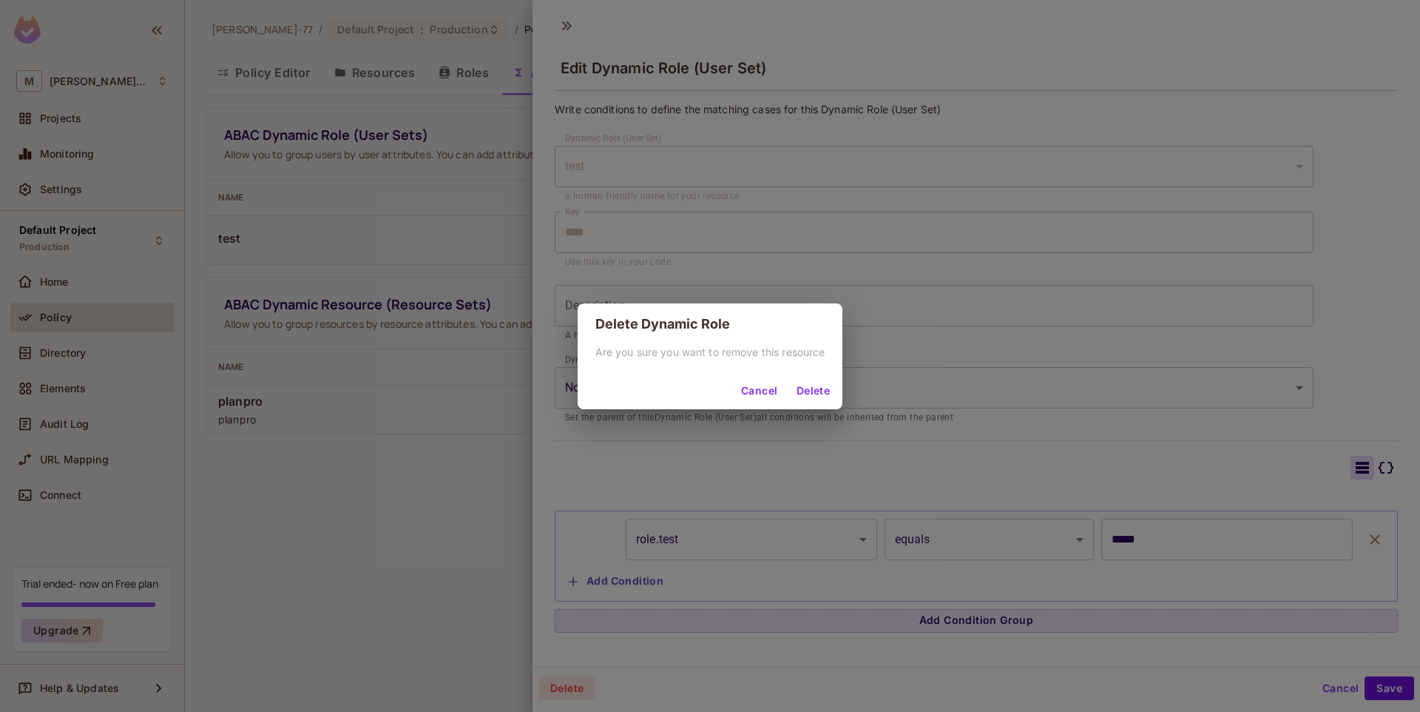
click at [820, 390] on button "Delete" at bounding box center [812, 392] width 47 height 24
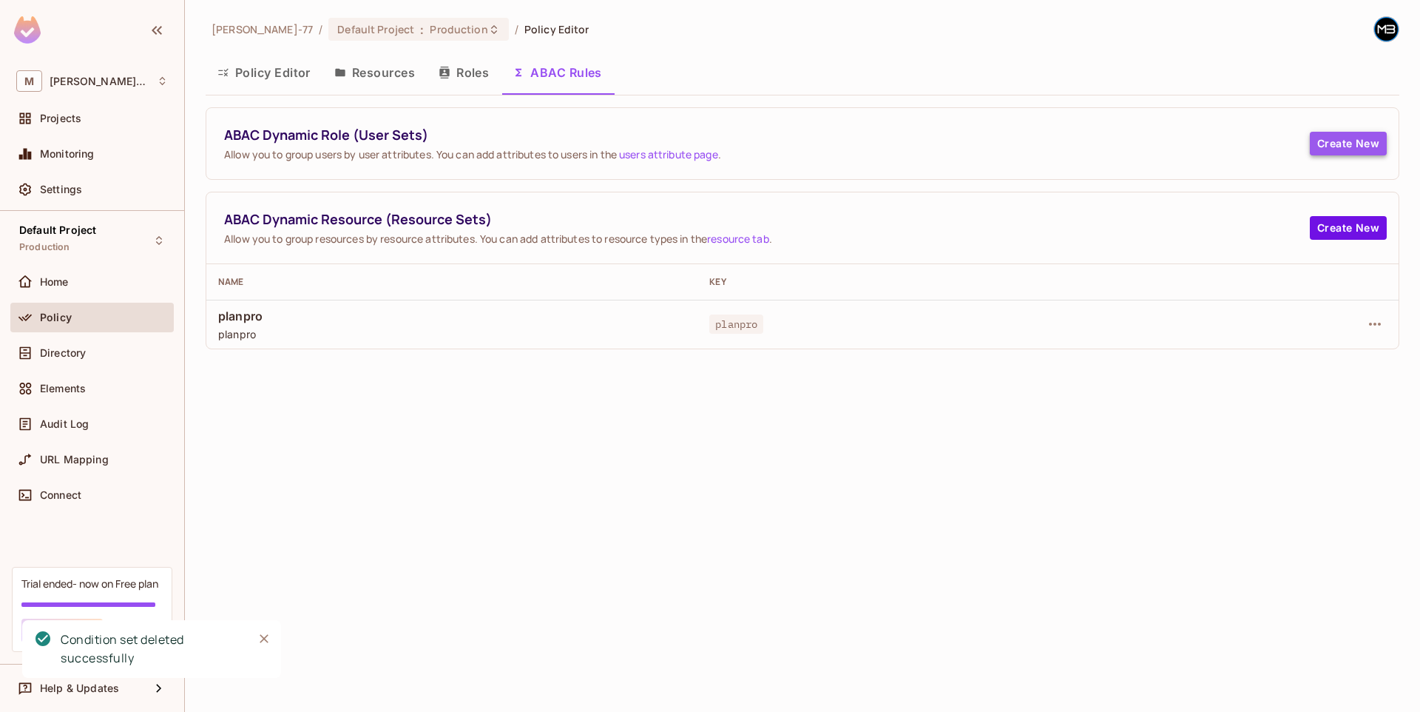
click at [1329, 141] on button "Create New" at bounding box center [1348, 144] width 77 height 24
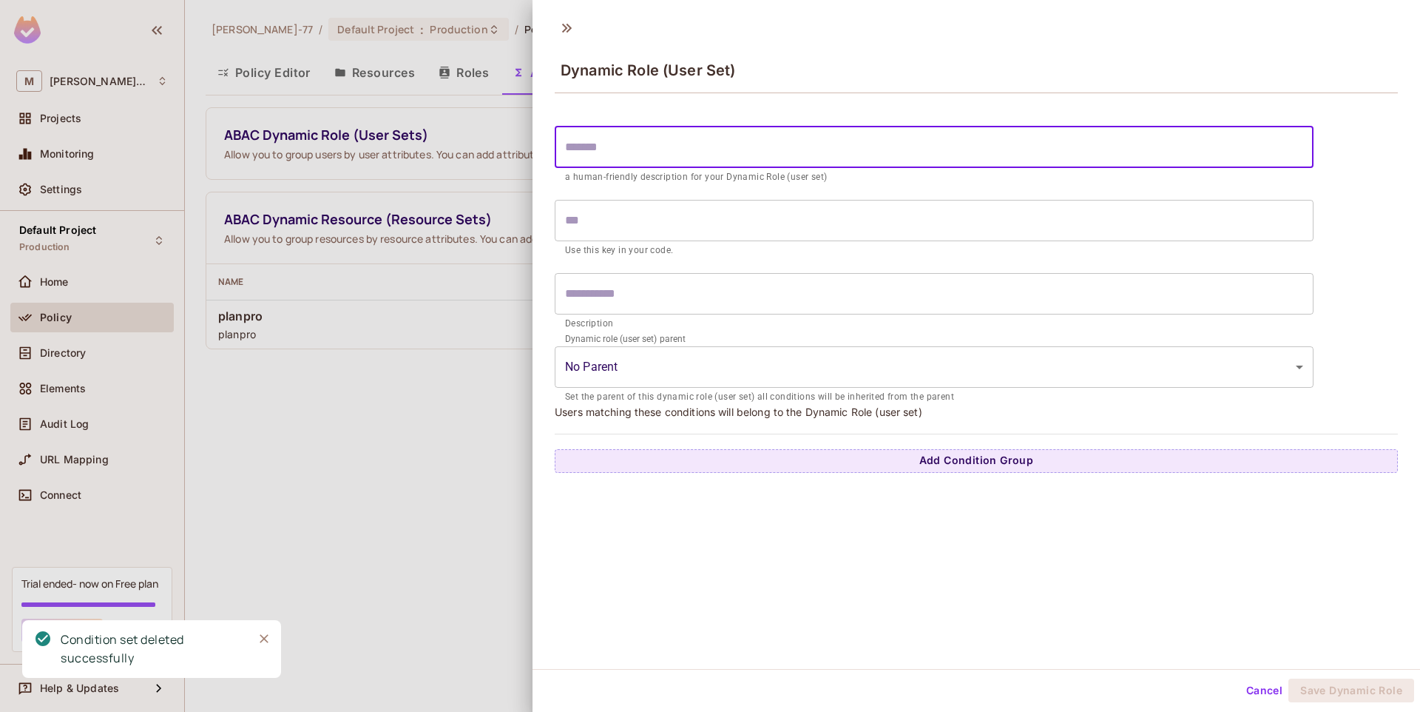
click at [678, 152] on input "text" at bounding box center [934, 147] width 759 height 41
type input "*"
type input "**"
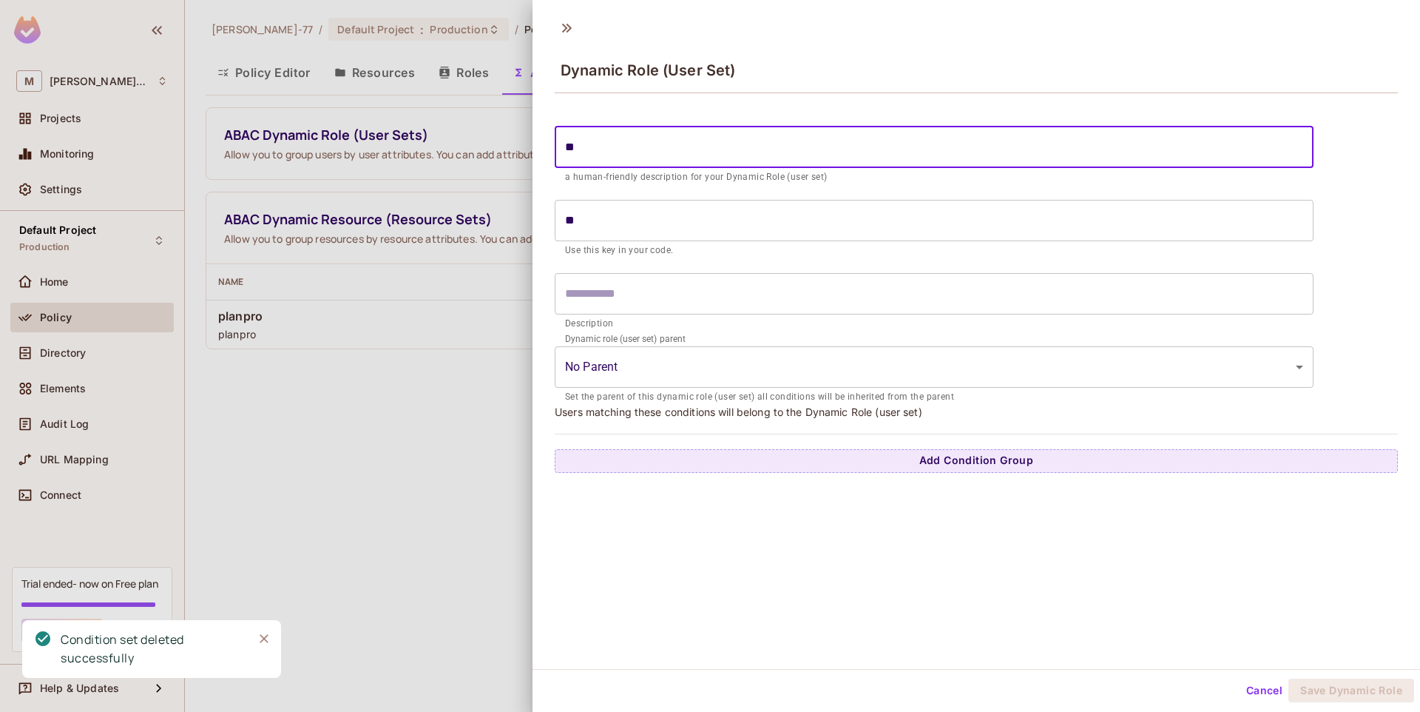
type input "***"
type input "****"
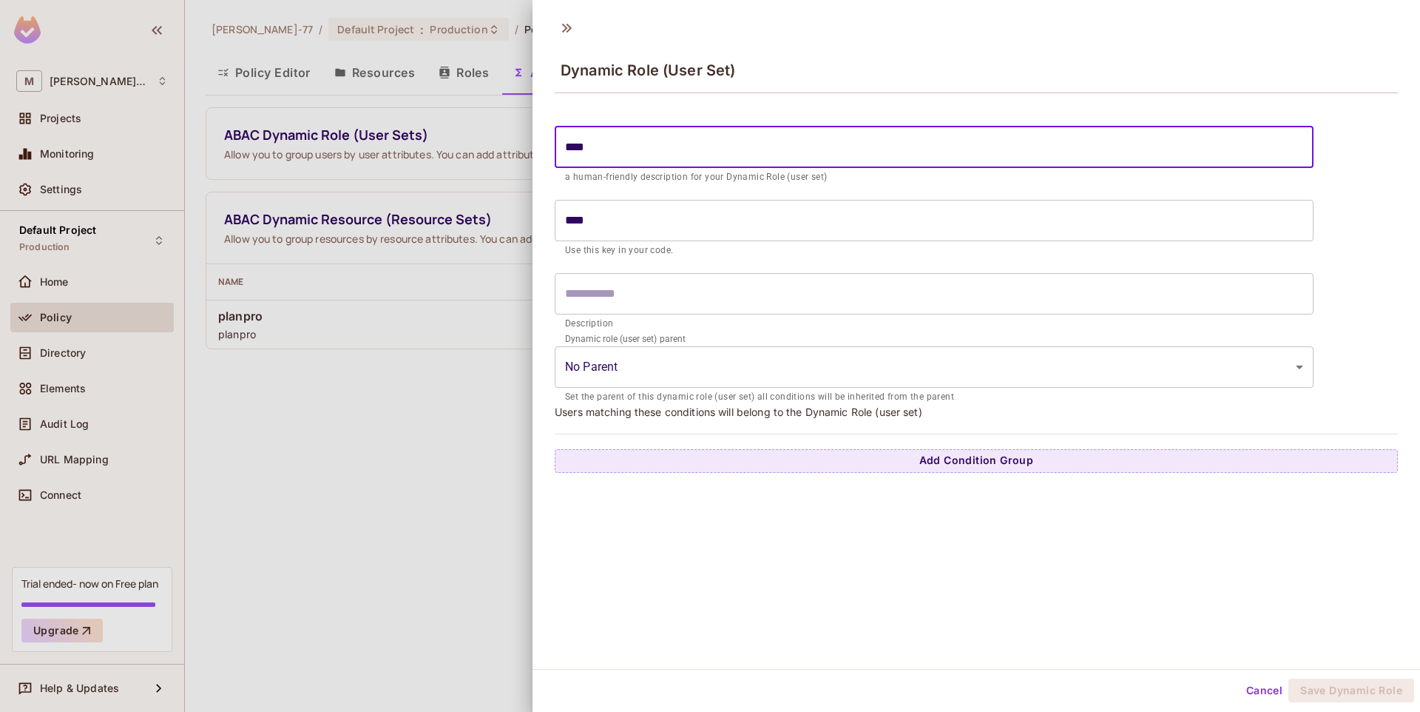
type input "***"
type input "**"
type input "*"
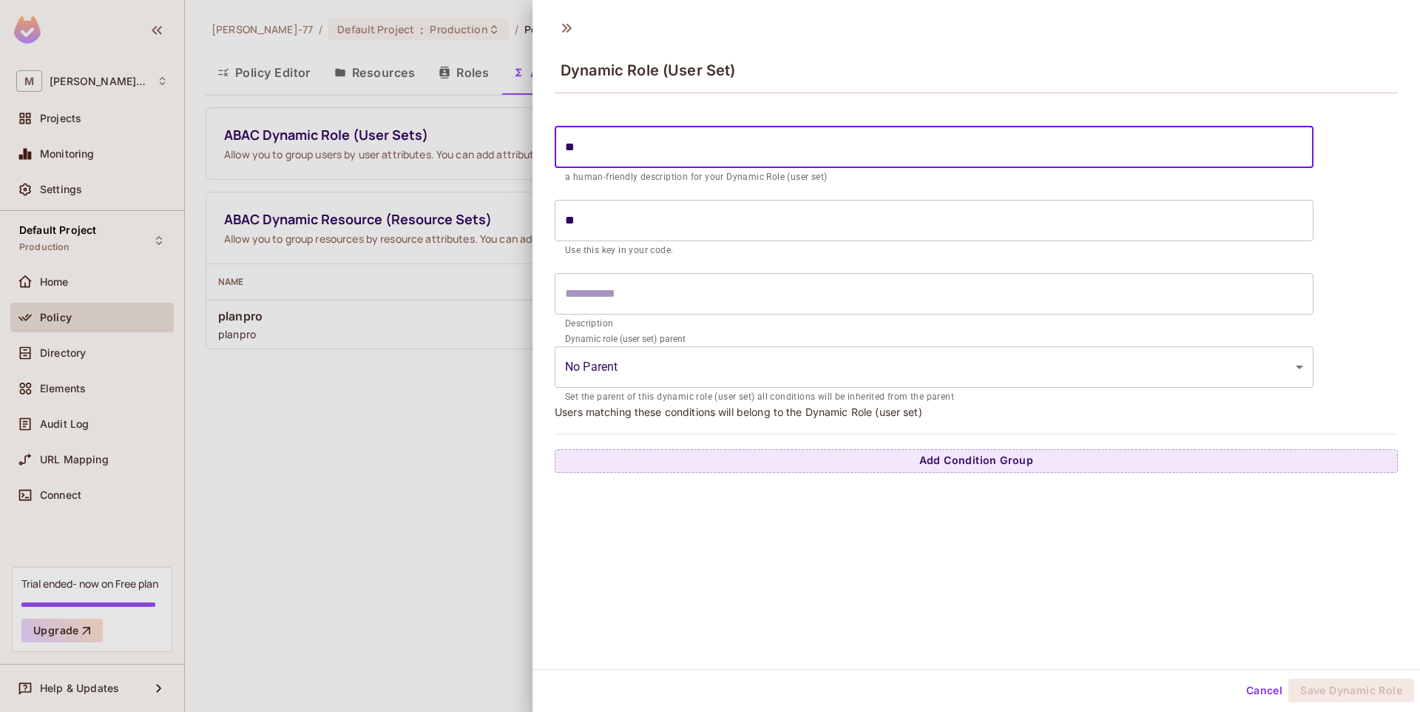
type input "*"
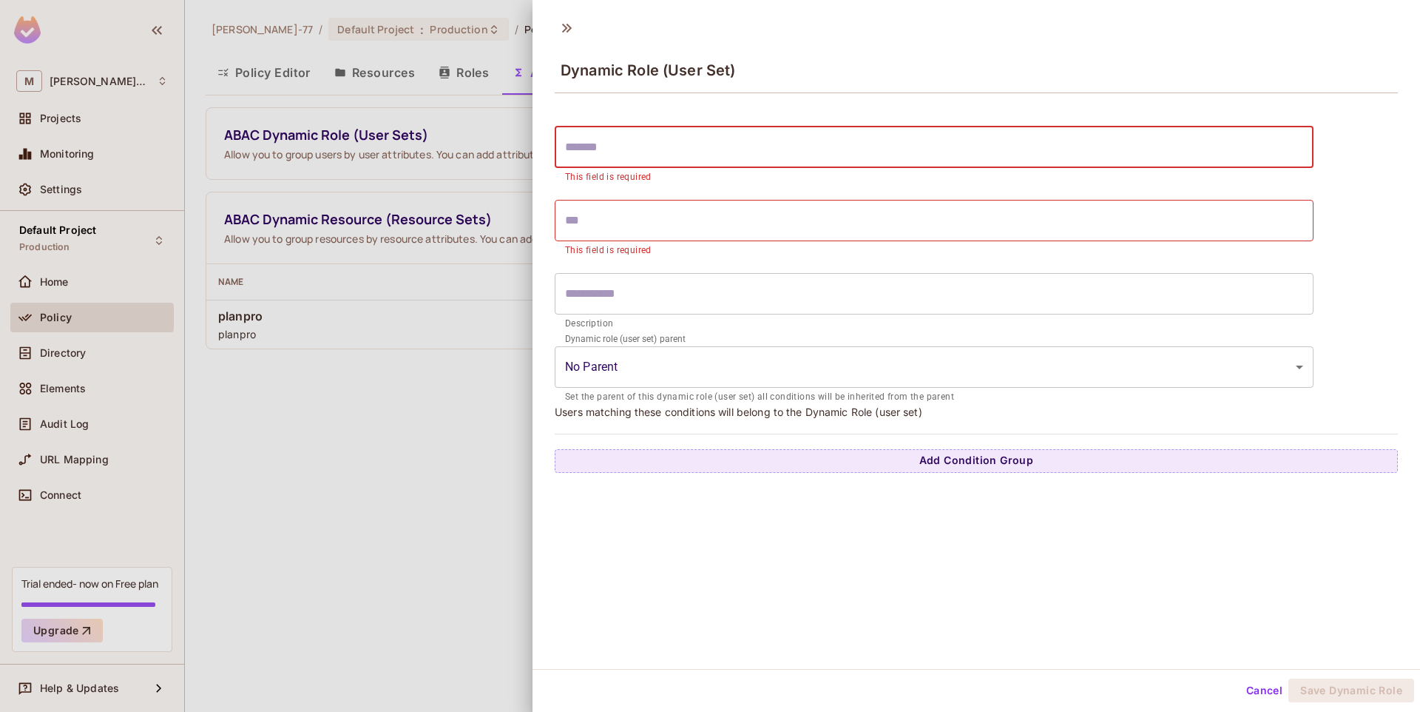
type input "*"
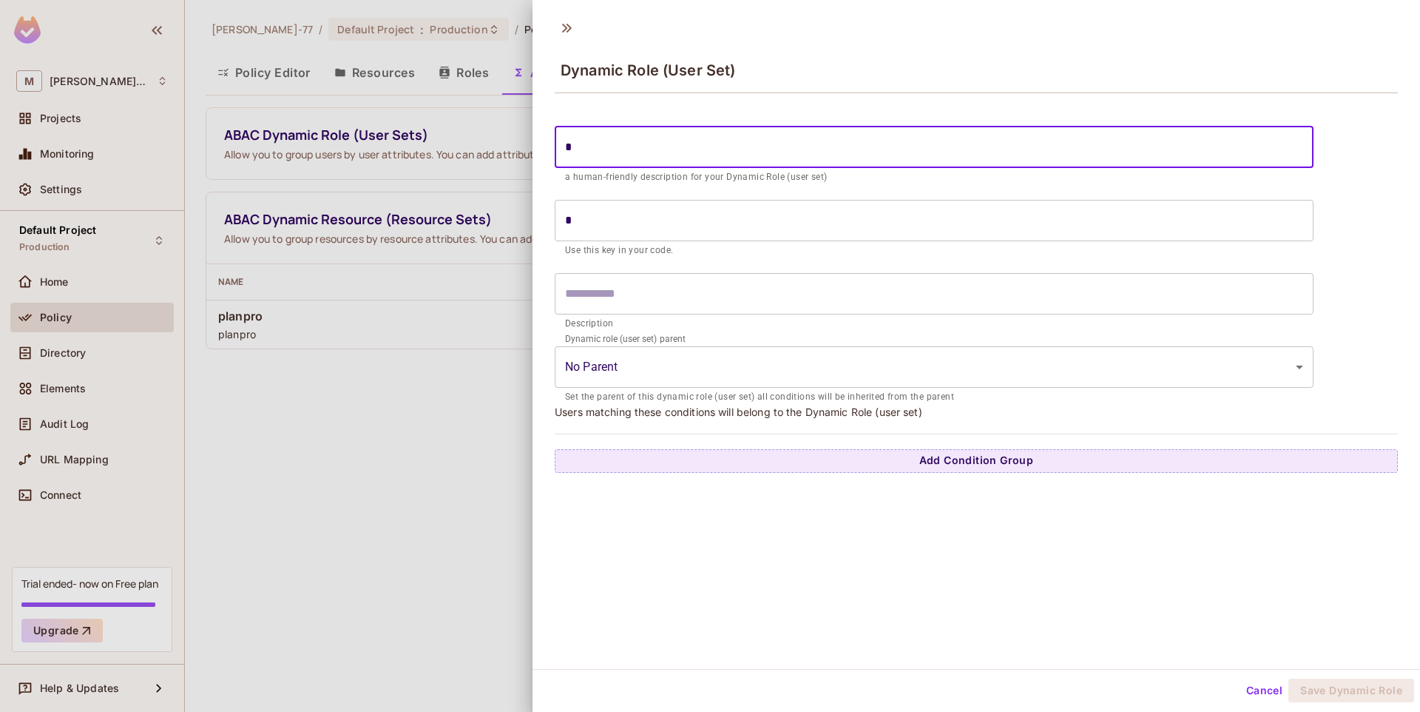
type input "**"
type input "***"
type input "****"
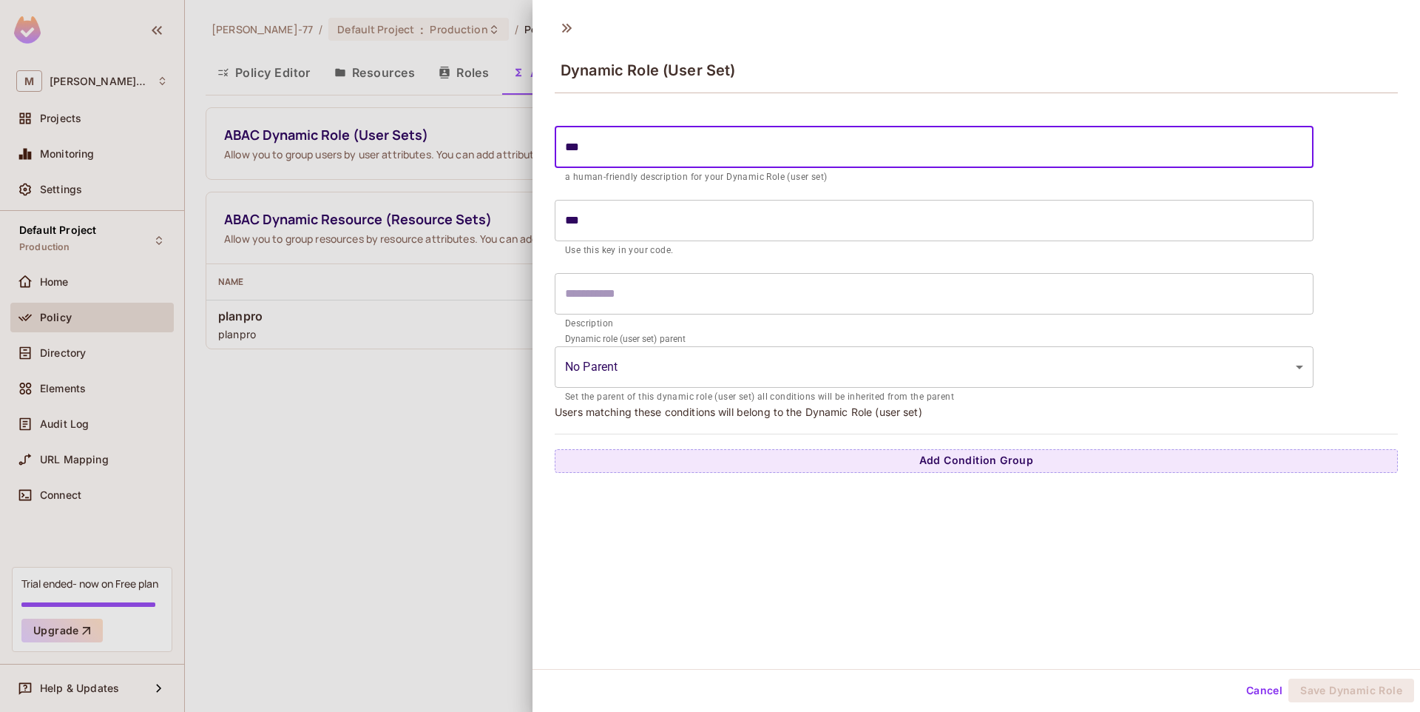
type input "****"
type input "*****"
type input "****"
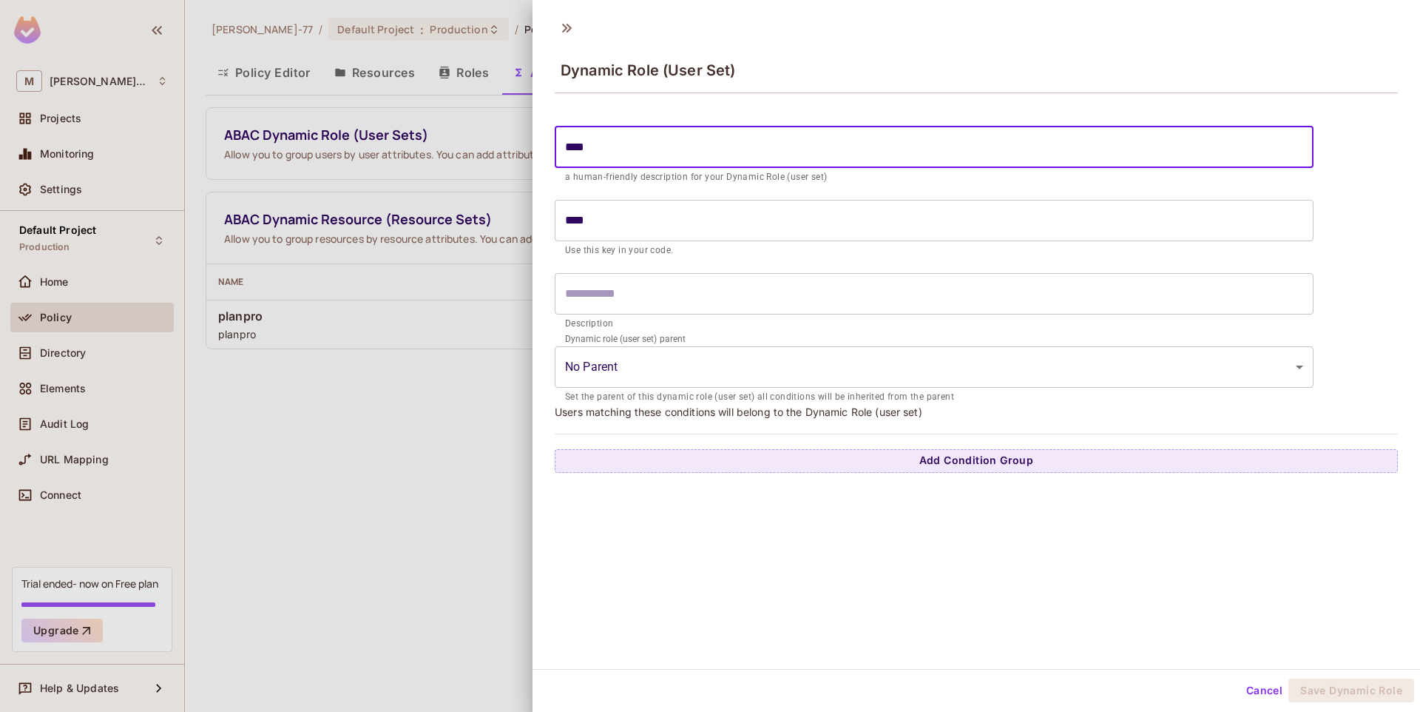
type input "***"
type input "****"
type input "*****"
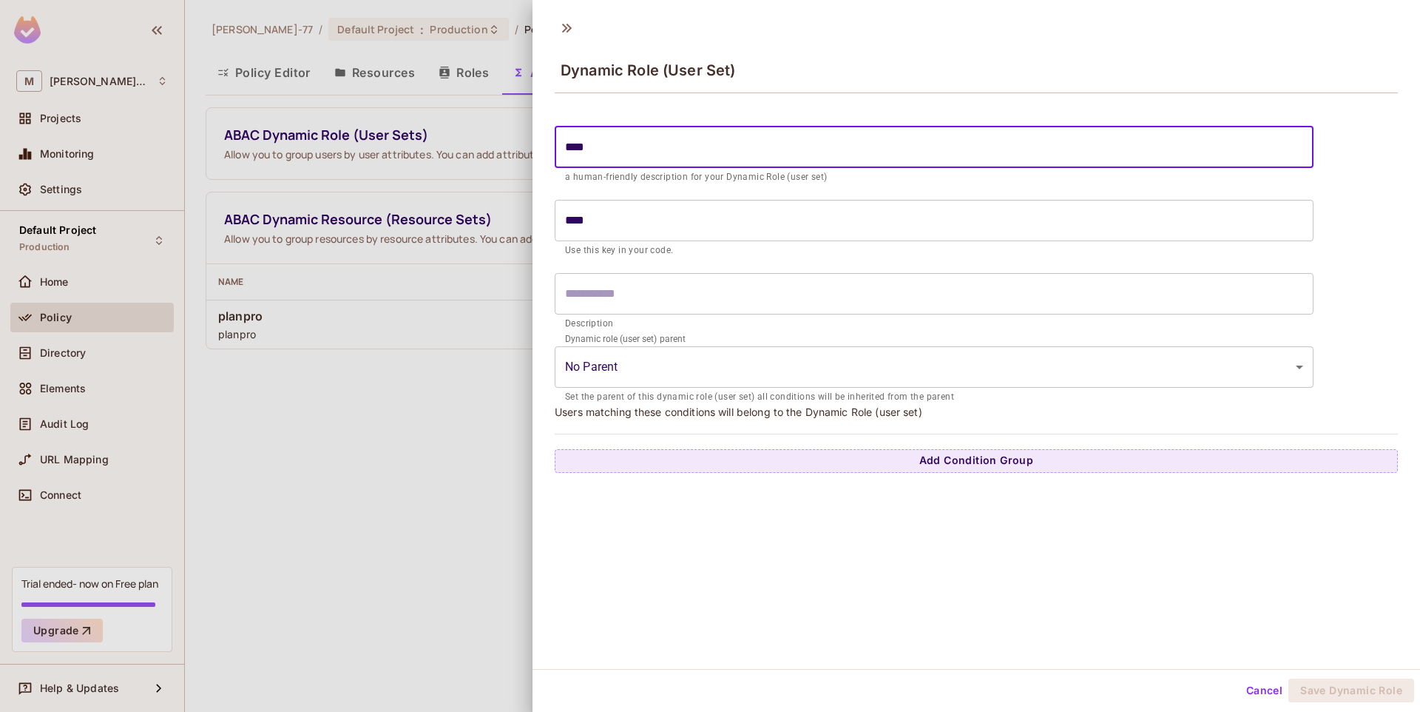
type input "*****"
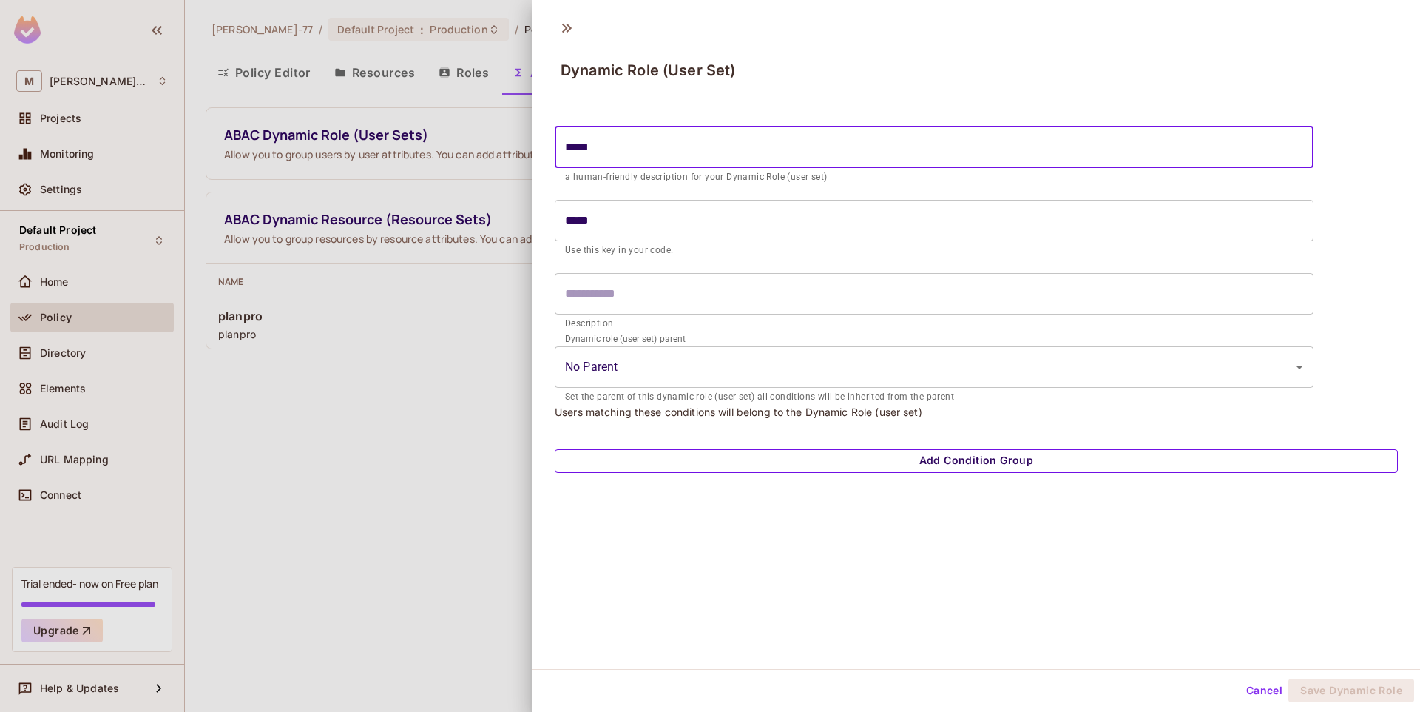
type input "*****"
click at [836, 454] on button "Add Condition Group" at bounding box center [976, 461] width 843 height 24
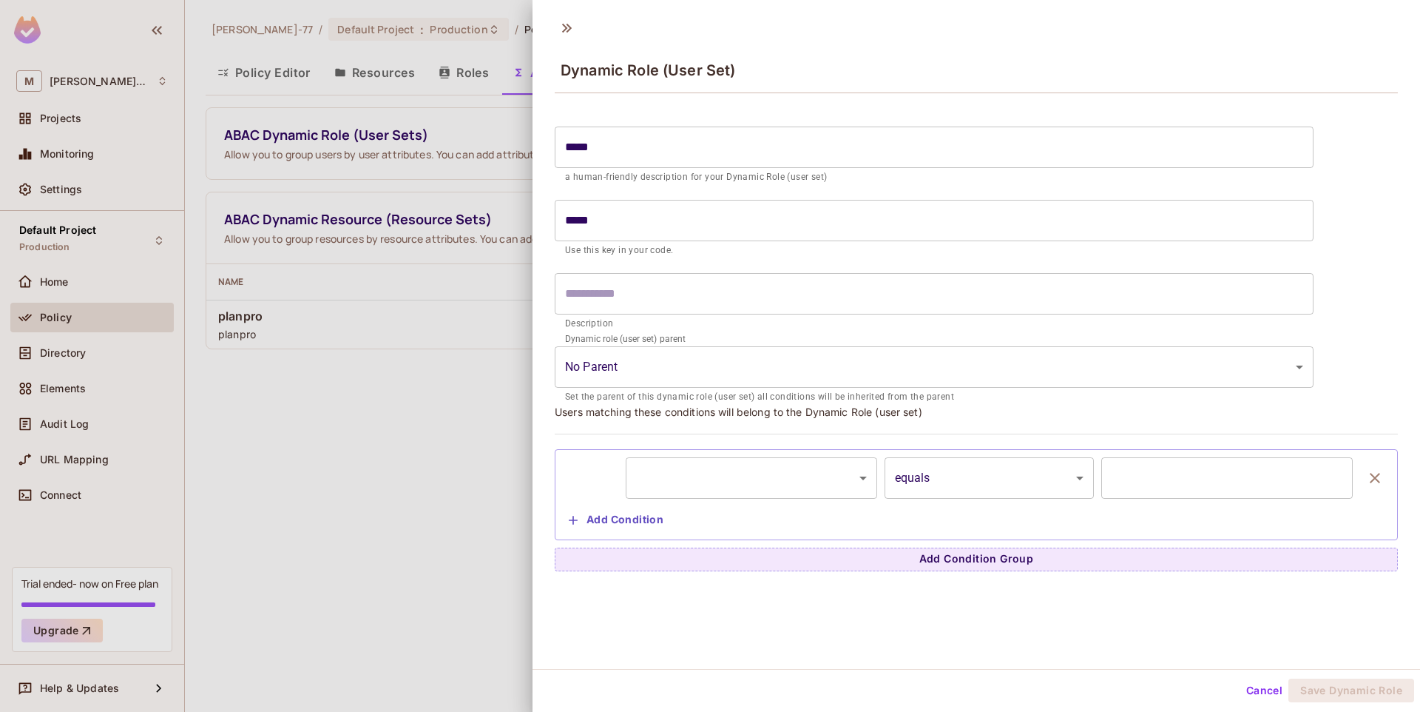
click at [731, 488] on body "M Miguel-77 Projects Monitoring Settings Default Project Production Home Policy…" at bounding box center [710, 356] width 1420 height 712
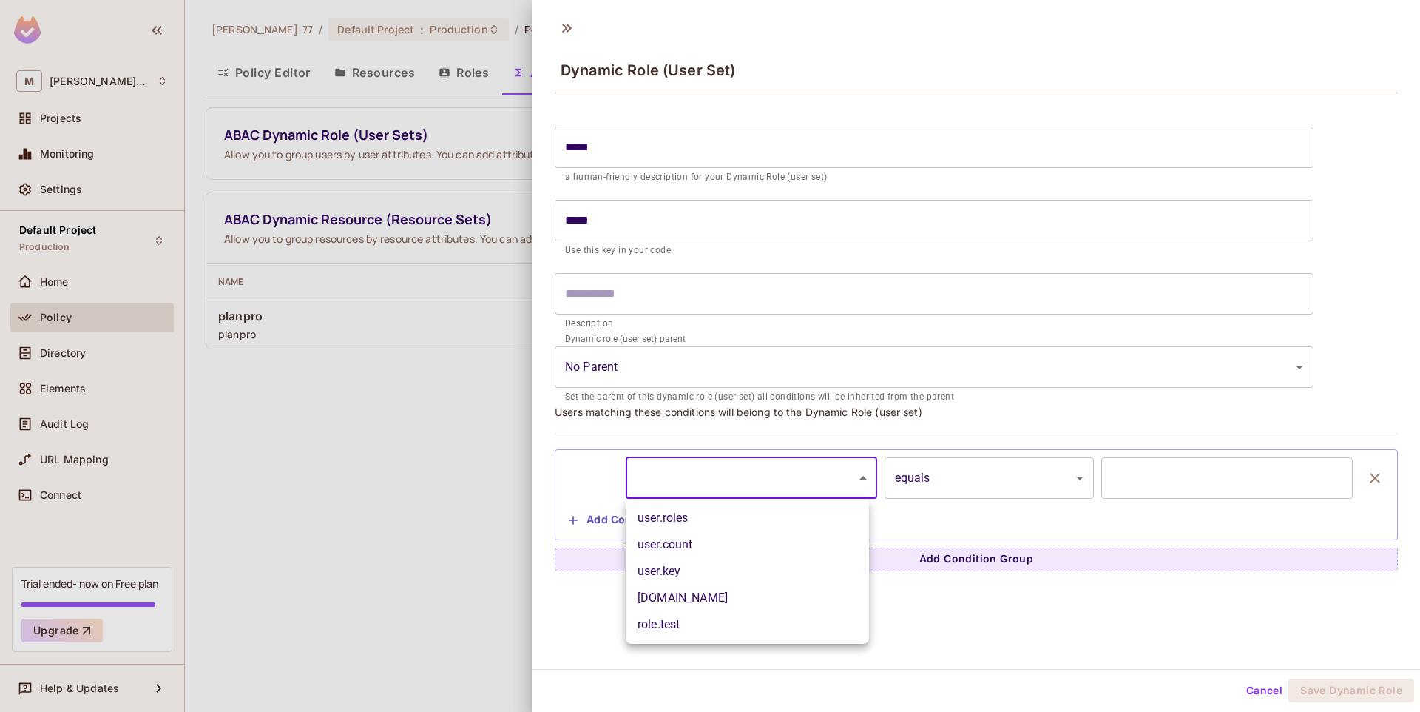
click at [669, 623] on li "role.test" at bounding box center [747, 624] width 243 height 27
type input "*********"
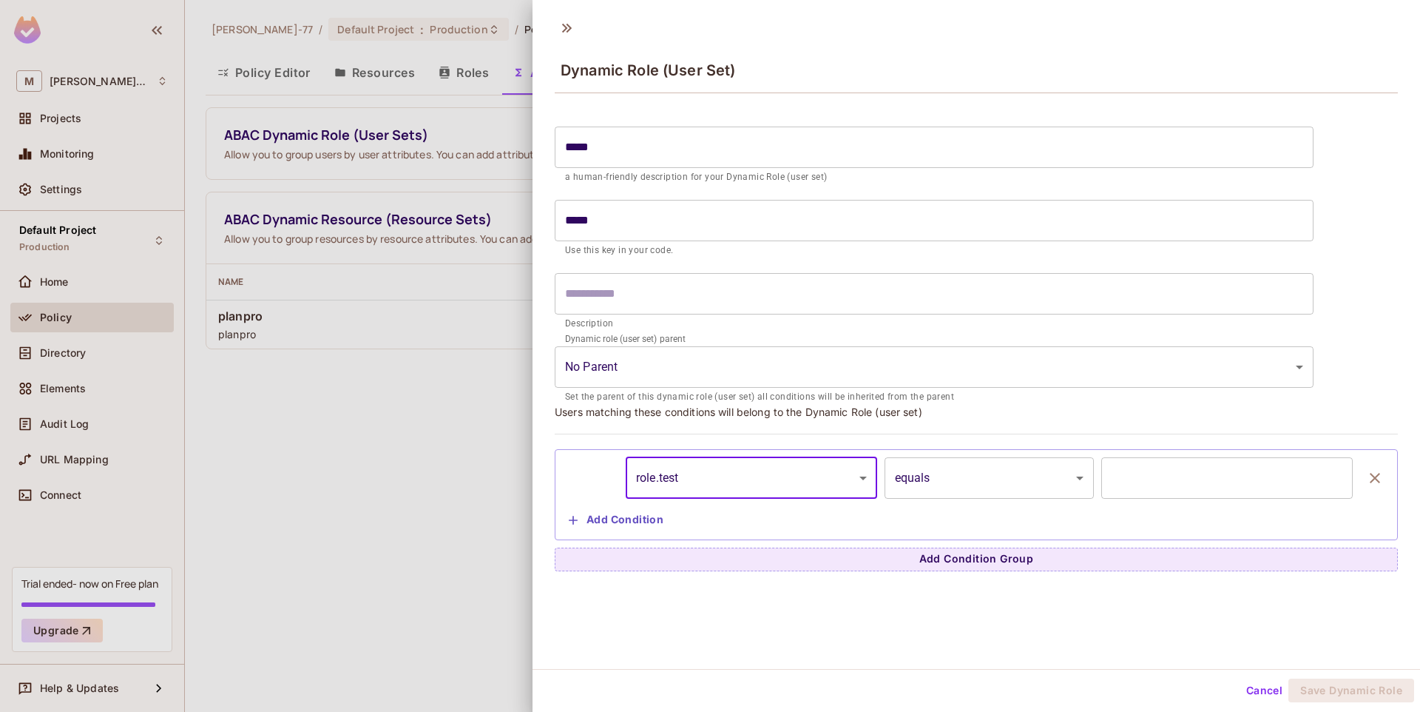
click at [982, 504] on div "role.test ********* ​ equals ****** ​ ​ Add Condition" at bounding box center [976, 494] width 827 height 75
click at [1005, 488] on body "M Miguel-77 Projects Monitoring Settings Default Project Production Home Policy…" at bounding box center [710, 356] width 1420 height 712
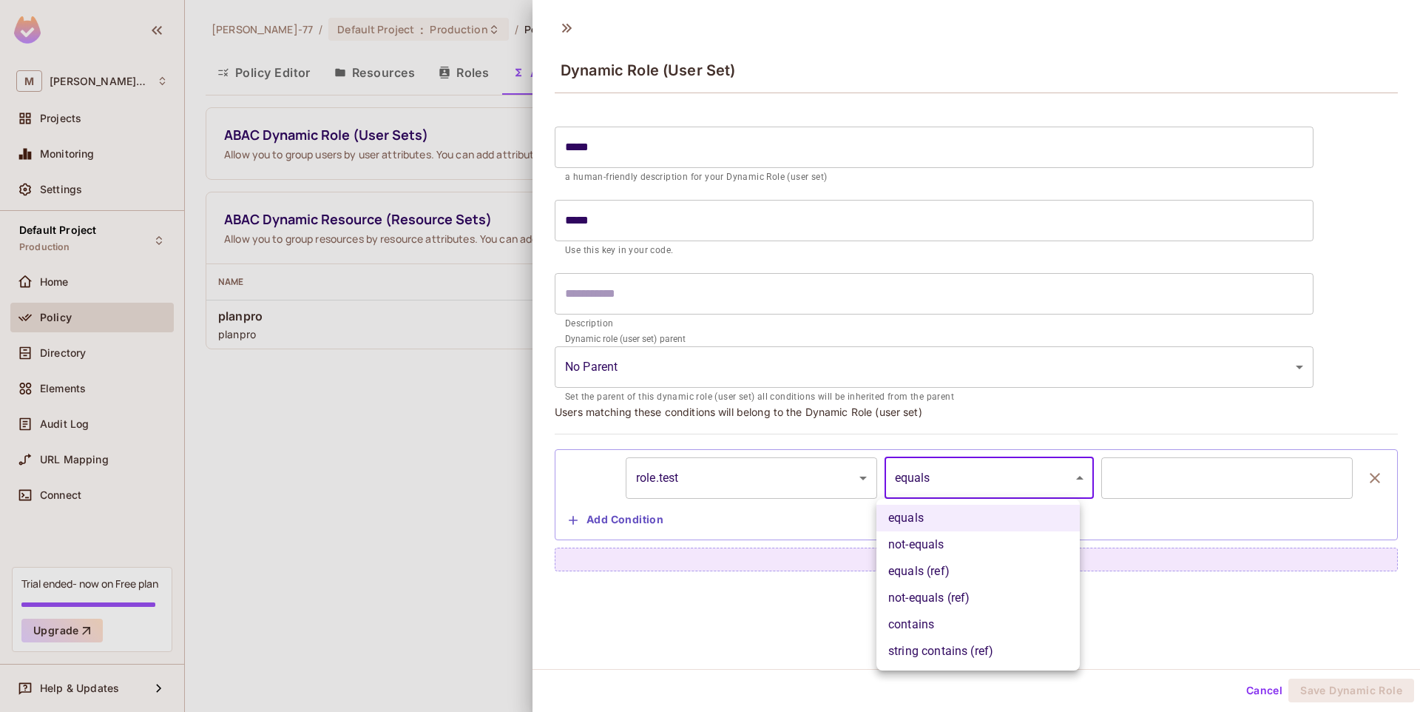
click at [1217, 492] on div at bounding box center [710, 356] width 1420 height 712
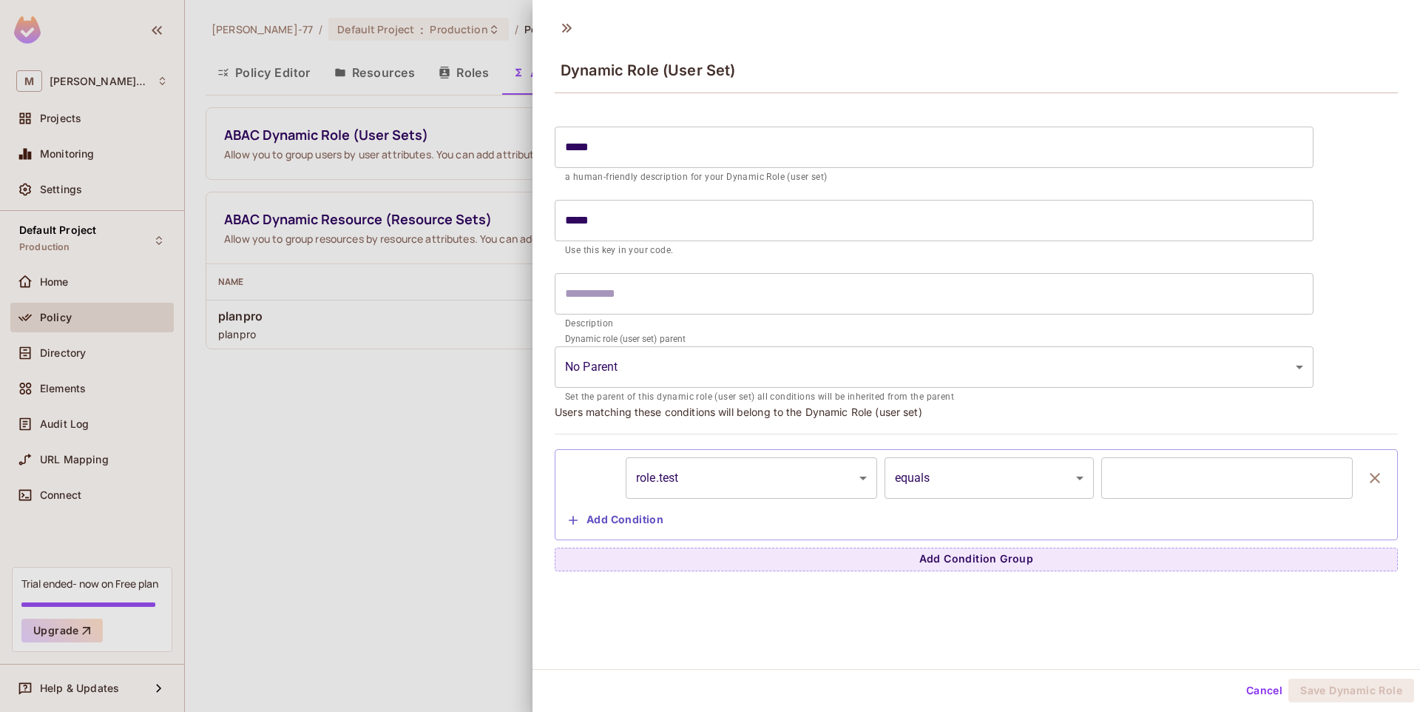
click at [1177, 481] on input "text" at bounding box center [1228, 477] width 252 height 41
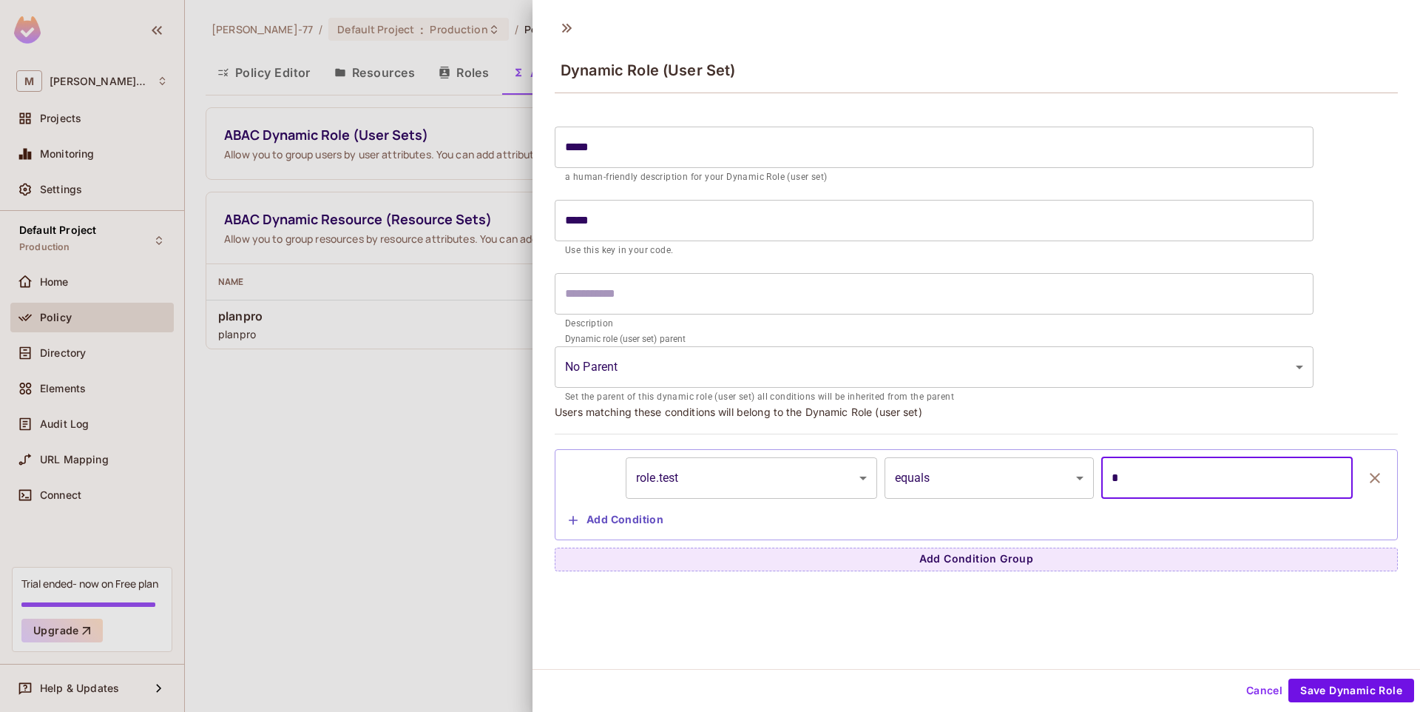
drag, startPoint x: 1126, startPoint y: 483, endPoint x: 1008, endPoint y: 477, distance: 117.8
click at [1008, 477] on div "role.test ********* ​ equals ****** ​ * ​" at bounding box center [976, 477] width 827 height 41
type input "***"
click at [979, 468] on body "M Miguel-77 Projects Monitoring Settings Default Project Production Home Policy…" at bounding box center [710, 356] width 1420 height 712
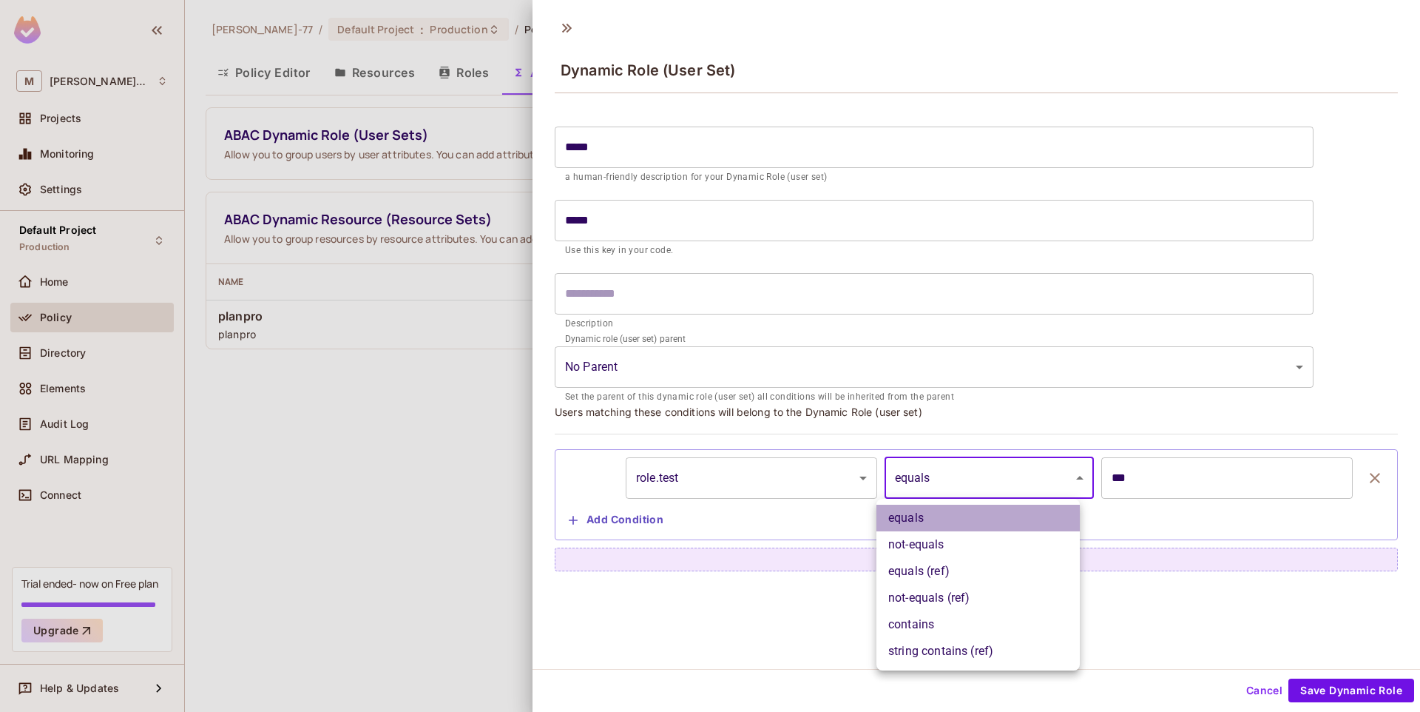
click at [925, 513] on li "equals" at bounding box center [978, 518] width 203 height 27
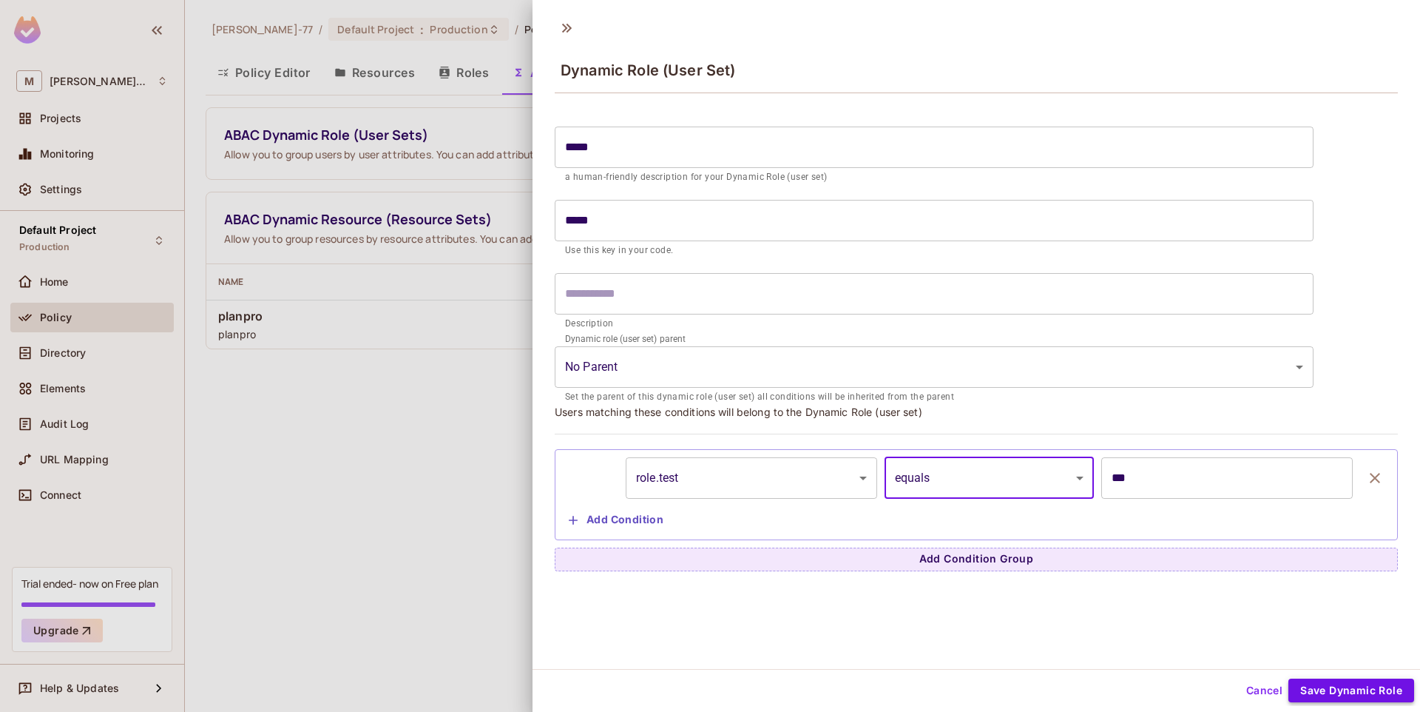
click at [1323, 682] on button "Save Dynamic Role" at bounding box center [1352, 690] width 126 height 24
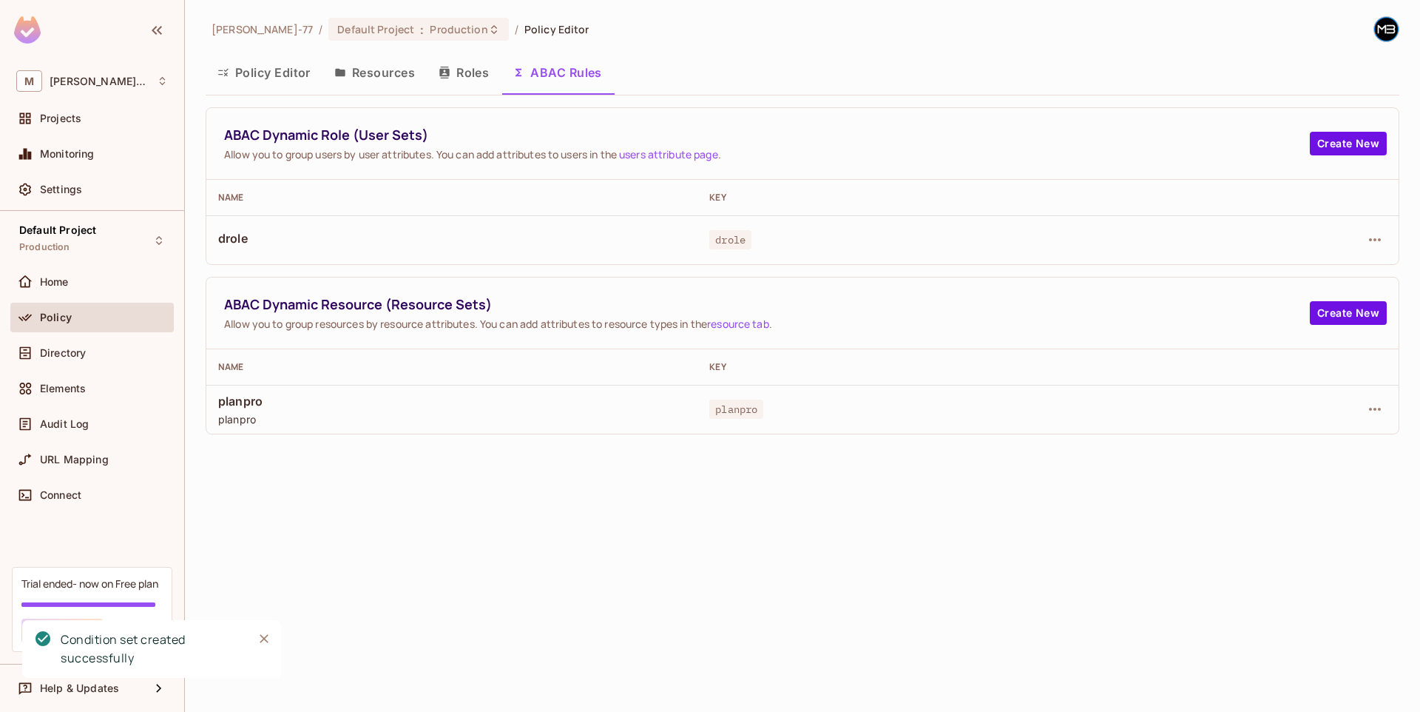
click at [388, 84] on button "Resources" at bounding box center [375, 72] width 104 height 37
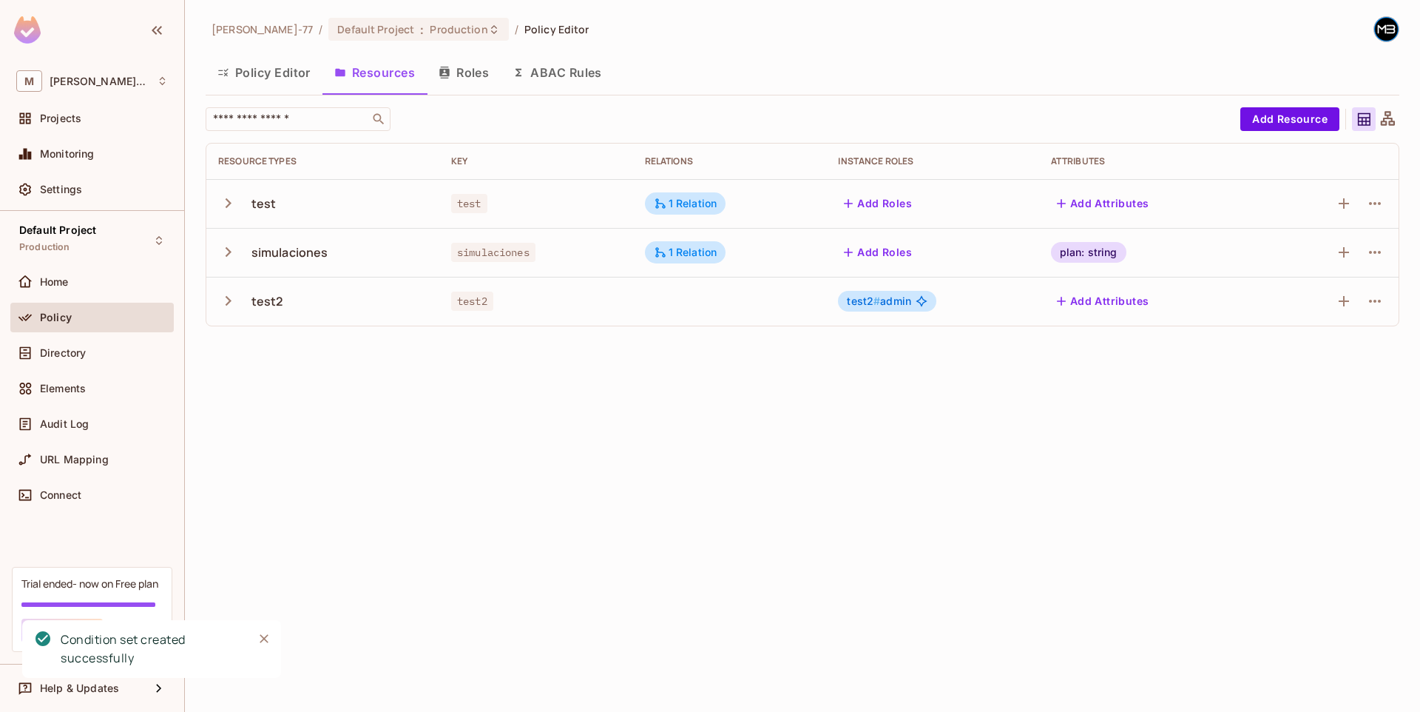
click at [284, 72] on button "Policy Editor" at bounding box center [264, 72] width 117 height 37
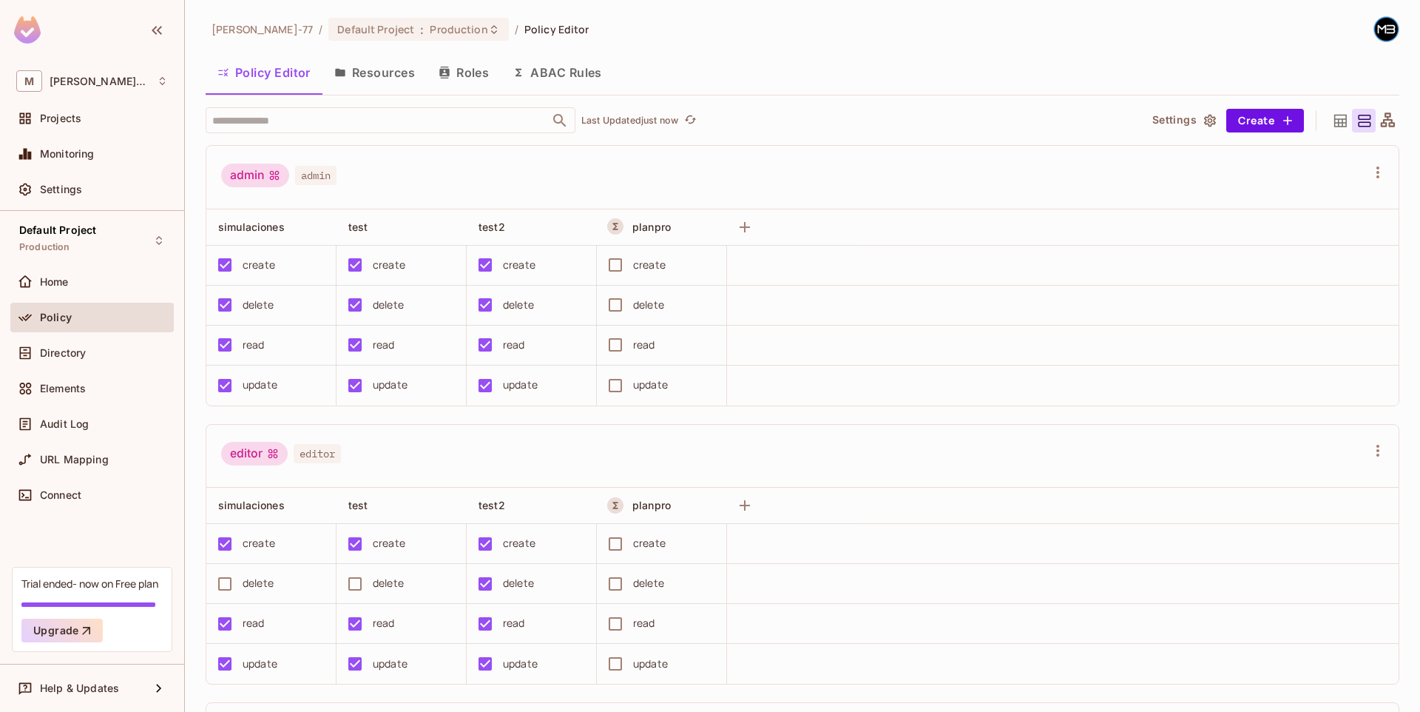
click at [599, 74] on button "ABAC Rules" at bounding box center [557, 72] width 113 height 37
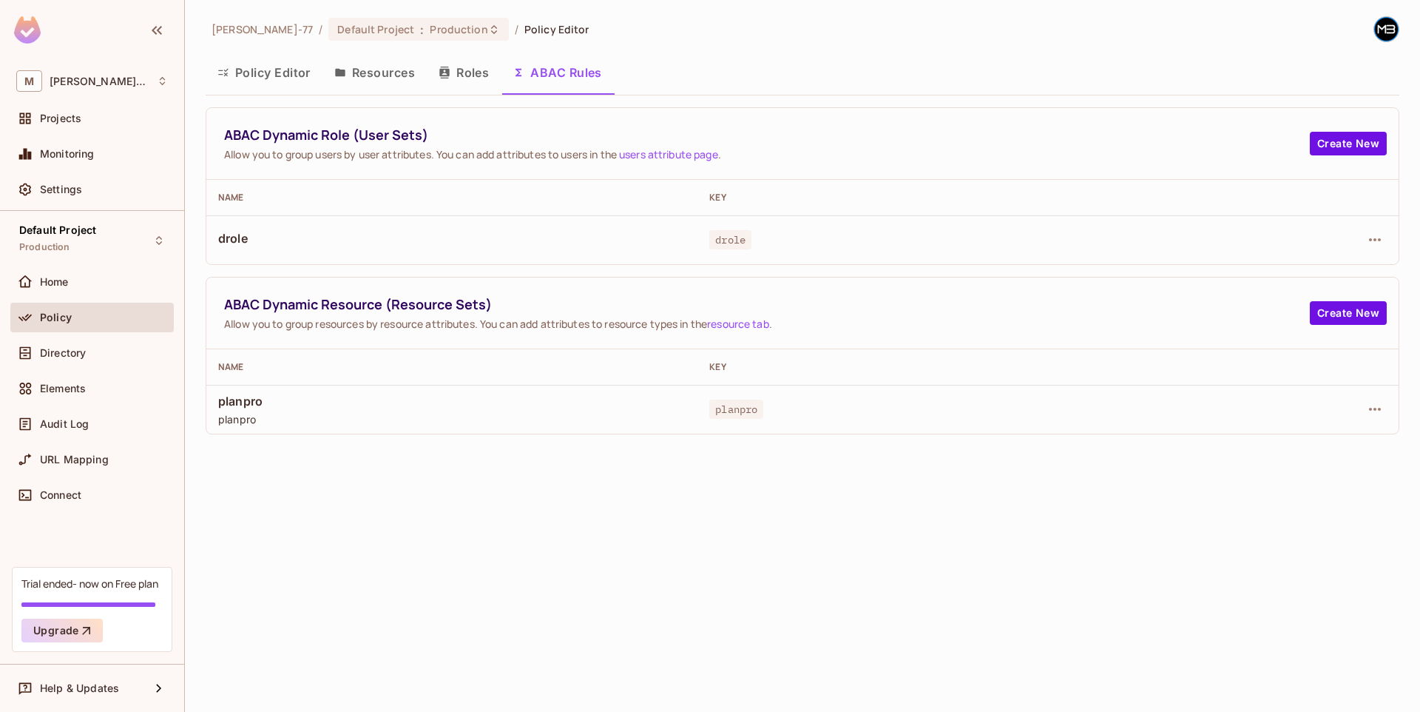
click at [380, 64] on button "Resources" at bounding box center [375, 72] width 104 height 37
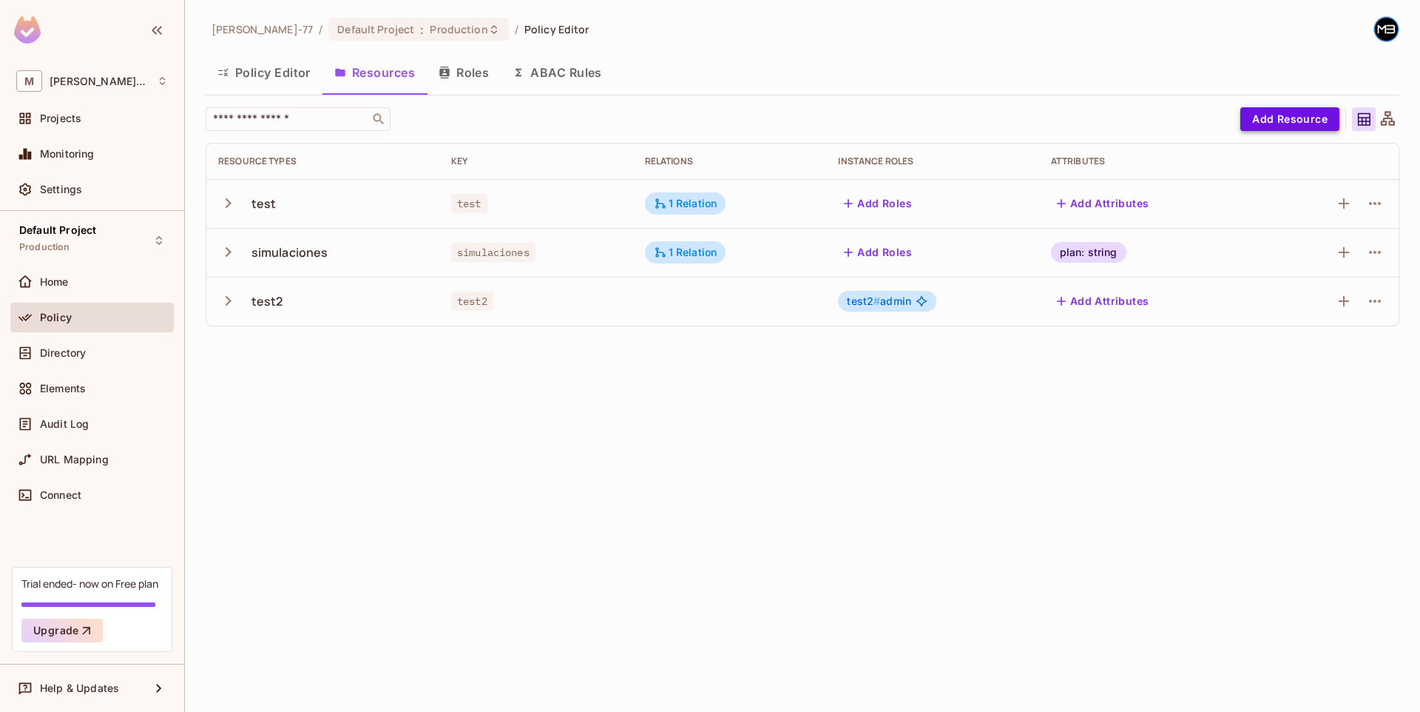
click at [1305, 117] on button "Add Resource" at bounding box center [1290, 119] width 99 height 24
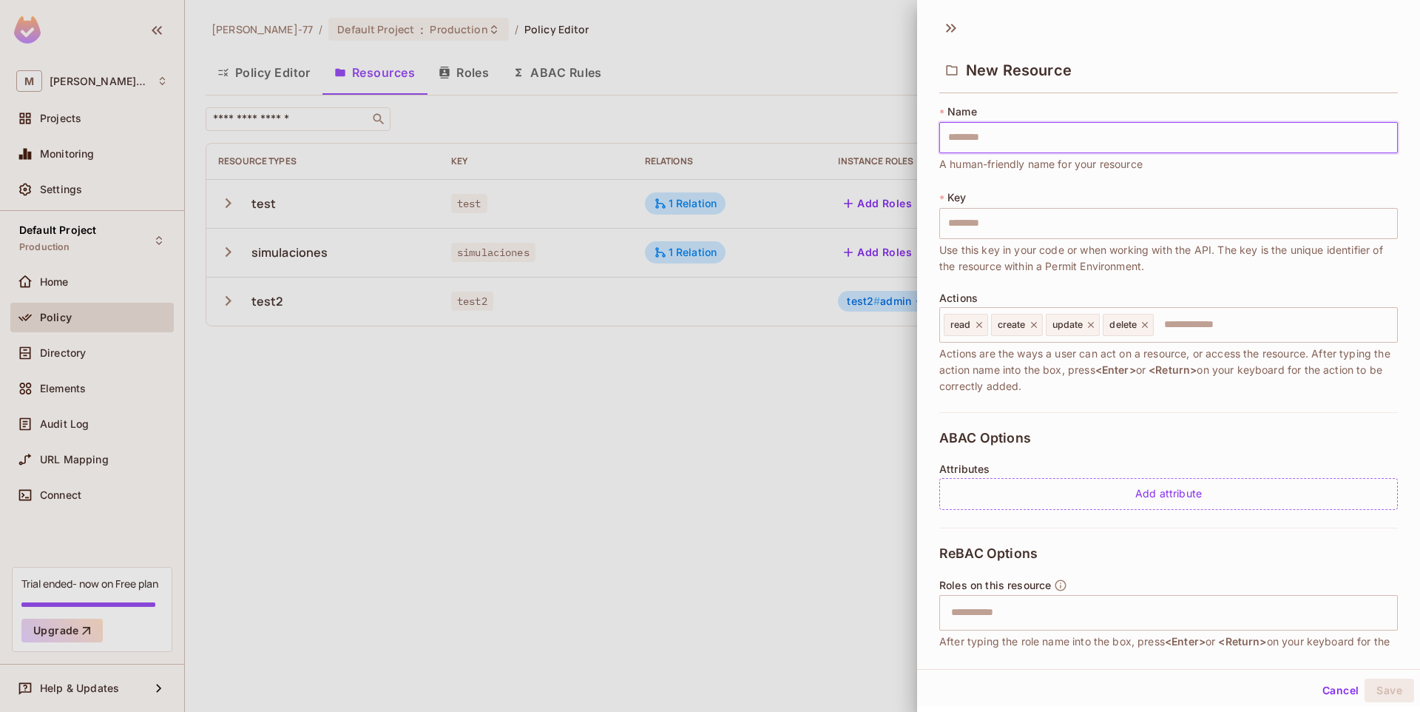
type input "*"
type input "**"
type input "***"
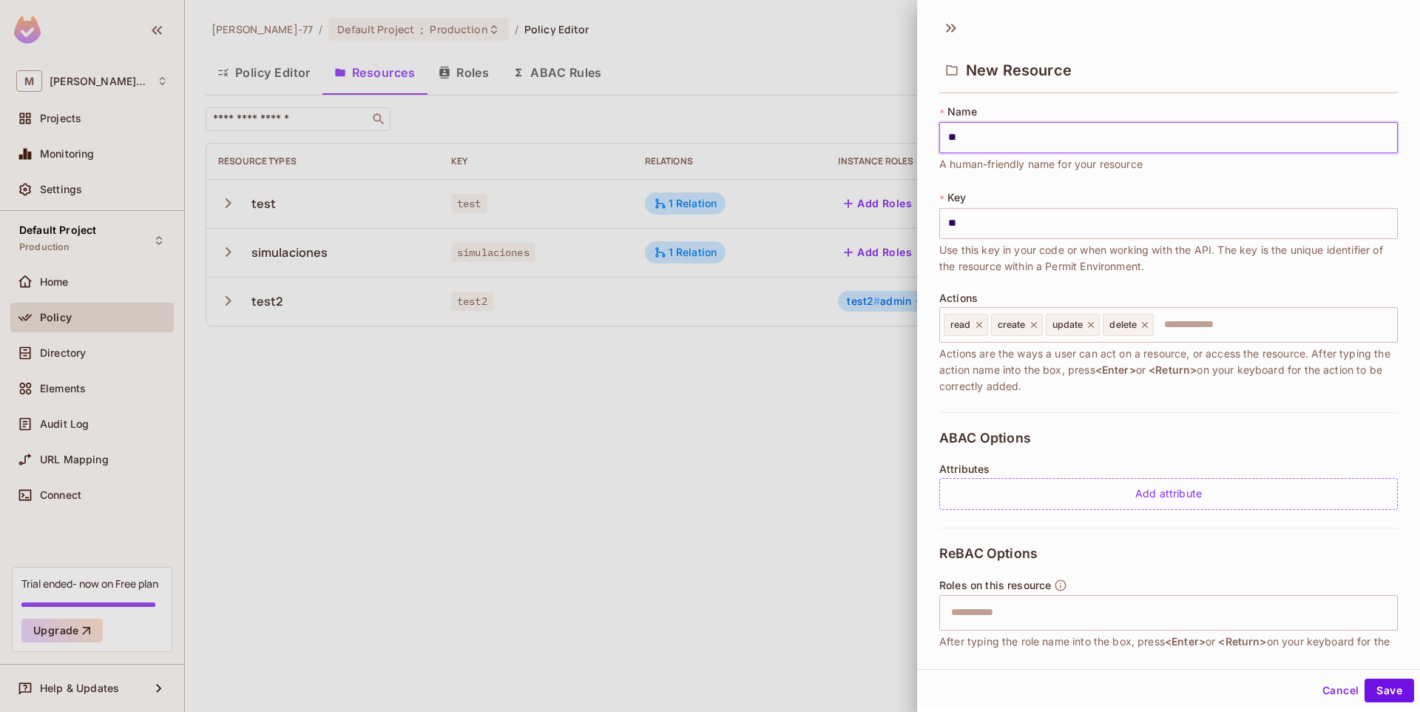
type input "***"
type input "****"
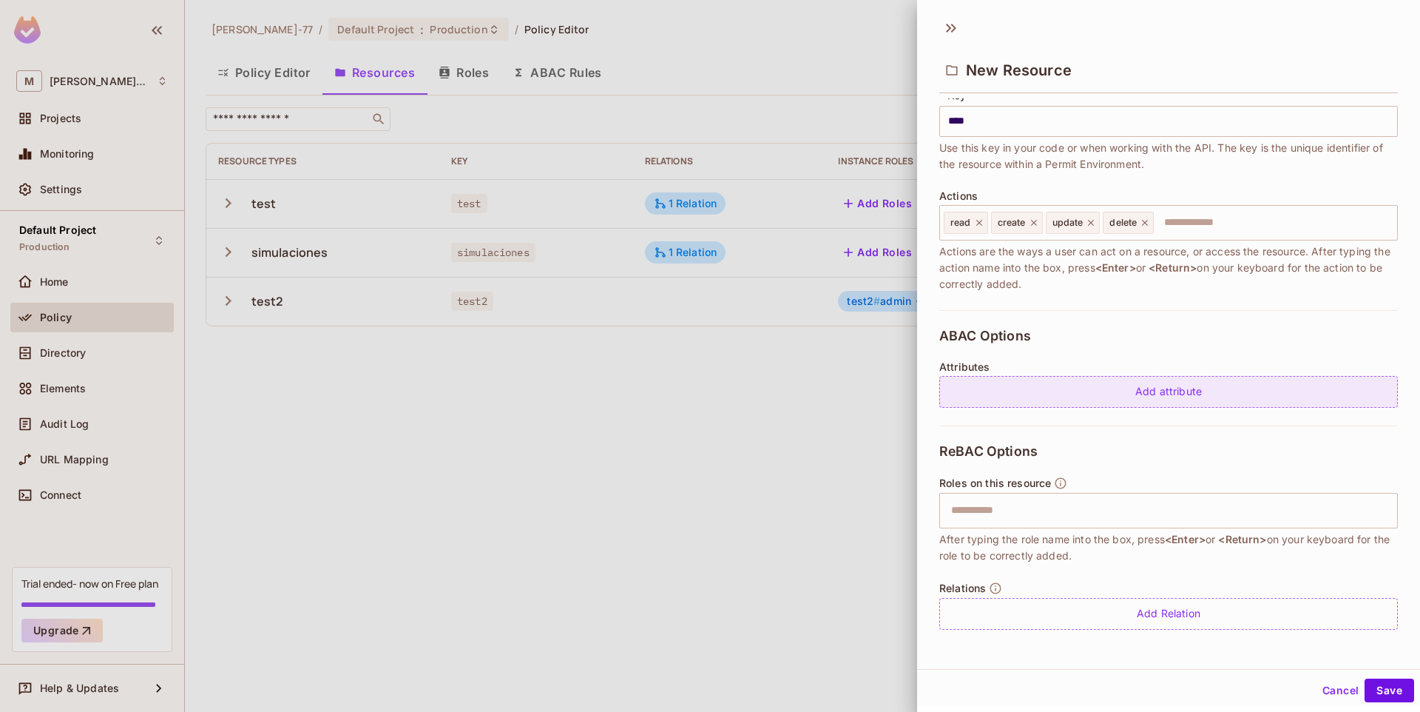
click at [1170, 385] on div "Add attribute" at bounding box center [1169, 392] width 459 height 32
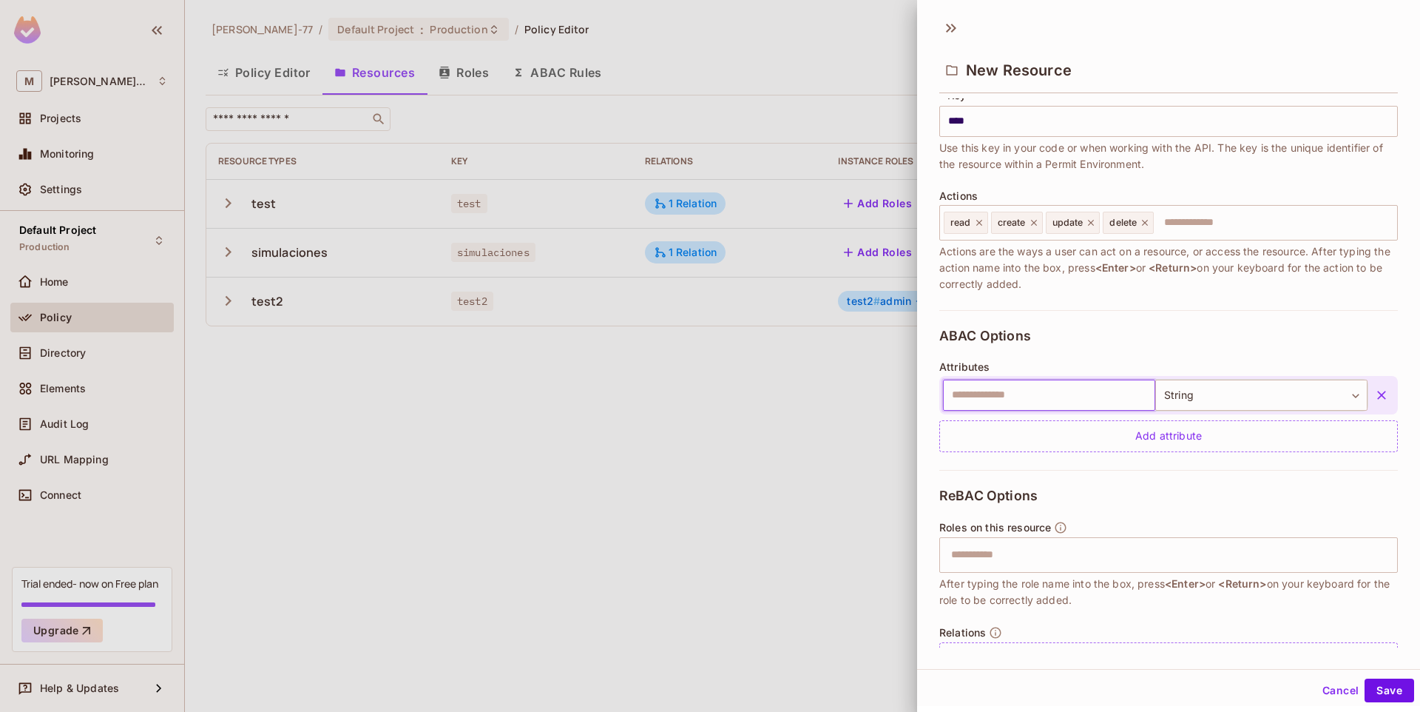
click at [1238, 307] on div "* Name **** ​ A human-friendly name for your resource * Key **** ​ Use this key…" at bounding box center [1169, 156] width 459 height 308
click at [1053, 395] on input "text" at bounding box center [1049, 395] width 212 height 31
type input "****"
click at [1375, 392] on icon "button" at bounding box center [1382, 395] width 15 height 15
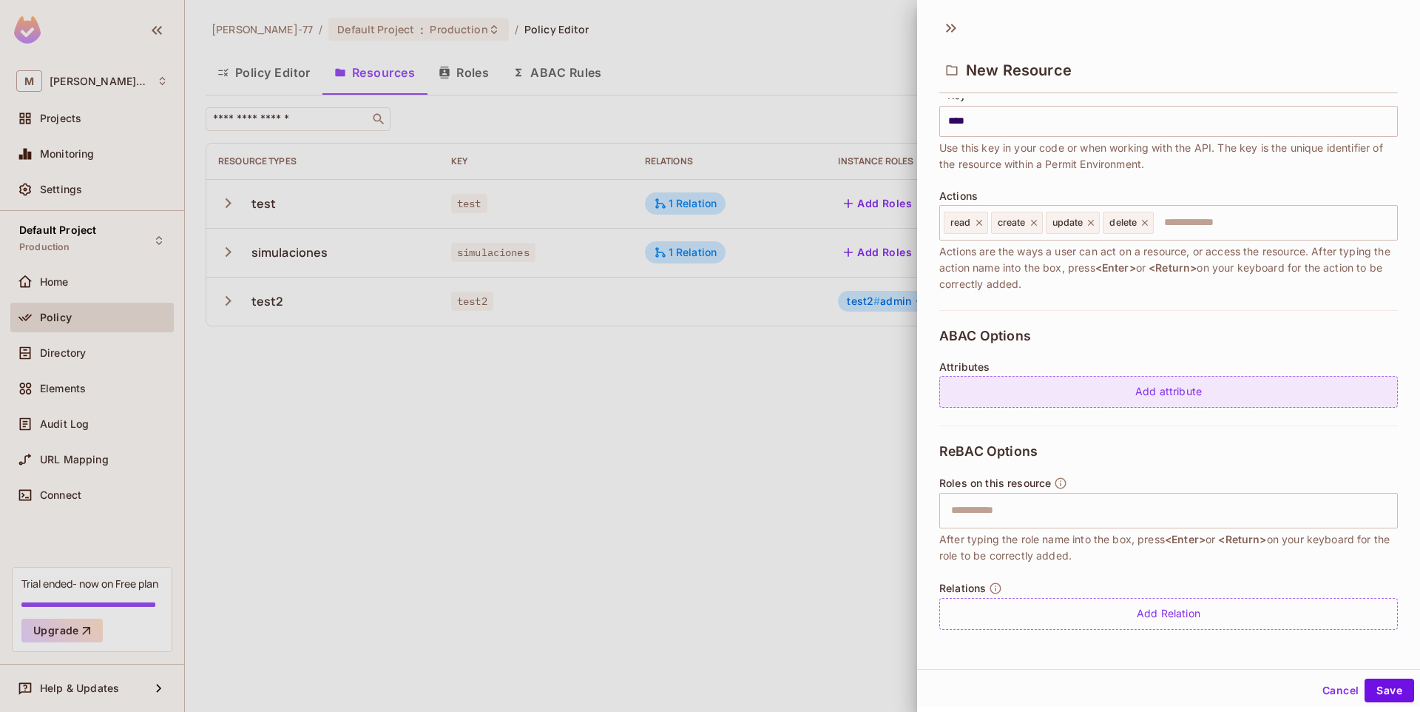
drag, startPoint x: 1053, startPoint y: 337, endPoint x: 999, endPoint y: 391, distance: 75.9
click at [940, 343] on div "ABAC Options Attributes Add attribute" at bounding box center [1169, 367] width 459 height 115
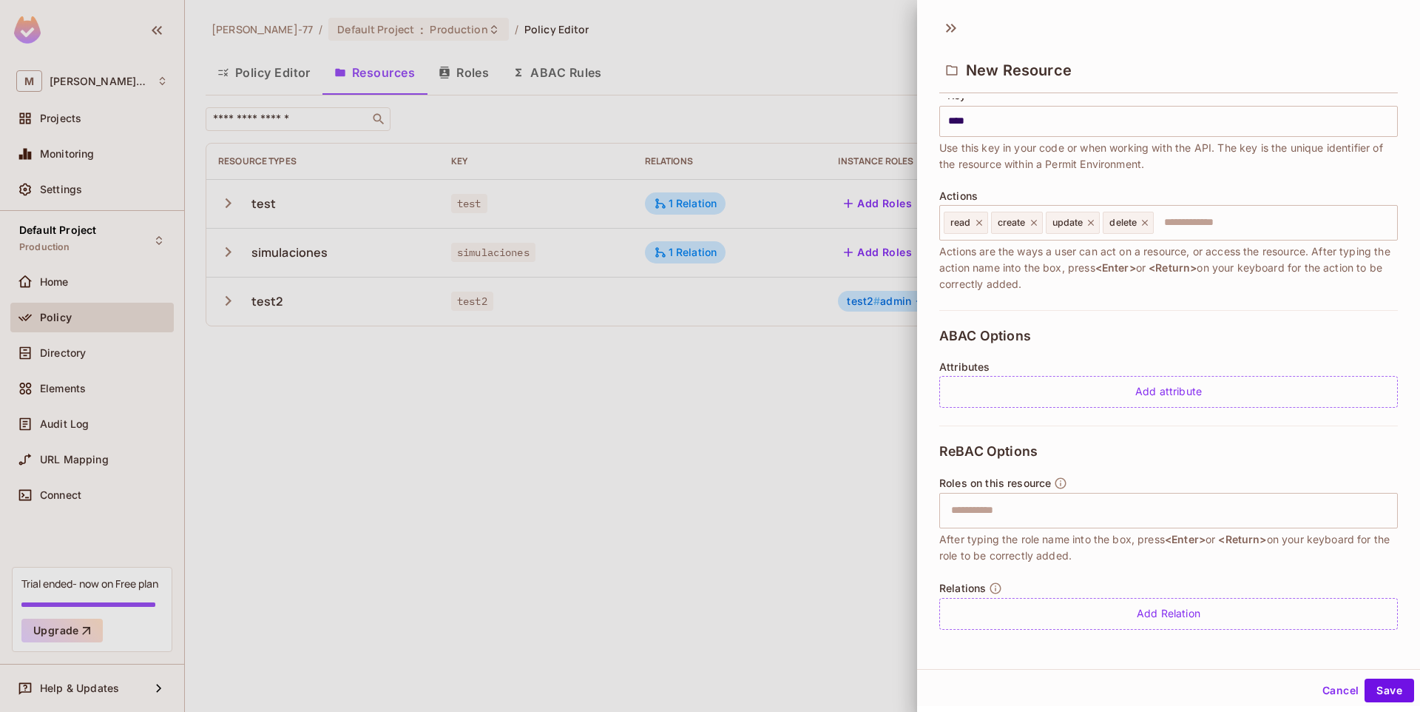
click at [1065, 453] on div "ReBAC Options Roles on this resource ​ After typing the role name into the box,…" at bounding box center [1169, 536] width 459 height 222
click at [1002, 510] on input "text" at bounding box center [1167, 511] width 449 height 30
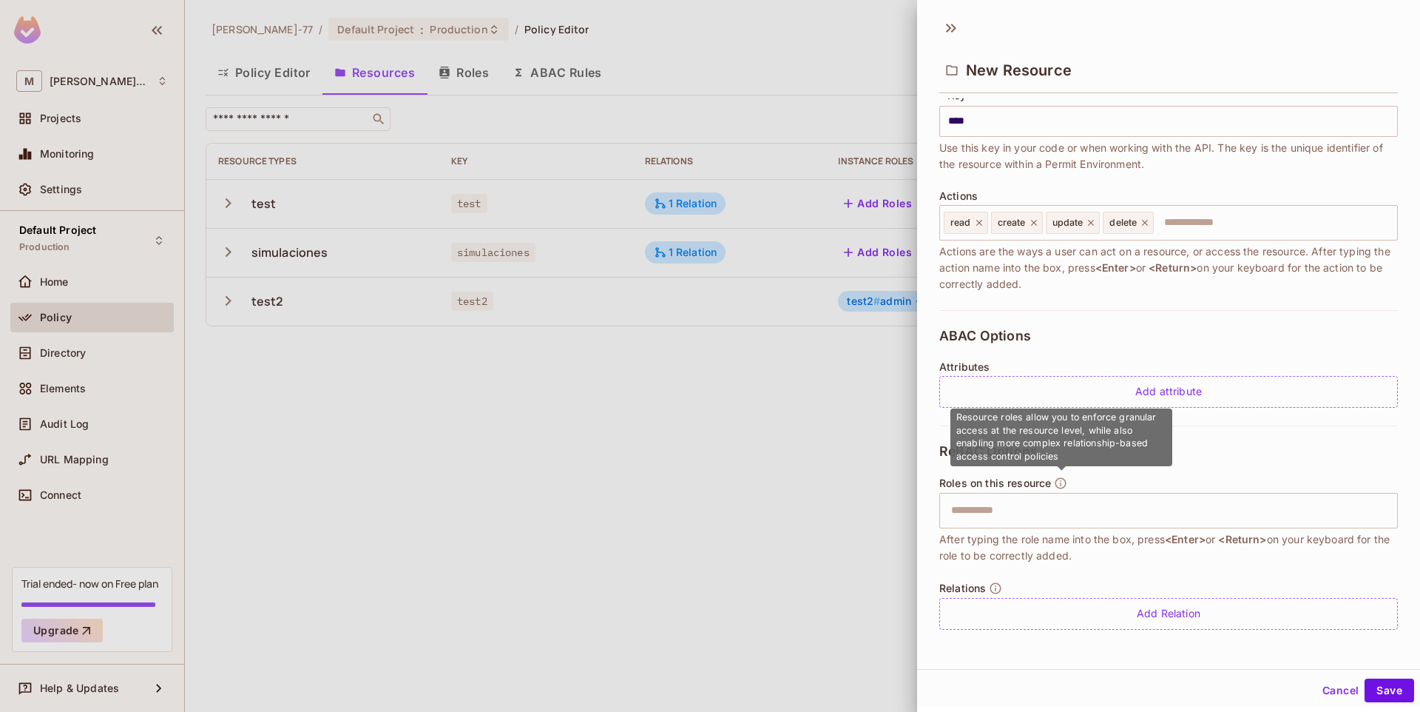
click at [1065, 483] on icon "button" at bounding box center [1060, 482] width 13 height 13
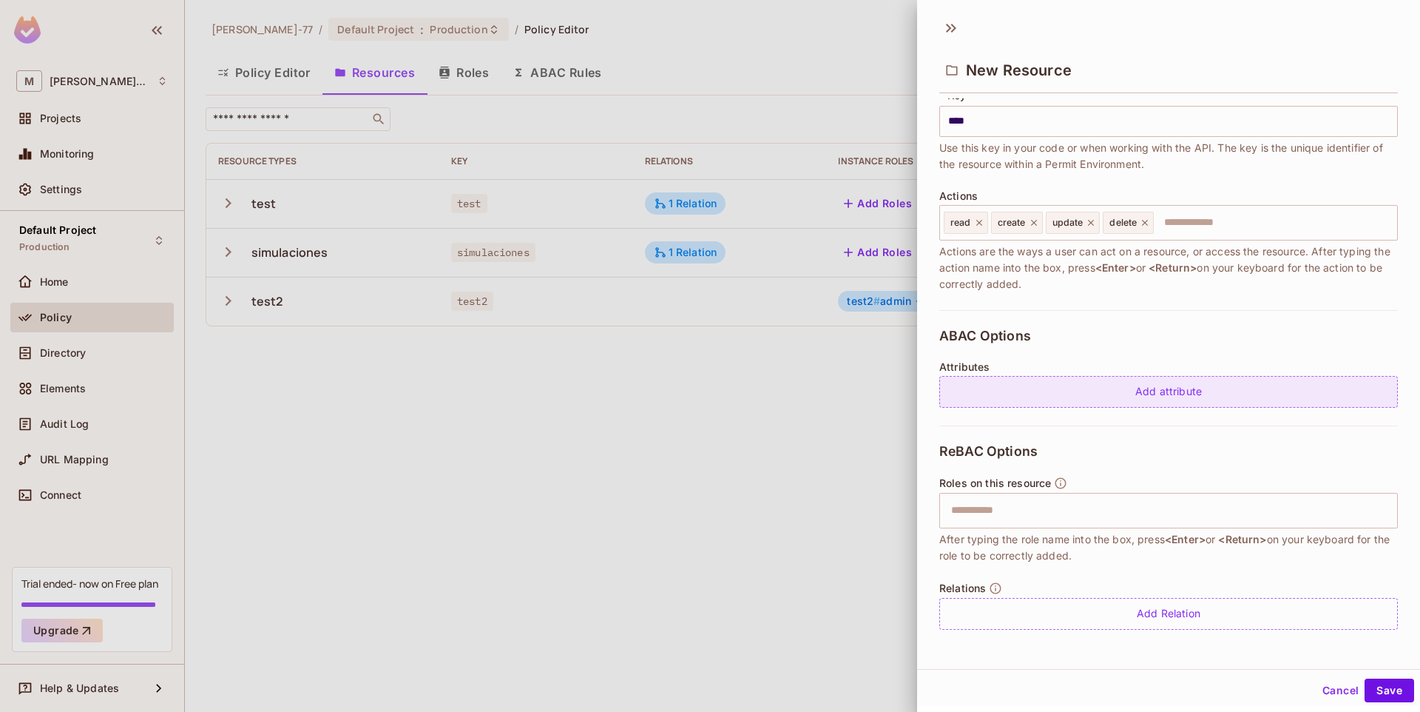
click at [1153, 397] on div "Add attribute" at bounding box center [1169, 392] width 459 height 32
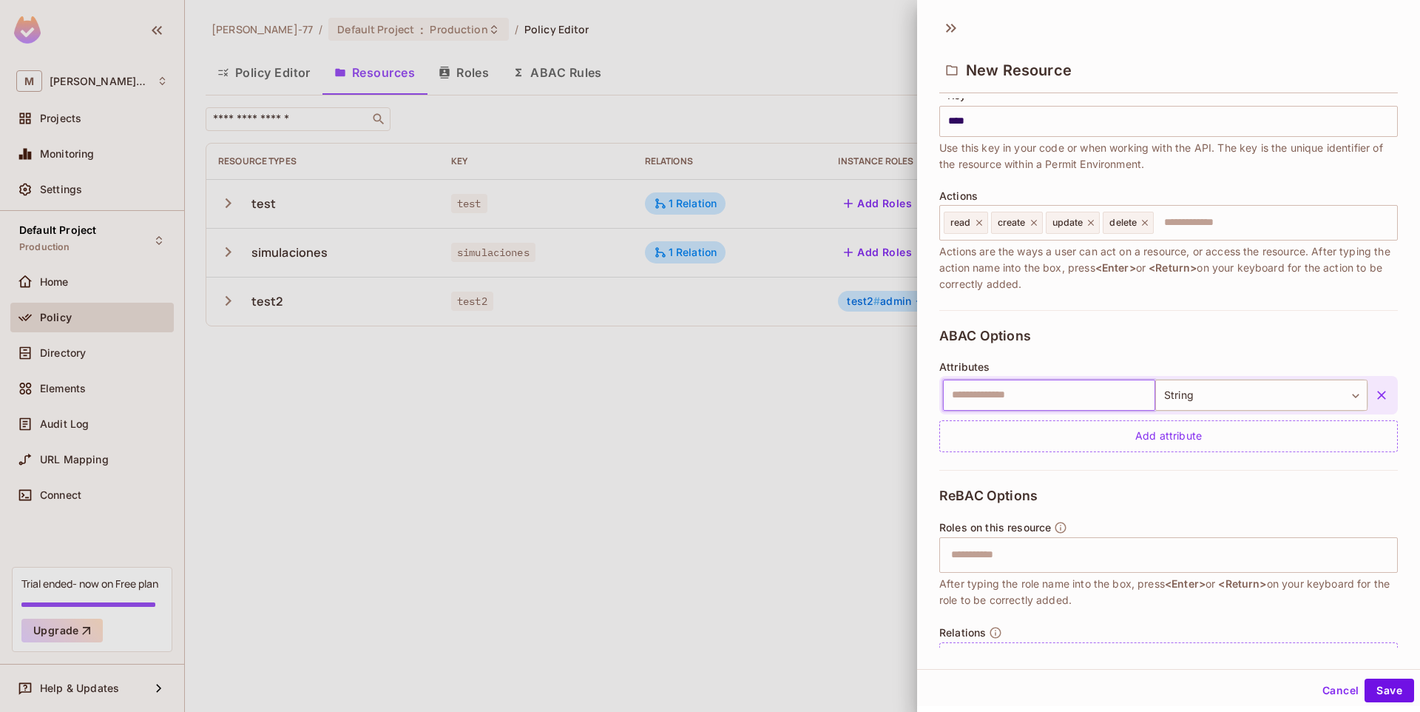
click at [1077, 406] on input "text" at bounding box center [1049, 395] width 212 height 31
click at [1119, 344] on div "ABAC Options Attributes ​ String ****** ​ Add attribute" at bounding box center [1169, 390] width 459 height 160
click at [1375, 397] on icon "button" at bounding box center [1382, 395] width 15 height 15
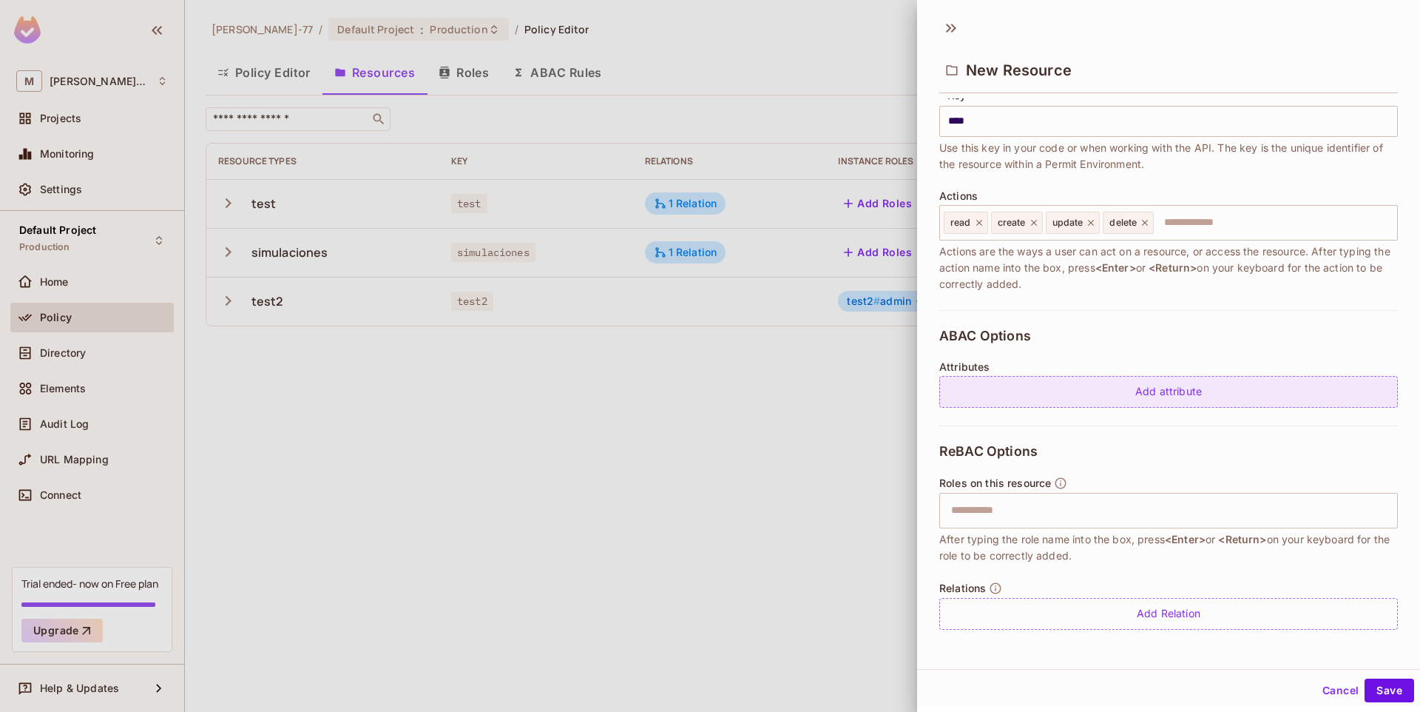
click at [1056, 399] on div "Add attribute" at bounding box center [1169, 392] width 459 height 32
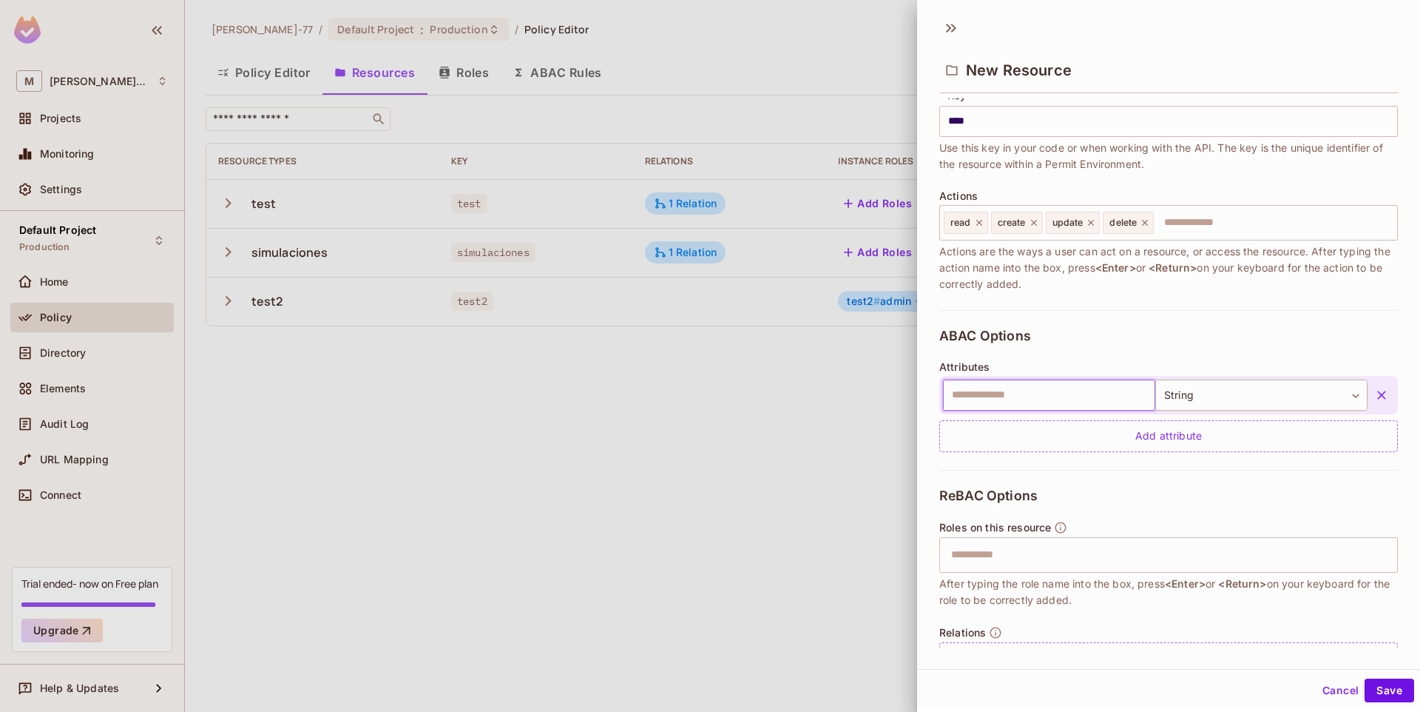
click at [1051, 400] on input "text" at bounding box center [1049, 395] width 212 height 31
type input "****"
click at [1378, 398] on icon "button" at bounding box center [1382, 395] width 9 height 9
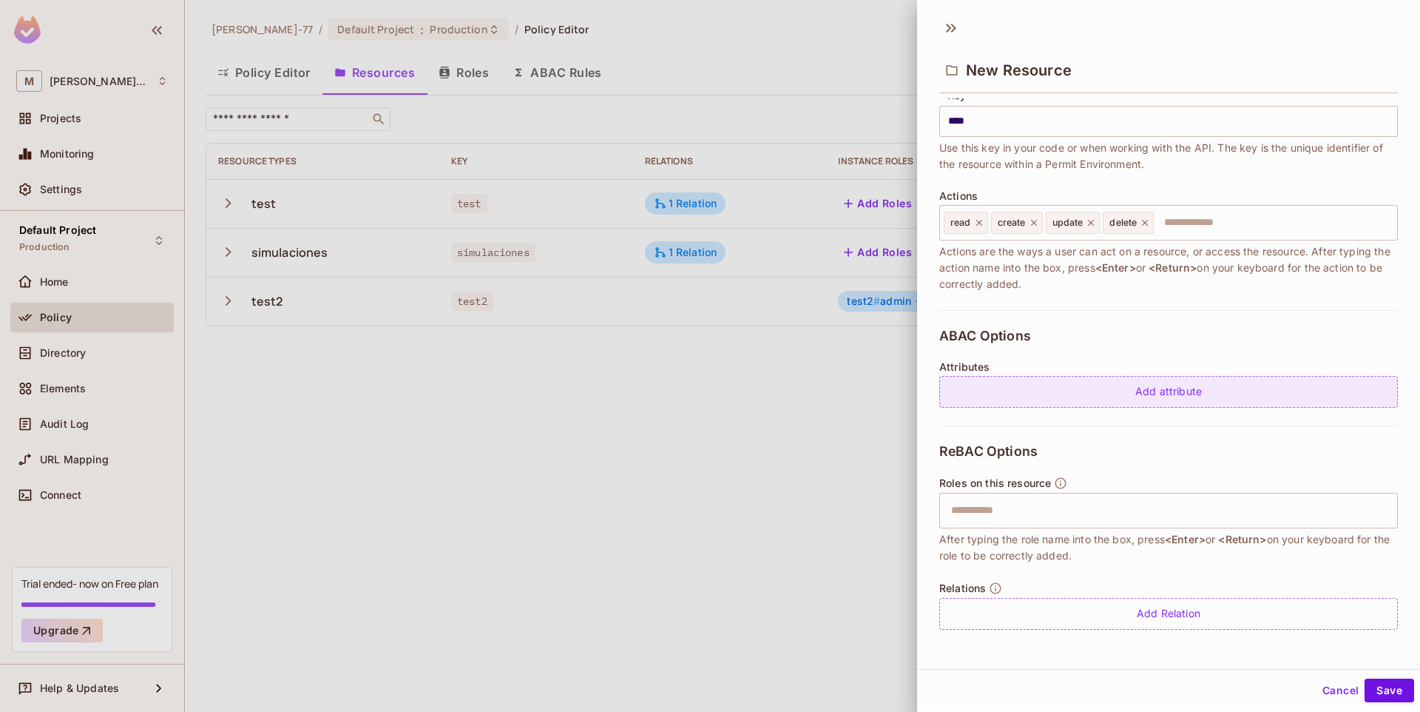
click at [1085, 409] on div "ABAC Options Attributes Add attribute" at bounding box center [1169, 367] width 459 height 115
click at [1039, 397] on div "Add attribute" at bounding box center [1169, 392] width 459 height 32
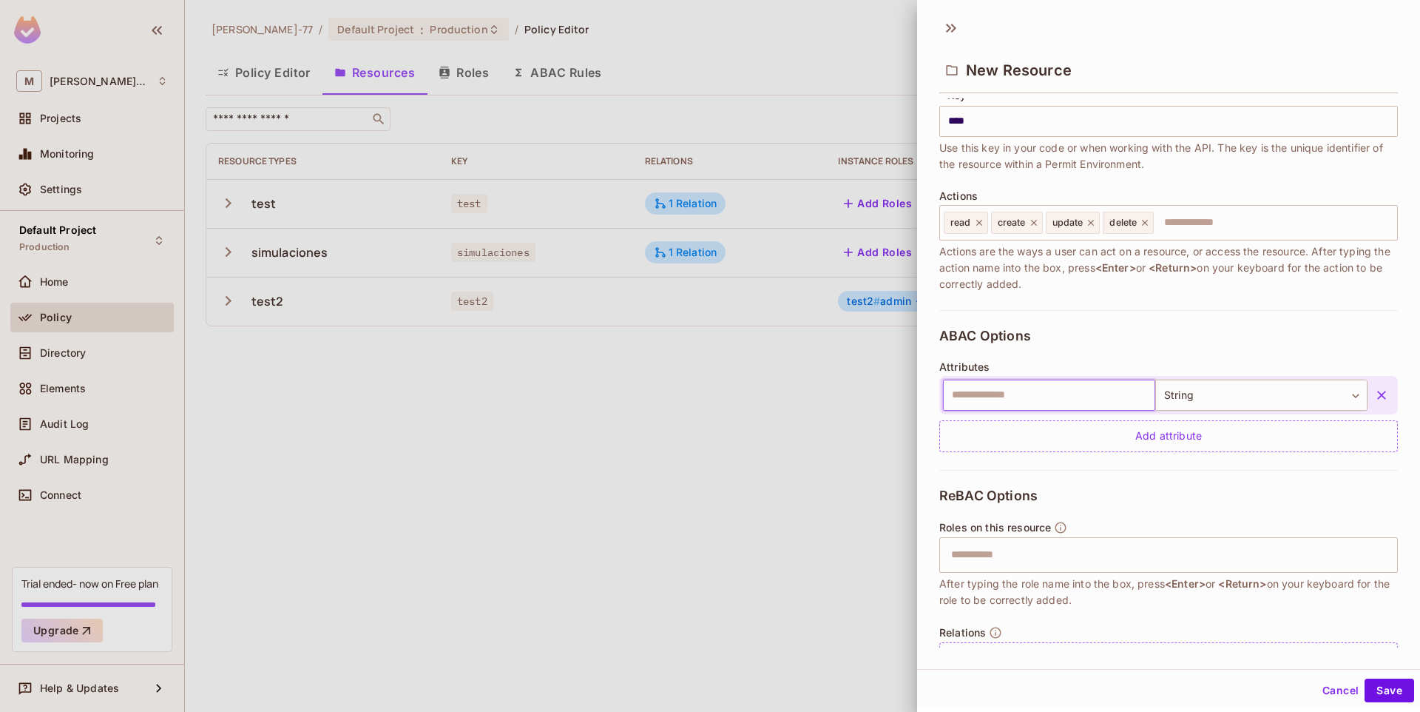
click at [1031, 398] on input "text" at bounding box center [1049, 395] width 212 height 31
click at [1187, 397] on body "M Miguel-77 Projects Monitoring Settings Default Project Production Home Policy…" at bounding box center [710, 356] width 1420 height 712
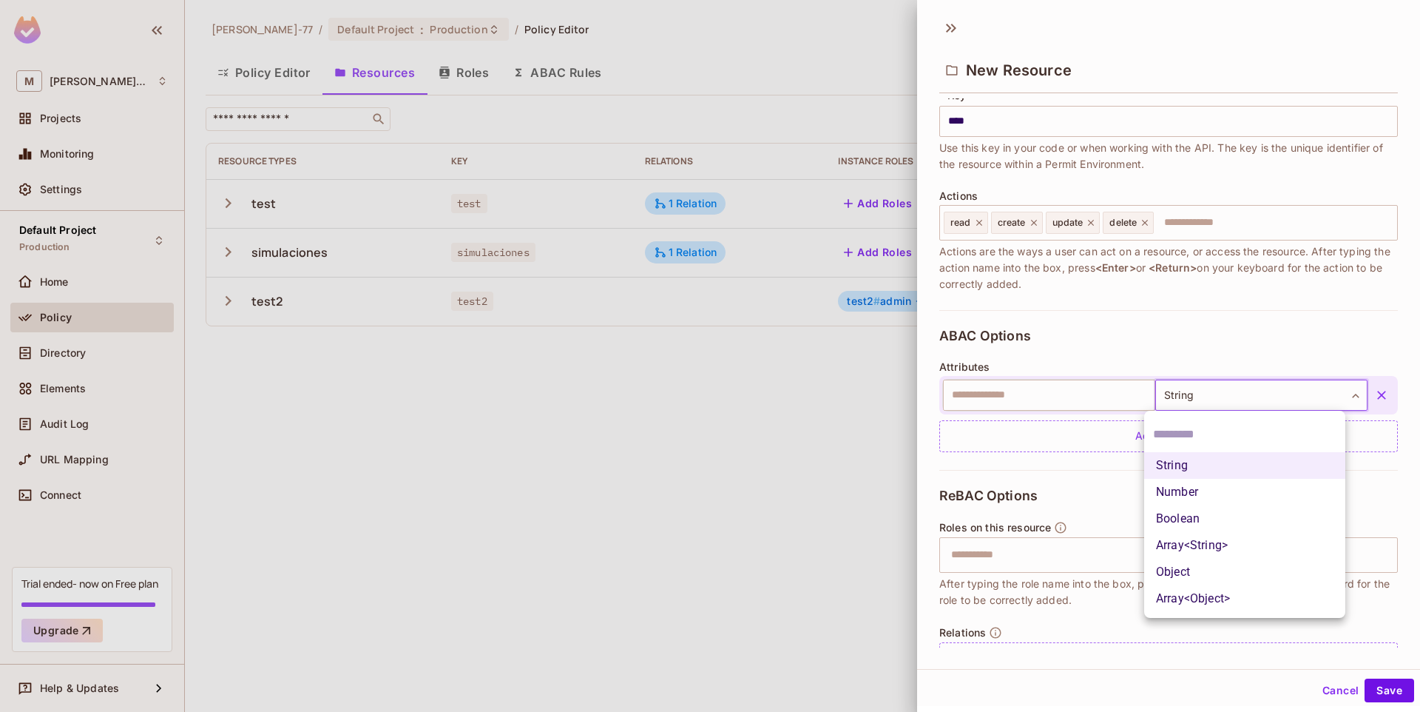
click at [1105, 349] on div at bounding box center [710, 356] width 1420 height 712
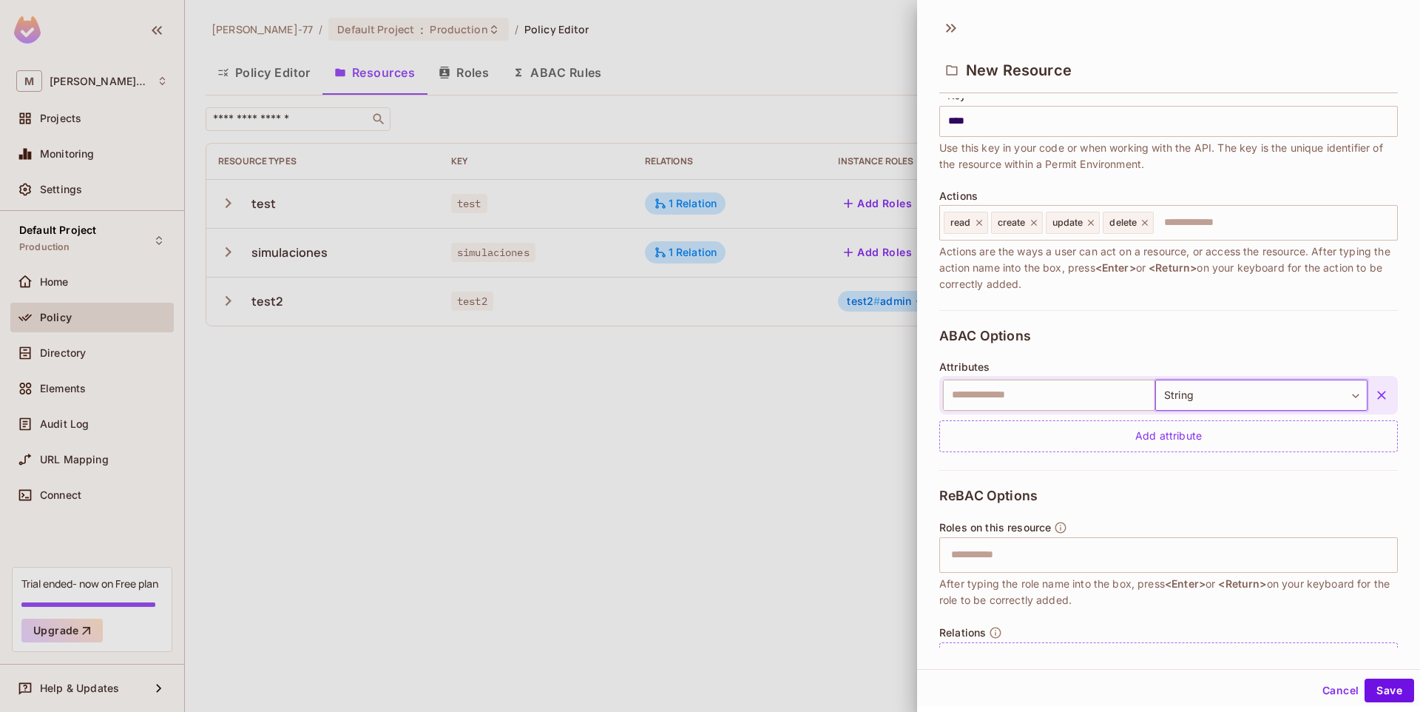
click at [1378, 397] on icon "button" at bounding box center [1382, 395] width 9 height 9
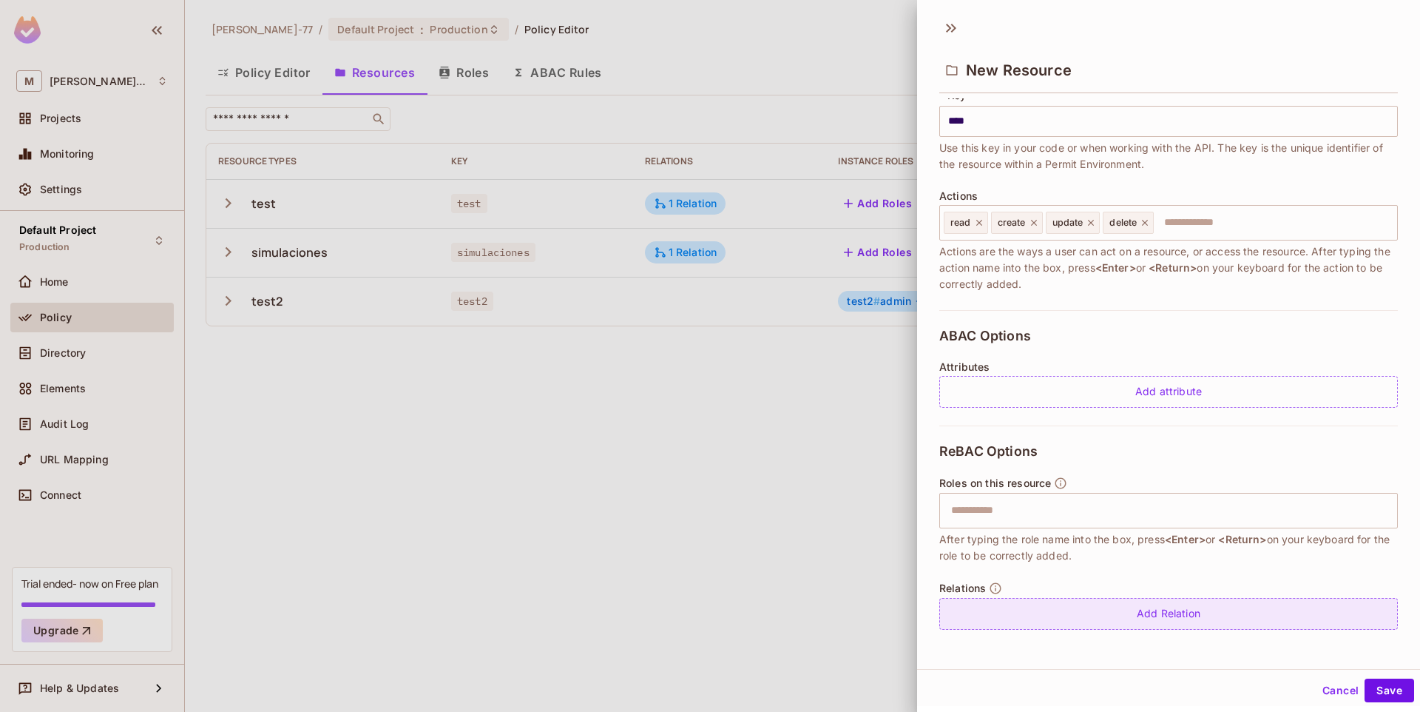
click at [1206, 610] on div "Add Relation" at bounding box center [1169, 614] width 459 height 32
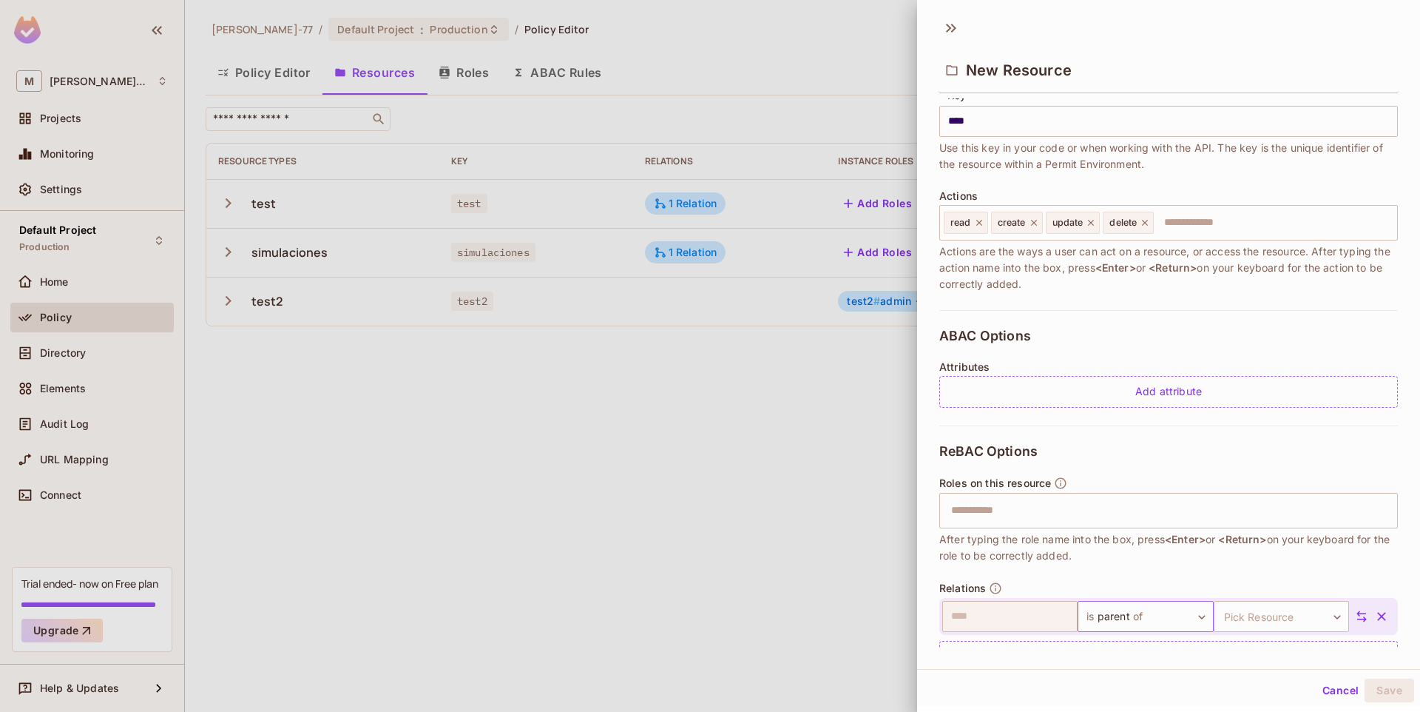
click at [1173, 630] on body "M Miguel-77 Projects Monitoring Settings Default Project Production Home Policy…" at bounding box center [710, 356] width 1420 height 712
click at [1292, 557] on div at bounding box center [710, 356] width 1420 height 712
click at [1105, 616] on body "M Miguel-77 Projects Monitoring Settings Default Project Production Home Policy…" at bounding box center [710, 356] width 1420 height 712
click at [1324, 576] on div at bounding box center [710, 356] width 1420 height 712
click at [963, 24] on div "New Resource" at bounding box center [1168, 57] width 503 height 82
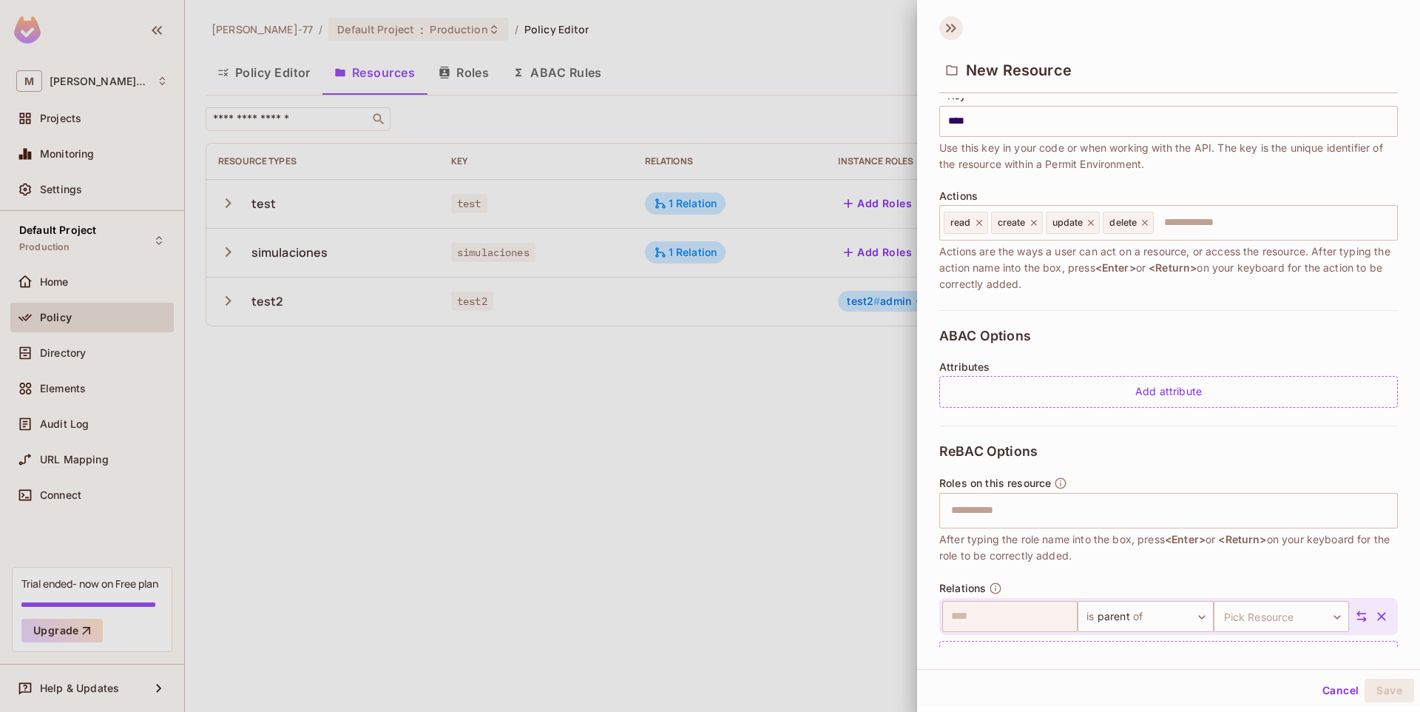
click at [958, 25] on icon at bounding box center [952, 28] width 24 height 24
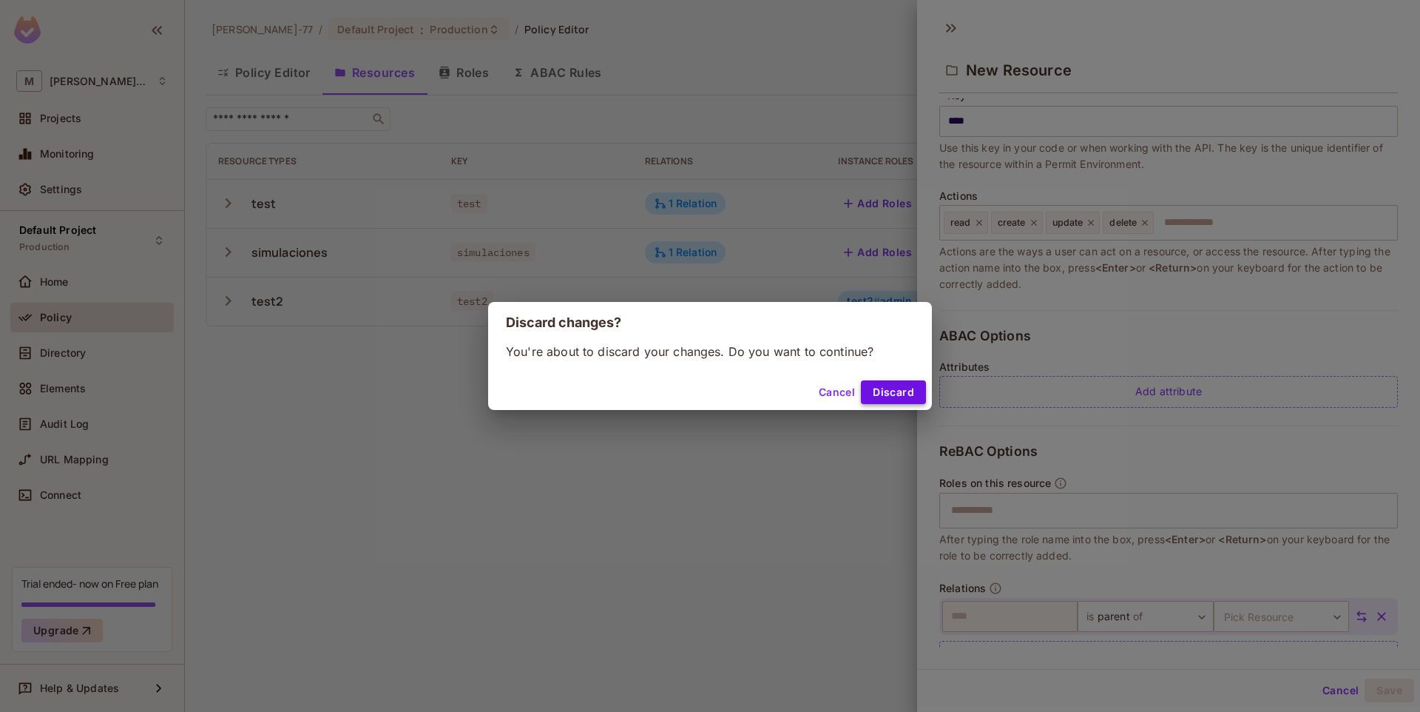
click at [861, 385] on button "Discard" at bounding box center [893, 392] width 65 height 24
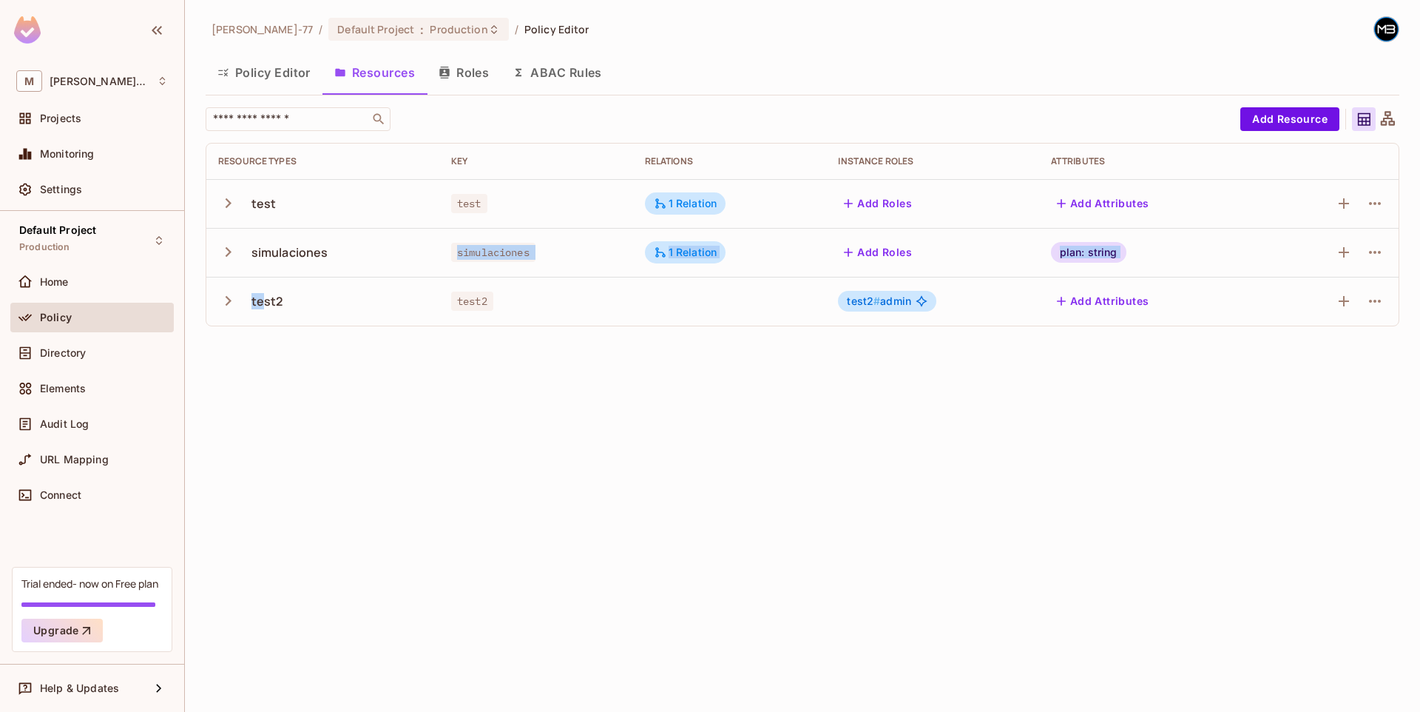
drag, startPoint x: 310, startPoint y: 278, endPoint x: 265, endPoint y: 296, distance: 48.5
click at [265, 296] on tbody "test test 1 Relation Add Roles Add Attributes simulaciones simulaciones 1 Relat…" at bounding box center [802, 252] width 1193 height 146
click at [243, 299] on button "button" at bounding box center [231, 301] width 26 height 32
click at [233, 302] on icon "button" at bounding box center [228, 301] width 20 height 20
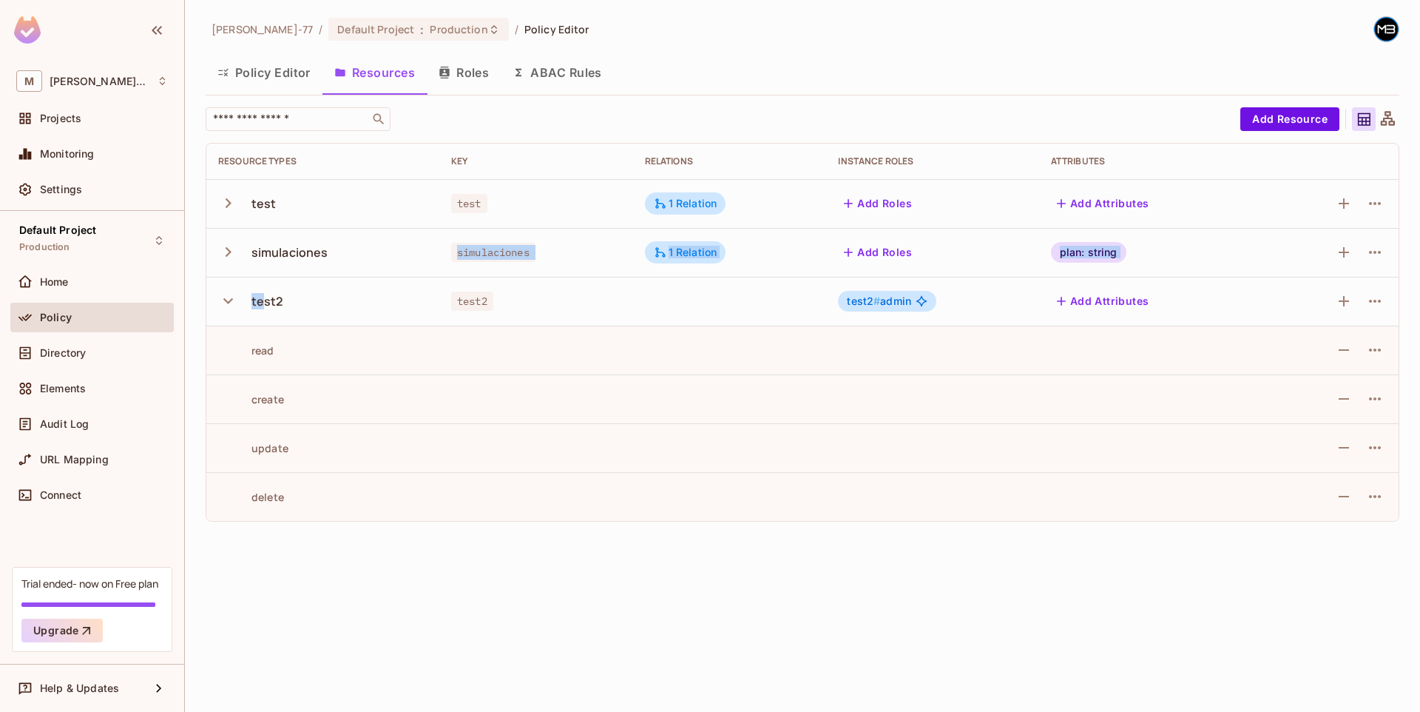
click at [471, 76] on button "Roles" at bounding box center [464, 72] width 74 height 37
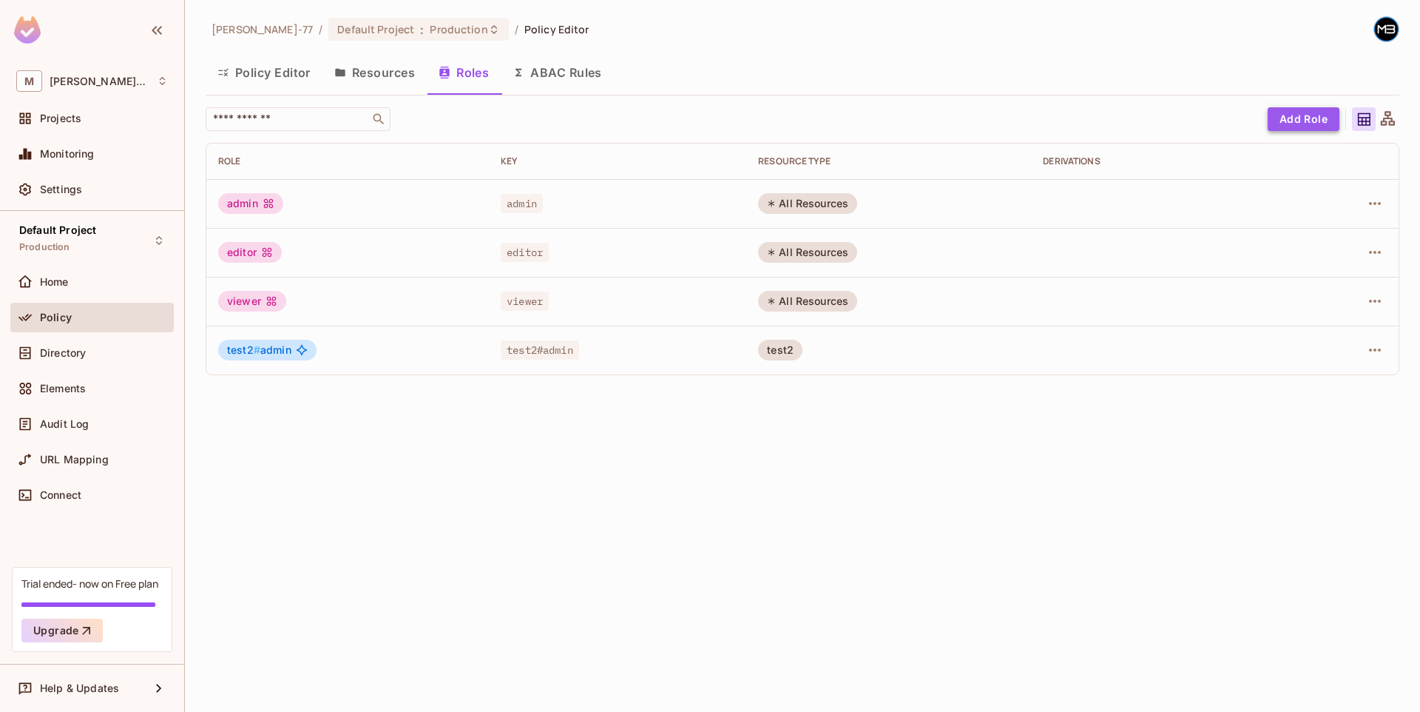
click at [1289, 125] on button "Add Role" at bounding box center [1304, 119] width 72 height 24
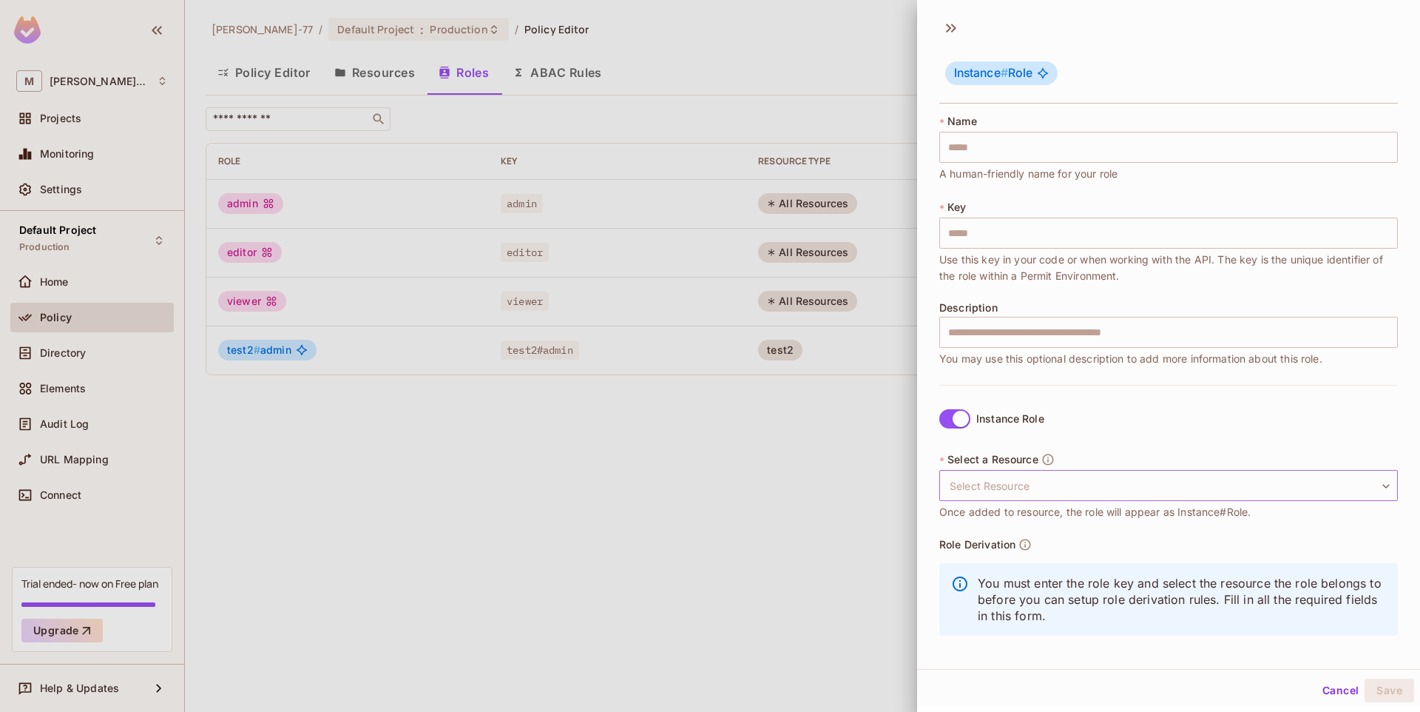
click at [1015, 490] on body "M Miguel-77 Projects Monitoring Settings Default Project Production Home Policy…" at bounding box center [710, 356] width 1420 height 712
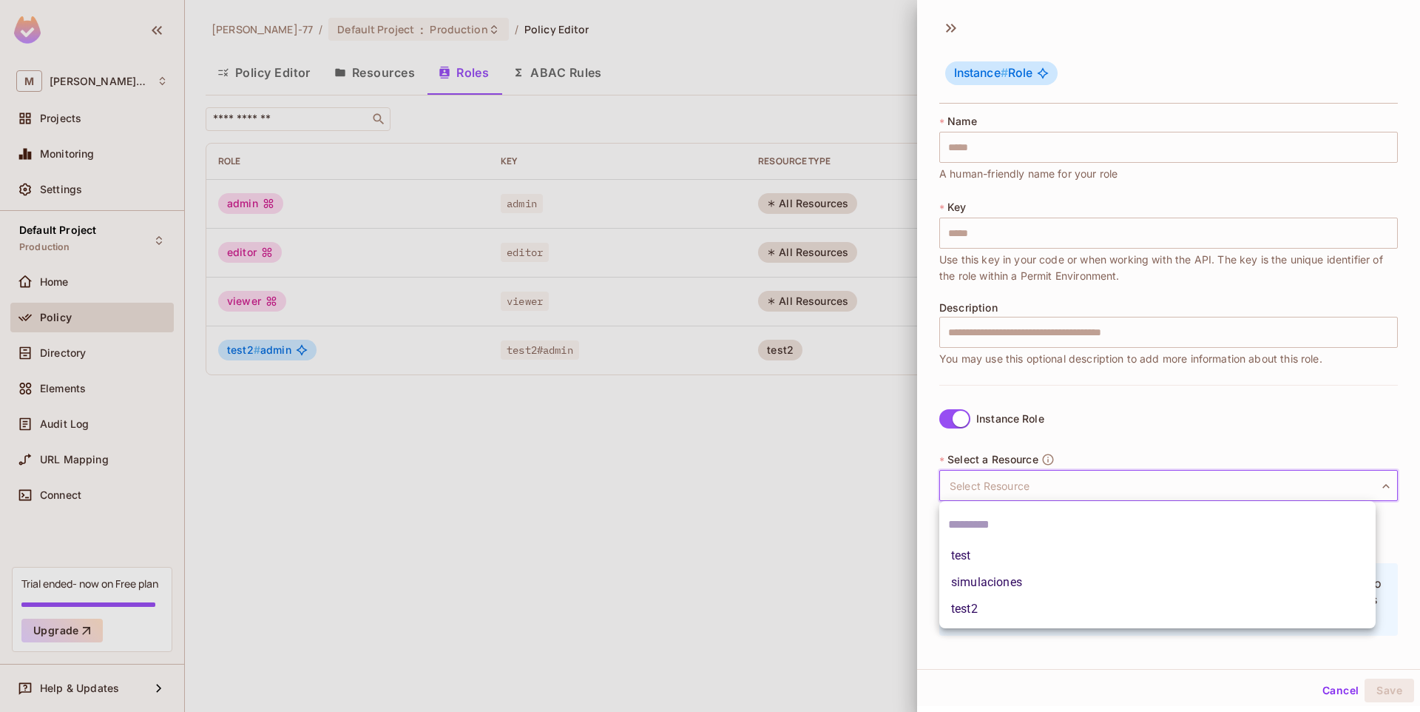
click at [1039, 488] on div at bounding box center [710, 356] width 1420 height 712
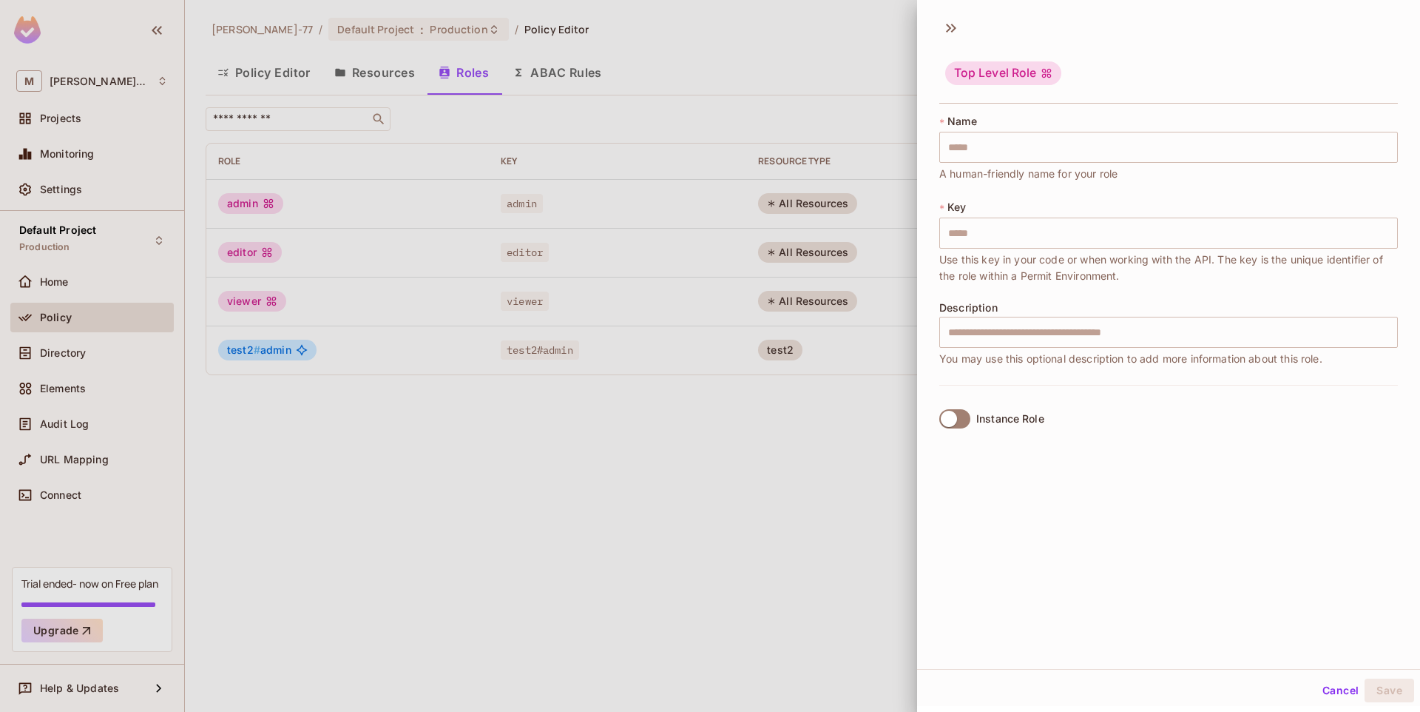
click at [1113, 431] on div "Instance Role" at bounding box center [1169, 418] width 459 height 67
click at [948, 29] on icon at bounding box center [952, 28] width 24 height 24
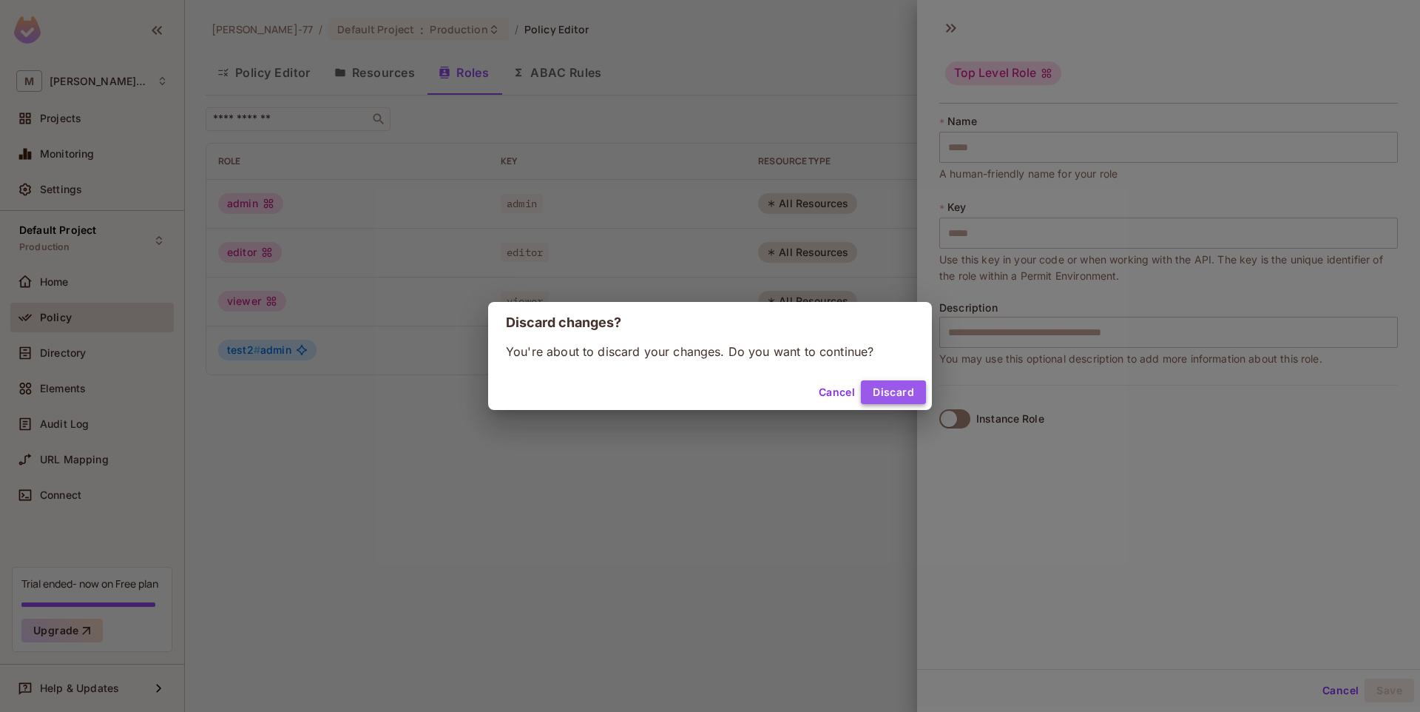
click at [901, 394] on button "Discard" at bounding box center [893, 392] width 65 height 24
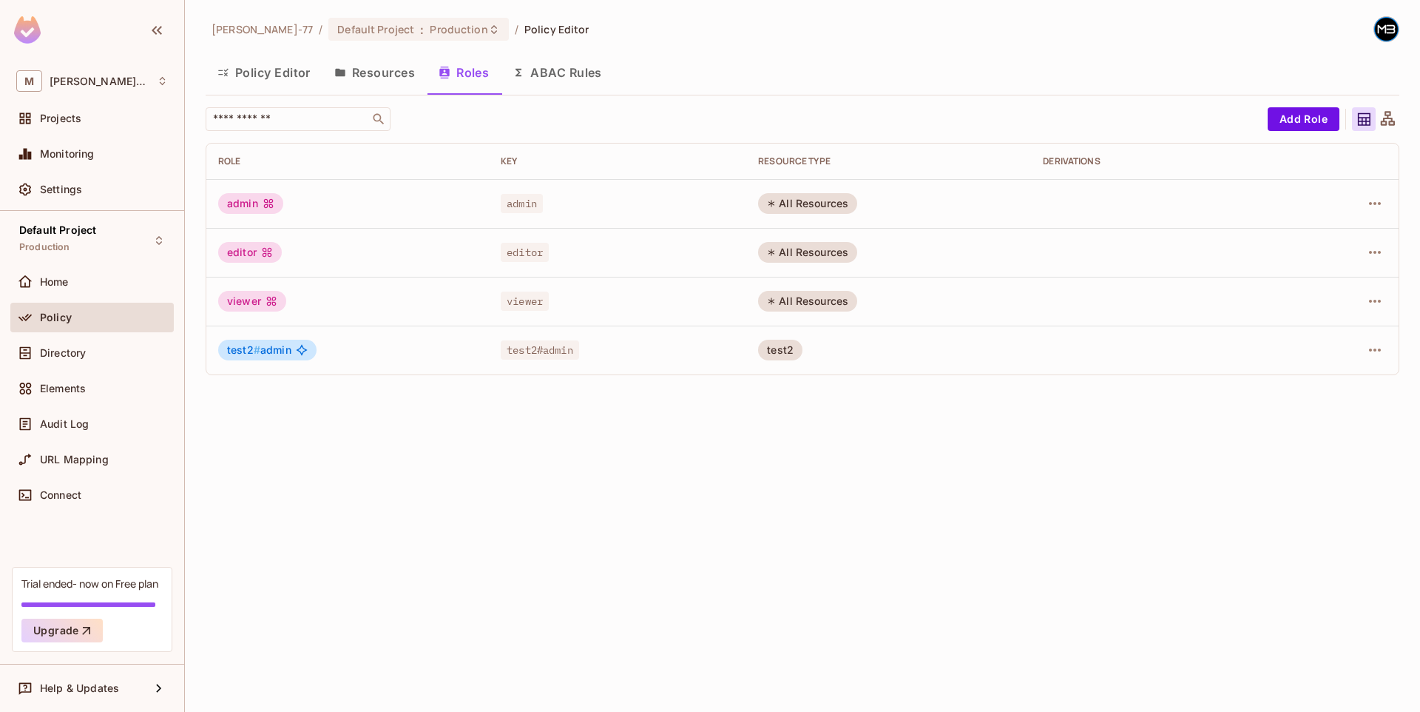
click at [699, 514] on div "Miguel-77 / Default Project : Production / Policy Editor Policy Editor Resource…" at bounding box center [802, 356] width 1235 height 712
click at [572, 84] on button "ABAC Rules" at bounding box center [557, 72] width 113 height 37
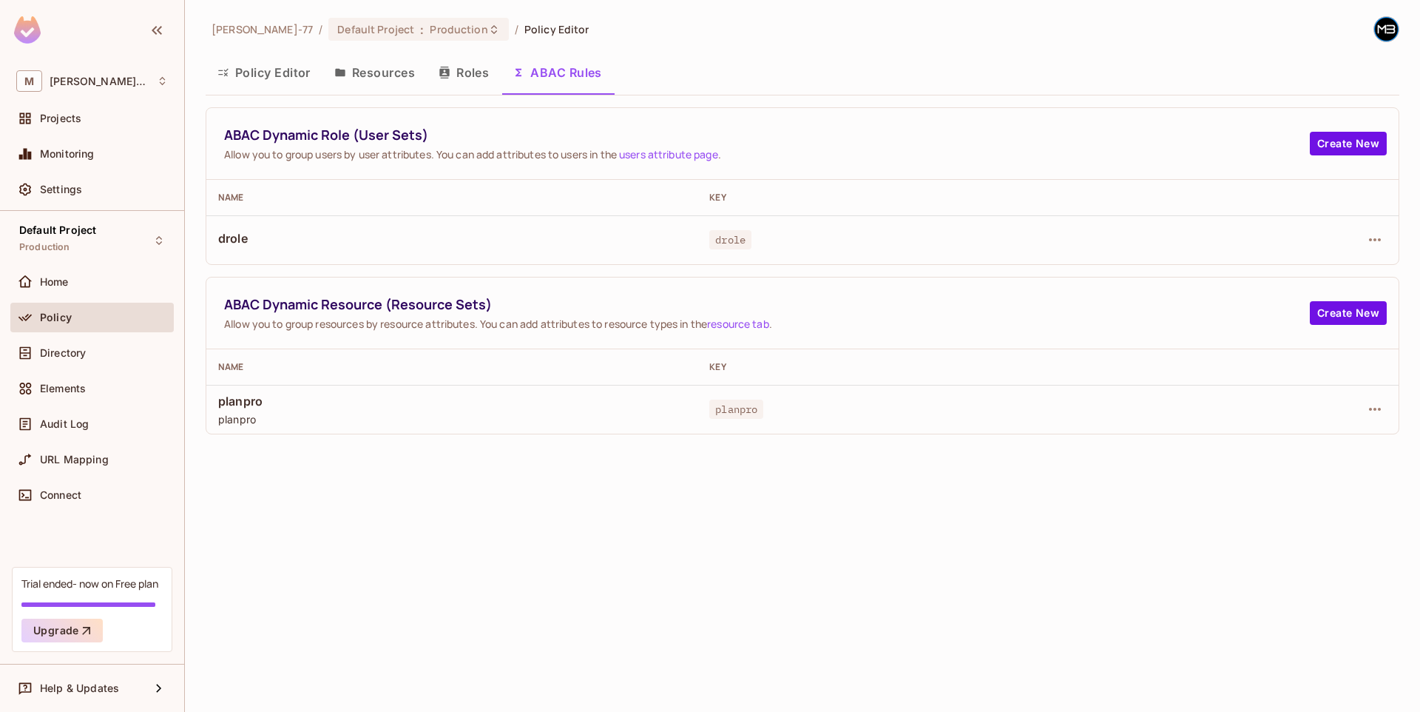
click at [403, 224] on td "drole" at bounding box center [451, 239] width 491 height 49
drag, startPoint x: 456, startPoint y: 141, endPoint x: 186, endPoint y: 144, distance: 269.3
click at [186, 144] on div "Miguel-77 / Default Project : Production / Policy Editor Policy Editor Resource…" at bounding box center [802, 356] width 1235 height 712
click at [615, 151] on span "Allow you to group users by user attributes. You can add attributes to users in…" at bounding box center [767, 154] width 1086 height 14
click at [1346, 149] on button "Create New" at bounding box center [1348, 144] width 77 height 24
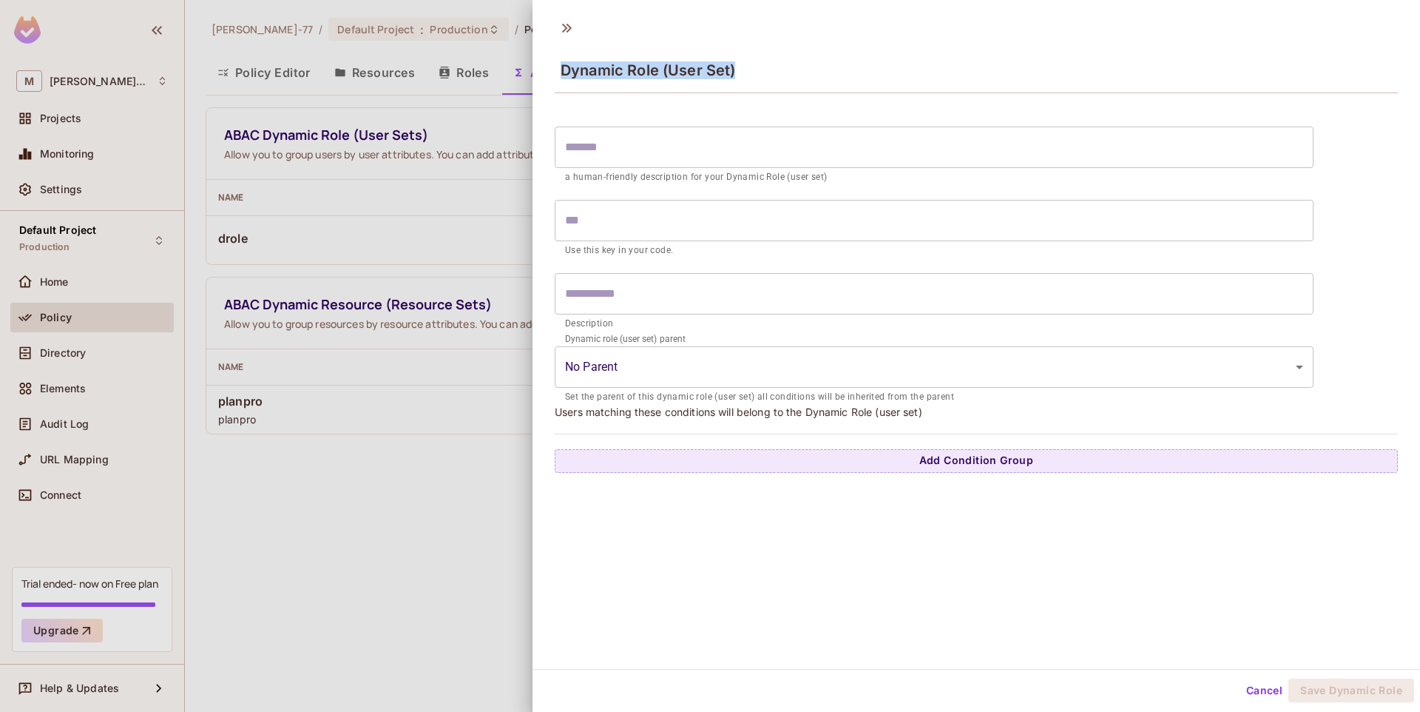
drag, startPoint x: 745, startPoint y: 67, endPoint x: 586, endPoint y: 69, distance: 159.1
click at [543, 76] on div "Dynamic Role (User Set)" at bounding box center [977, 57] width 888 height 82
copy span "Dynamic Role (User Set)"
click at [699, 67] on span "Dynamic Role (User Set)" at bounding box center [648, 70] width 175 height 18
click at [570, 29] on icon at bounding box center [567, 28] width 10 height 9
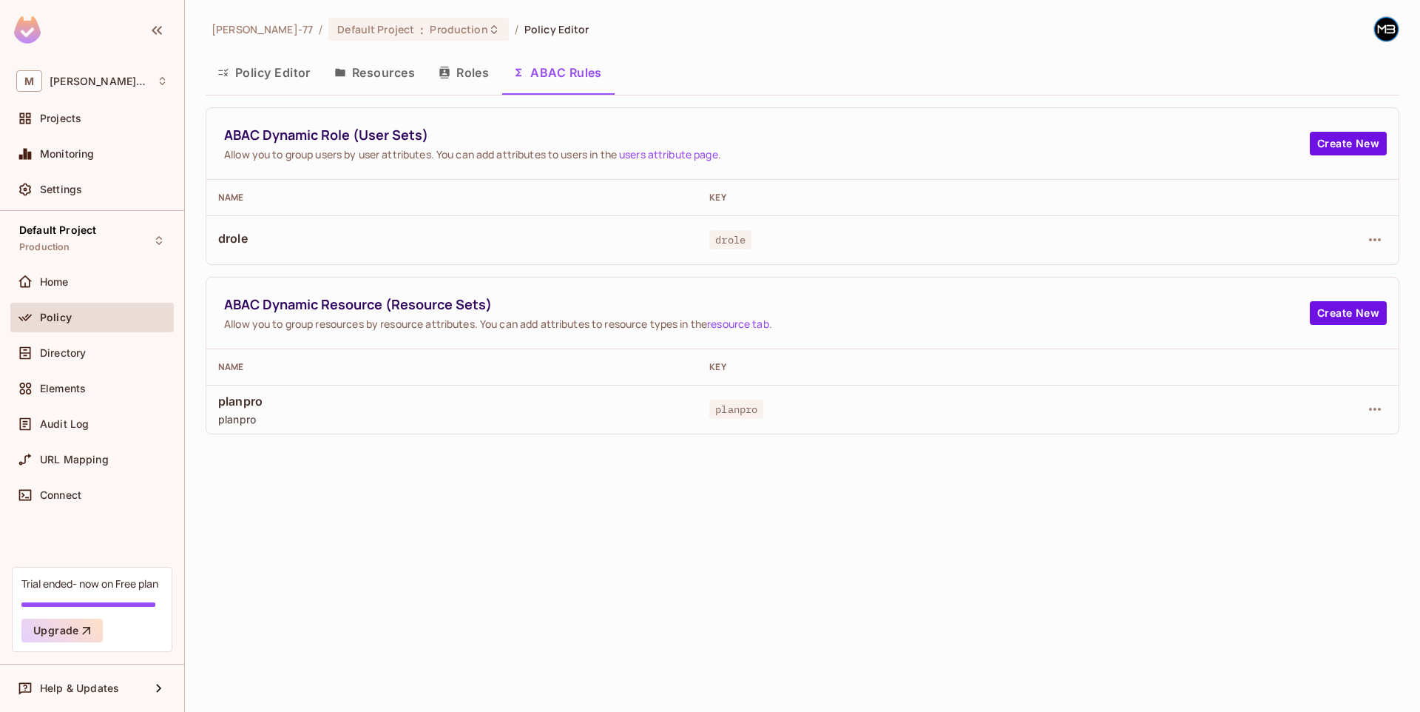
click at [469, 69] on button "Roles" at bounding box center [464, 72] width 74 height 37
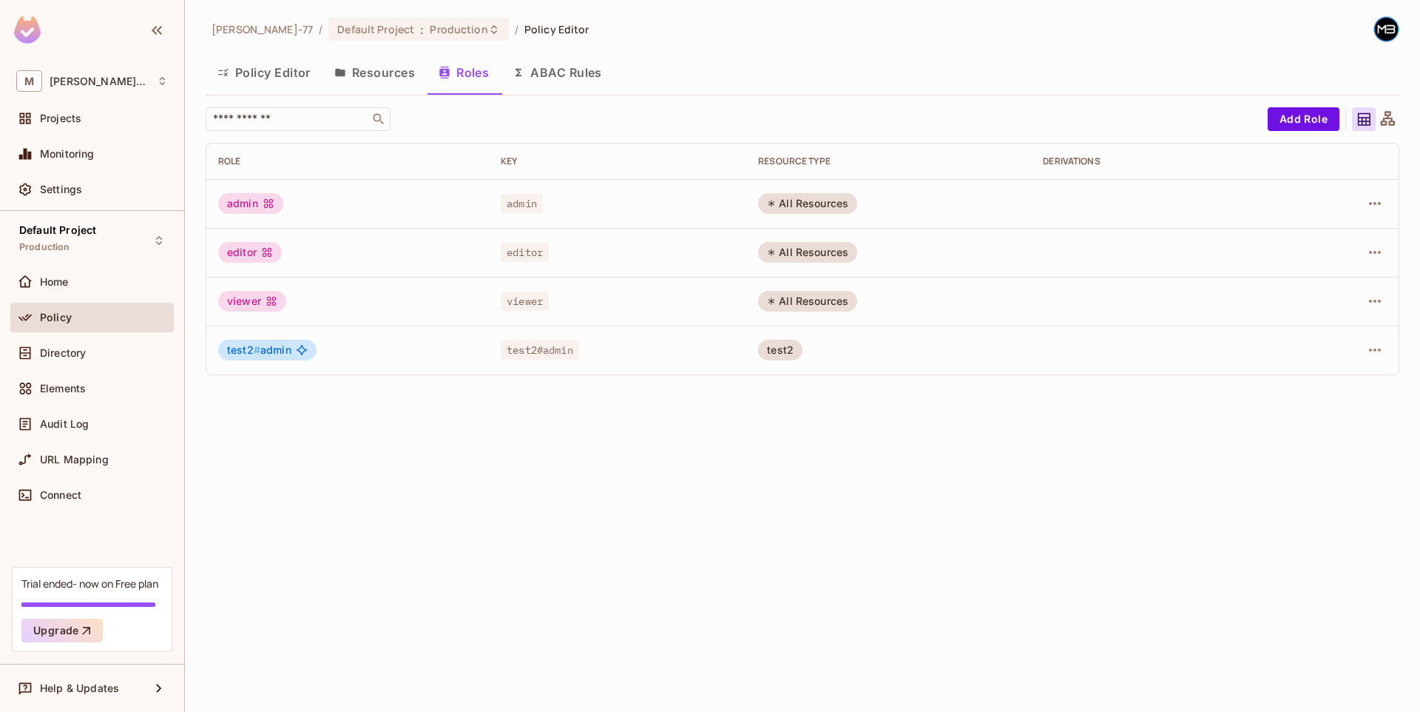
click at [281, 84] on button "Policy Editor" at bounding box center [264, 72] width 117 height 37
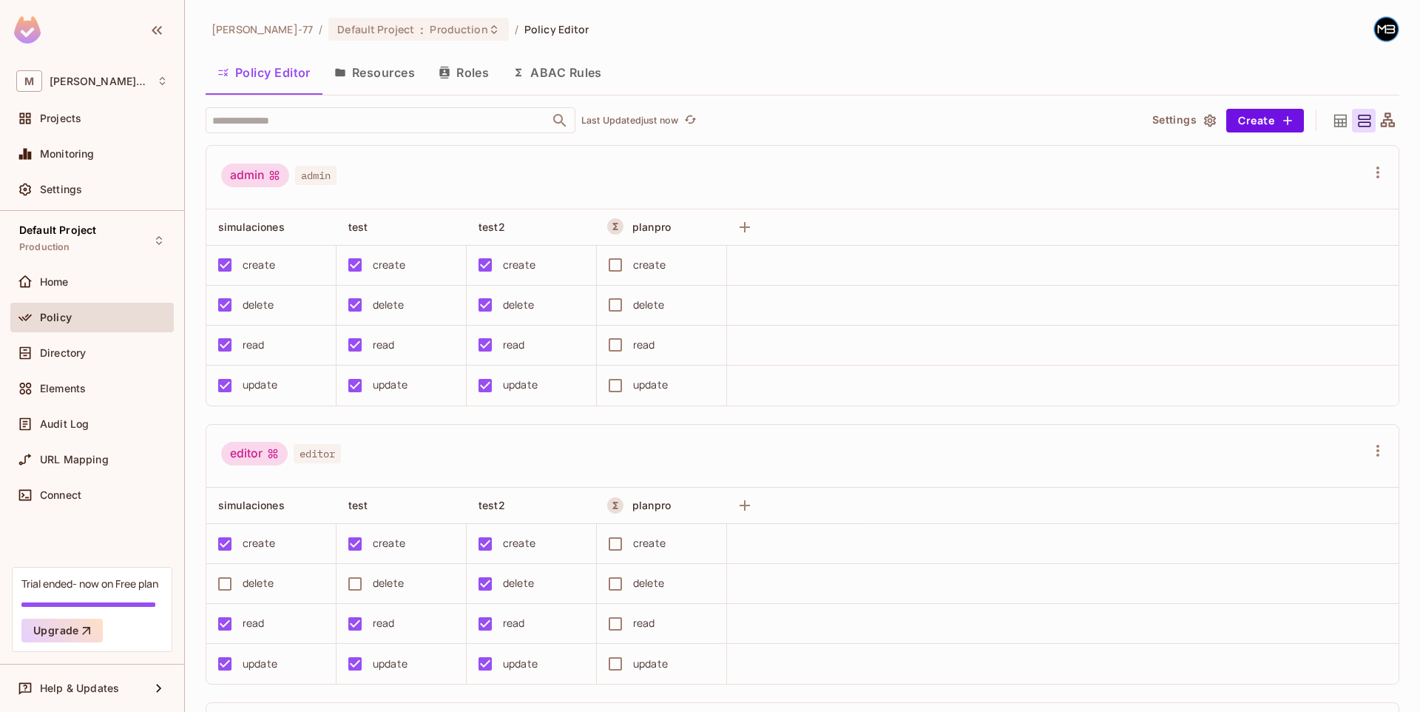
click at [206, 54] on button "Policy Editor" at bounding box center [264, 72] width 117 height 37
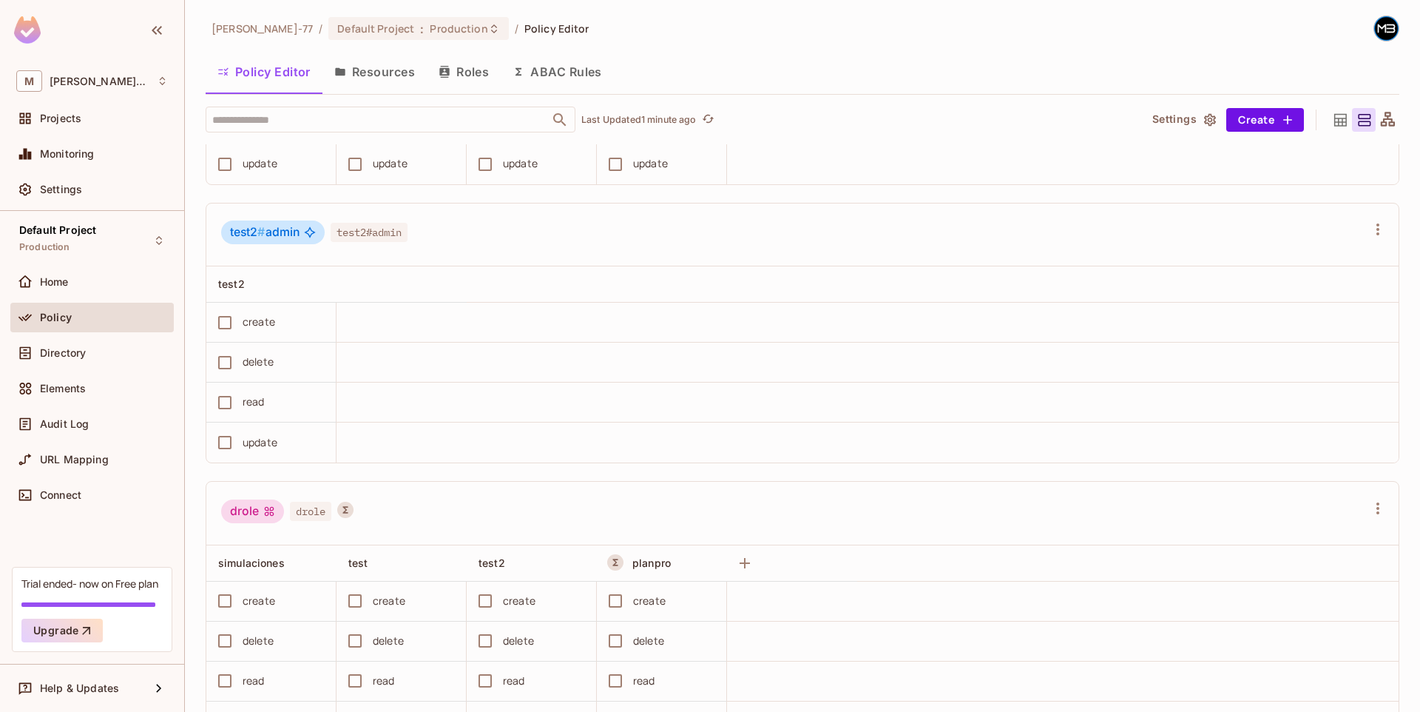
scroll to position [473, 0]
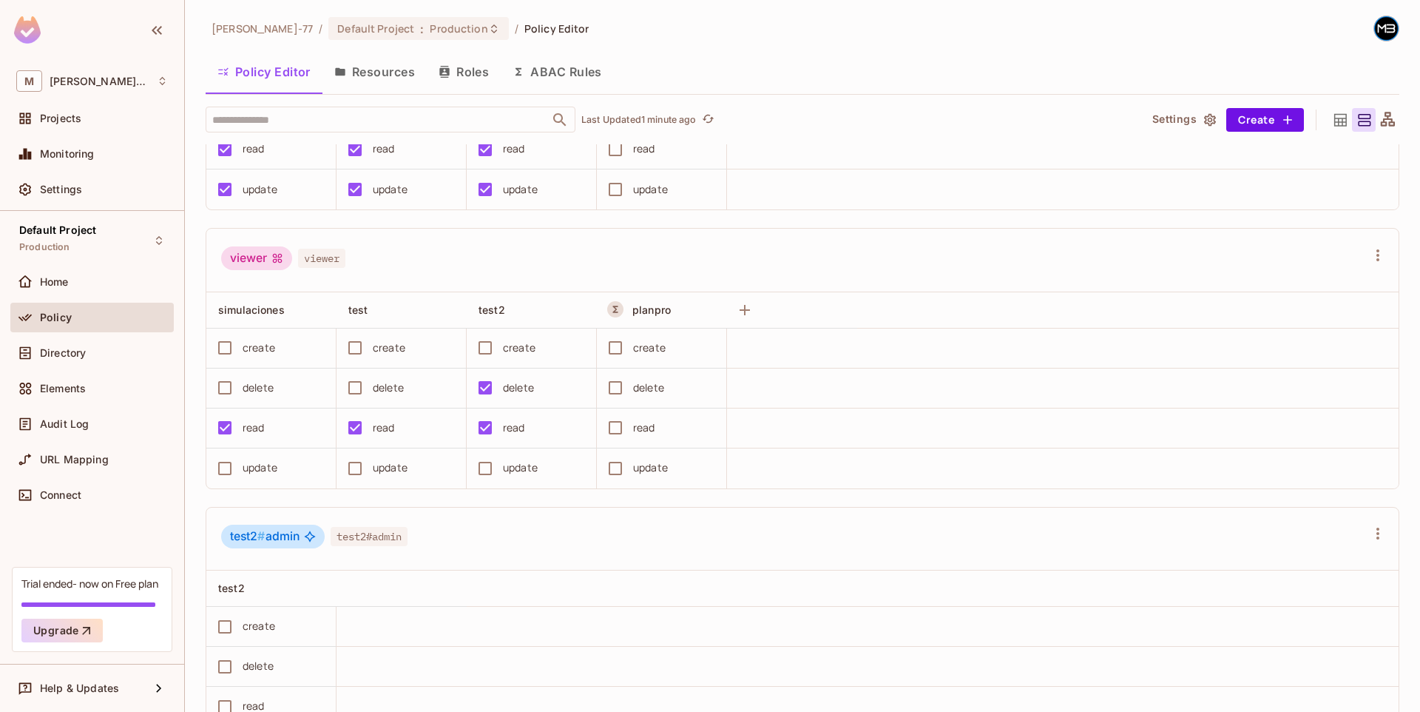
click at [576, 73] on button "ABAC Rules" at bounding box center [557, 71] width 113 height 37
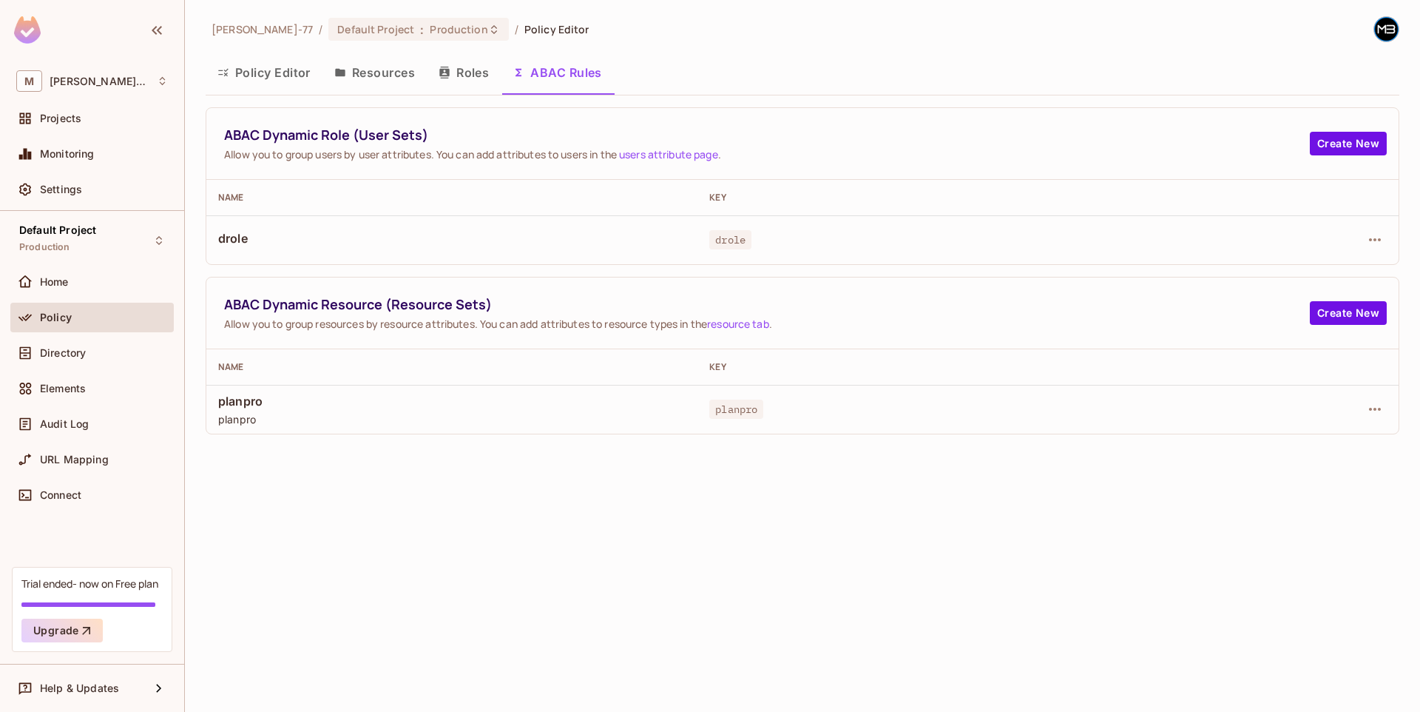
click at [576, 73] on div "Miguel-77 / Default Project : Production / Policy Editor Policy Editor Resource…" at bounding box center [802, 356] width 1235 height 712
click at [433, 141] on span "ABAC Dynamic Role (User Sets)" at bounding box center [767, 135] width 1086 height 18
drag, startPoint x: 435, startPoint y: 135, endPoint x: 195, endPoint y: 135, distance: 240.4
click at [195, 135] on div "Miguel-77 / Default Project : Production / Policy Editor Policy Editor Resource…" at bounding box center [802, 356] width 1235 height 712
copy span "ABAC Dynamic Role (User Sets)"
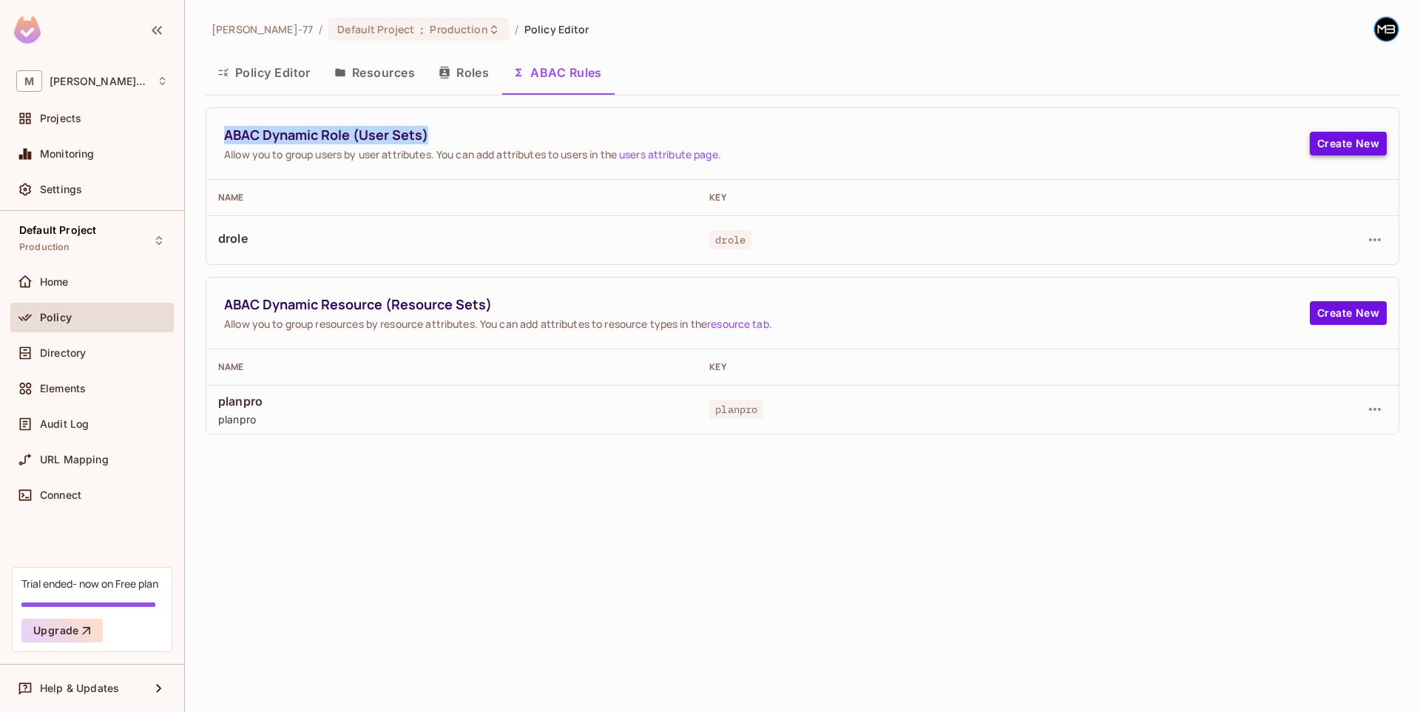
click at [1330, 152] on button "Create New" at bounding box center [1348, 144] width 77 height 24
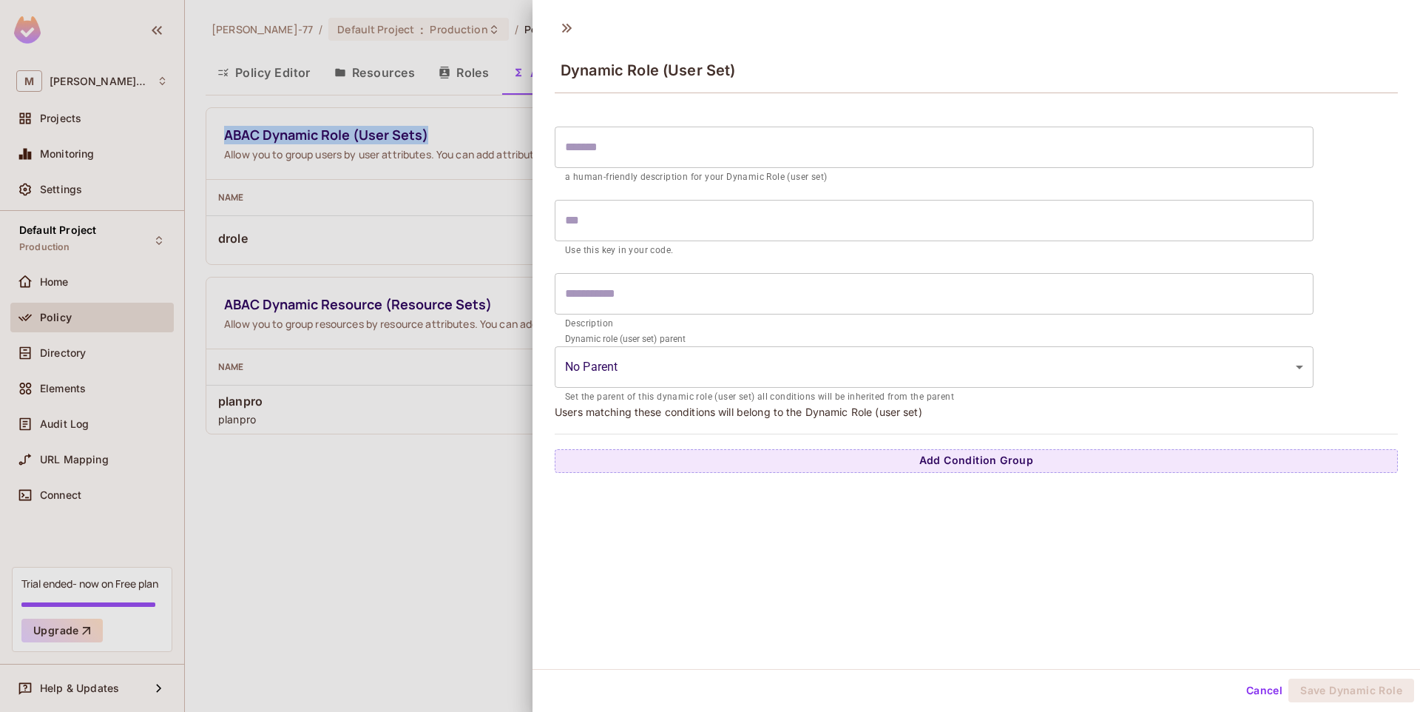
click at [691, 376] on body "M Miguel-77 Projects Monitoring Settings Default Project Production Home Policy…" at bounding box center [710, 356] width 1420 height 712
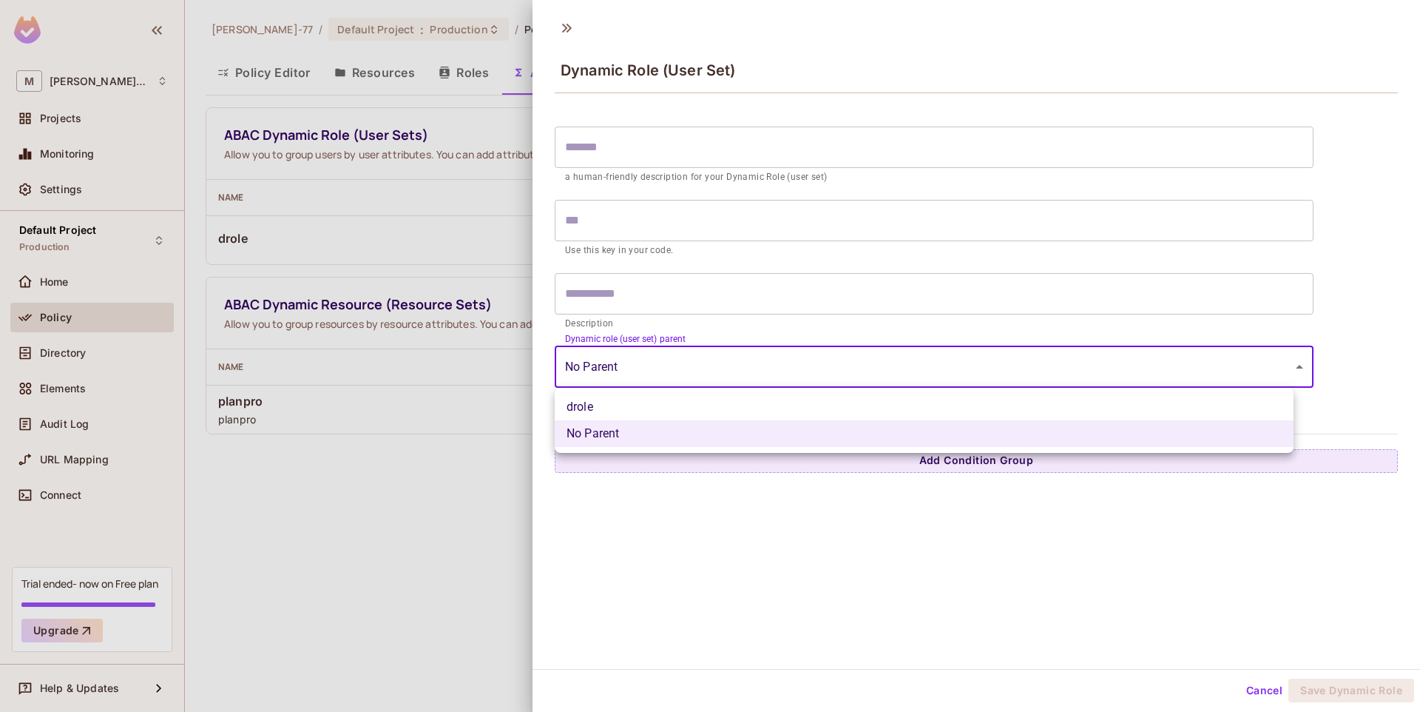
click at [810, 525] on div at bounding box center [710, 356] width 1420 height 712
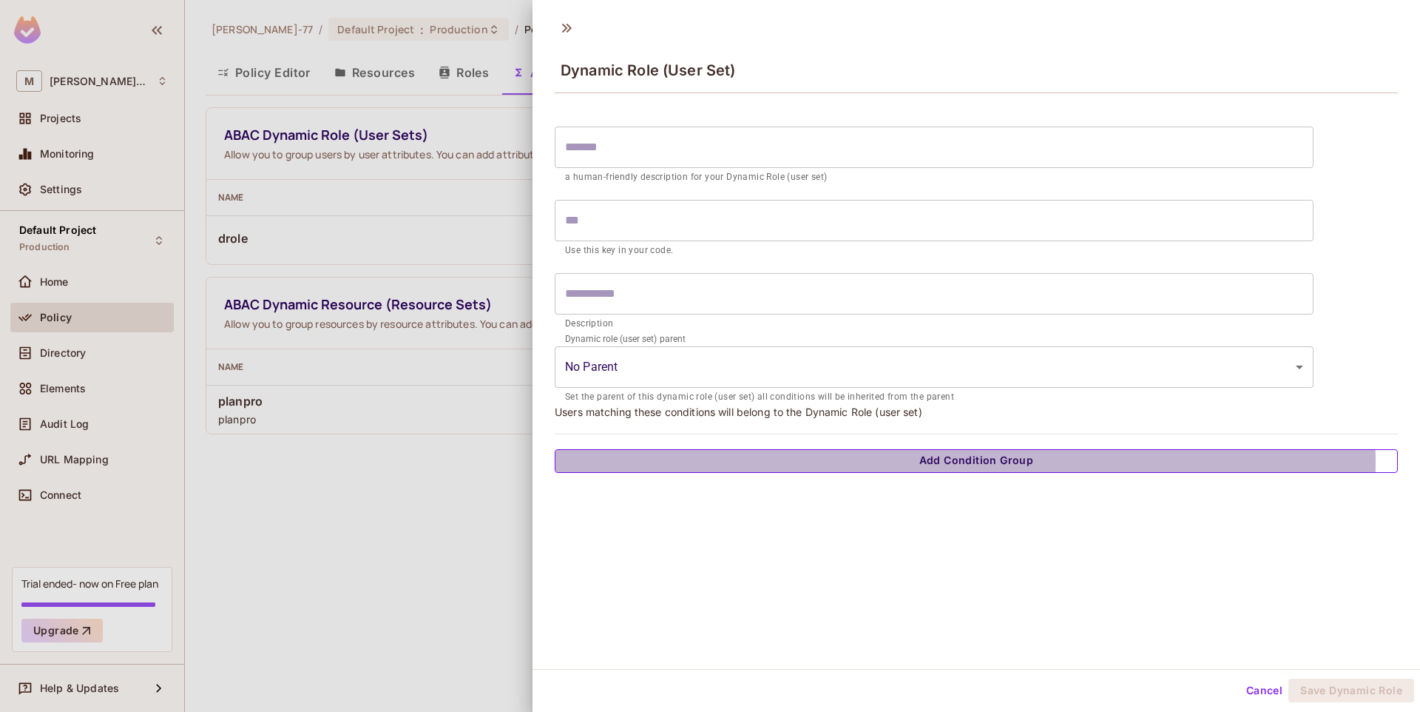
click at [954, 462] on button "Add Condition Group" at bounding box center [976, 461] width 843 height 24
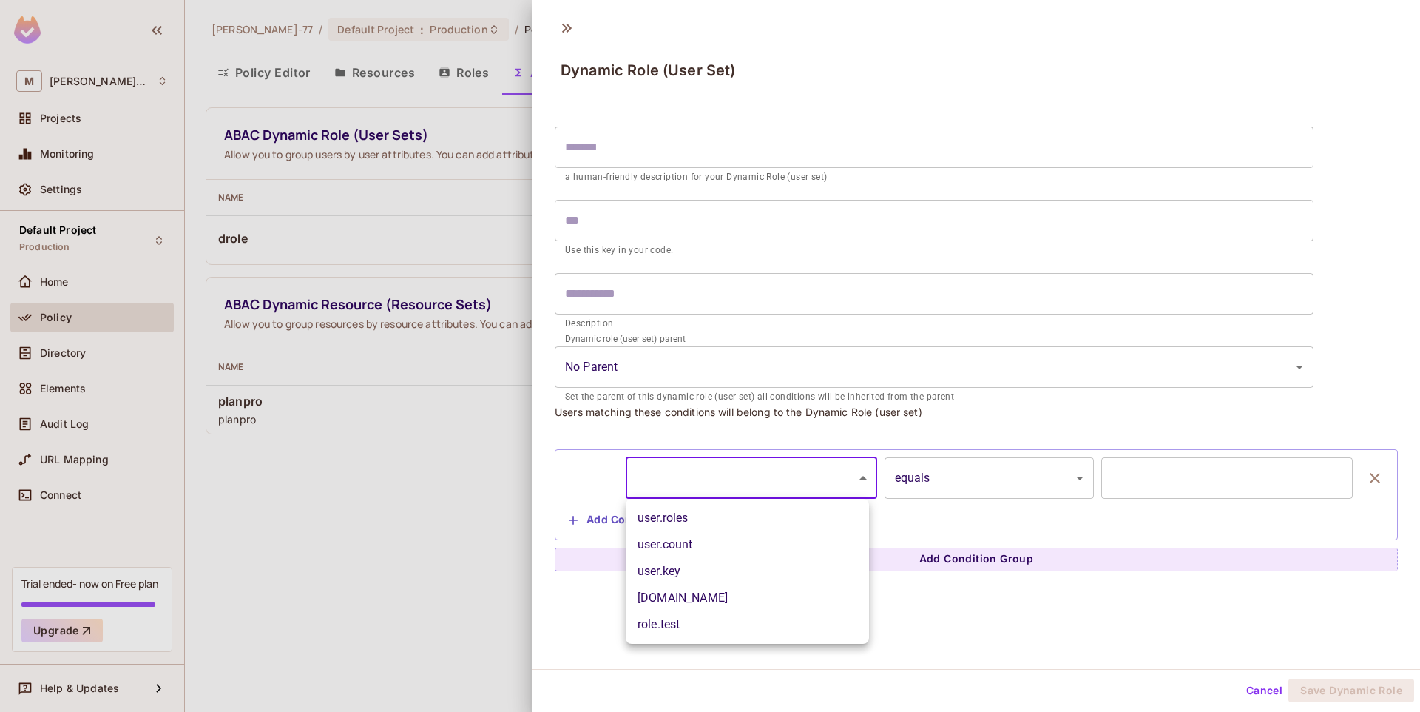
click at [851, 485] on body "M Miguel-77 Projects Monitoring Settings Default Project Production Home Policy…" at bounding box center [710, 356] width 1420 height 712
click at [1014, 670] on div at bounding box center [710, 356] width 1420 height 712
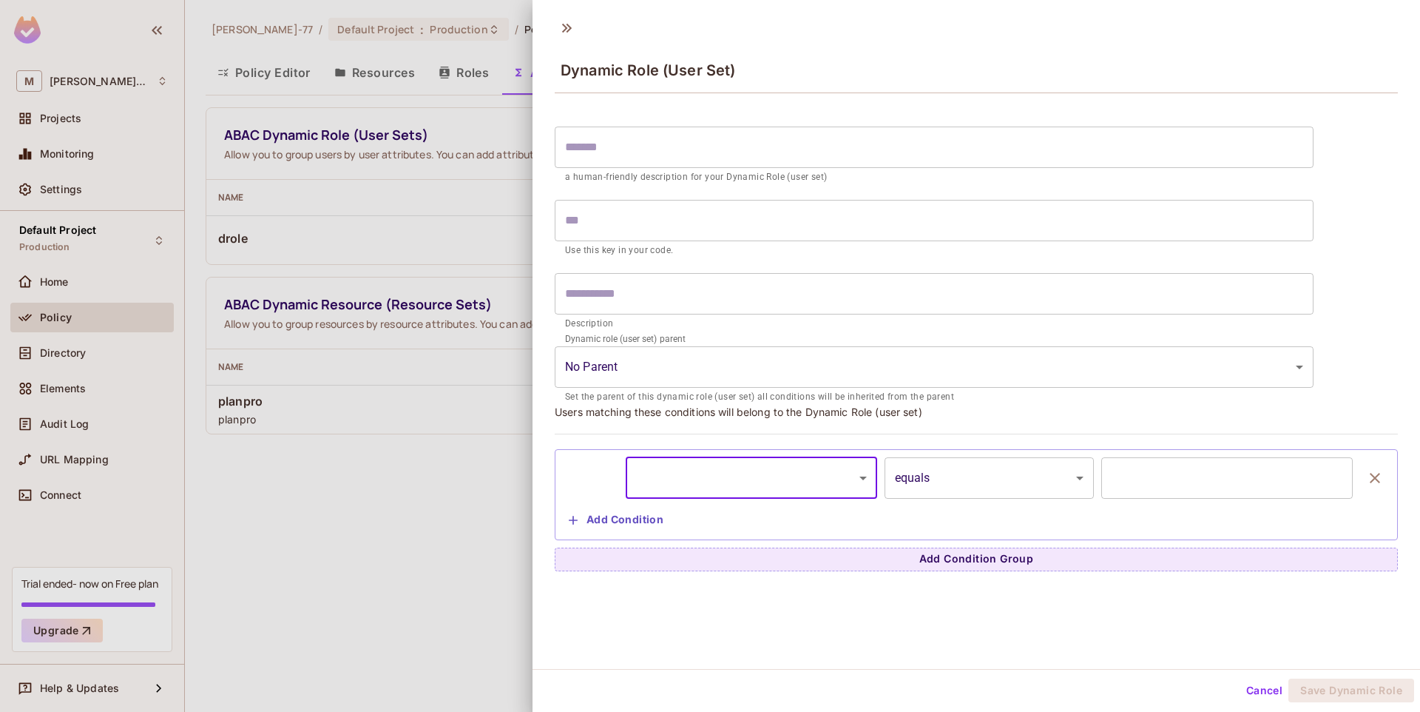
click at [843, 478] on body "M Miguel-77 Projects Monitoring Settings Default Project Production Home Policy…" at bounding box center [710, 356] width 1420 height 712
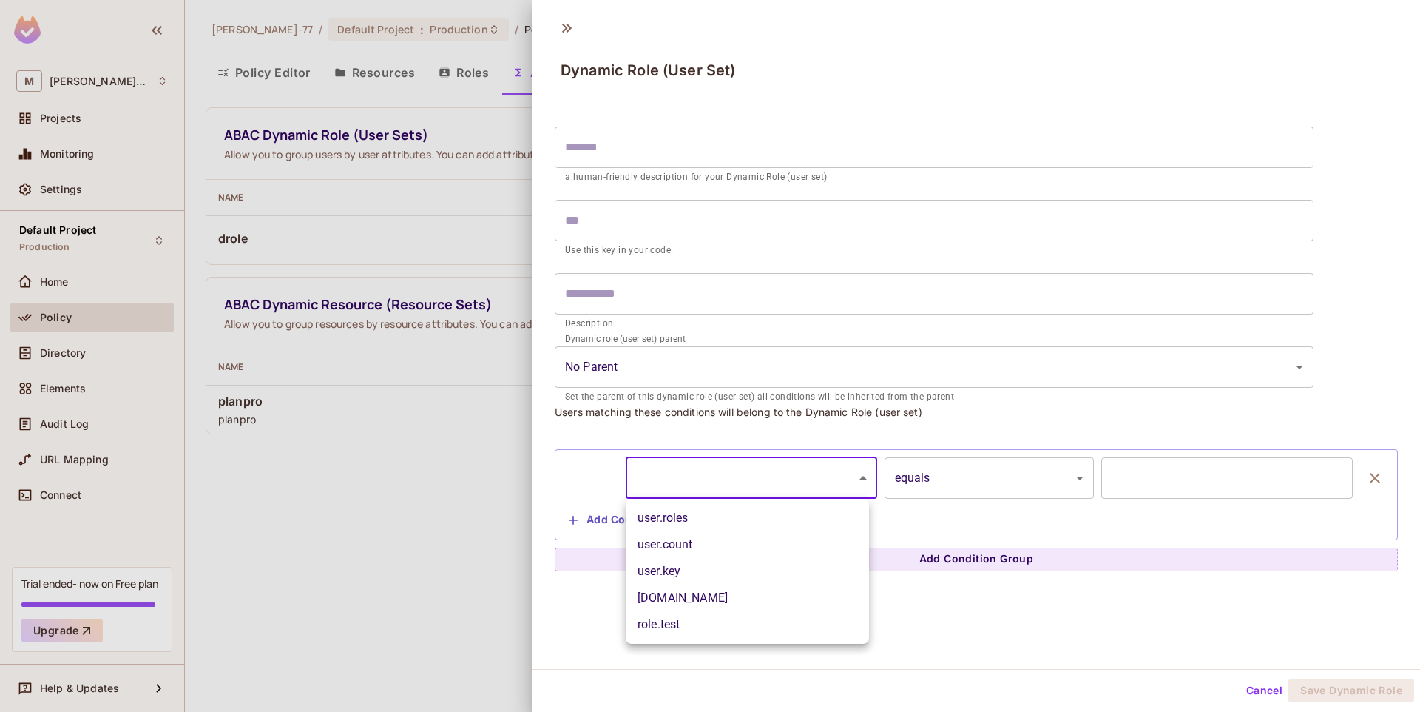
click at [1036, 664] on div at bounding box center [710, 356] width 1420 height 712
click at [831, 468] on body "M Miguel-77 Projects Monitoring Settings Default Project Production Home Policy…" at bounding box center [710, 356] width 1420 height 712
click at [727, 592] on li "user.email" at bounding box center [747, 597] width 243 height 27
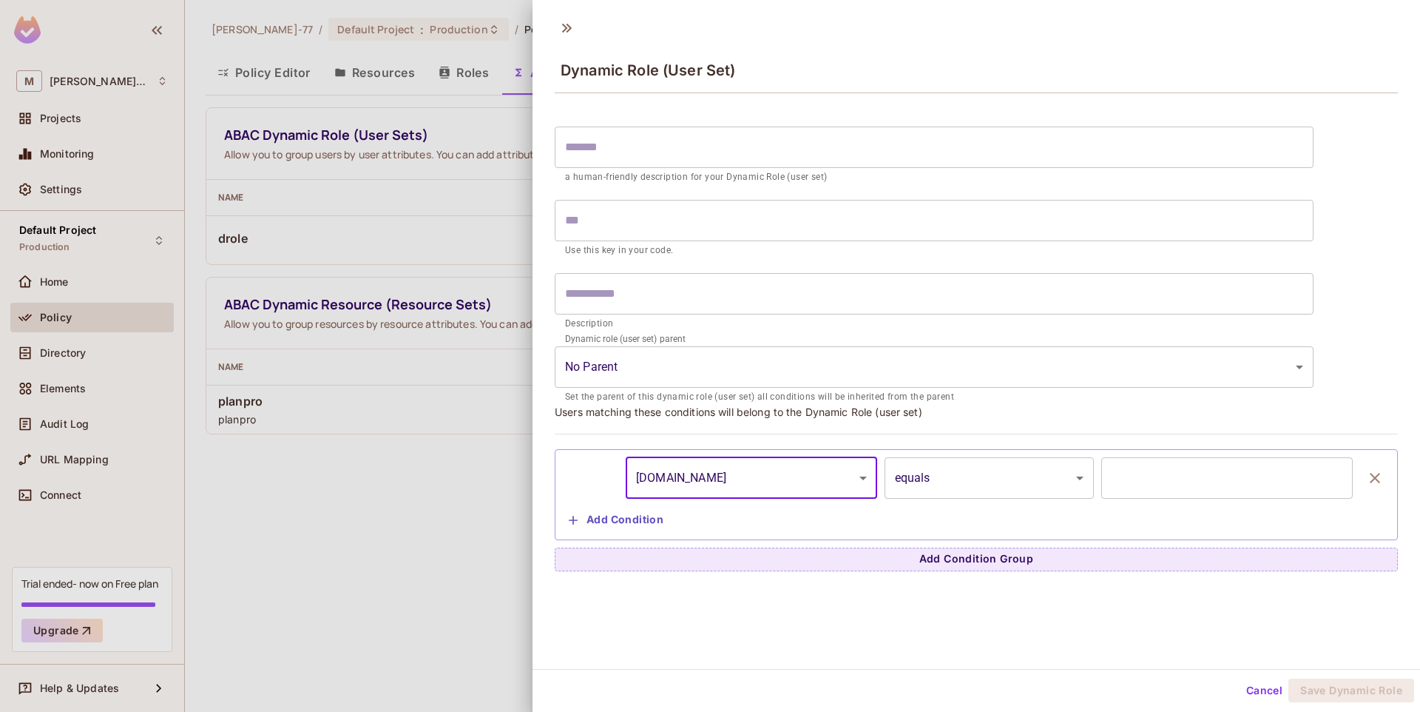
click at [788, 483] on body "**********" at bounding box center [710, 356] width 1420 height 712
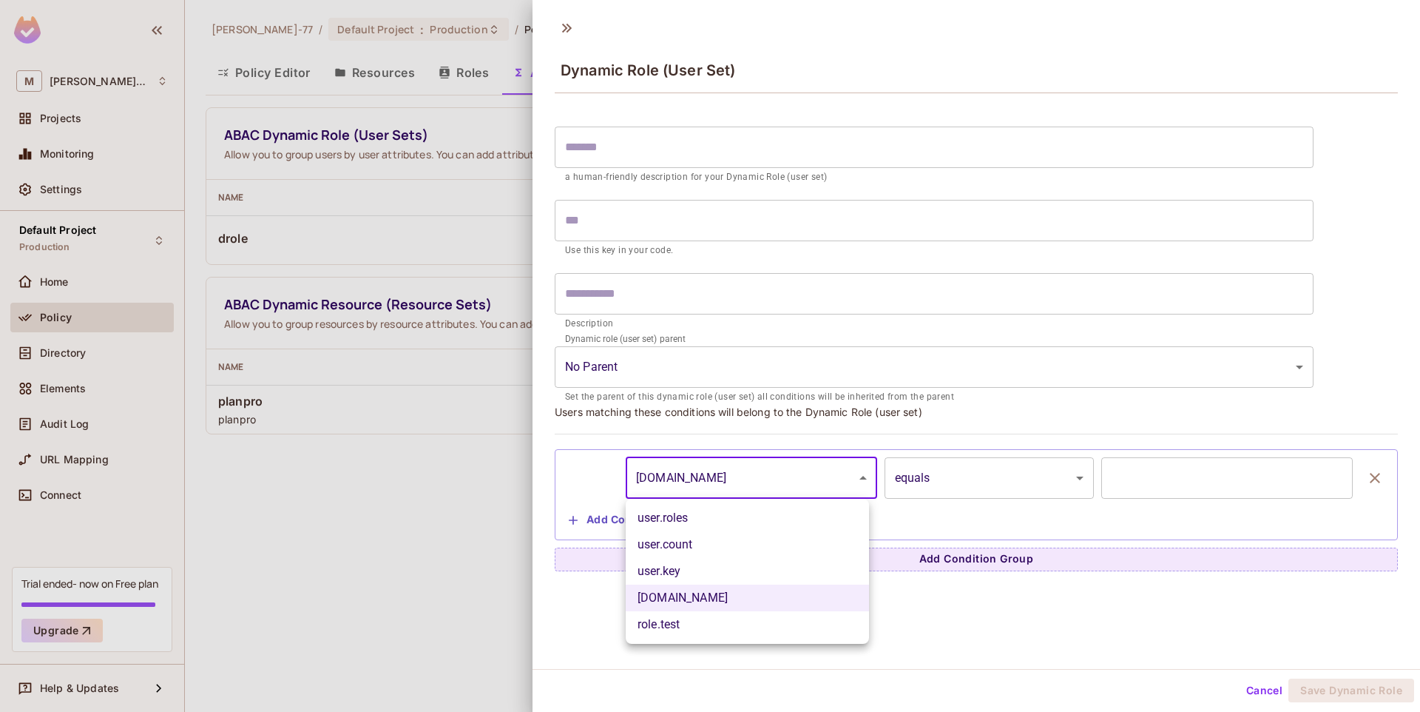
click at [757, 521] on li "user.roles" at bounding box center [747, 518] width 243 height 27
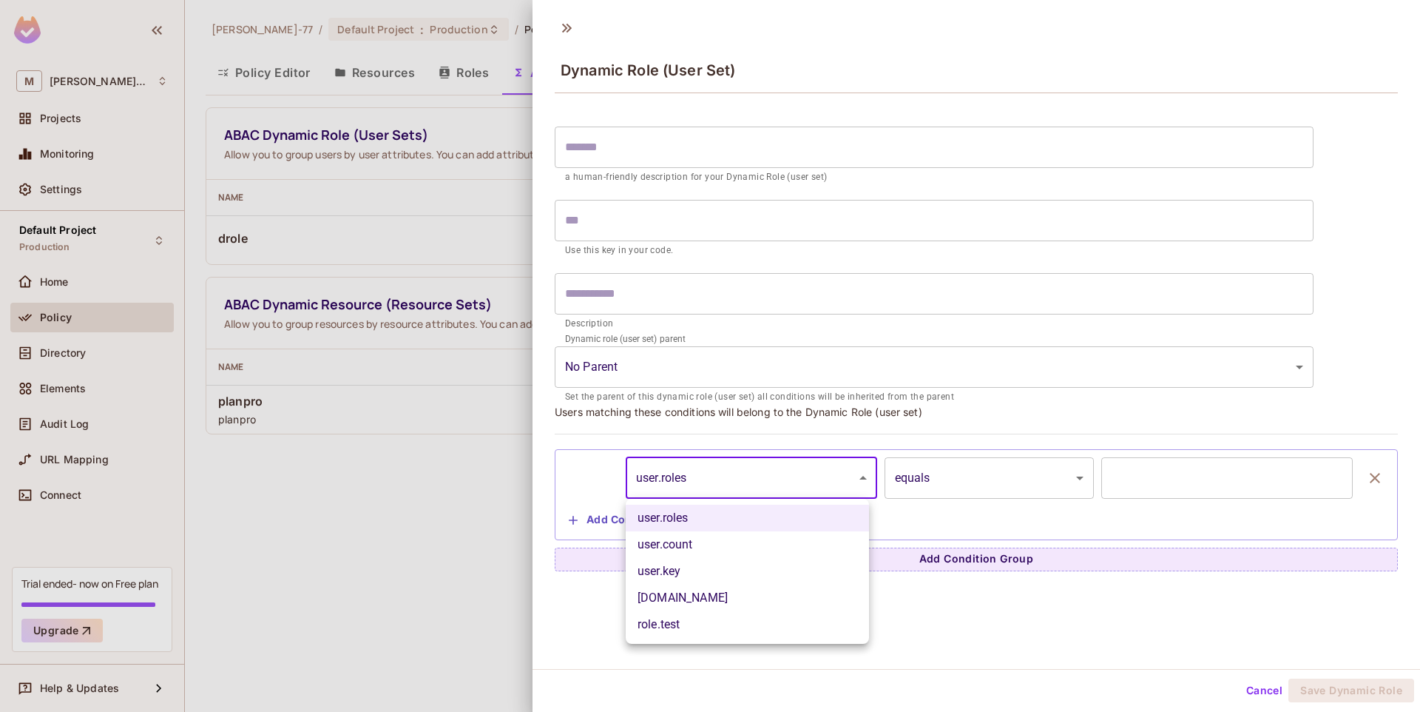
click at [776, 470] on body "**********" at bounding box center [710, 356] width 1420 height 712
click at [689, 616] on li "role.test" at bounding box center [747, 624] width 243 height 27
type input "*********"
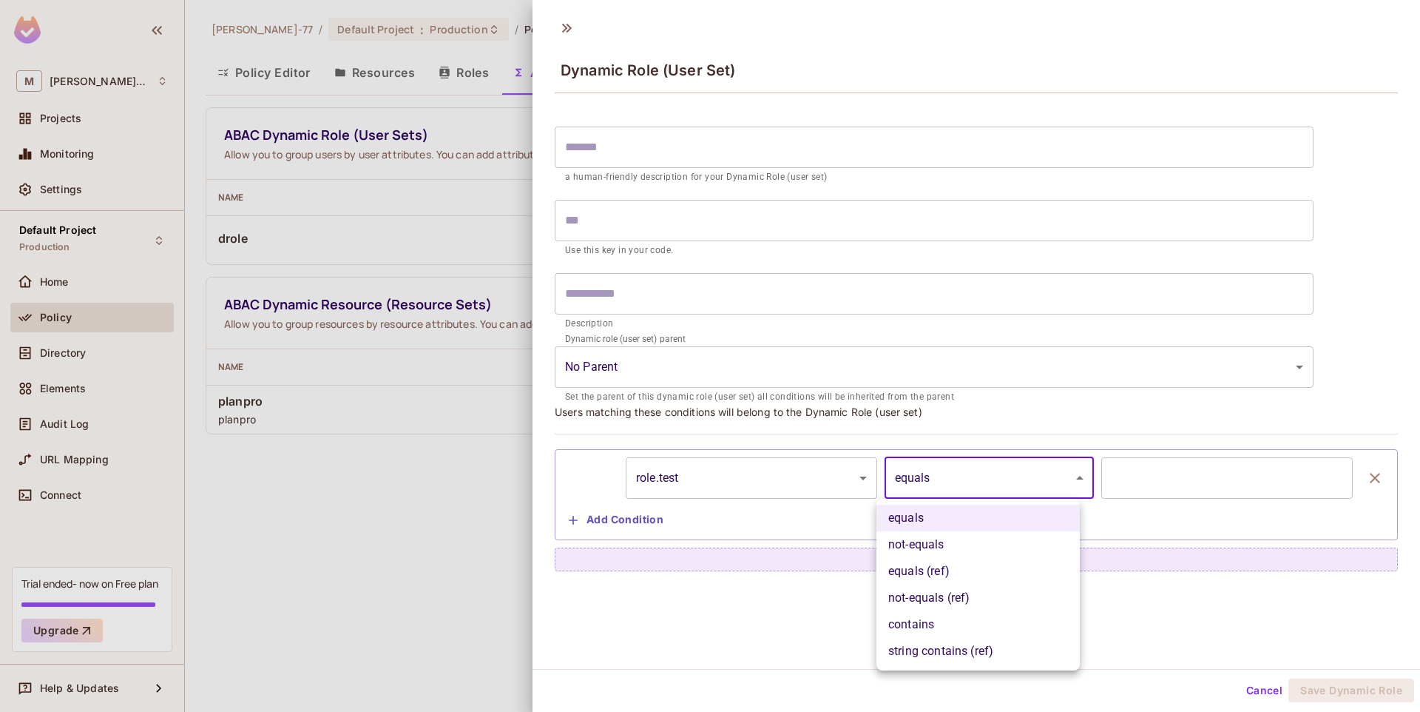
click at [959, 480] on body "M Miguel-77 Projects Monitoring Settings Default Project Production Home Policy…" at bounding box center [710, 356] width 1420 height 712
click at [733, 594] on div at bounding box center [710, 356] width 1420 height 712
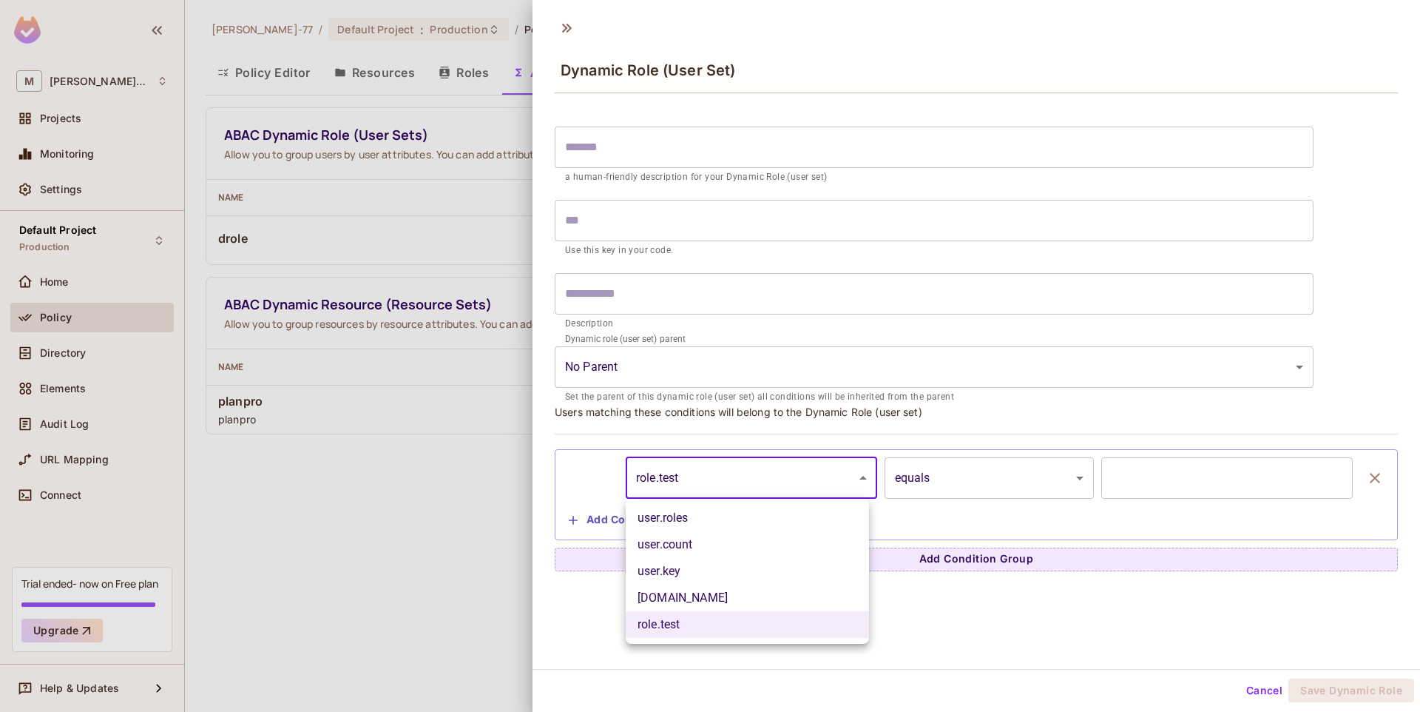
click at [760, 480] on body "M Miguel-77 Projects Monitoring Settings Default Project Production Home Policy…" at bounding box center [710, 356] width 1420 height 712
click at [1071, 596] on div at bounding box center [710, 356] width 1420 height 712
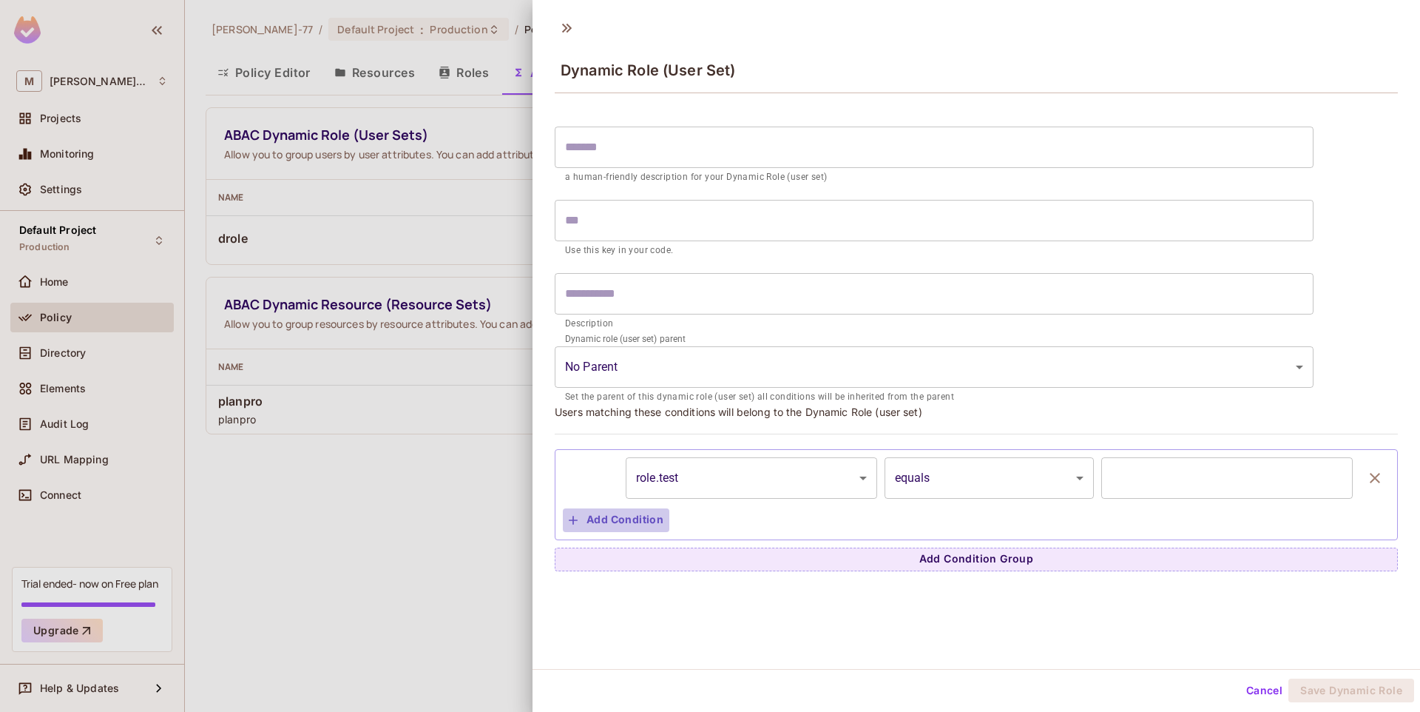
click at [655, 519] on button "Add Condition" at bounding box center [616, 520] width 107 height 24
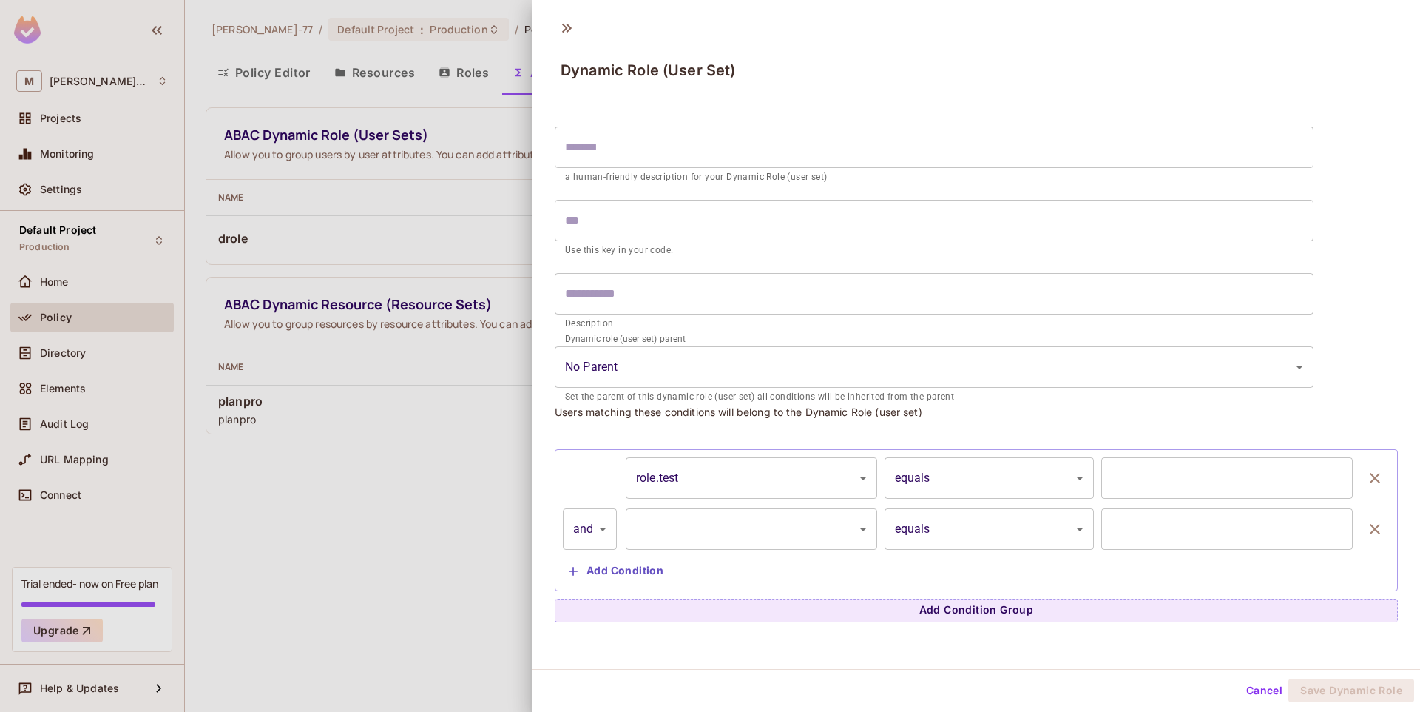
click at [743, 525] on body "M Miguel-77 Projects Monitoring Settings Default Project Production Home Policy…" at bounding box center [710, 356] width 1420 height 712
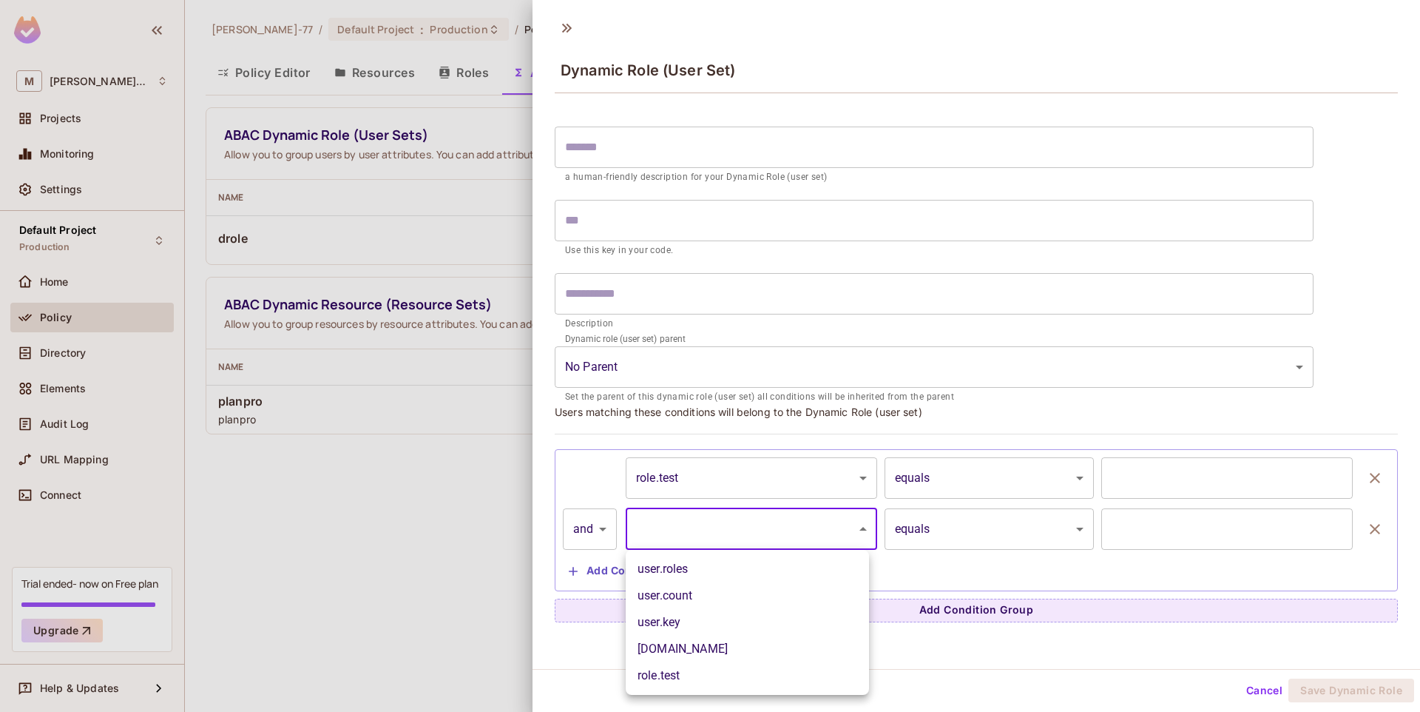
click at [954, 573] on div at bounding box center [710, 356] width 1420 height 712
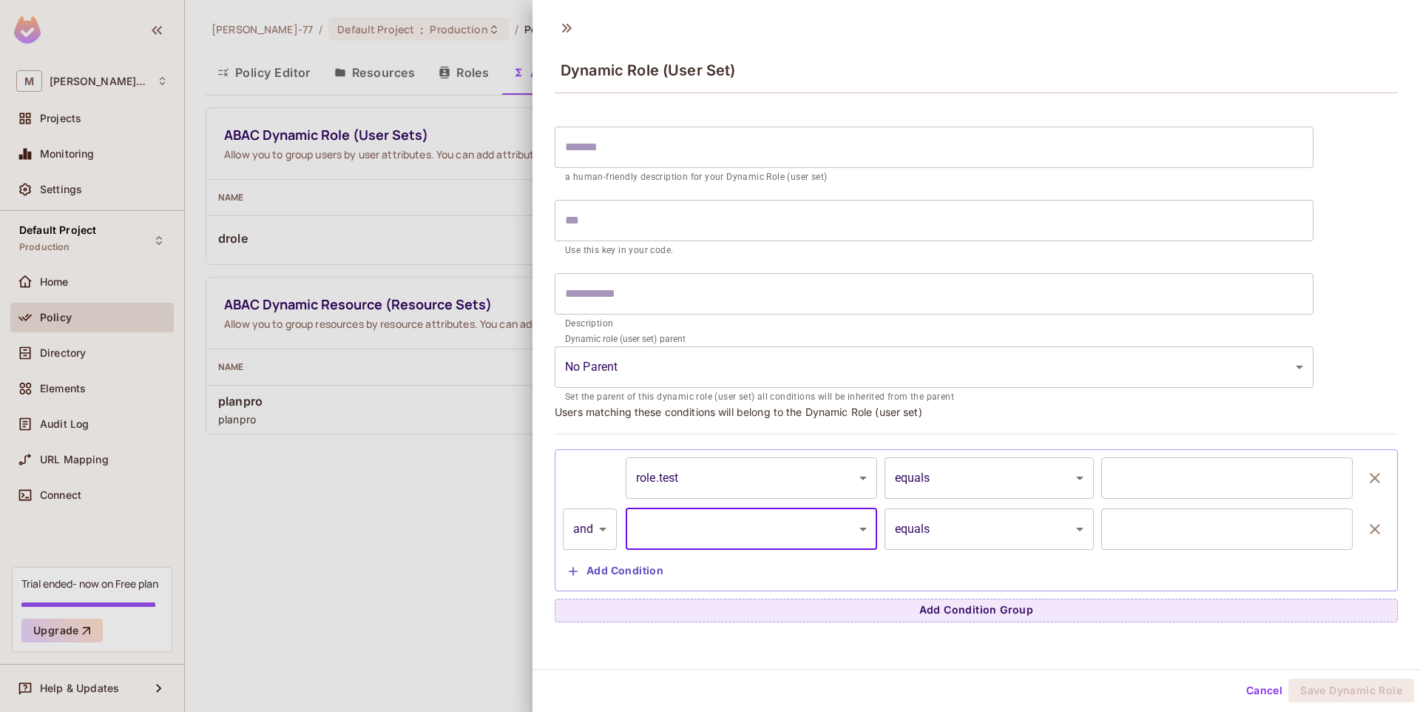
click at [606, 539] on body "M Miguel-77 Projects Monitoring Settings Default Project Production Home Policy…" at bounding box center [710, 356] width 1420 height 712
click at [838, 567] on div at bounding box center [710, 356] width 1420 height 712
click at [1366, 520] on icon "button" at bounding box center [1375, 529] width 18 height 18
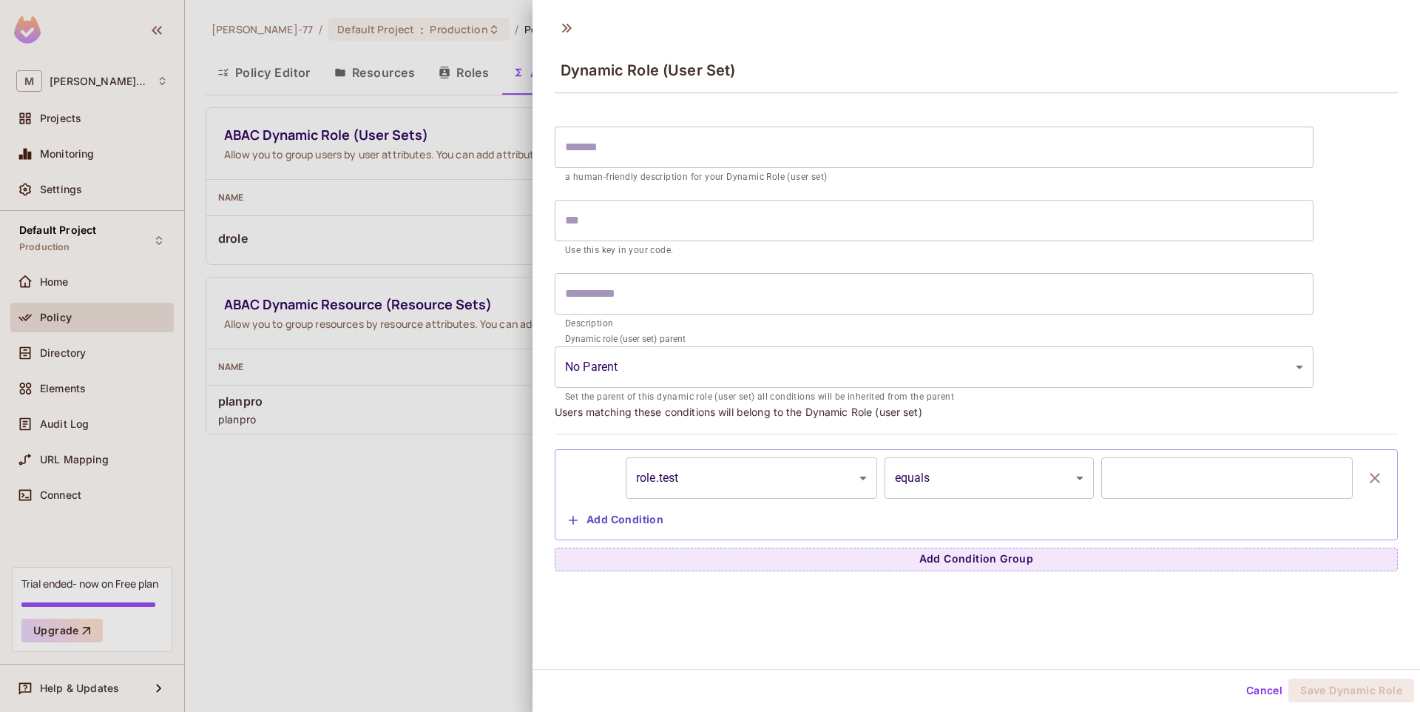
click at [763, 610] on div "Dynamic Role (User Set) ​ a human-friendly description for your Dynamic Role (u…" at bounding box center [977, 339] width 888 height 658
click at [771, 557] on button "Add Condition Group" at bounding box center [976, 559] width 843 height 24
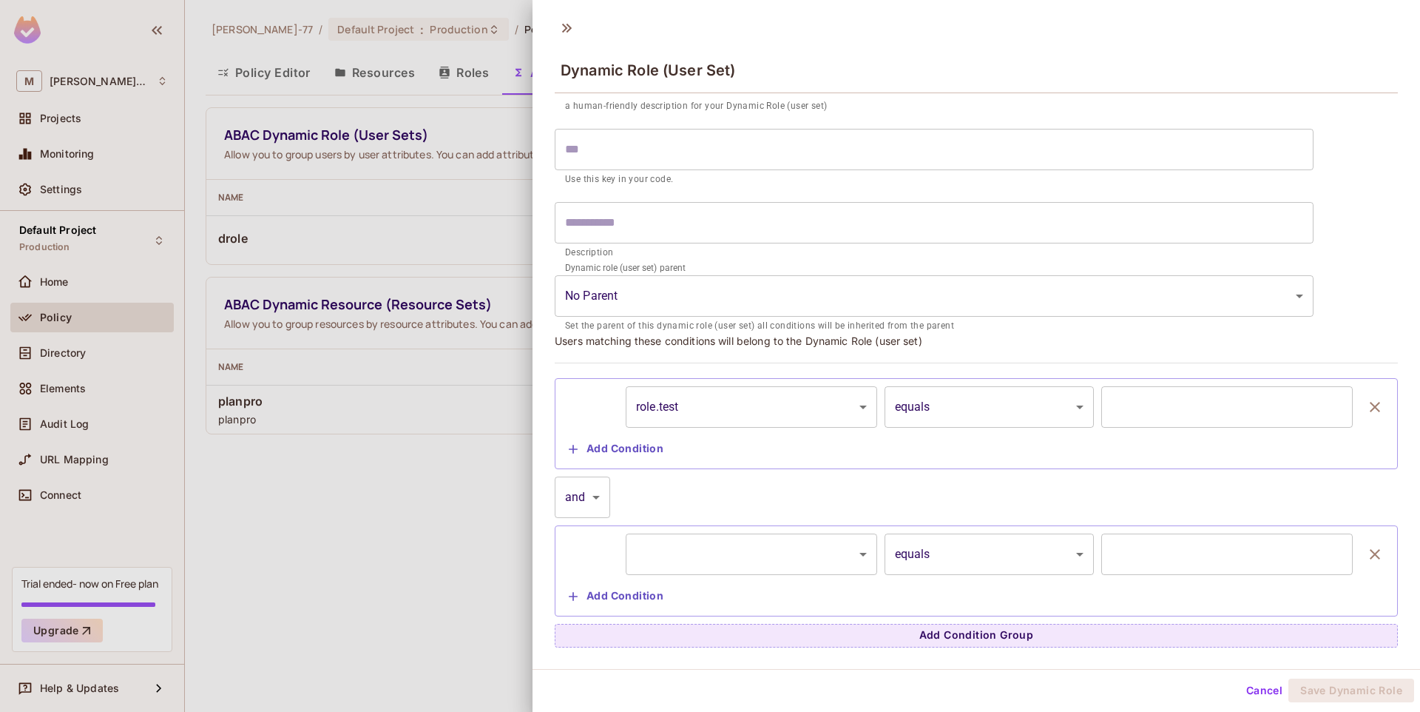
scroll to position [2, 0]
click at [1362, 551] on button "button" at bounding box center [1376, 551] width 30 height 41
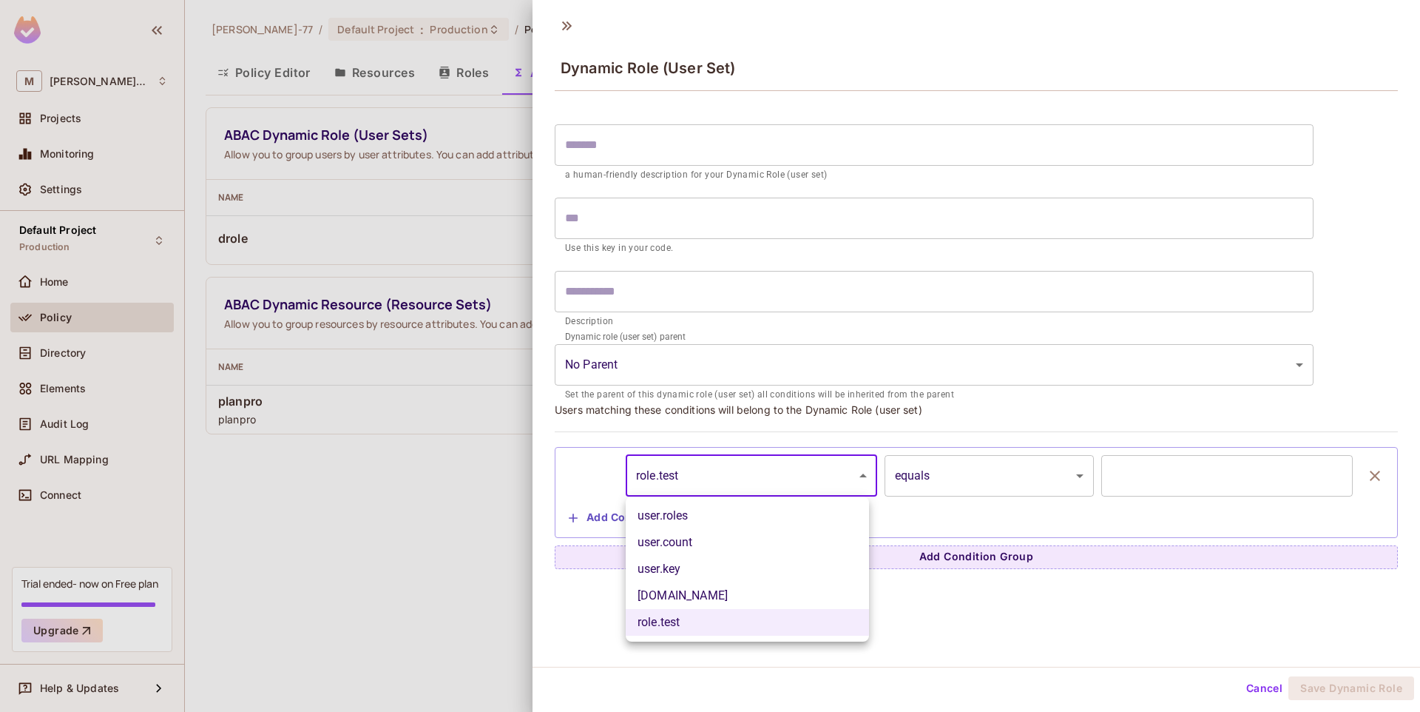
click at [792, 465] on body "M Miguel-77 Projects Monitoring Settings Default Project Production Home Policy…" at bounding box center [710, 356] width 1420 height 712
click at [1045, 623] on div at bounding box center [710, 356] width 1420 height 712
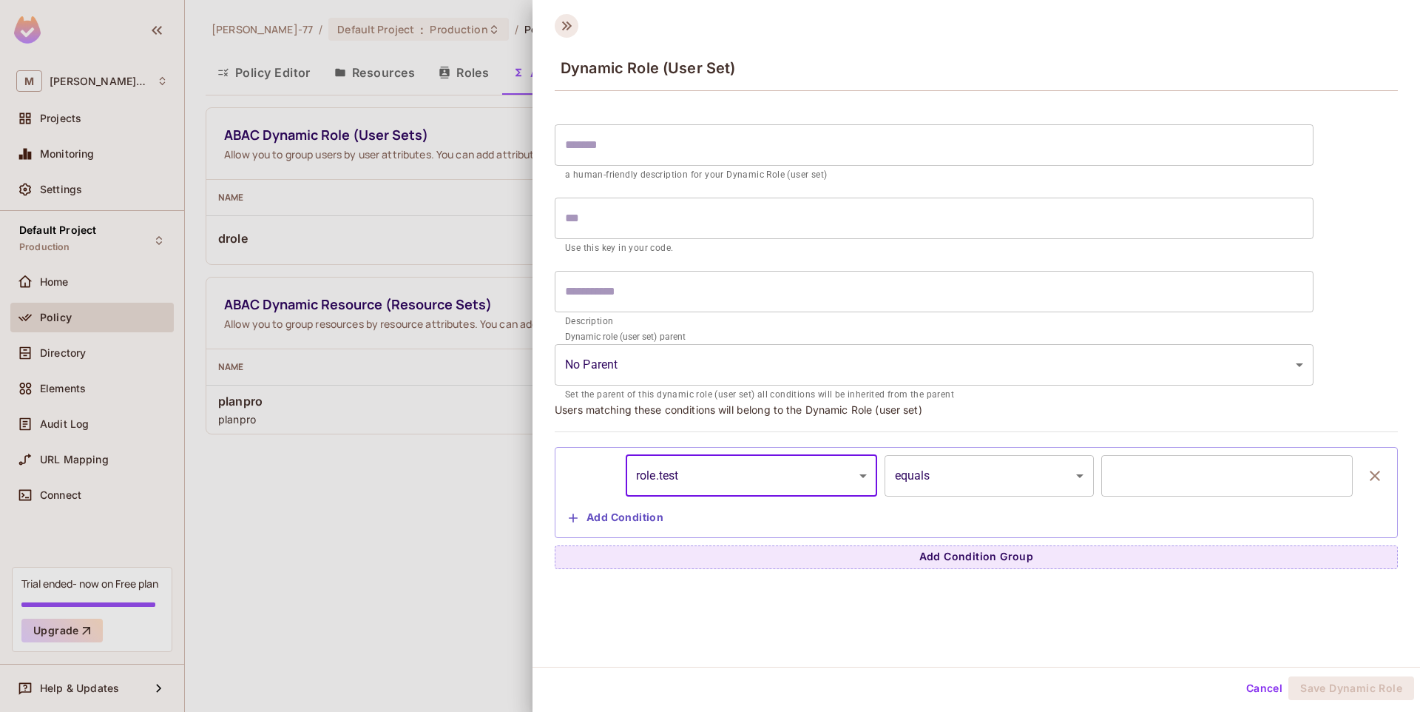
click at [571, 35] on icon at bounding box center [567, 26] width 24 height 24
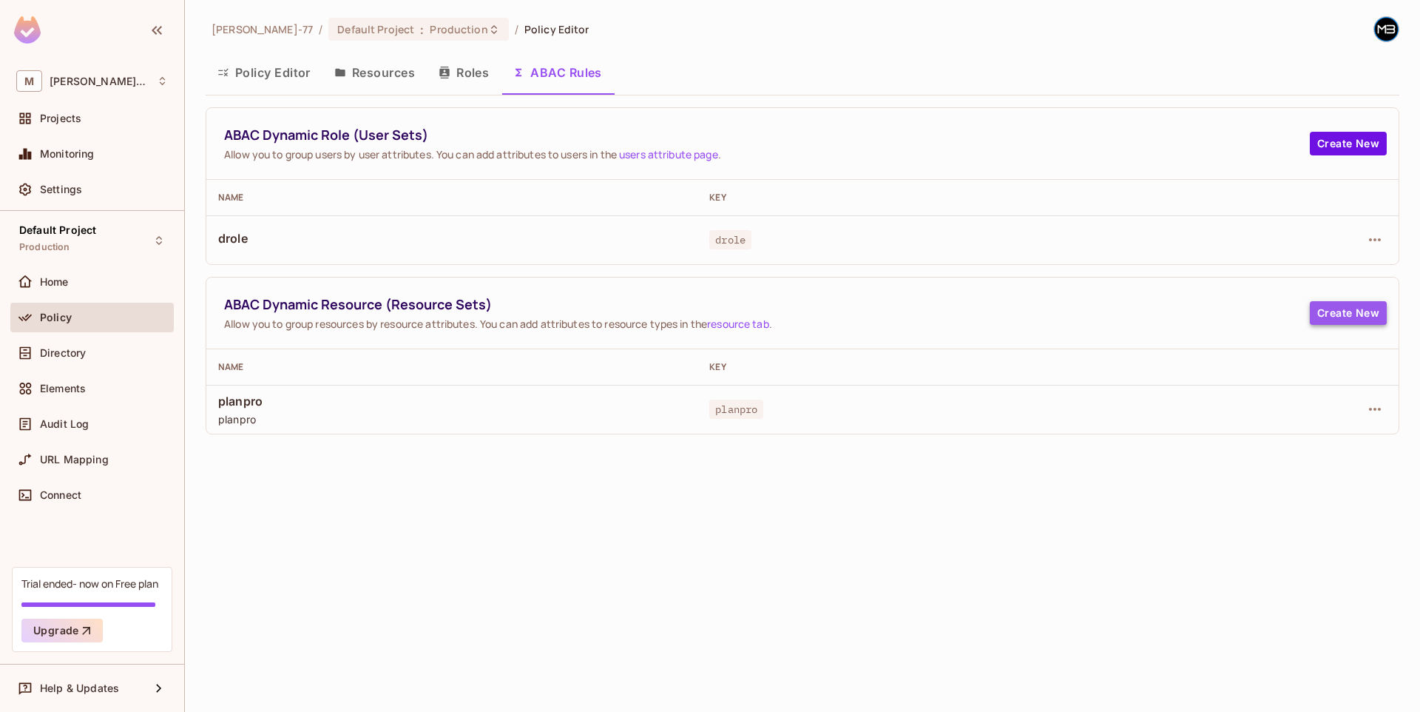
click at [1350, 312] on button "Create New" at bounding box center [1348, 313] width 77 height 24
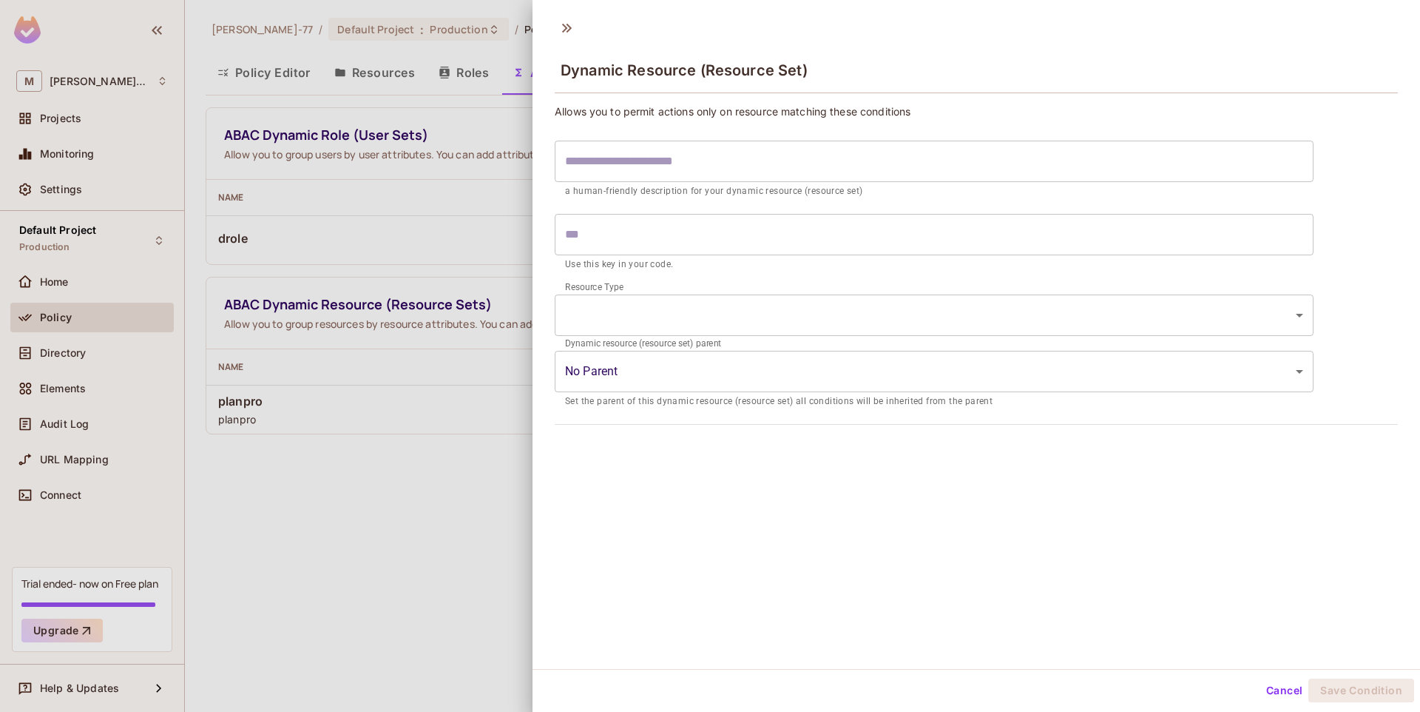
click at [787, 348] on div "Dynamic resource (resource set) parent No Parent ​ Set the parent of this dynam…" at bounding box center [934, 376] width 759 height 66
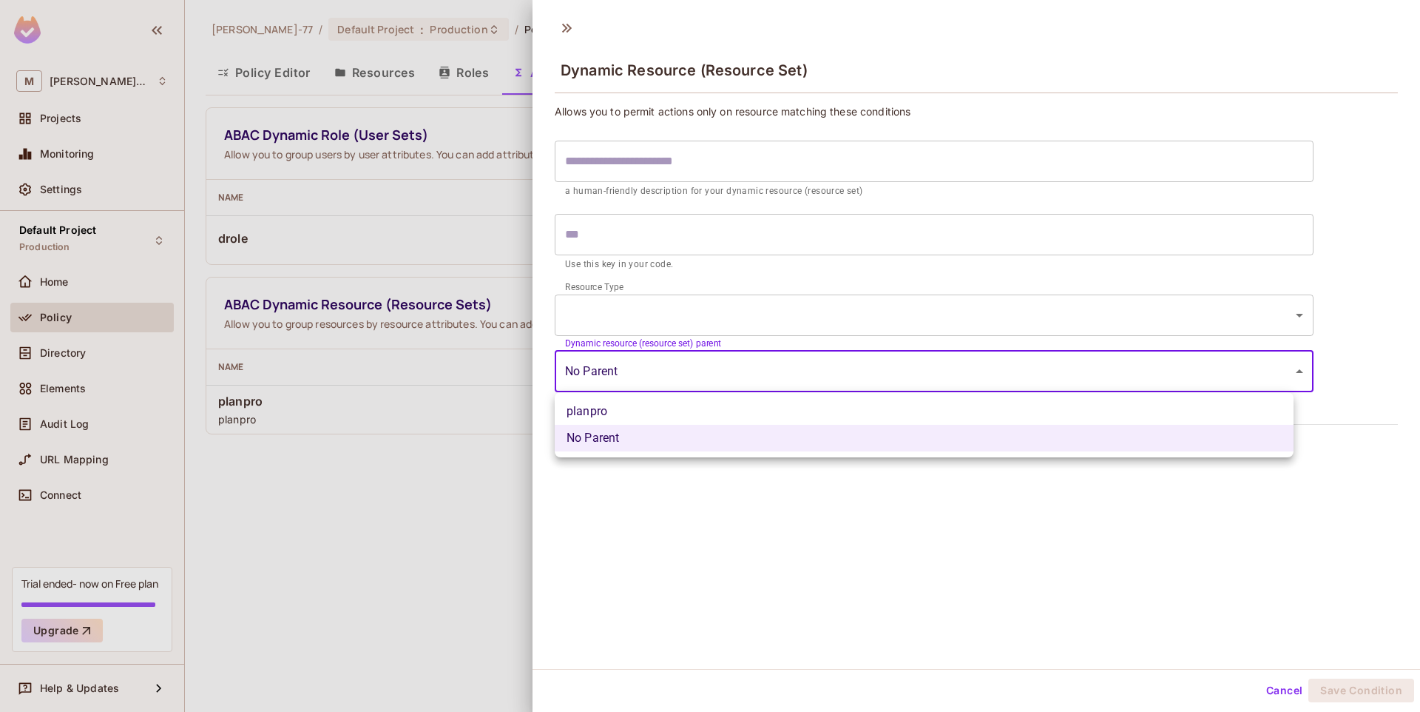
click at [647, 390] on body "M Miguel-77 Projects Monitoring Settings Default Project Production Home Policy…" at bounding box center [710, 356] width 1420 height 712
click at [925, 554] on div at bounding box center [710, 356] width 1420 height 712
click at [664, 378] on body "M Miguel-77 Projects Monitoring Settings Default Project Production Home Policy…" at bounding box center [710, 356] width 1420 height 712
click at [883, 502] on div at bounding box center [710, 356] width 1420 height 712
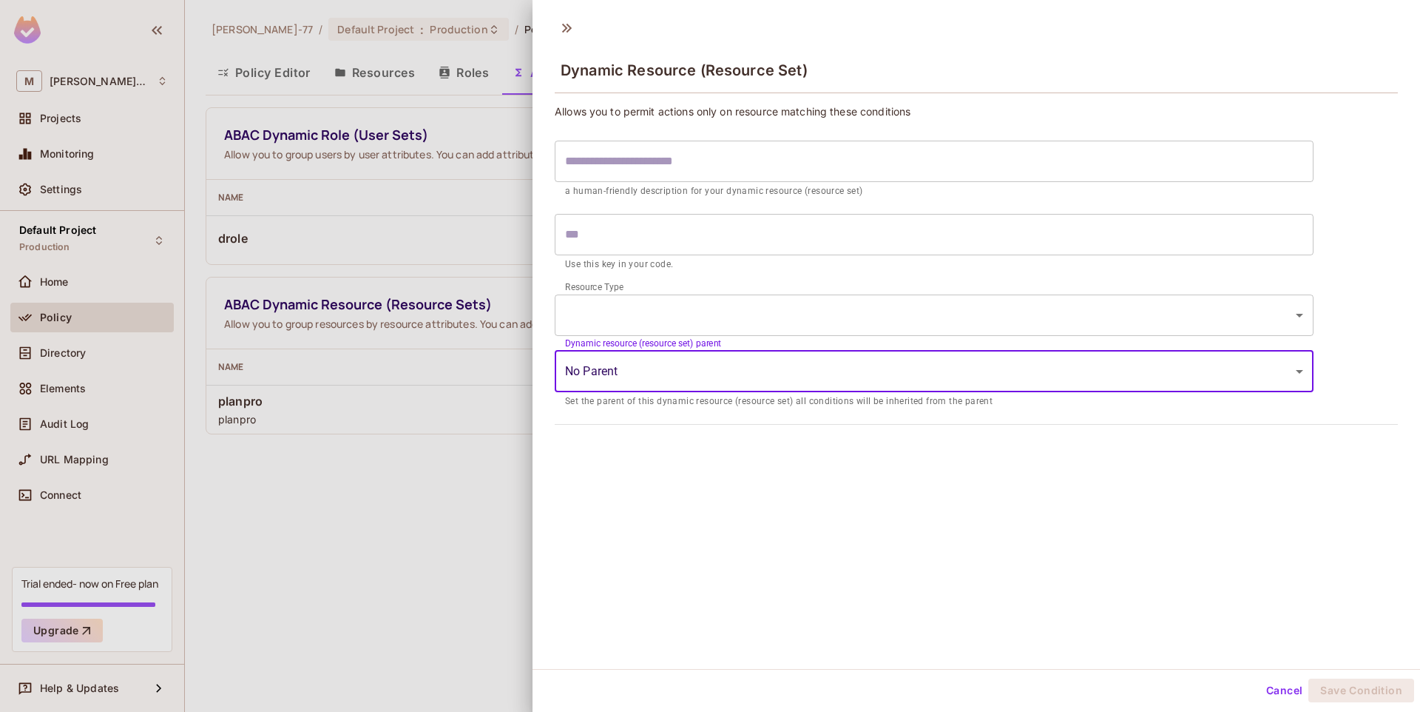
click at [798, 337] on div "Resource Type ​ ​" at bounding box center [934, 315] width 759 height 56
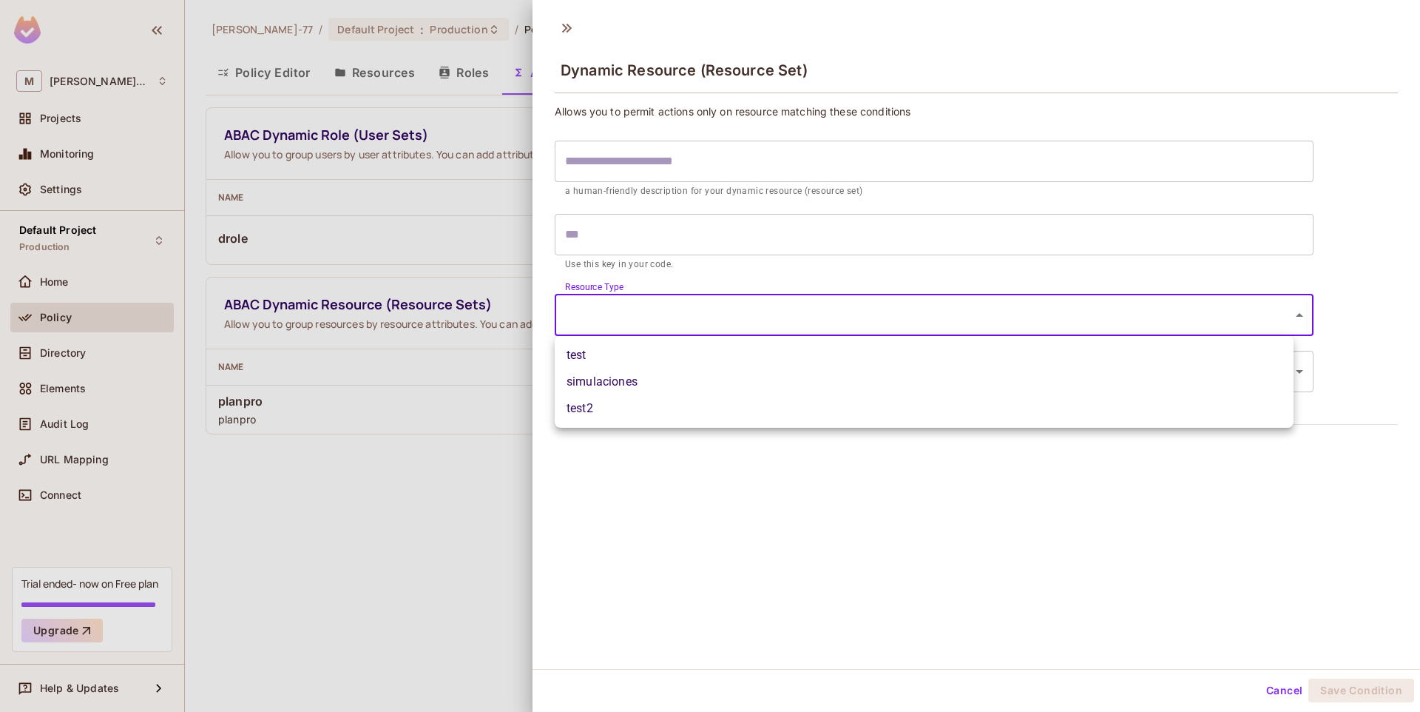
click at [811, 314] on body "M Miguel-77 Projects Monitoring Settings Default Project Production Home Policy…" at bounding box center [710, 356] width 1420 height 712
click at [831, 508] on div at bounding box center [710, 356] width 1420 height 712
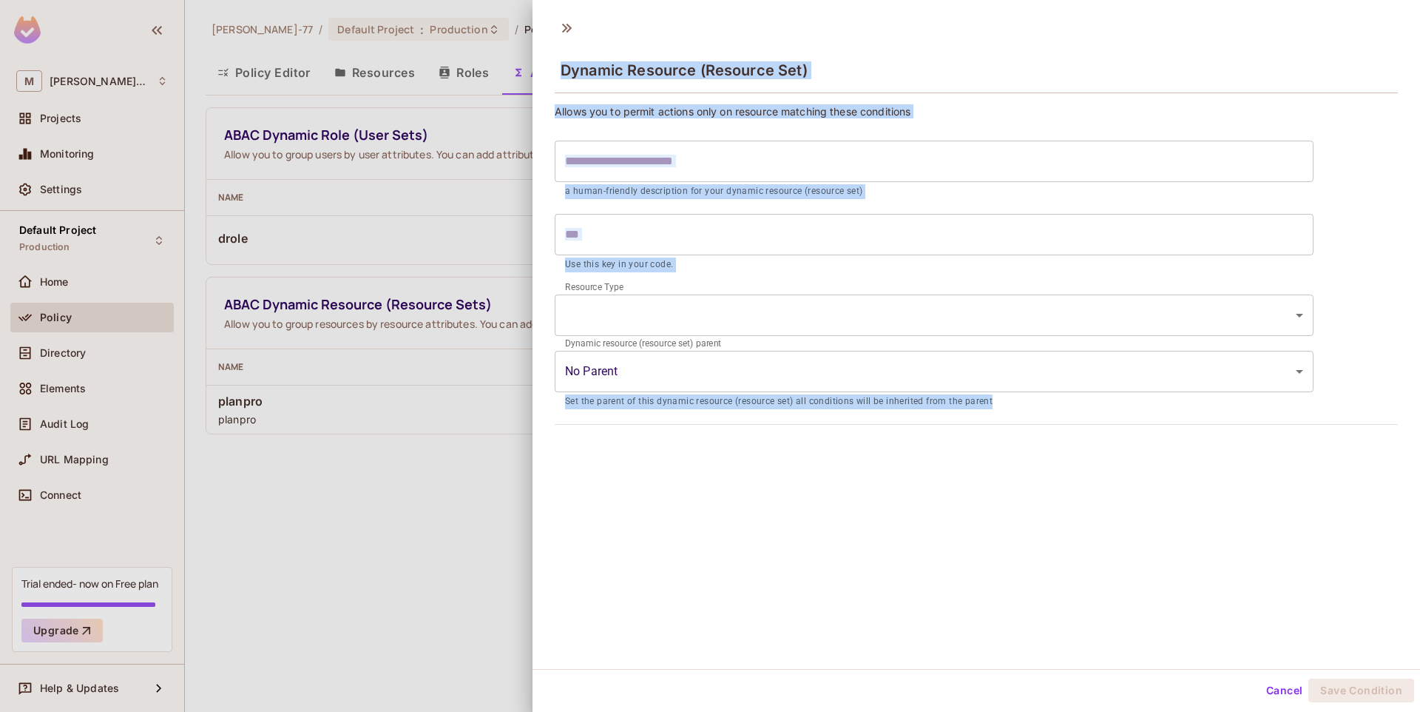
click at [621, 331] on body "M Miguel-77 Projects Monitoring Settings Default Project Production Home Policy…" at bounding box center [710, 356] width 1420 height 712
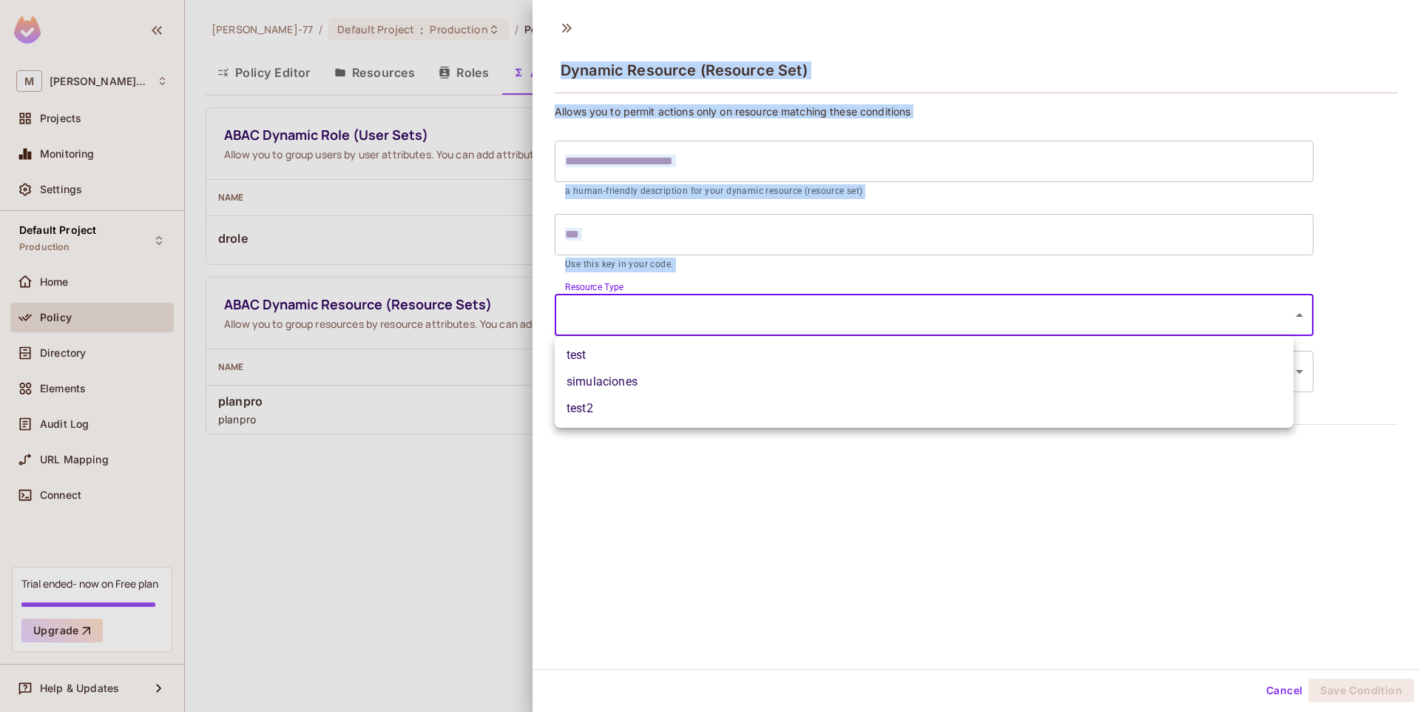
click at [603, 375] on li "simulaciones" at bounding box center [924, 381] width 739 height 27
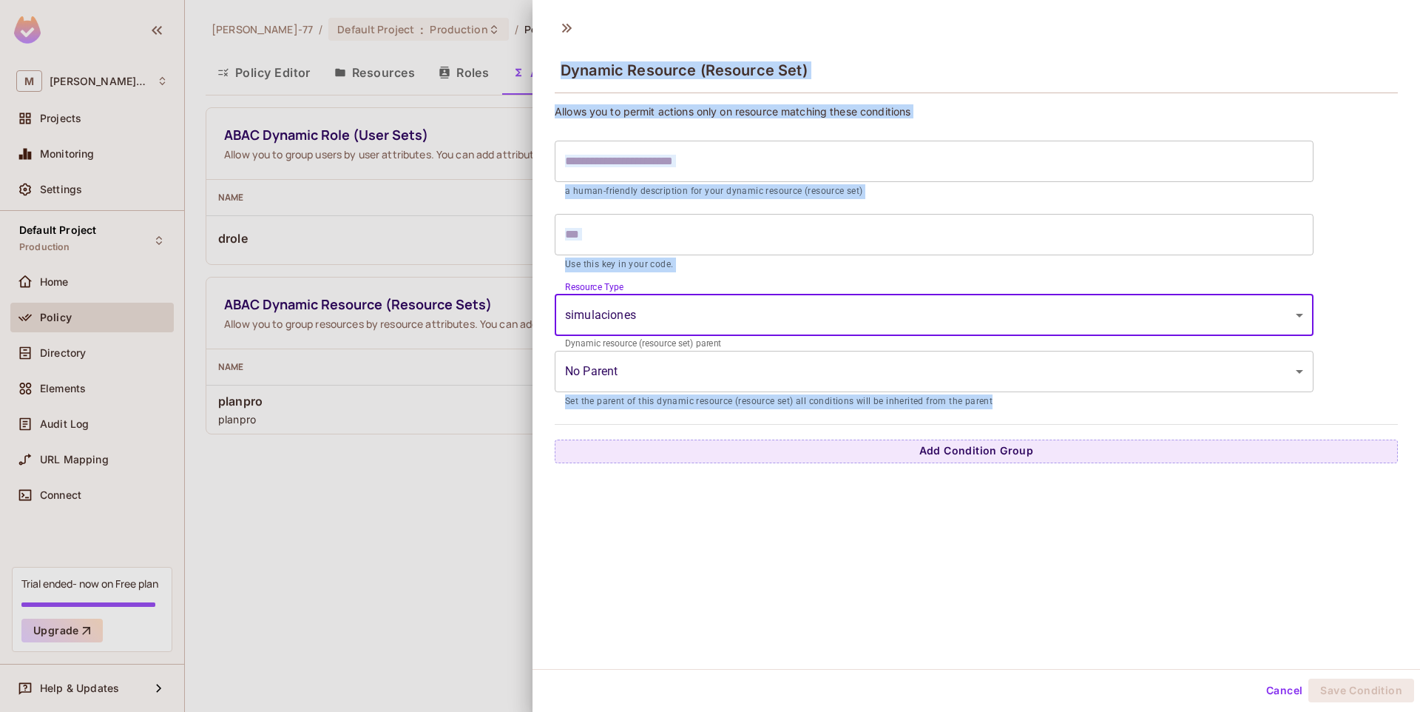
type input "**********"
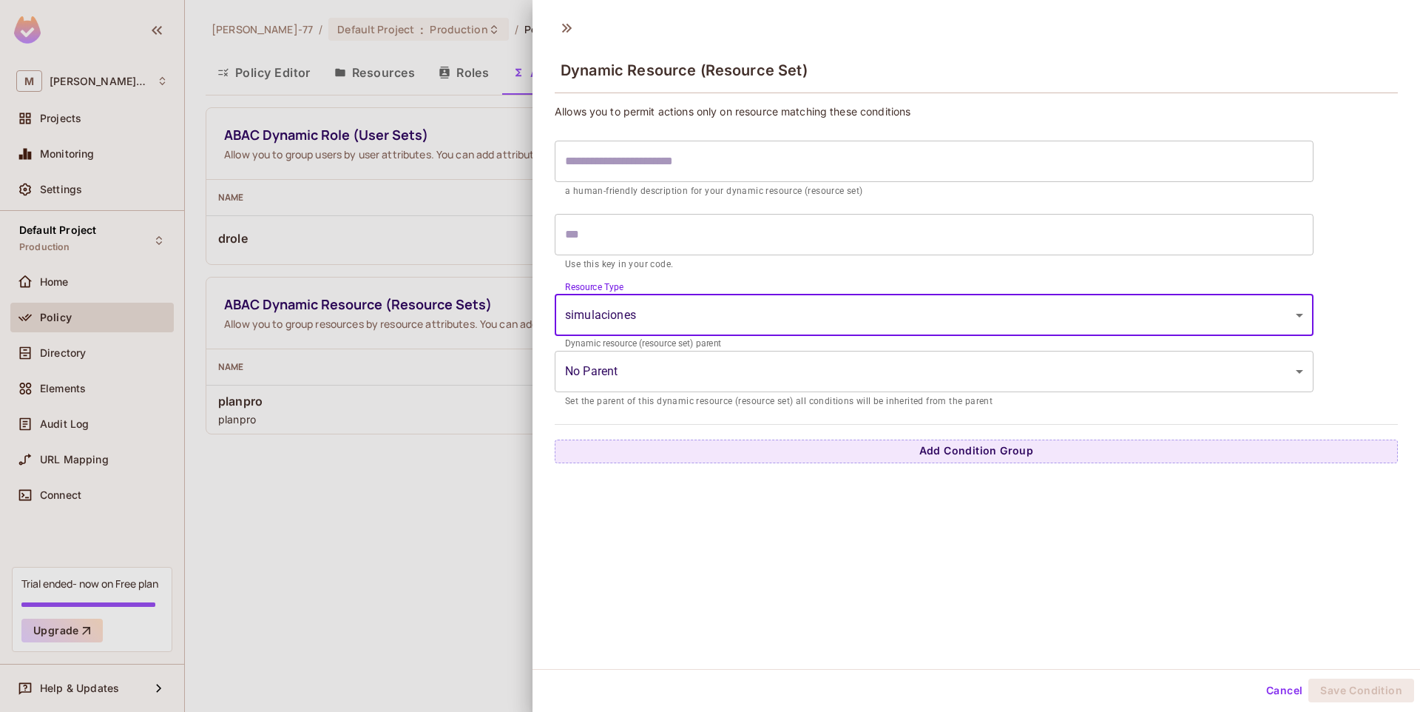
click at [638, 232] on input "text" at bounding box center [934, 234] width 759 height 41
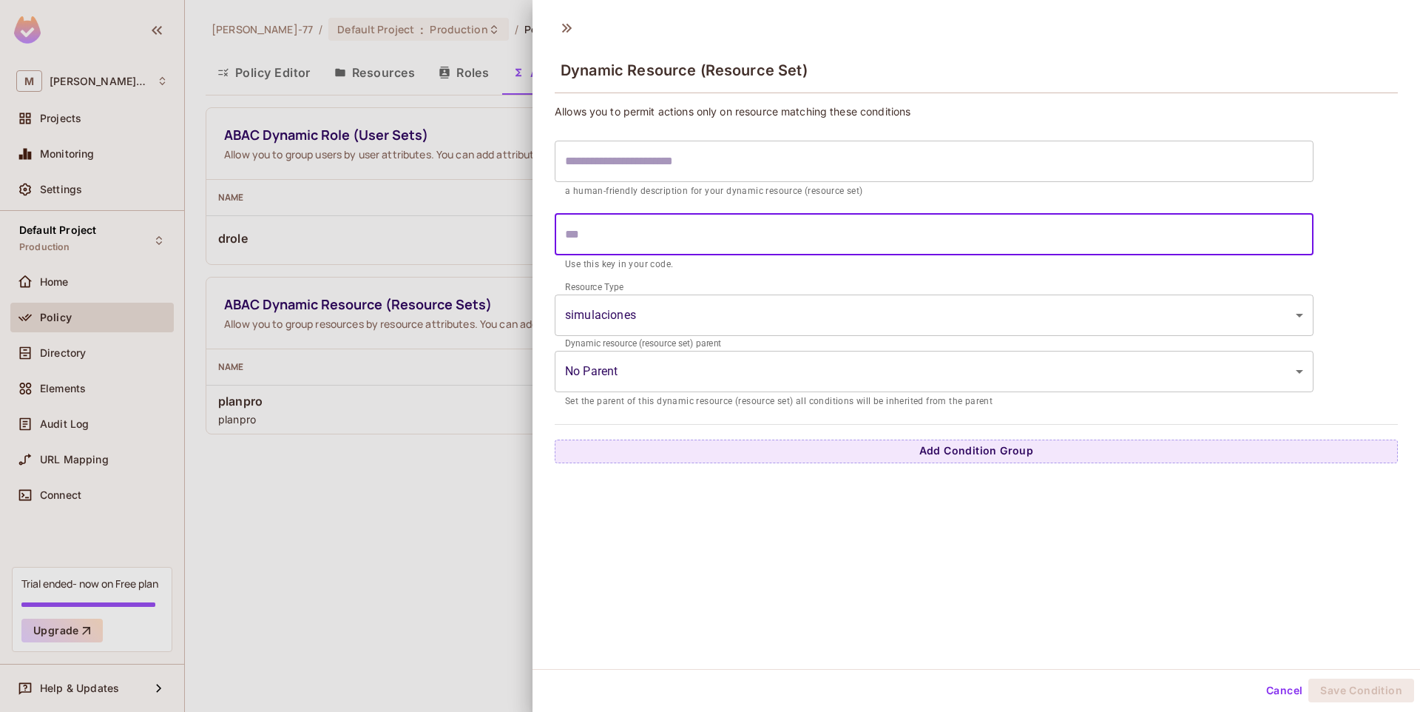
click at [615, 149] on input "text" at bounding box center [934, 161] width 759 height 41
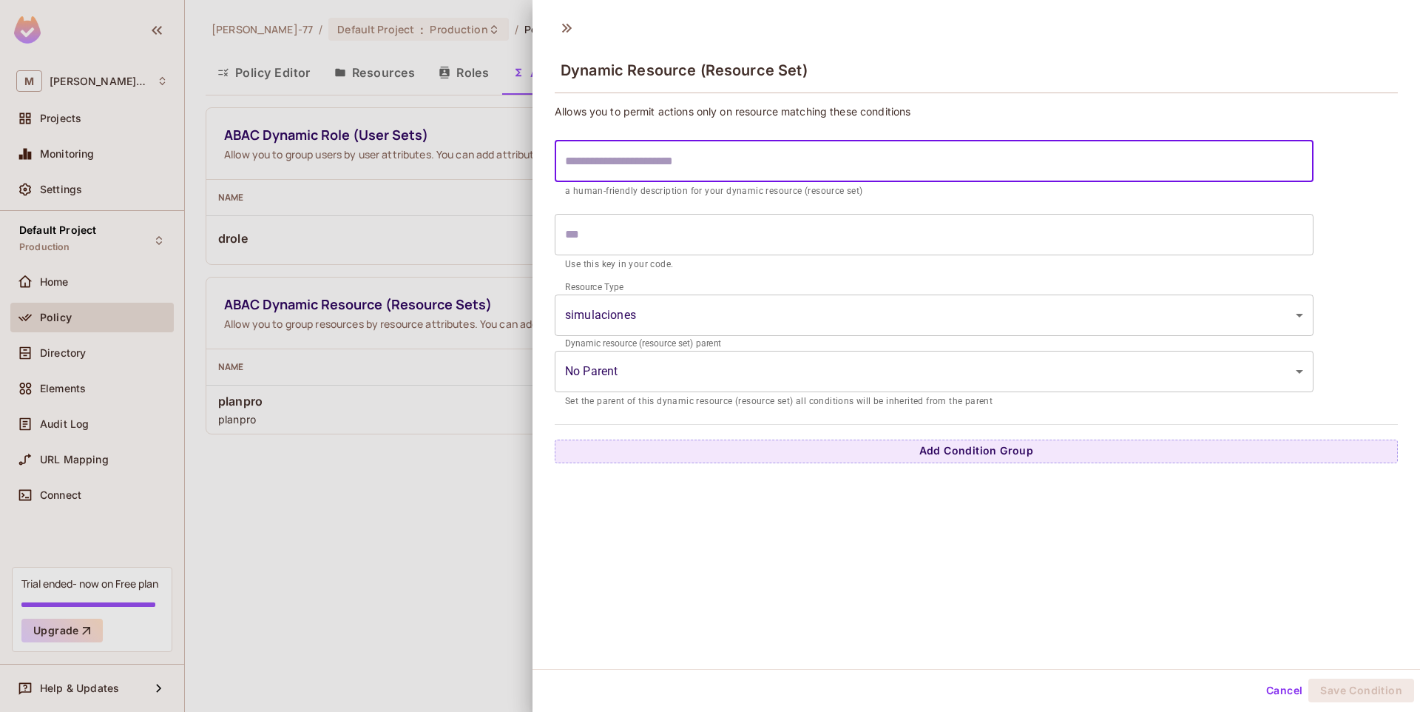
type input "*"
type input "**"
type input "***"
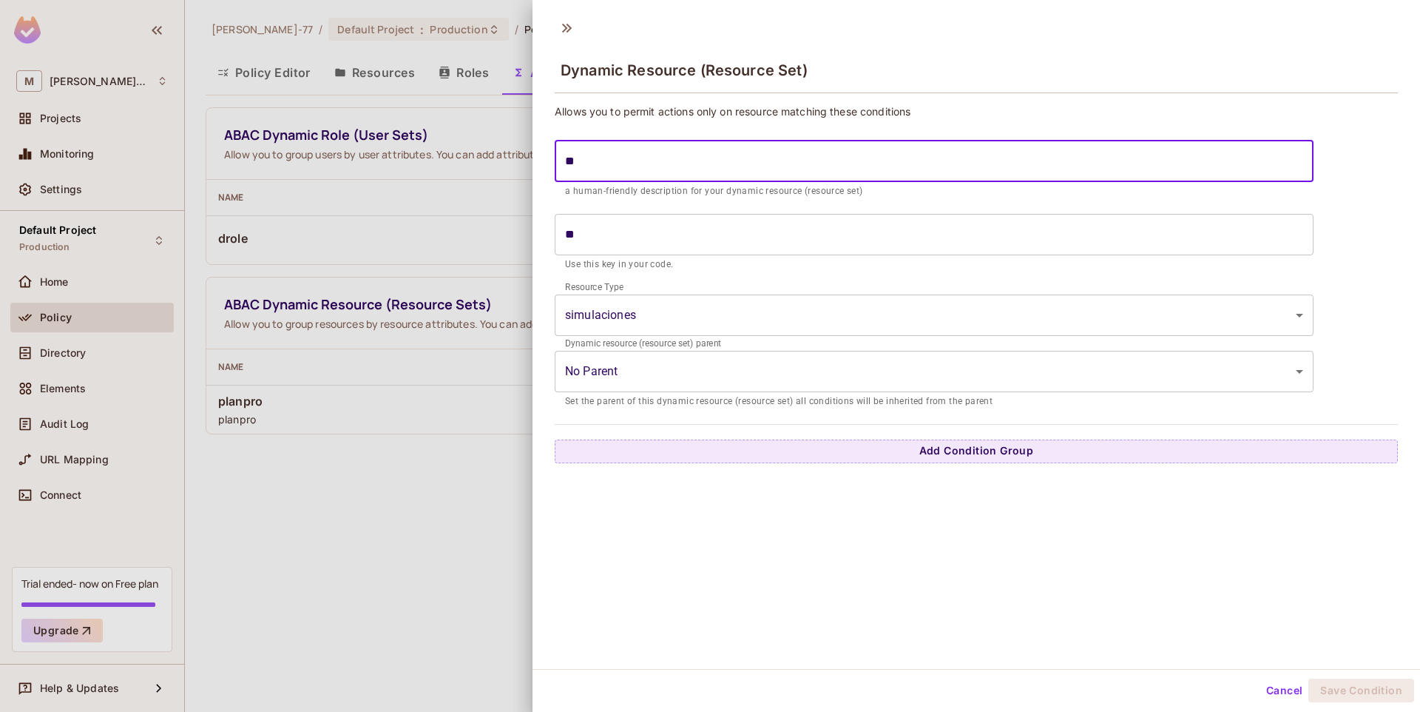
type input "***"
type input "****"
type input "*****"
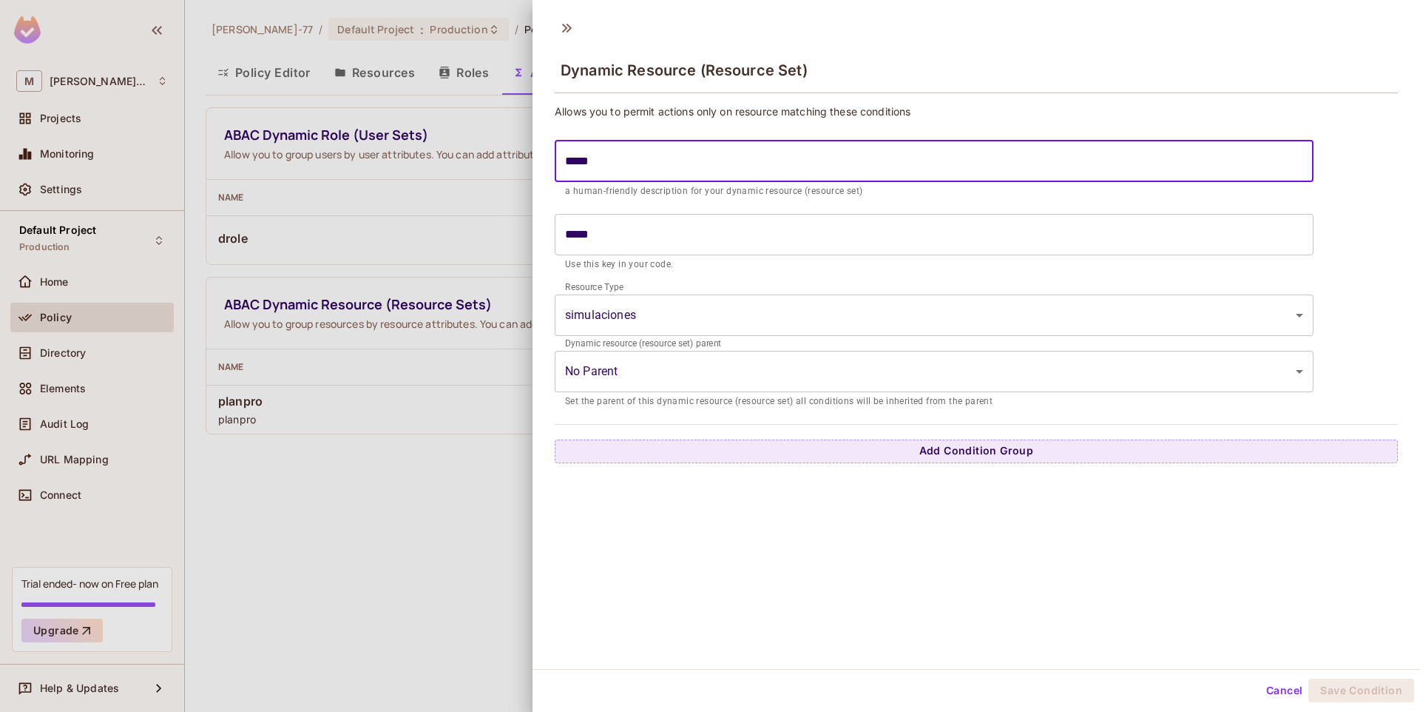
type input "******"
type input "*******"
type input "********"
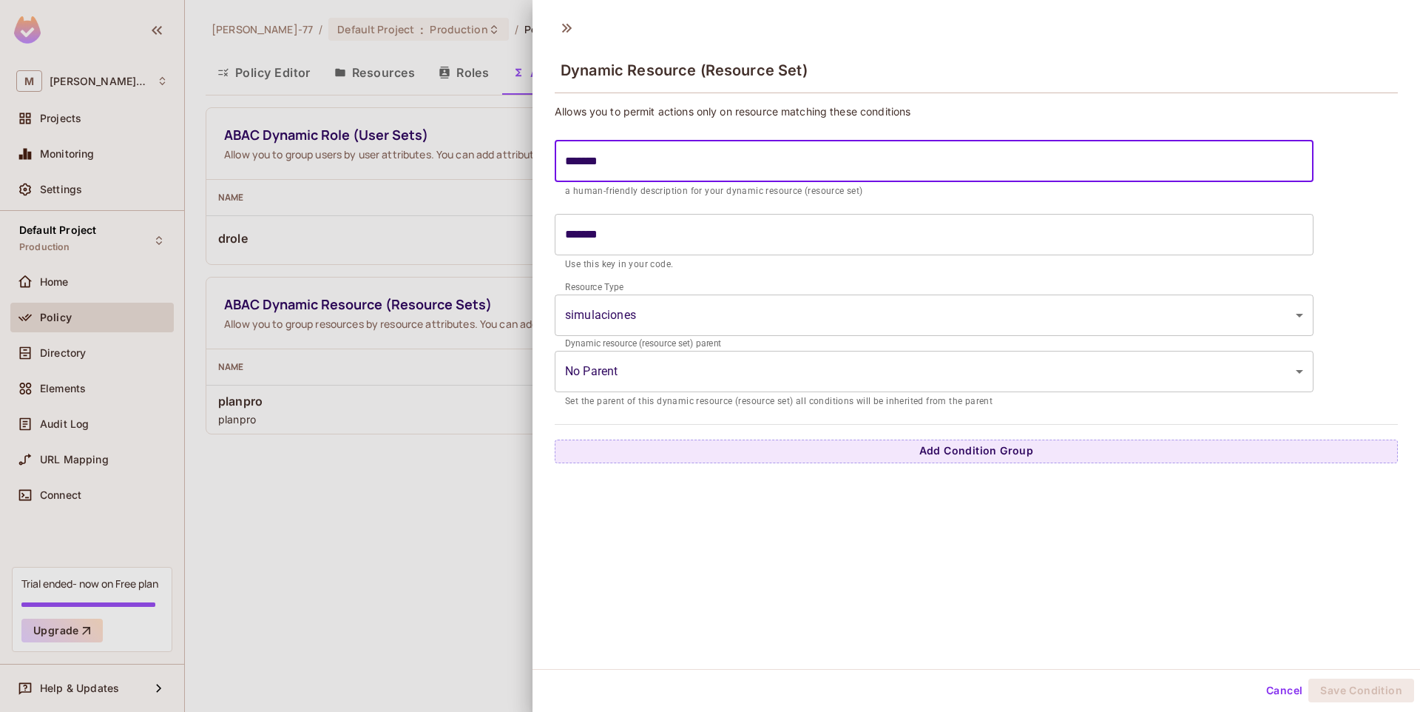
type input "********"
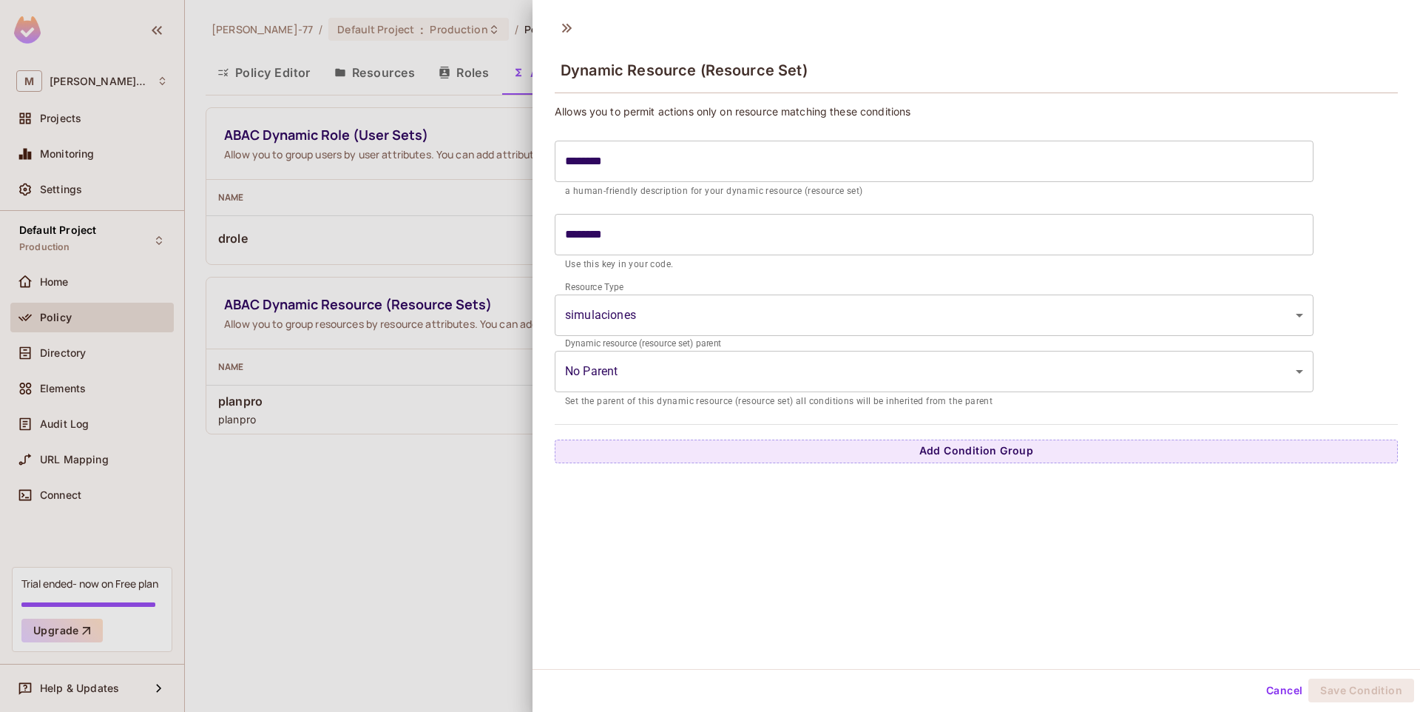
click at [1031, 545] on div "**********" at bounding box center [977, 339] width 888 height 658
click at [963, 467] on div "**********" at bounding box center [977, 339] width 888 height 658
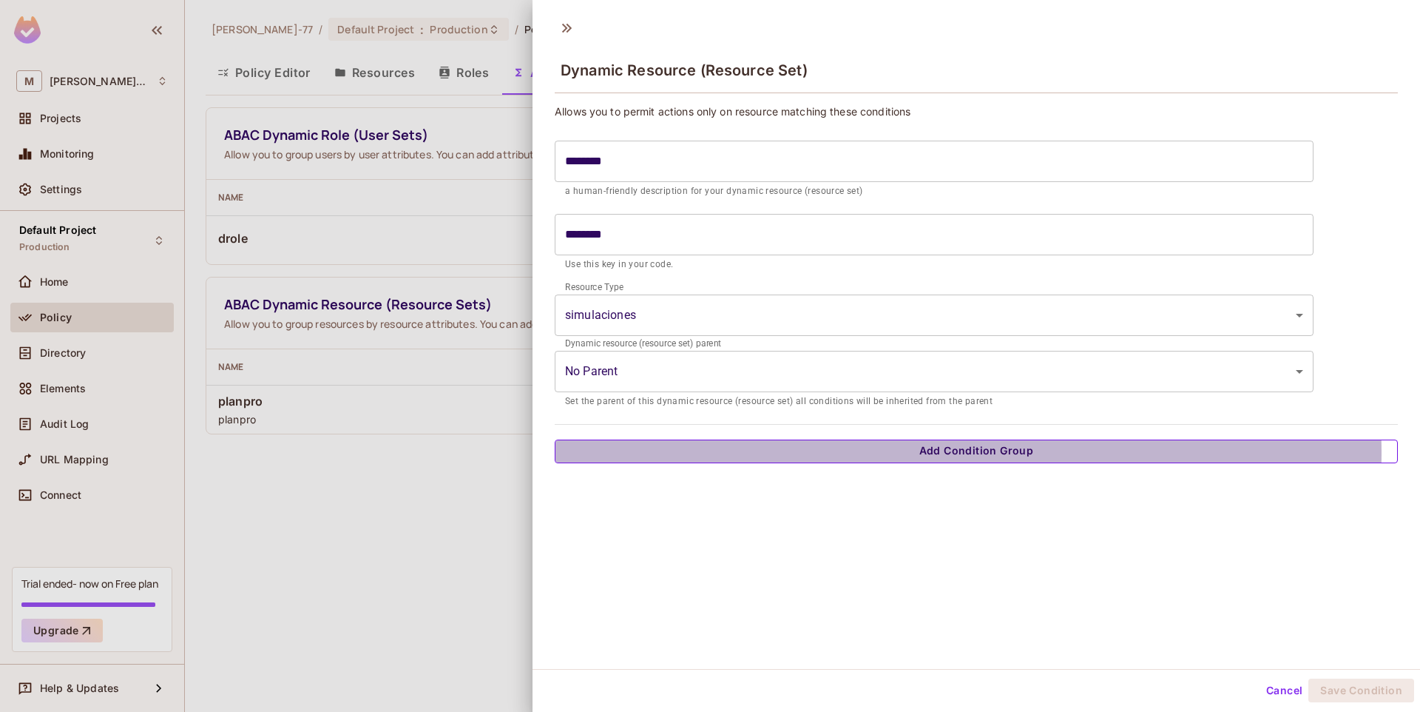
drag, startPoint x: 968, startPoint y: 453, endPoint x: 954, endPoint y: 446, distance: 16.2
click at [954, 446] on button "Add Condition Group" at bounding box center [976, 451] width 843 height 24
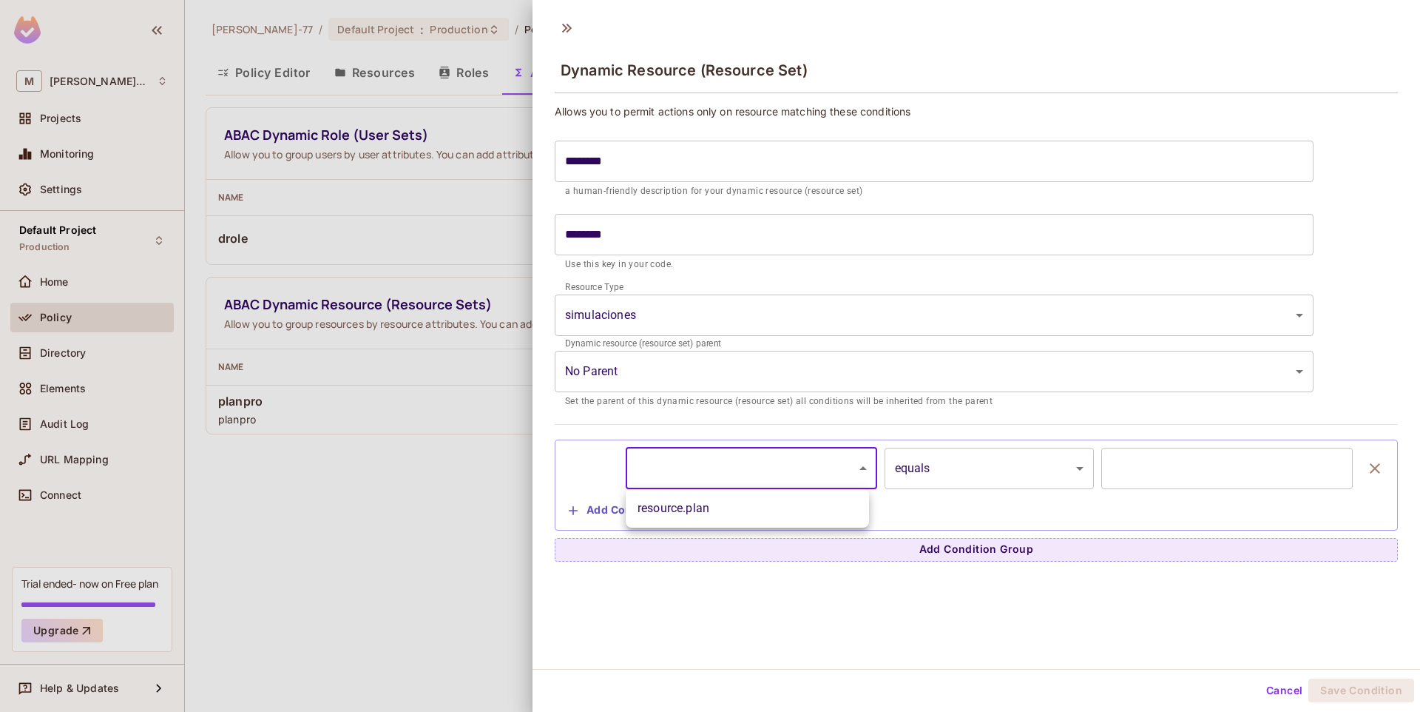
drag, startPoint x: 815, startPoint y: 471, endPoint x: 806, endPoint y: 473, distance: 8.3
click at [806, 473] on body "**********" at bounding box center [710, 356] width 1420 height 712
click at [744, 509] on li "resource.plan" at bounding box center [747, 508] width 243 height 27
type input "**********"
click at [1153, 495] on div "**********" at bounding box center [976, 485] width 827 height 75
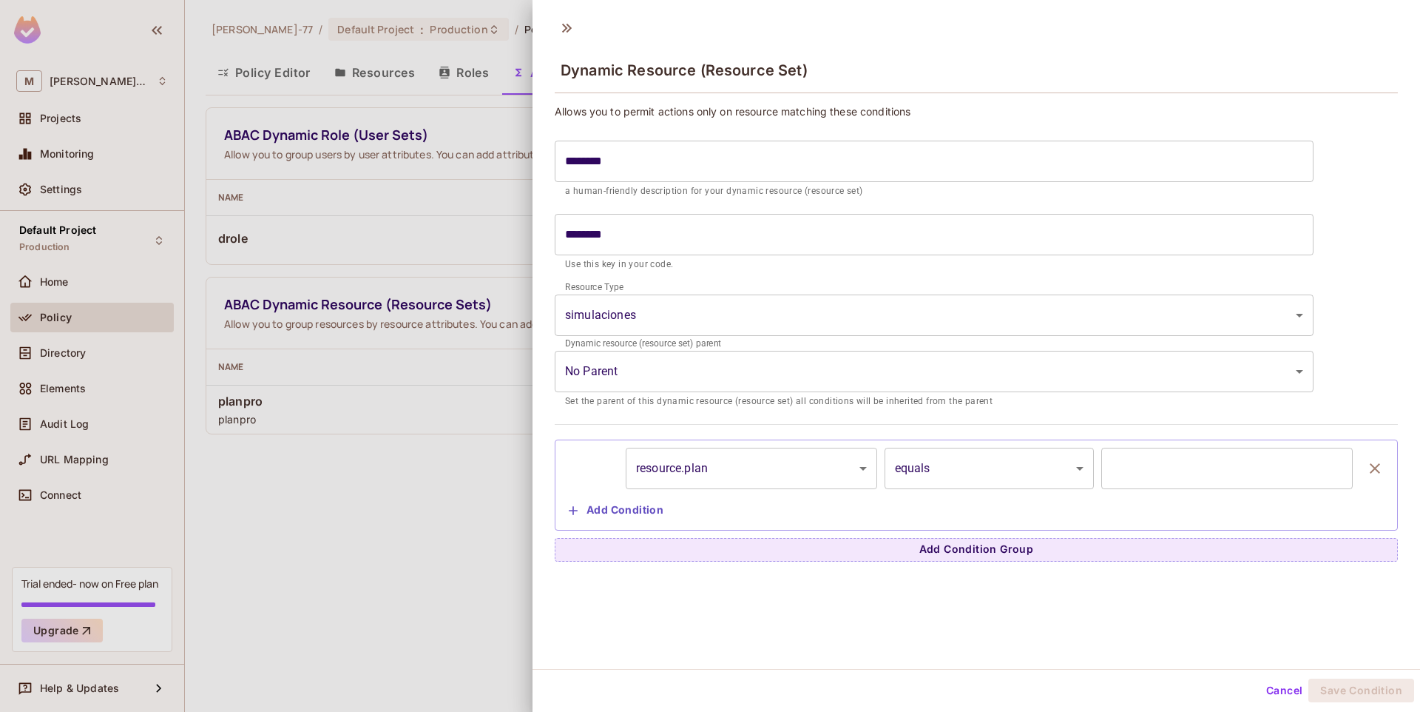
click at [1166, 485] on input "text" at bounding box center [1228, 468] width 252 height 41
type input "*"
type input "****"
click at [1331, 690] on button "Save Condition" at bounding box center [1362, 690] width 106 height 24
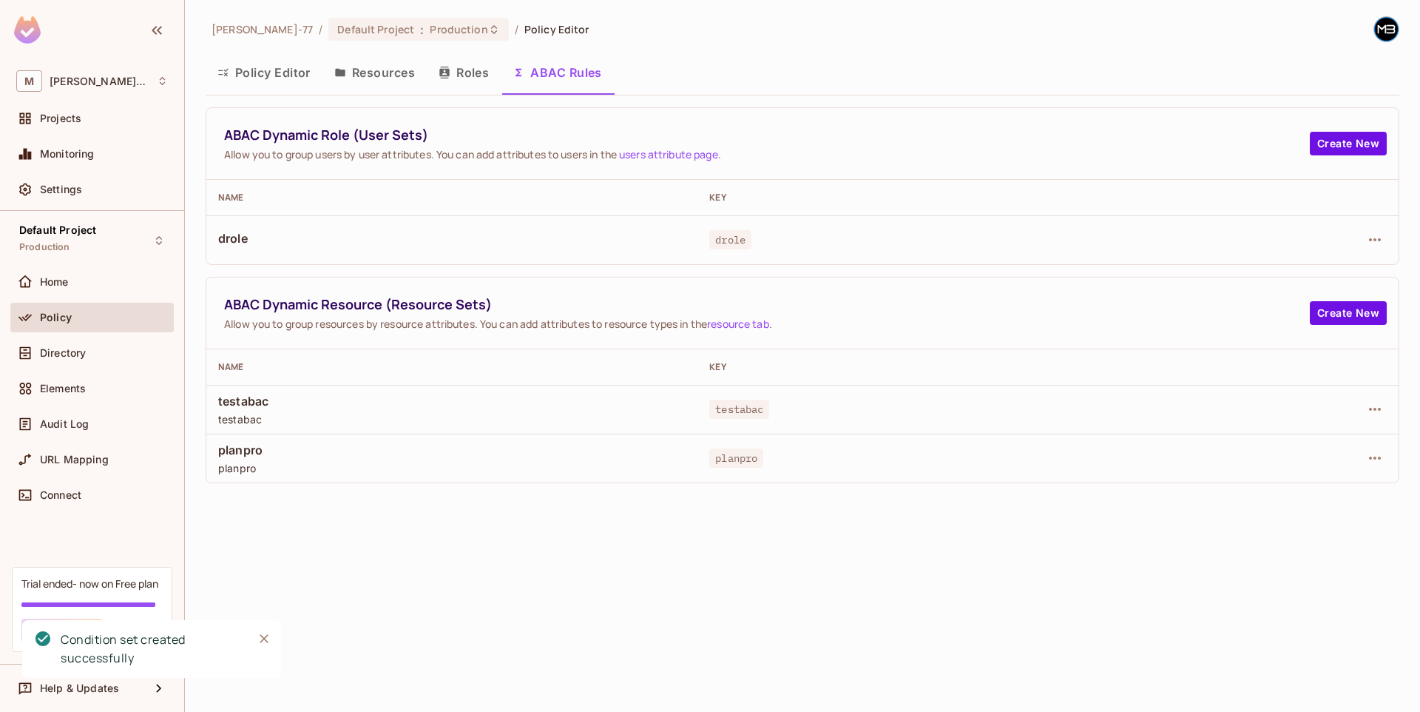
drag, startPoint x: 480, startPoint y: 613, endPoint x: 515, endPoint y: 610, distance: 34.8
click at [481, 613] on div "Miguel-77 / Default Project : Production / Policy Editor Policy Editor Resource…" at bounding box center [802, 356] width 1235 height 712
click at [303, 73] on button "Policy Editor" at bounding box center [264, 72] width 117 height 37
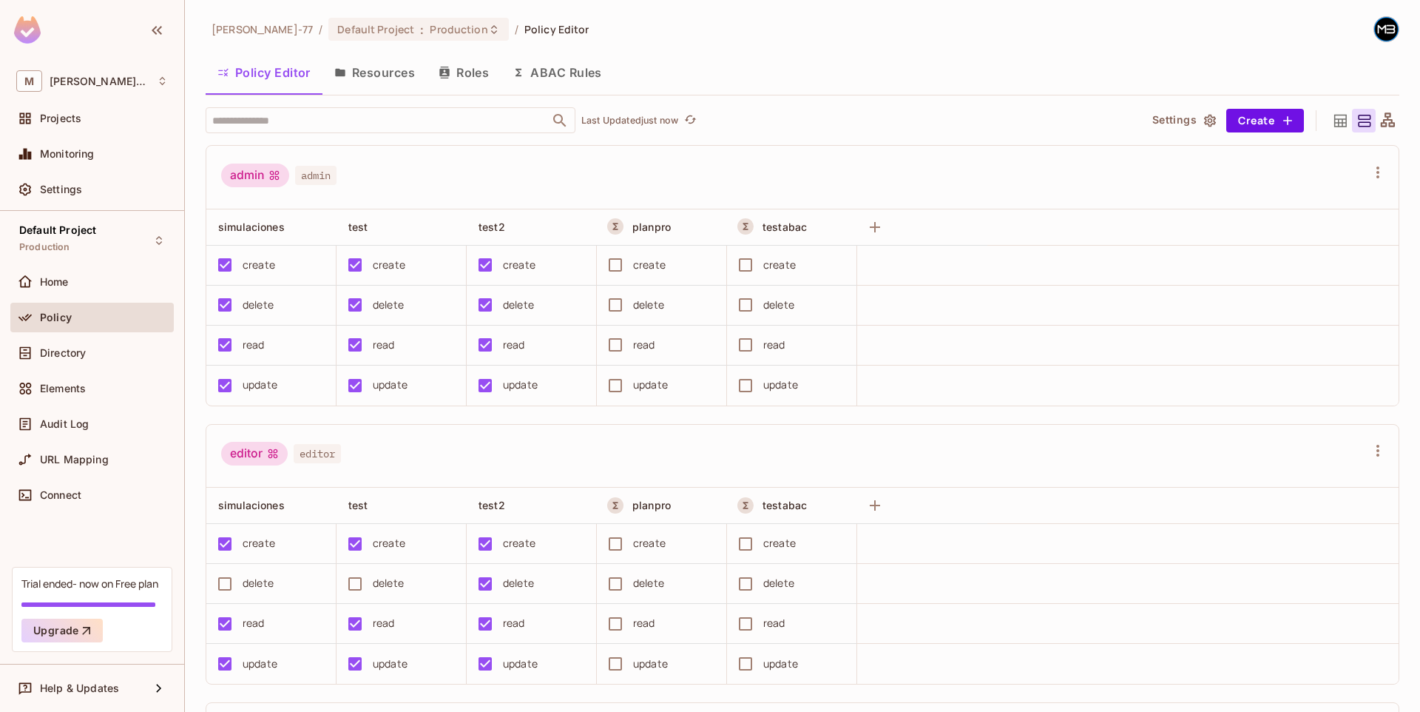
click at [570, 78] on button "ABAC Rules" at bounding box center [557, 72] width 113 height 37
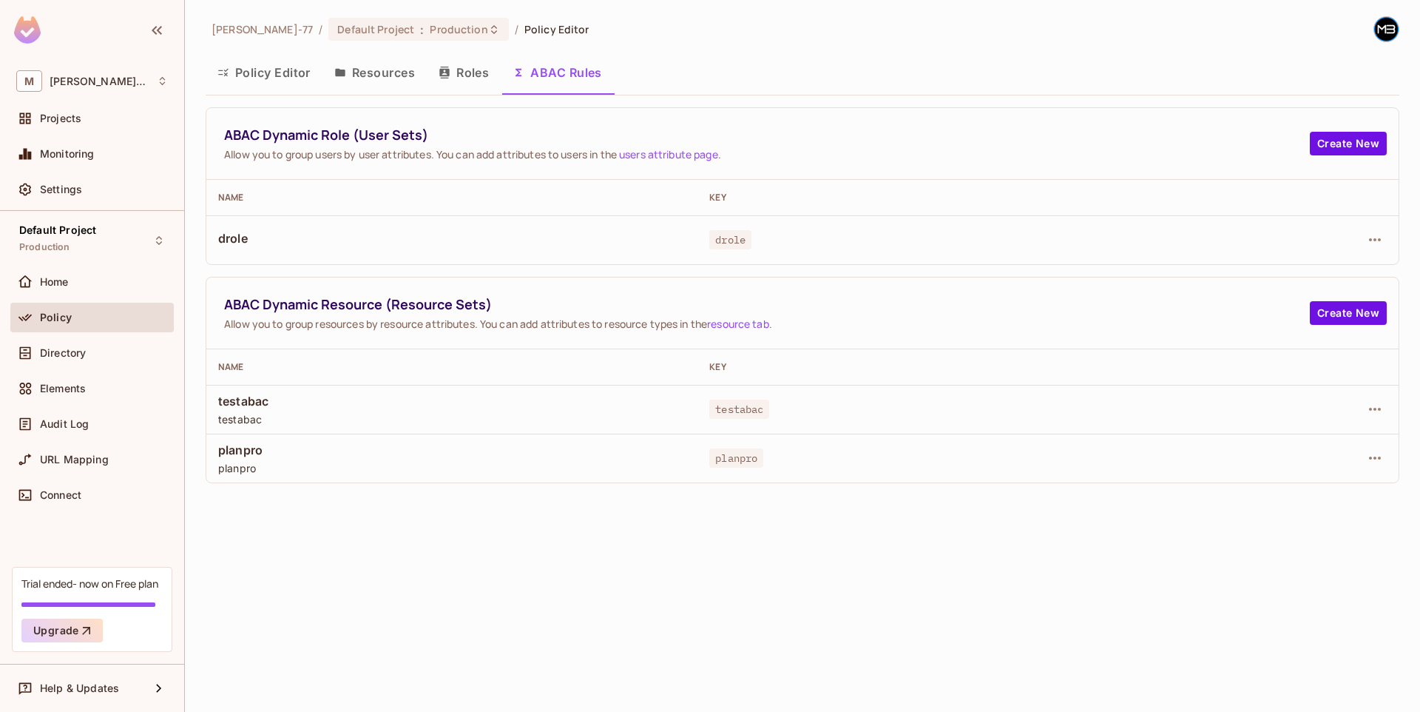
click at [673, 581] on div "Miguel-77 / Default Project : Production / Policy Editor Policy Editor Resource…" at bounding box center [802, 356] width 1235 height 712
click at [1353, 143] on button "Create New" at bounding box center [1348, 144] width 77 height 24
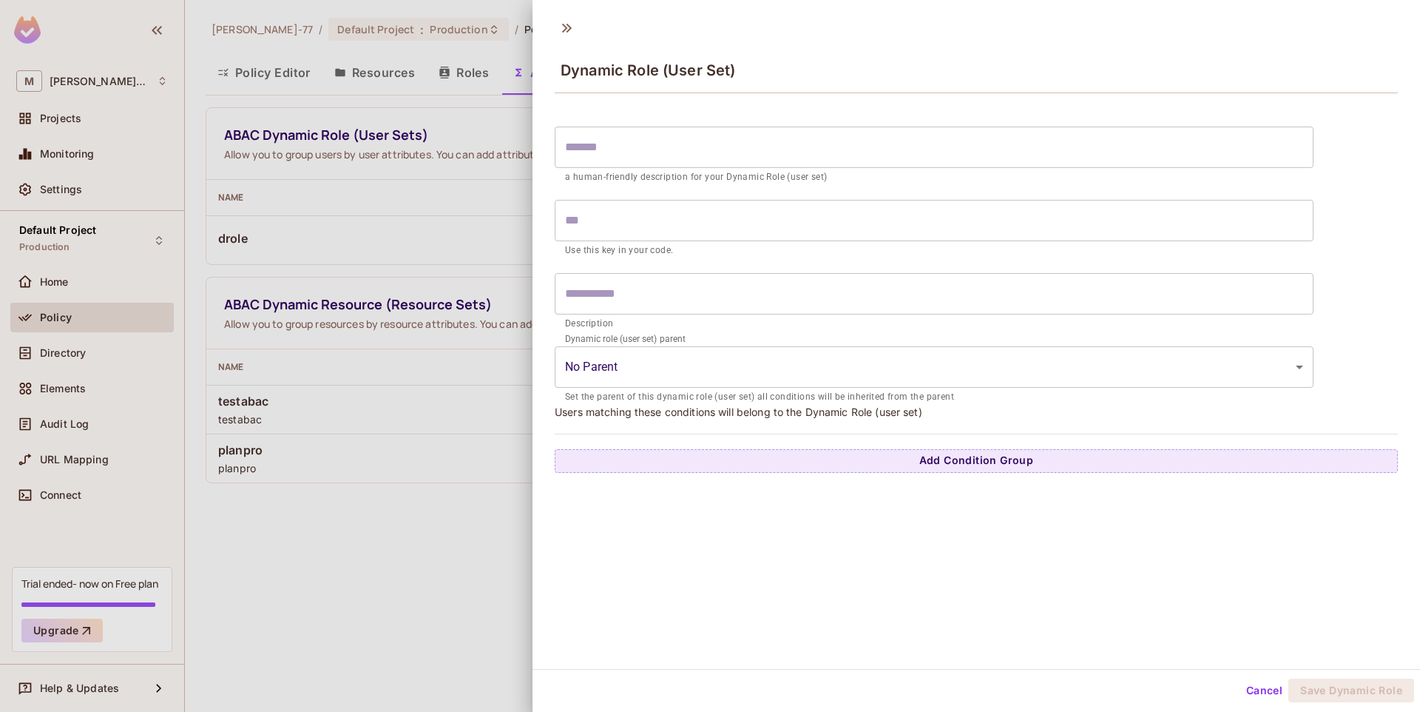
click at [632, 383] on body "M Miguel-77 Projects Monitoring Settings Default Project Production Home Policy…" at bounding box center [710, 356] width 1420 height 712
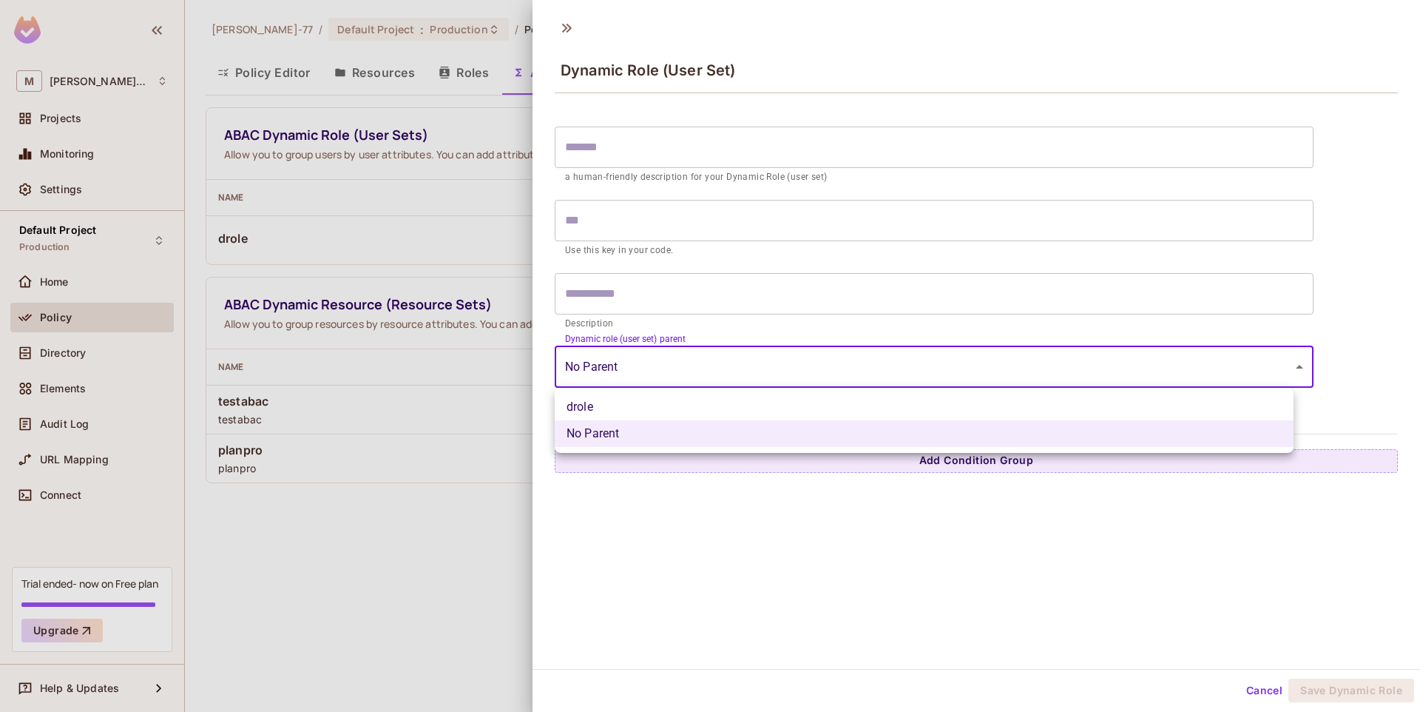
click at [444, 454] on div at bounding box center [710, 356] width 1420 height 712
click at [646, 345] on body "M Miguel-77 Projects Monitoring Settings Default Project Production Home Policy…" at bounding box center [710, 356] width 1420 height 712
click at [808, 563] on div at bounding box center [710, 356] width 1420 height 712
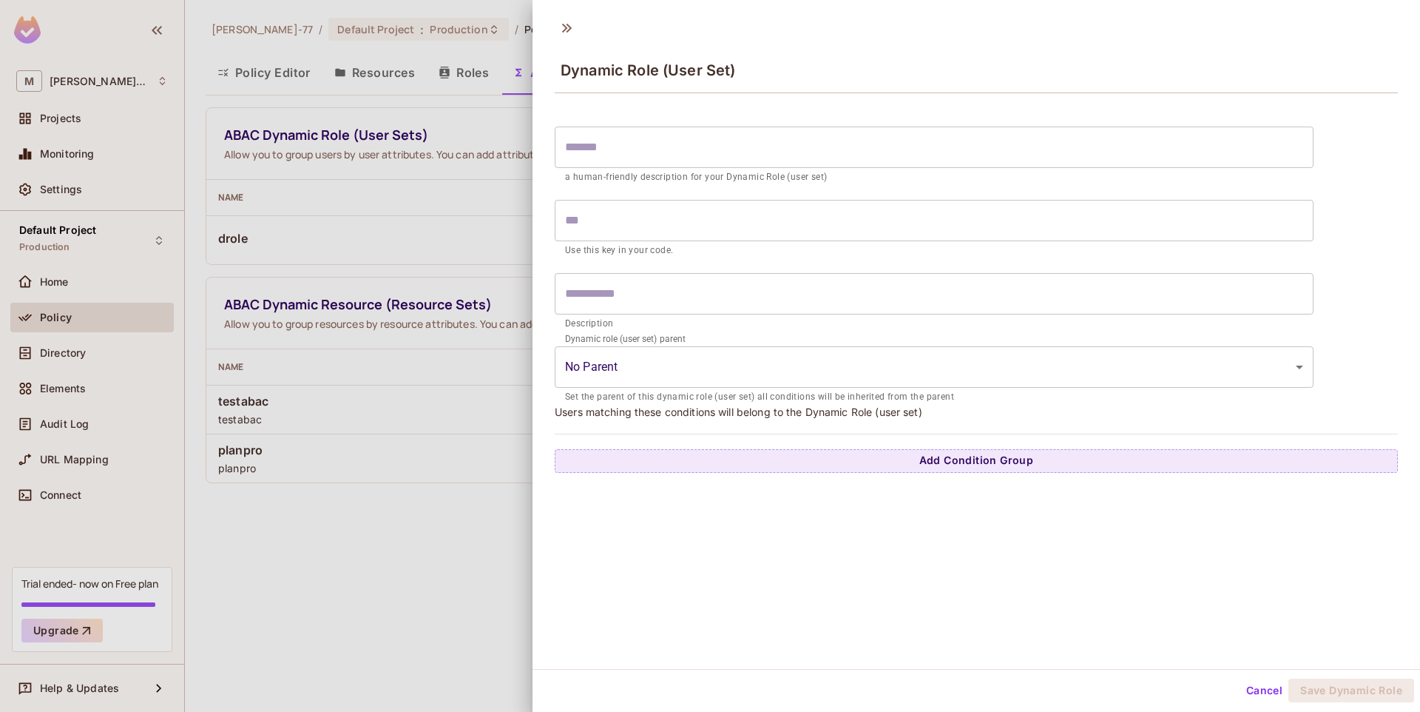
drag, startPoint x: 1015, startPoint y: 427, endPoint x: 600, endPoint y: 416, distance: 415.2
click at [553, 411] on div "​ a human-friendly description for your Dynamic Role (user set) ​ Use this key …" at bounding box center [977, 285] width 888 height 374
click at [775, 422] on div "​ a human-friendly description for your Dynamic Role (user set) ​ Use this key …" at bounding box center [976, 296] width 843 height 354
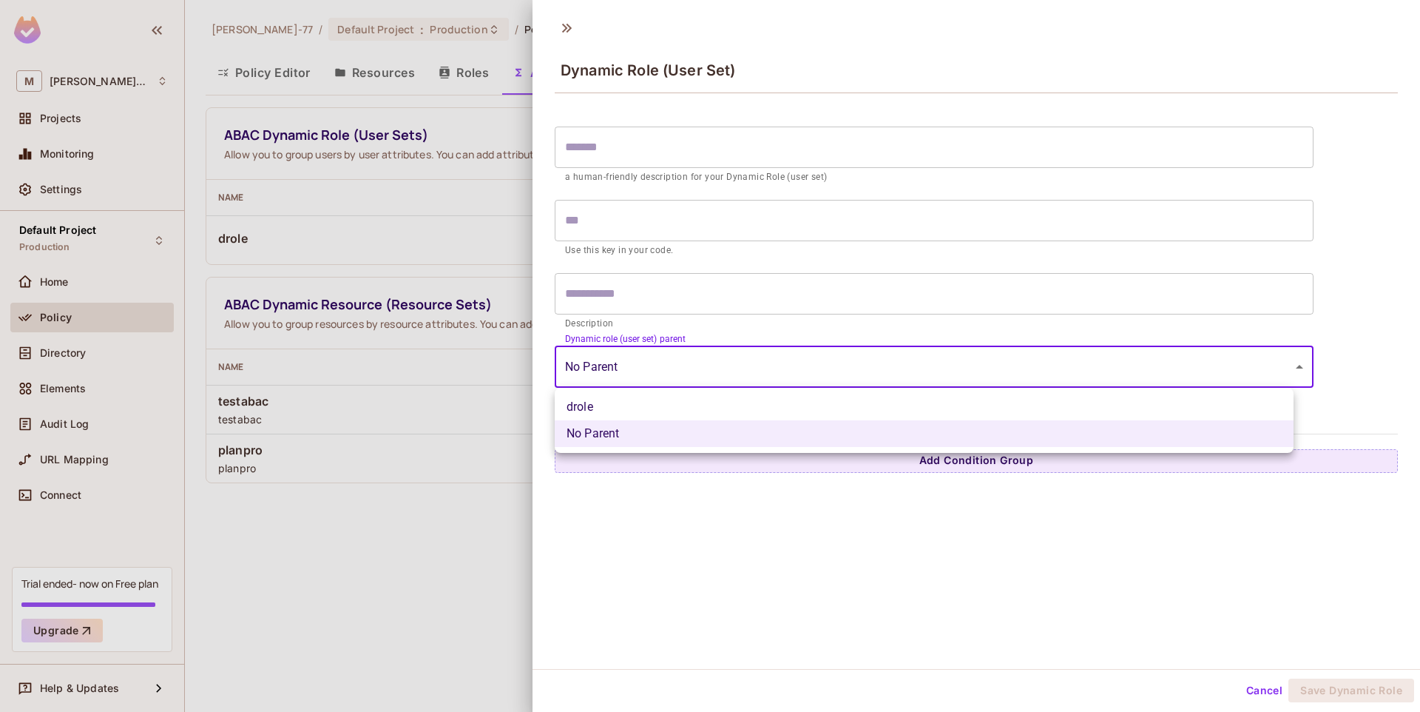
click at [625, 366] on body "M Miguel-77 Projects Monitoring Settings Default Project Production Home Policy…" at bounding box center [710, 356] width 1420 height 712
click at [740, 325] on div at bounding box center [710, 356] width 1420 height 712
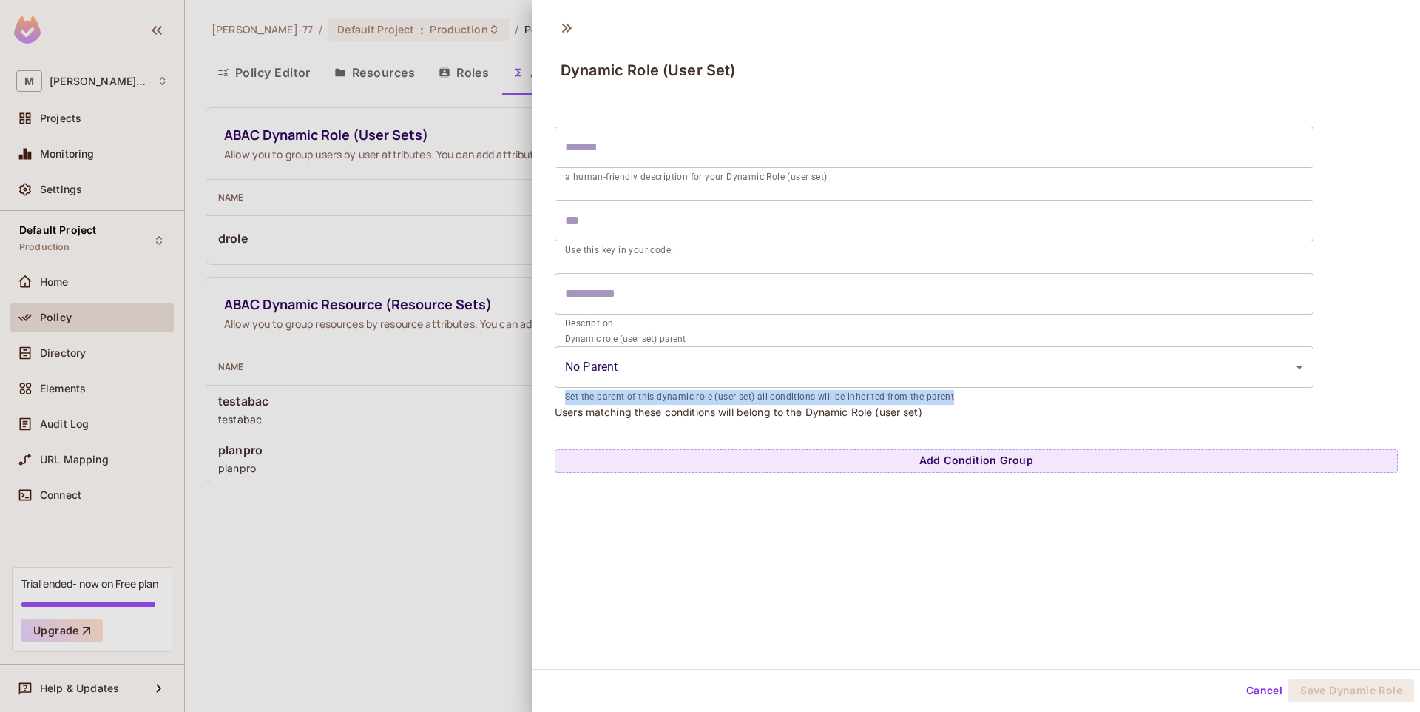
drag, startPoint x: 562, startPoint y: 397, endPoint x: 964, endPoint y: 400, distance: 402.5
click at [964, 400] on div "Dynamic role (user set) parent No Parent ​ Set the parent of this dynamic role …" at bounding box center [934, 372] width 759 height 66
copy p "Set the parent of this dynamic role (user set) all conditions will be inherited…"
click at [569, 29] on icon at bounding box center [567, 28] width 10 height 9
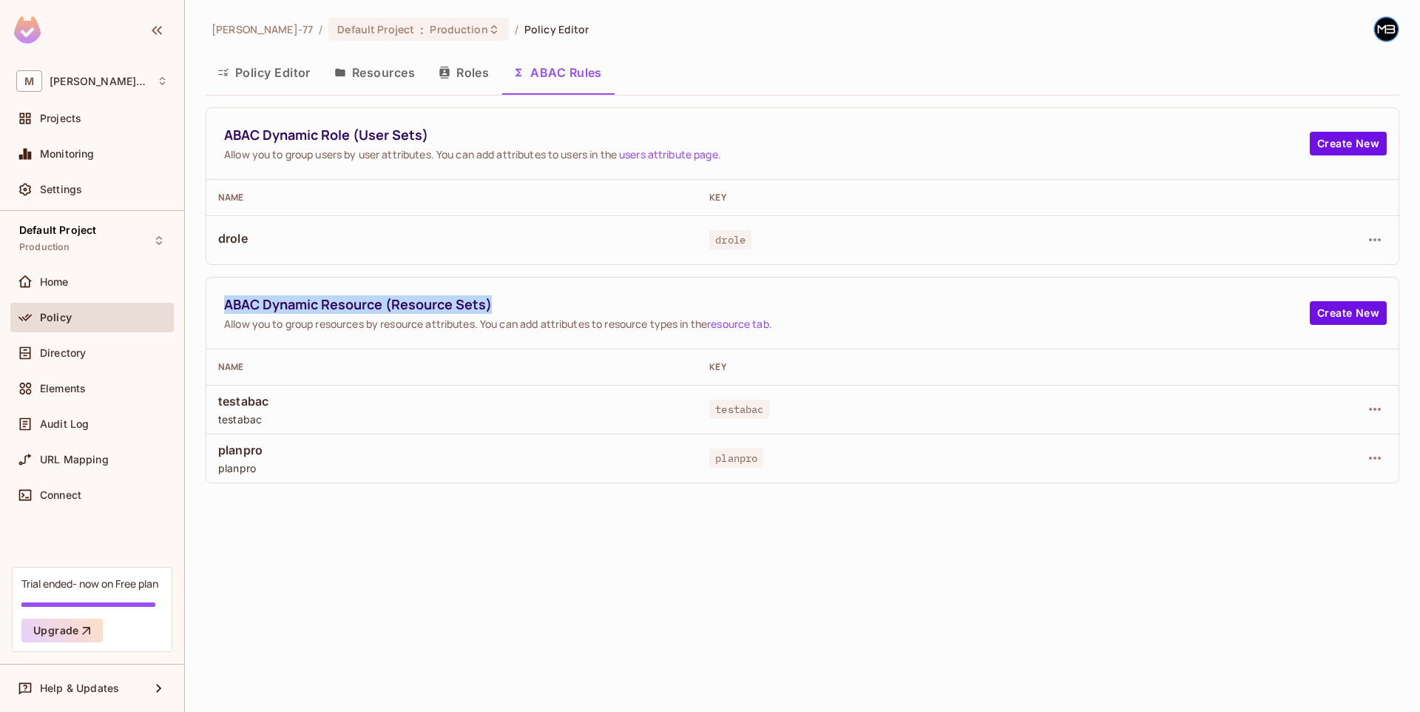
drag, startPoint x: 532, startPoint y: 293, endPoint x: 265, endPoint y: 291, distance: 267.1
click at [198, 290] on div "Miguel-77 / Default Project : Production / Policy Editor Policy Editor Resource…" at bounding box center [802, 356] width 1235 height 712
copy span "ABAC Dynamic Resource (Resource Sets)"
click at [380, 298] on span "ABAC Dynamic Resource (Resource Sets)" at bounding box center [767, 304] width 1086 height 18
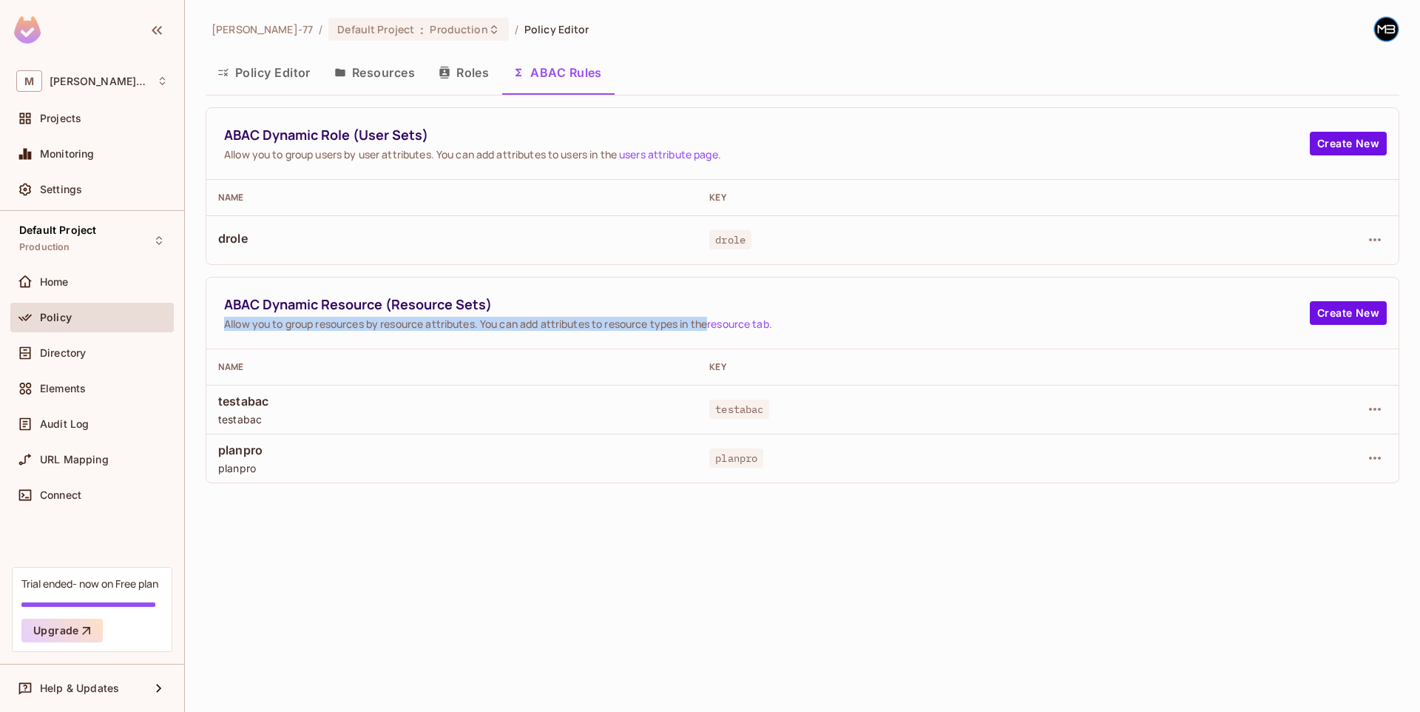
drag, startPoint x: 224, startPoint y: 326, endPoint x: 715, endPoint y: 326, distance: 490.5
click at [715, 326] on span "Allow you to group resources by resource attributes. You can add attributes to …" at bounding box center [767, 324] width 1086 height 14
copy span "Allow you to group resources by resource attributes. You can add attributes to …"
drag, startPoint x: 693, startPoint y: 324, endPoint x: 663, endPoint y: 307, distance: 34.8
click at [641, 303] on div "ABAC Dynamic Resource (Resource Sets) Allow you to group resources by resource …" at bounding box center [767, 313] width 1086 height 36
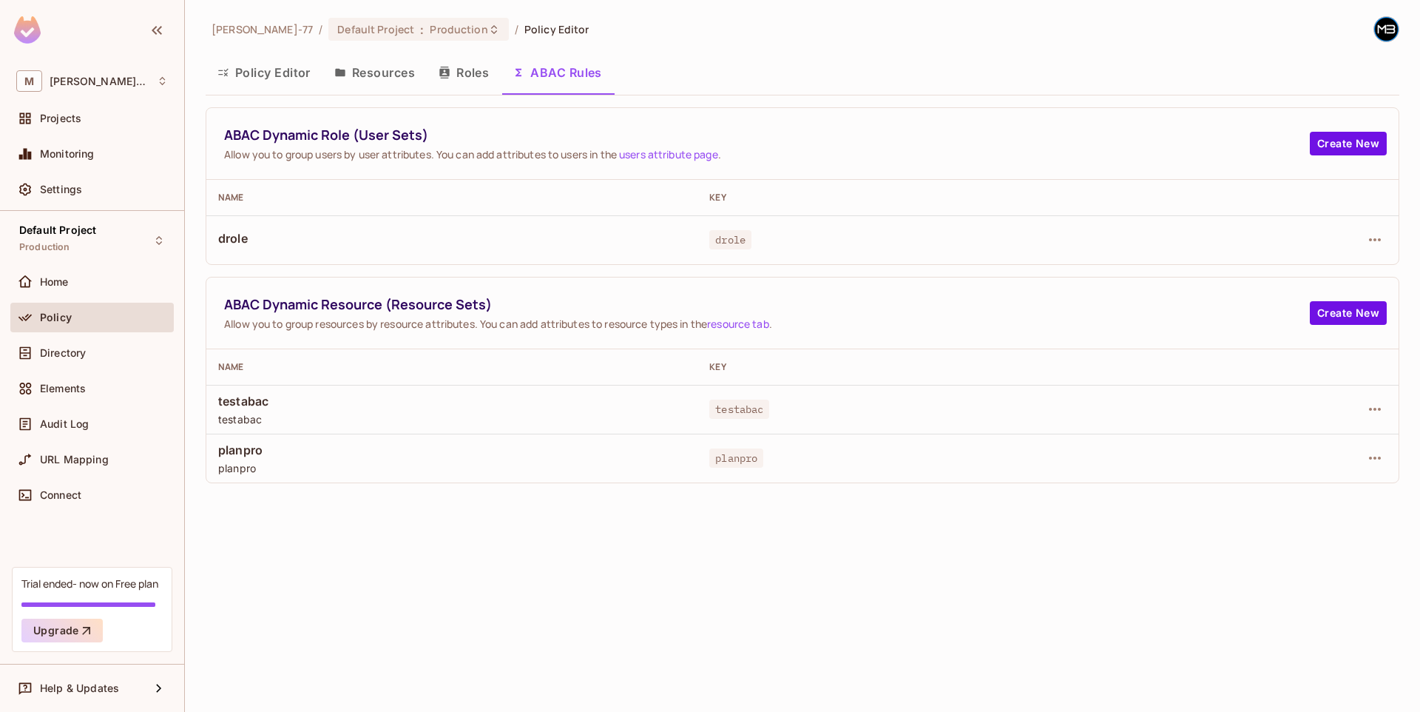
click at [678, 314] on div "ABAC Dynamic Resource (Resource Sets) Allow you to group resources by resource …" at bounding box center [767, 313] width 1086 height 36
drag, startPoint x: 685, startPoint y: 326, endPoint x: 223, endPoint y: 325, distance: 462.4
click at [223, 325] on div "ABAC Dynamic Resource (Resource Sets) Allow you to group resources by resource …" at bounding box center [802, 313] width 1193 height 72
copy span "Allow you to group resources by resource attributes. You can add attributes to …"
click at [479, 318] on span "Allow you to group resources by resource attributes. You can add attributes to …" at bounding box center [767, 324] width 1086 height 14
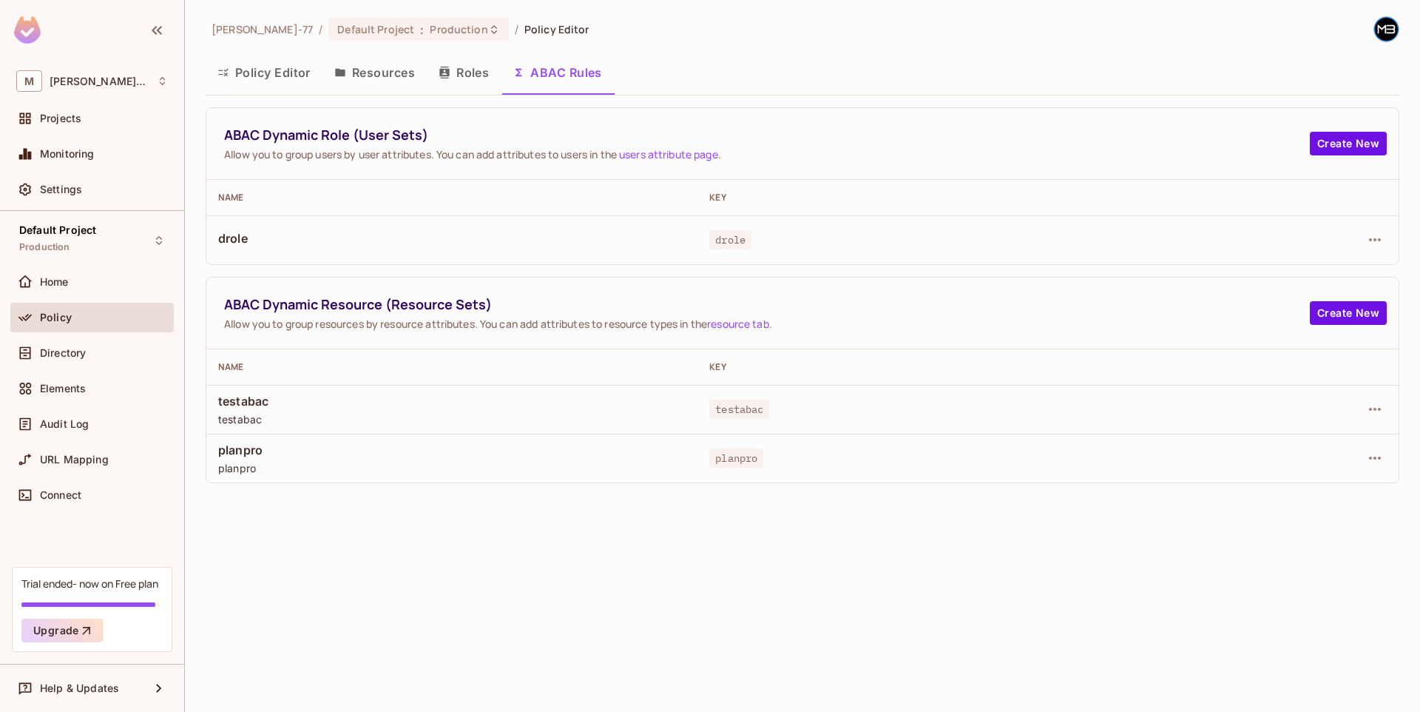
click at [678, 157] on link "users attribute page" at bounding box center [668, 154] width 99 height 14
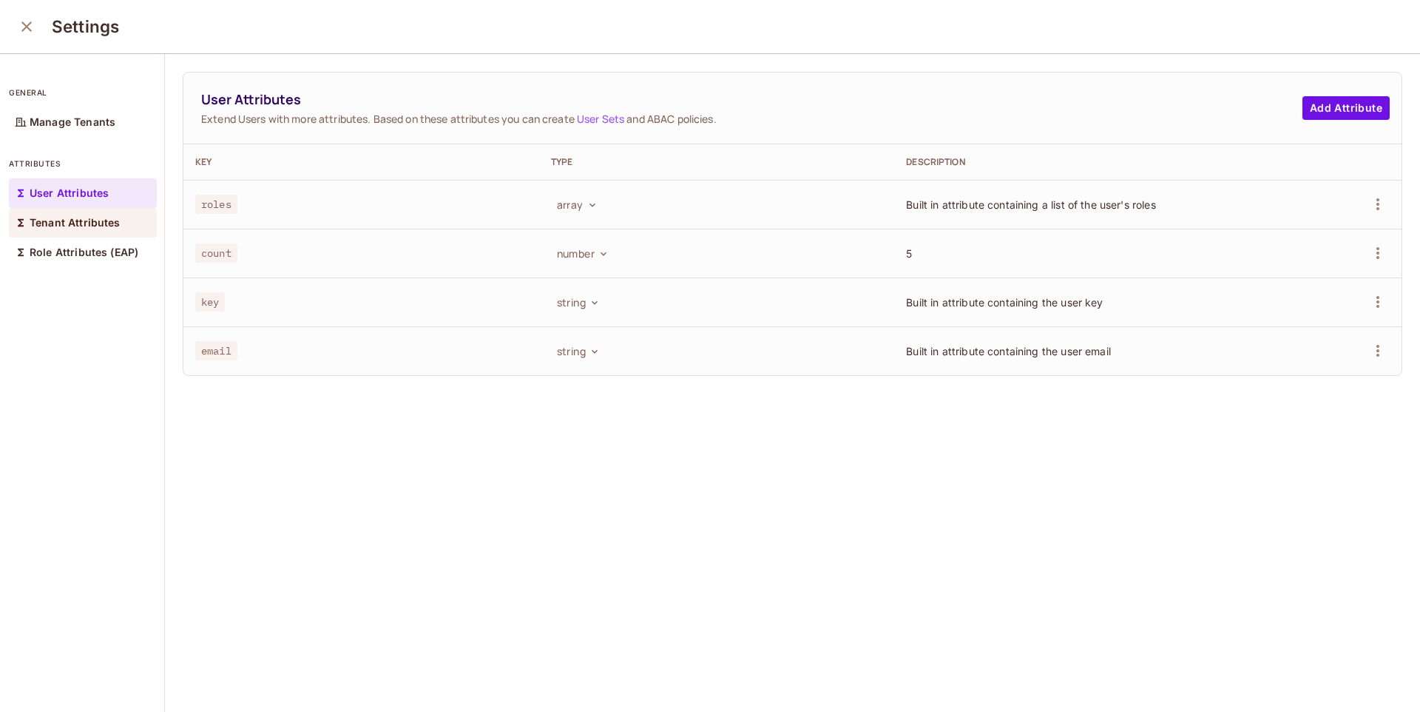
click at [99, 221] on p "Tenant Attributes" at bounding box center [75, 223] width 91 height 12
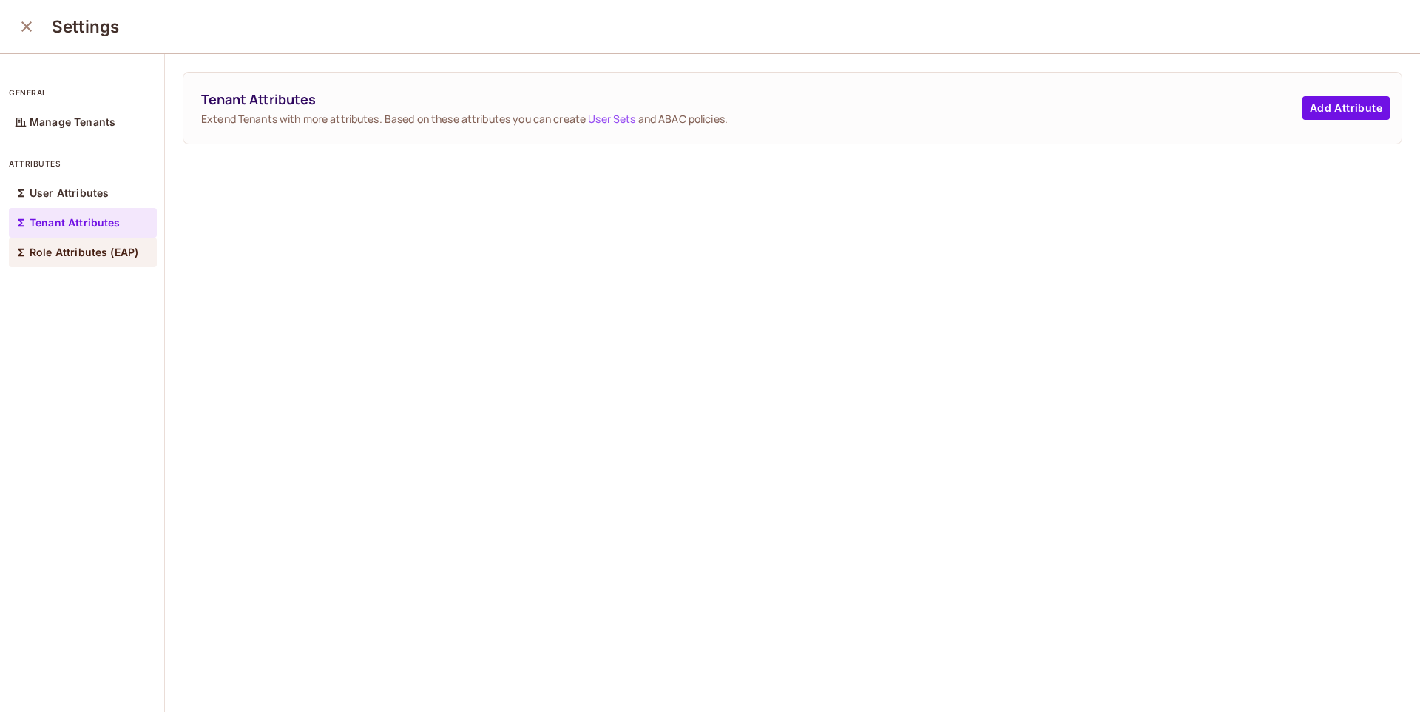
click at [84, 250] on p "Role Attributes (EAP)" at bounding box center [84, 252] width 109 height 12
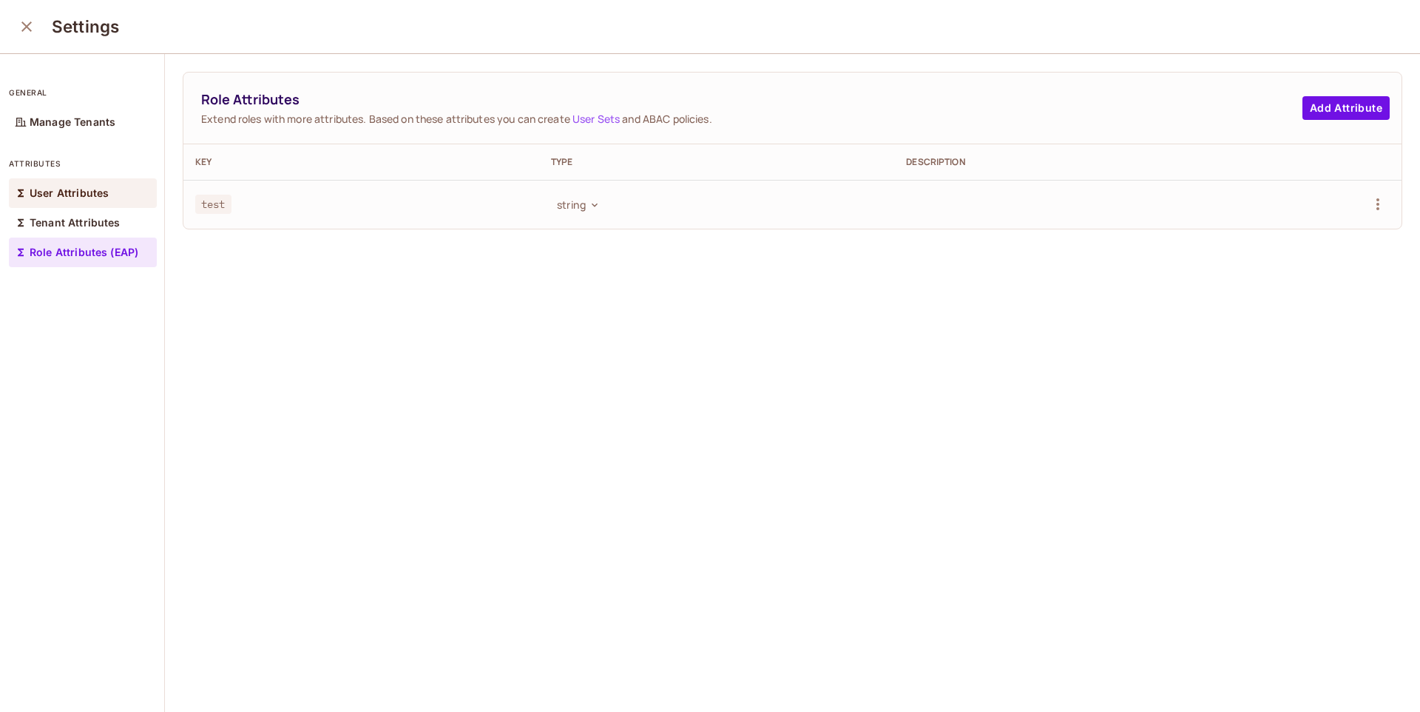
click at [109, 192] on div "User Attributes" at bounding box center [83, 193] width 148 height 30
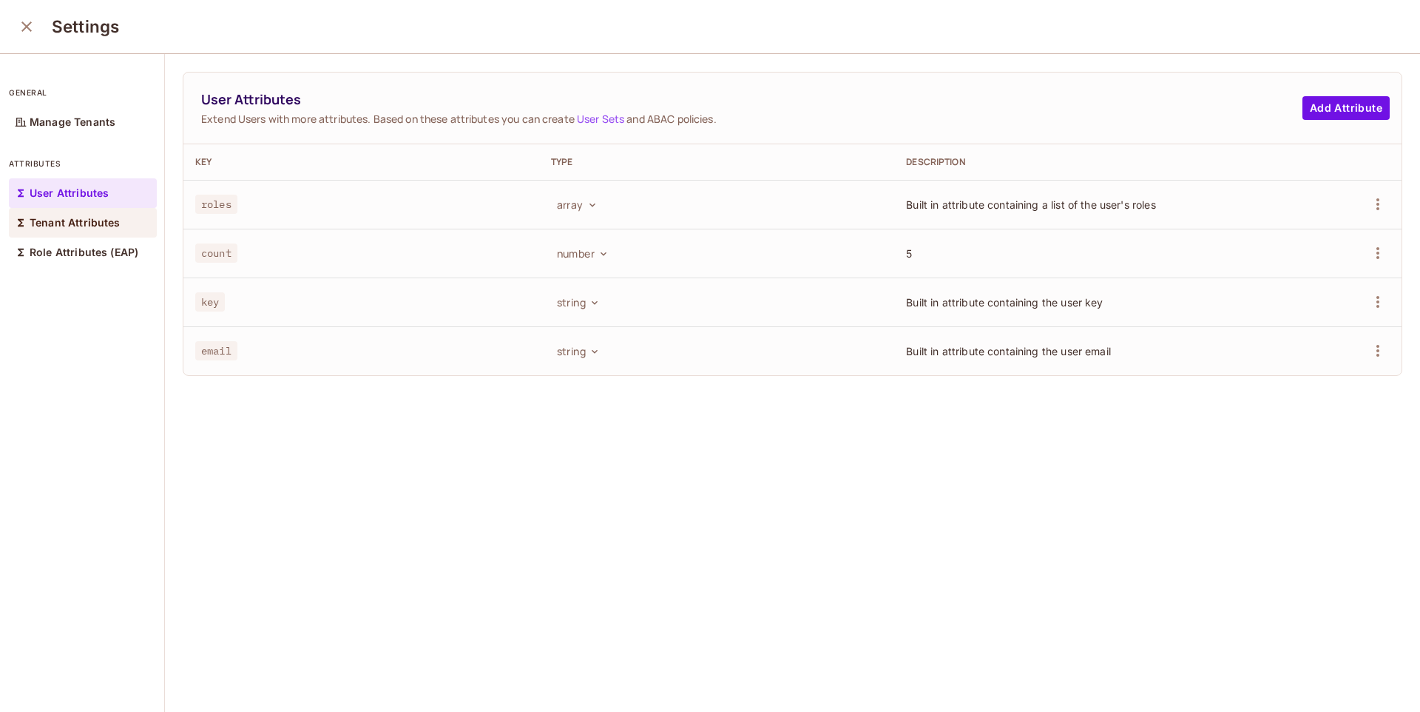
click at [94, 224] on p "Tenant Attributes" at bounding box center [75, 223] width 91 height 12
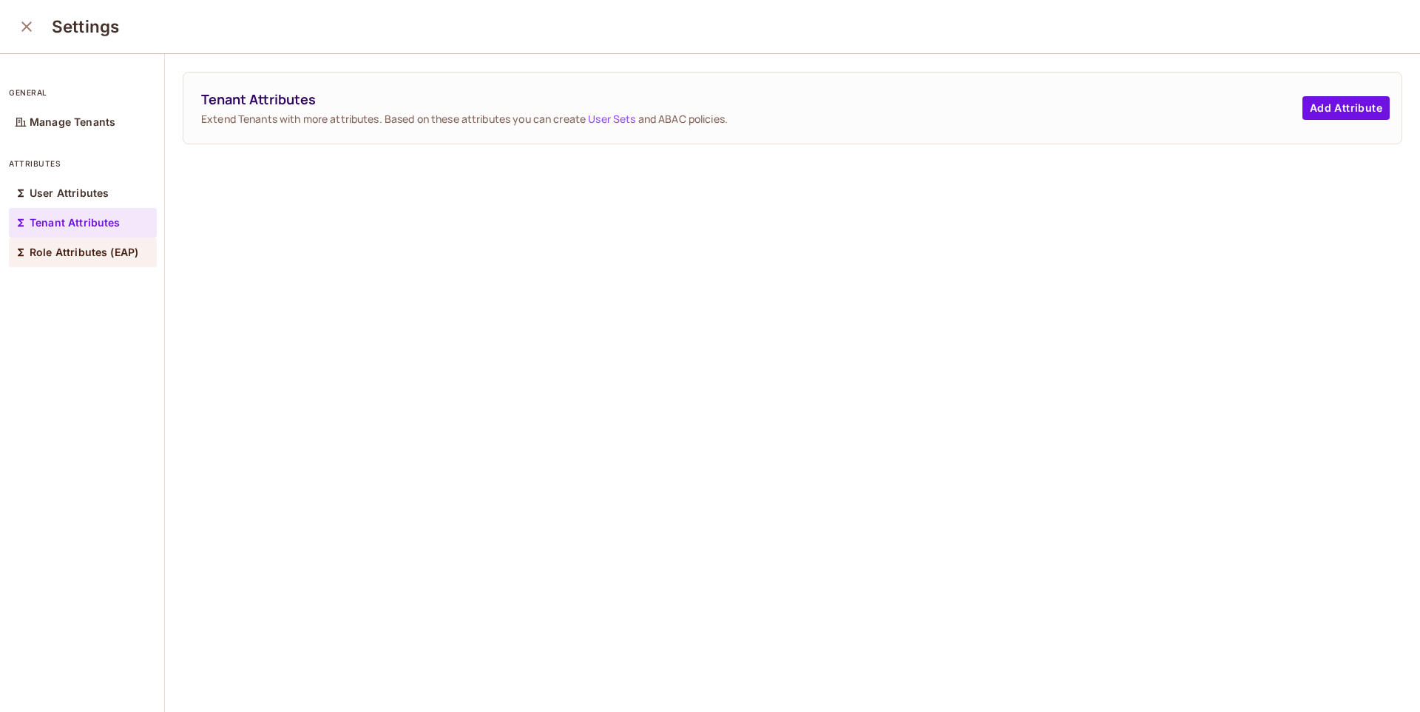
click at [87, 252] on p "Role Attributes (EAP)" at bounding box center [84, 252] width 109 height 12
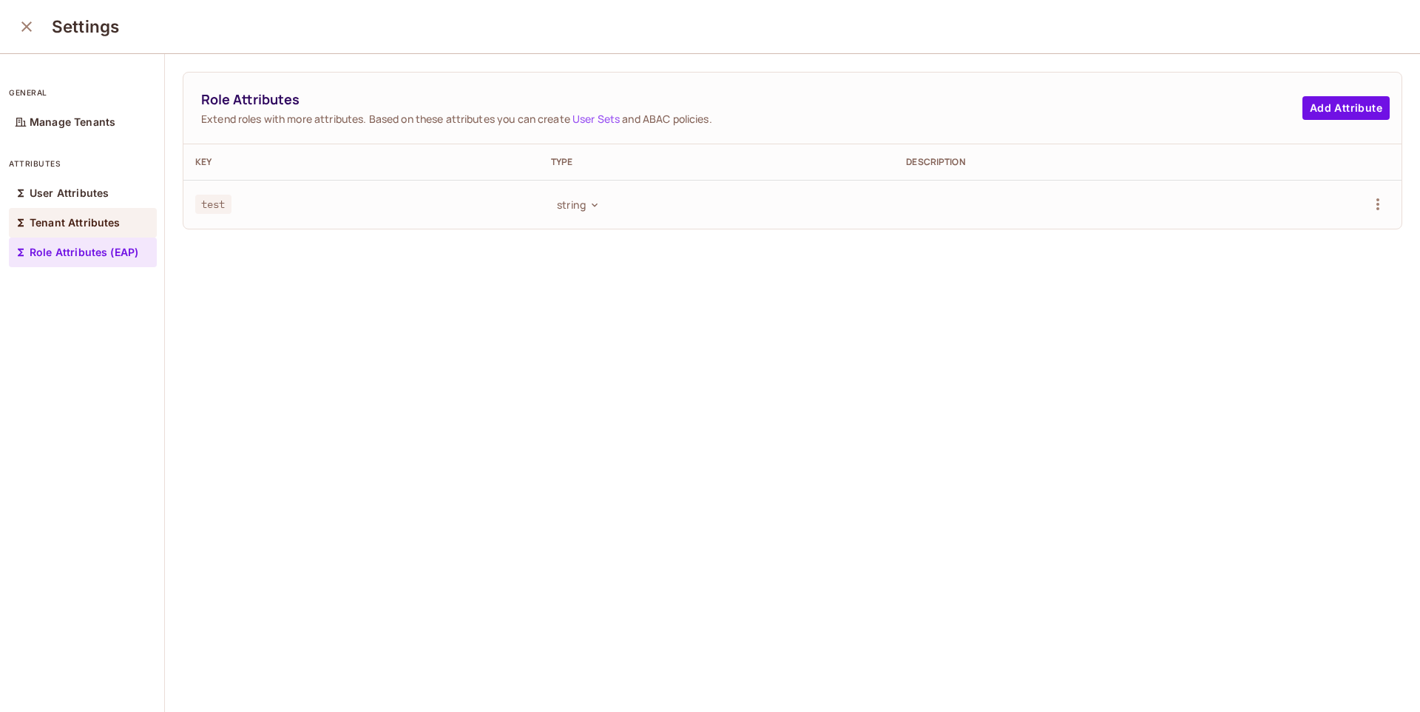
click at [96, 226] on p "Tenant Attributes" at bounding box center [75, 223] width 91 height 12
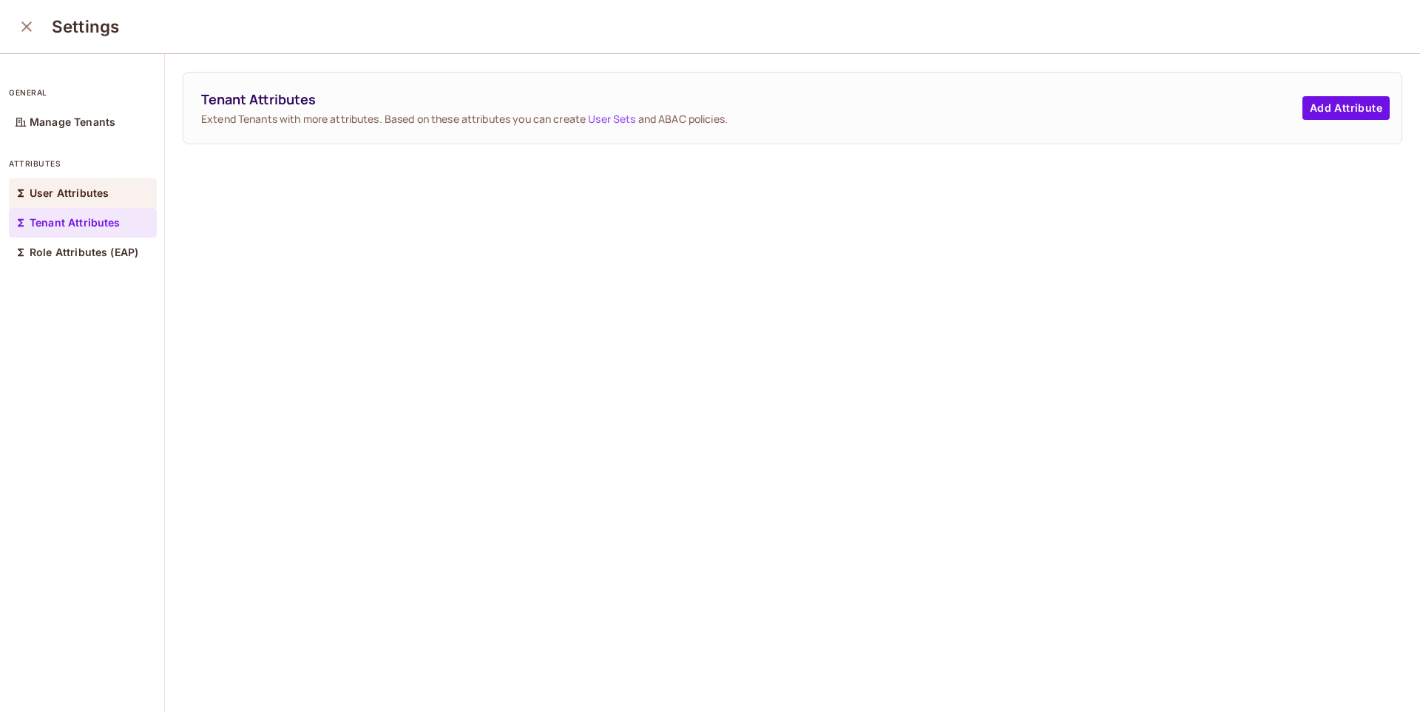
click at [115, 193] on div "User Attributes" at bounding box center [83, 193] width 148 height 30
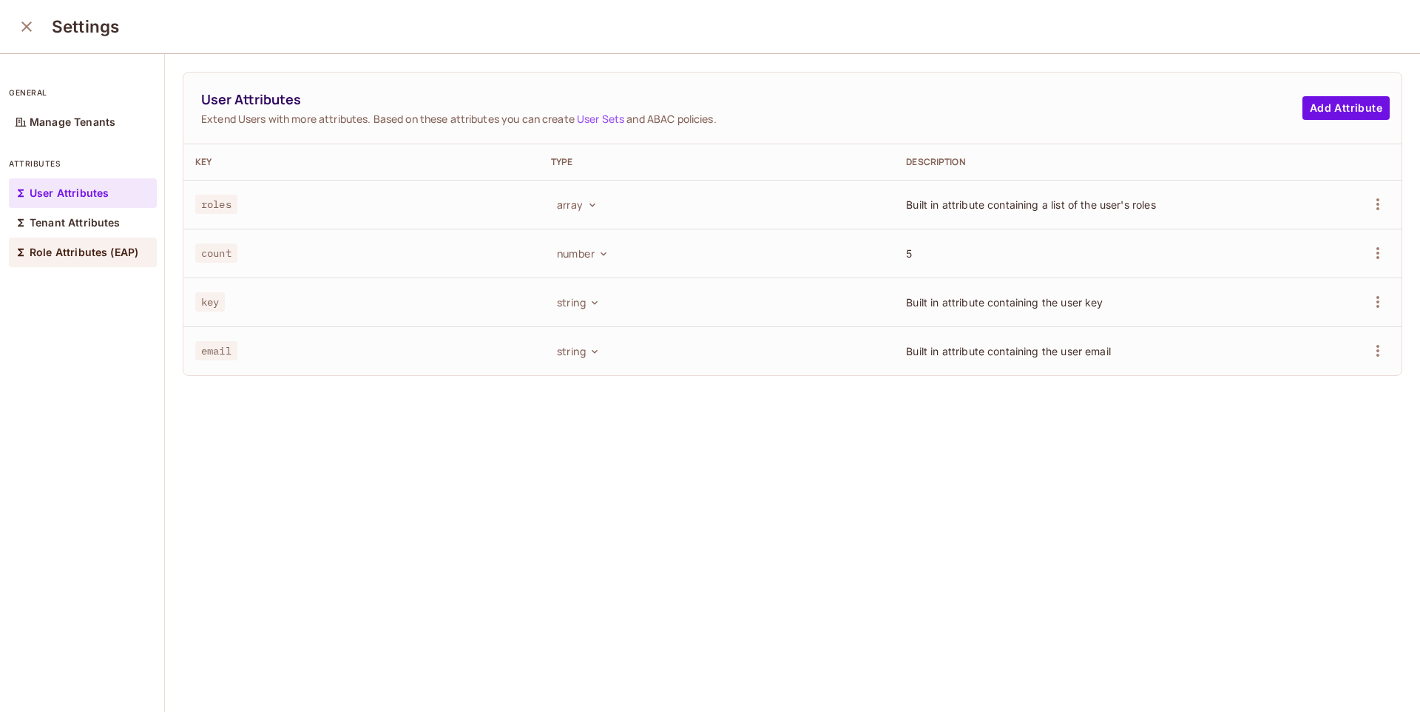
click at [83, 255] on p "Role Attributes (EAP)" at bounding box center [84, 252] width 109 height 12
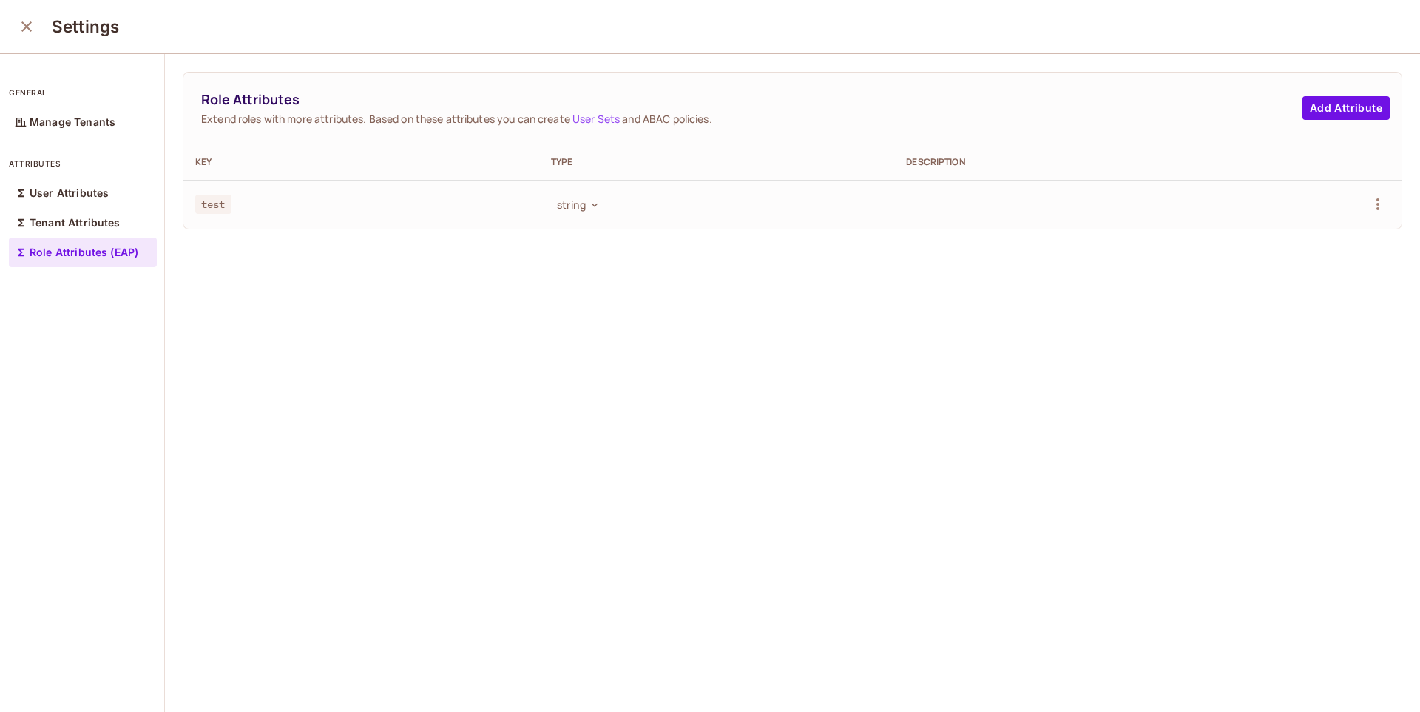
click at [465, 212] on td "test" at bounding box center [361, 204] width 356 height 49
click at [1307, 111] on button "Add Attribute" at bounding box center [1346, 108] width 87 height 24
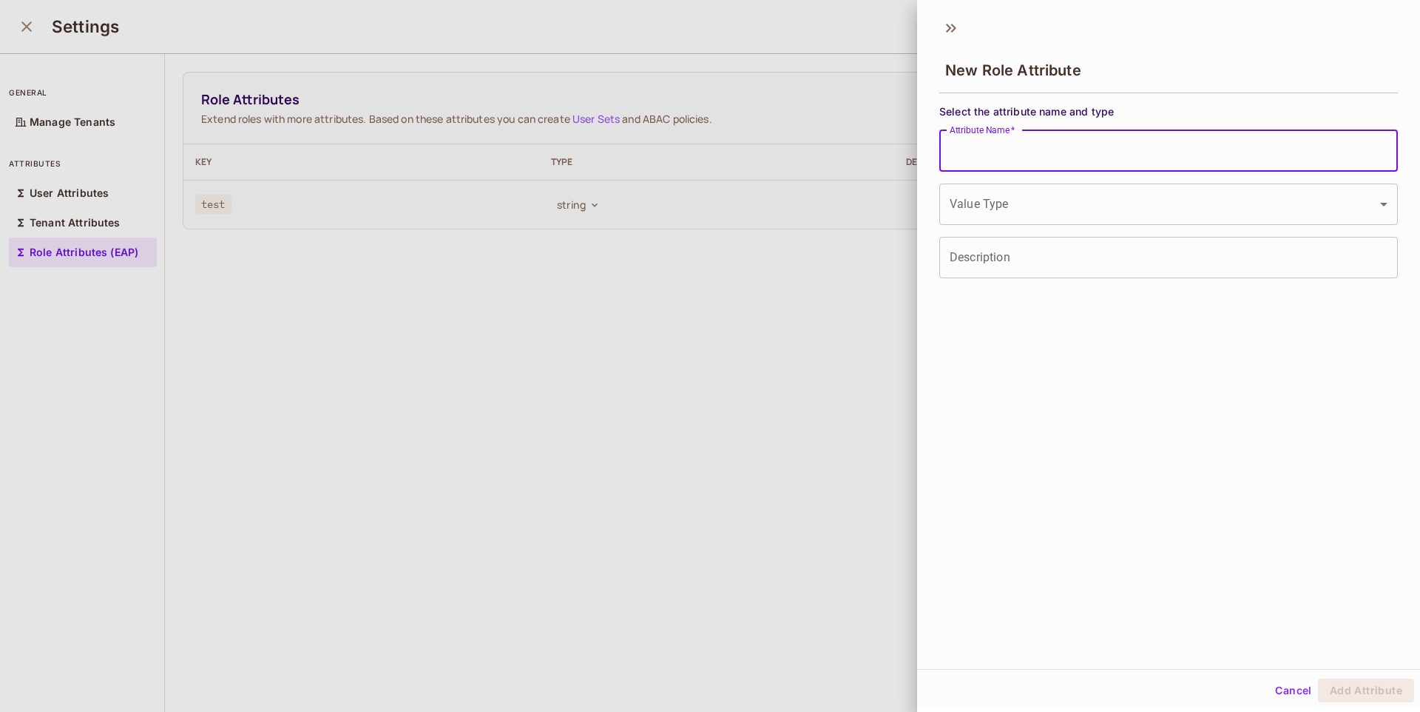
click at [1048, 162] on input "Attribute Name   *" at bounding box center [1169, 150] width 459 height 41
click at [806, 279] on div at bounding box center [710, 356] width 1420 height 712
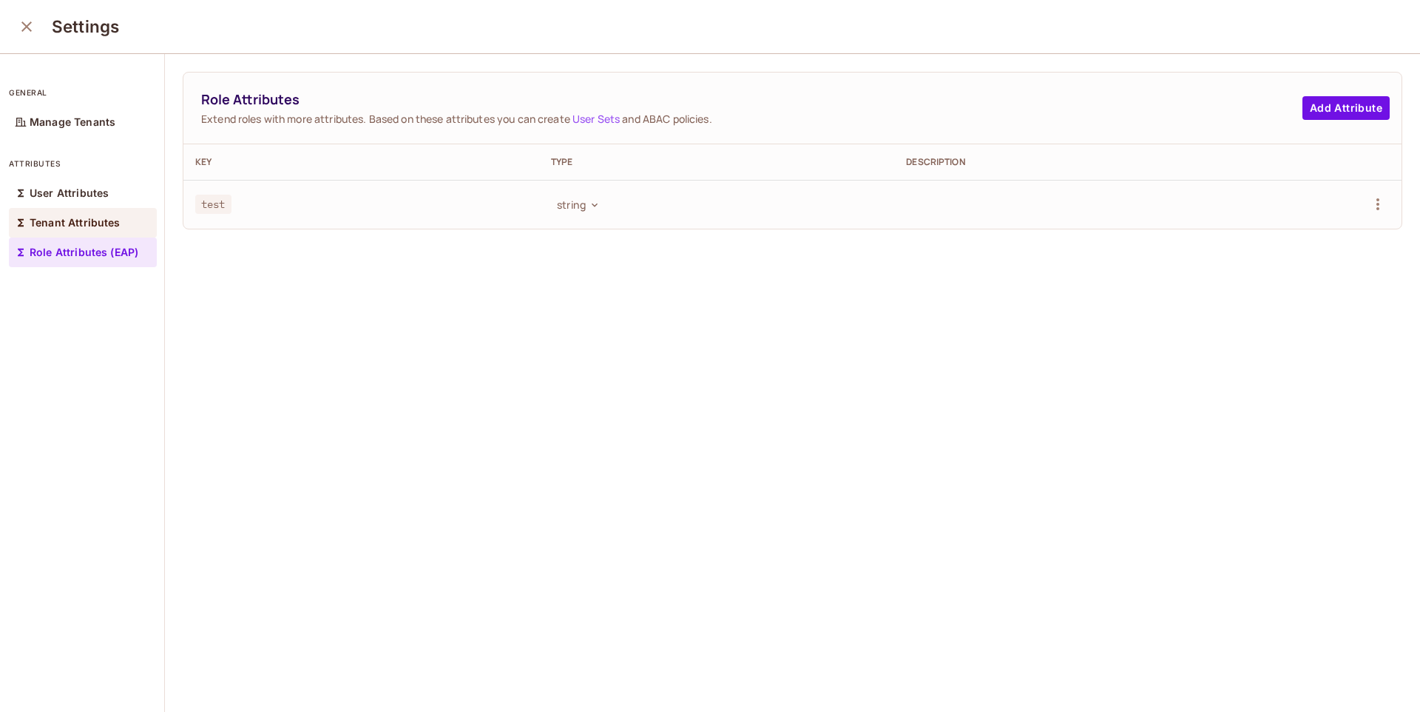
click at [115, 218] on p "Tenant Attributes" at bounding box center [75, 223] width 91 height 12
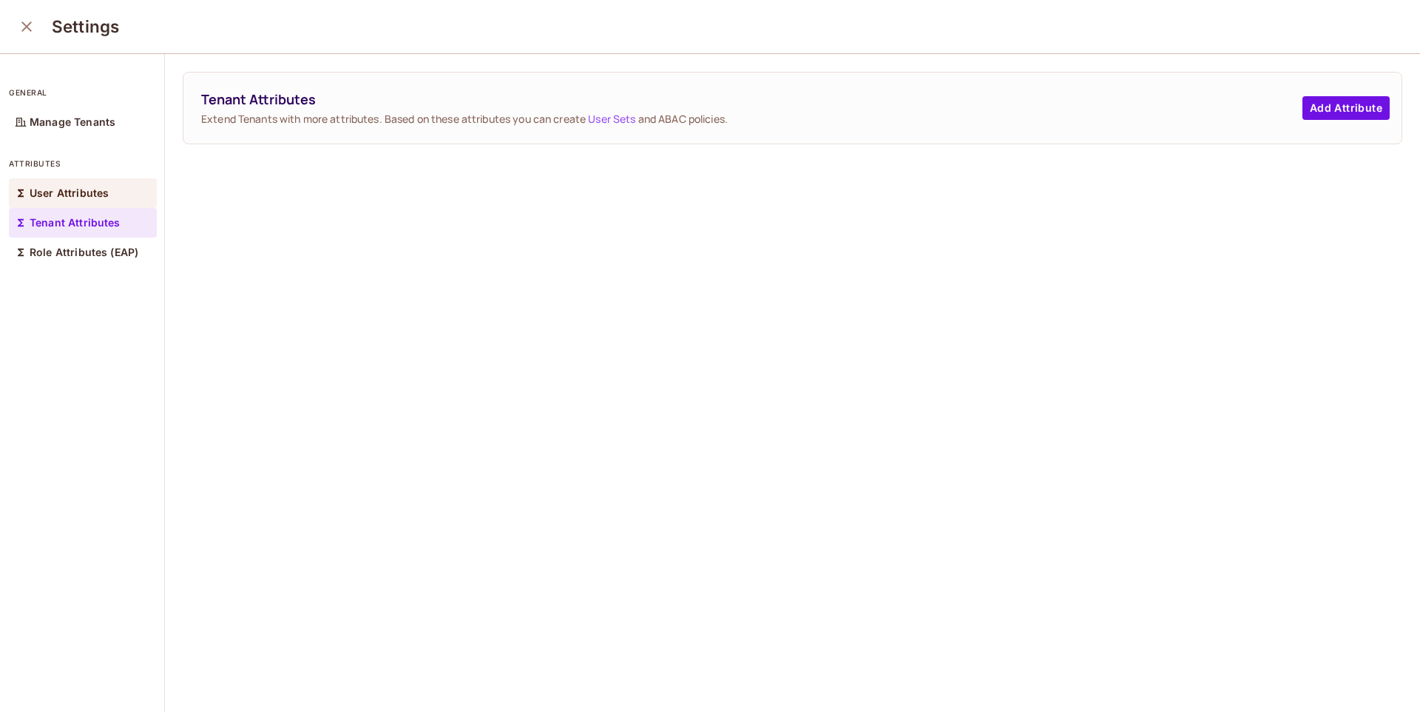
click at [118, 182] on div "User Attributes" at bounding box center [83, 193] width 148 height 30
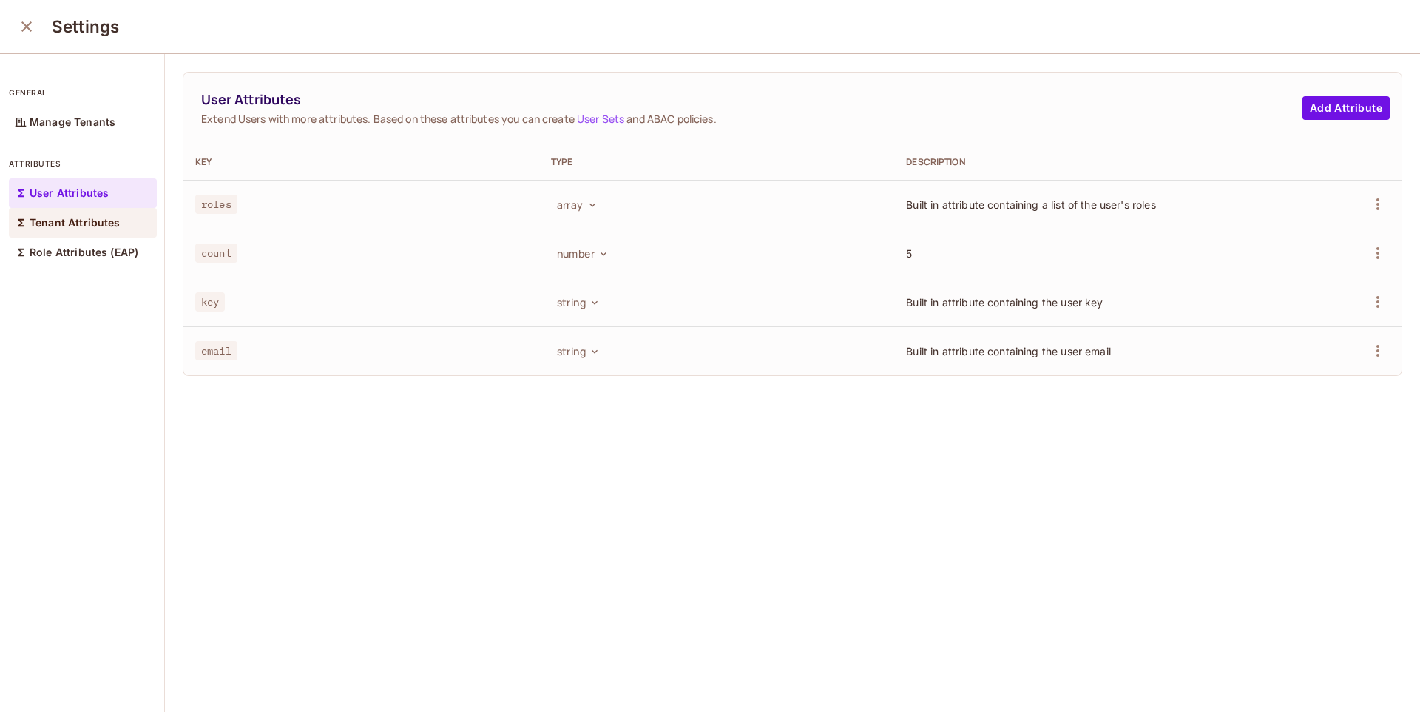
click at [98, 219] on p "Tenant Attributes" at bounding box center [75, 223] width 91 height 12
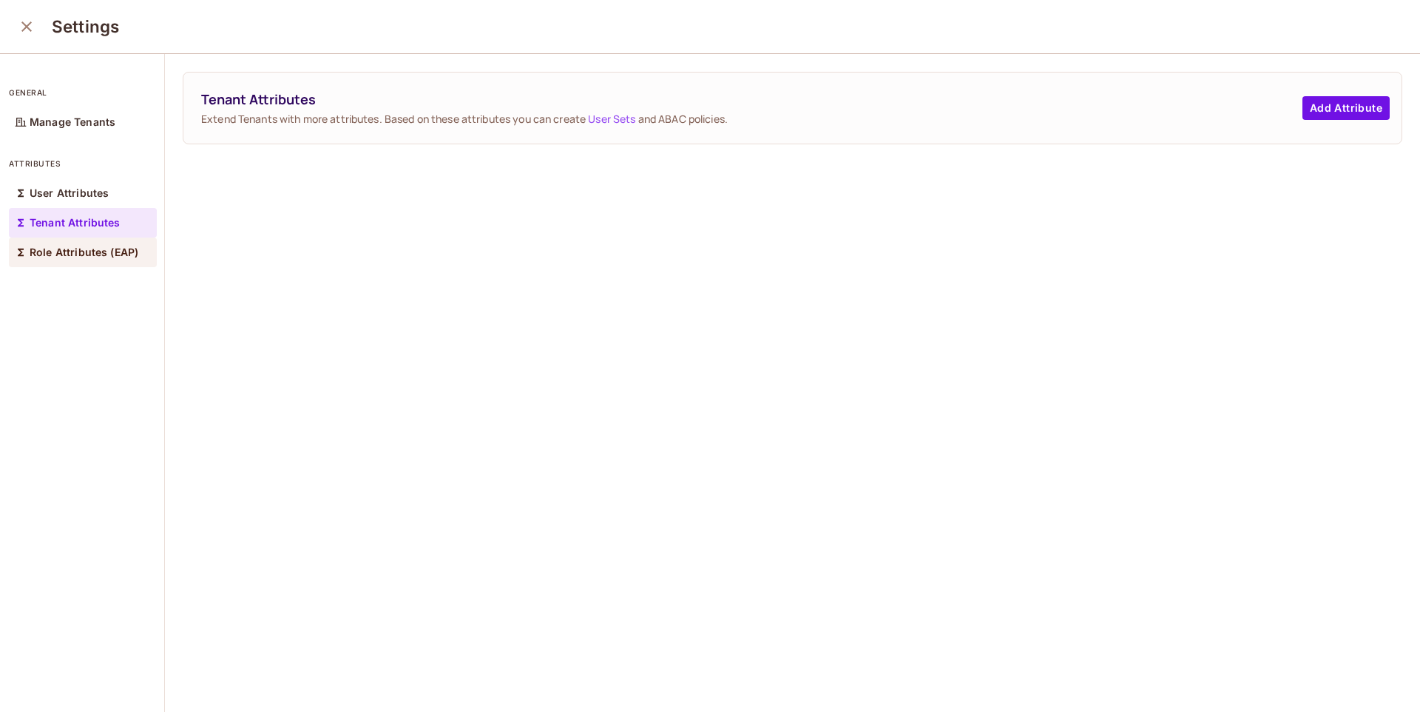
click at [86, 255] on p "Role Attributes (EAP)" at bounding box center [84, 252] width 109 height 12
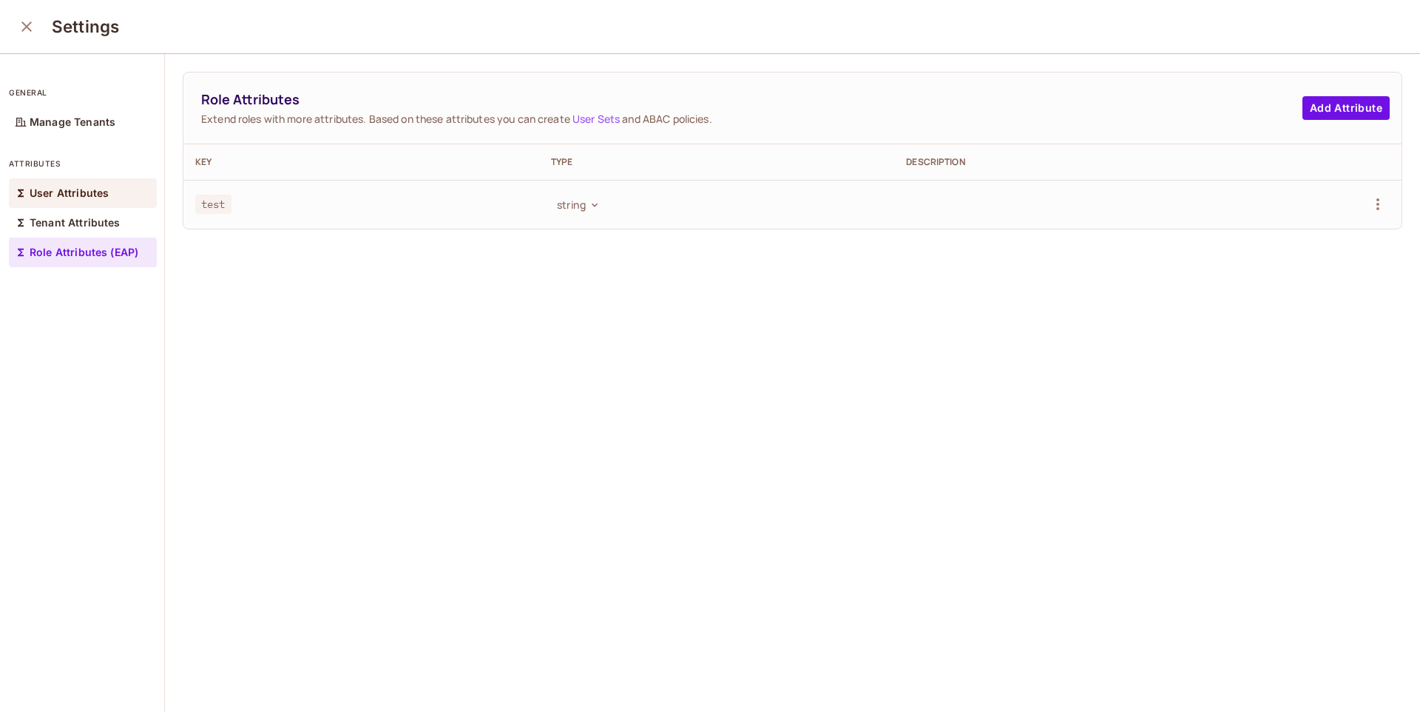
click at [112, 203] on div "User Attributes" at bounding box center [83, 193] width 148 height 30
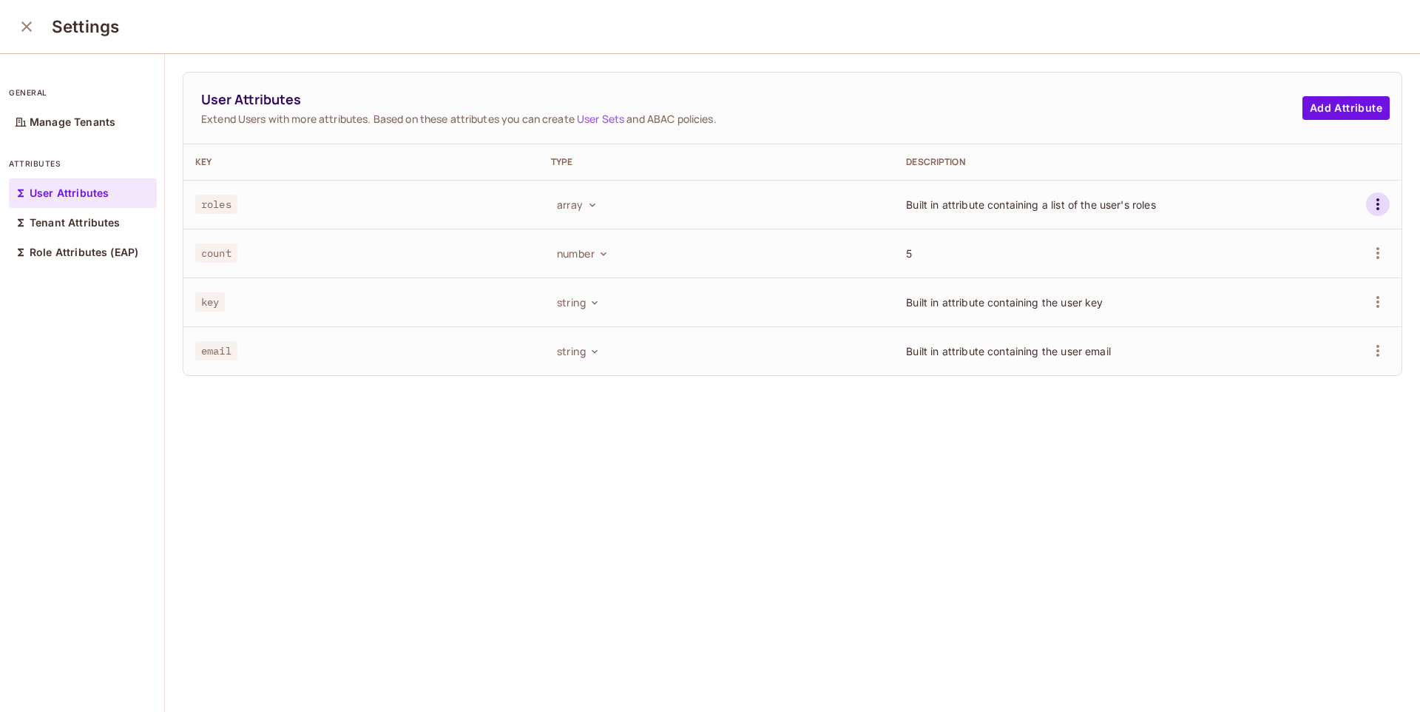
click at [1369, 209] on icon "button" at bounding box center [1378, 204] width 18 height 18
click at [1305, 236] on ul "Edit Delete Attribute" at bounding box center [1288, 254] width 138 height 77
click at [813, 428] on div at bounding box center [710, 356] width 1420 height 712
click at [266, 359] on td "email" at bounding box center [361, 350] width 356 height 49
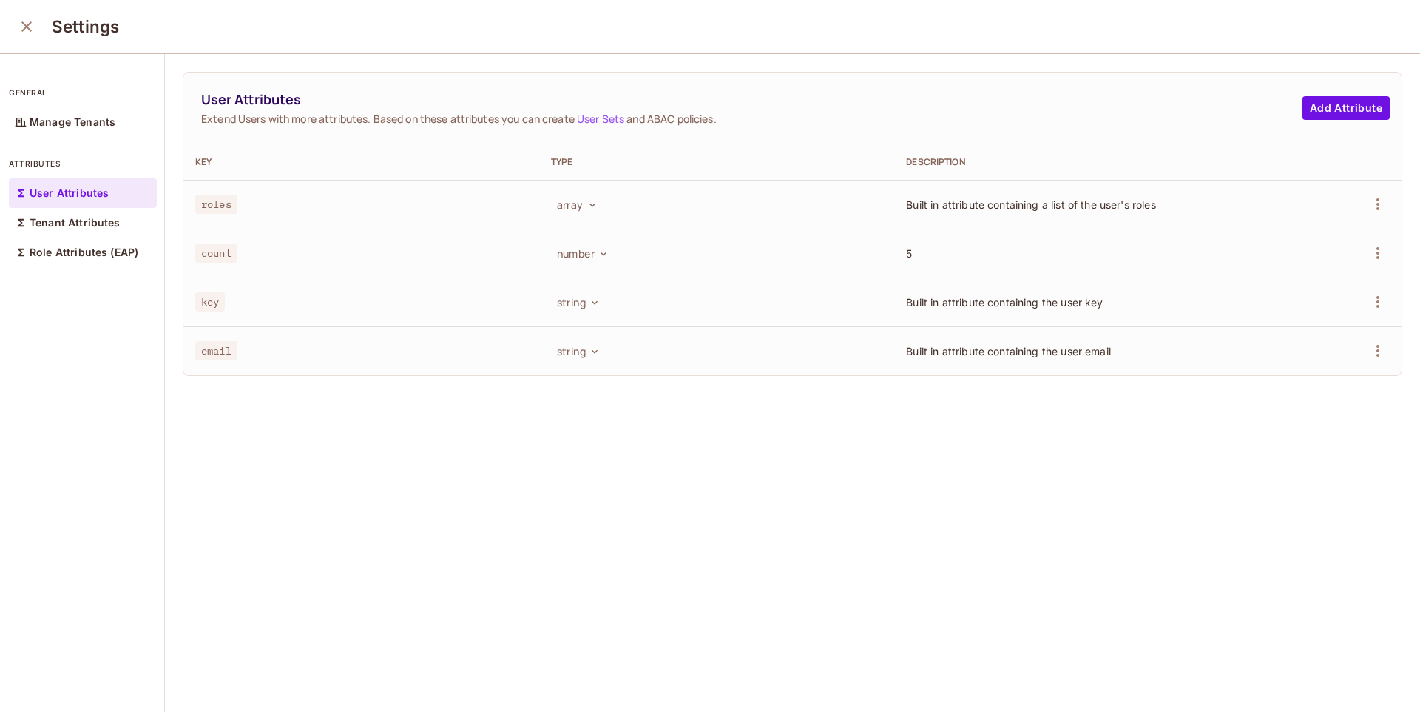
click at [25, 28] on icon "close" at bounding box center [26, 26] width 10 height 10
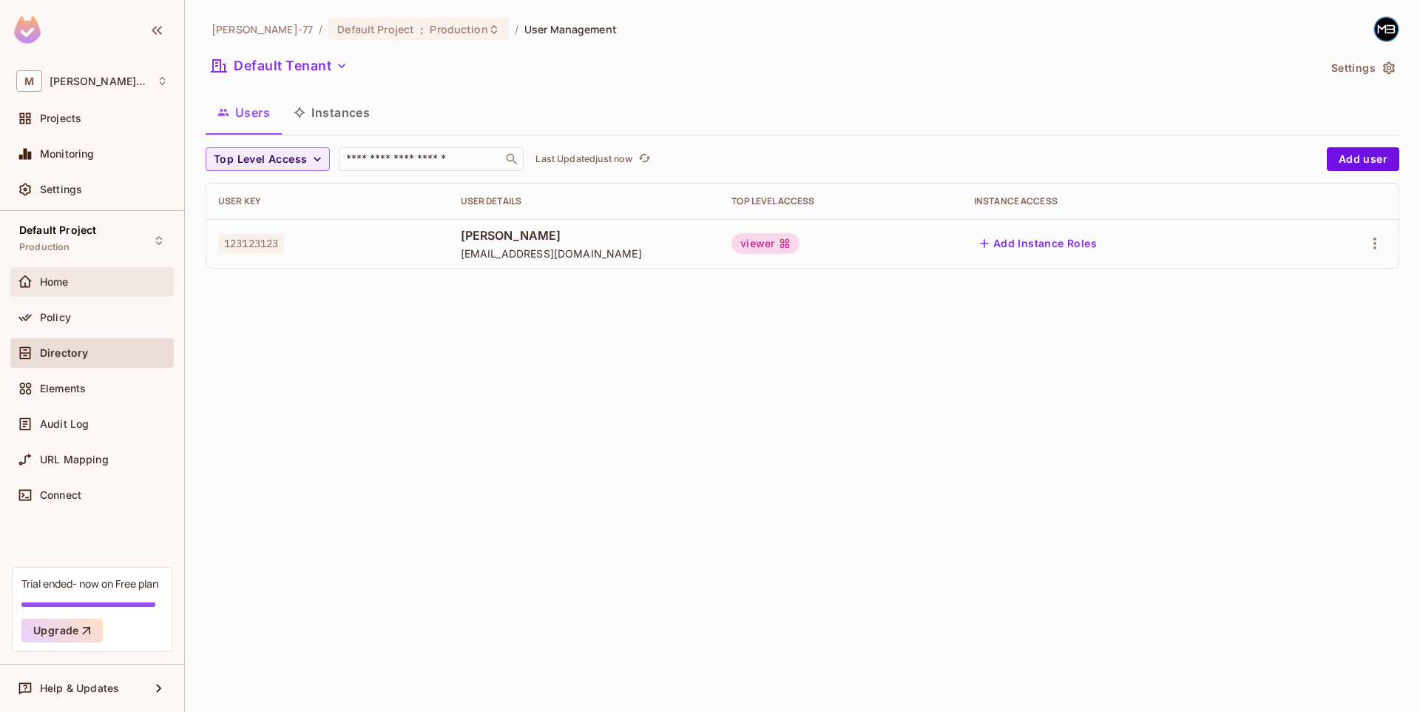
click at [71, 295] on div "Home" at bounding box center [91, 282] width 163 height 30
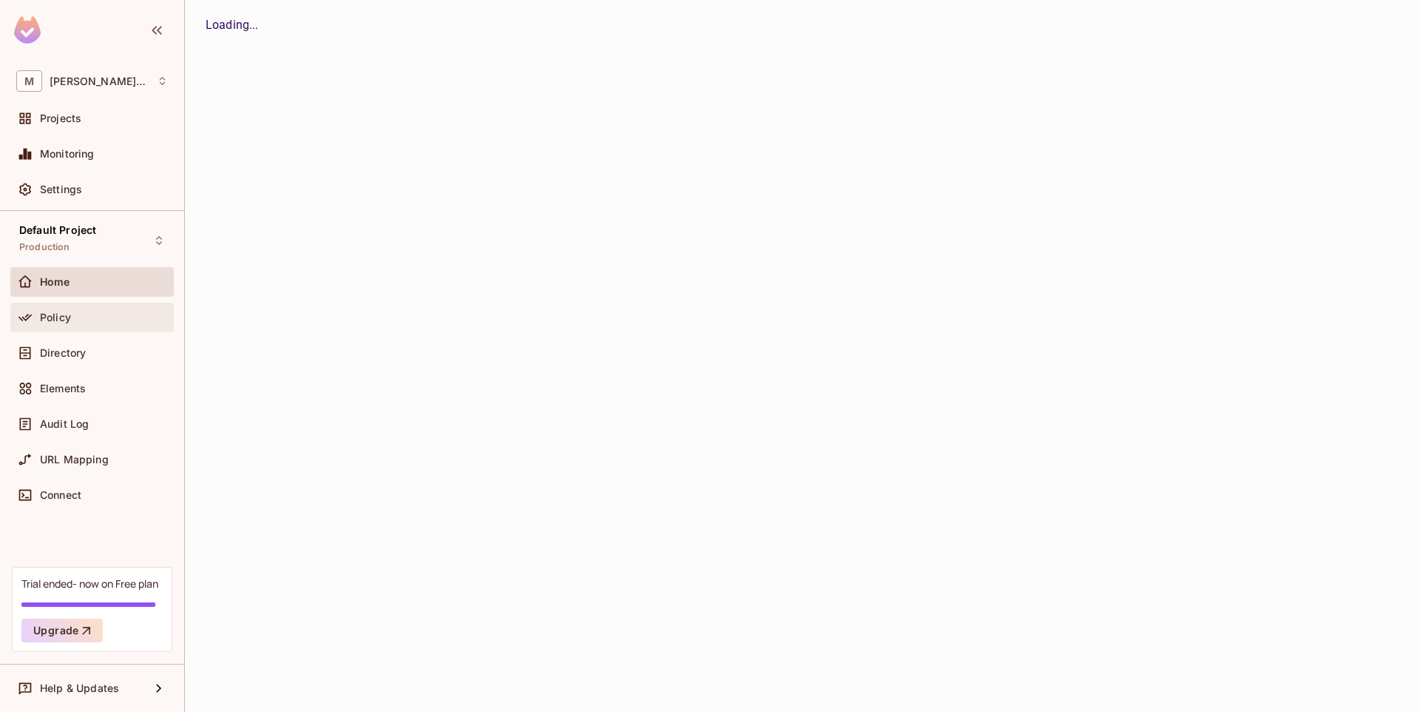
click at [74, 326] on div "Policy" at bounding box center [91, 318] width 163 height 30
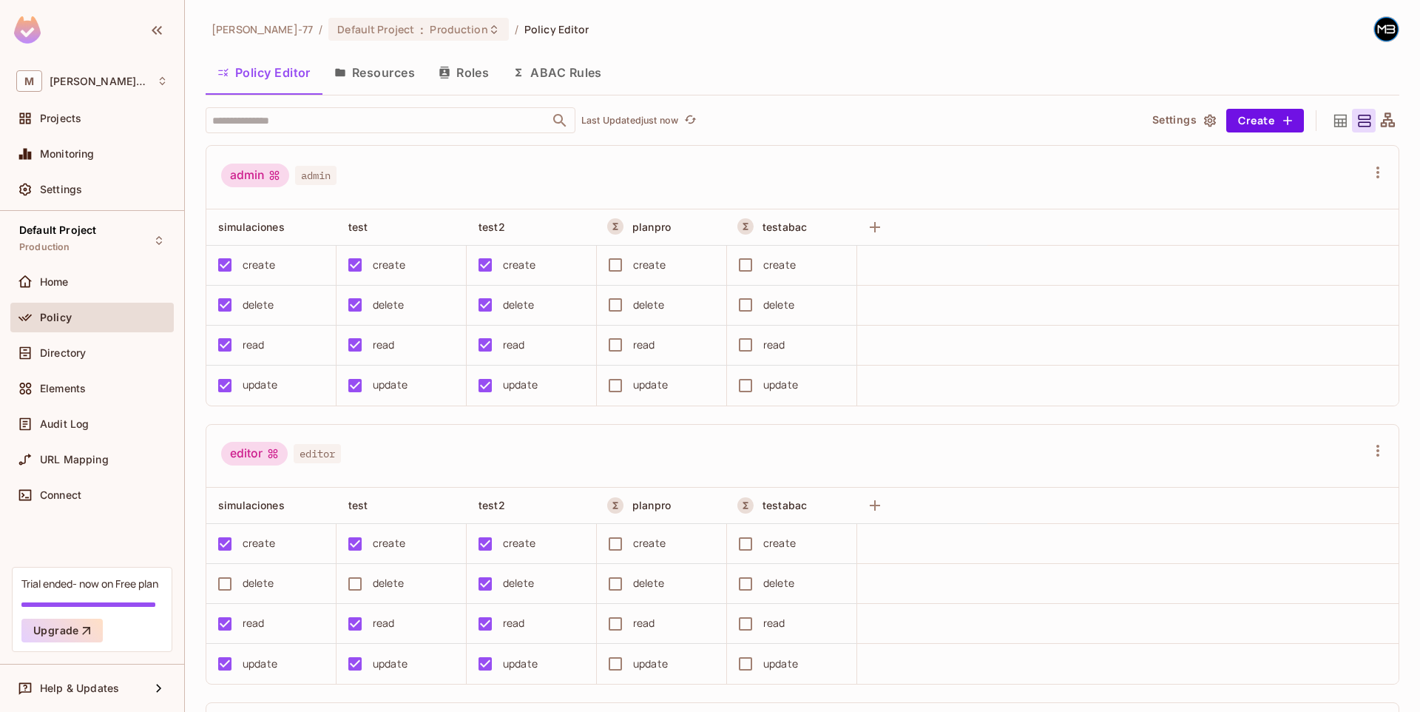
click at [549, 74] on button "ABAC Rules" at bounding box center [557, 72] width 113 height 37
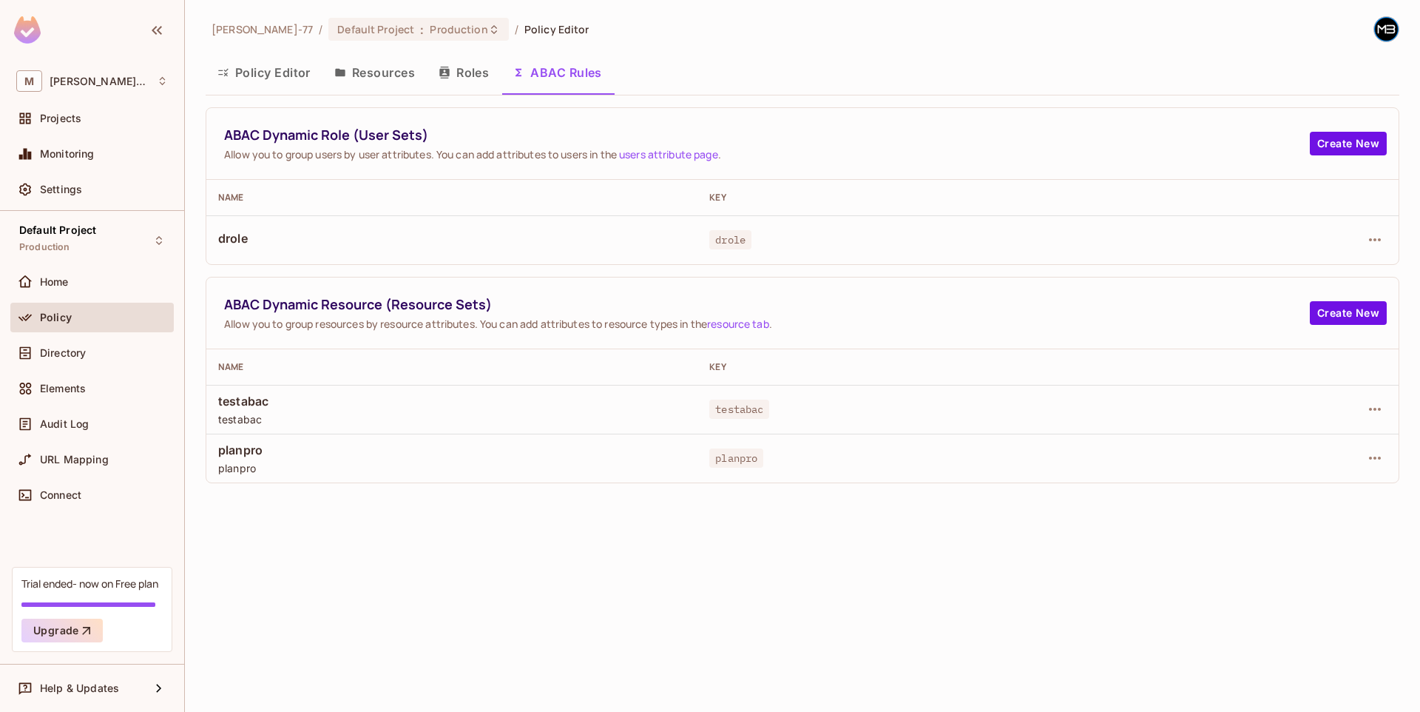
drag, startPoint x: 789, startPoint y: 323, endPoint x: 769, endPoint y: 319, distance: 19.6
click at [787, 321] on span "Allow you to group resources by resource attributes. You can add attributes to …" at bounding box center [767, 324] width 1086 height 14
click at [769, 319] on link "resource tab" at bounding box center [738, 324] width 62 height 14
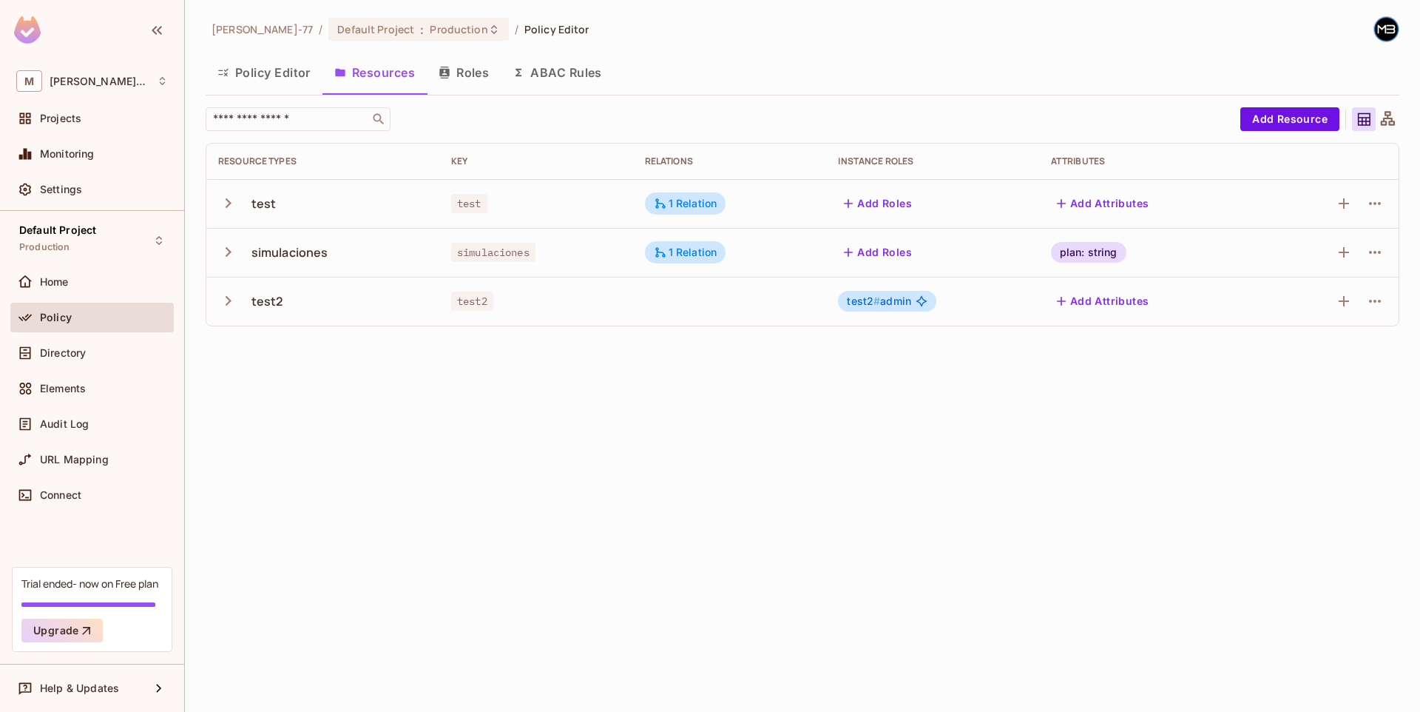
click at [564, 78] on button "ABAC Rules" at bounding box center [557, 72] width 113 height 37
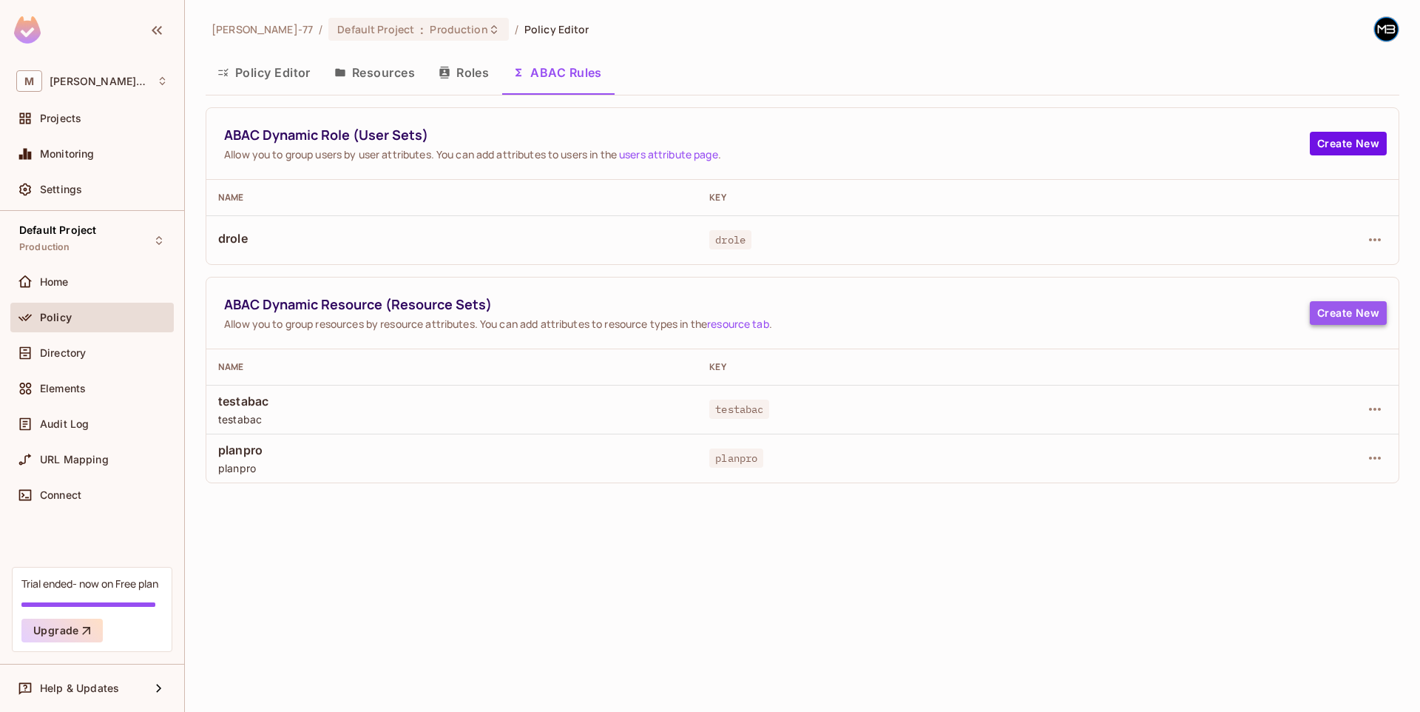
click at [1328, 312] on button "Create New" at bounding box center [1348, 313] width 77 height 24
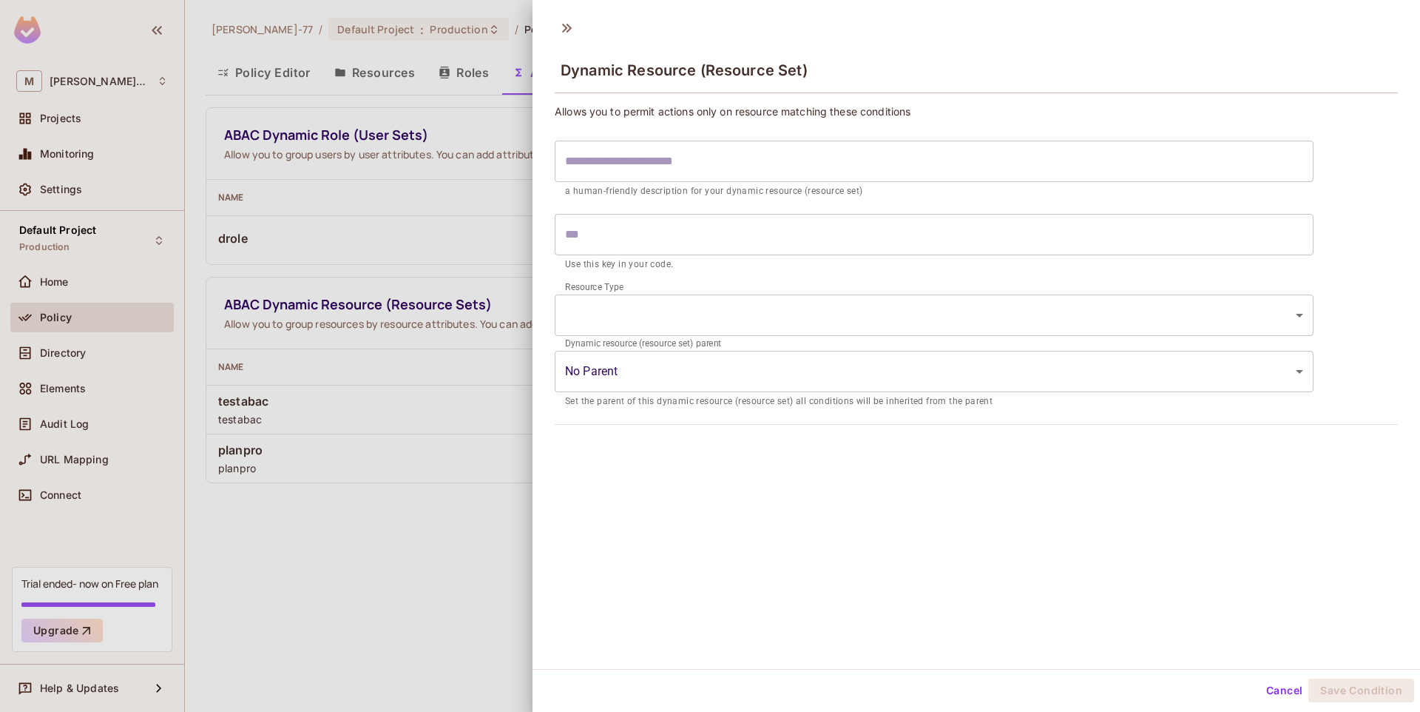
click at [637, 320] on body "M [PERSON_NAME]-77 Projects Monitoring Settings Default Project Production Home…" at bounding box center [710, 356] width 1420 height 712
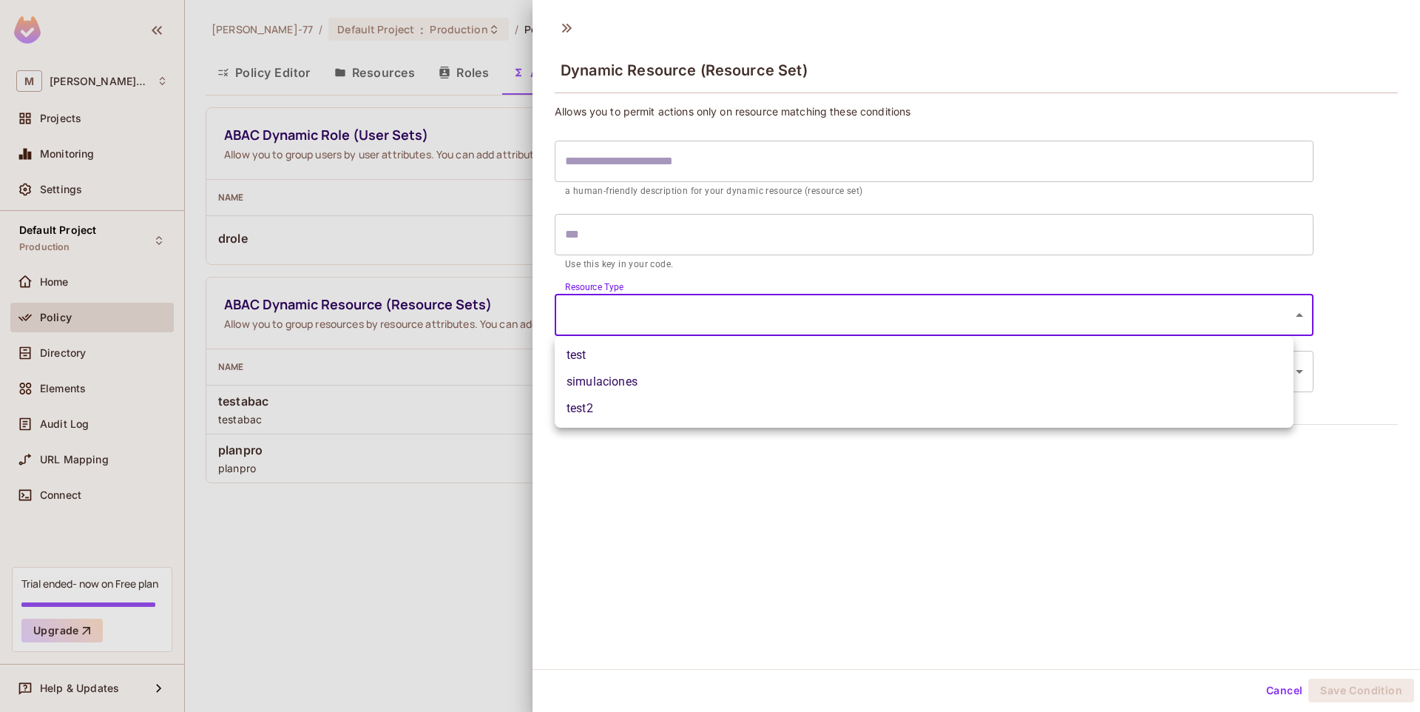
click at [729, 566] on div at bounding box center [710, 356] width 1420 height 712
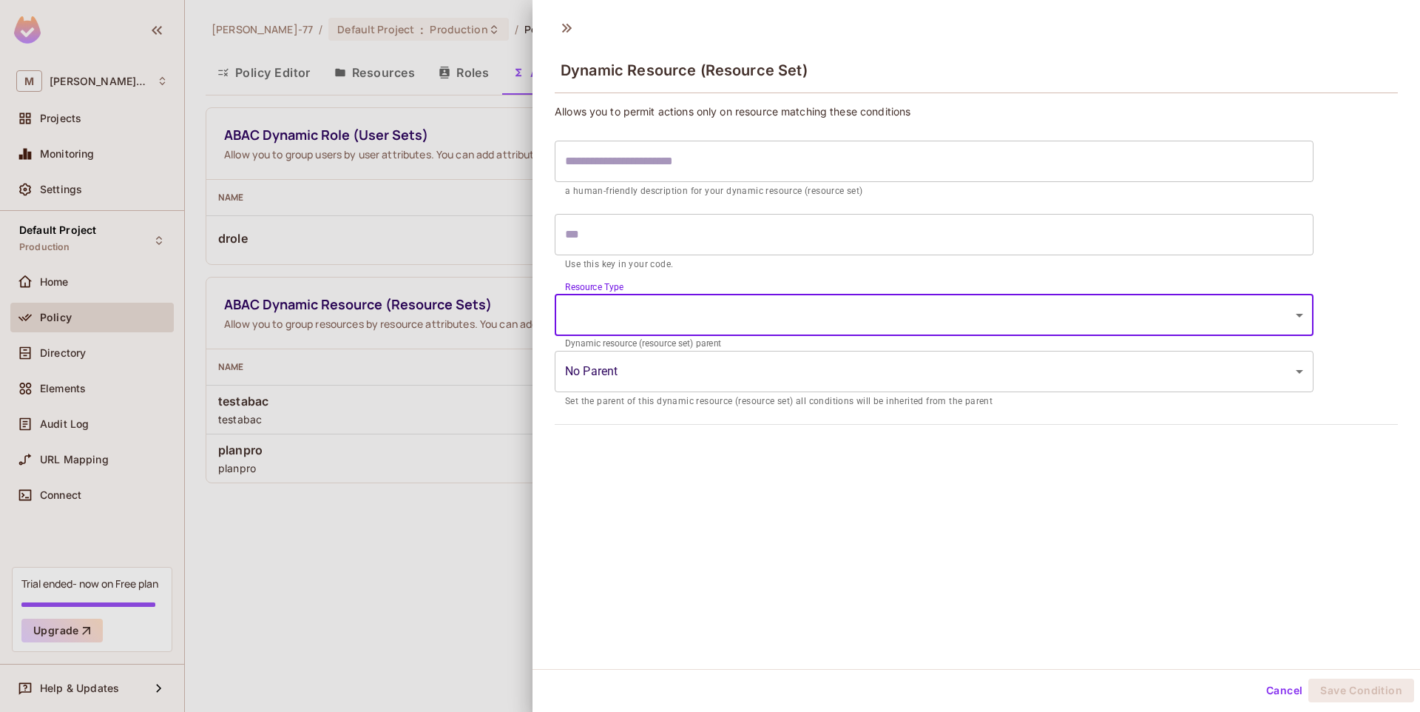
click at [918, 312] on body "M [PERSON_NAME]-77 Projects Monitoring Settings Default Project Production Home…" at bounding box center [710, 356] width 1420 height 712
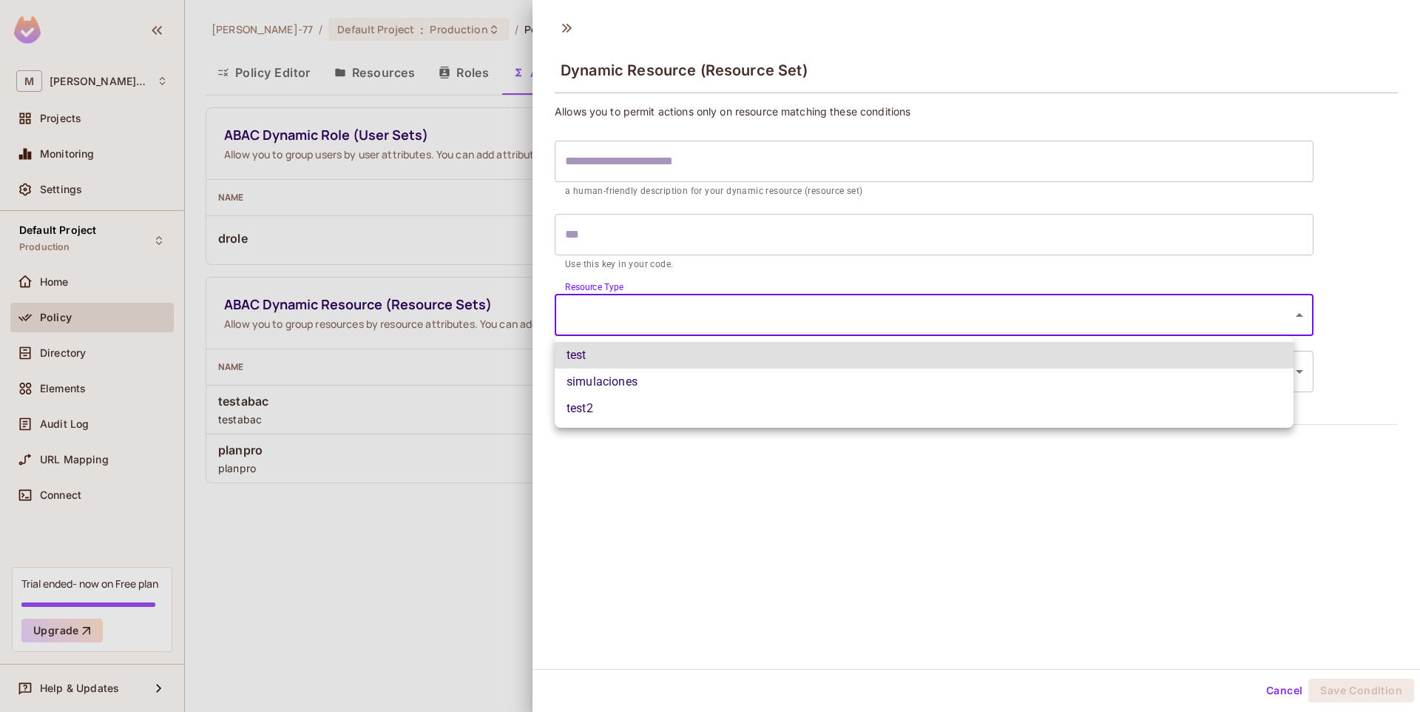
click at [787, 493] on div at bounding box center [710, 356] width 1420 height 712
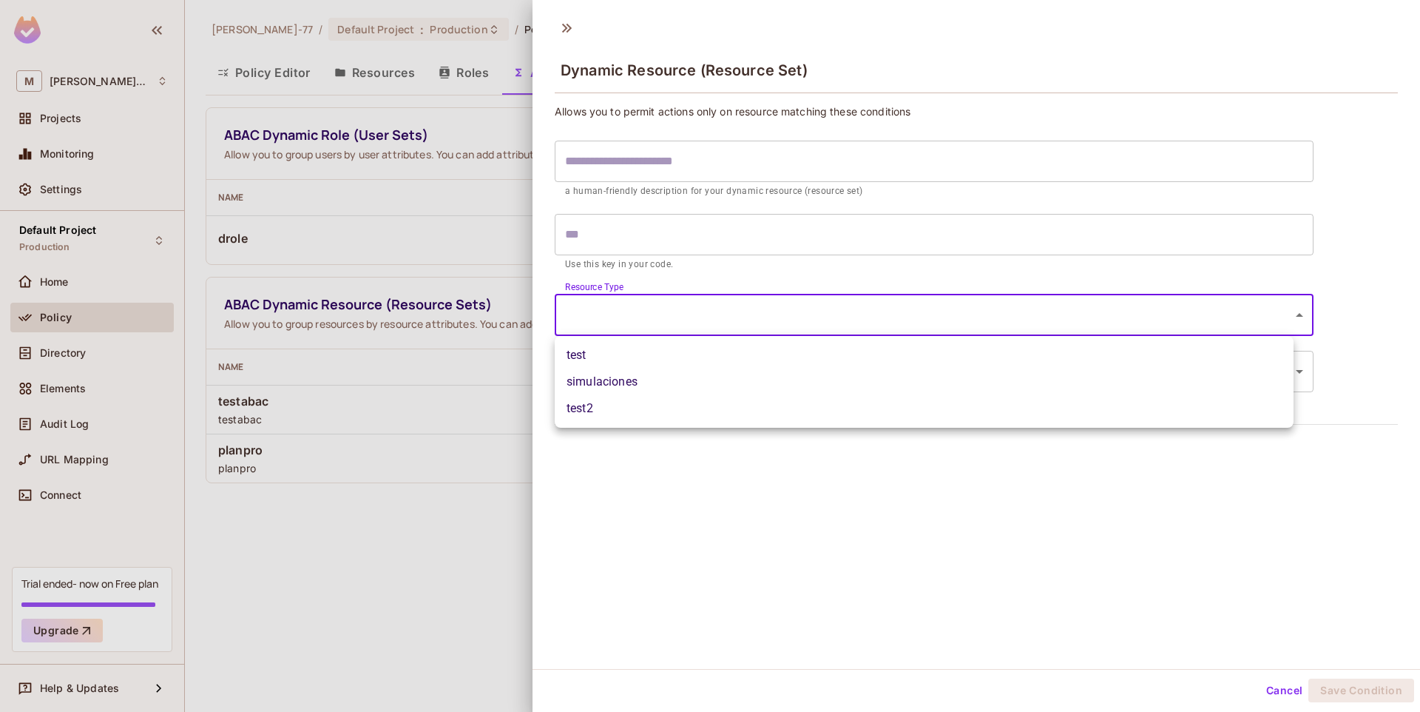
click at [817, 333] on body "M [PERSON_NAME]-77 Projects Monitoring Settings Default Project Production Home…" at bounding box center [710, 356] width 1420 height 712
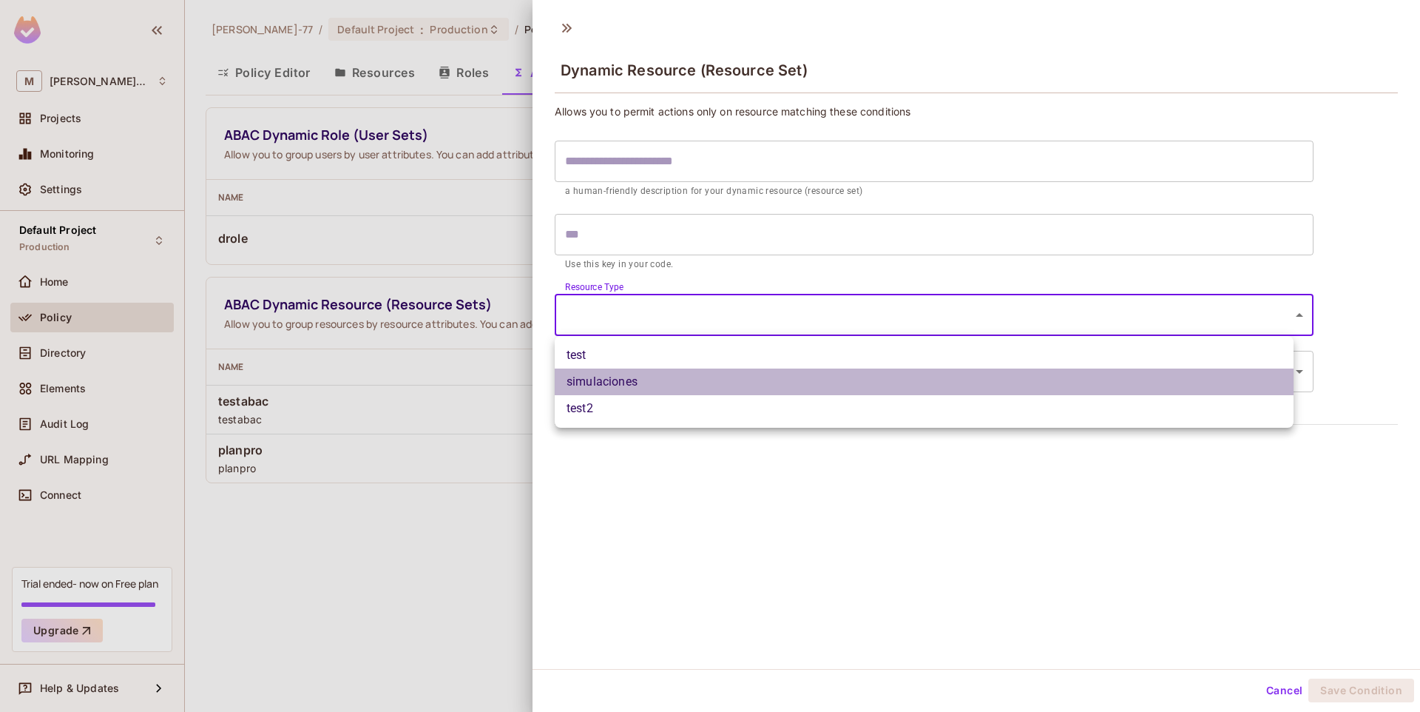
click at [784, 386] on li "simulaciones" at bounding box center [924, 381] width 739 height 27
type input "**********"
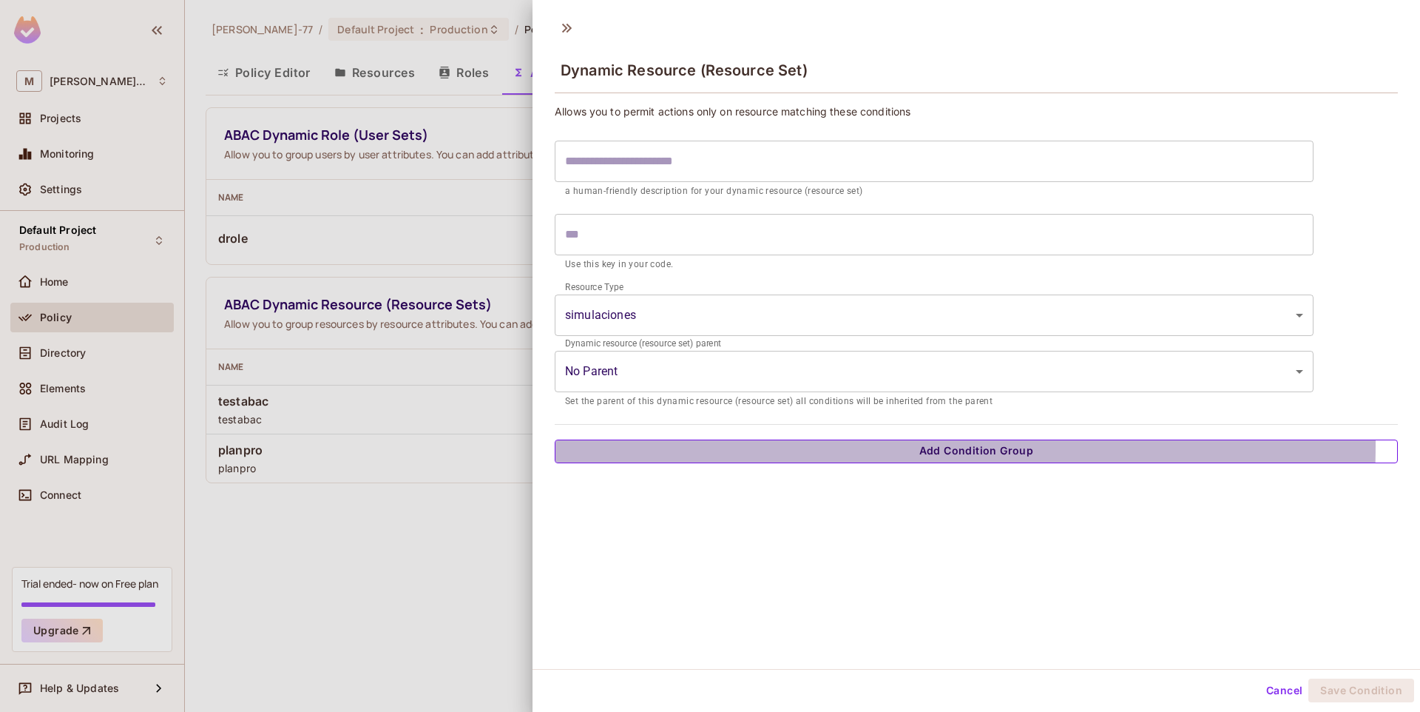
click at [638, 444] on button "Add Condition Group" at bounding box center [976, 451] width 843 height 24
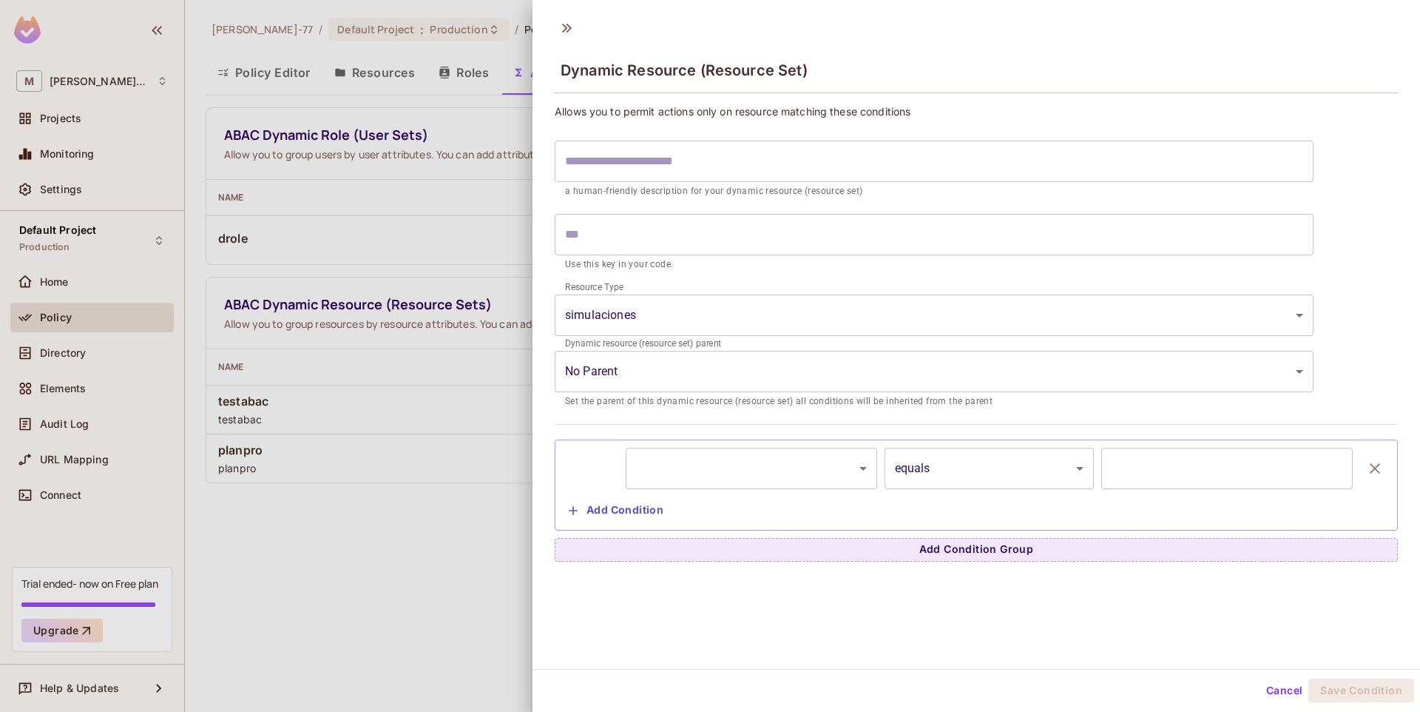
click at [616, 468] on div at bounding box center [590, 468] width 55 height 41
click at [758, 473] on body "**********" at bounding box center [710, 356] width 1420 height 712
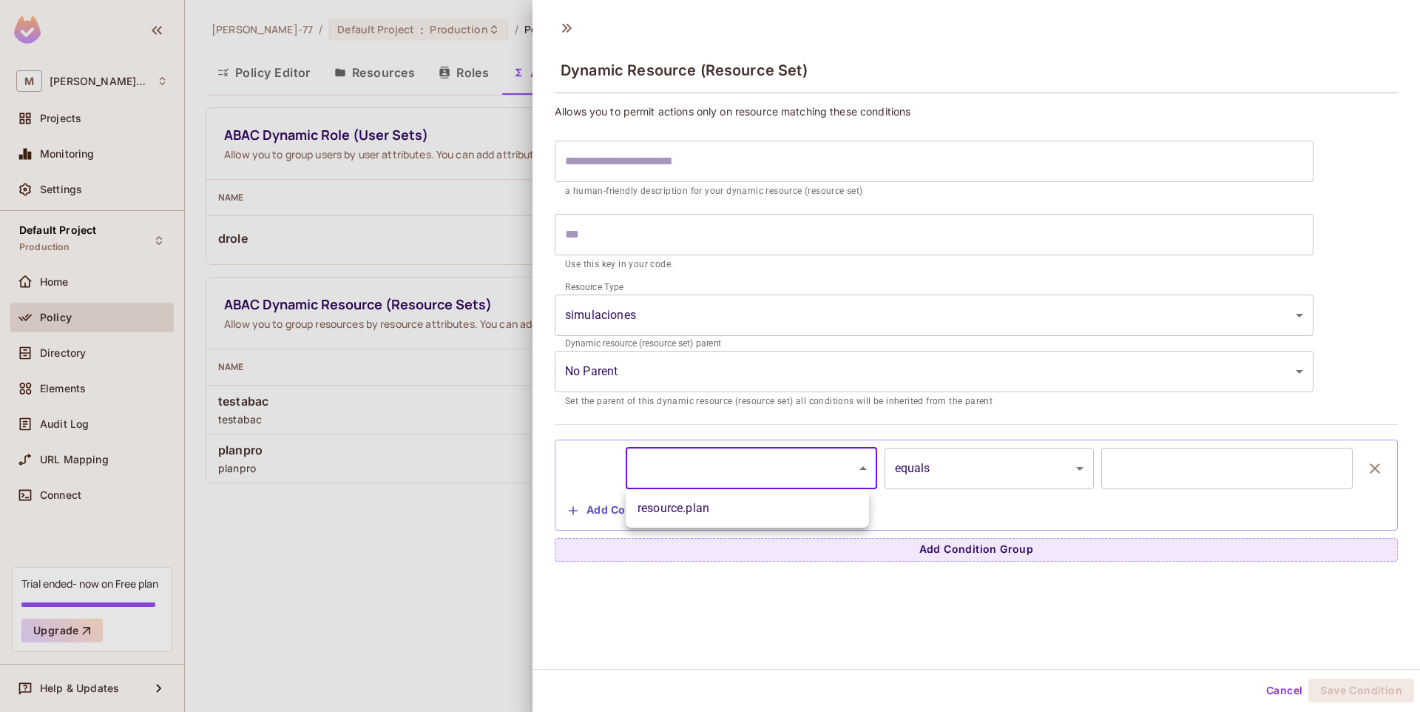
drag, startPoint x: 732, startPoint y: 507, endPoint x: 769, endPoint y: 448, distance: 69.2
click at [769, 448] on div "resource.plan" at bounding box center [710, 356] width 1420 height 712
click at [769, 448] on div at bounding box center [710, 356] width 1420 height 712
click at [699, 472] on body "**********" at bounding box center [710, 356] width 1420 height 712
click at [676, 514] on li "resource.plan" at bounding box center [747, 508] width 243 height 27
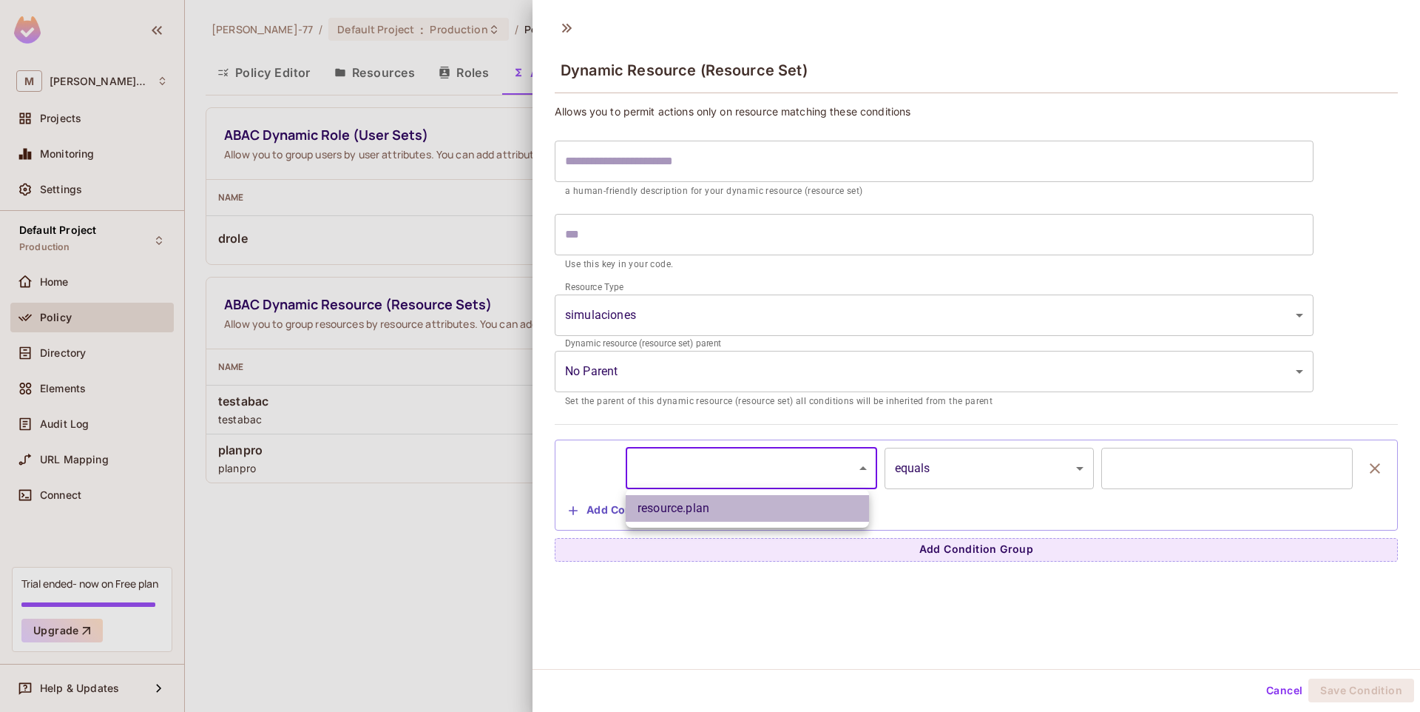
type input "**********"
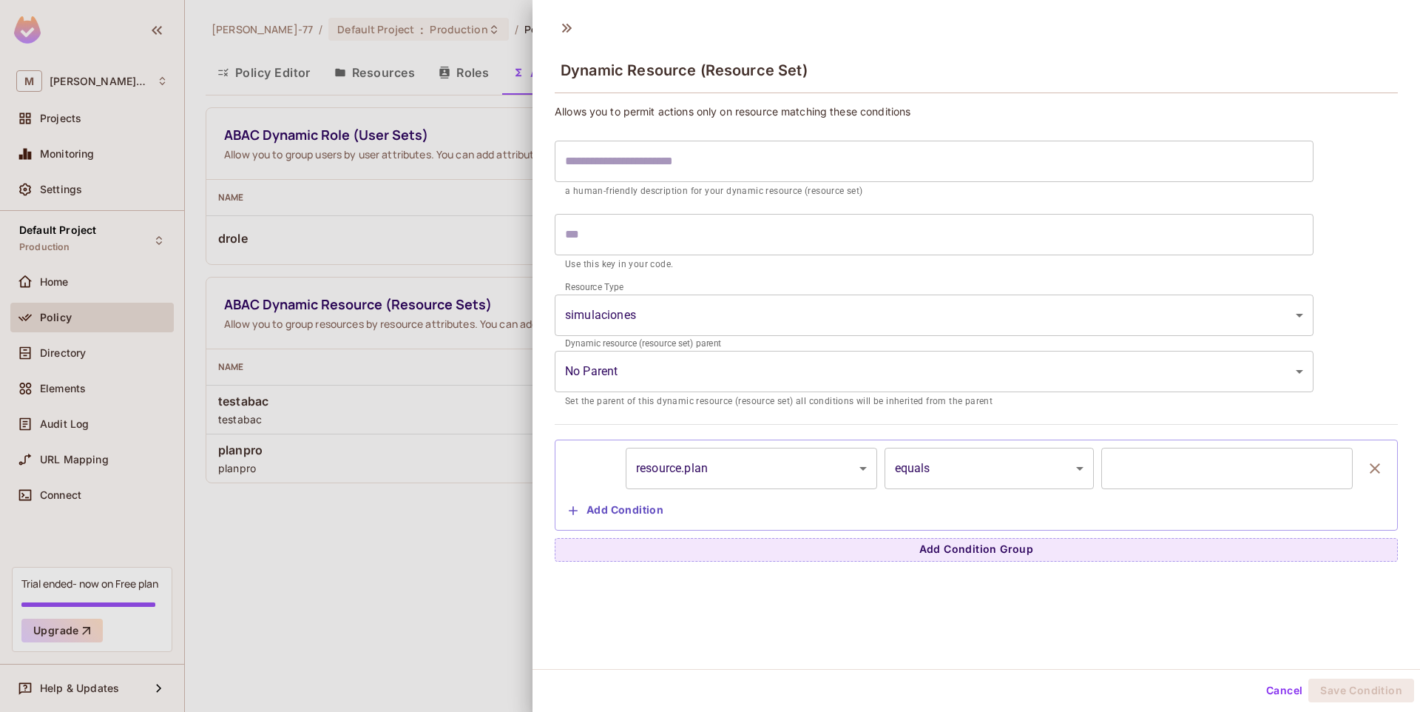
click at [952, 489] on div "**********" at bounding box center [976, 485] width 827 height 75
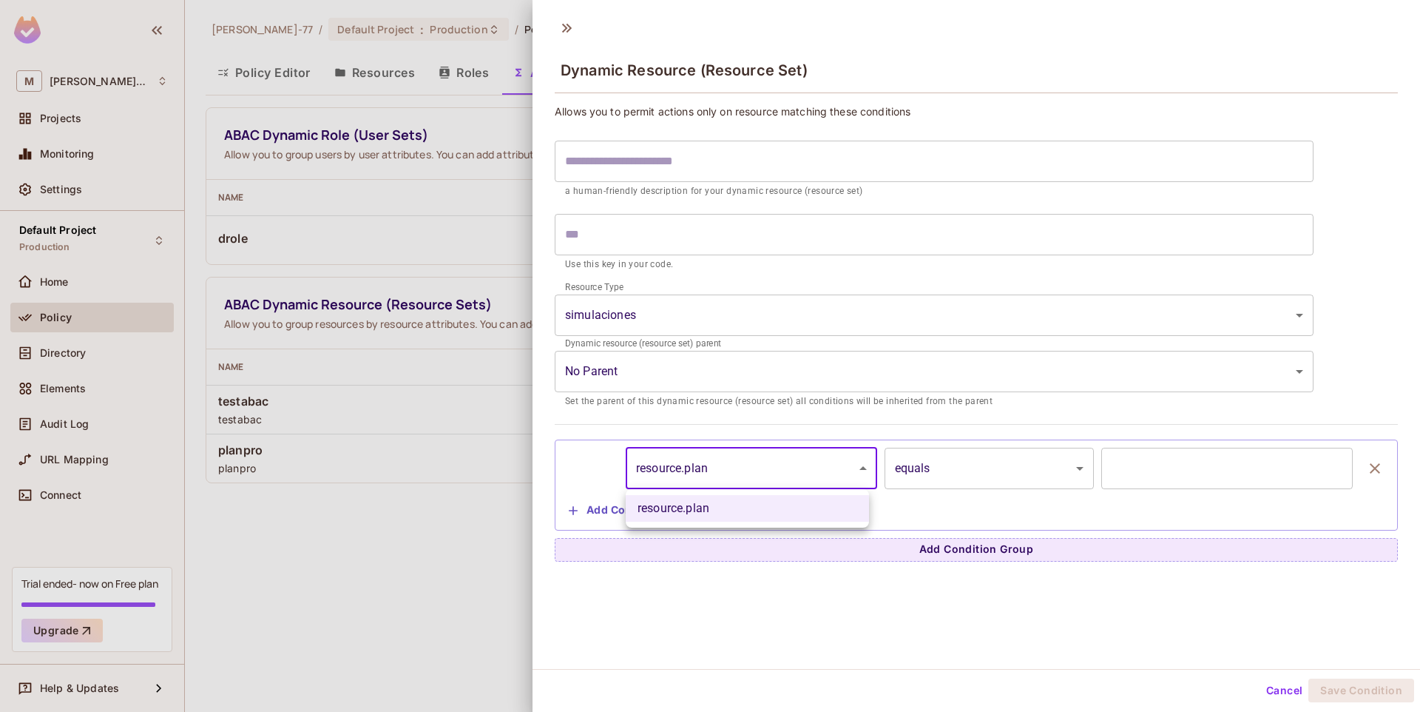
click at [731, 457] on body "**********" at bounding box center [710, 356] width 1420 height 712
click at [704, 504] on li "resource.plan" at bounding box center [747, 508] width 243 height 27
click at [645, 459] on body "**********" at bounding box center [710, 356] width 1420 height 712
click at [577, 494] on div at bounding box center [710, 356] width 1420 height 712
click at [570, 27] on icon at bounding box center [567, 28] width 10 height 9
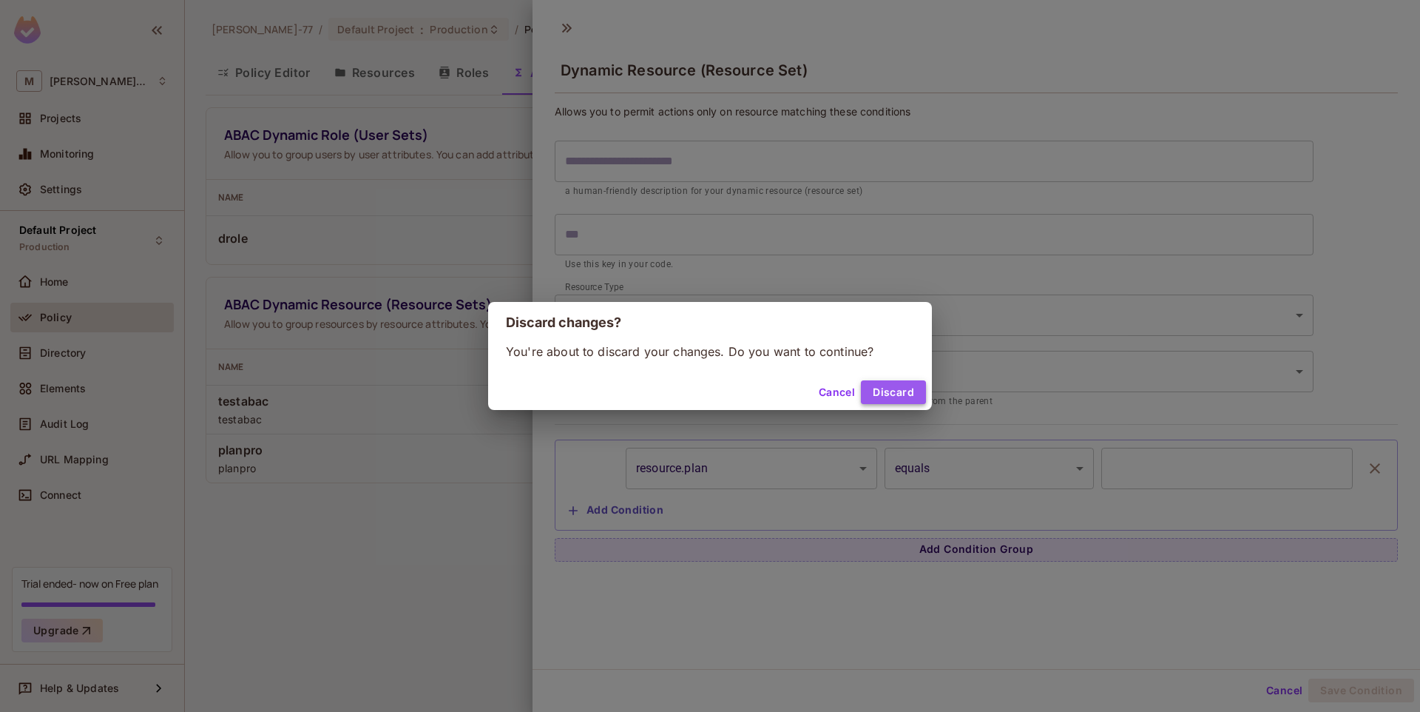
click at [915, 401] on button "Discard" at bounding box center [893, 392] width 65 height 24
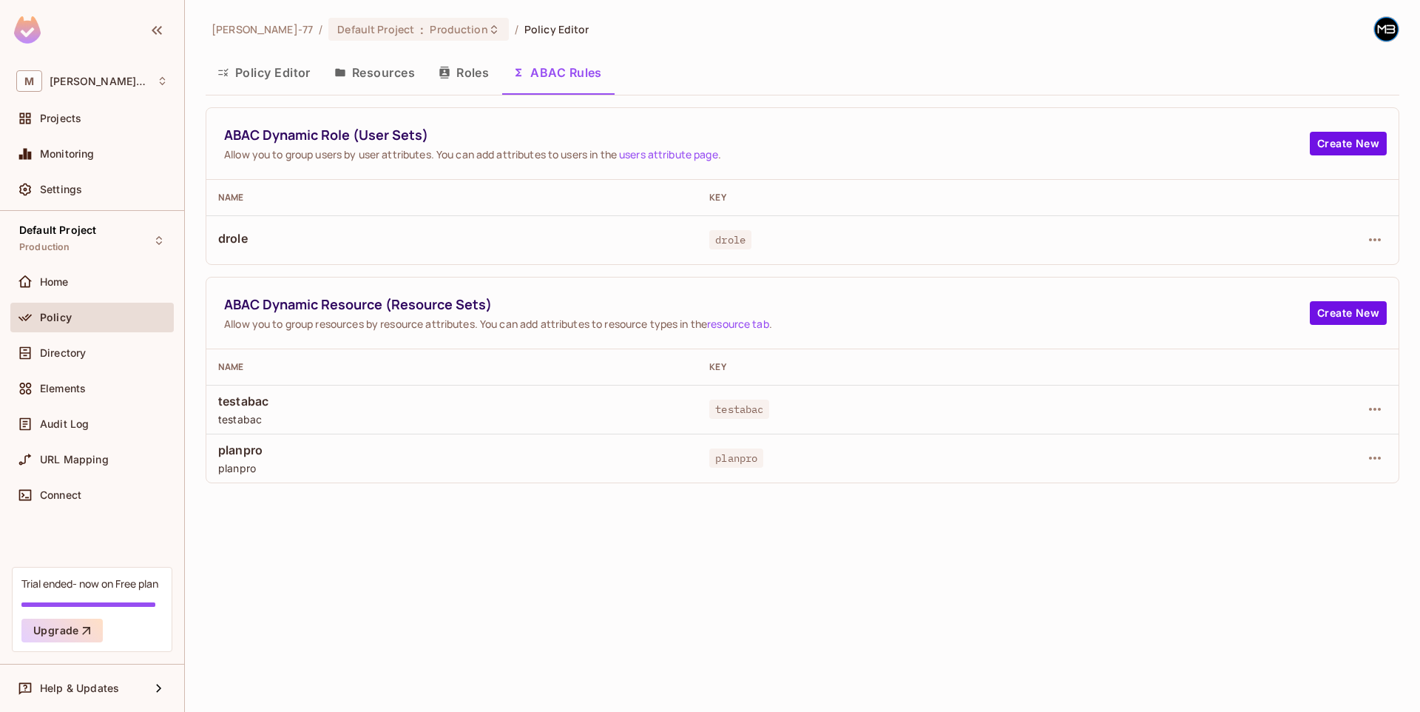
click at [478, 78] on button "Roles" at bounding box center [464, 72] width 74 height 37
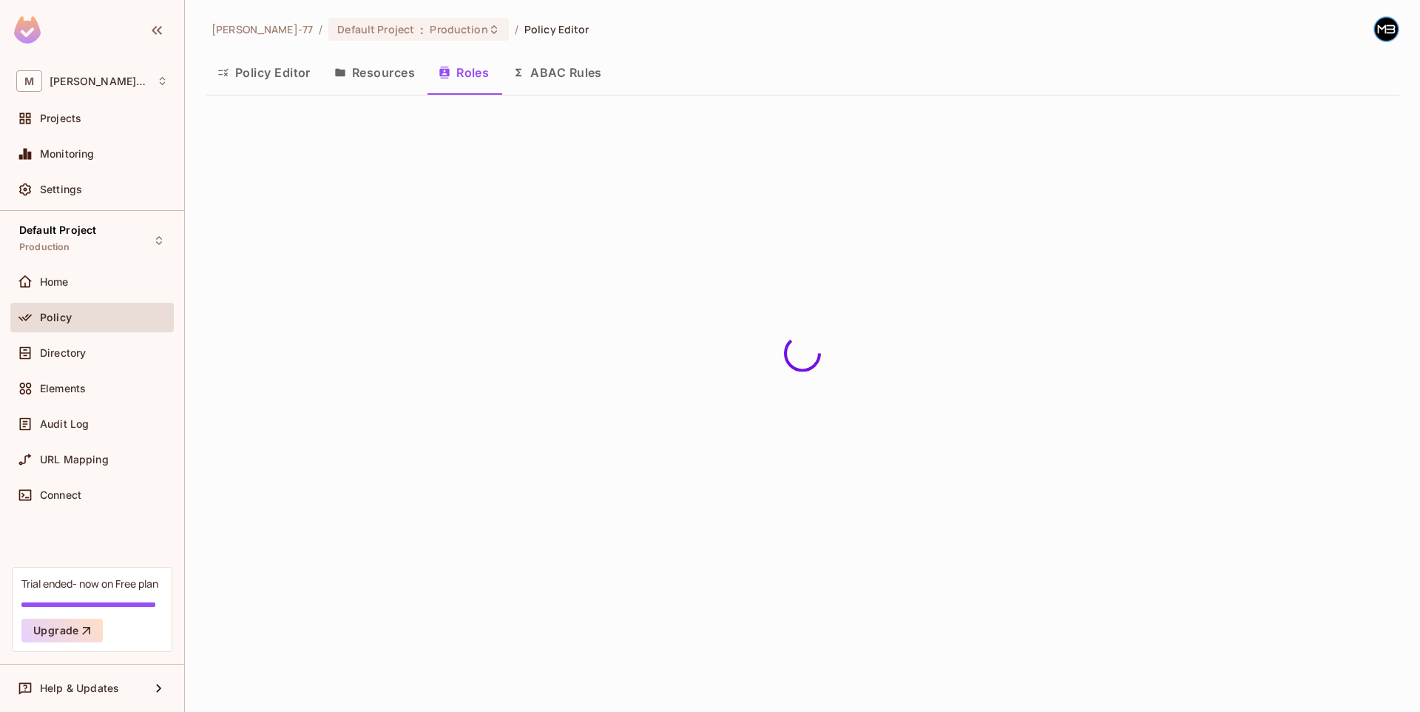
click at [384, 78] on button "Resources" at bounding box center [375, 72] width 104 height 37
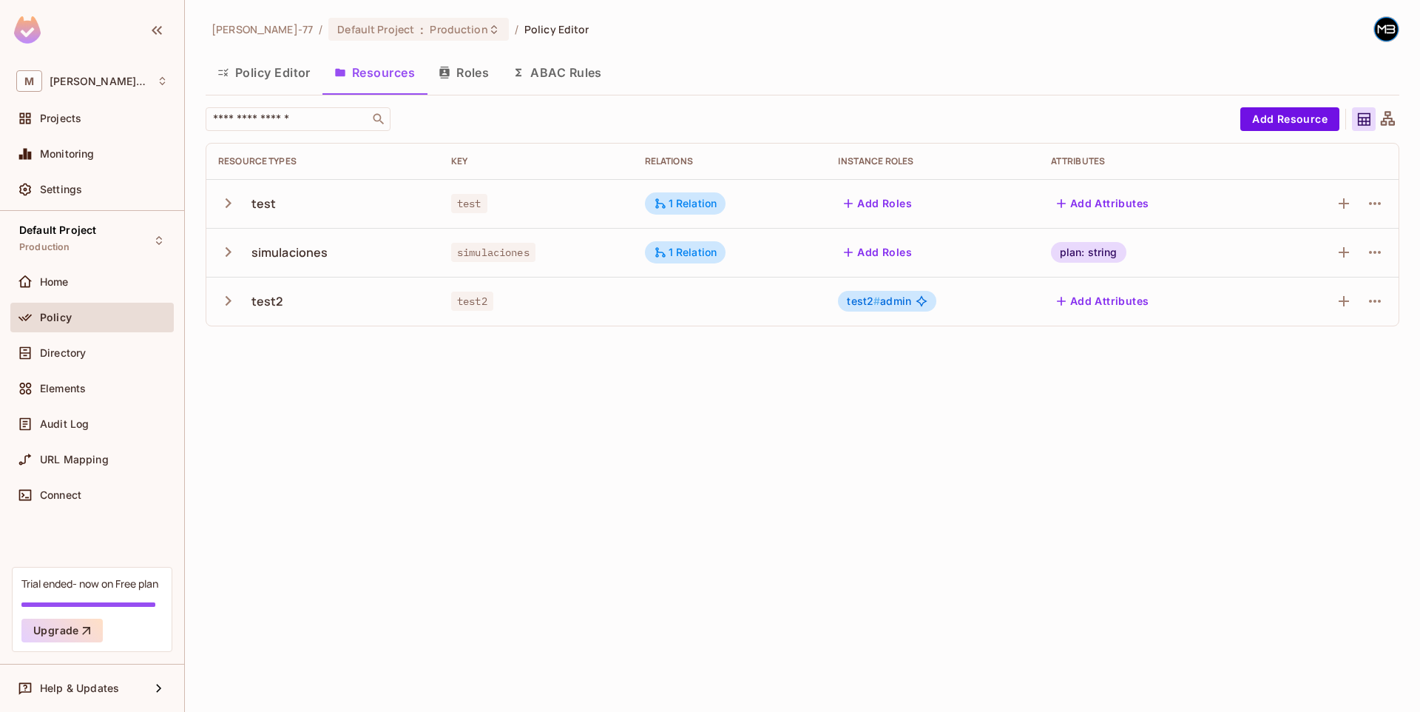
click at [270, 69] on button "Policy Editor" at bounding box center [264, 72] width 117 height 37
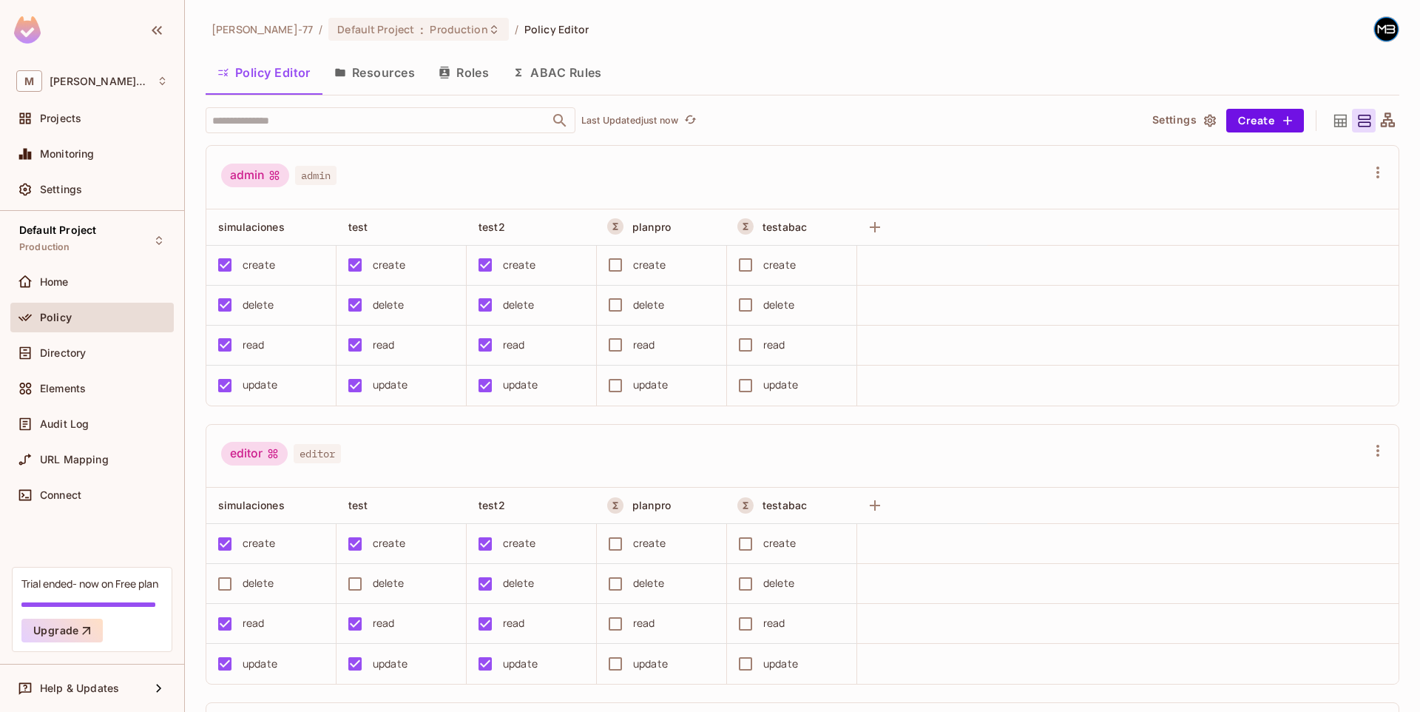
click at [582, 73] on button "ABAC Rules" at bounding box center [557, 72] width 113 height 37
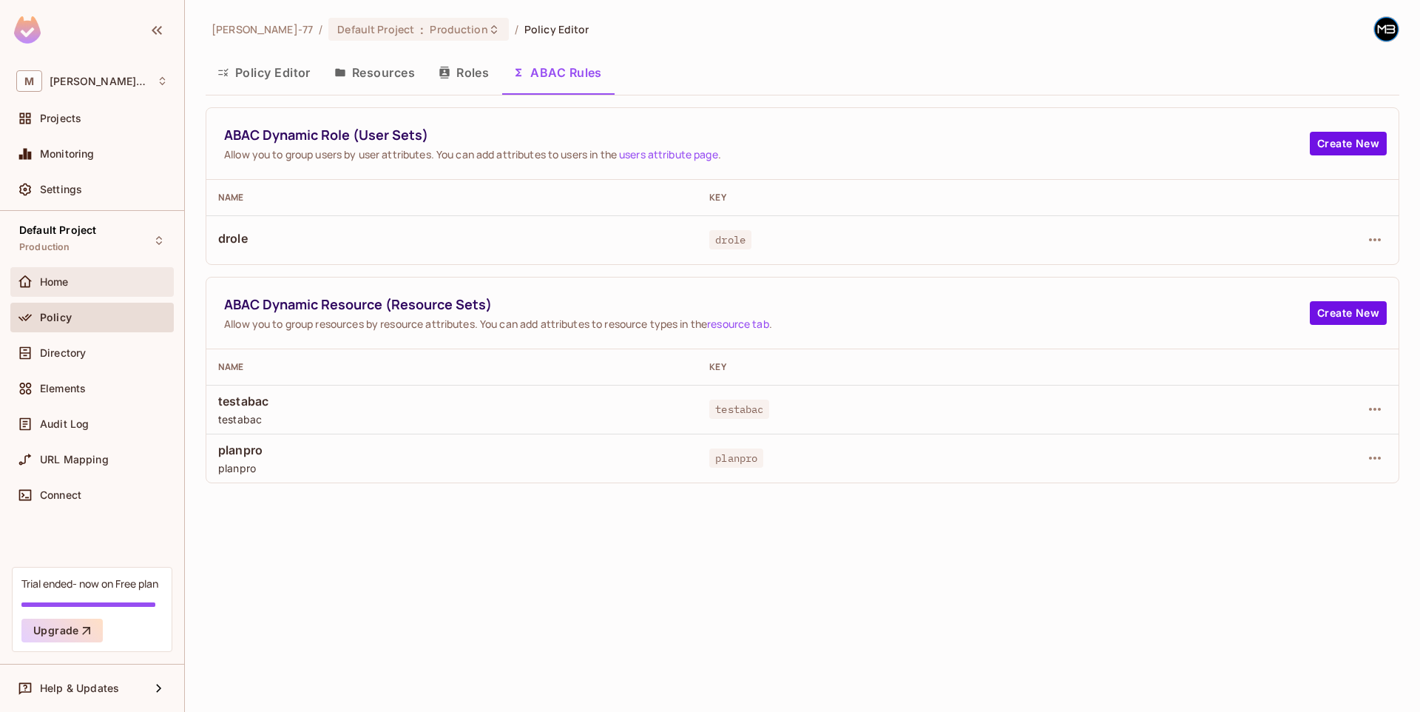
click at [95, 289] on div "Home" at bounding box center [92, 282] width 152 height 18
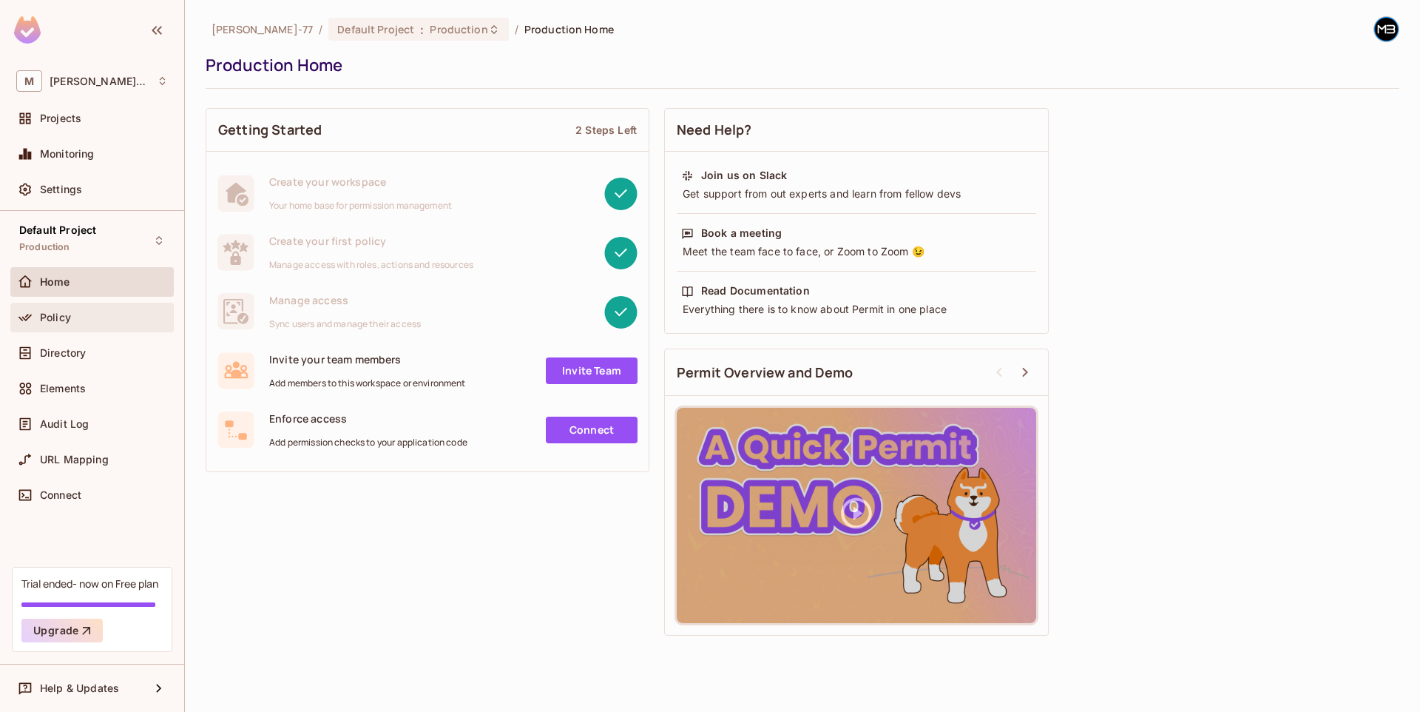
click at [93, 323] on div "Policy" at bounding box center [92, 318] width 152 height 18
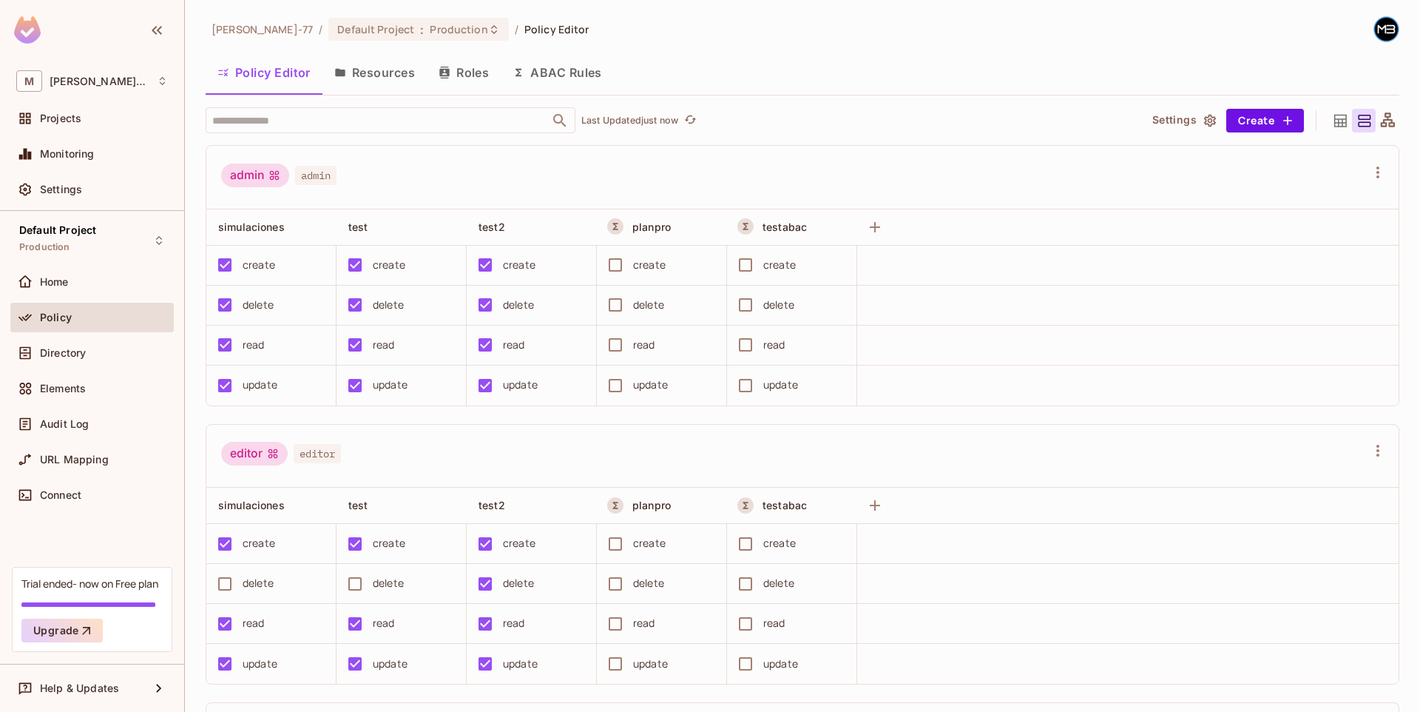
click at [576, 78] on button "ABAC Rules" at bounding box center [557, 72] width 113 height 37
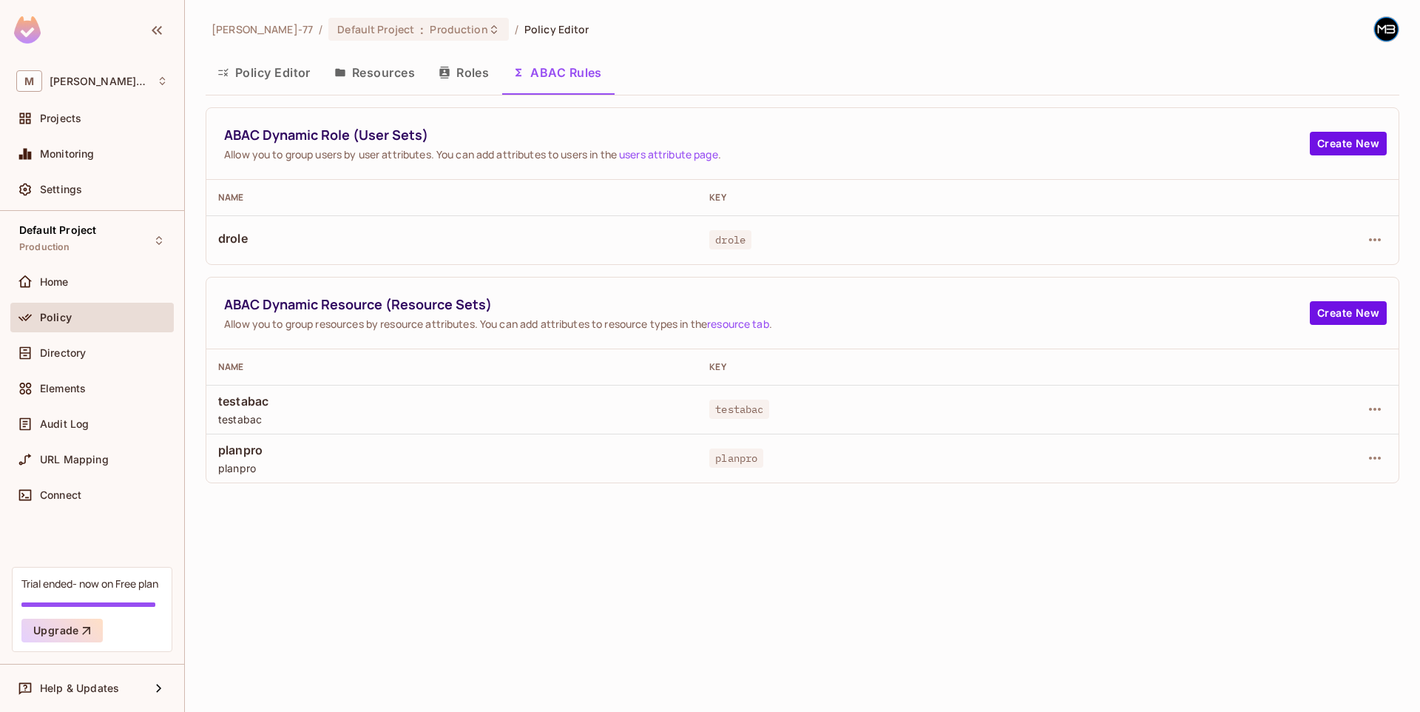
click at [453, 74] on button "Roles" at bounding box center [464, 72] width 74 height 37
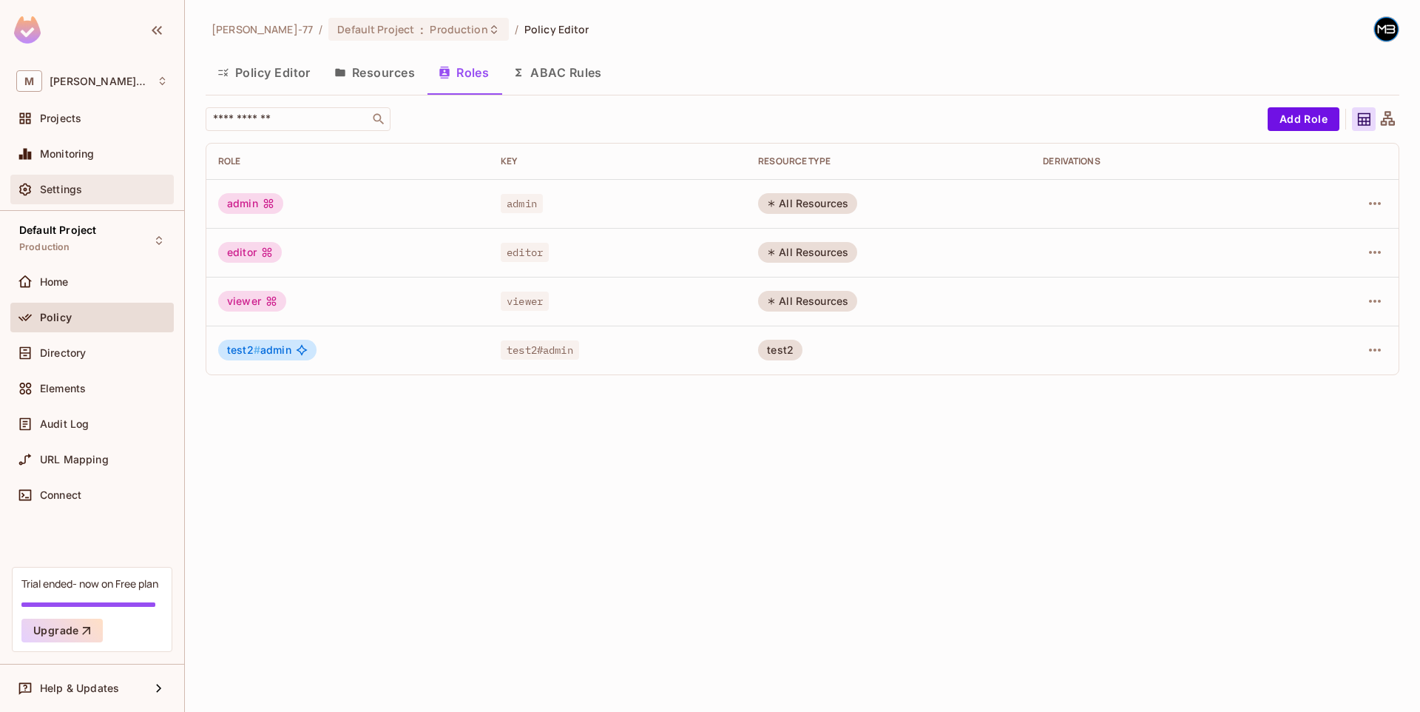
click at [78, 192] on span "Settings" at bounding box center [61, 189] width 42 height 12
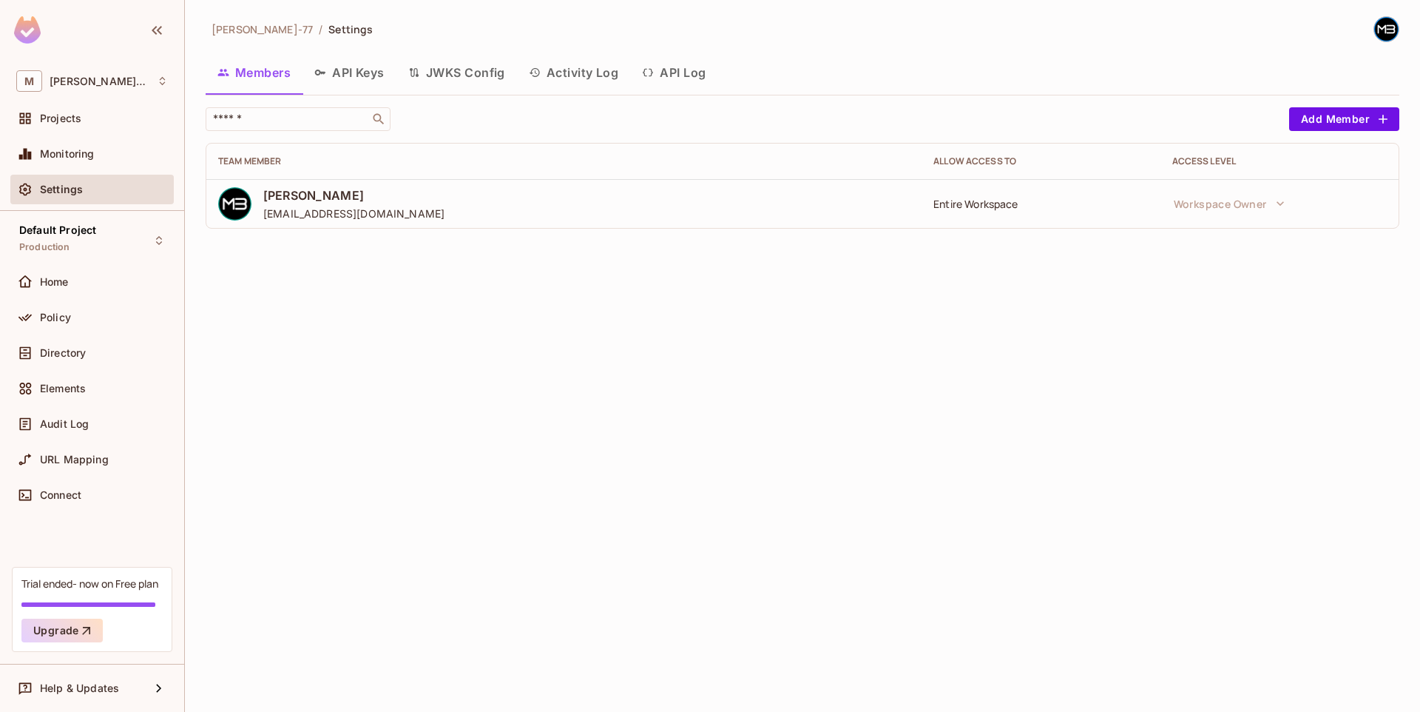
click at [362, 77] on button "API Keys" at bounding box center [350, 72] width 94 height 37
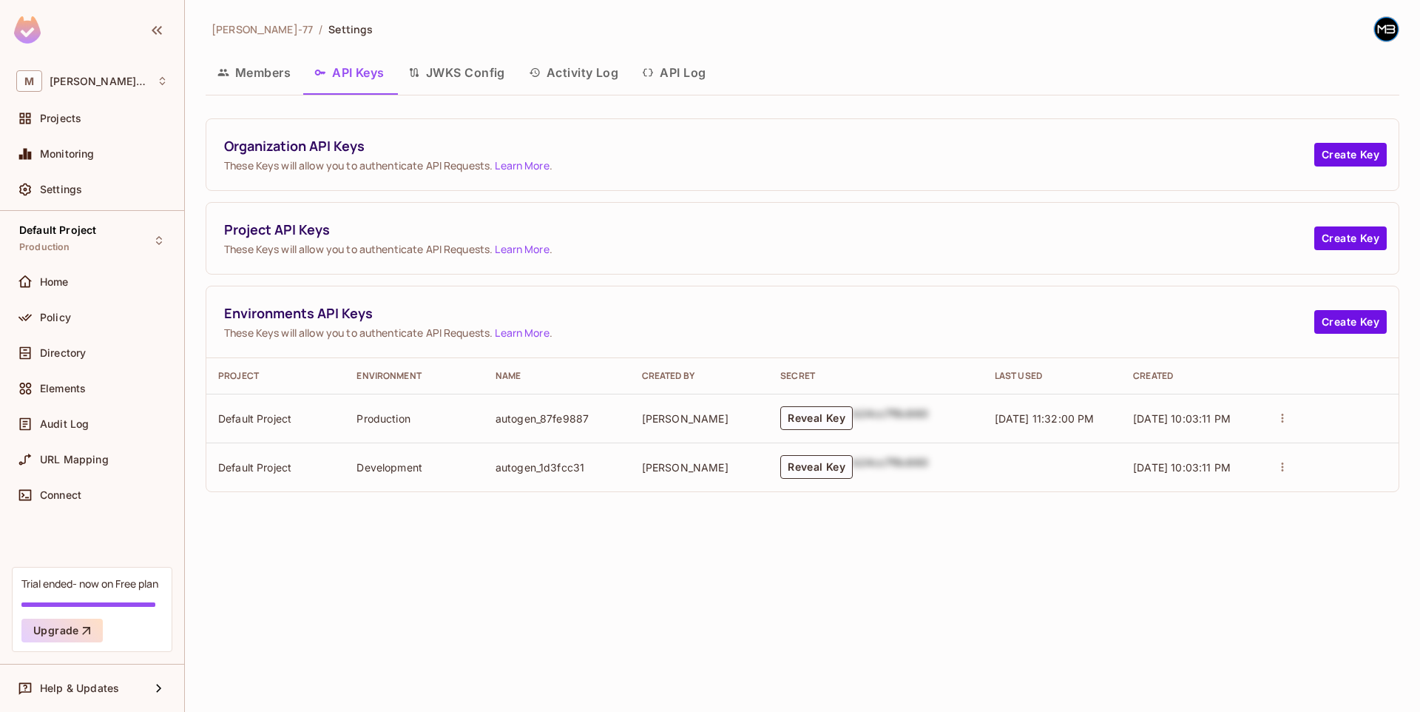
click at [461, 74] on button "JWKS Config" at bounding box center [457, 72] width 121 height 37
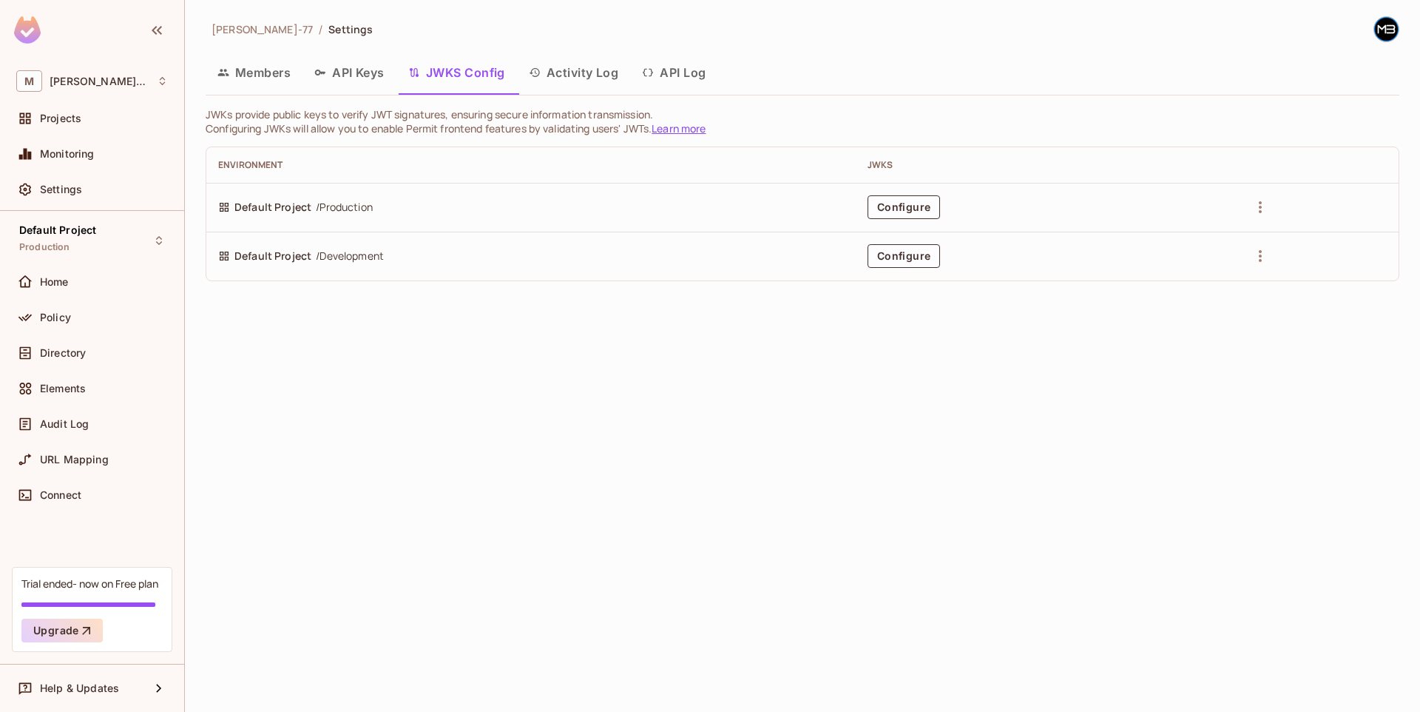
click at [561, 70] on button "Activity Log" at bounding box center [574, 72] width 114 height 37
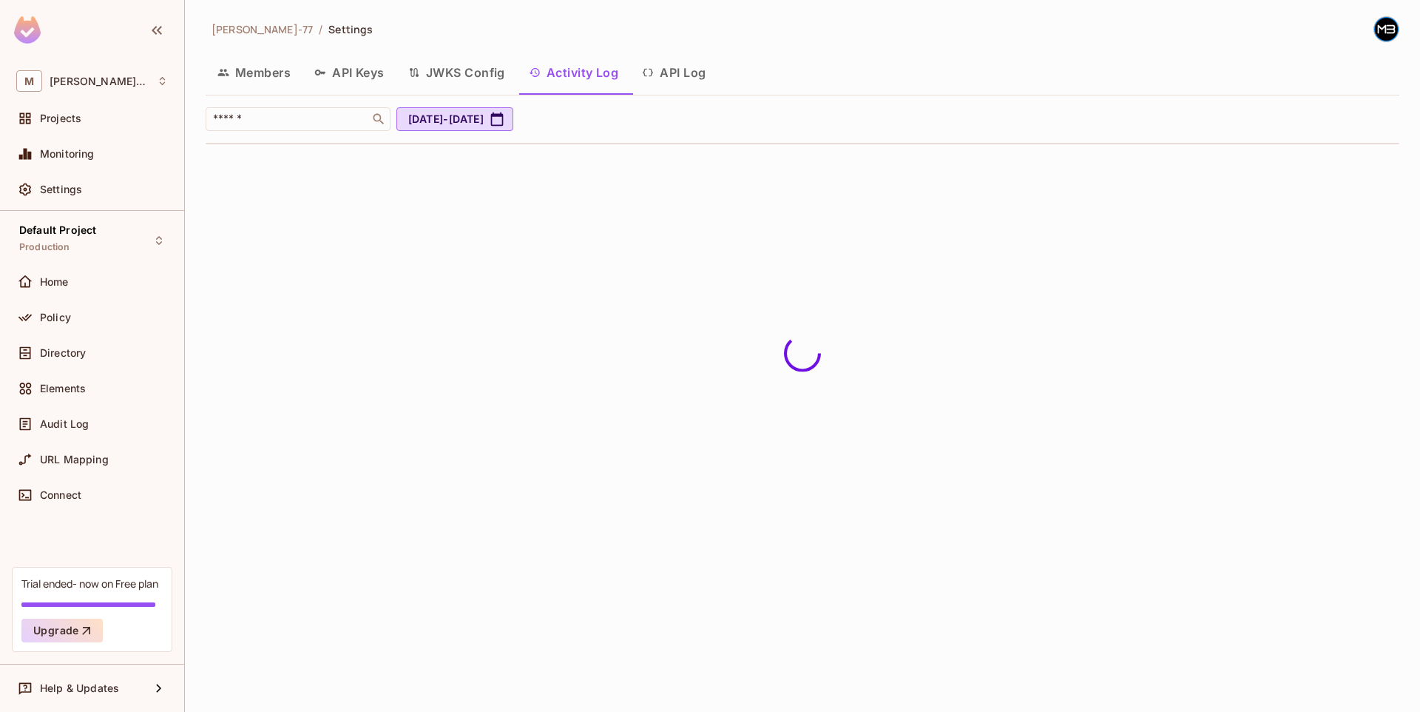
click at [652, 71] on icon "button" at bounding box center [648, 73] width 12 height 12
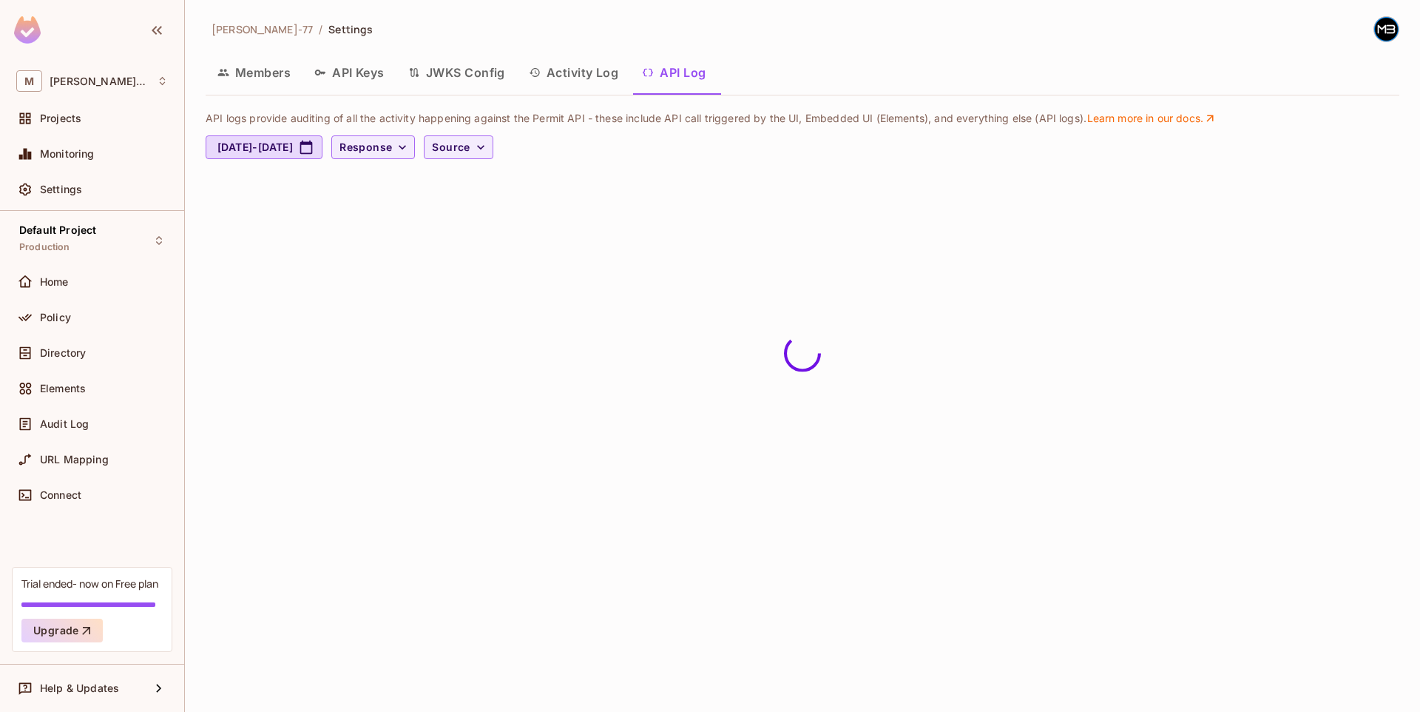
click at [456, 84] on button "JWKS Config" at bounding box center [457, 72] width 121 height 37
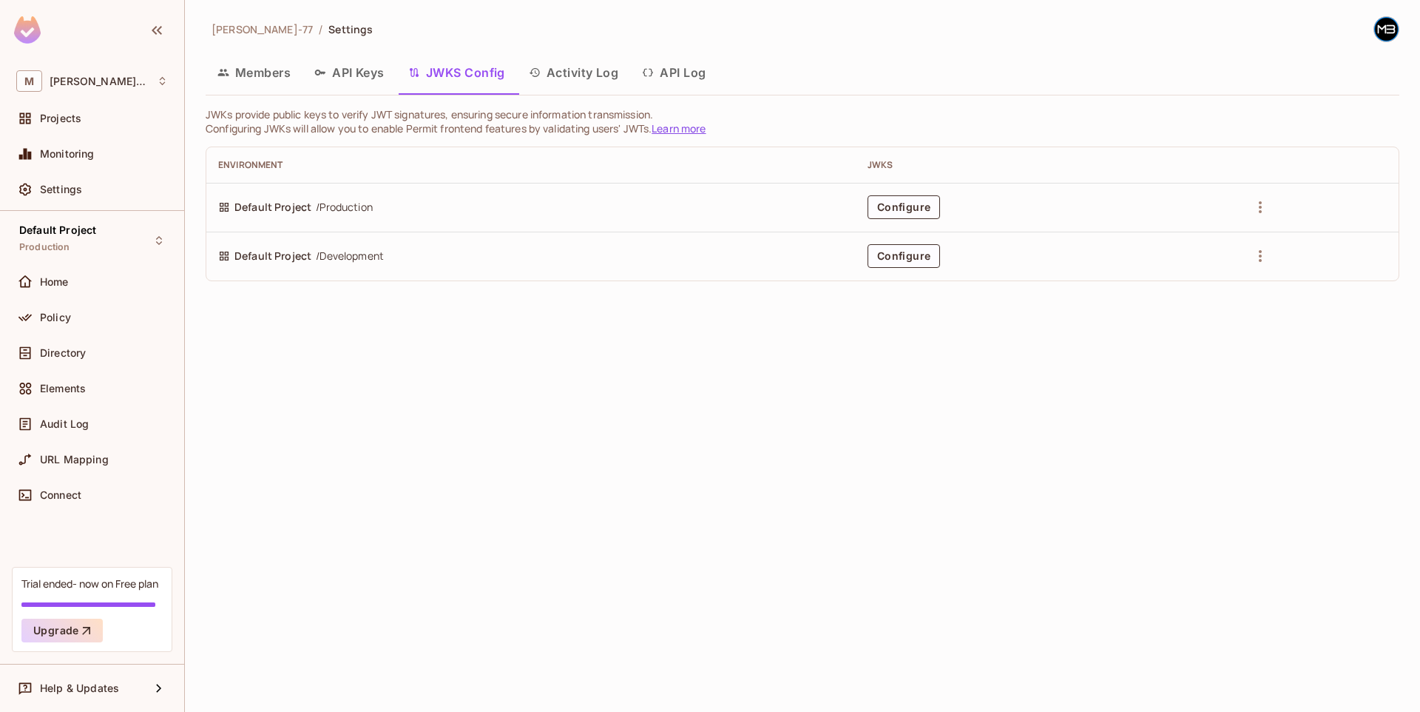
click at [359, 73] on button "API Keys" at bounding box center [350, 72] width 94 height 37
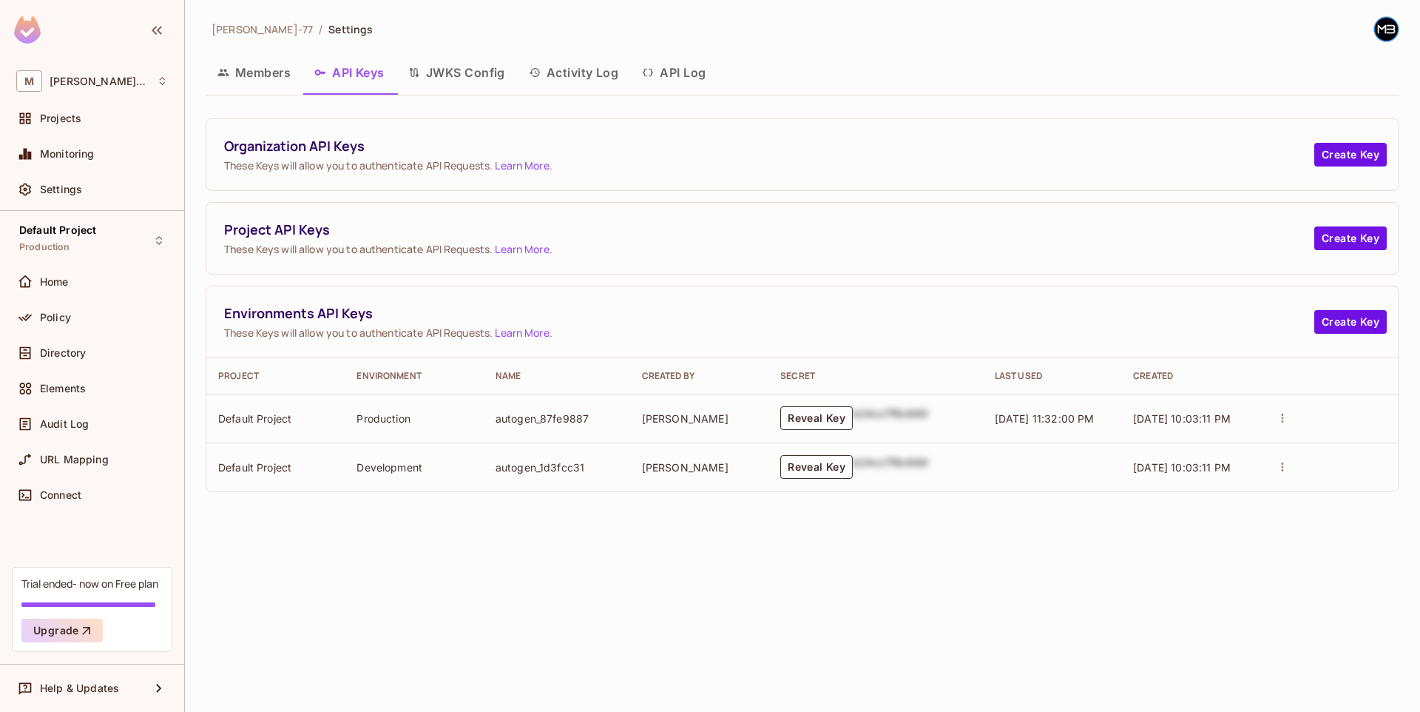
click at [246, 84] on button "Members" at bounding box center [254, 72] width 97 height 37
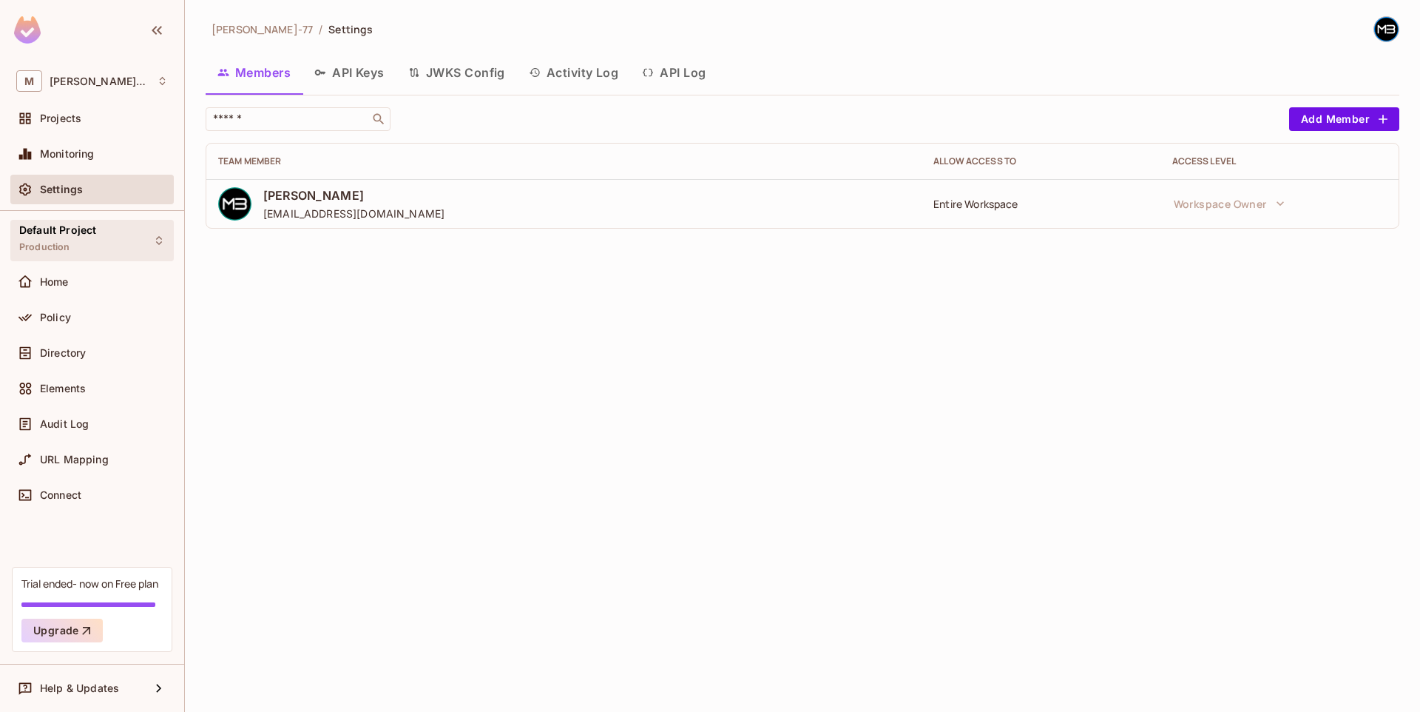
click at [77, 236] on div "Default Project Production" at bounding box center [57, 240] width 77 height 32
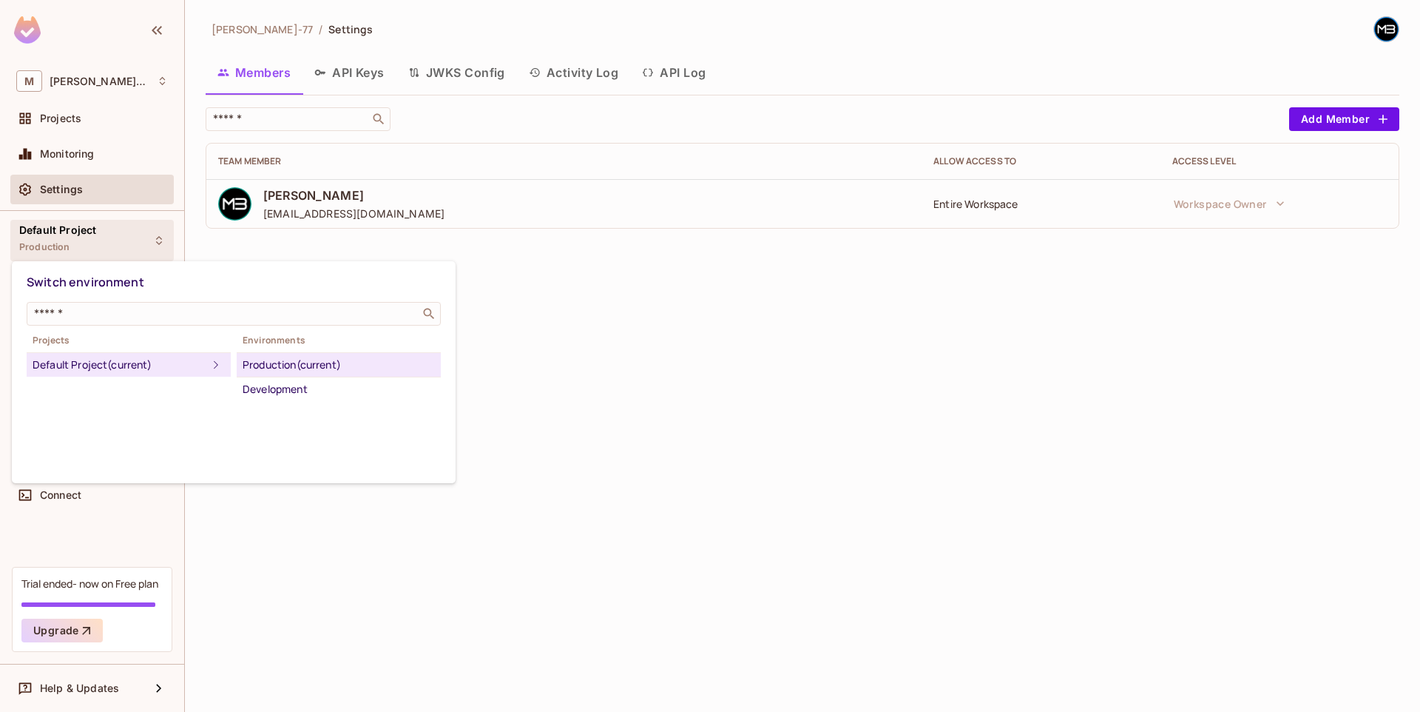
click at [627, 369] on div at bounding box center [710, 356] width 1420 height 712
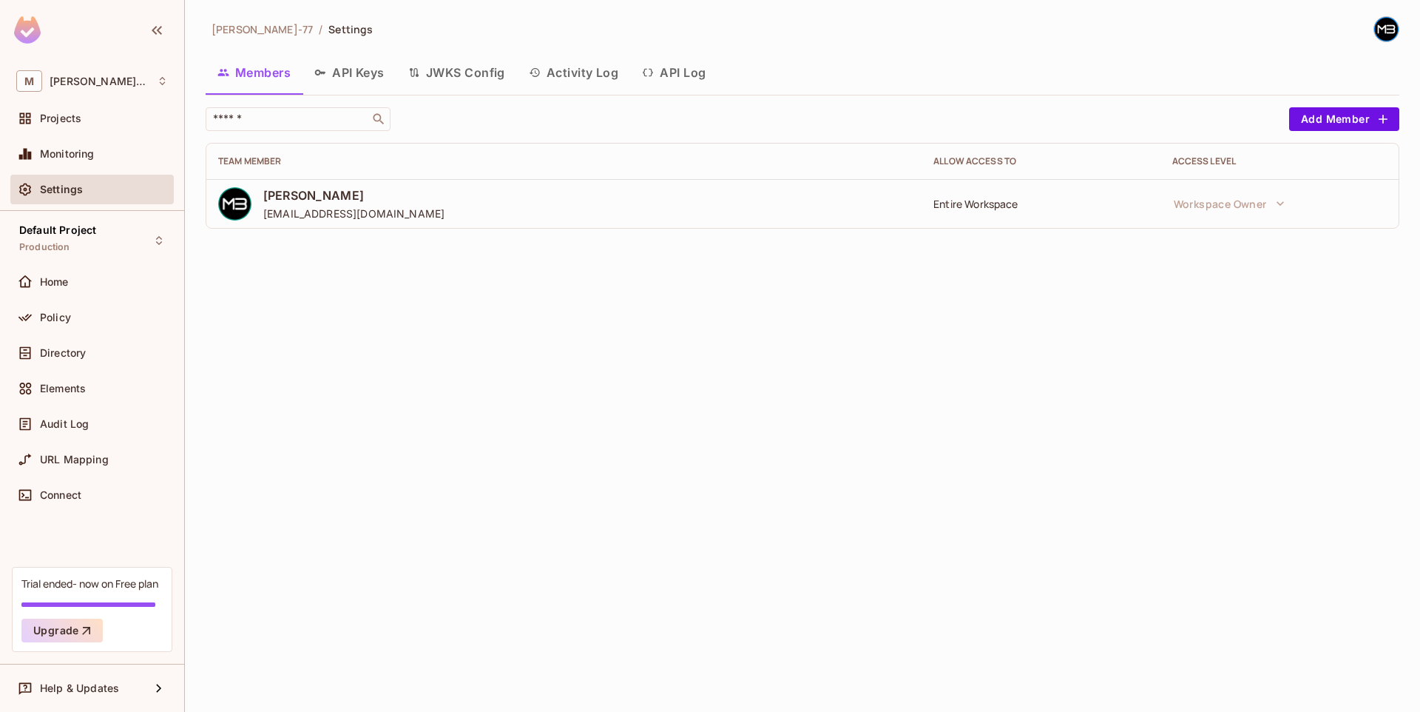
click at [109, 260] on div "Default Project Production Home Policy Directory Elements Audit Log URL Mapping…" at bounding box center [92, 389] width 184 height 356
click at [103, 243] on div "Default Project Production" at bounding box center [91, 240] width 163 height 41
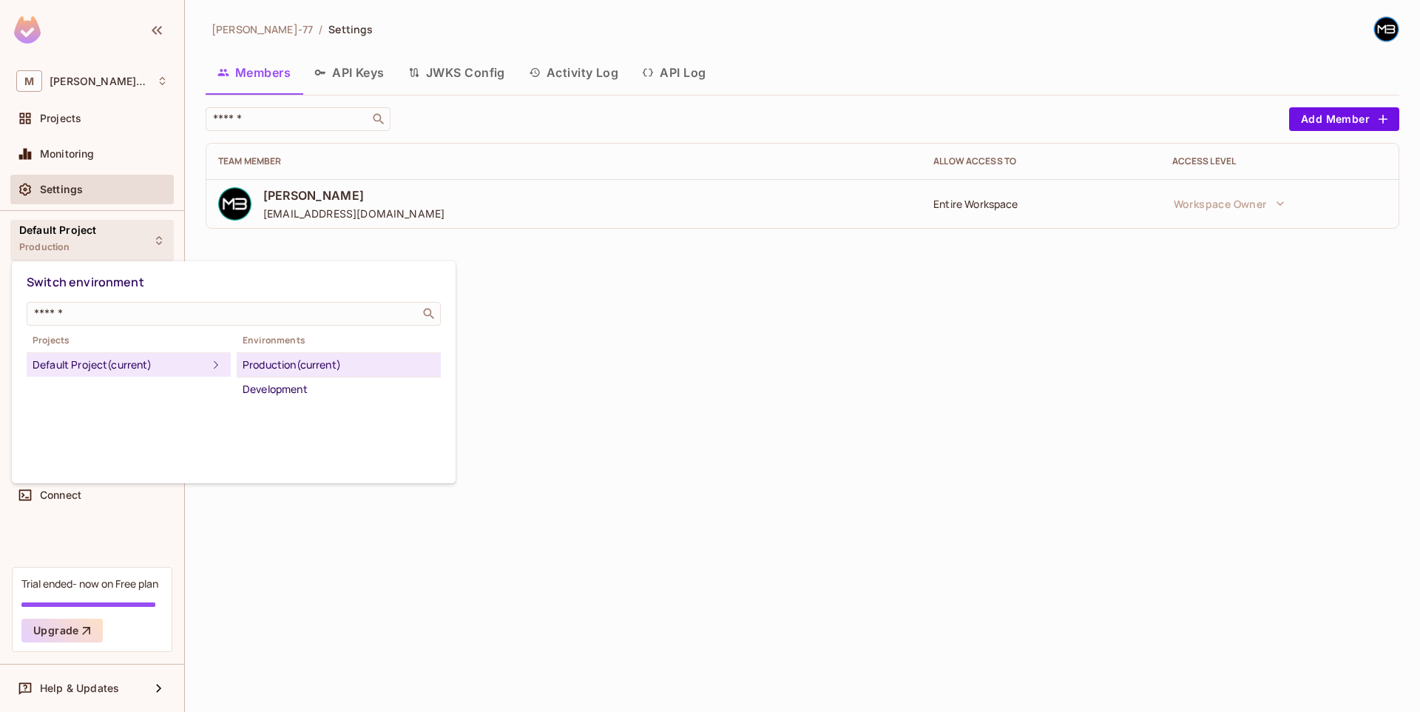
click at [576, 300] on div at bounding box center [710, 356] width 1420 height 712
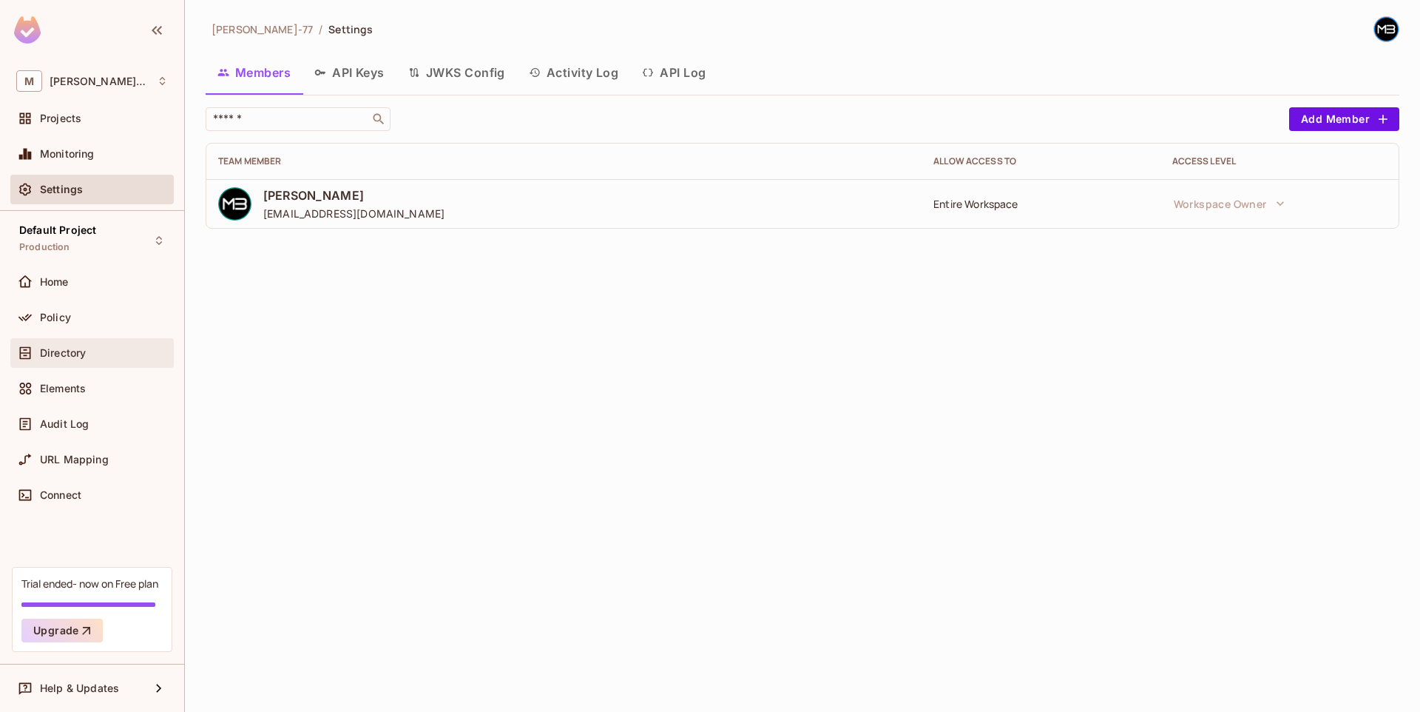
click at [106, 348] on div "Directory" at bounding box center [104, 353] width 128 height 12
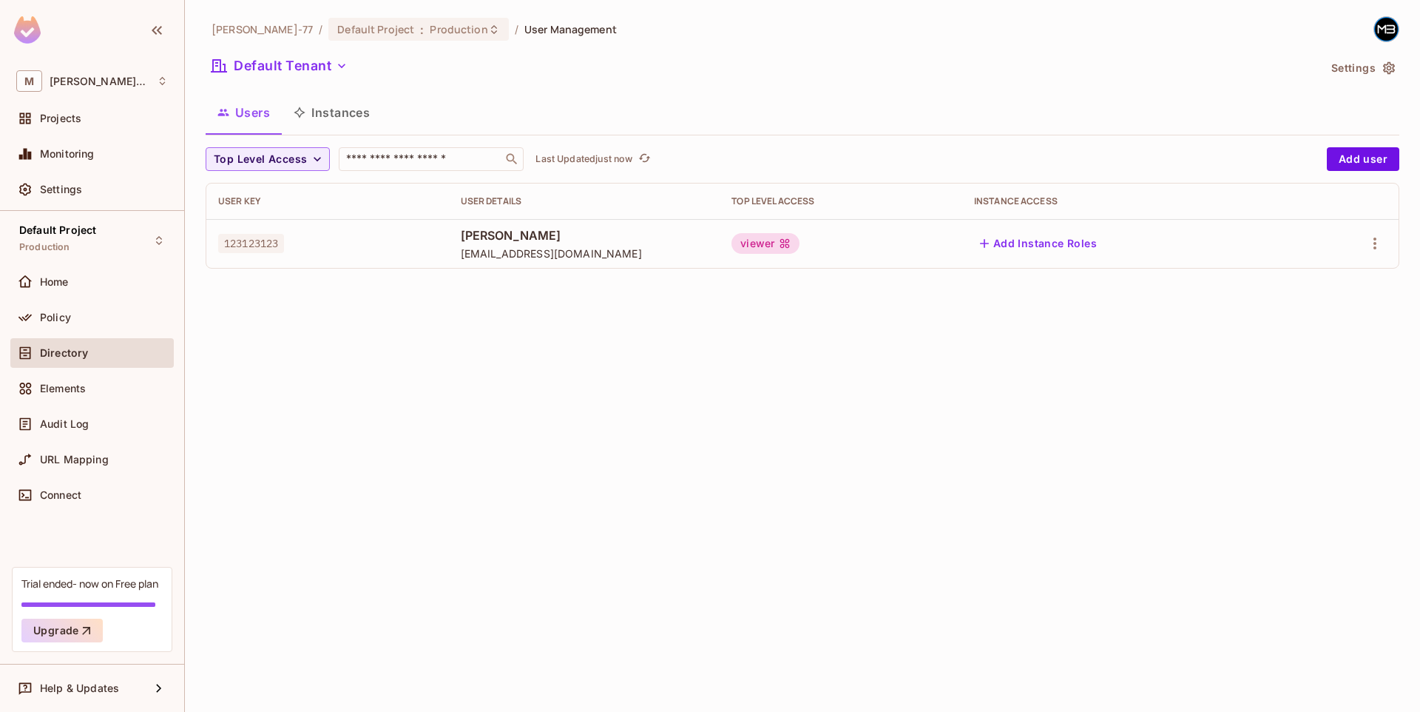
click at [326, 118] on button "Instances" at bounding box center [332, 112] width 100 height 37
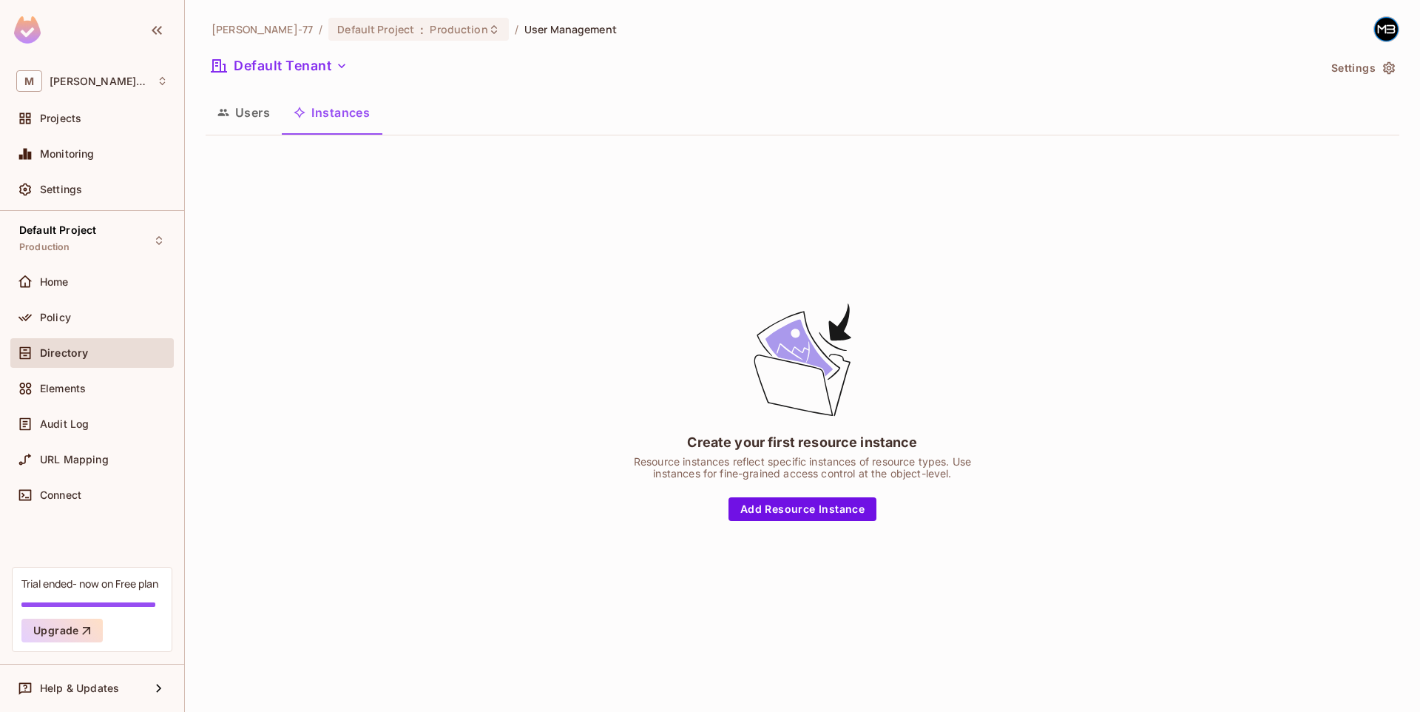
click at [269, 121] on button "Users" at bounding box center [244, 112] width 76 height 37
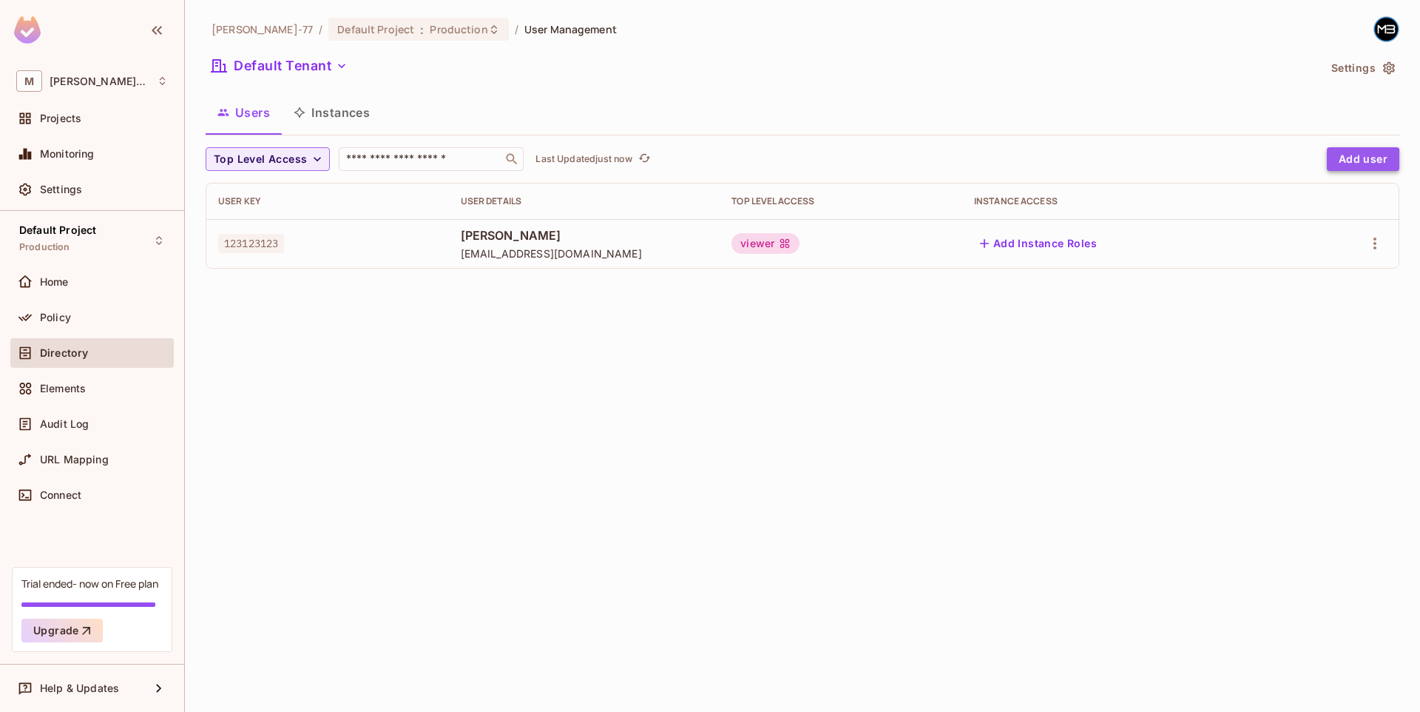
click at [1347, 161] on button "Add user" at bounding box center [1363, 159] width 73 height 24
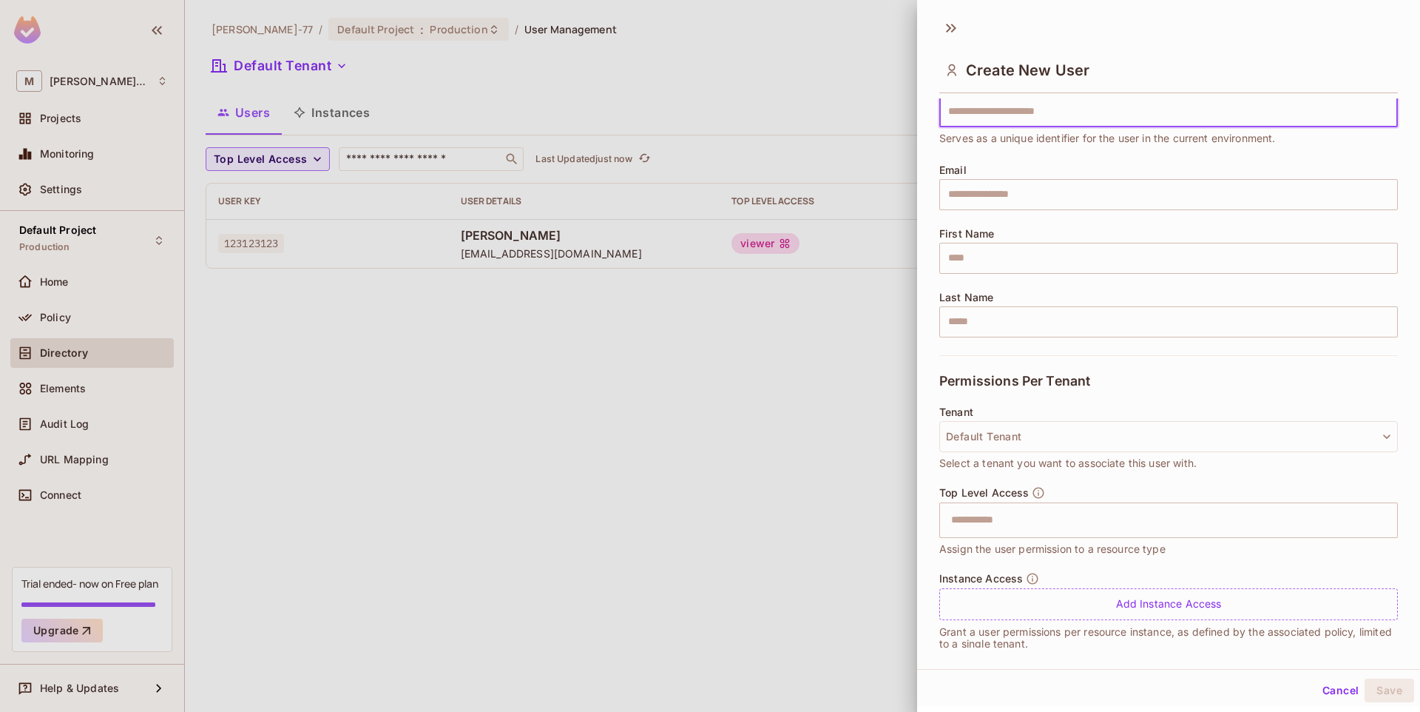
scroll to position [75, 0]
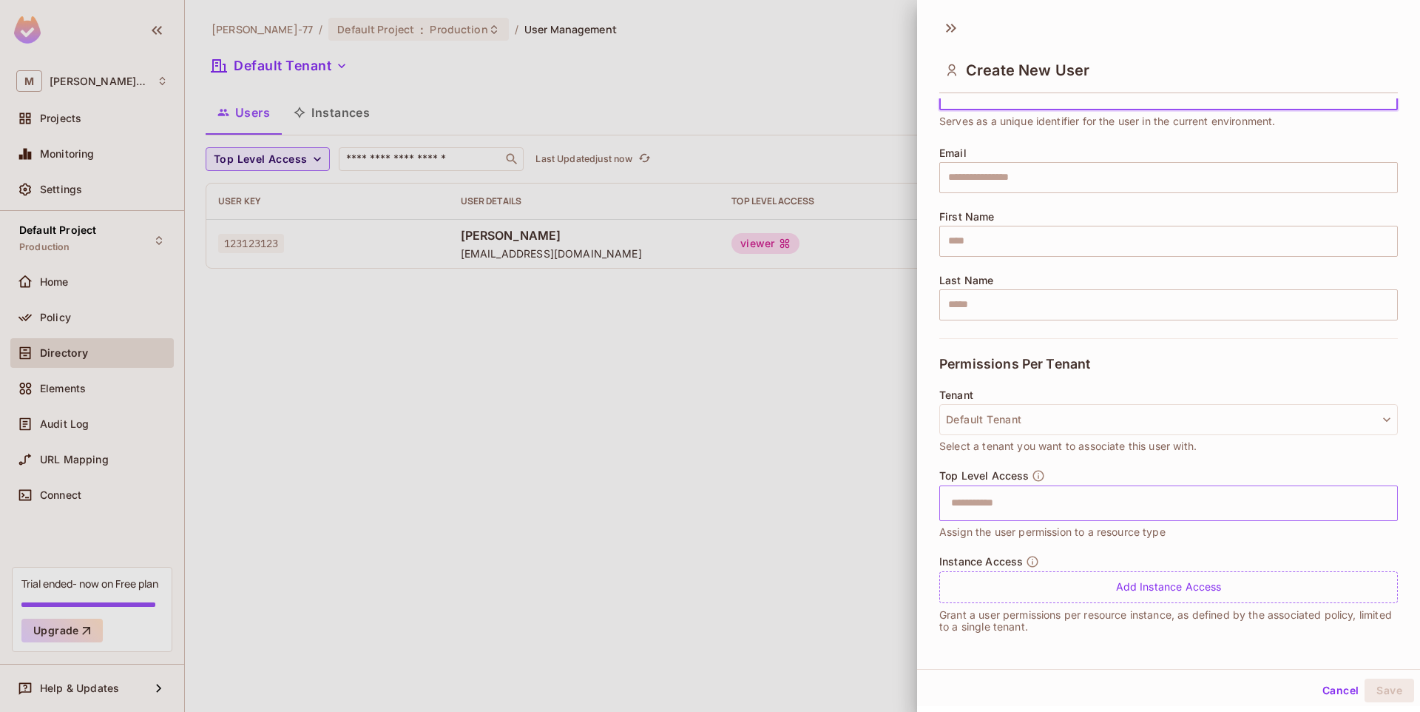
click at [1035, 514] on input "text" at bounding box center [1156, 503] width 427 height 30
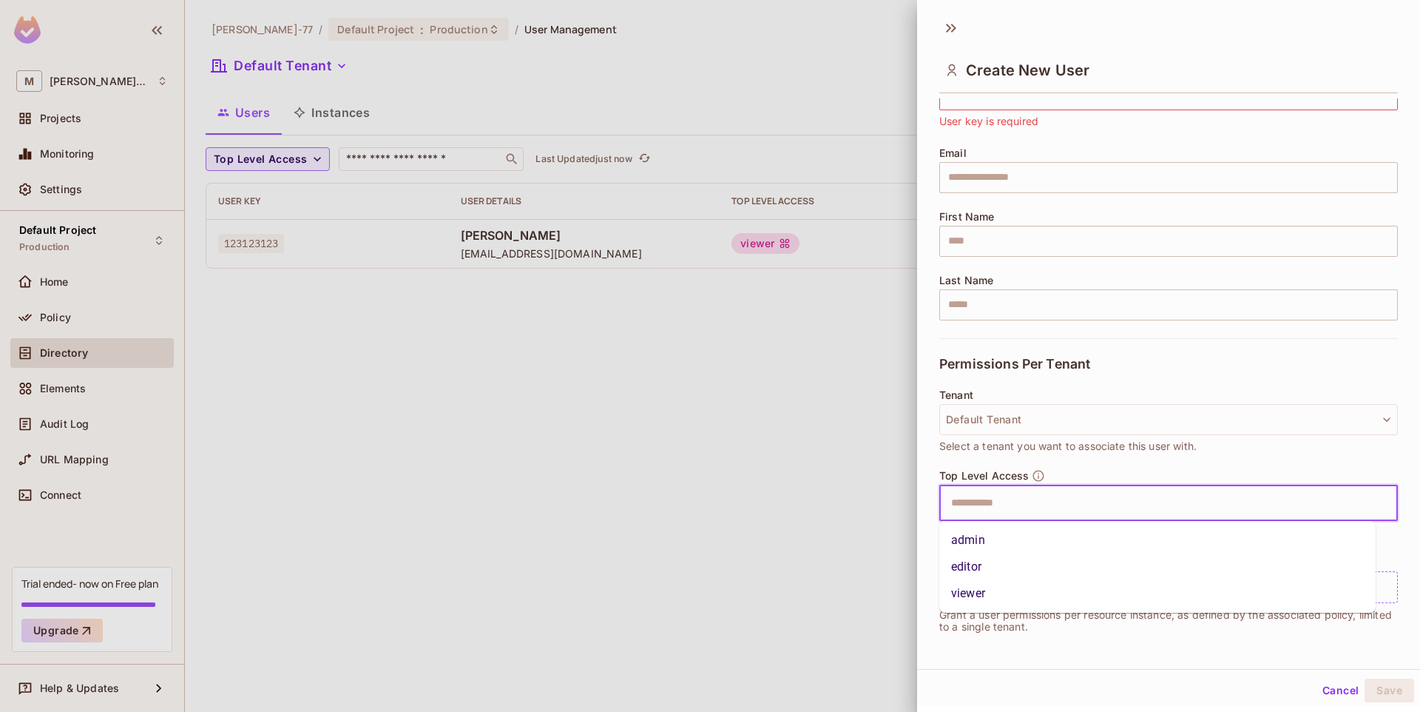
click at [995, 540] on li "admin" at bounding box center [1158, 540] width 436 height 27
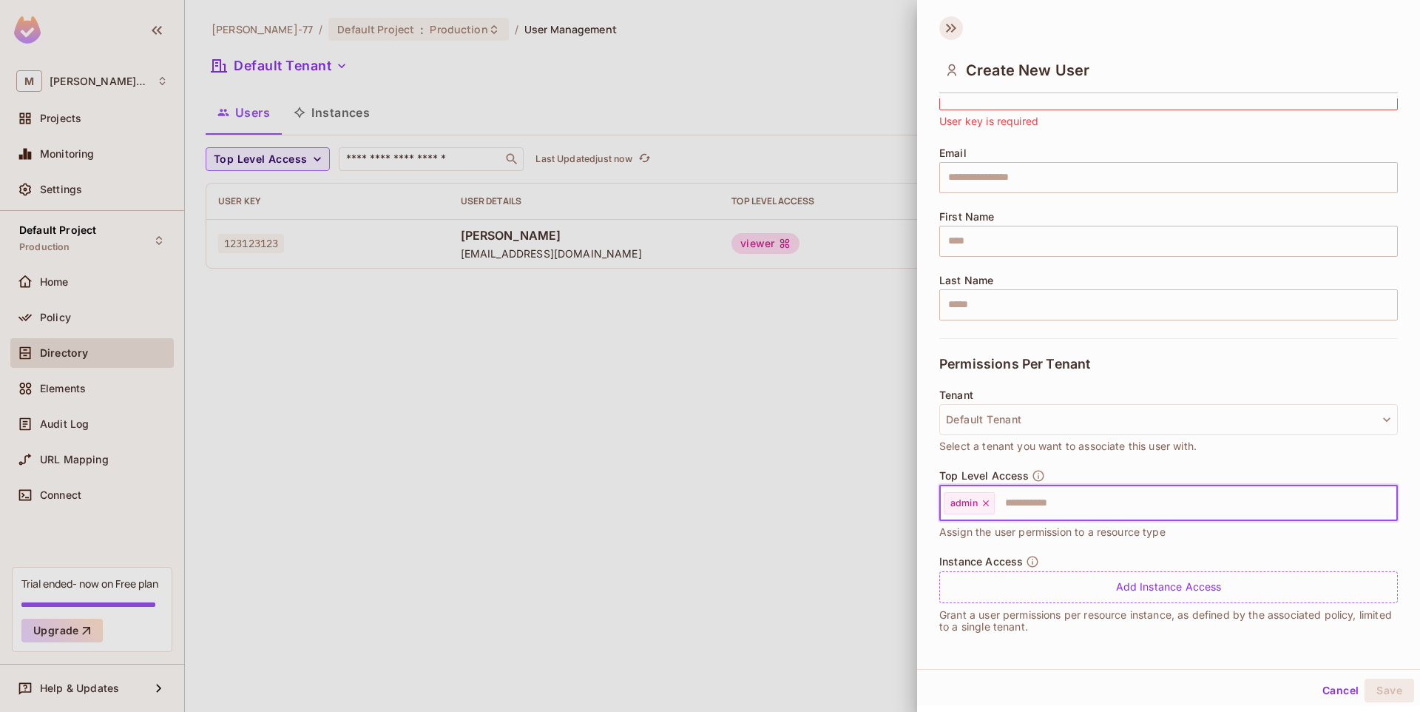
click at [948, 30] on icon at bounding box center [948, 28] width 5 height 9
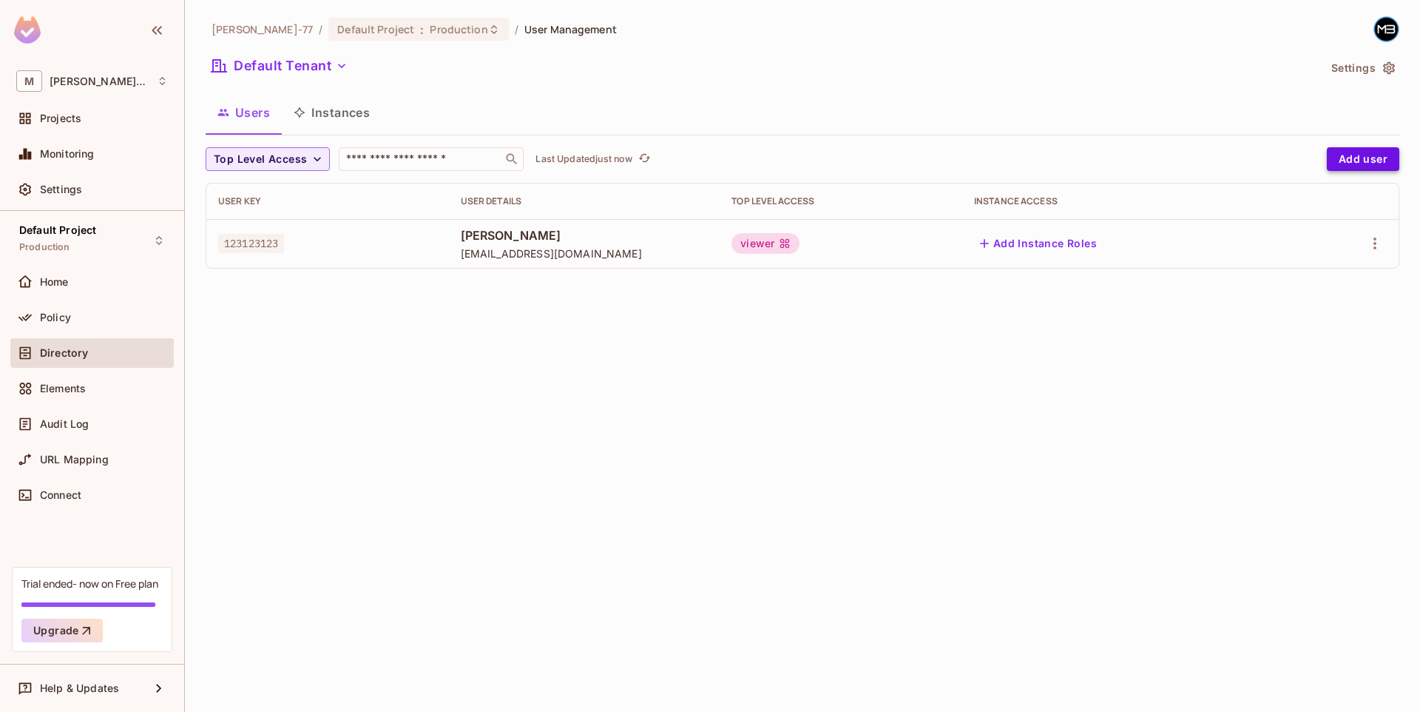
click at [1346, 166] on button "Add user" at bounding box center [1363, 159] width 73 height 24
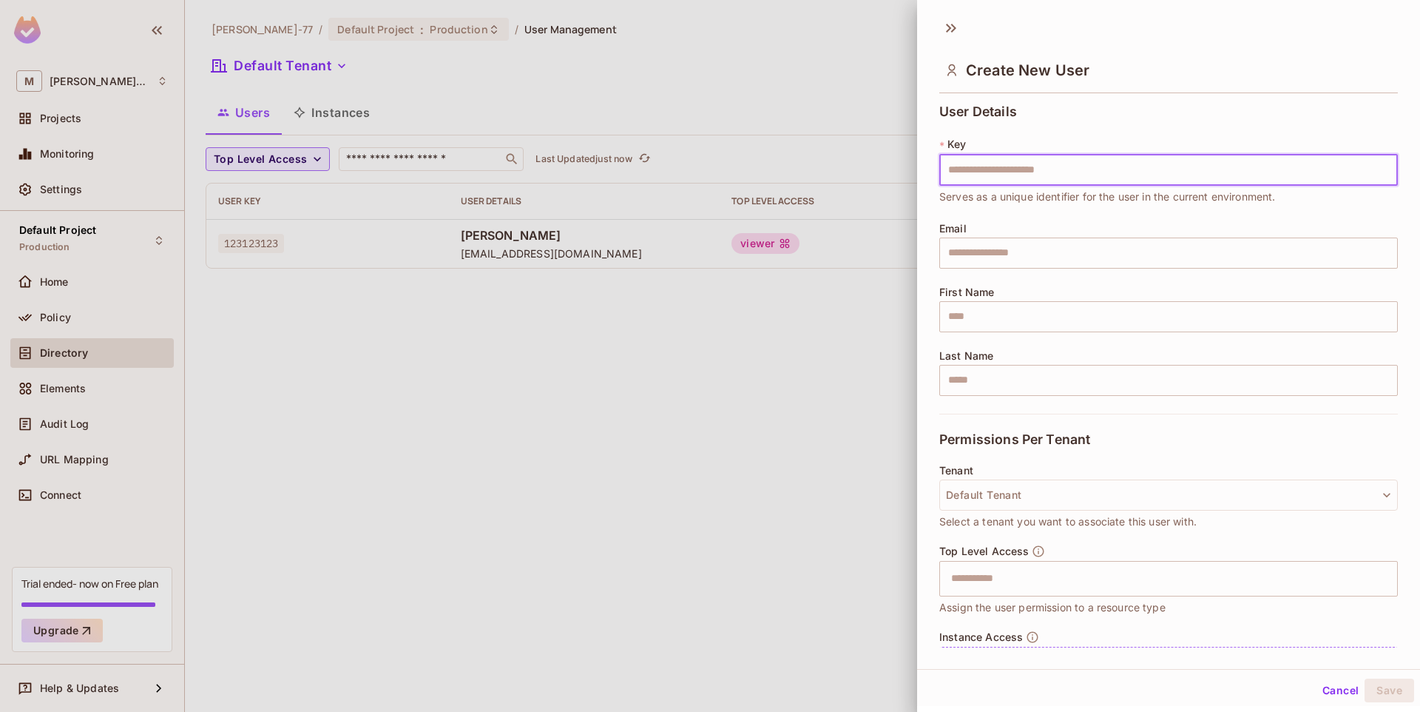
click at [1016, 181] on input "text" at bounding box center [1169, 170] width 459 height 31
drag, startPoint x: 776, startPoint y: 127, endPoint x: 783, endPoint y: 121, distance: 8.9
click at [775, 126] on div at bounding box center [710, 356] width 1420 height 712
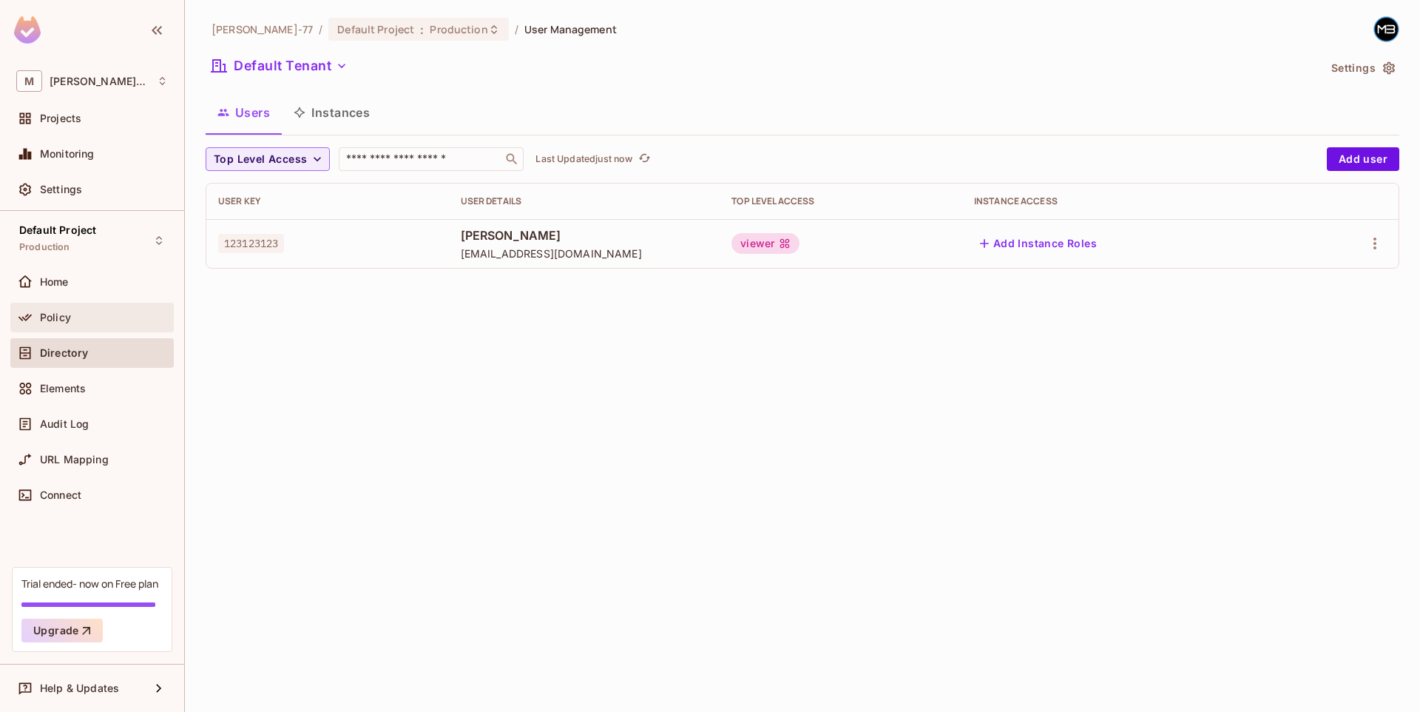
click at [87, 326] on div "Policy" at bounding box center [92, 318] width 152 height 18
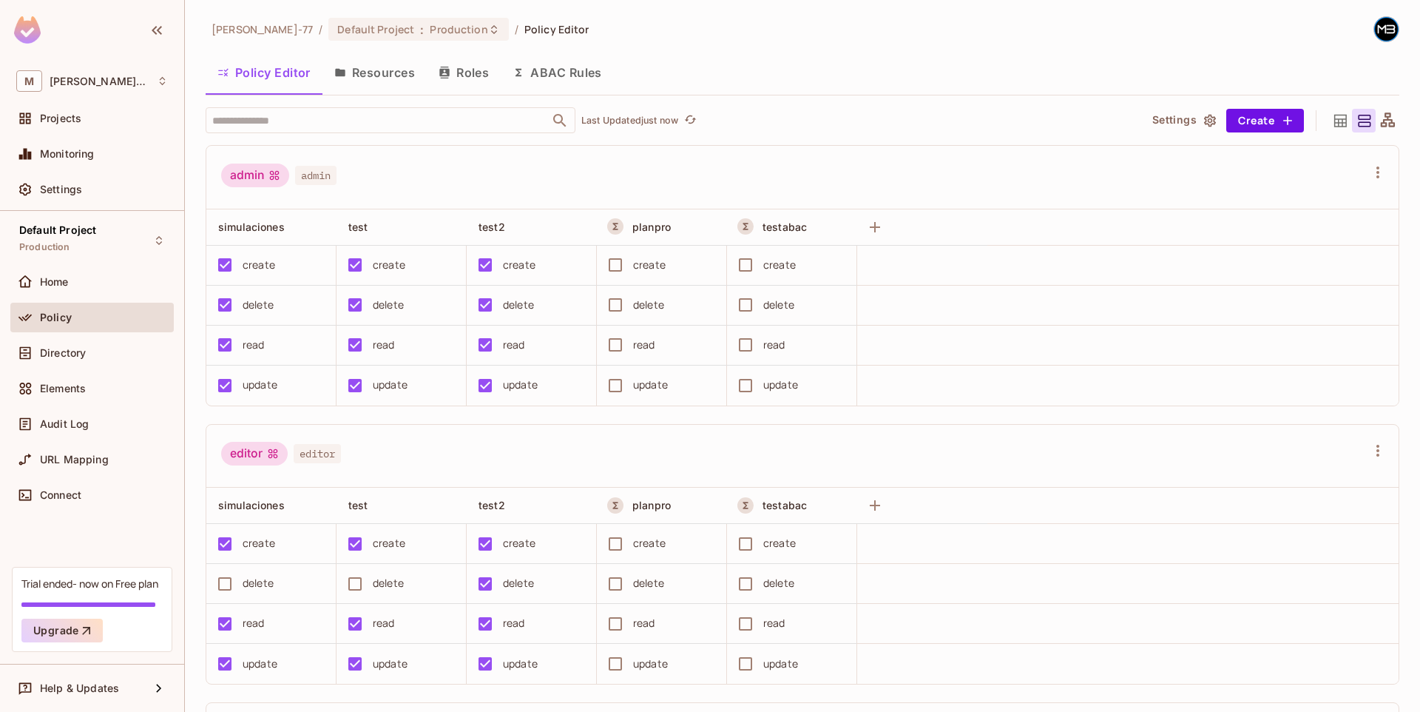
click at [519, 72] on icon "button" at bounding box center [519, 73] width 12 height 12
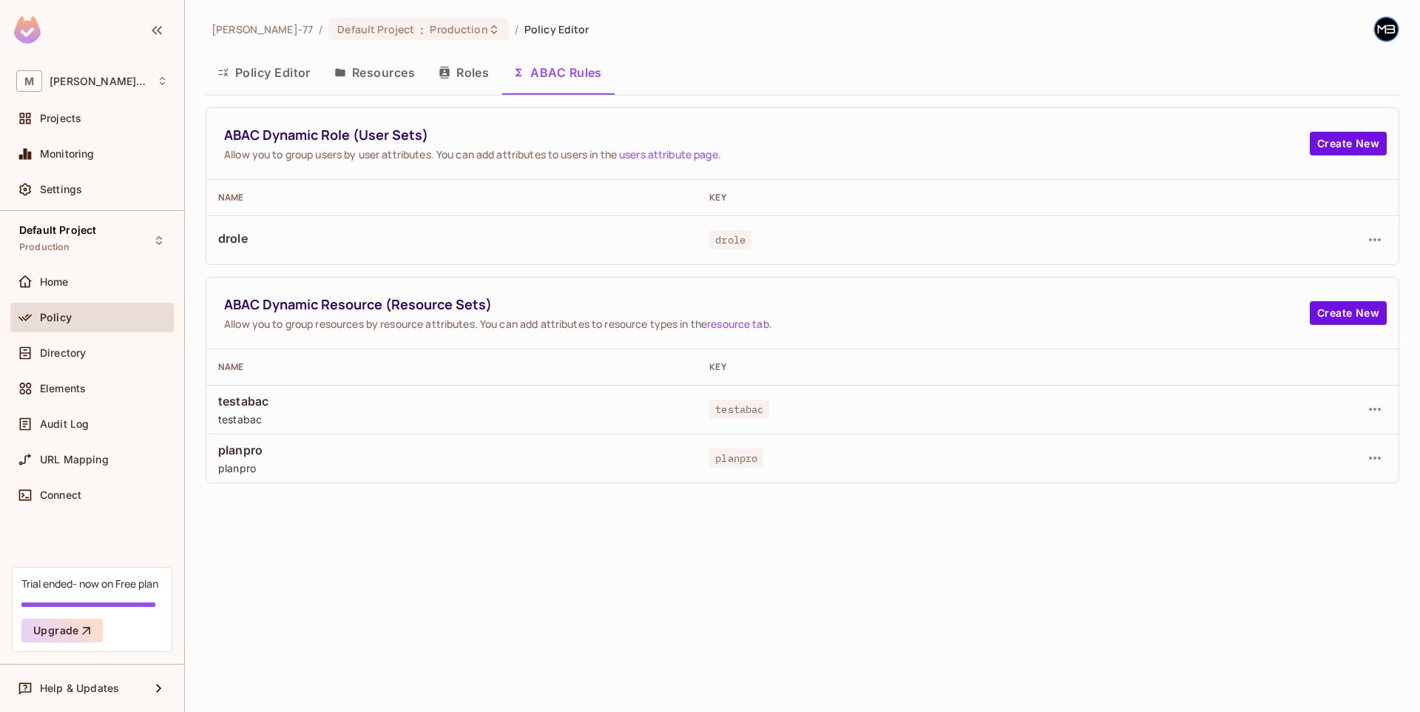
click at [695, 159] on link "users attribute page" at bounding box center [668, 154] width 99 height 14
